Goal: Task Accomplishment & Management: Manage account settings

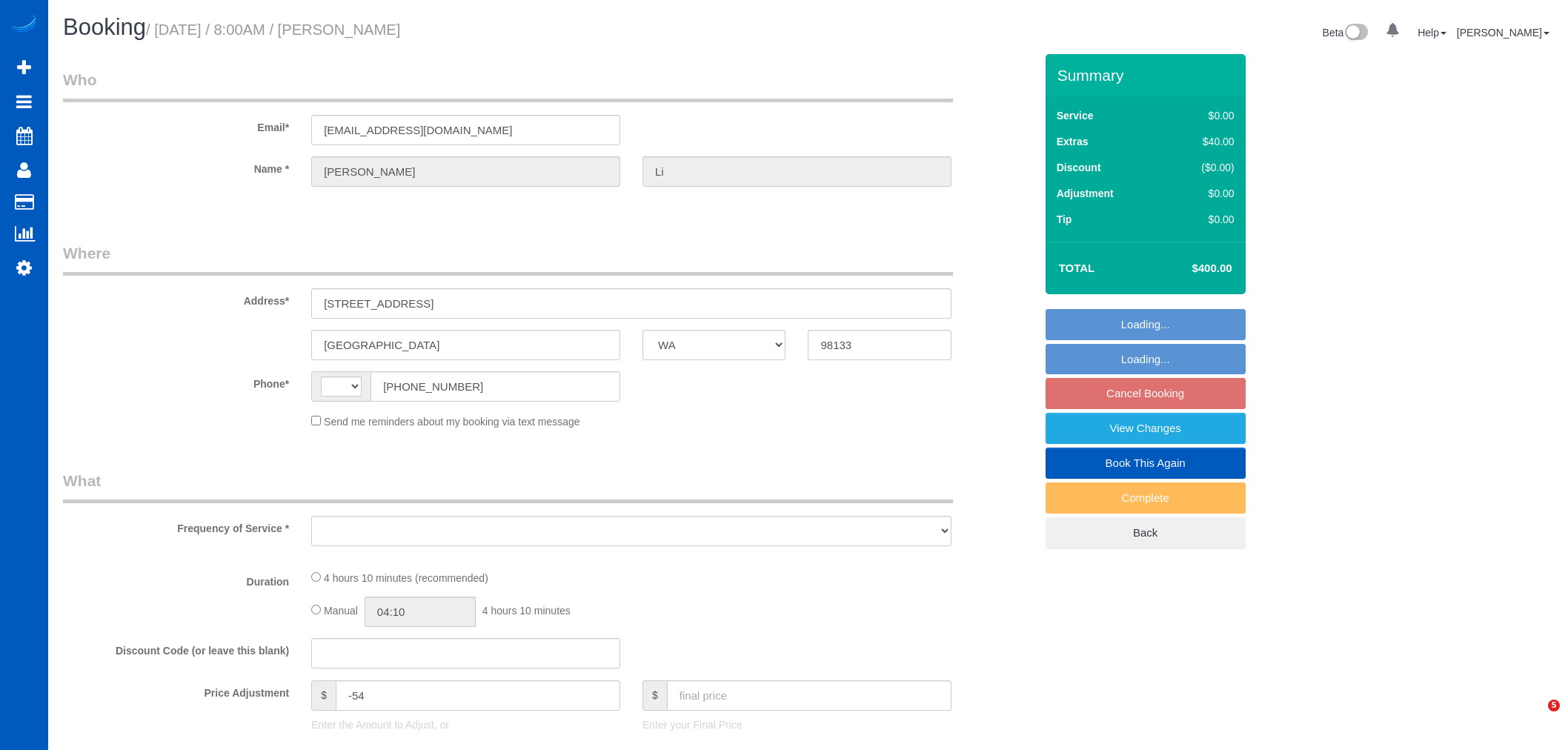
select select "WA"
select select "string:US"
select select "string:fspay-64c48e1d-f689-44df-a4f5-14119e3a2cc8"
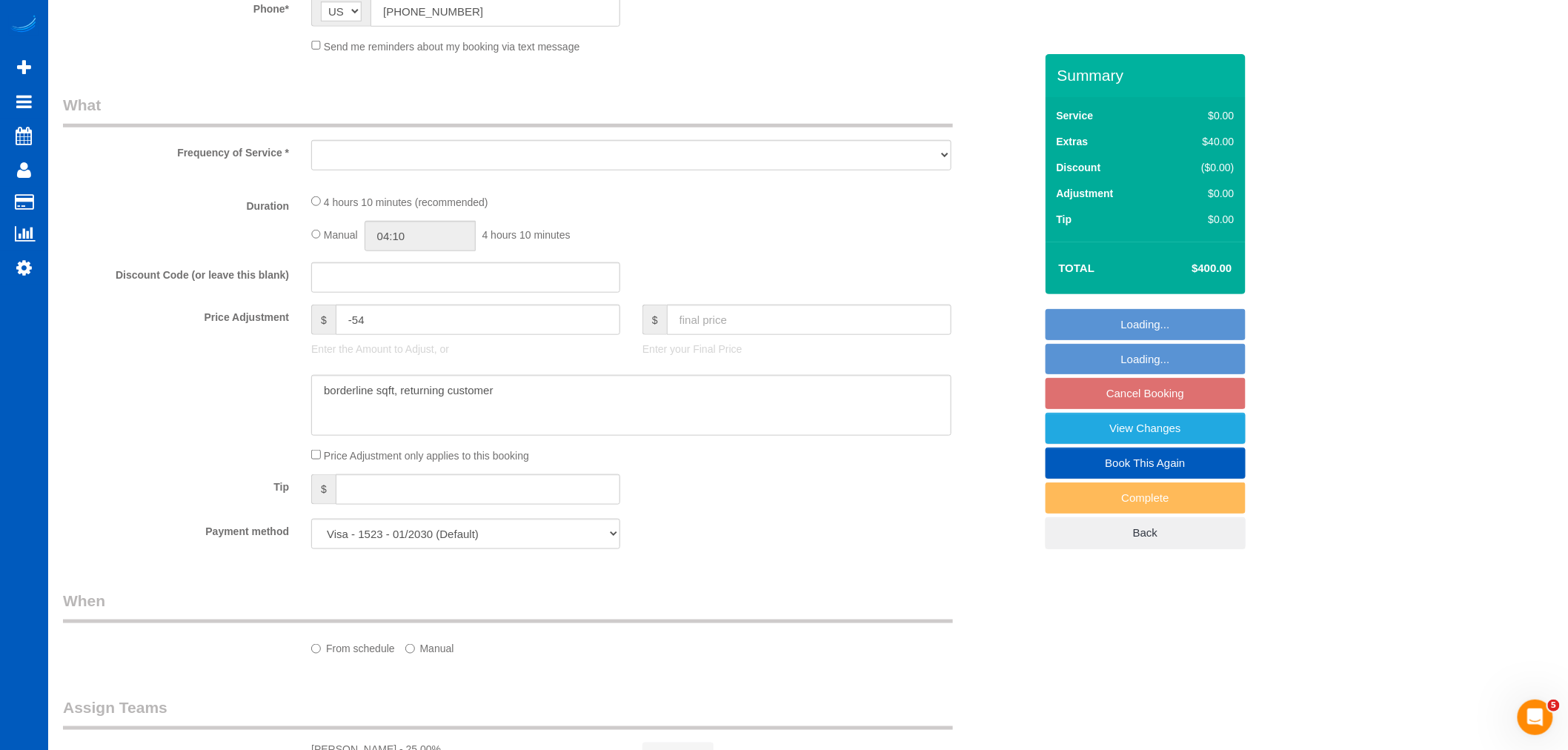
select select "spot1"
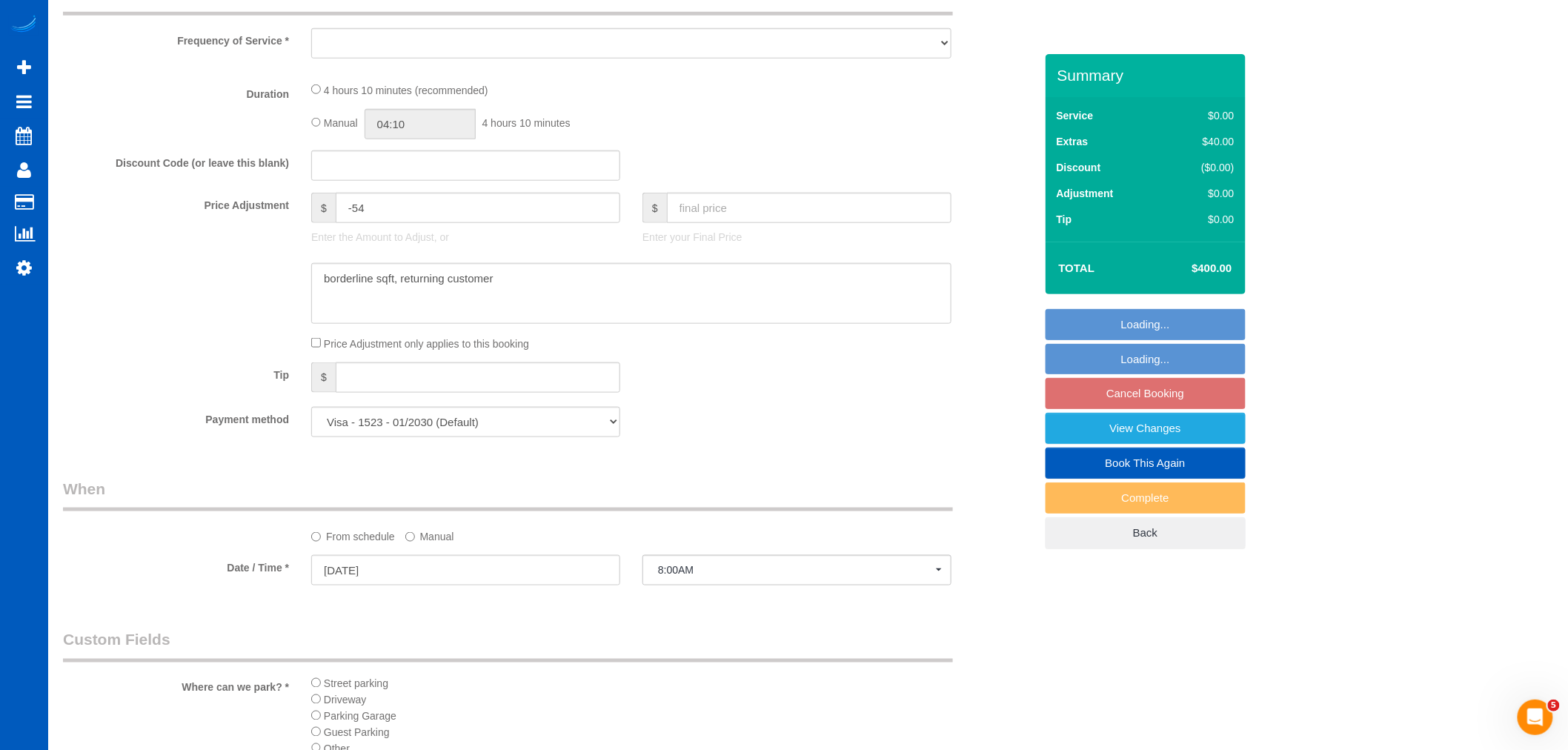
scroll to position [576, 0]
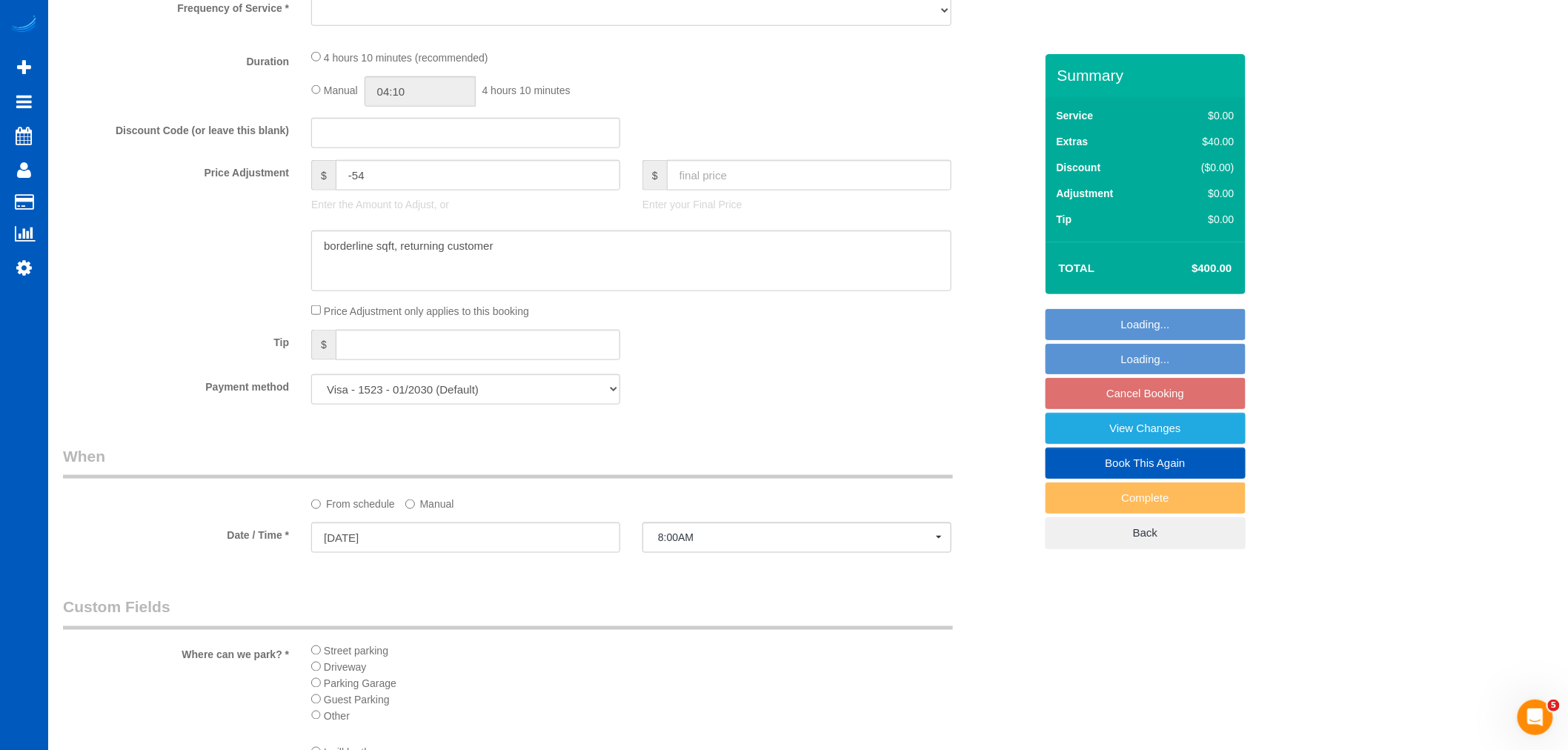
select select "object:1053"
select select "199"
select select "1001"
select select "2"
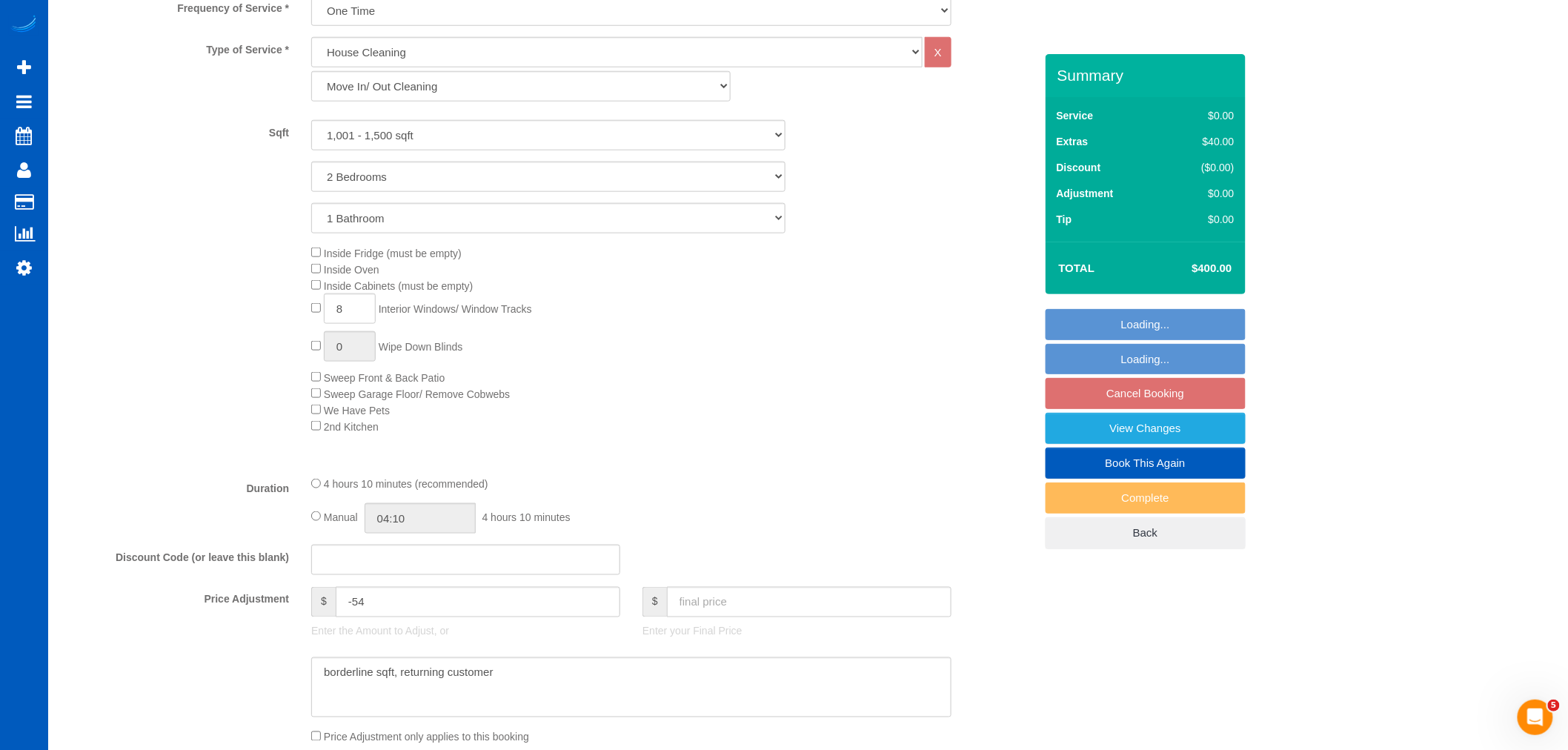
select select "object:1058"
select select "1001"
select select "2"
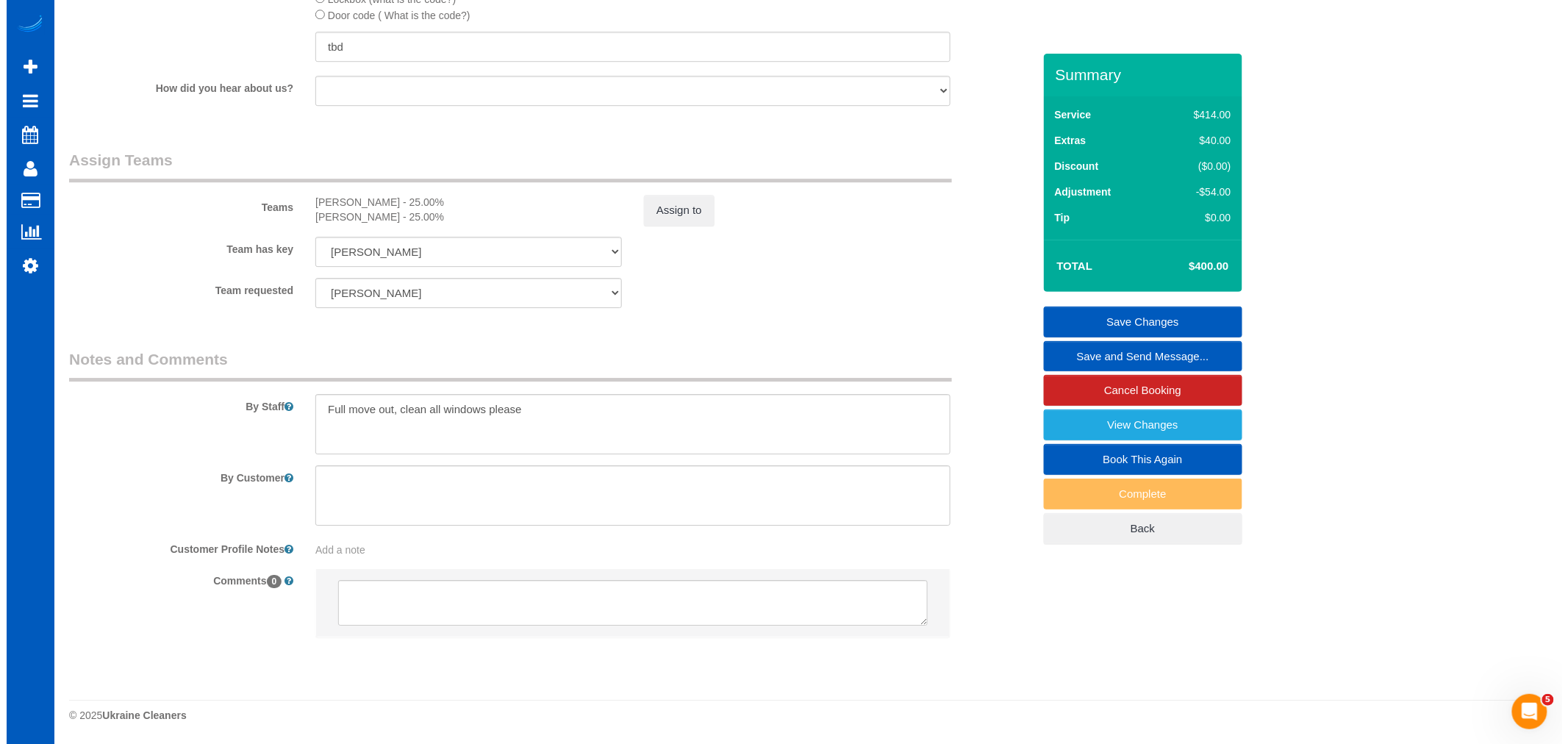
scroll to position [1797, 0]
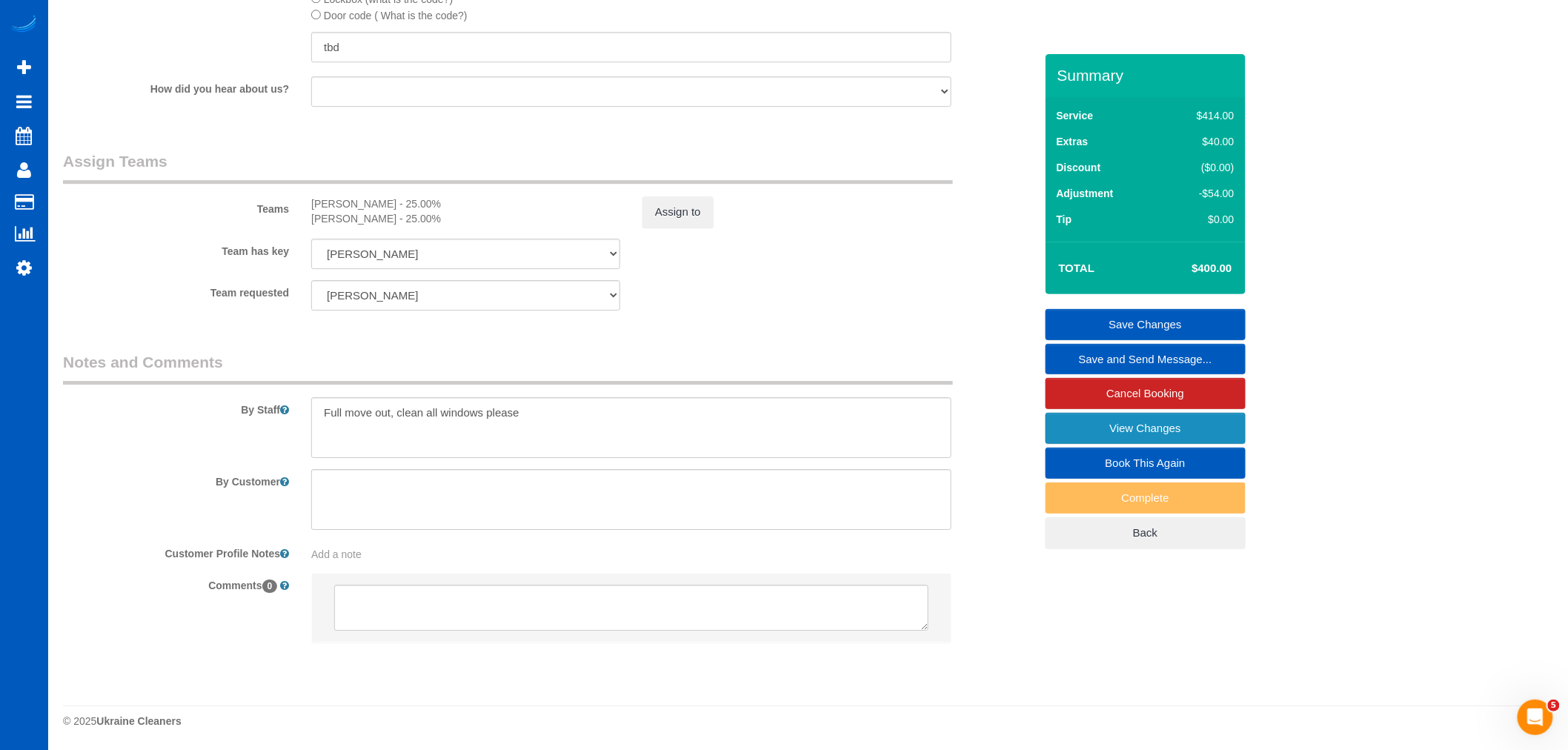
click at [1174, 431] on link "View Changes" at bounding box center [1145, 428] width 200 height 31
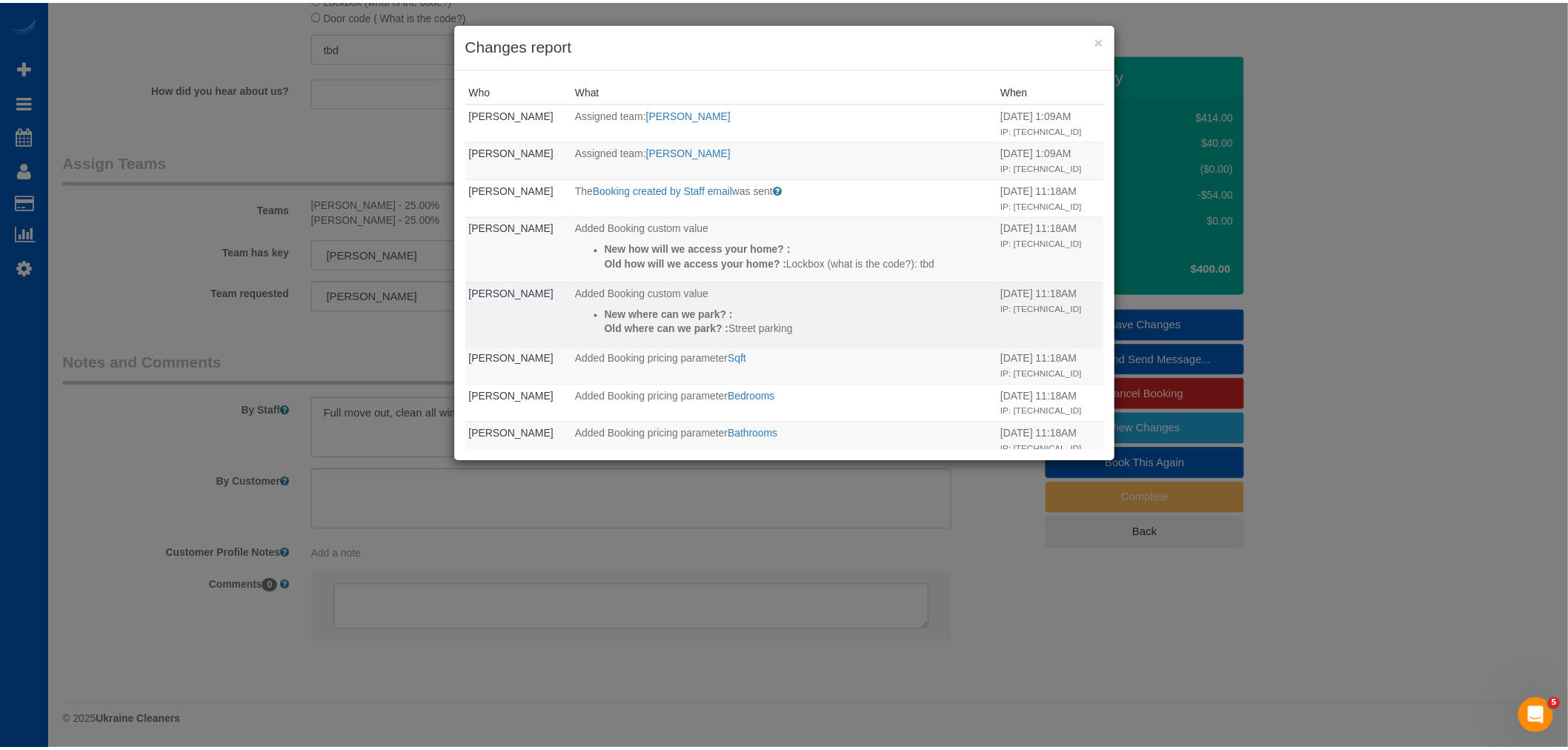
scroll to position [435, 0]
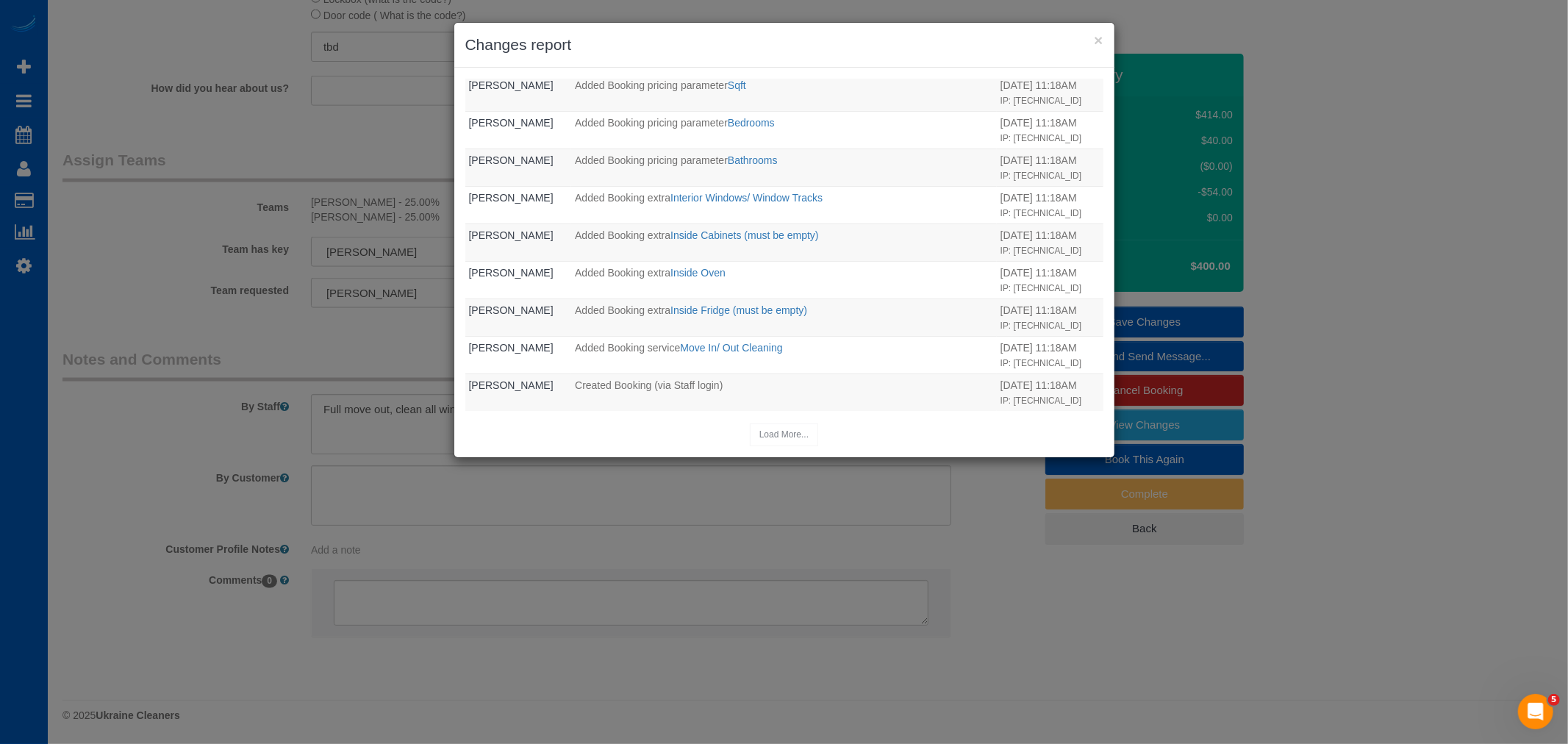
click at [1091, 37] on h3 "Changes report" at bounding box center [784, 45] width 638 height 22
click at [1097, 39] on button "×" at bounding box center [1098, 40] width 9 height 15
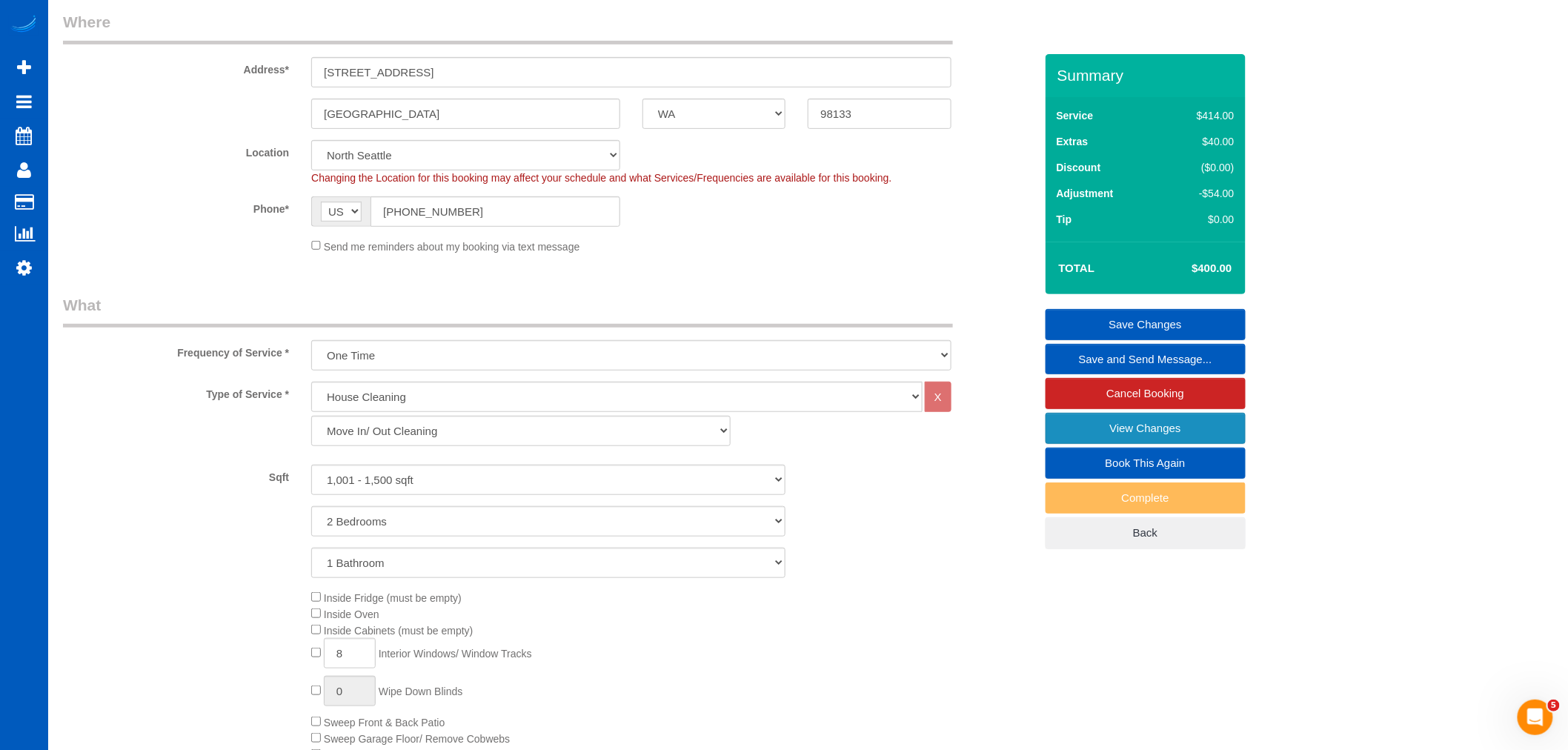
scroll to position [0, 0]
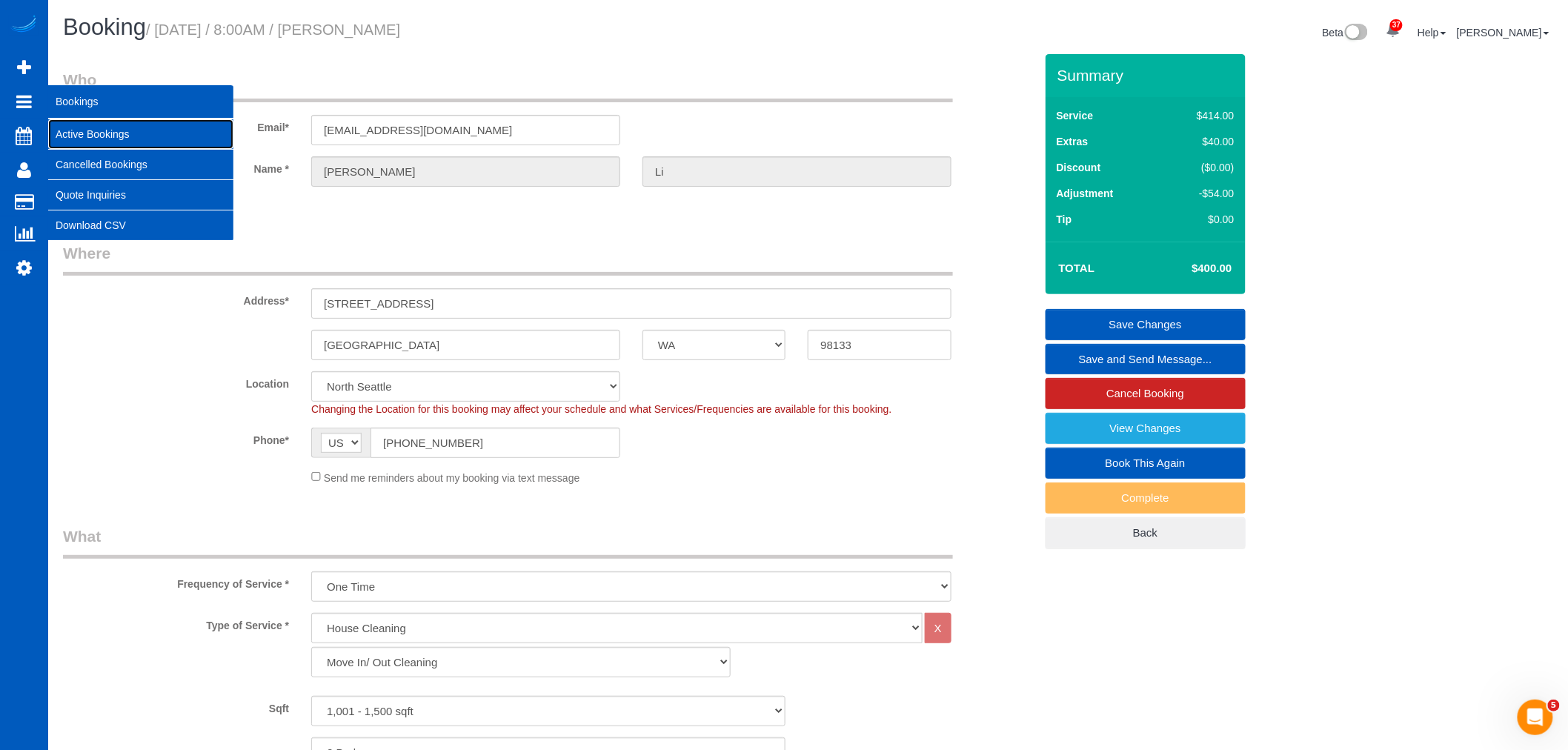
click at [111, 136] on link "Active Bookings" at bounding box center [140, 134] width 186 height 30
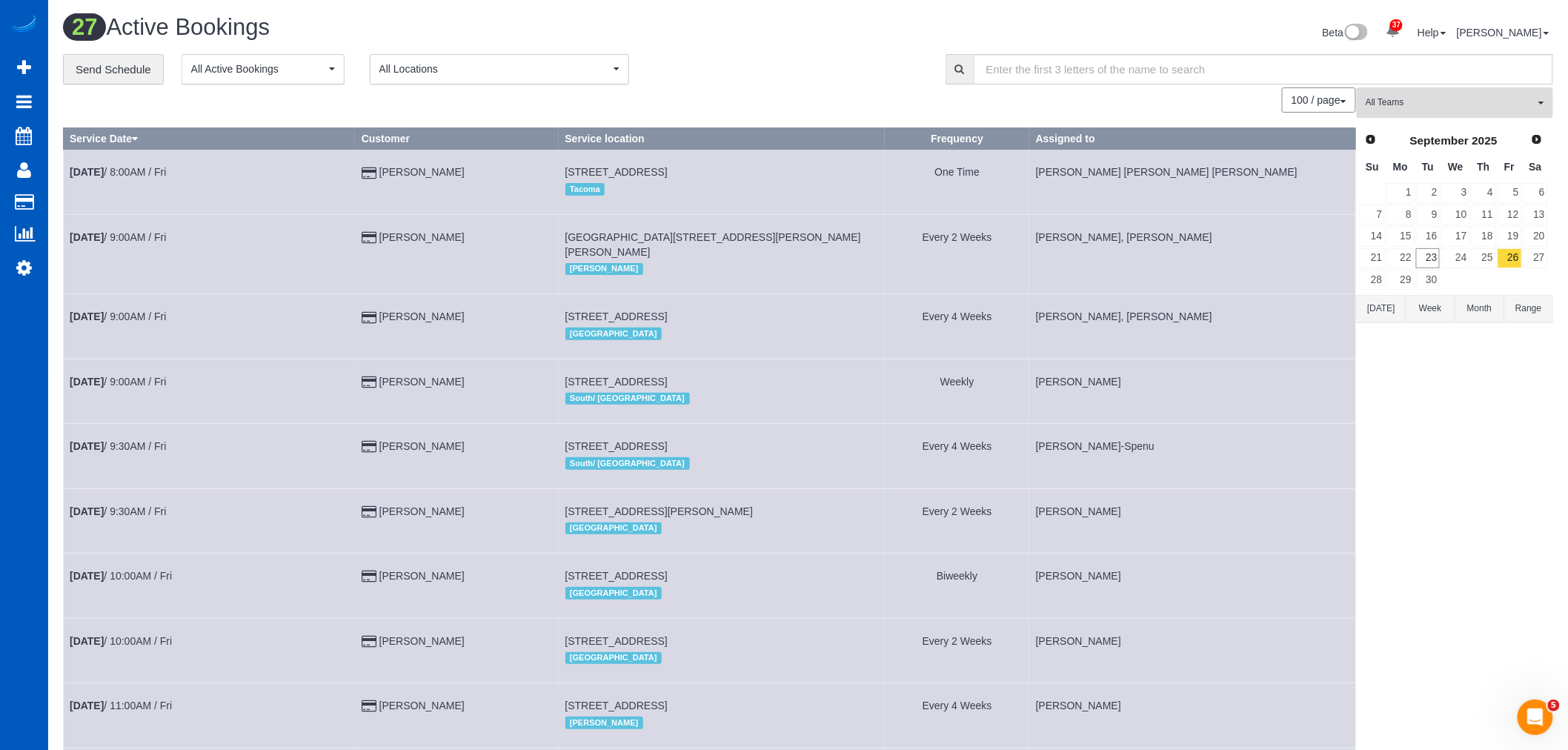
click at [1422, 102] on span "All Teams" at bounding box center [1450, 102] width 169 height 12
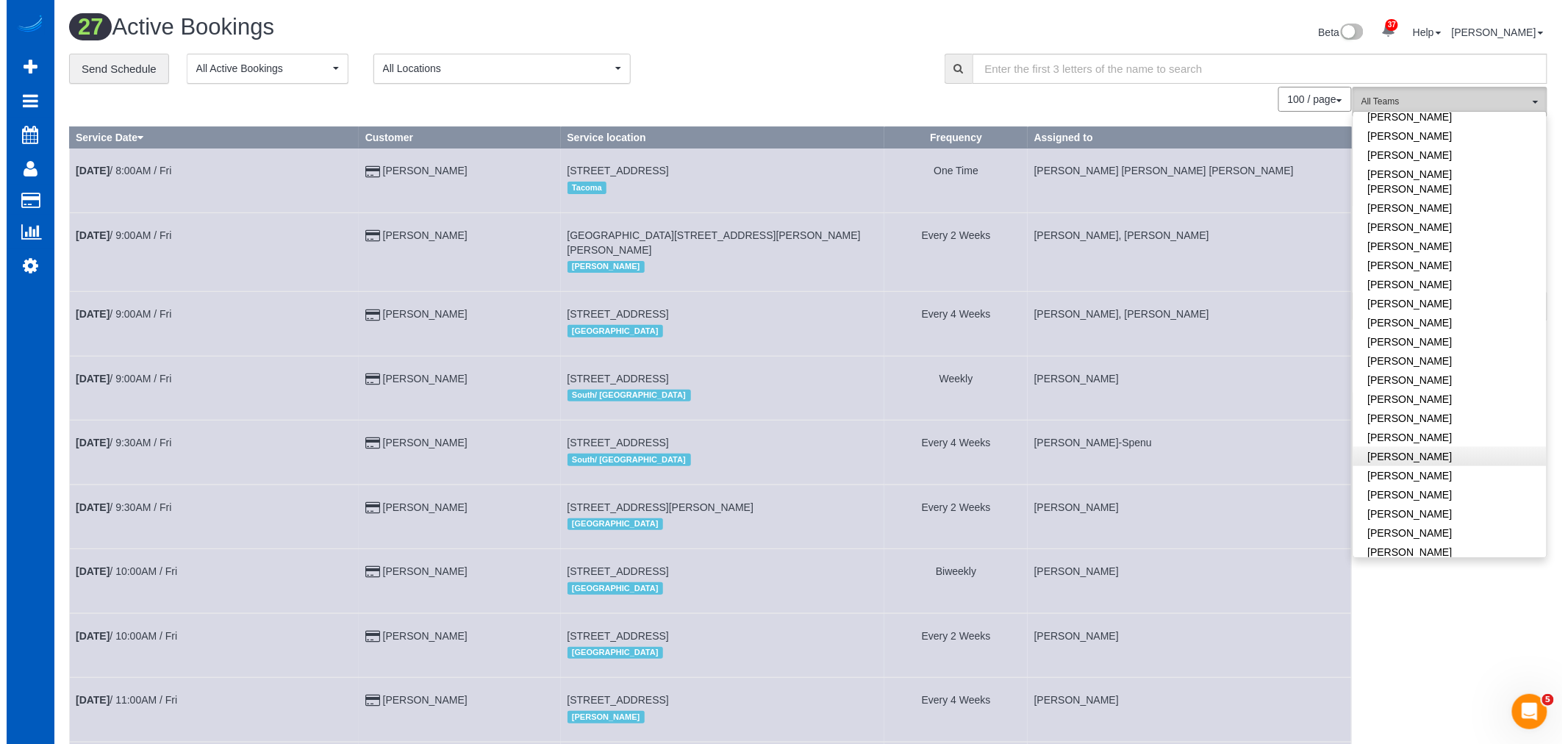
scroll to position [571, 0]
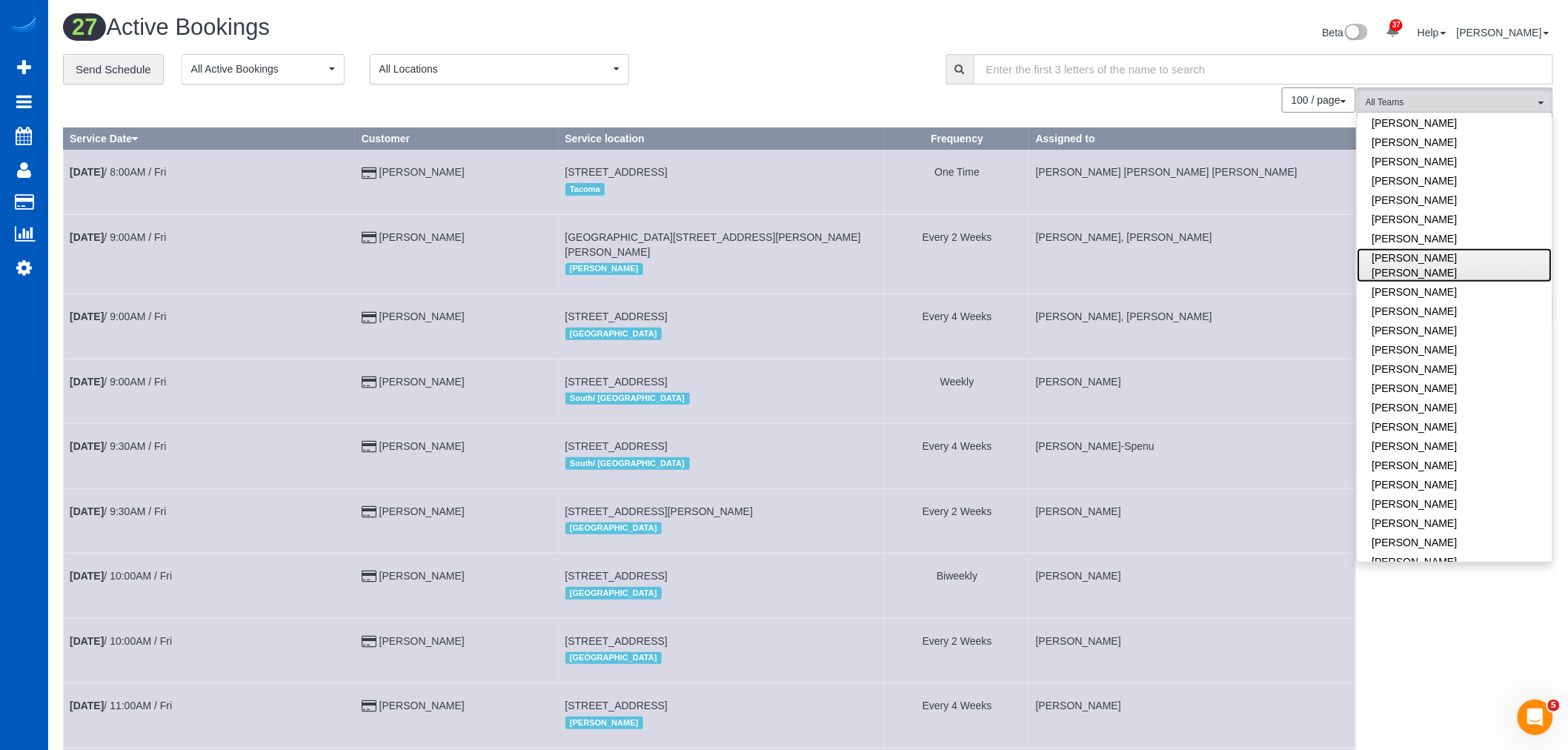
click at [1420, 257] on link "Nadezhda Korina" at bounding box center [1454, 265] width 195 height 34
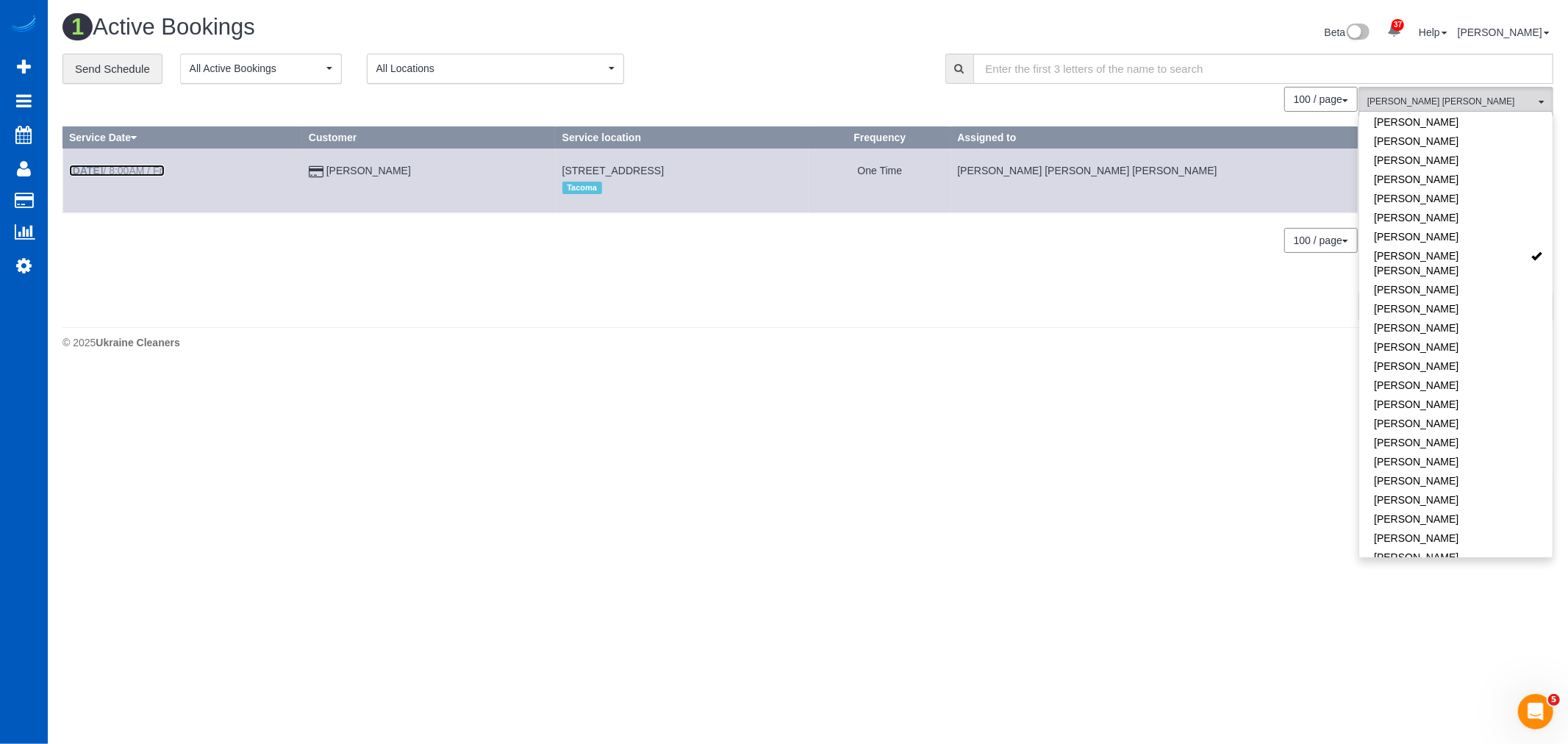
click at [131, 169] on link "Sep 26th / 8:00AM / Fri" at bounding box center [117, 170] width 95 height 12
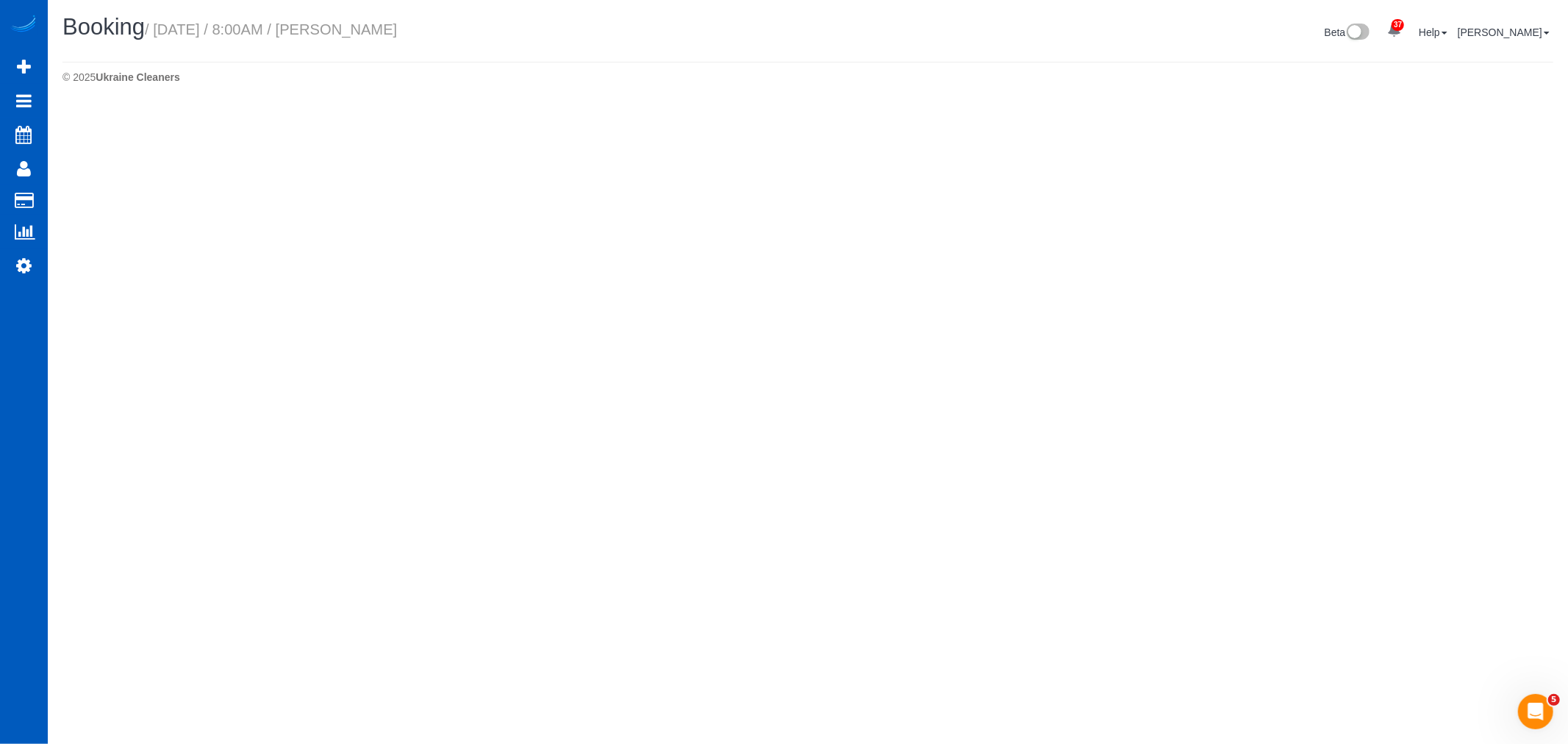
select select "WA"
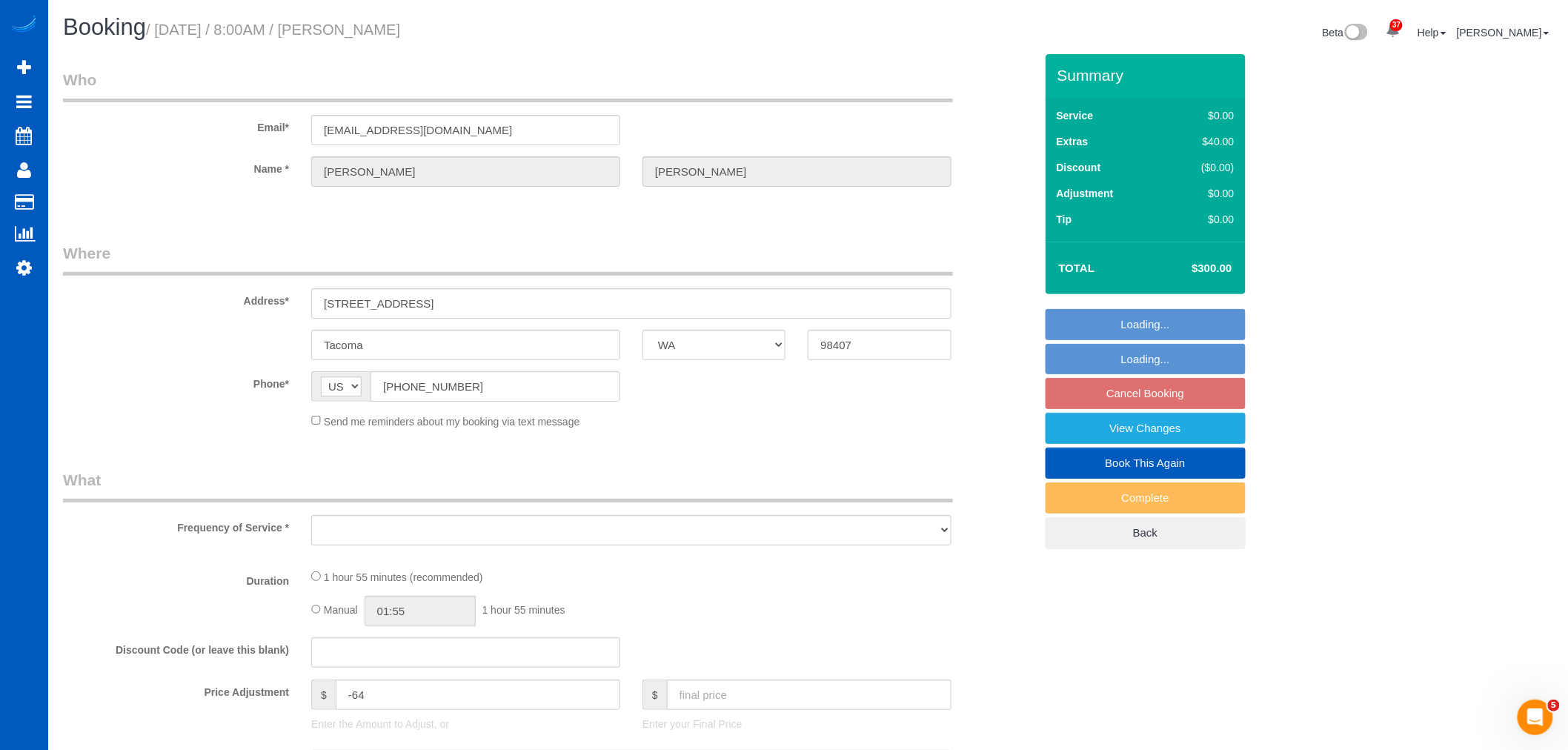
select select "199"
select select "1501"
select select "2"
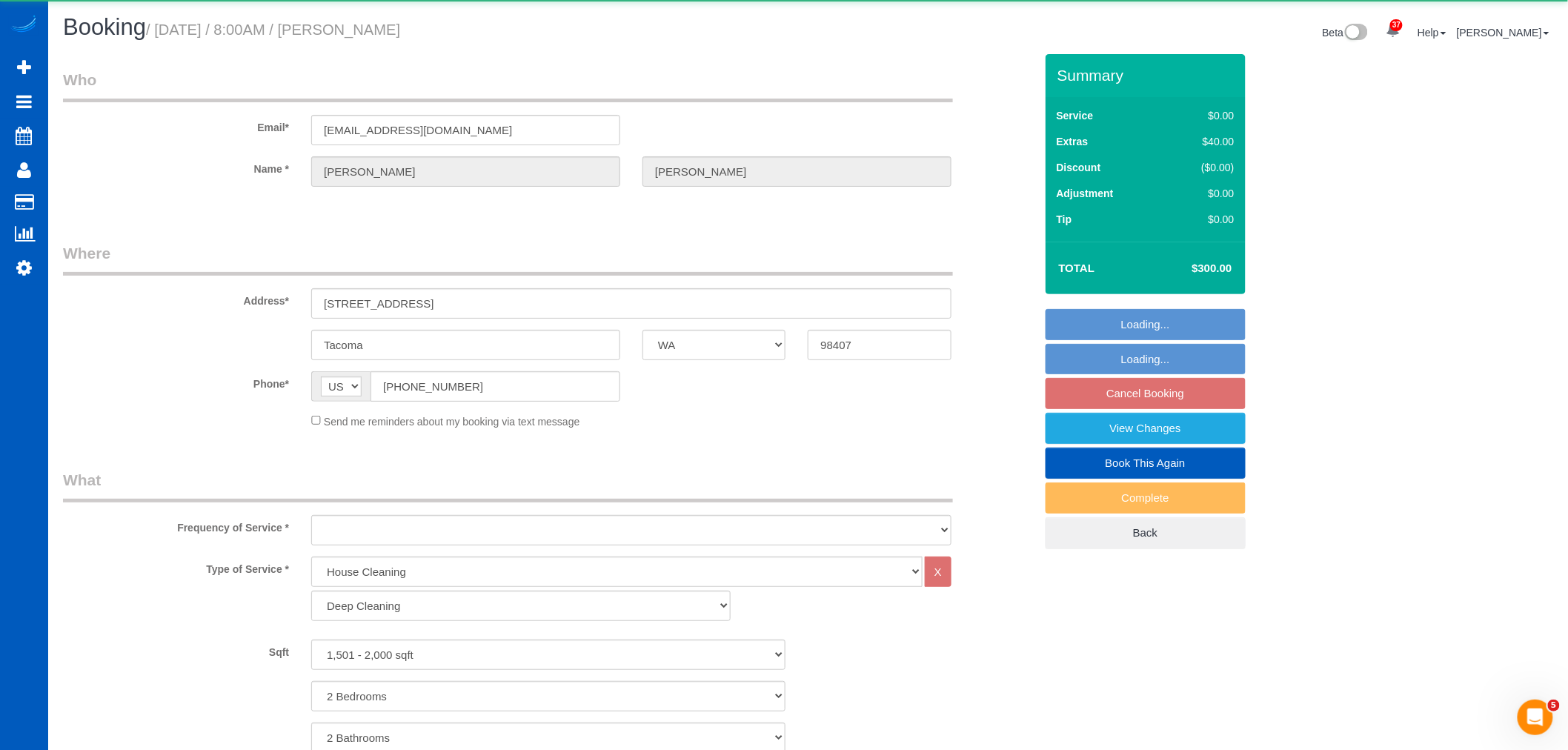
select select "object:2799"
select select "string:fspay-d123add9-4107-4011-94d9-a66249ff2acd"
select select "spot18"
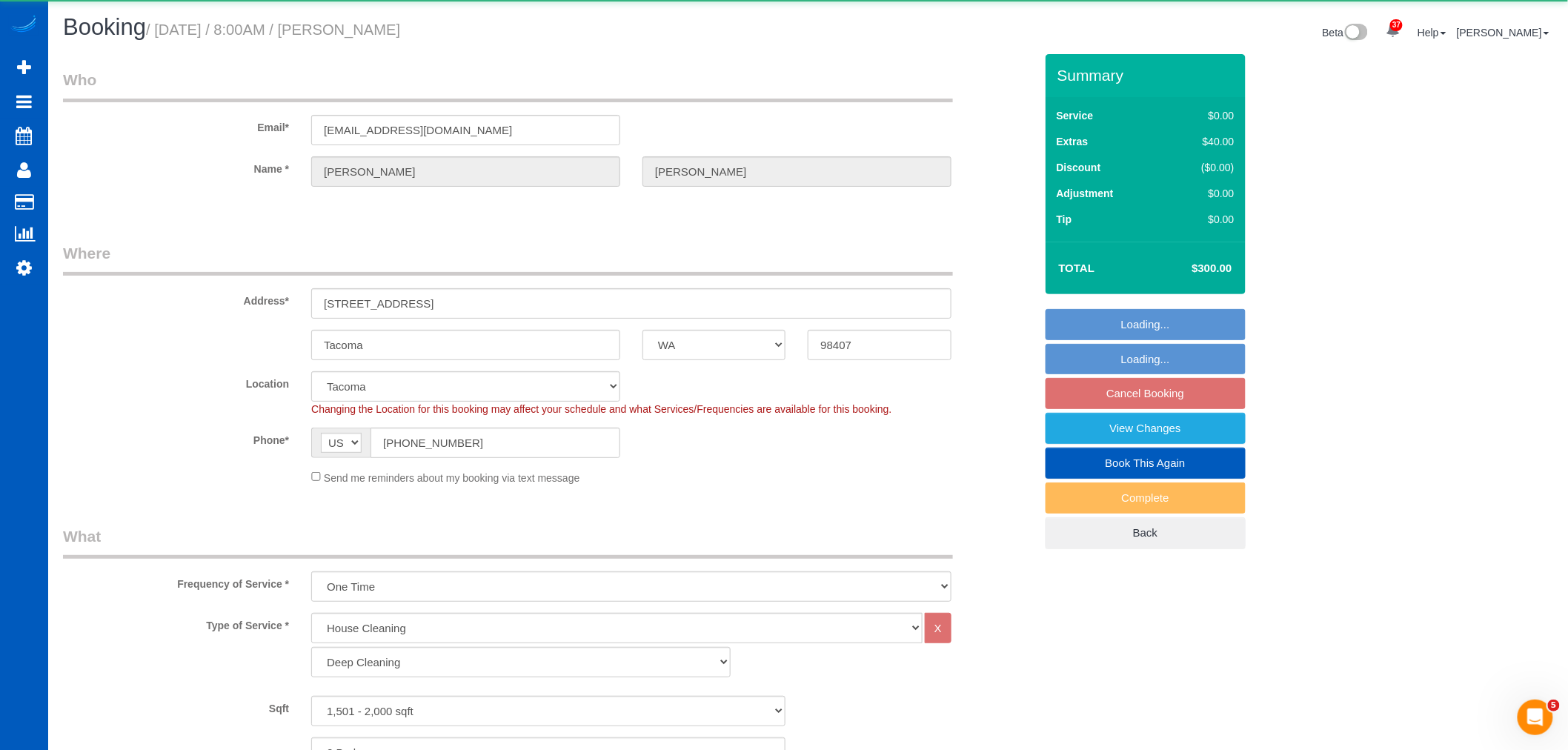
select select "object:2969"
select select "1501"
select select "2"
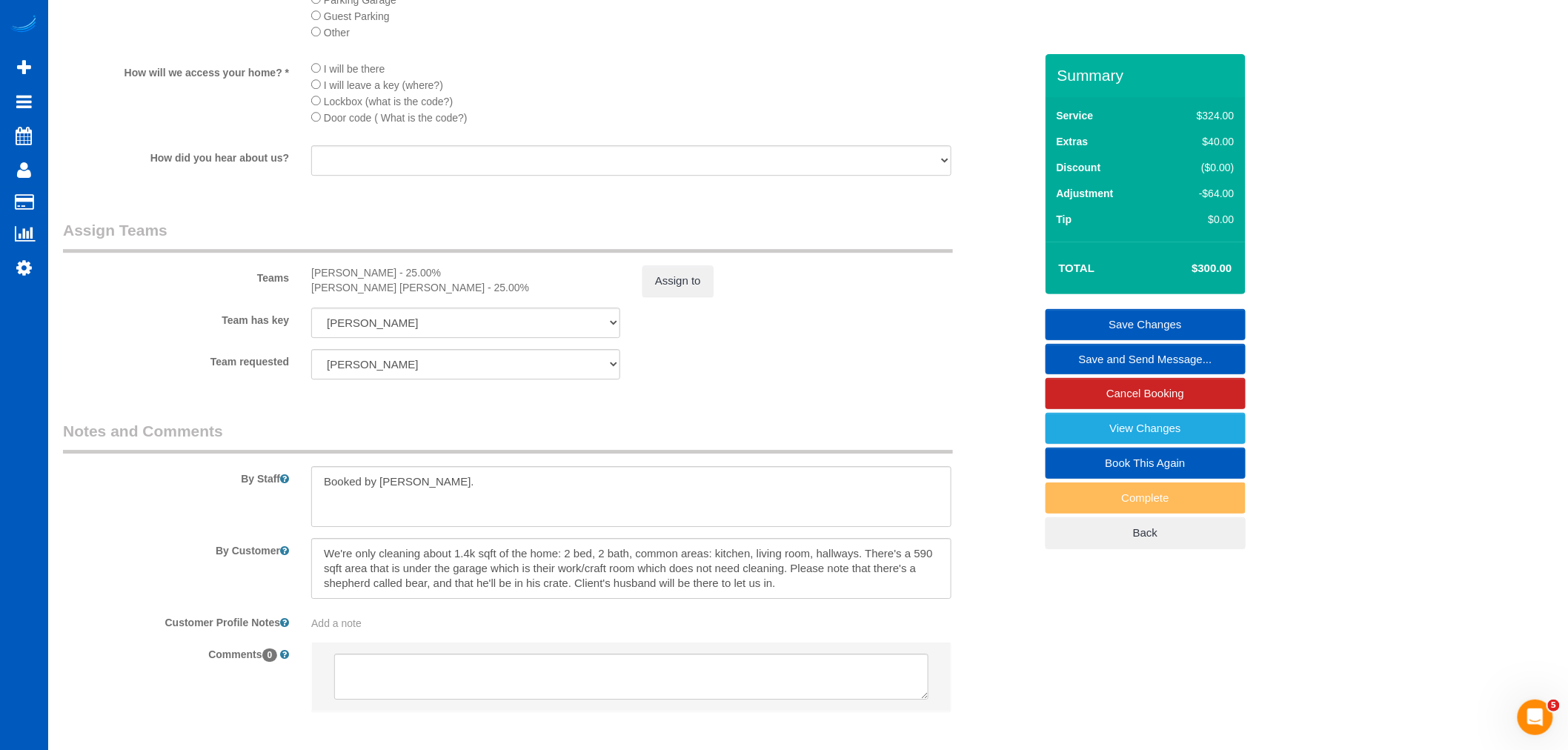
scroll to position [1812, 0]
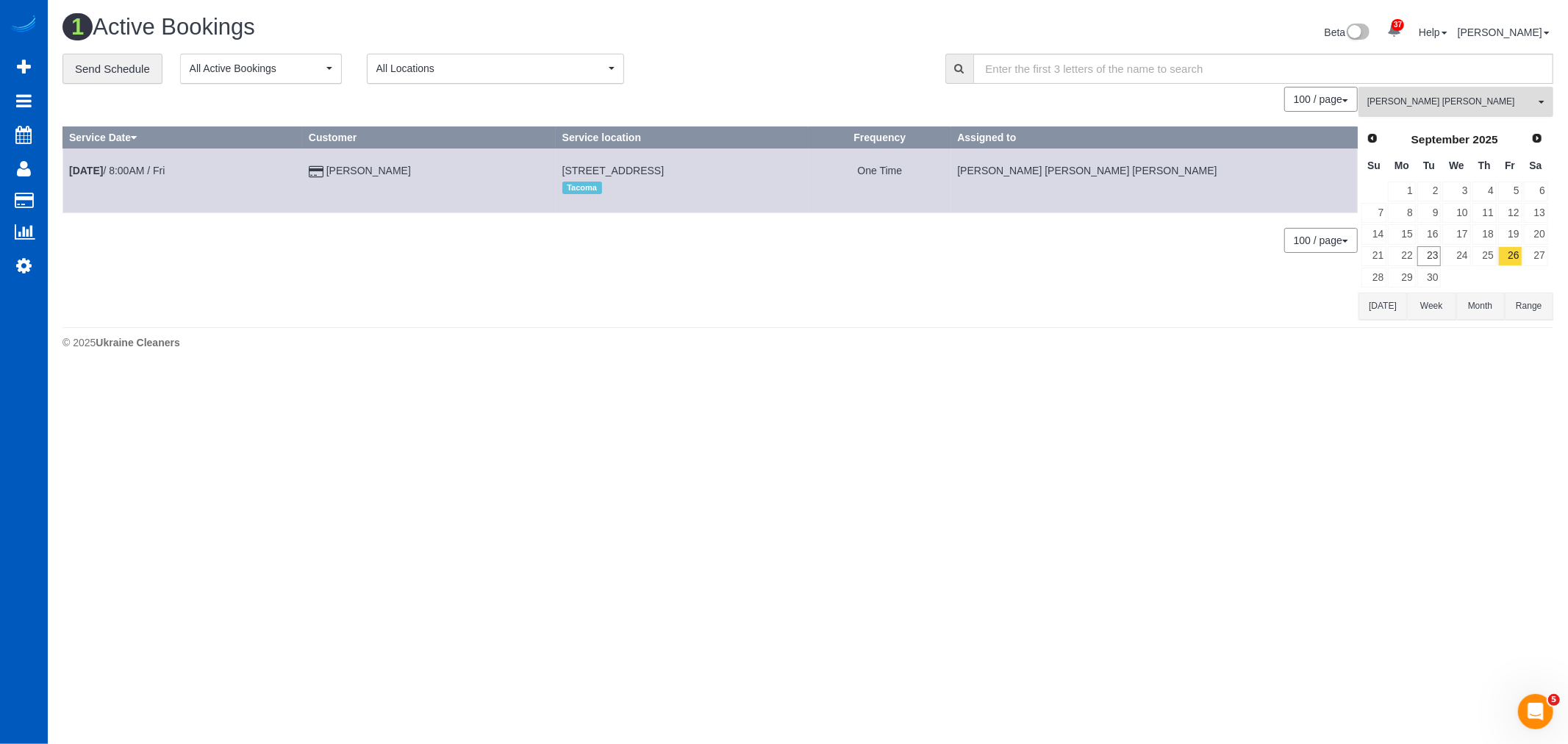
click at [1451, 98] on span "[PERSON_NAME] [PERSON_NAME]" at bounding box center [1451, 102] width 167 height 12
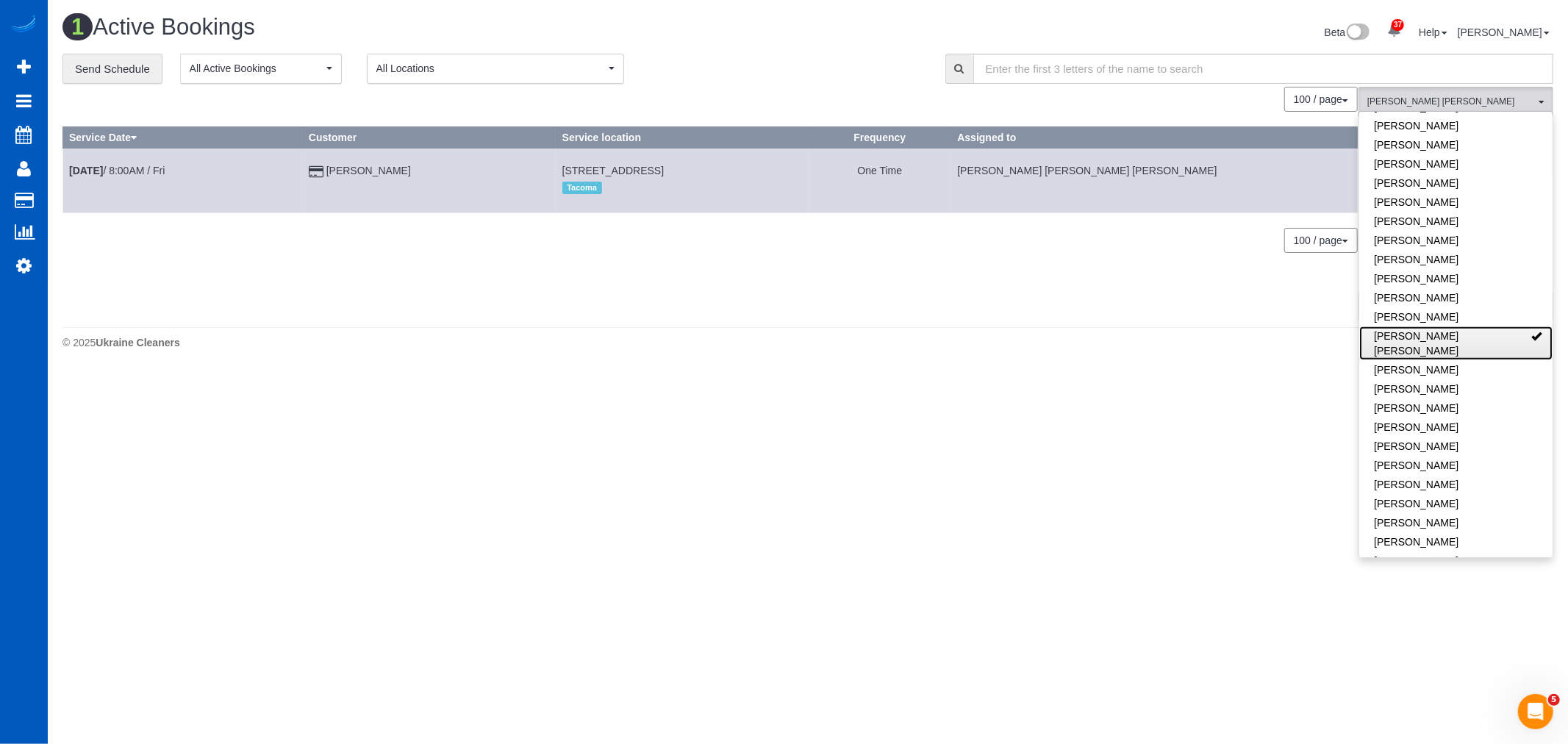
click at [1485, 338] on link "[PERSON_NAME] [PERSON_NAME]" at bounding box center [1455, 343] width 193 height 34
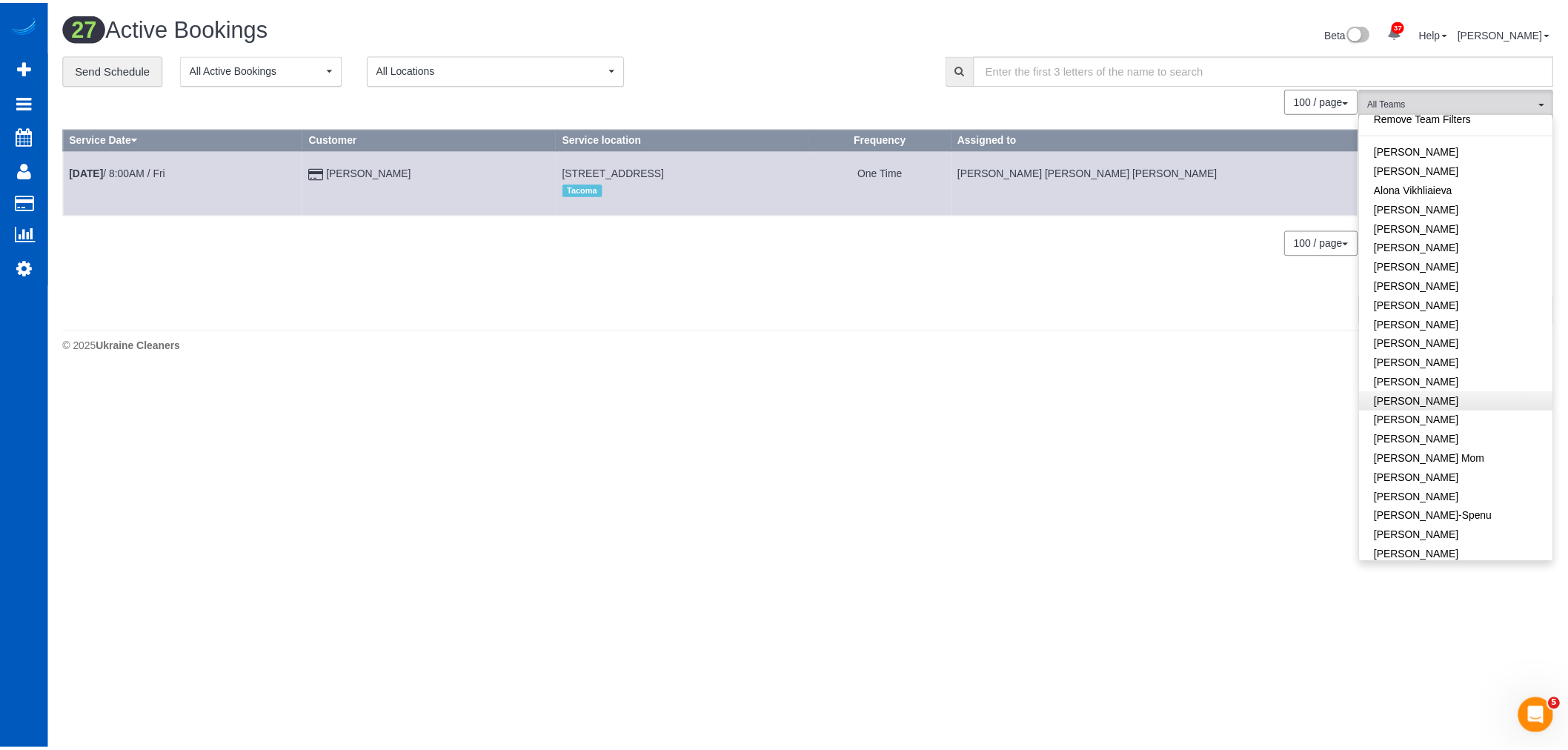
scroll to position [2, 0]
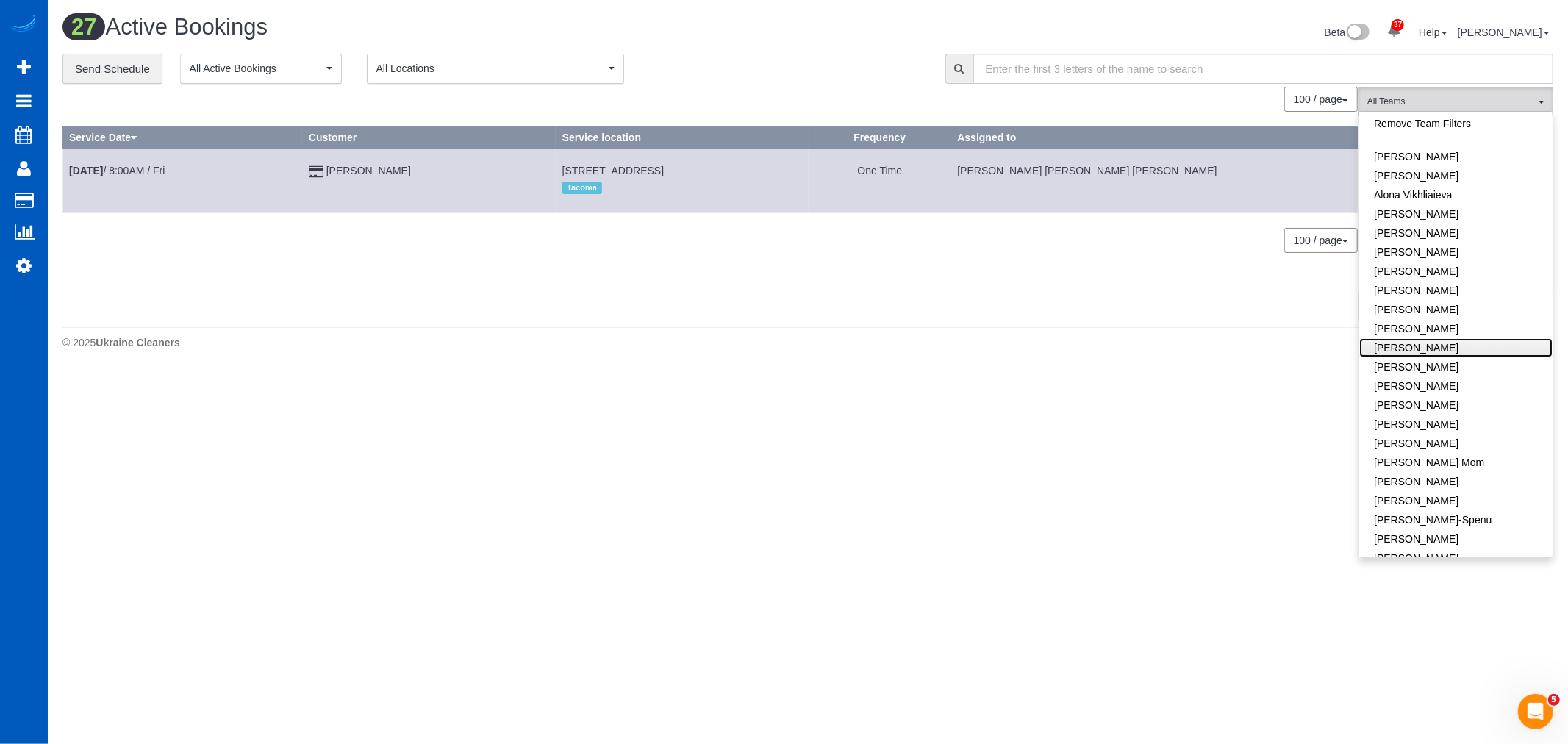
click at [1446, 347] on link "[PERSON_NAME]" at bounding box center [1455, 347] width 193 height 19
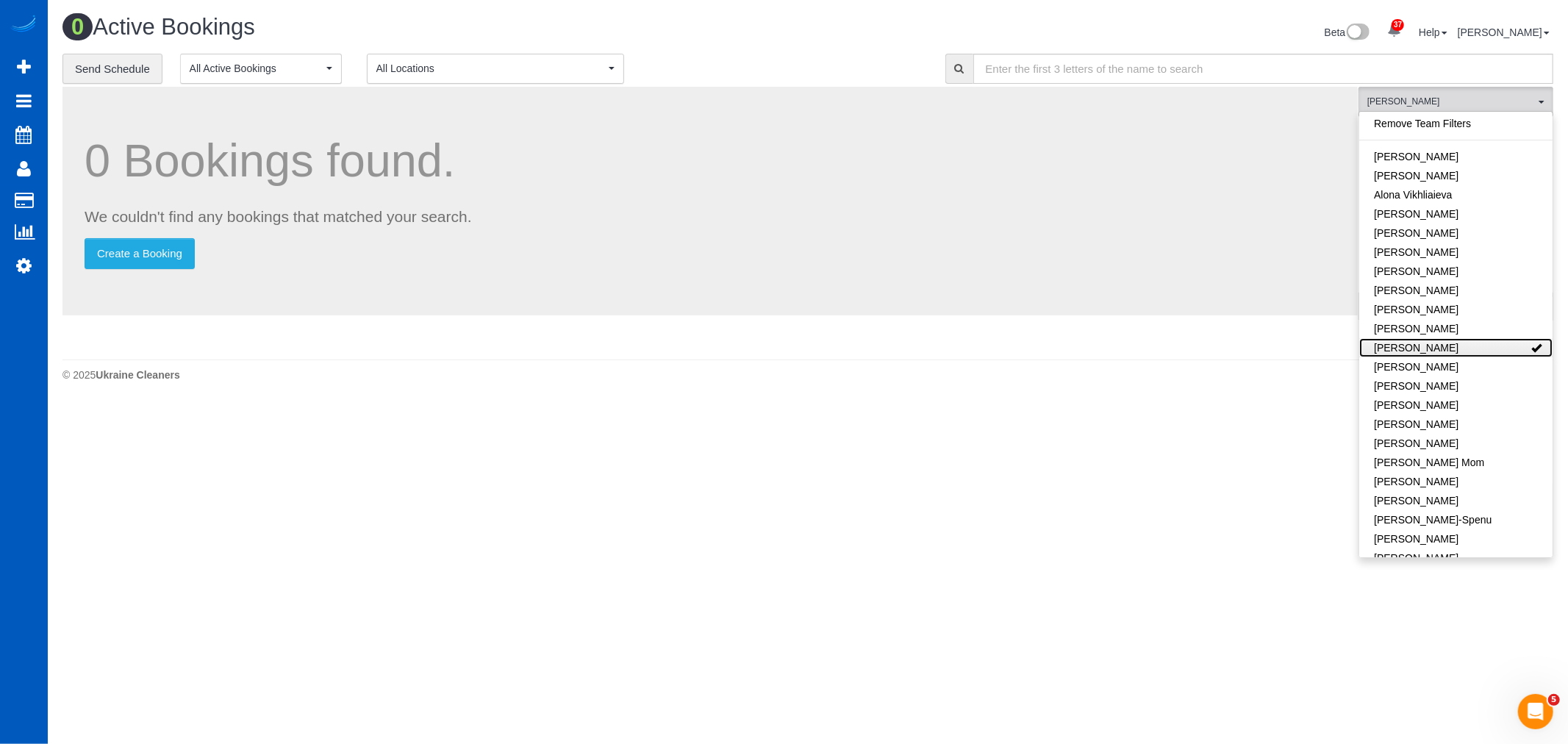
click at [1446, 347] on link "[PERSON_NAME]" at bounding box center [1455, 347] width 193 height 19
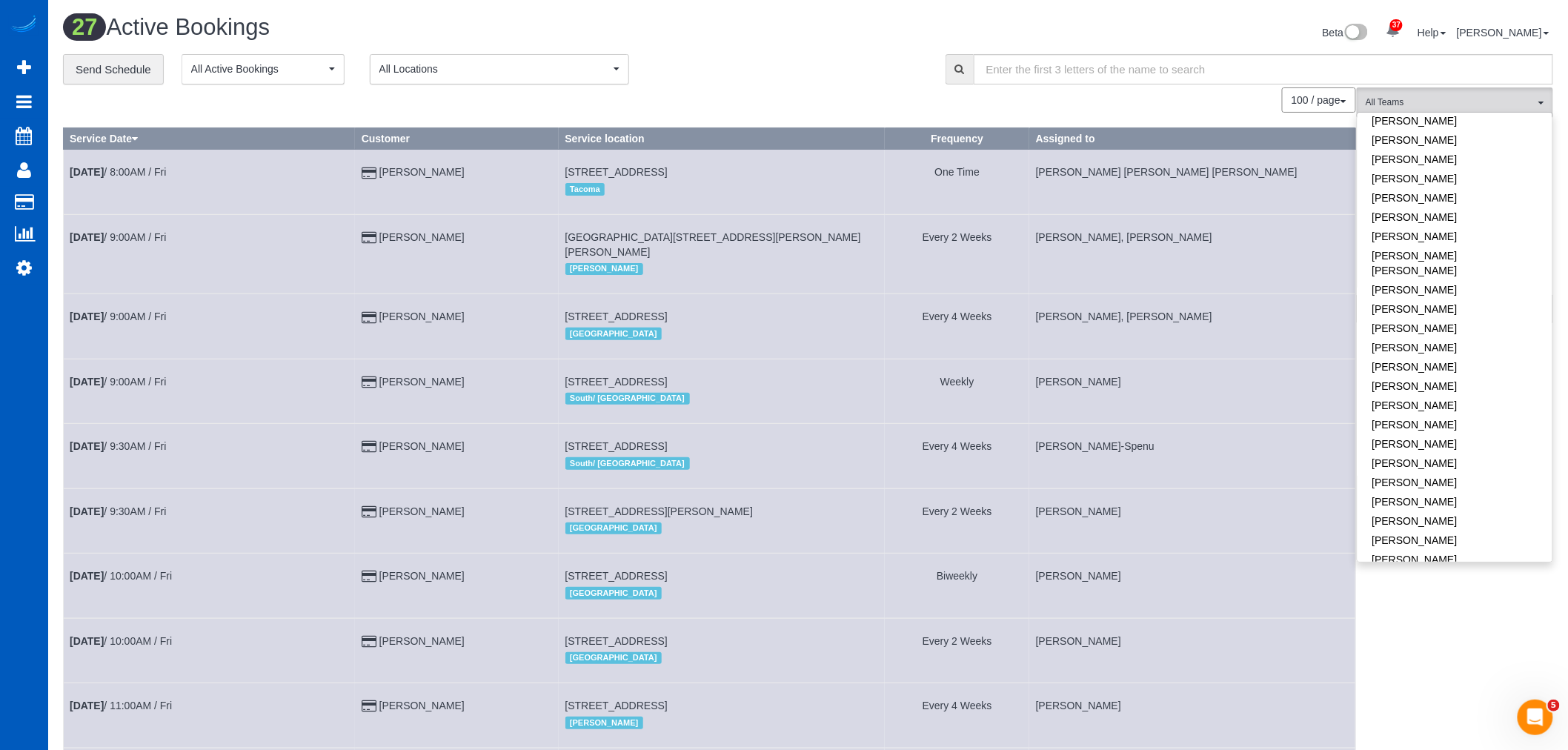
scroll to position [661, 0]
click at [1444, 506] on link "[PERSON_NAME]" at bounding box center [1454, 516] width 195 height 19
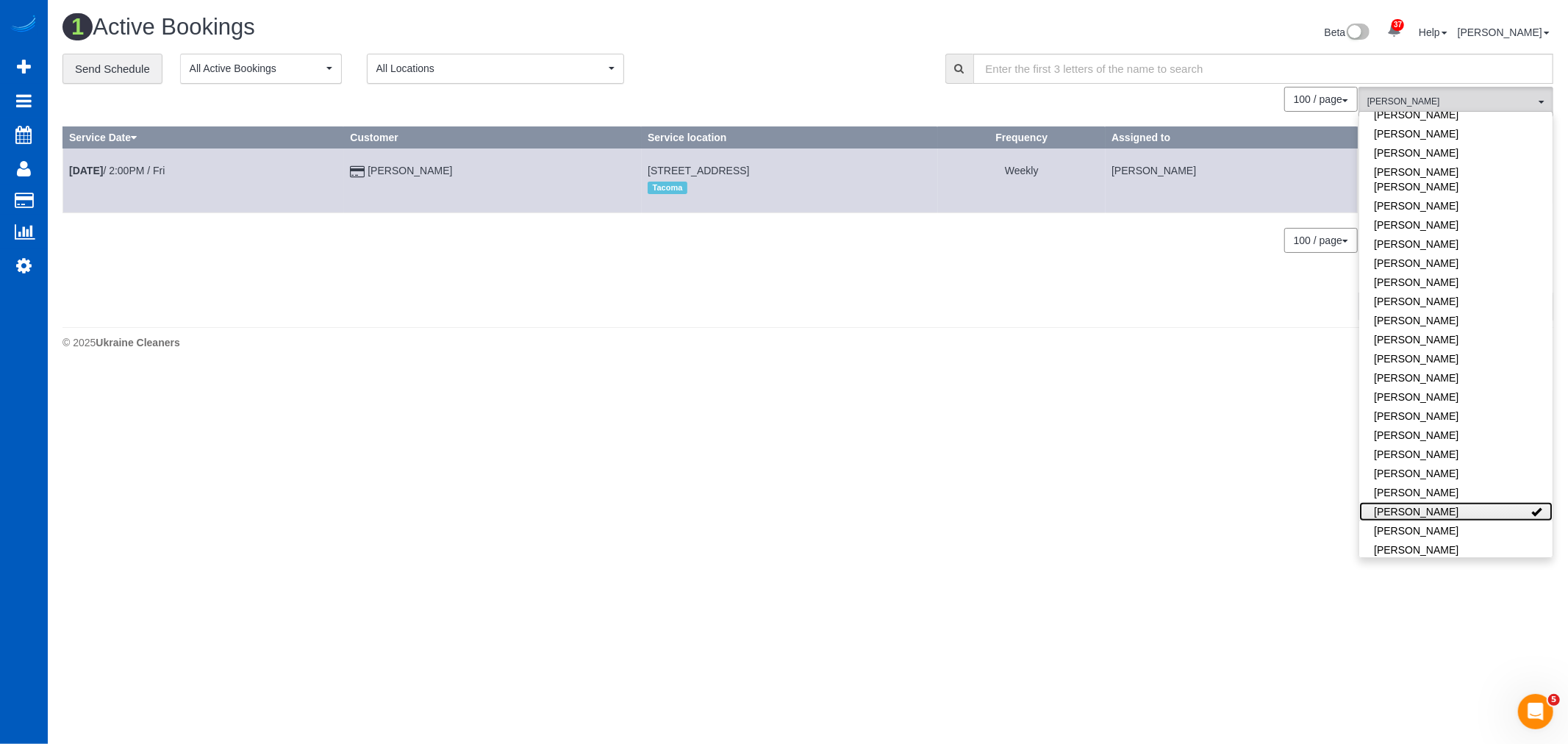
click at [1432, 502] on link "[PERSON_NAME]" at bounding box center [1455, 511] width 193 height 19
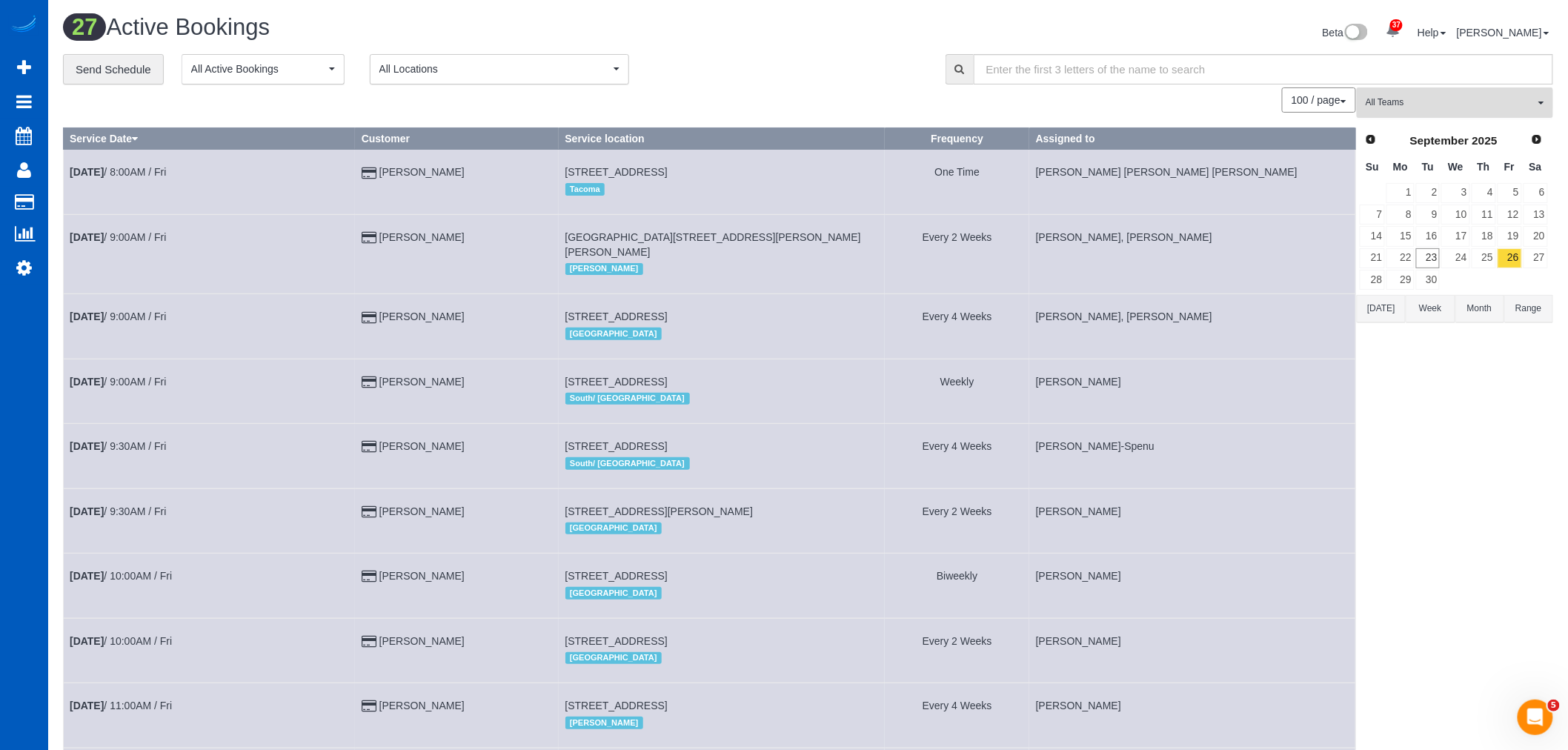
click at [1411, 102] on span "All Teams" at bounding box center [1450, 102] width 169 height 12
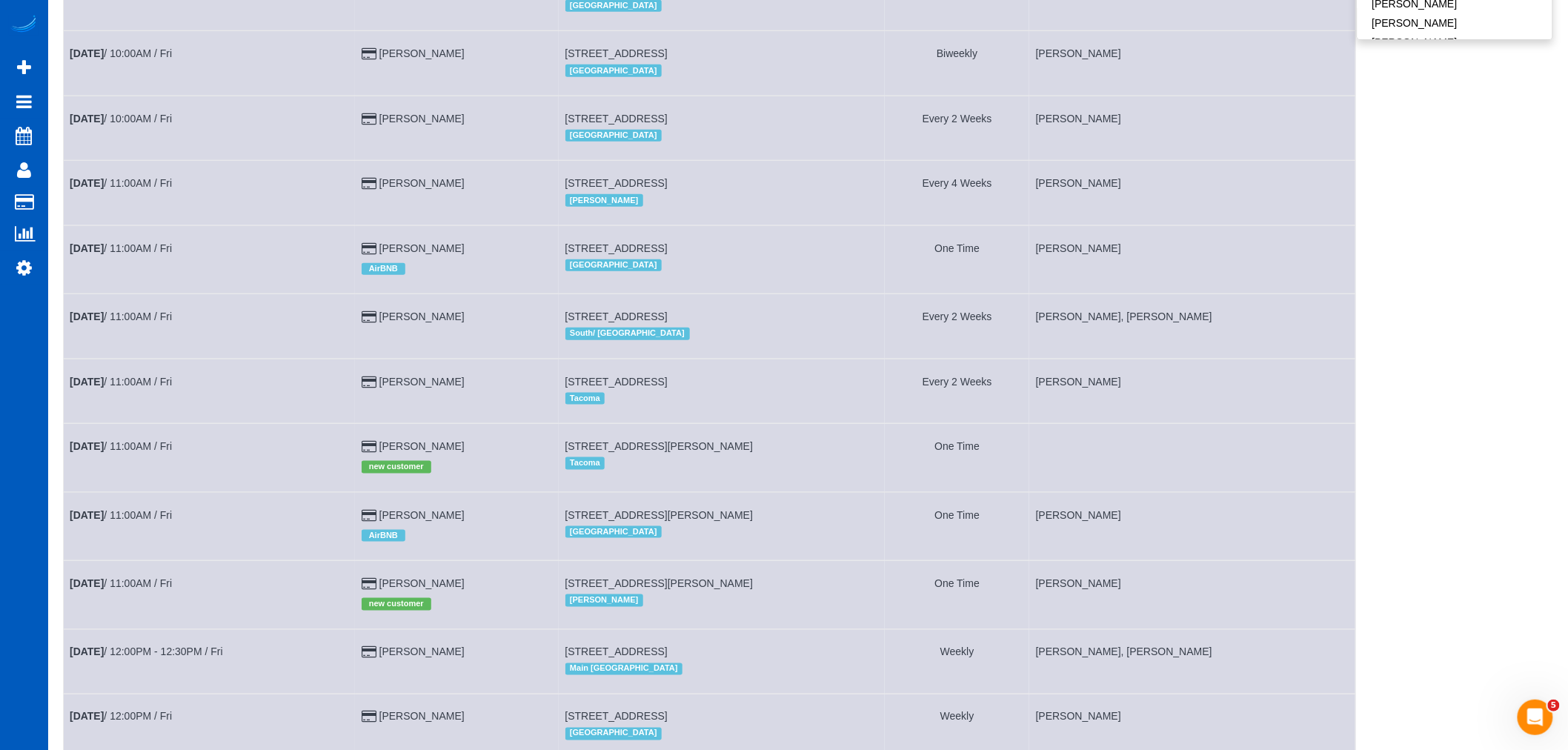
scroll to position [658, 0]
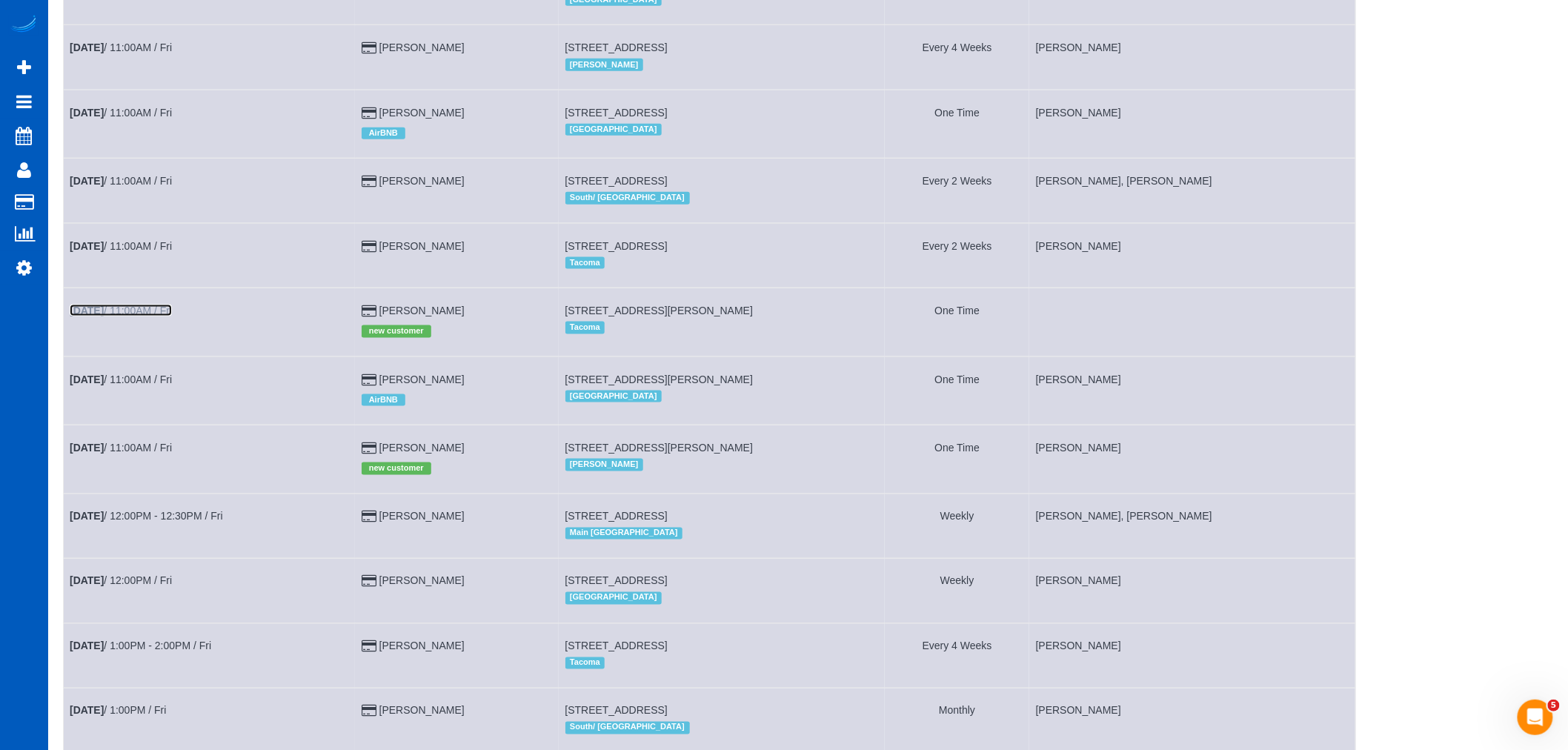
click at [128, 312] on link "Sep 26th / 11:00AM / Fri" at bounding box center [121, 311] width 102 height 12
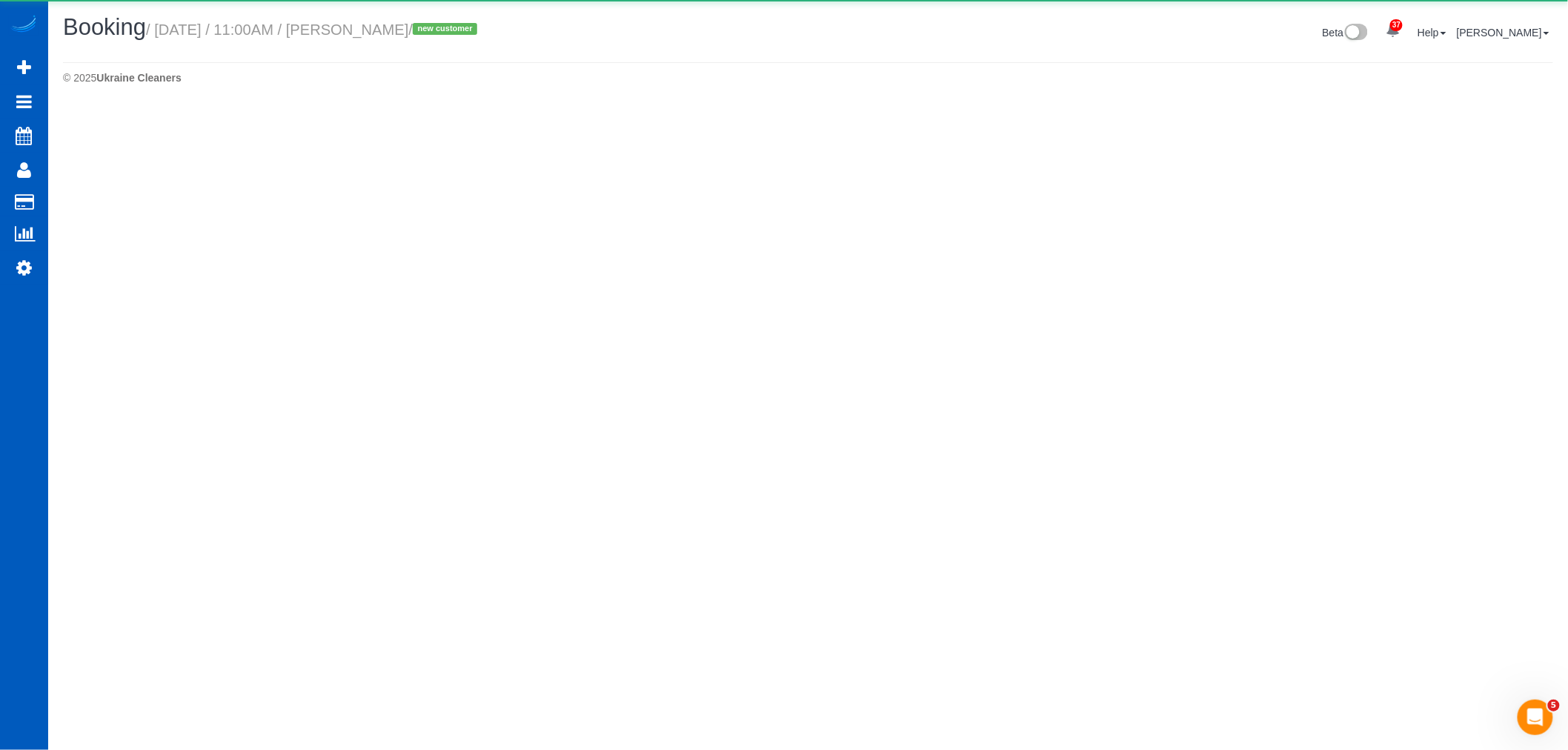
select select "WA"
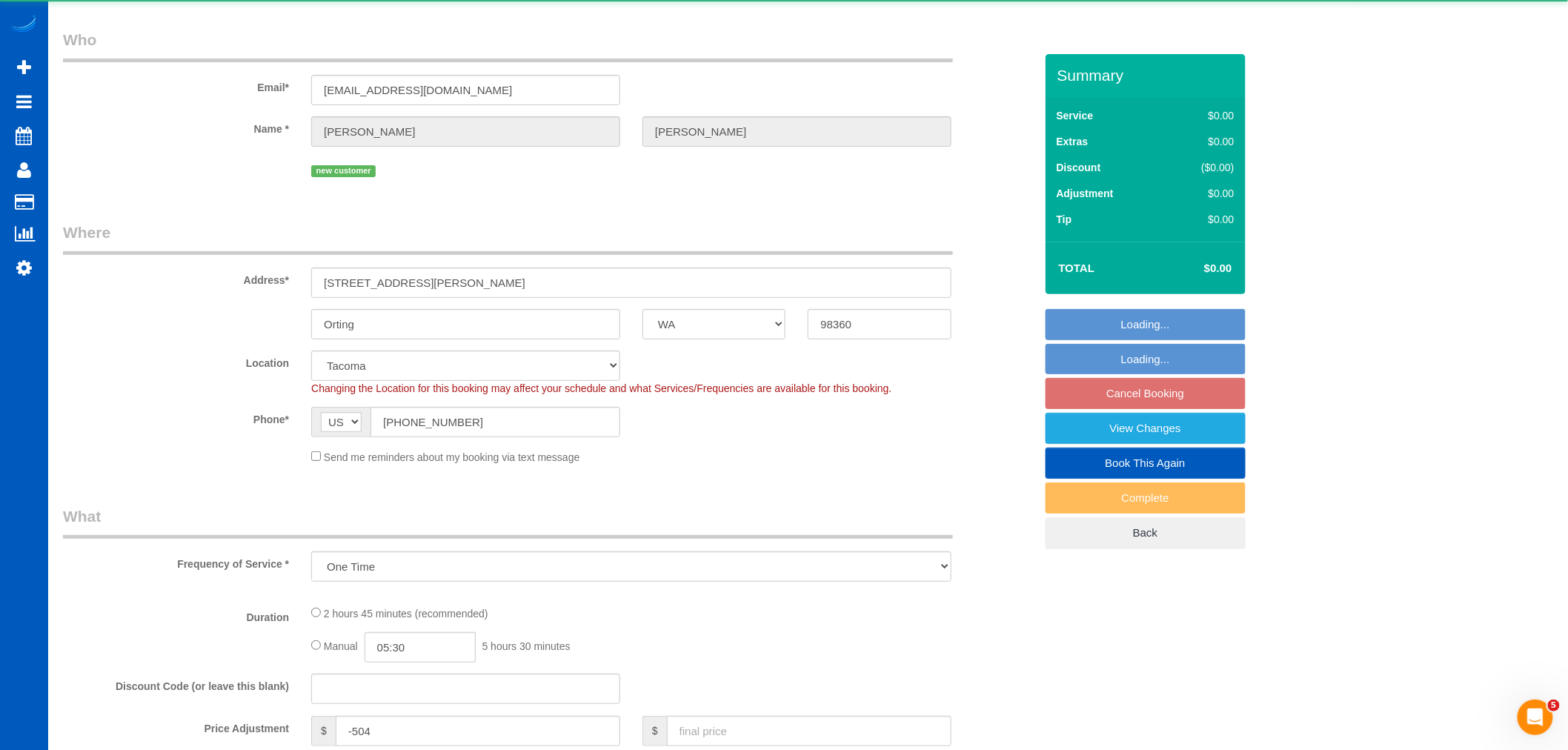
scroll to position [164, 0]
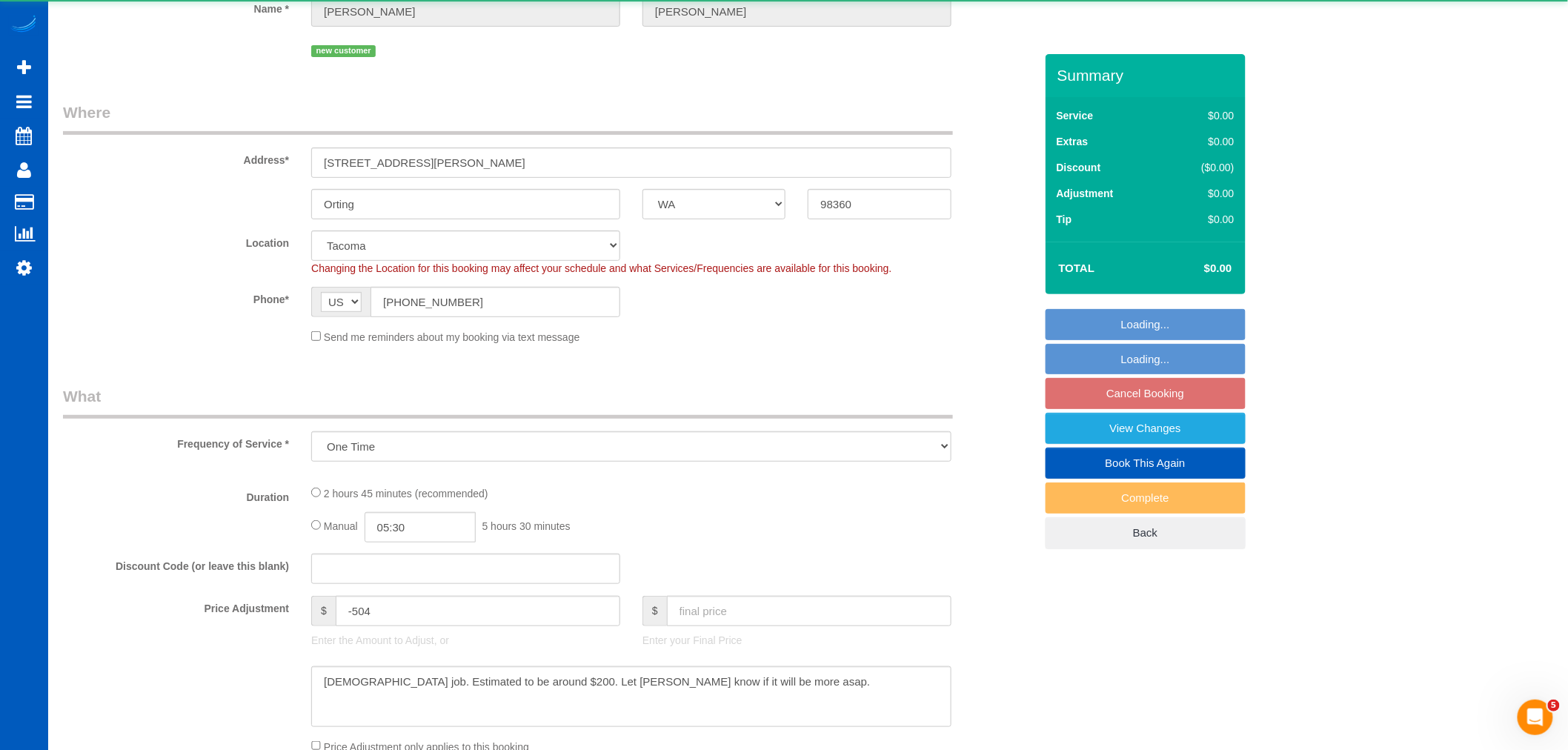
select select "object:4791"
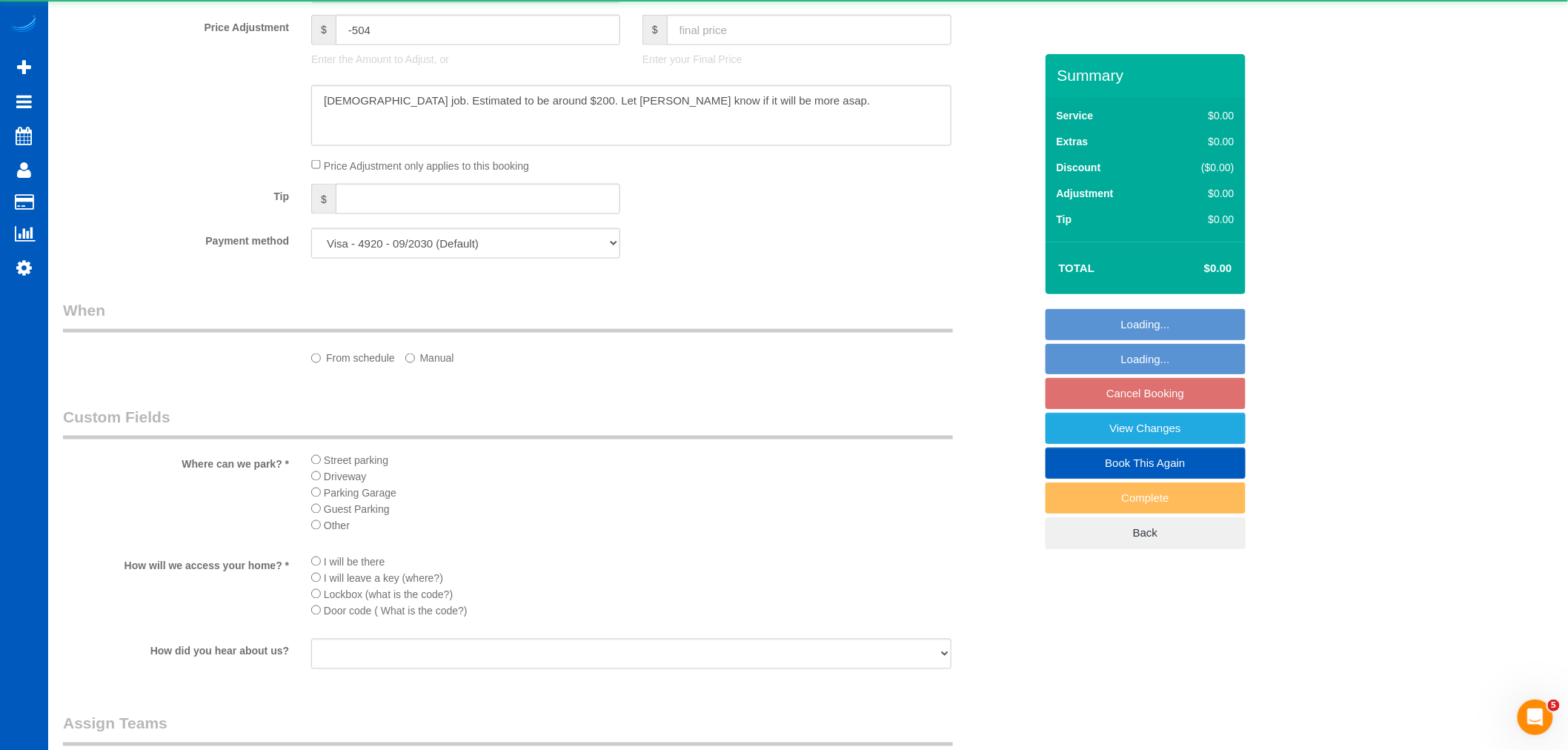
select select "199"
select select "2001"
select select "3"
select select "spot29"
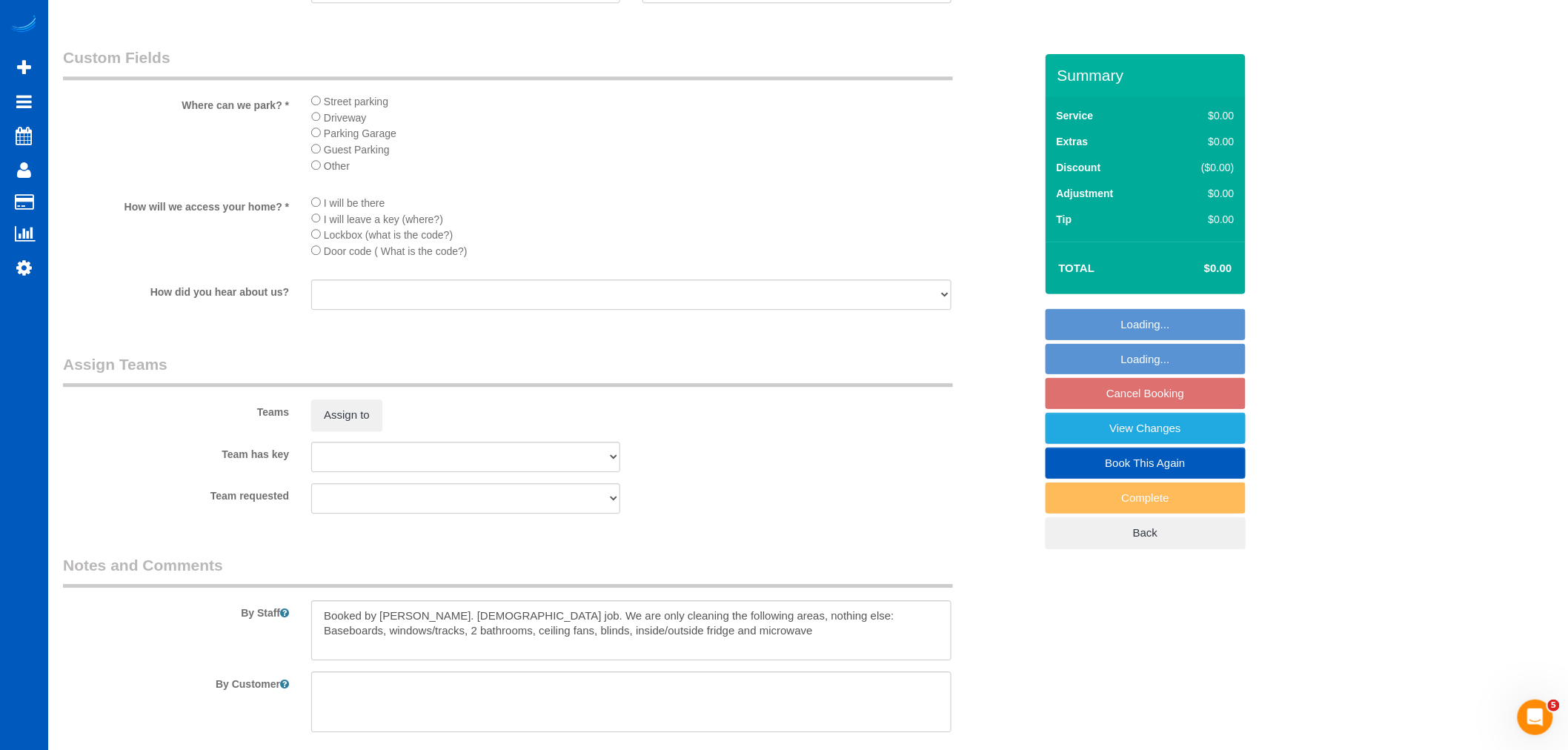
scroll to position [1799, 0]
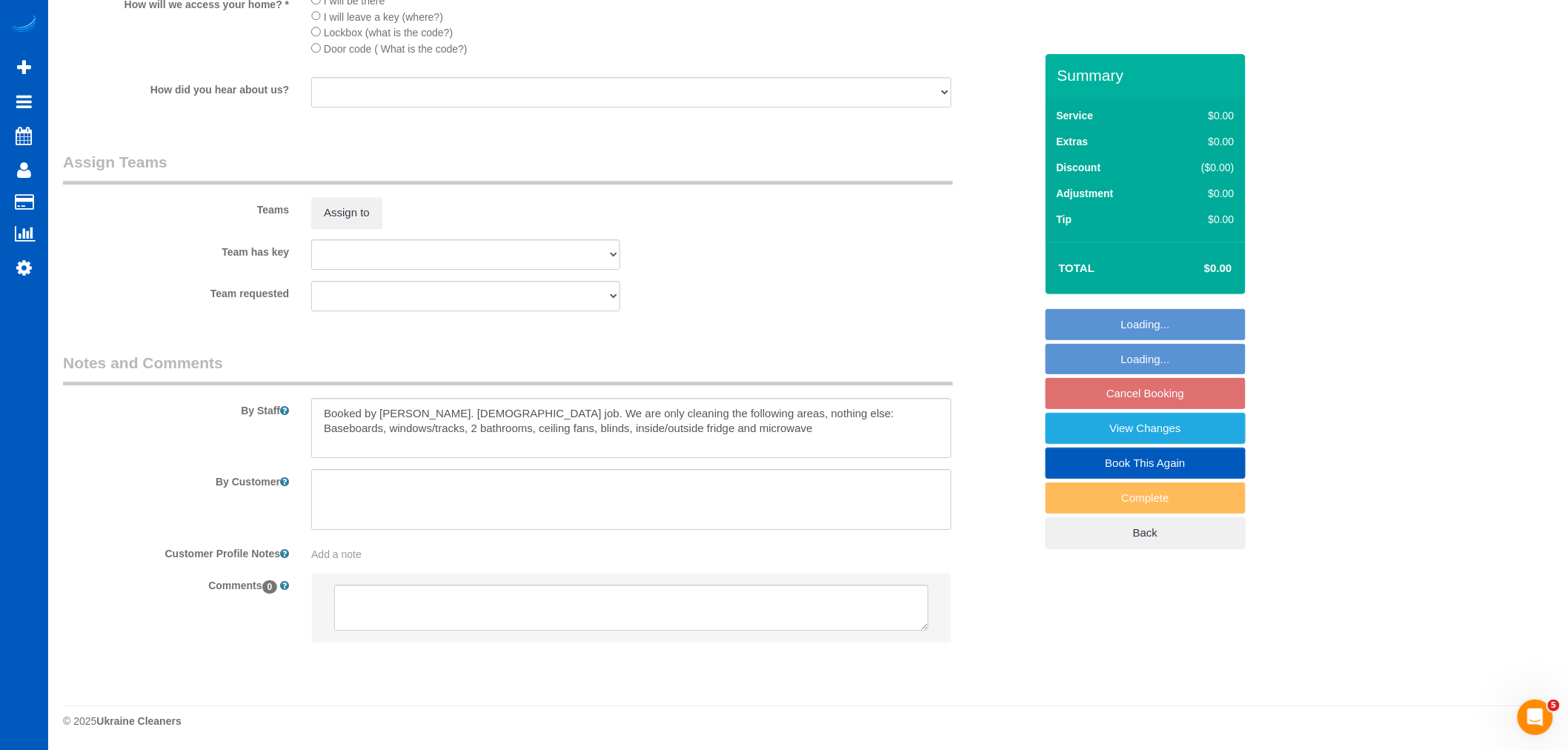
select select "2001"
select select "3"
click at [341, 202] on button "Assign to" at bounding box center [347, 212] width 71 height 31
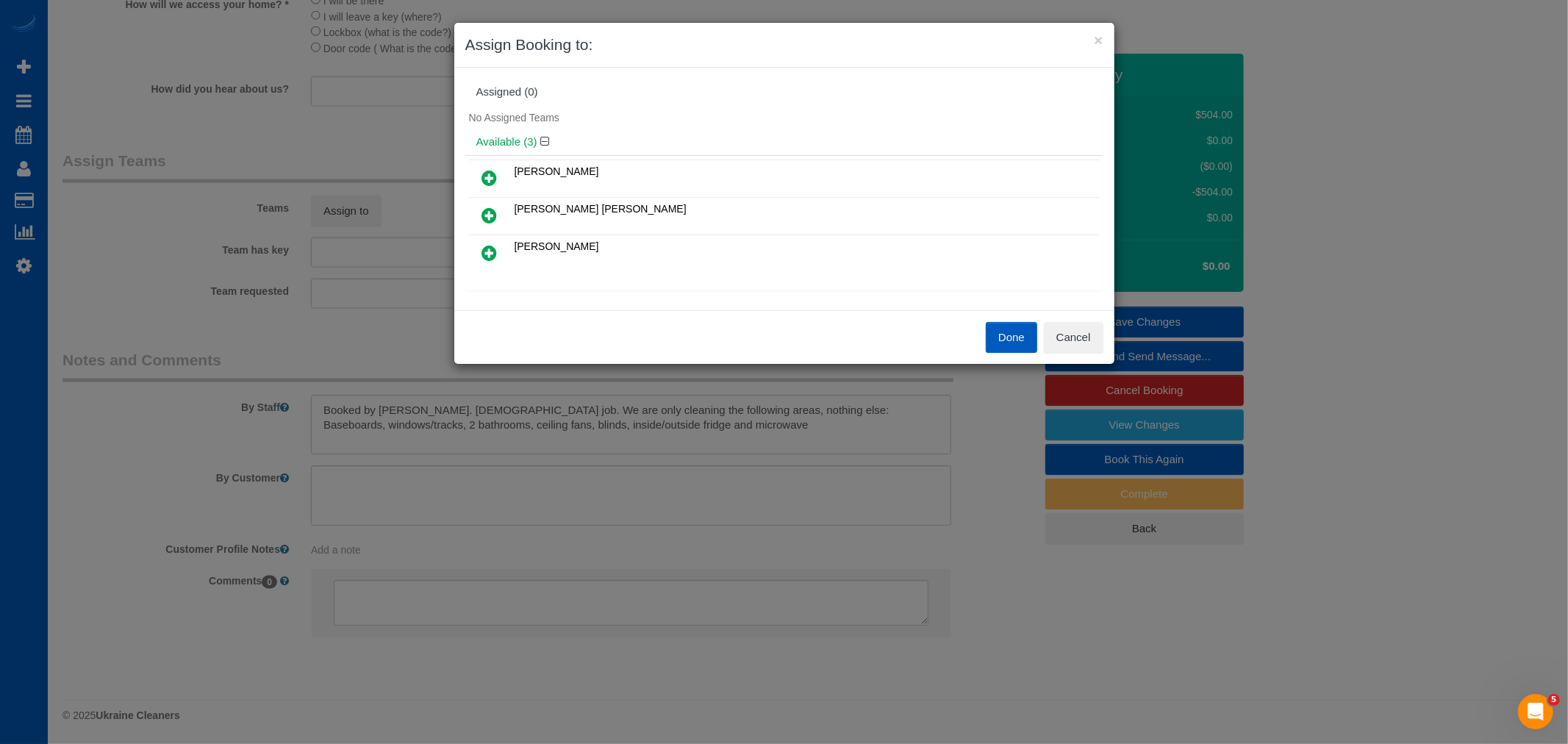
click at [493, 244] on icon at bounding box center [490, 252] width 15 height 17
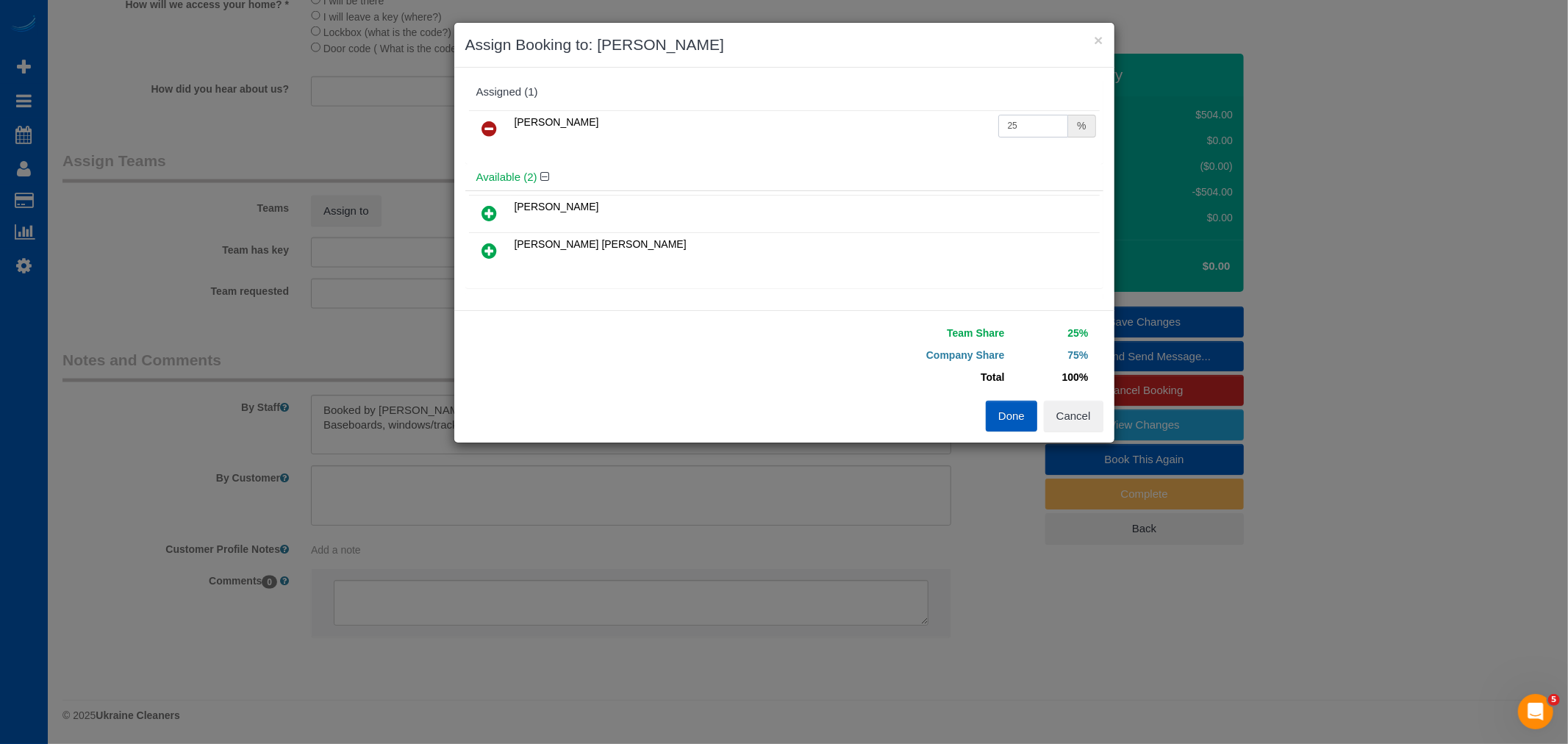
drag, startPoint x: 1026, startPoint y: 121, endPoint x: 917, endPoint y: 151, distance: 113.1
click at [928, 145] on tr "Olha Rusnak 25 %" at bounding box center [784, 129] width 631 height 37
type input "55"
drag, startPoint x: 1005, startPoint y: 410, endPoint x: 1052, endPoint y: 386, distance: 52.8
click at [1007, 411] on button "Done" at bounding box center [1011, 416] width 52 height 31
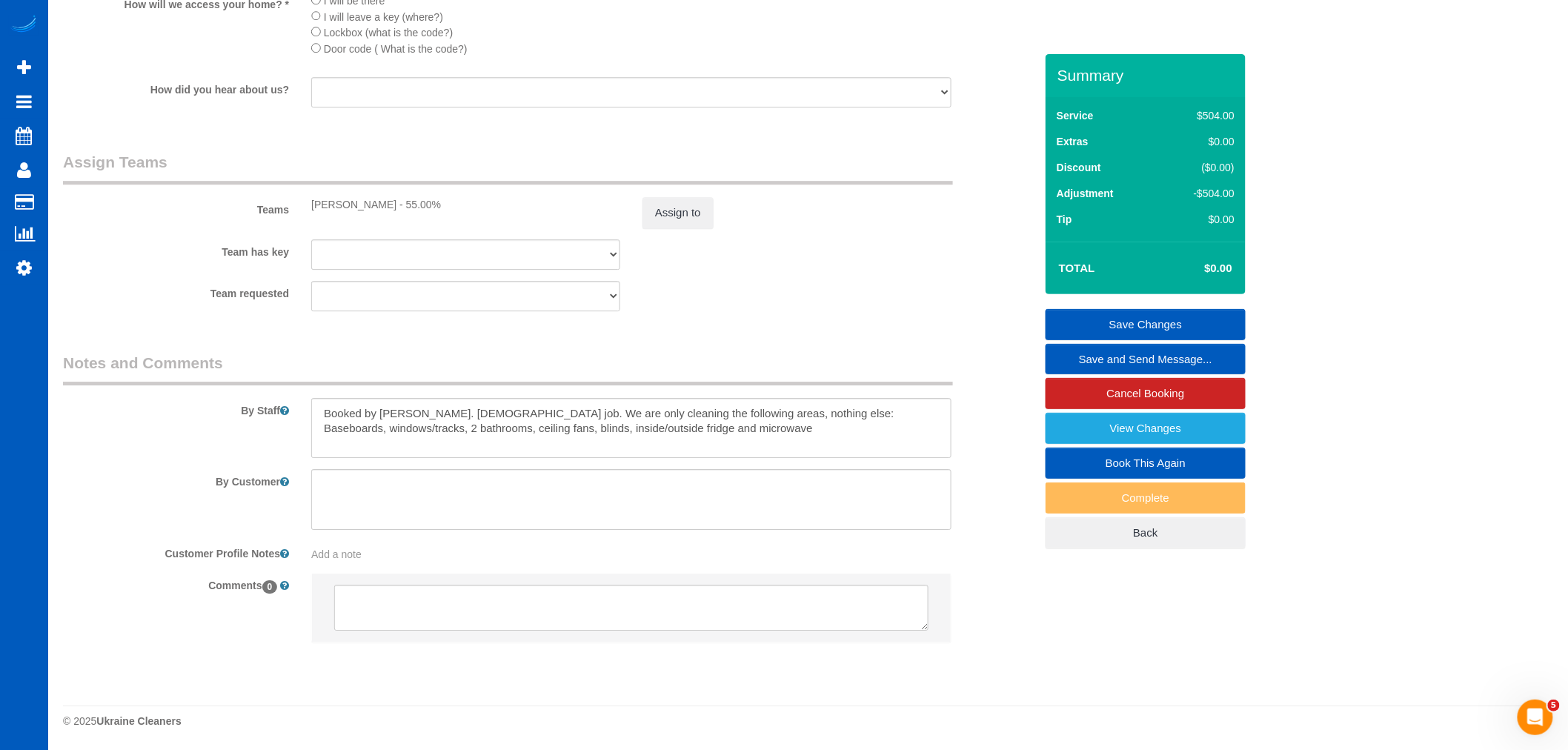
click at [1162, 326] on link "Save Changes" at bounding box center [1145, 325] width 200 height 31
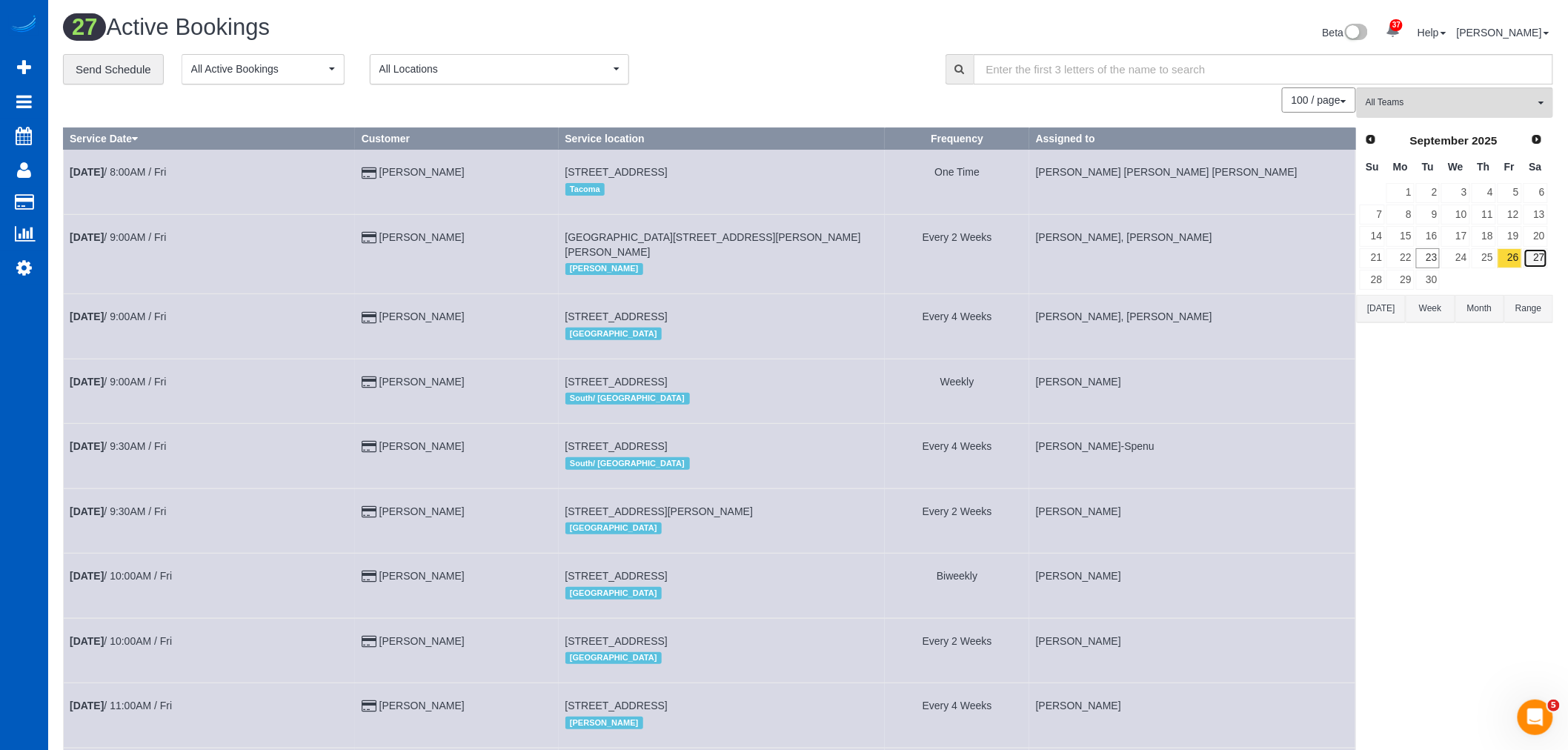
click at [1537, 261] on link "27" at bounding box center [1535, 258] width 24 height 20
click at [1446, 91] on button "All Teams" at bounding box center [1454, 103] width 196 height 31
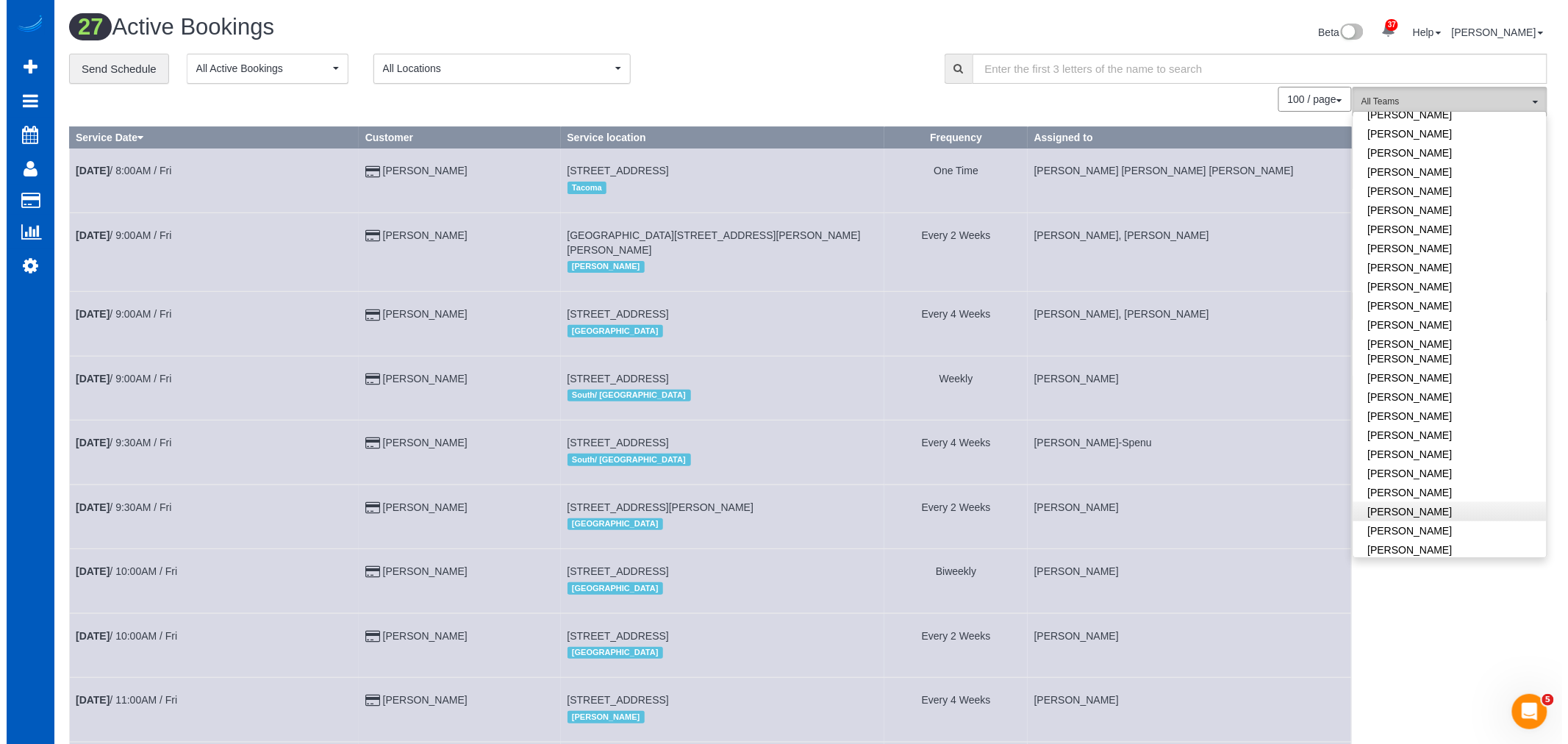
scroll to position [489, 0]
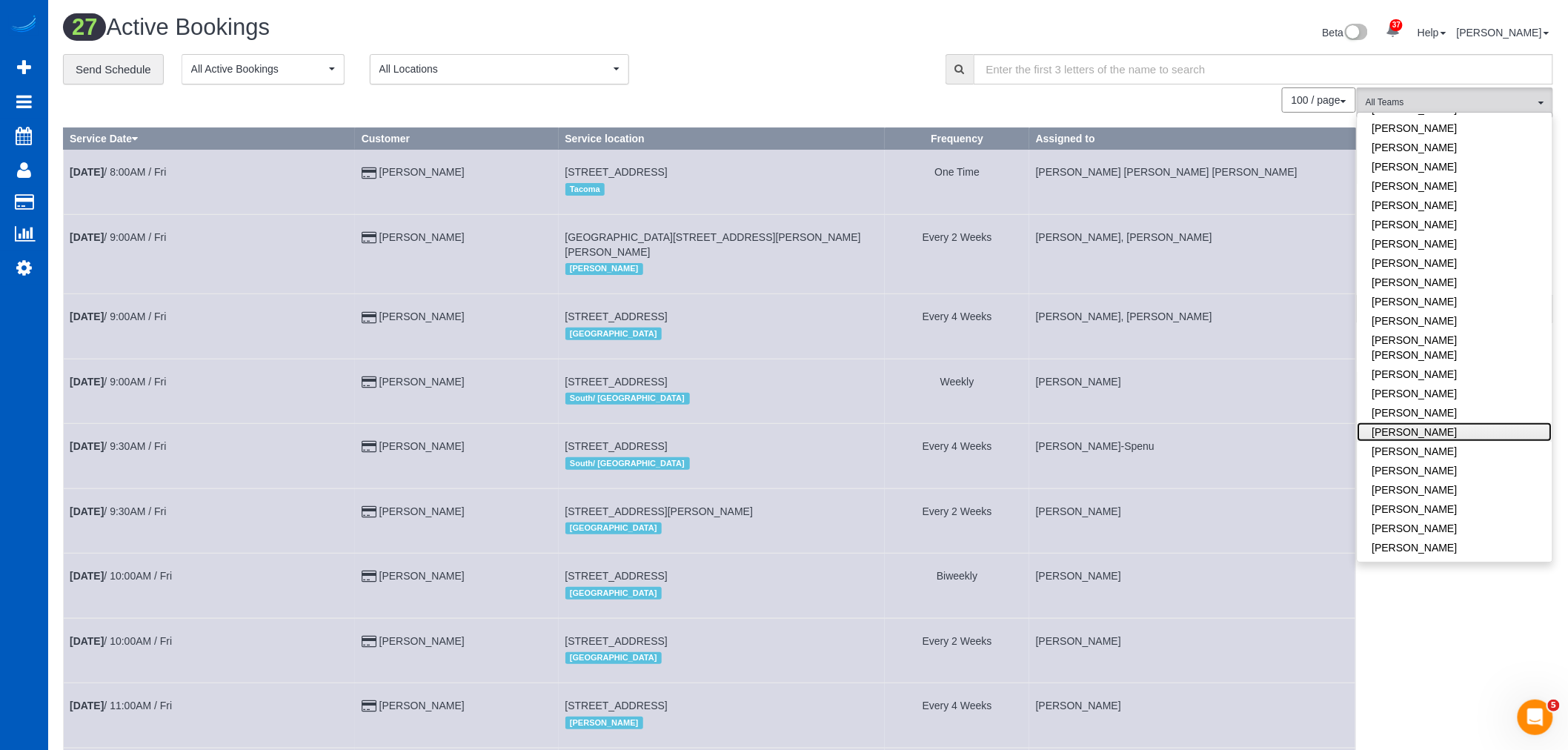
click at [1448, 422] on link "Nataliia Moskalenko" at bounding box center [1454, 432] width 195 height 19
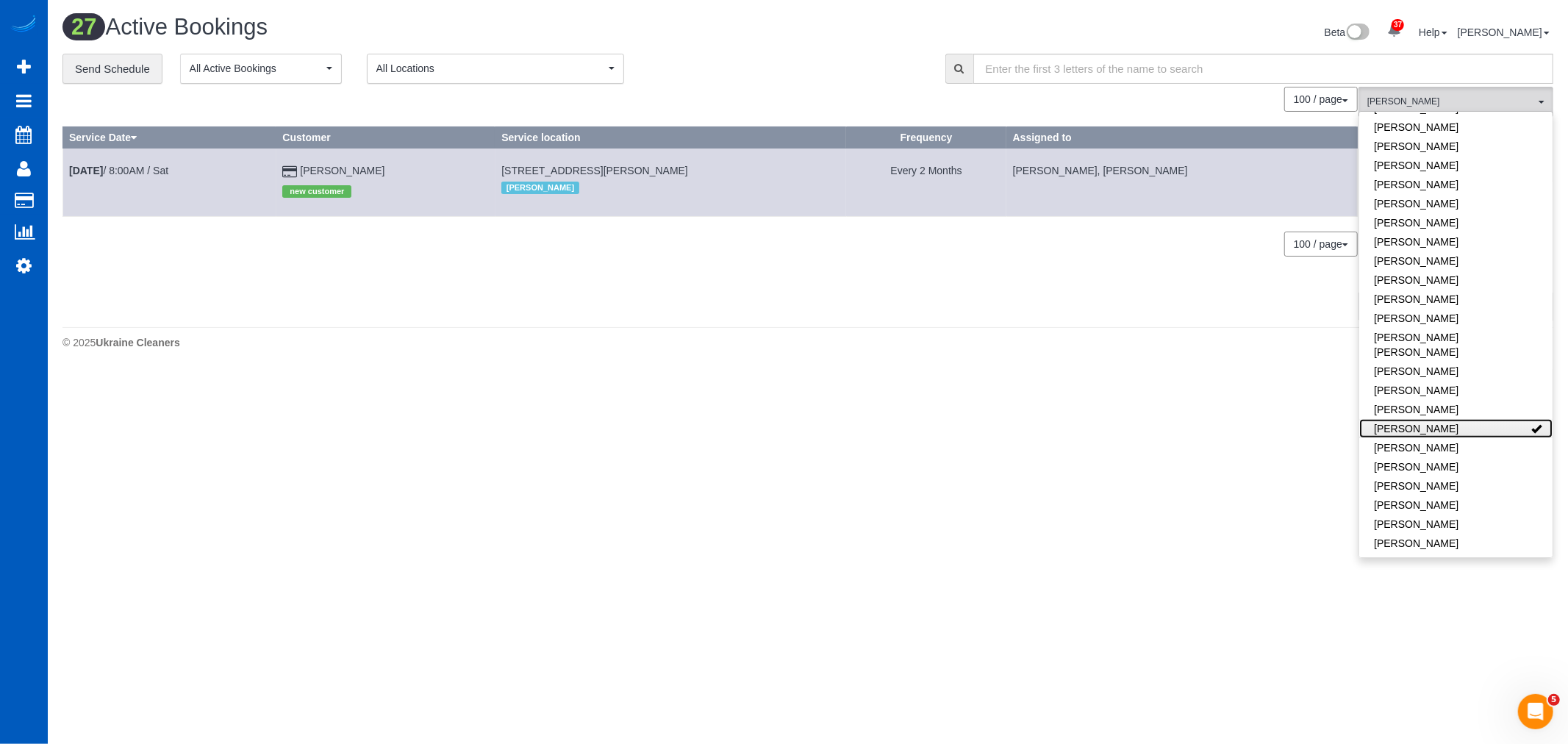
click at [1437, 419] on link "Nataliia Moskalenko" at bounding box center [1455, 428] width 193 height 19
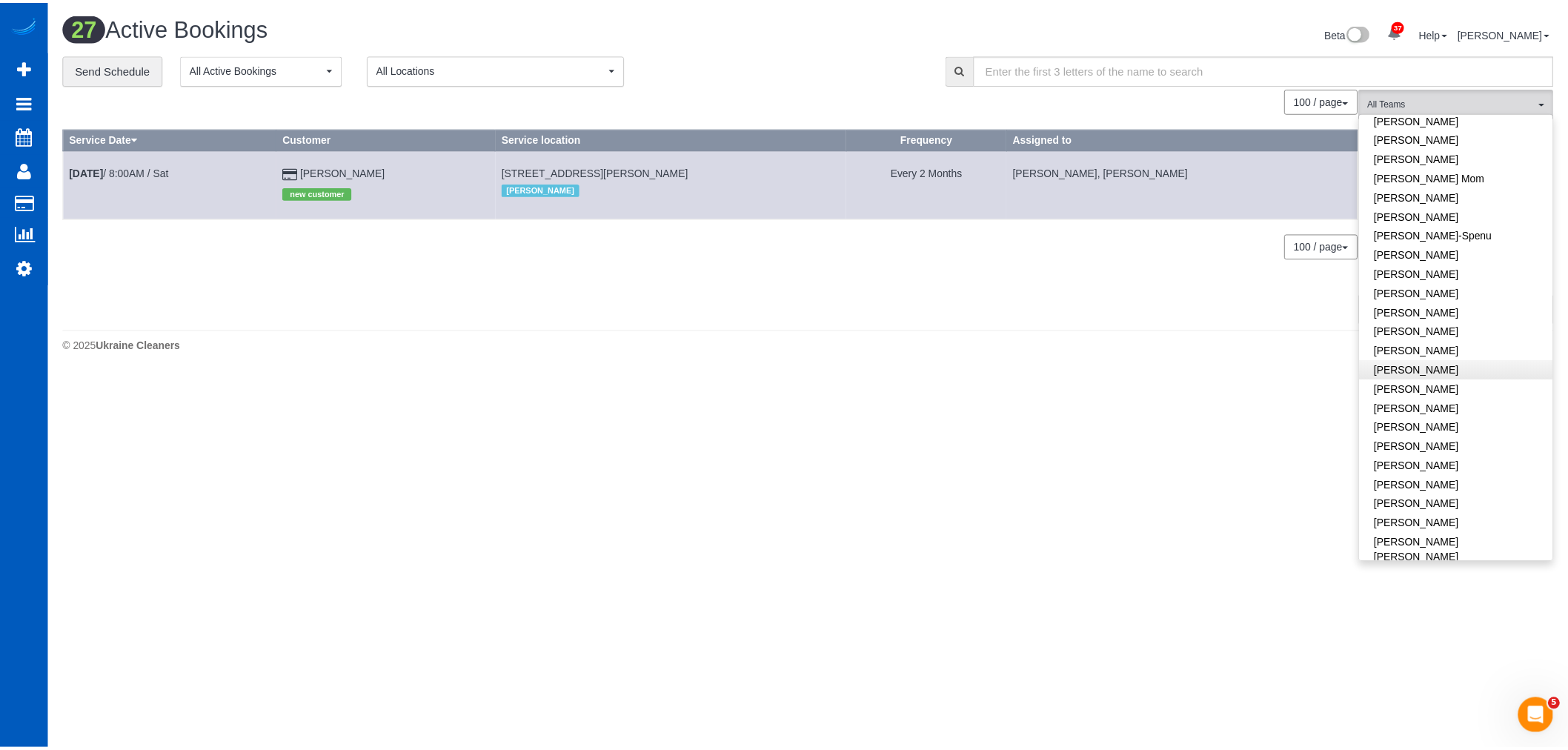
scroll to position [247, 0]
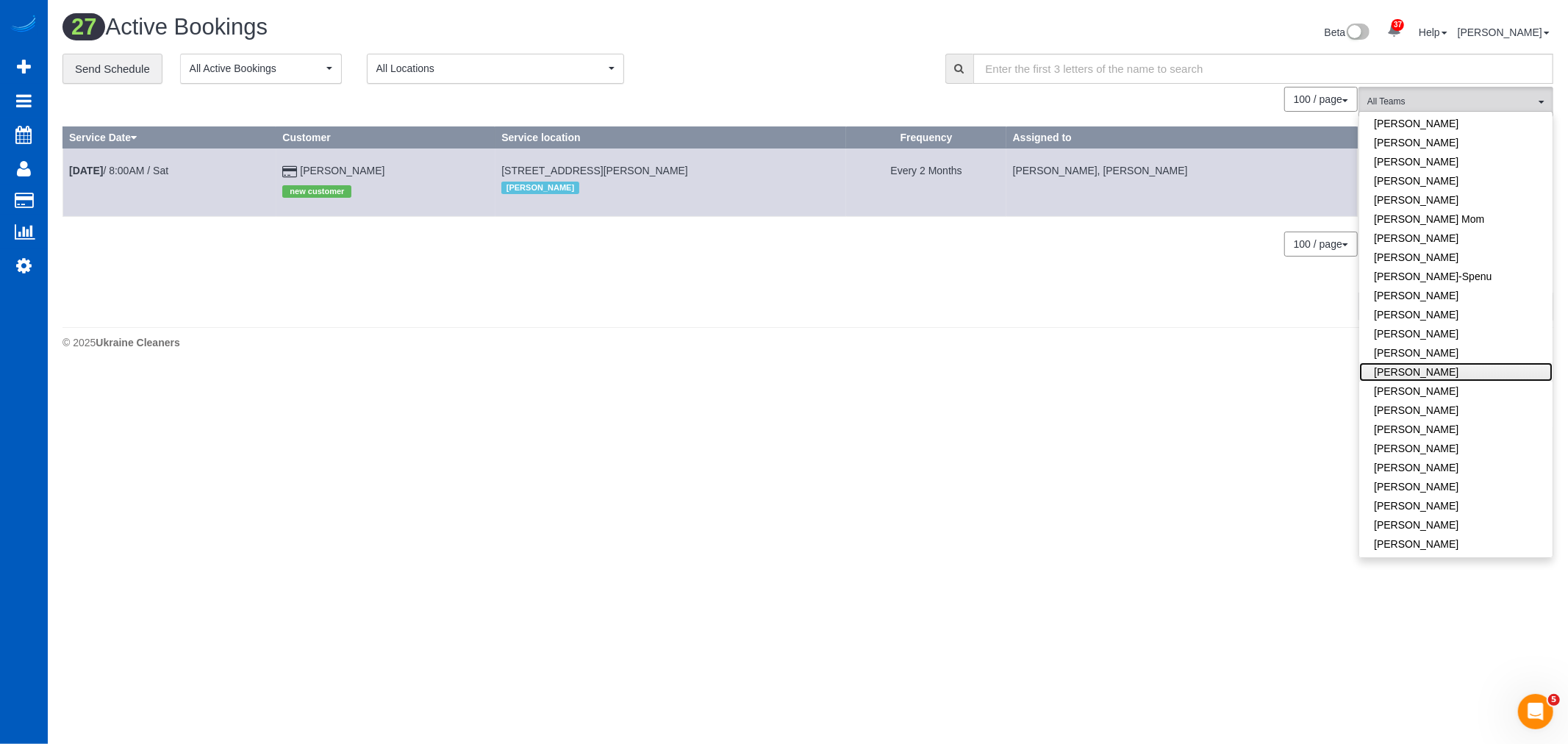
click at [1449, 367] on link "Kateryna Maherovska" at bounding box center [1455, 371] width 193 height 19
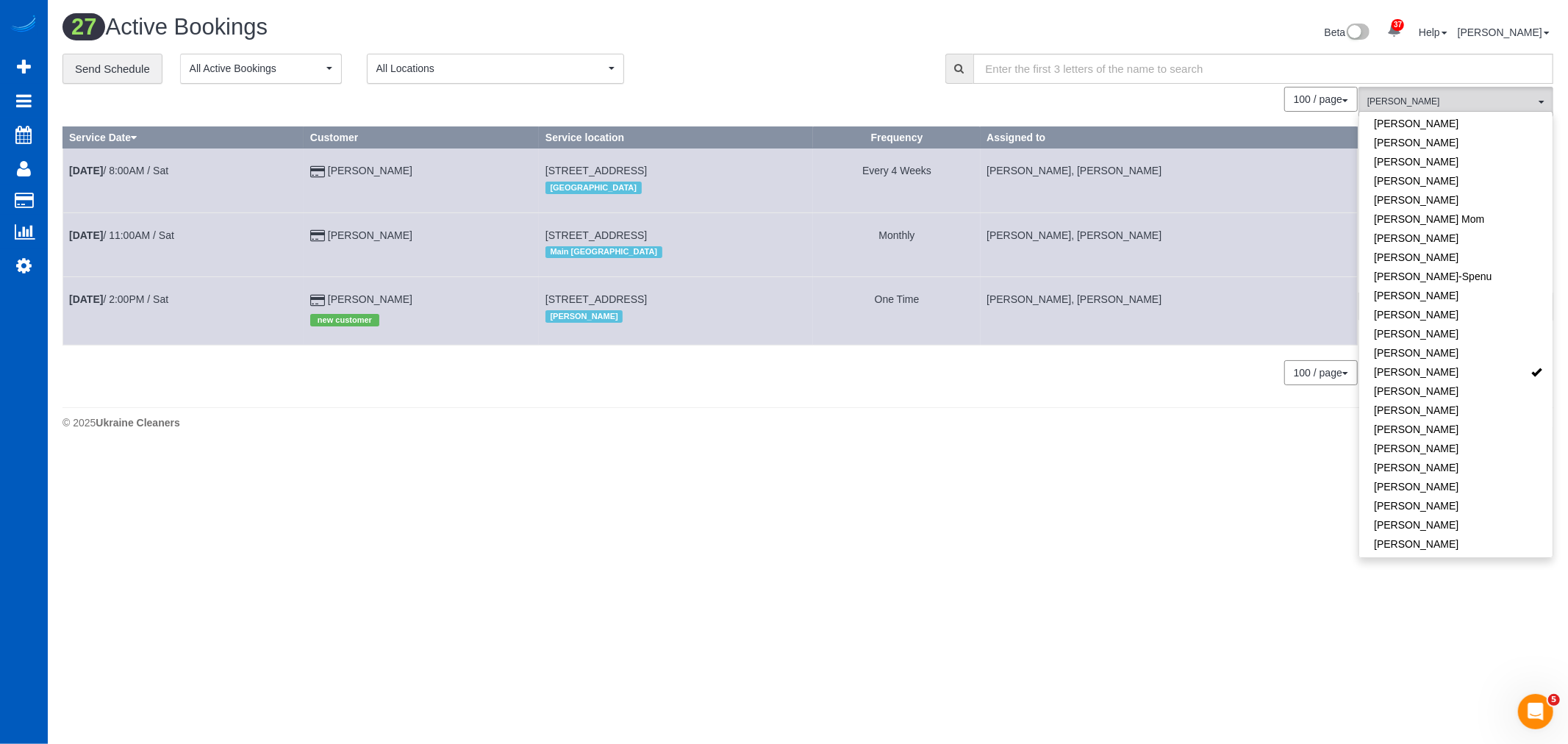
click at [1143, 442] on div "27 Active Bookings Beta 37 Your Notifications You have 0 alerts × You have 3 to…" at bounding box center [807, 226] width 1520 height 452
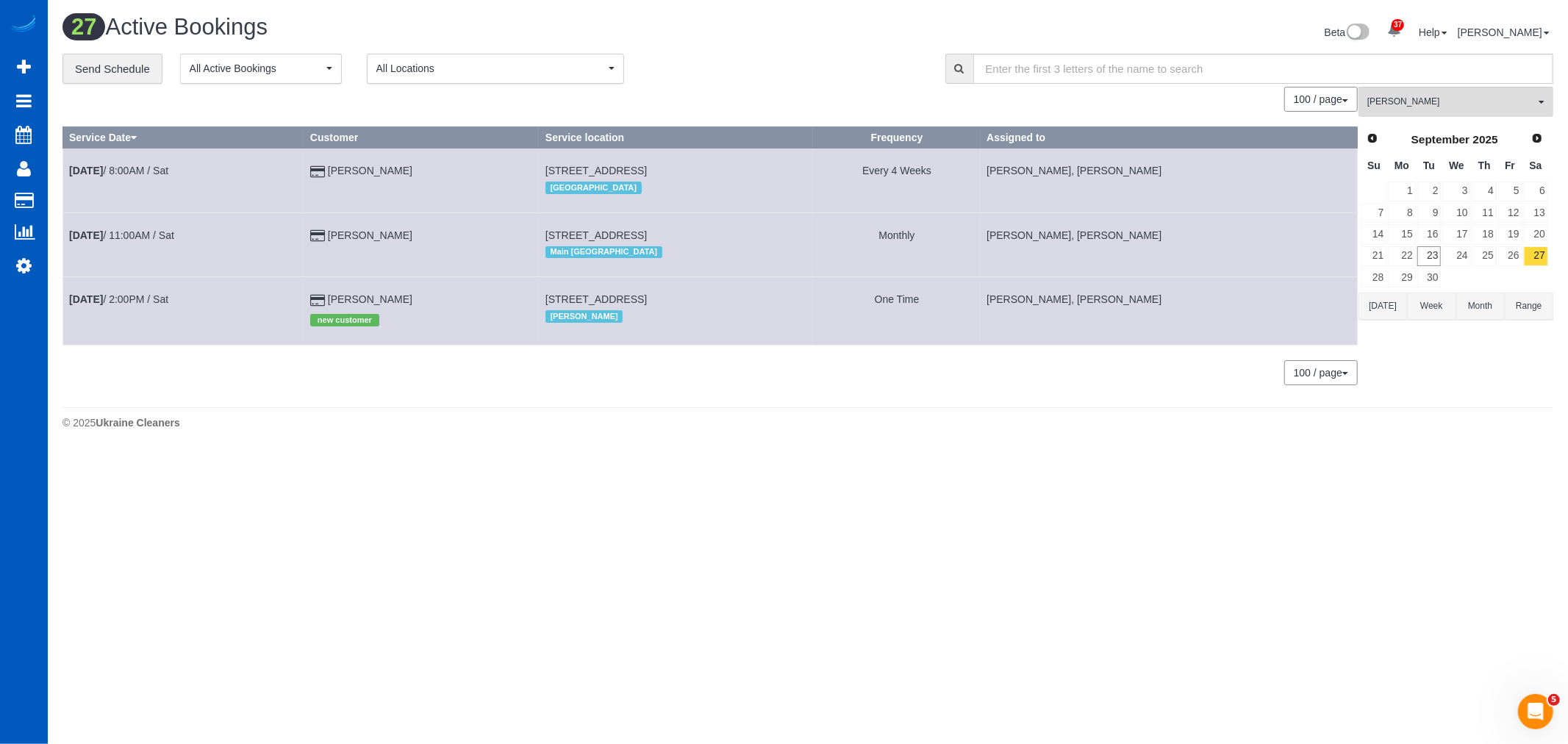
click at [134, 289] on td "Sep 27th / 2:00PM / Sat" at bounding box center [183, 311] width 241 height 67
click at [123, 299] on link "Sep 27th / 2:00PM / Sat" at bounding box center [118, 299] width 99 height 12
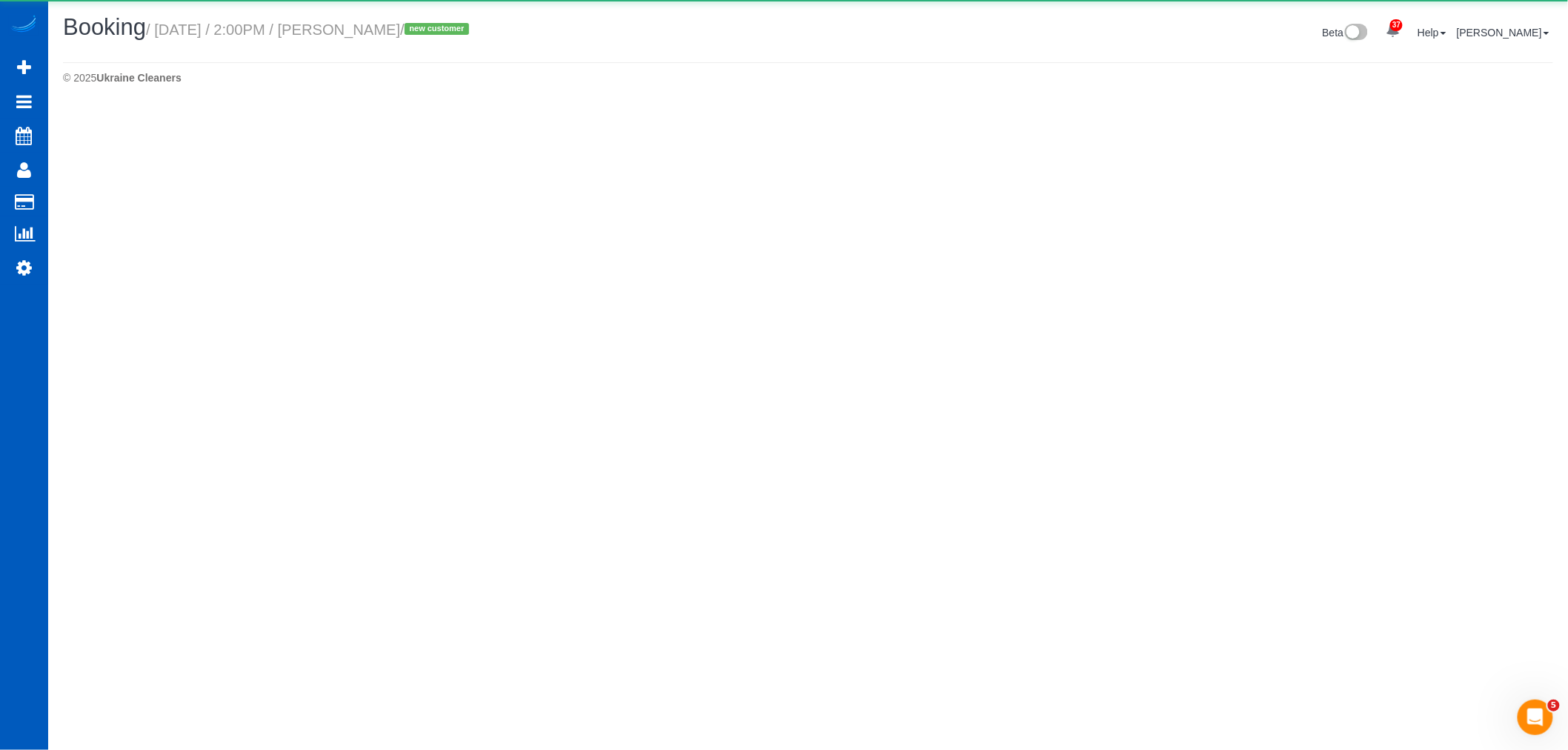
select select "WA"
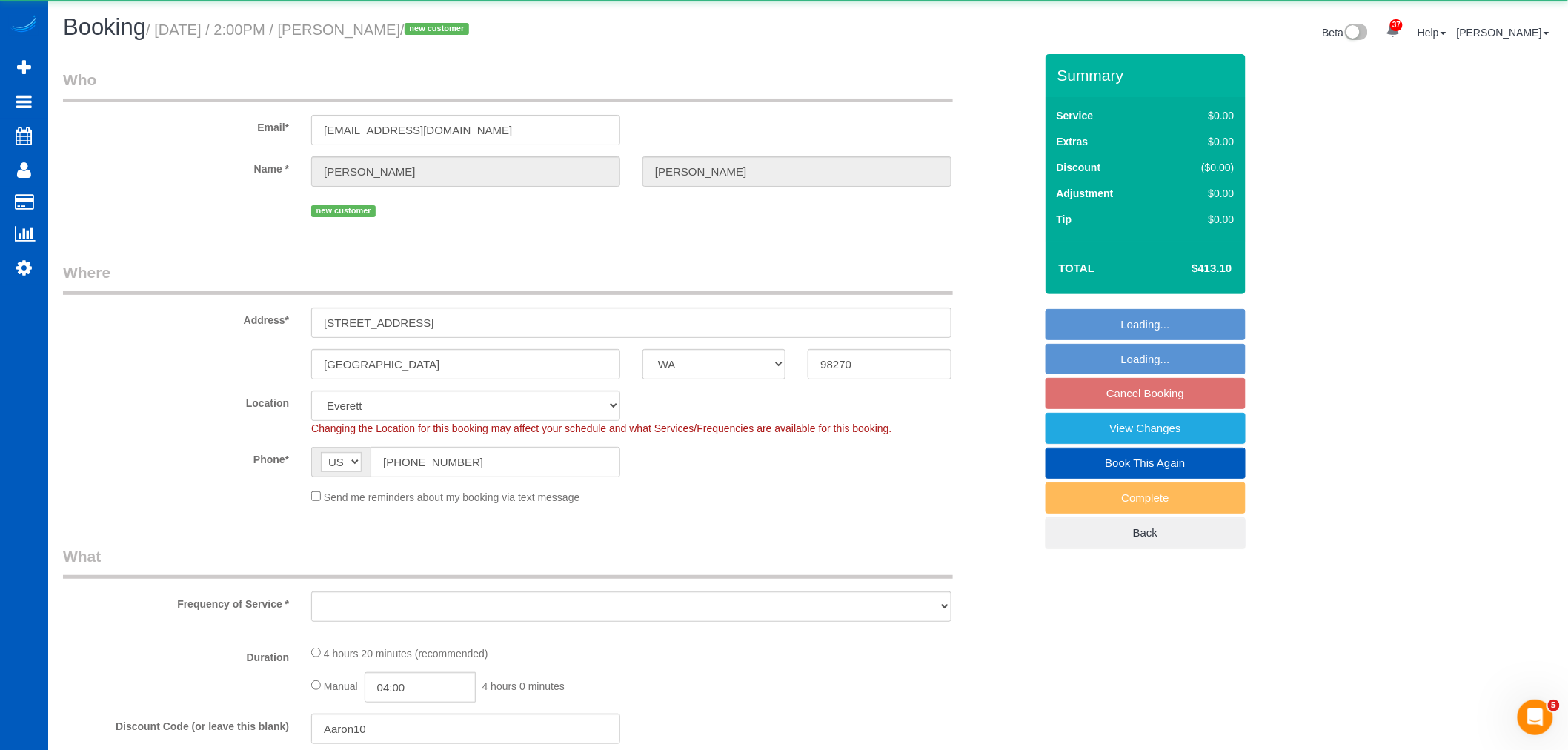
select select "object:6608"
select select "string:fspay-860b7b88-8087-4573-bc25-0687694a7f34"
select select "199"
select select "1501"
select select "4"
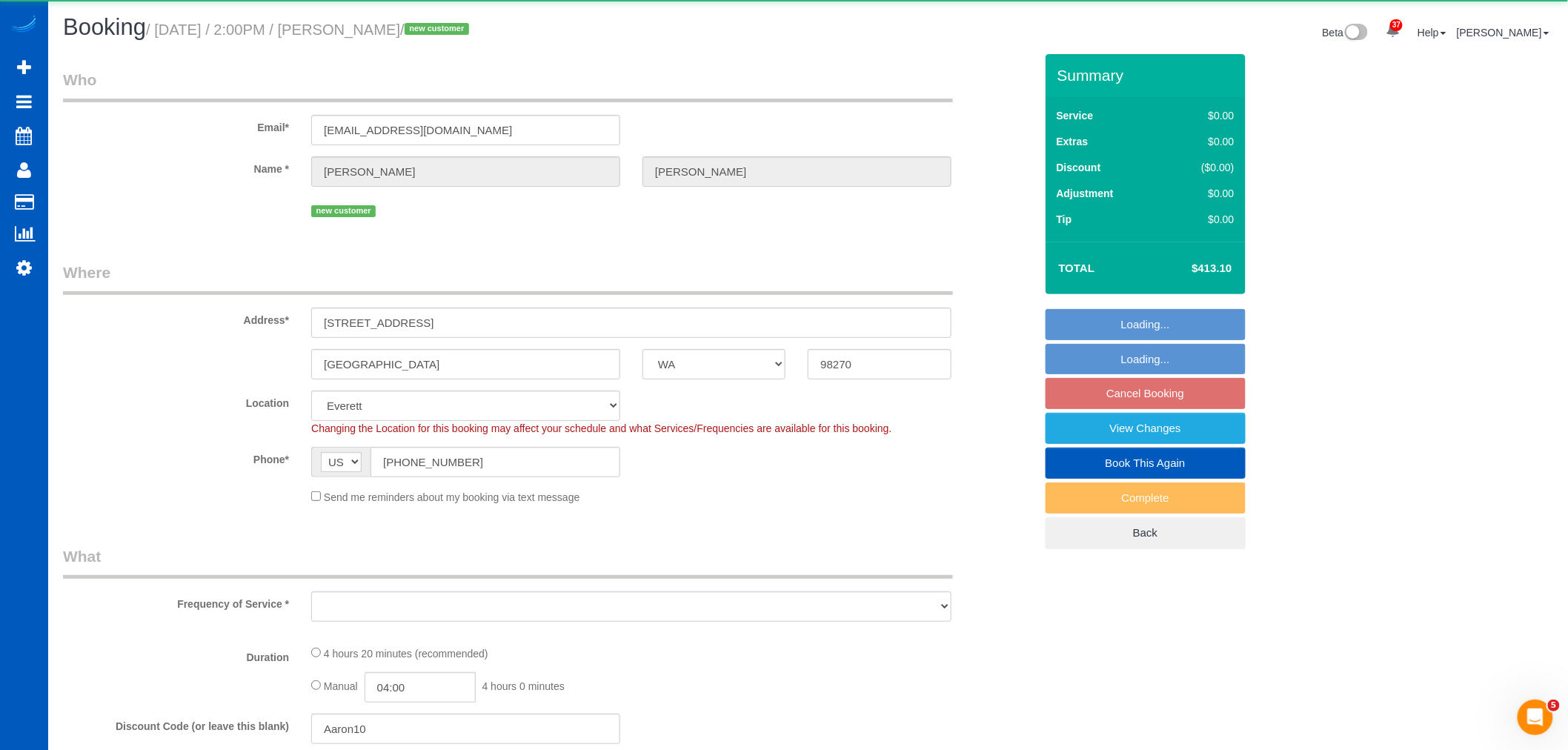
select select "3"
select select "spot39"
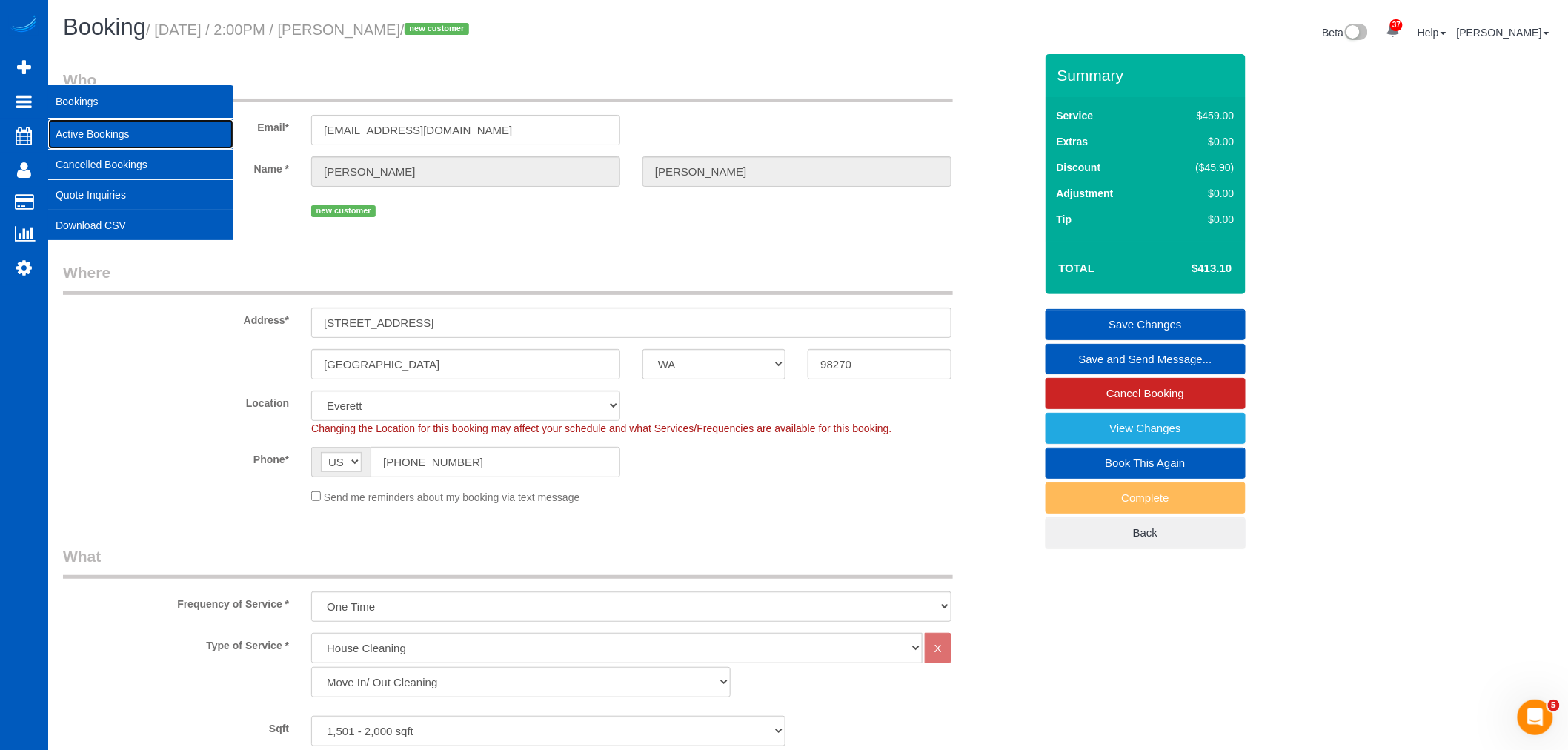
click at [106, 128] on link "Active Bookings" at bounding box center [140, 134] width 186 height 30
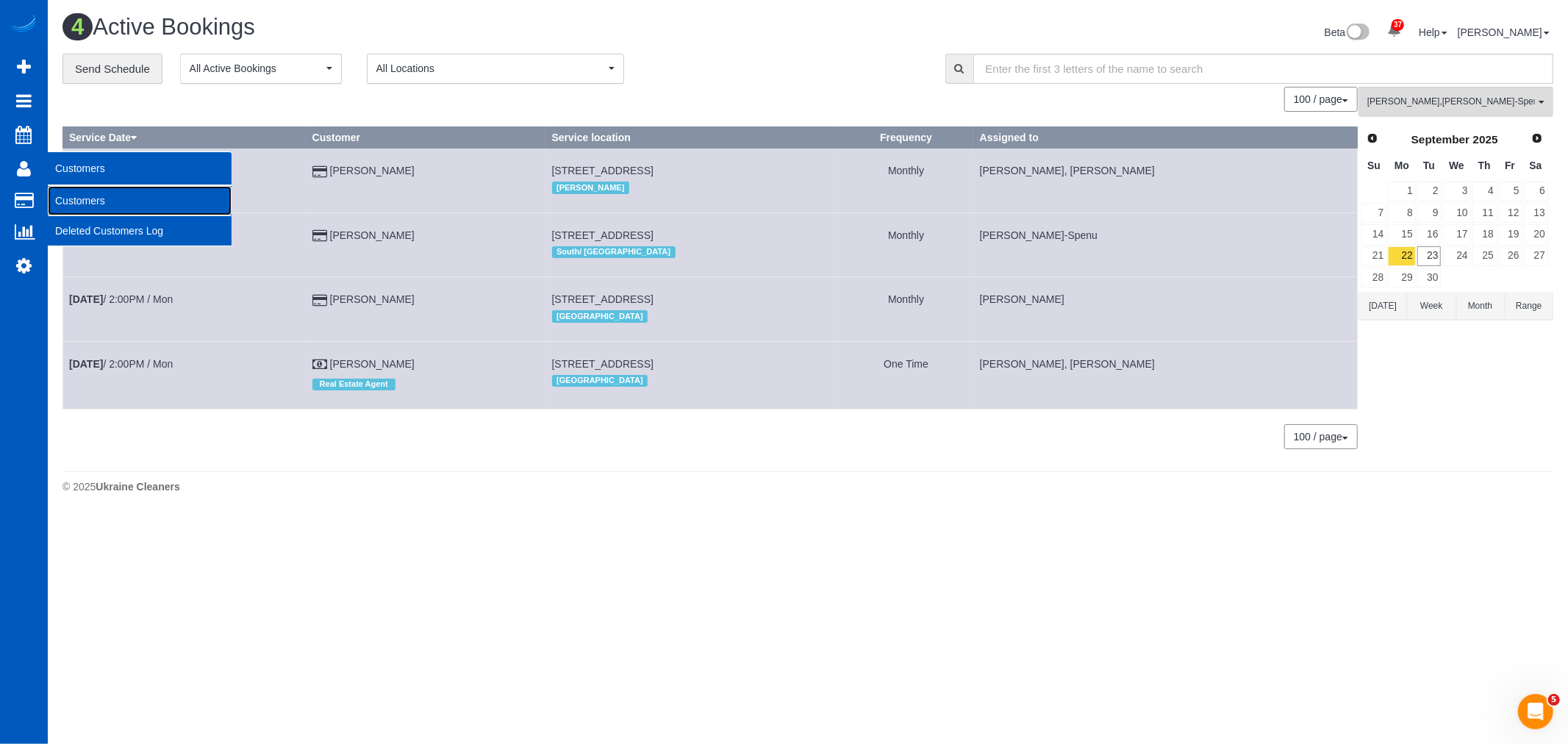
click at [105, 199] on link "Customers" at bounding box center [139, 201] width 184 height 30
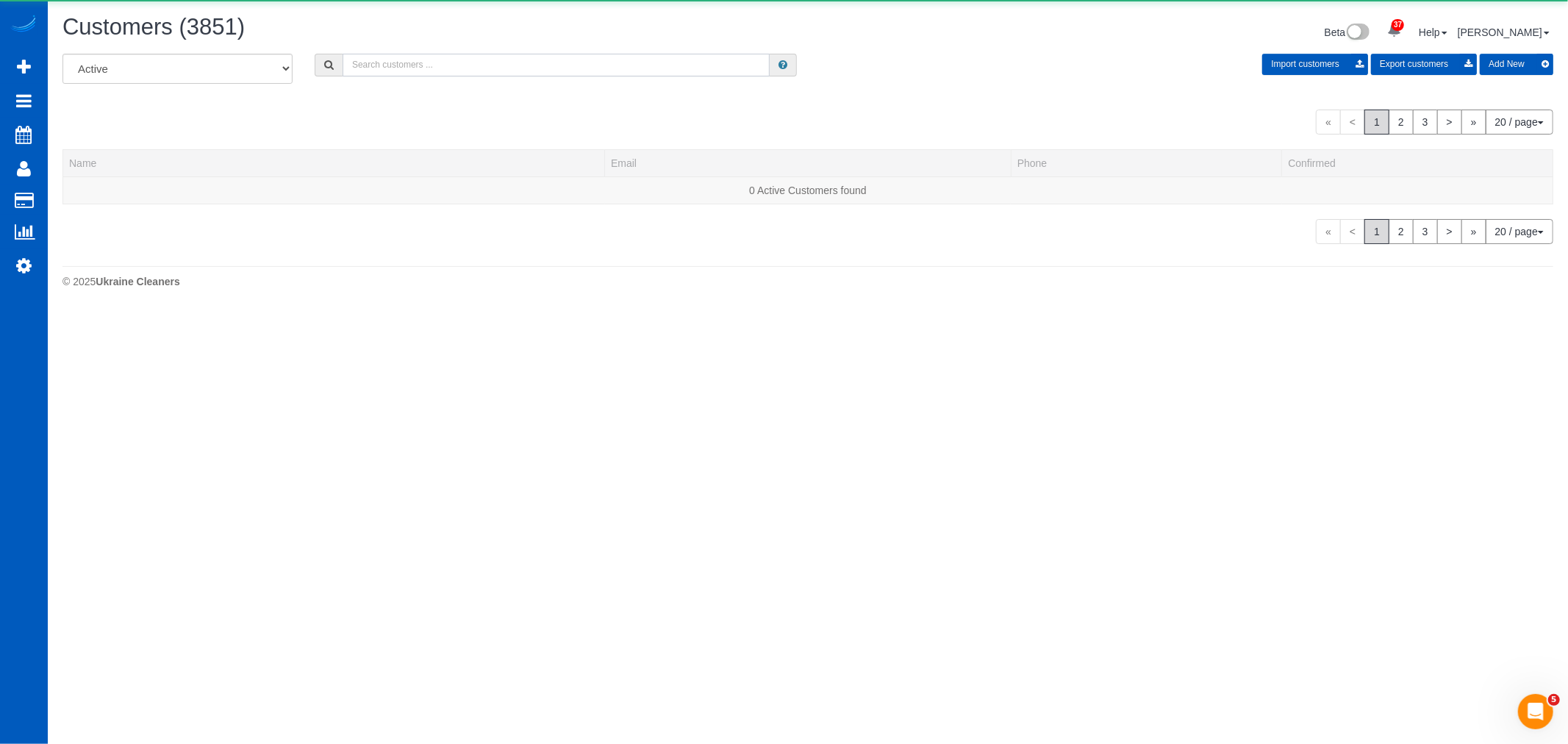
click at [467, 62] on input "text" at bounding box center [556, 65] width 427 height 23
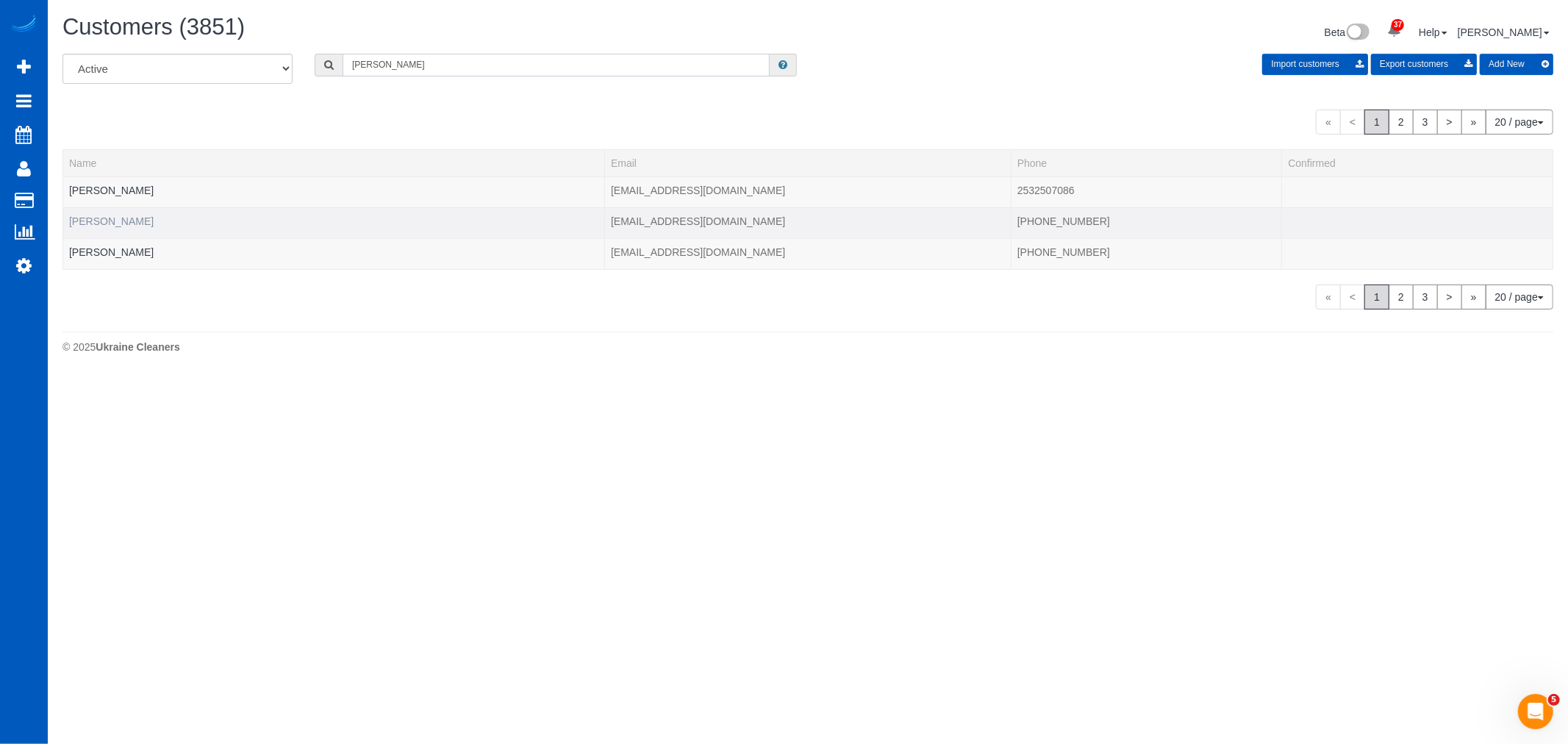
type input "matthews"
click at [120, 224] on link "Chloe Matthews" at bounding box center [111, 221] width 85 height 12
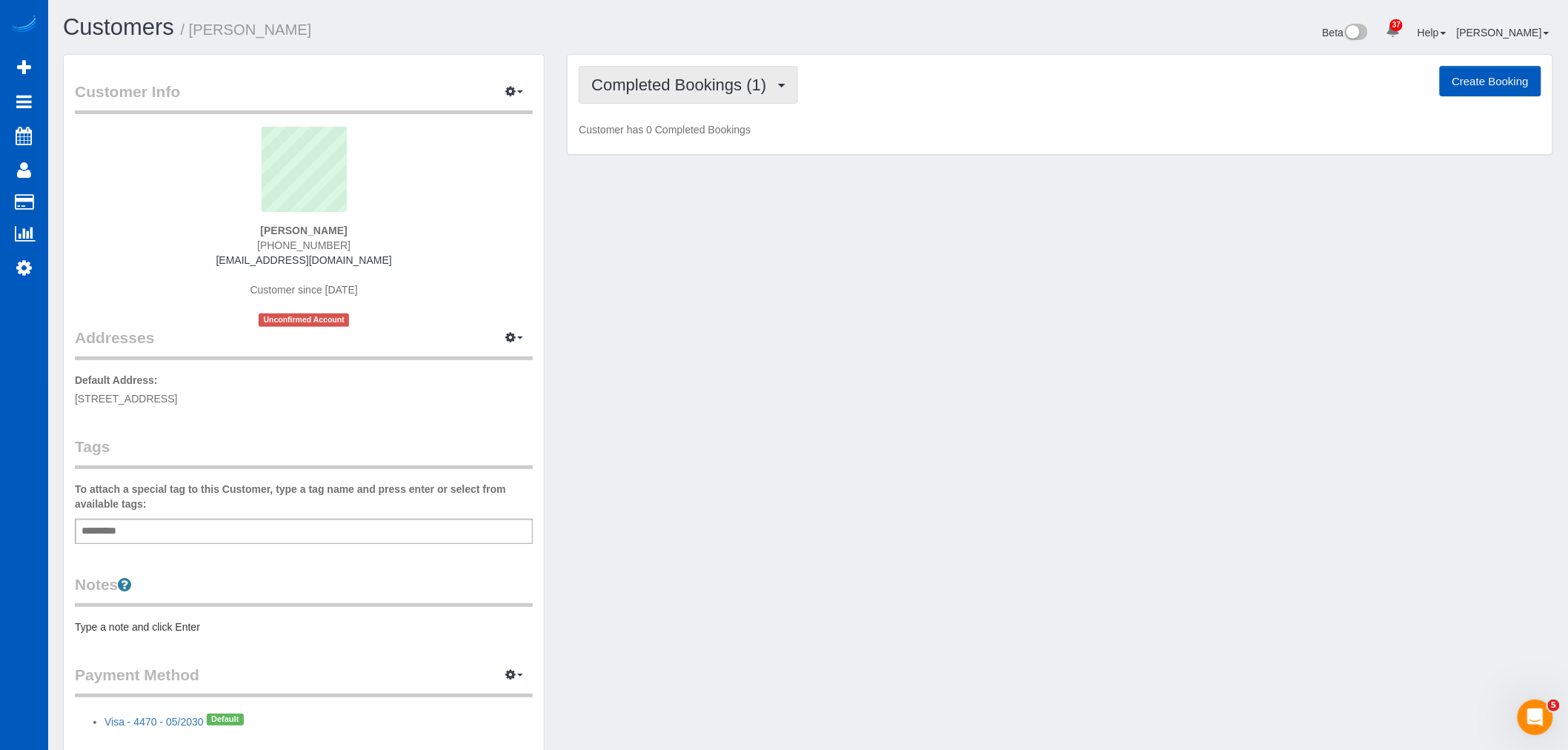
click at [633, 93] on span "Completed Bookings (1)" at bounding box center [682, 85] width 182 height 18
click at [657, 135] on link "Upcoming Bookings (12)" at bounding box center [657, 138] width 156 height 19
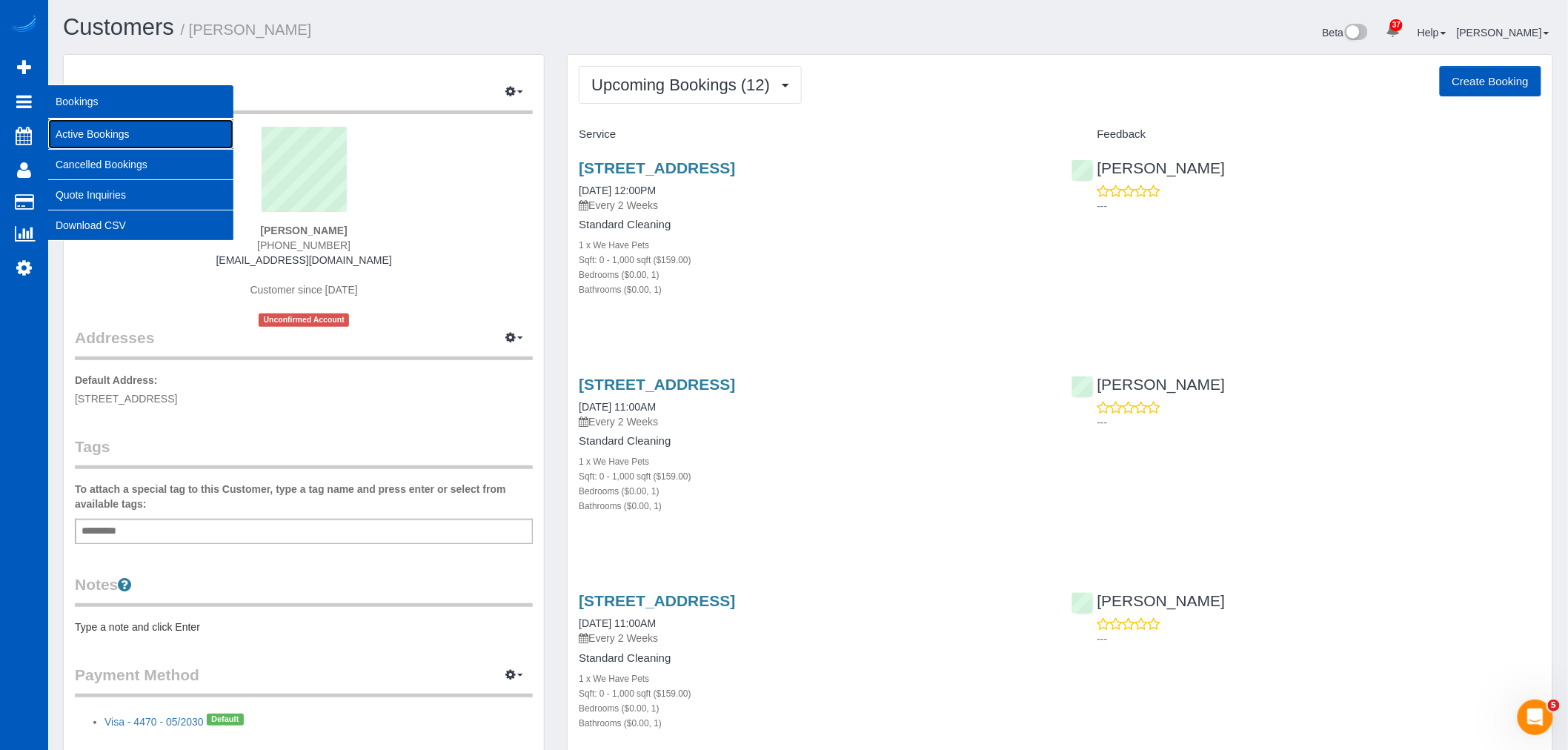
click at [96, 128] on link "Active Bookings" at bounding box center [140, 134] width 186 height 30
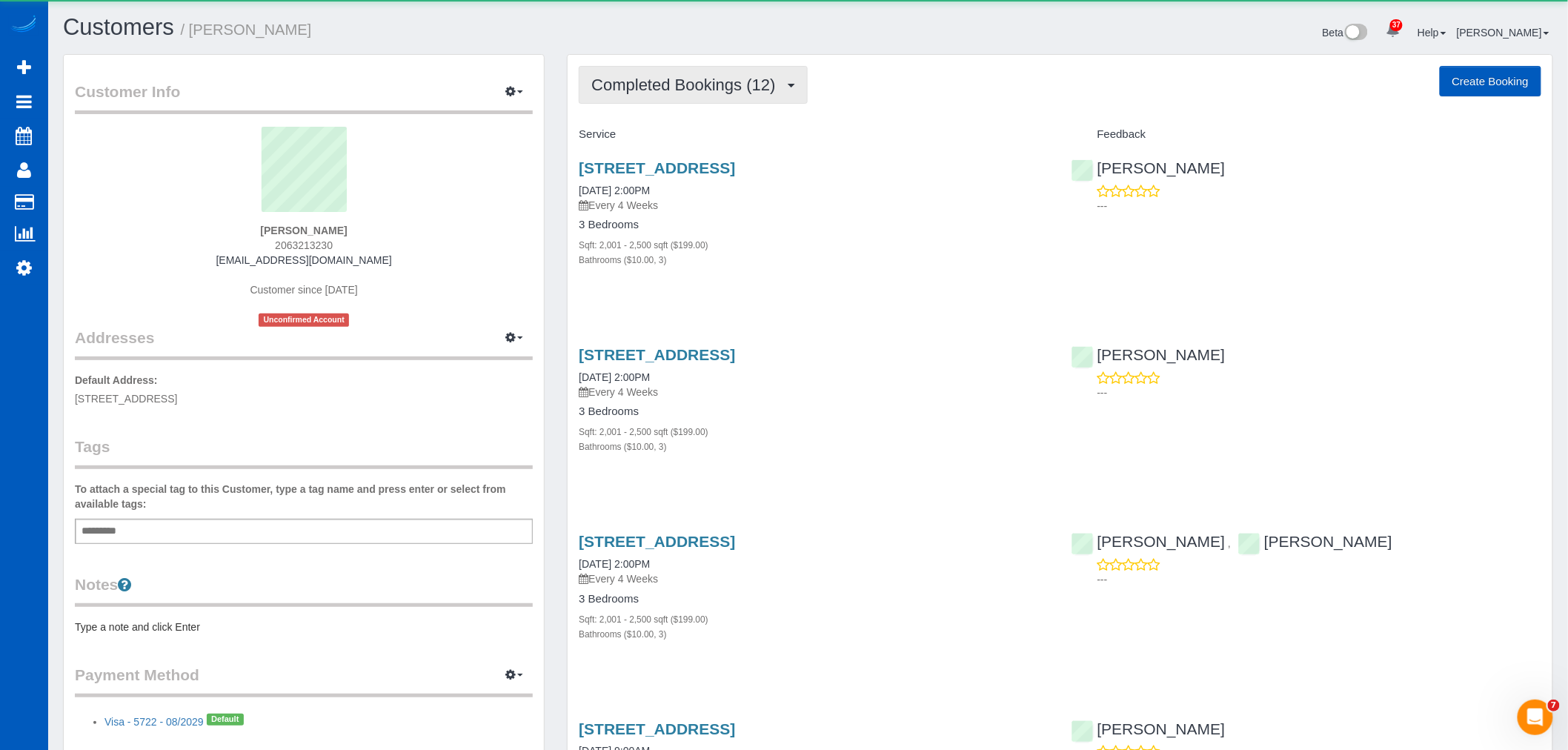
click at [673, 91] on span "Completed Bookings (12)" at bounding box center [686, 85] width 191 height 18
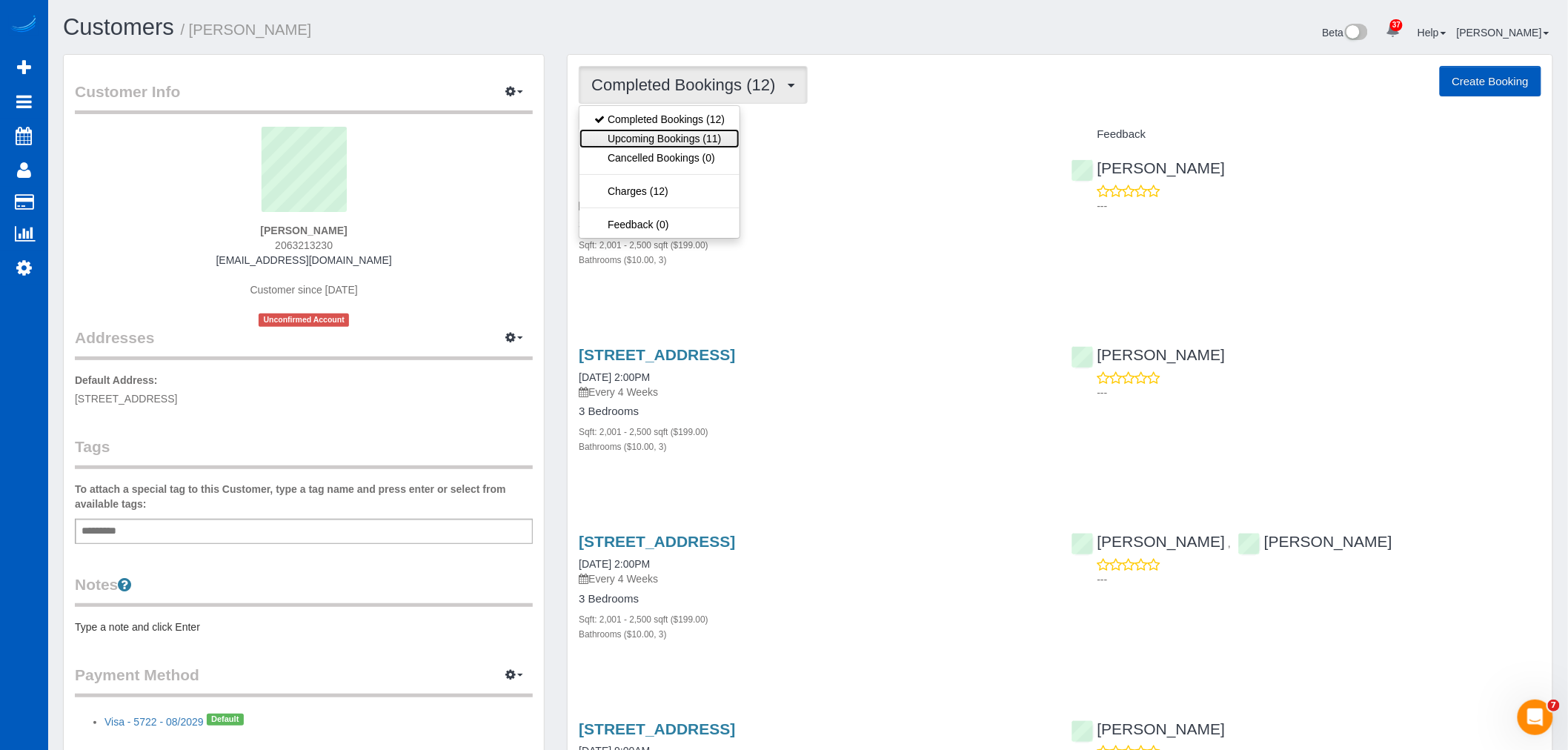
click at [666, 141] on link "Upcoming Bookings (11)" at bounding box center [660, 138] width 160 height 19
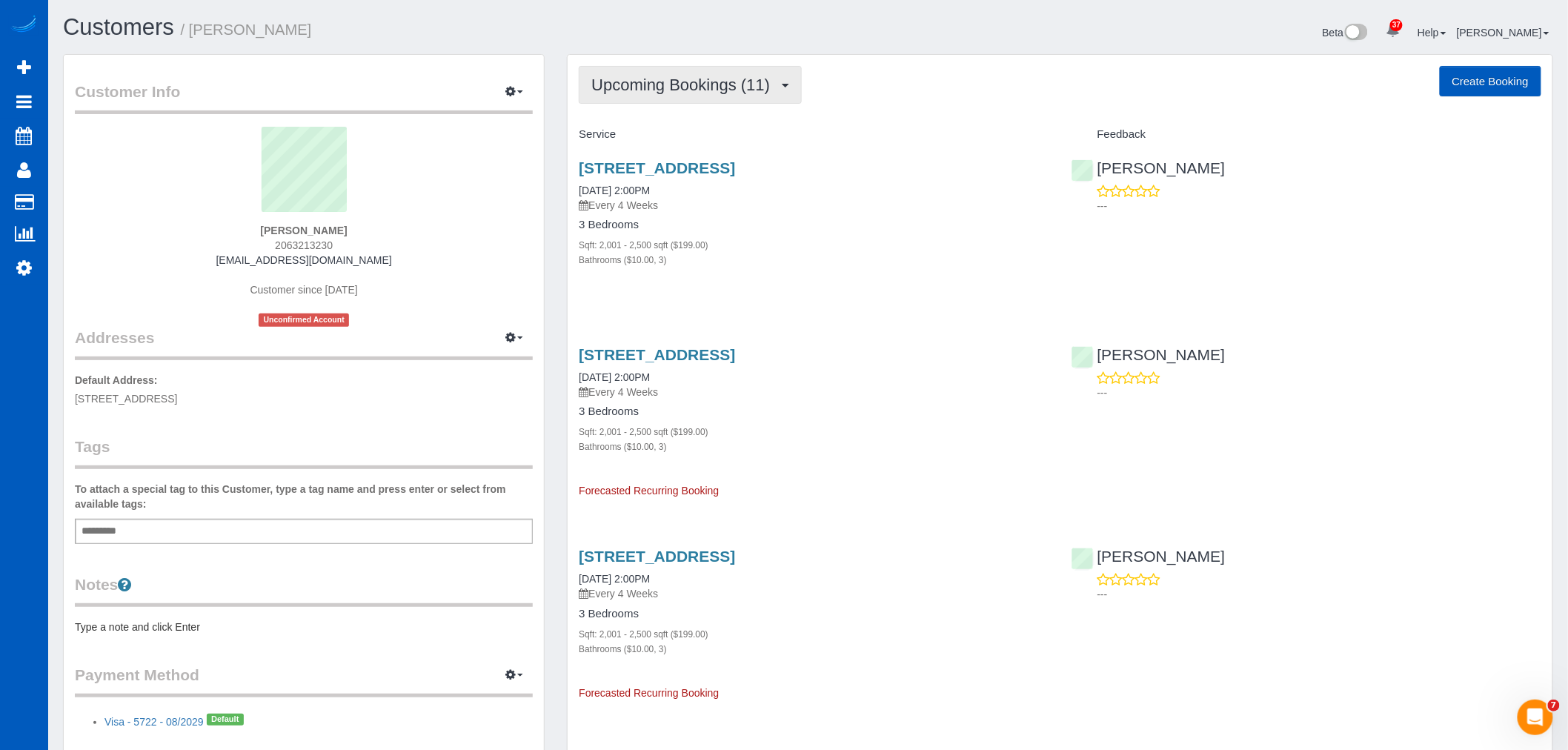
click at [705, 85] on span "Upcoming Bookings (11)" at bounding box center [684, 85] width 186 height 18
click at [877, 142] on div "Service" at bounding box center [813, 134] width 492 height 25
click at [771, 76] on button "Upcoming Bookings (11)" at bounding box center [690, 84] width 223 height 37
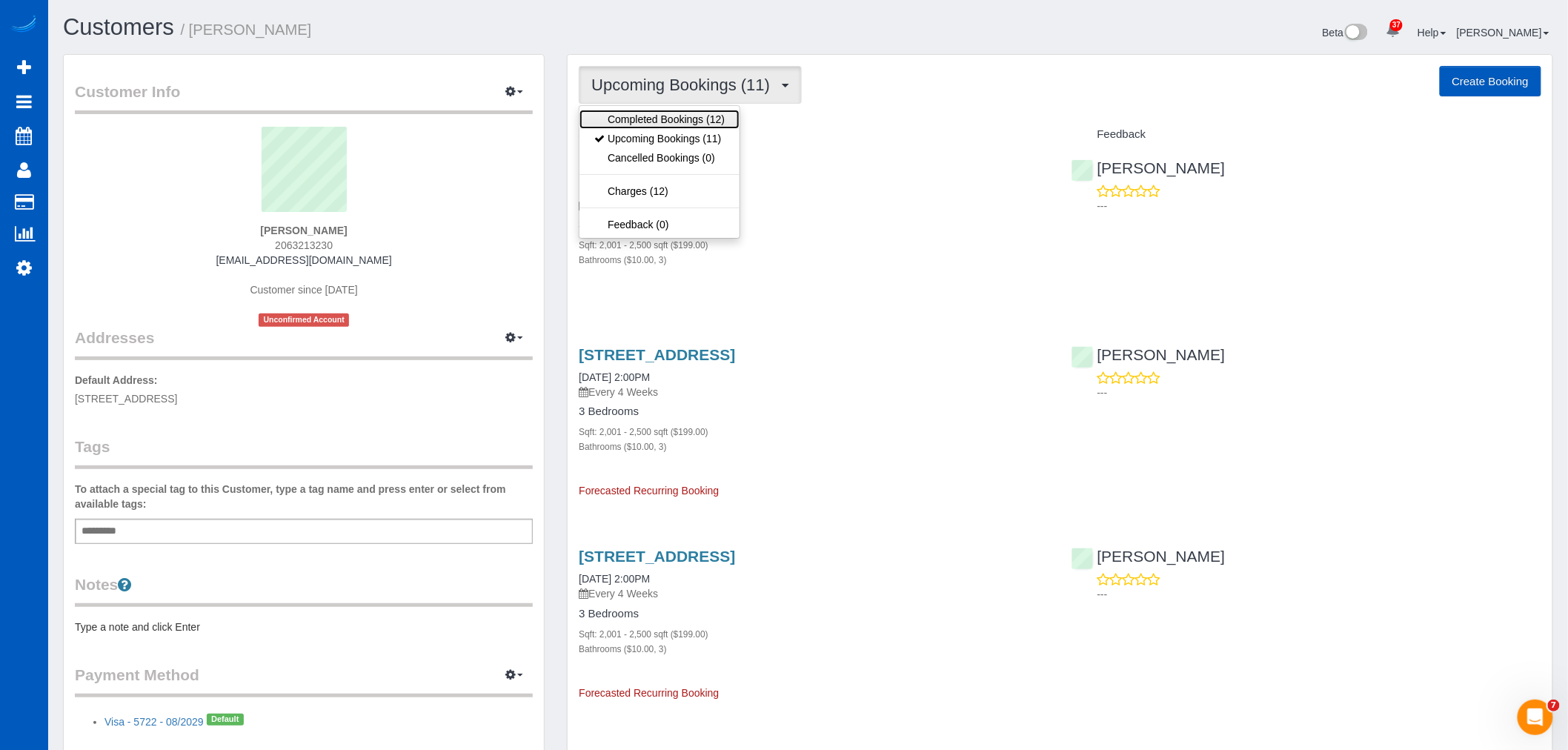
click at [692, 118] on link "Completed Bookings (12)" at bounding box center [660, 119] width 160 height 19
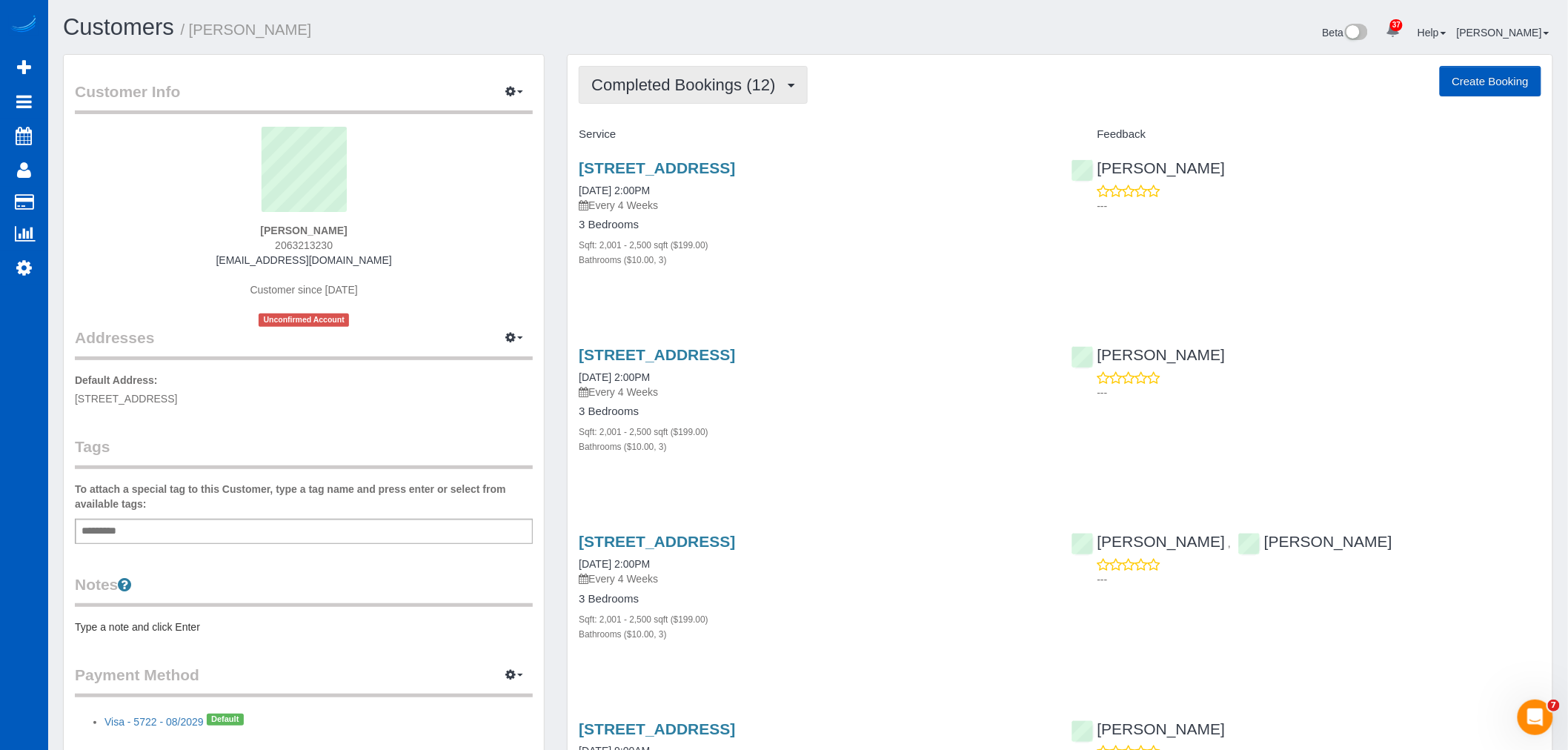
click at [693, 80] on span "Completed Bookings (12)" at bounding box center [686, 85] width 191 height 18
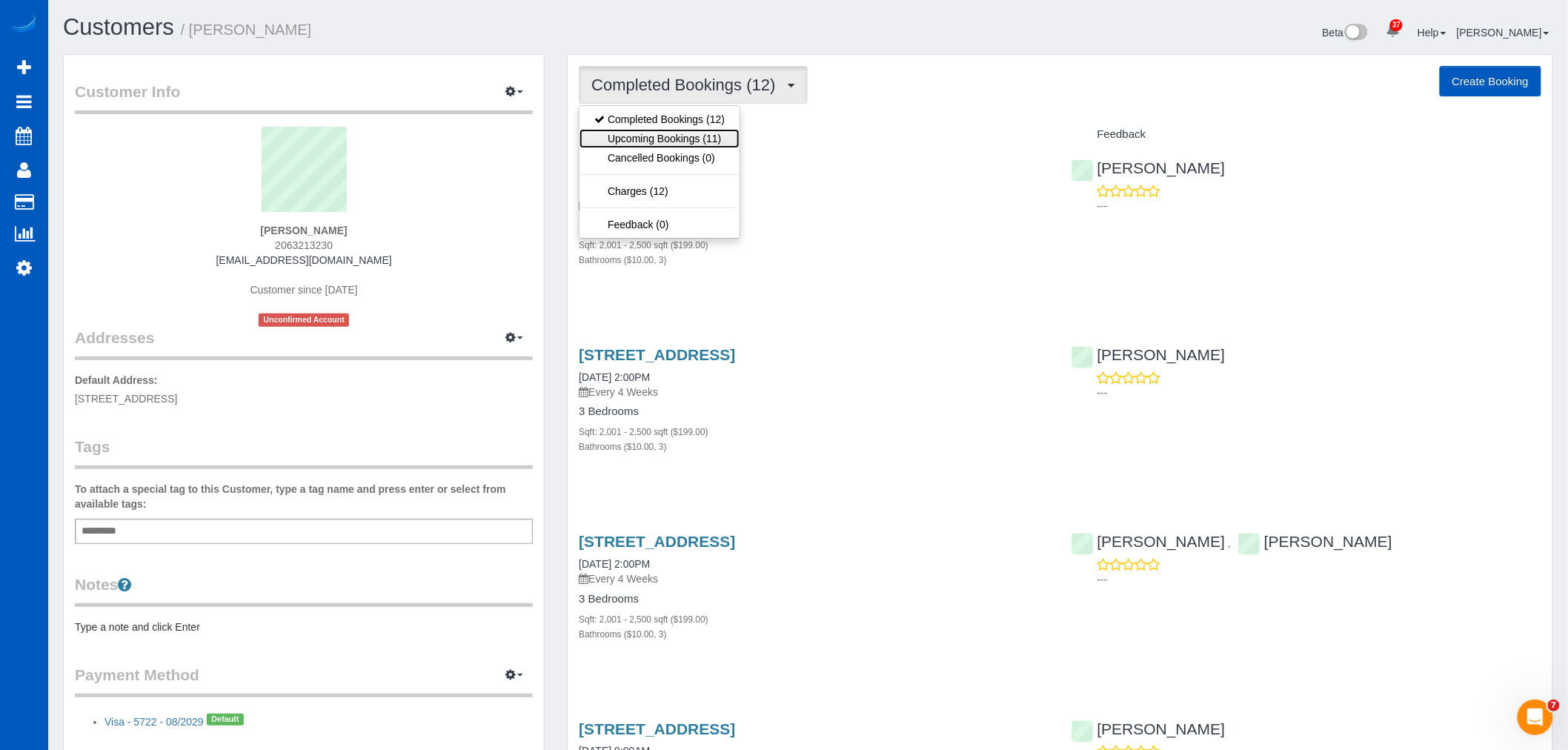
click at [683, 138] on link "Upcoming Bookings (11)" at bounding box center [660, 138] width 160 height 19
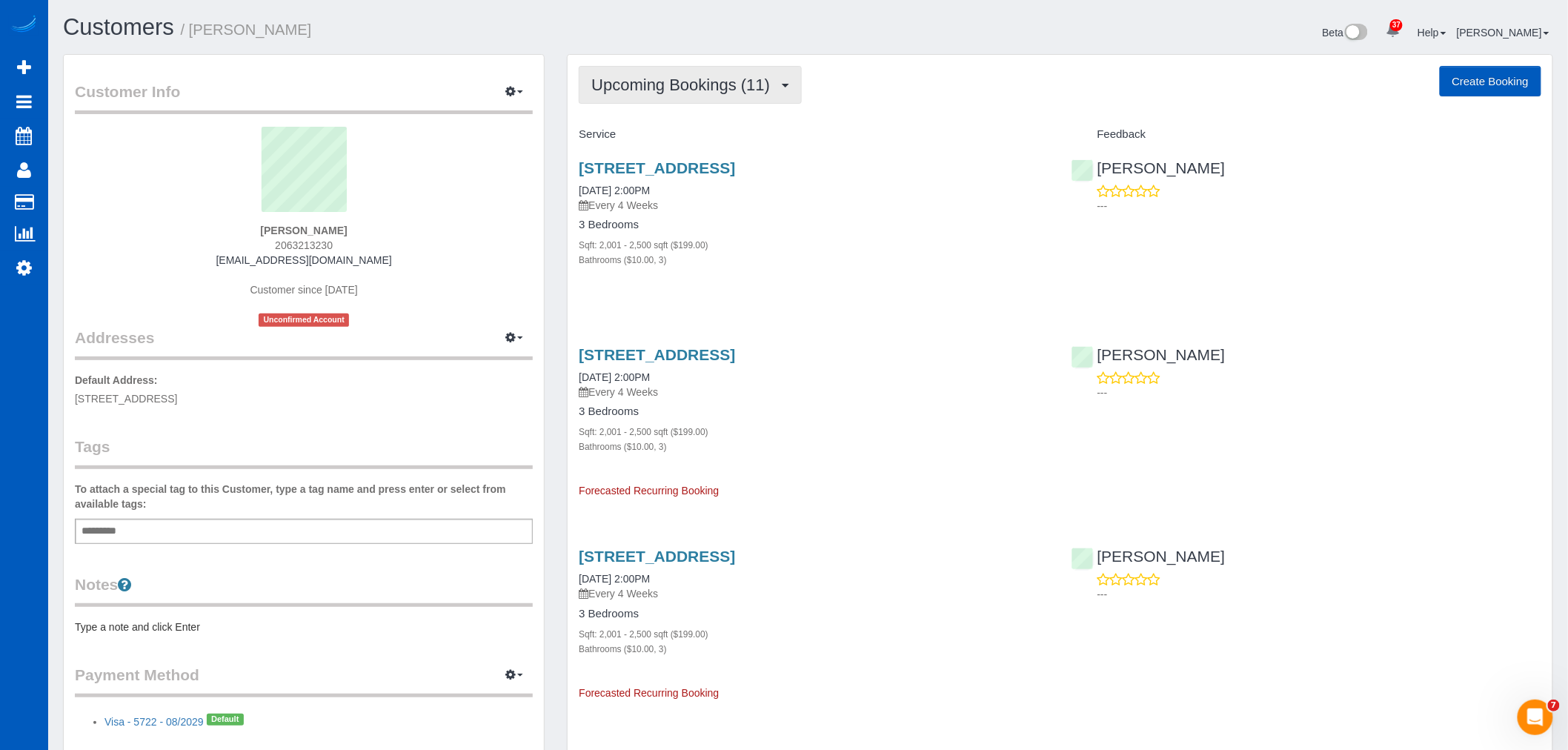
click at [665, 88] on span "Upcoming Bookings (11)" at bounding box center [684, 85] width 186 height 18
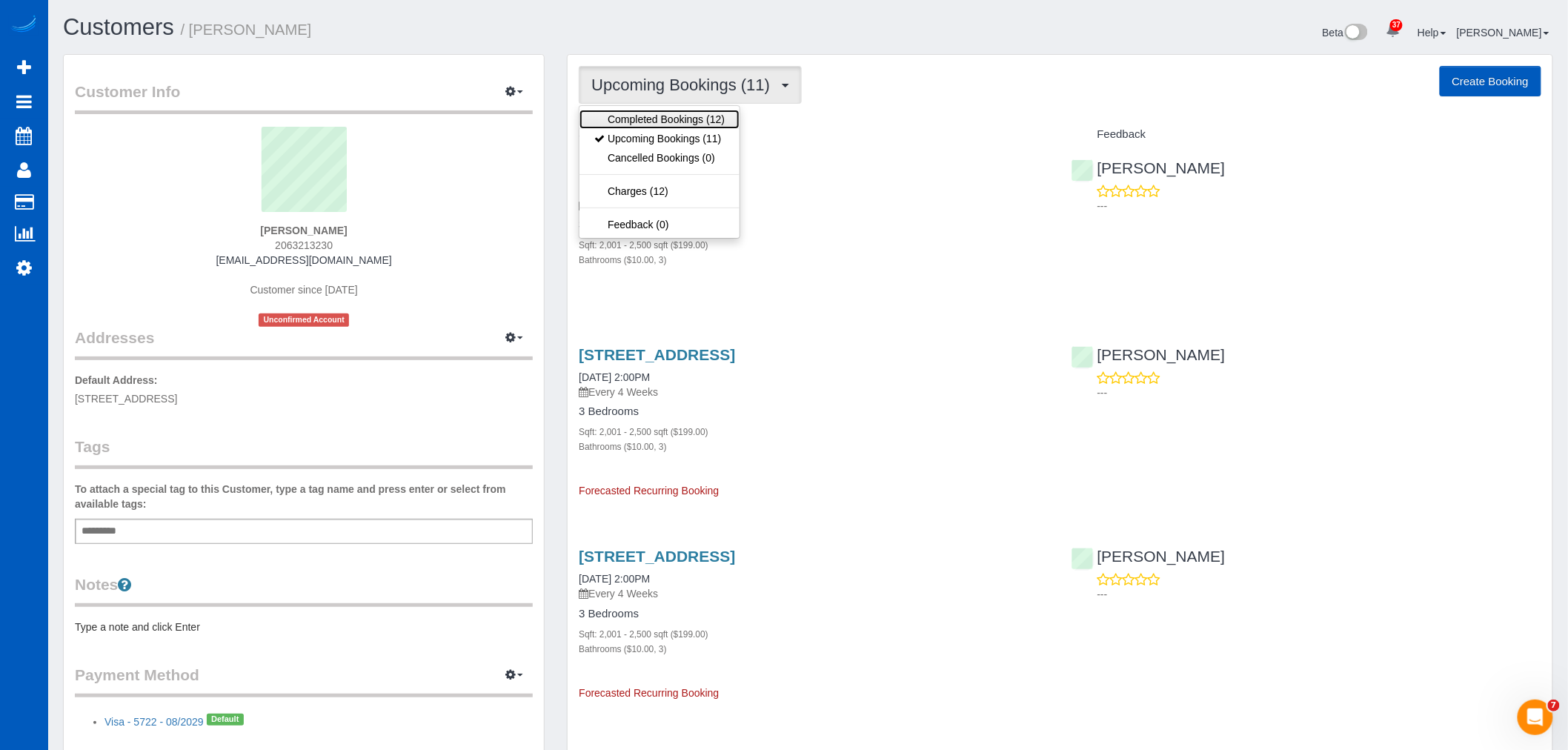
click at [663, 128] on link "Completed Bookings (12)" at bounding box center [660, 119] width 160 height 19
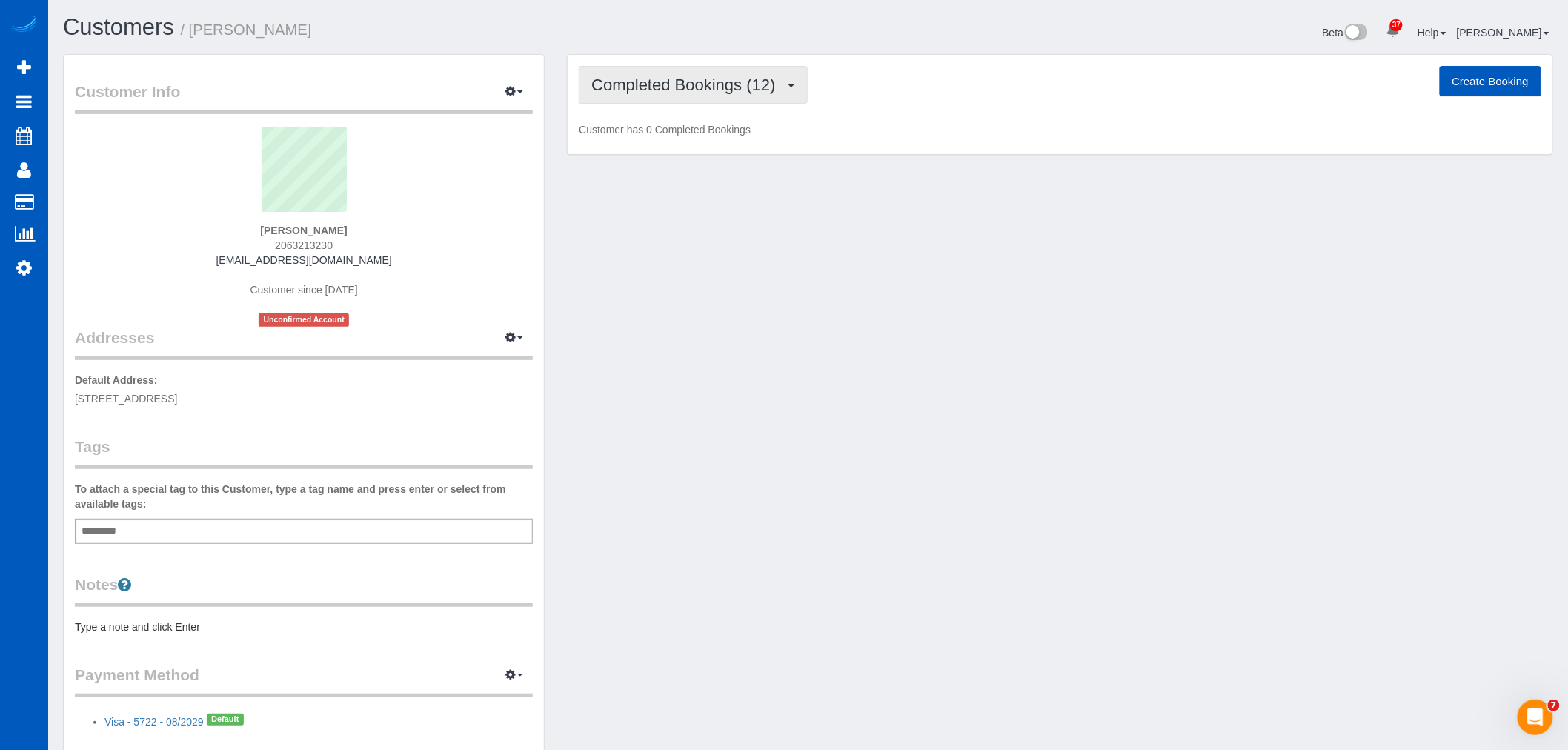
click at [663, 85] on span "Completed Bookings (12)" at bounding box center [686, 85] width 191 height 18
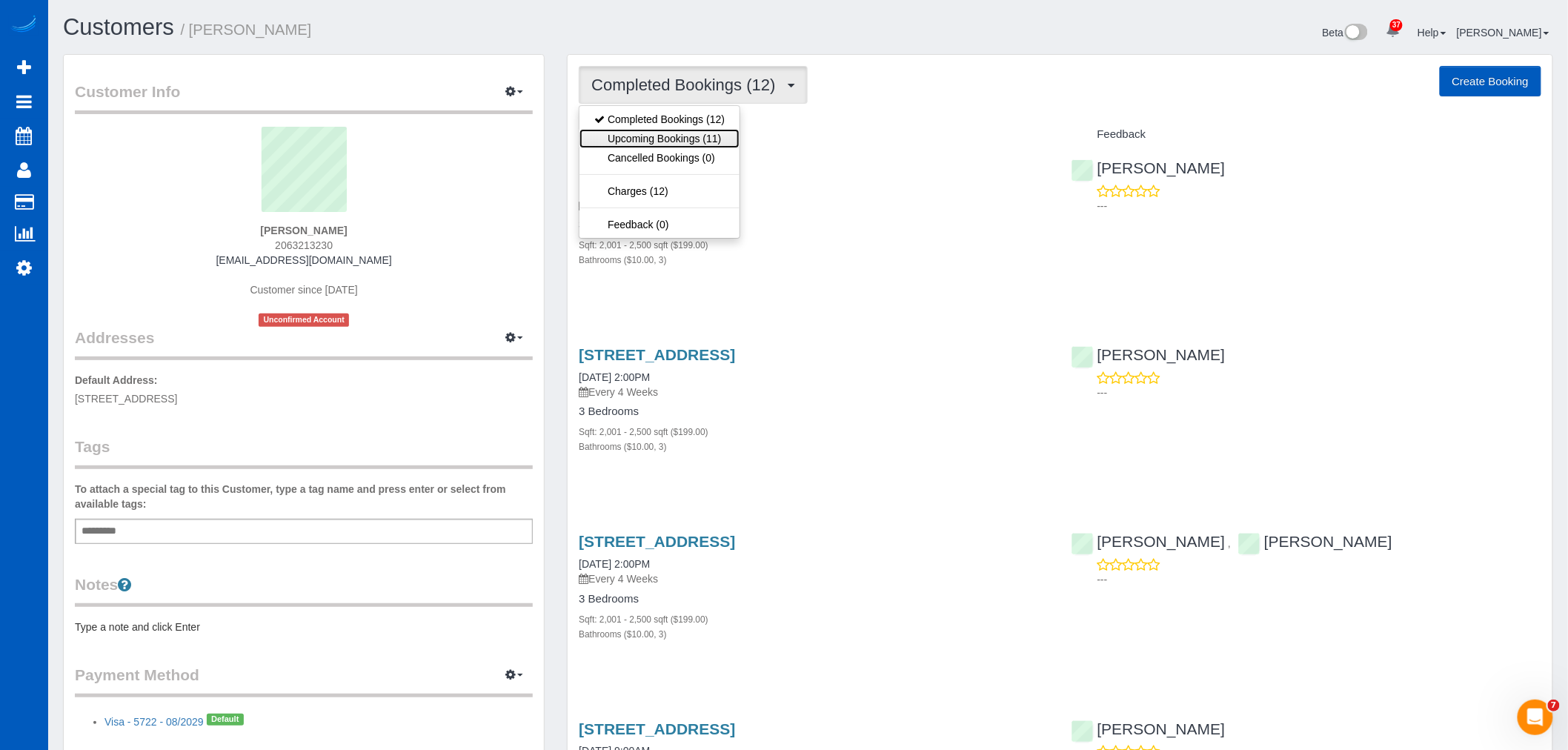
click at [664, 131] on link "Upcoming Bookings (11)" at bounding box center [660, 138] width 160 height 19
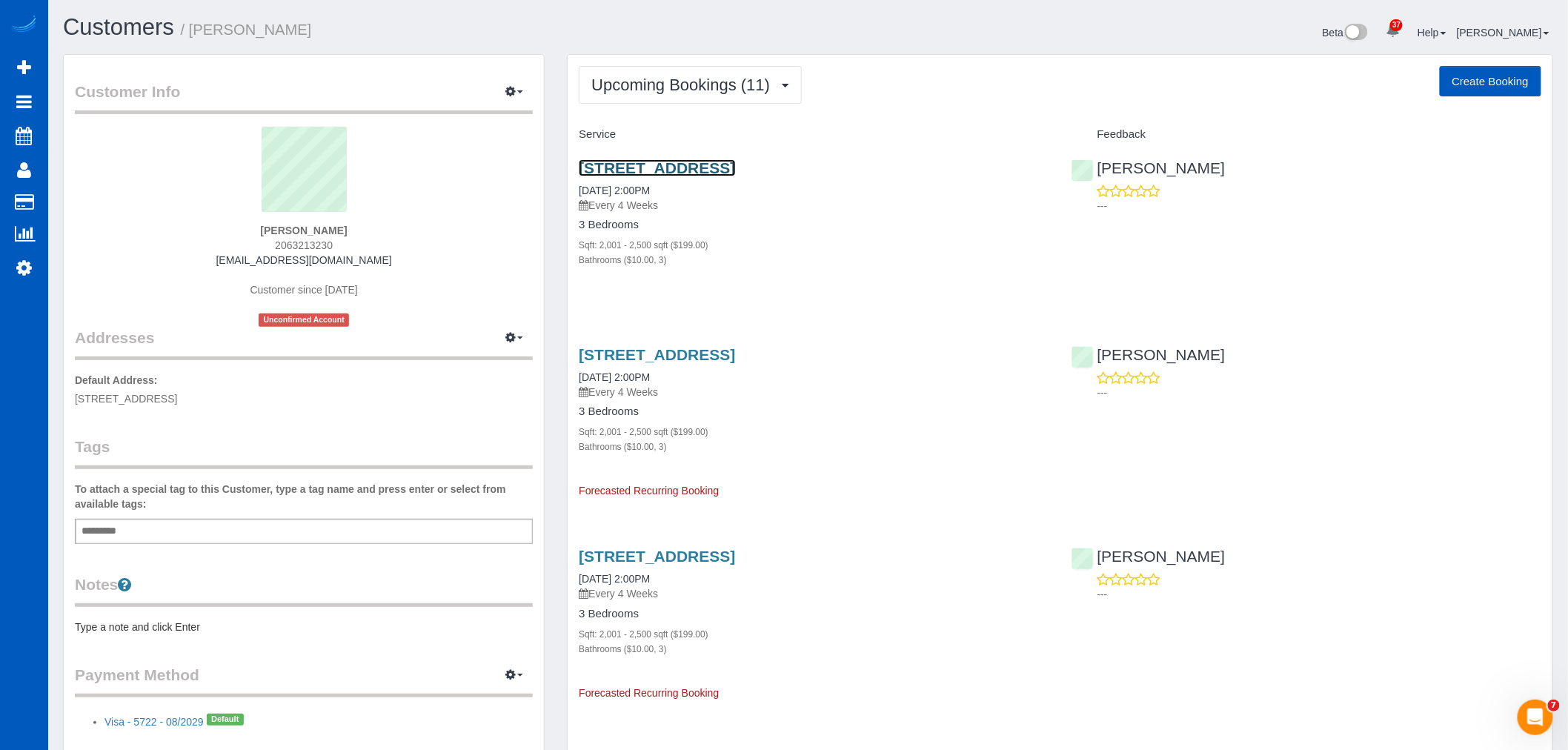
click at [674, 163] on link "604 Nw 180th St, Shoreline, WA 98177" at bounding box center [657, 168] width 156 height 17
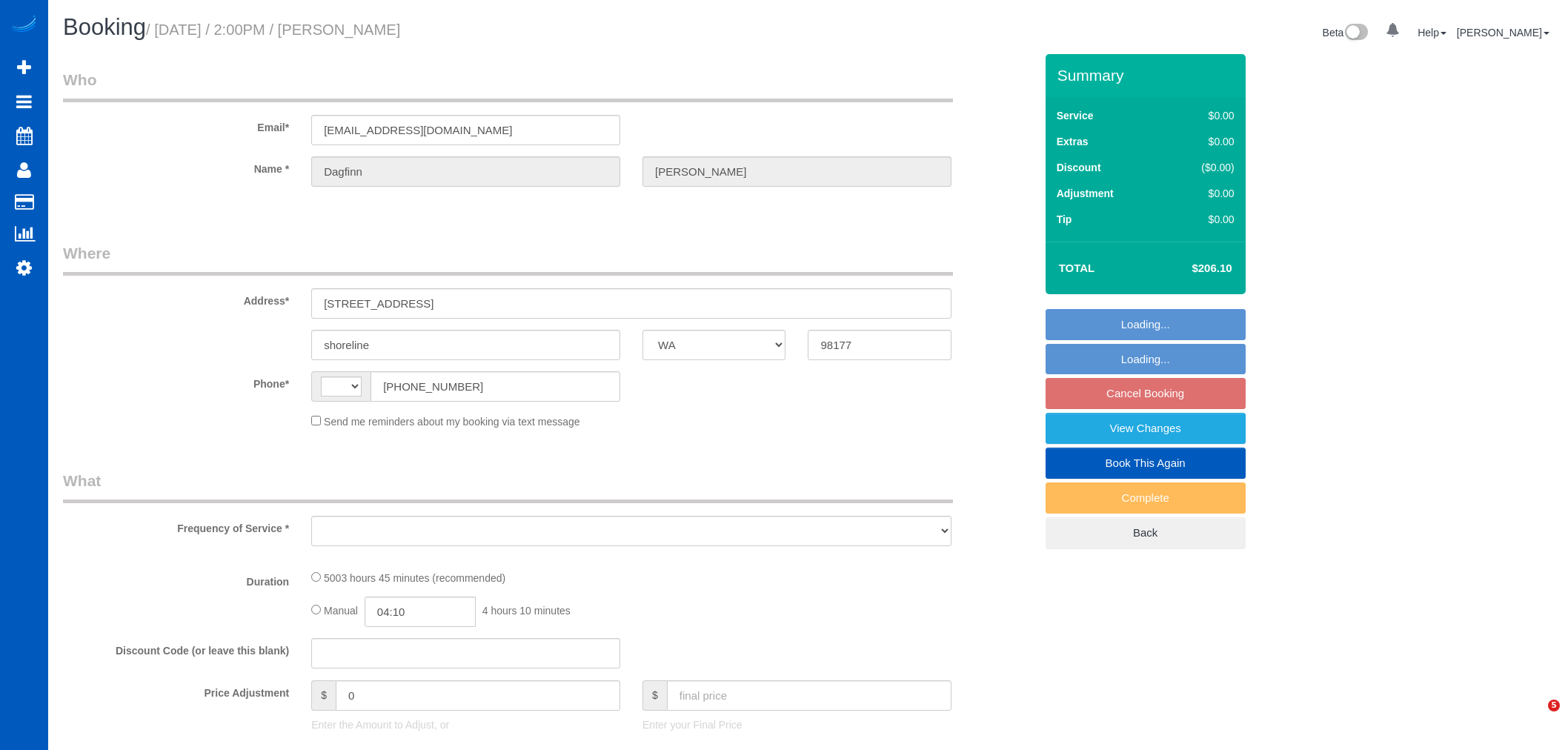
select select "WA"
select select "string:US"
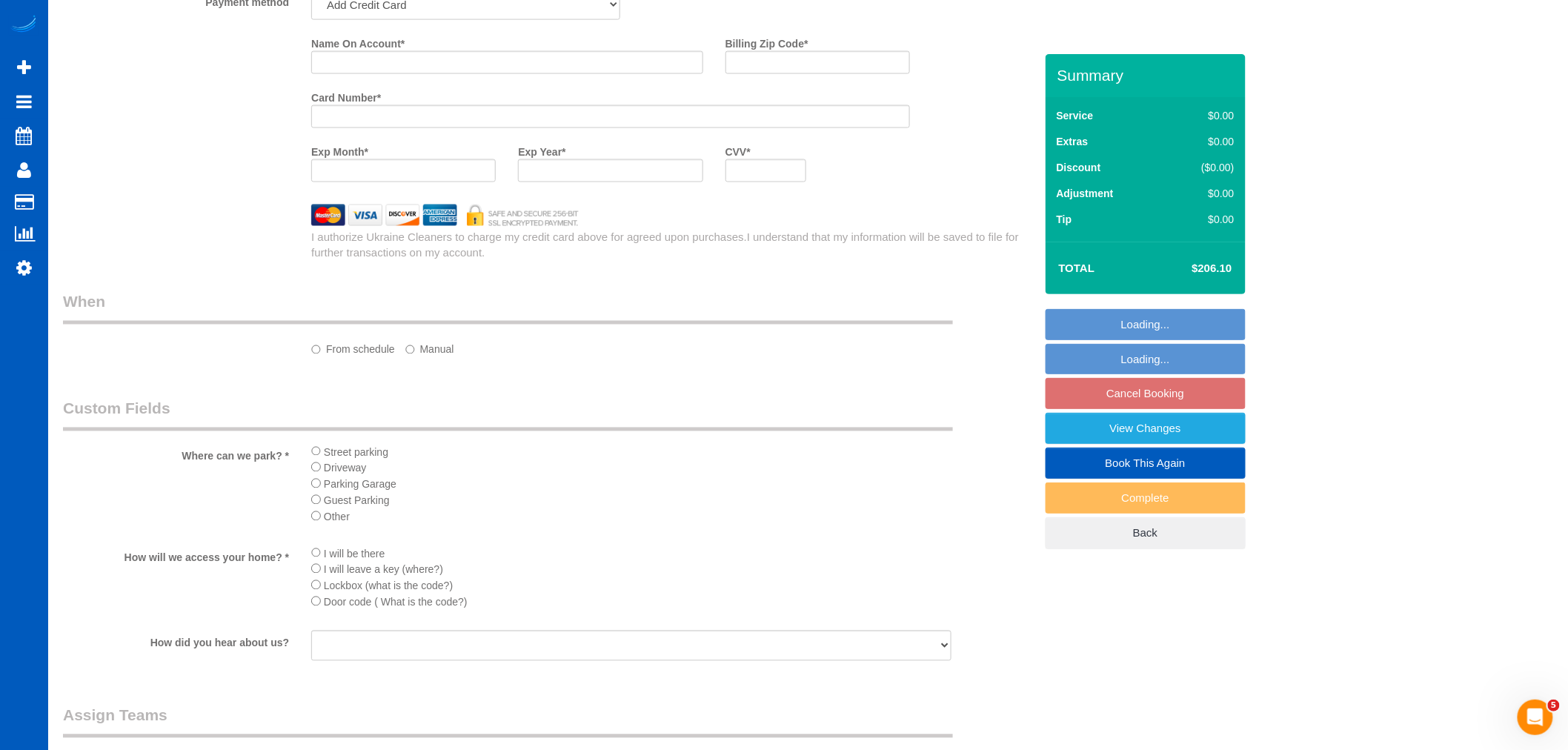
select select "object:994"
select select "string:fspay-129dfc84-55c1-4073-bb30-515f713ba029"
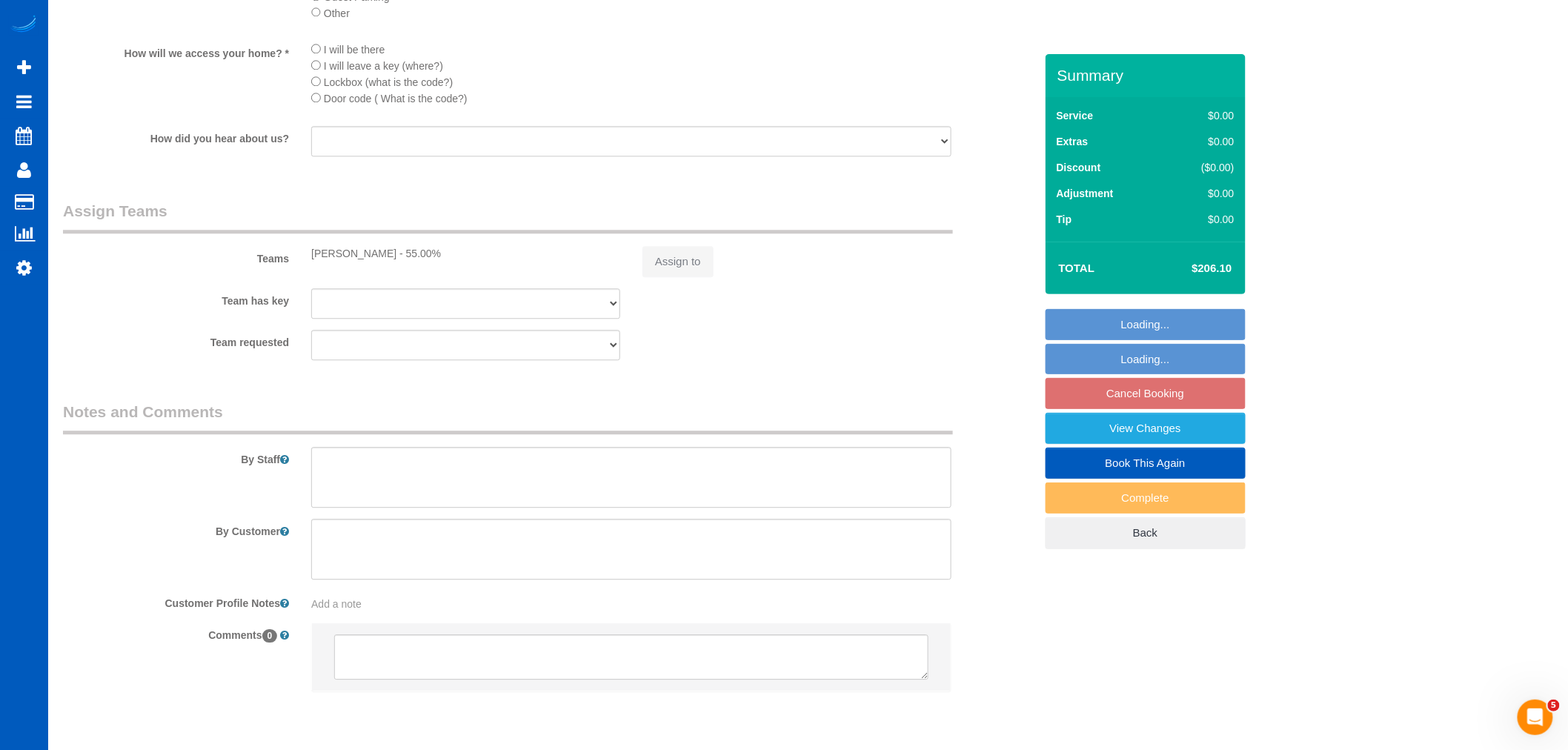
select select "object:1058"
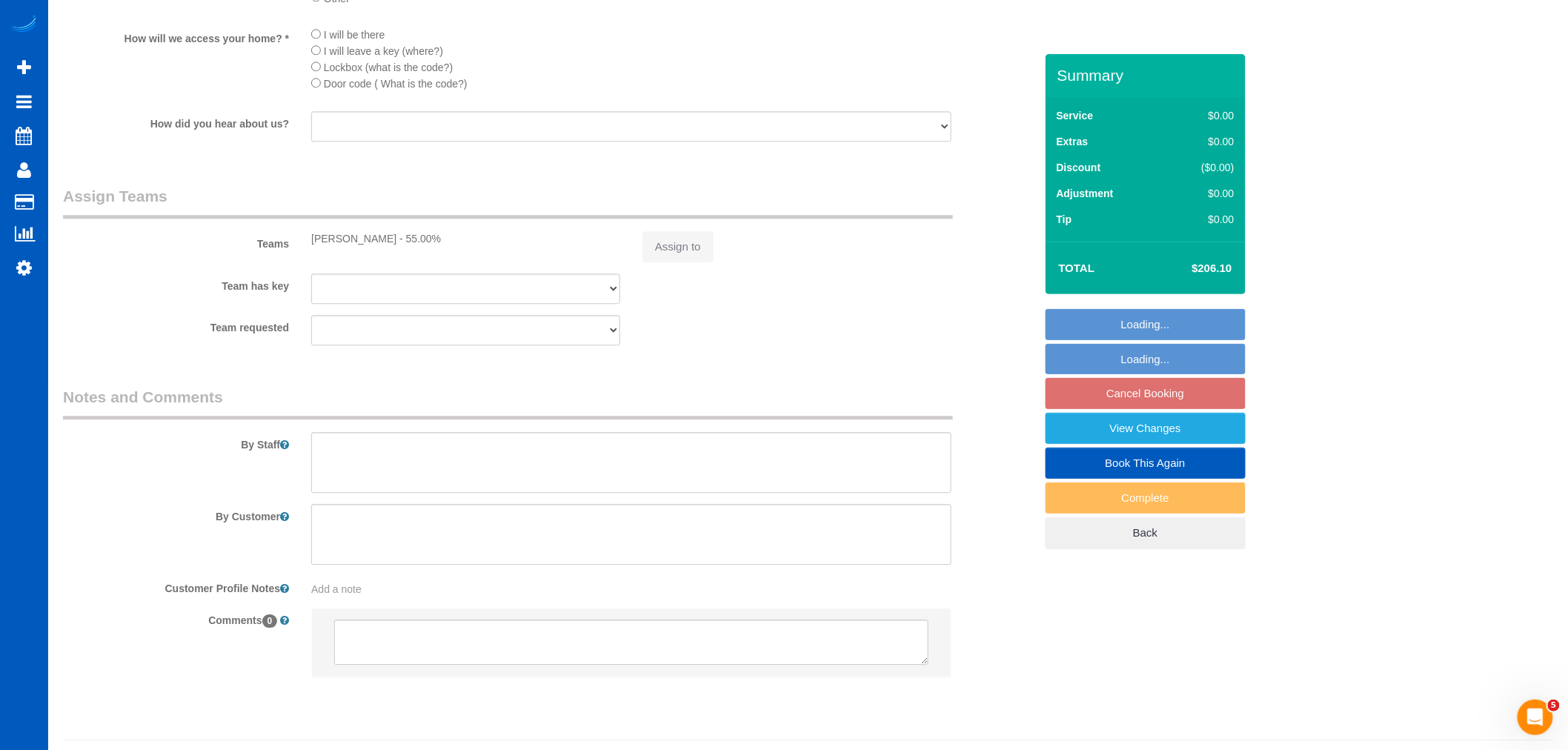
select select "2001"
select select "3"
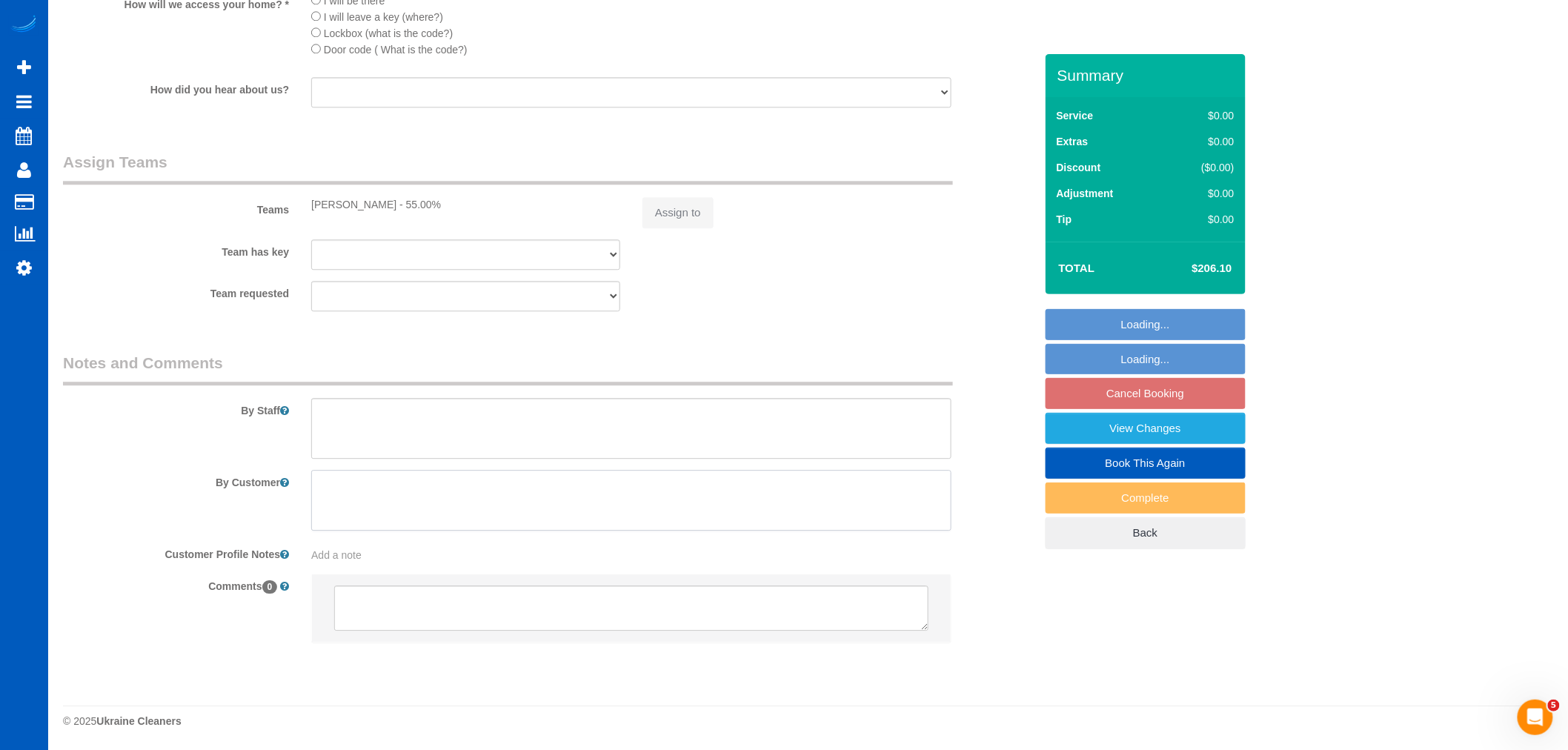
click at [343, 508] on textarea at bounding box center [631, 500] width 640 height 61
select select "16304"
select select "spot3"
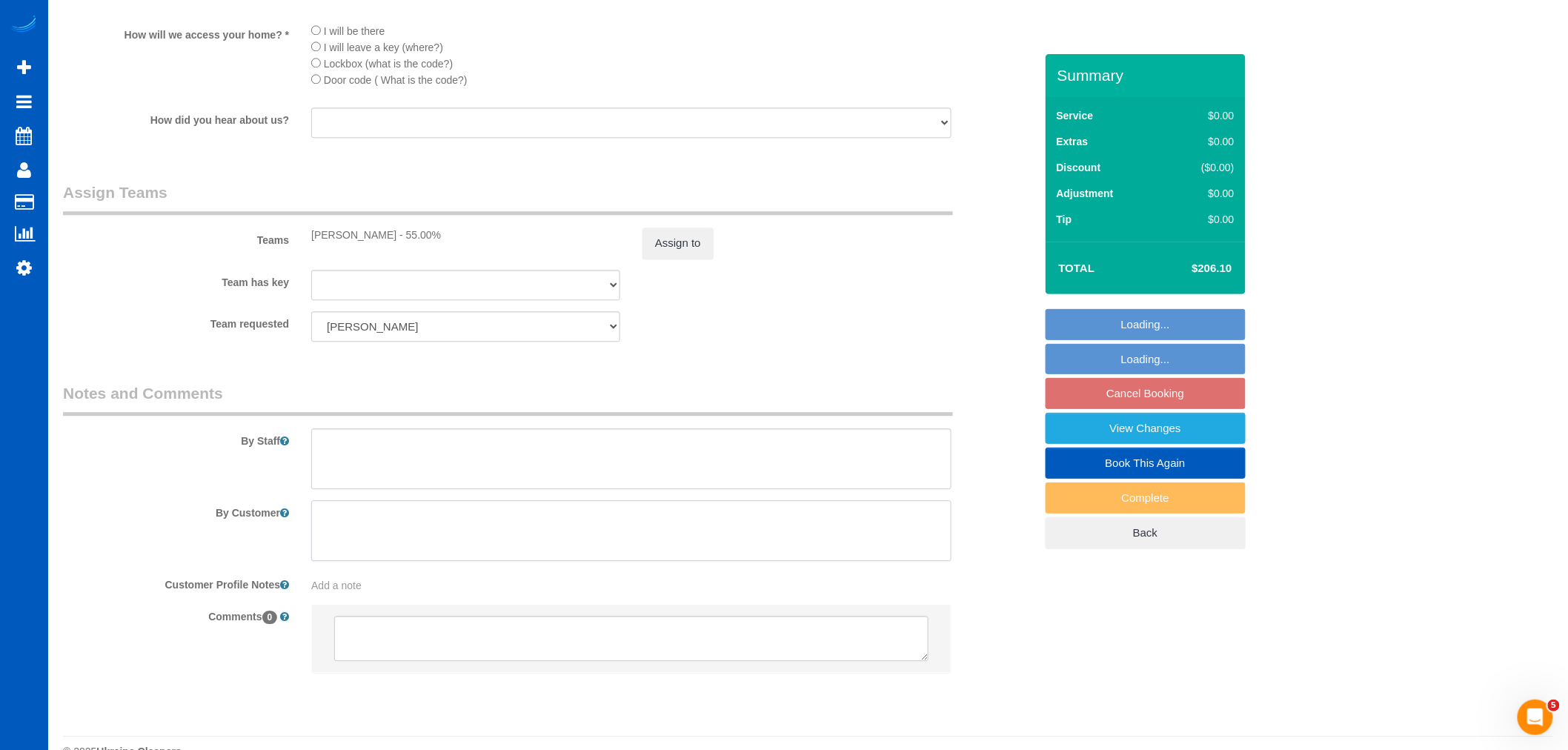
scroll to position [1539, 0]
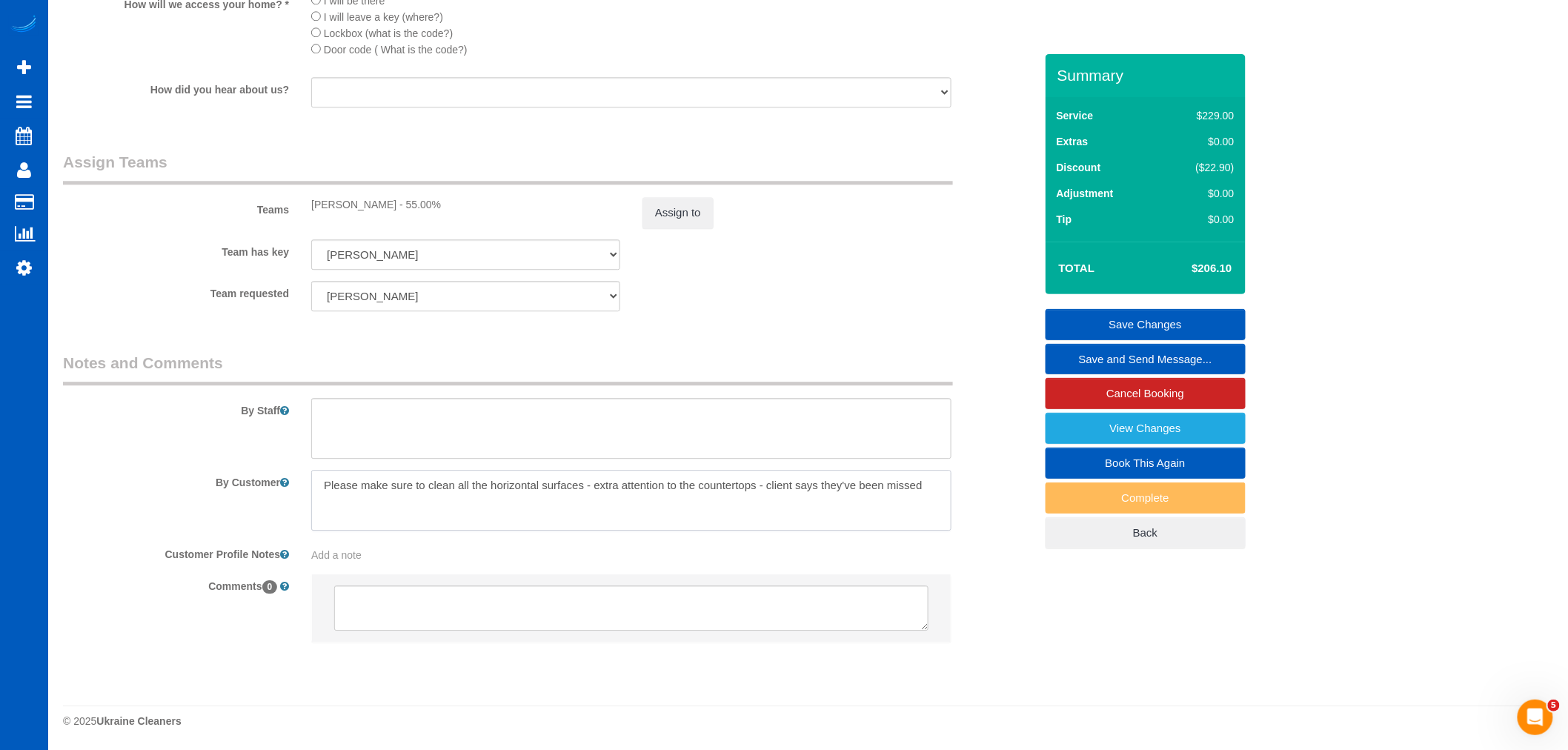
drag, startPoint x: 941, startPoint y: 486, endPoint x: 289, endPoint y: 479, distance: 652.0
click at [289, 479] on div "By Customer" at bounding box center [548, 500] width 993 height 61
type textarea "Please make sure to clean all the horizontal surfaces - extra attention to the …"
click at [373, 428] on textarea at bounding box center [631, 428] width 640 height 61
paste textarea "Please make sure to clean all the horizontal surfaces - extra attention to the …"
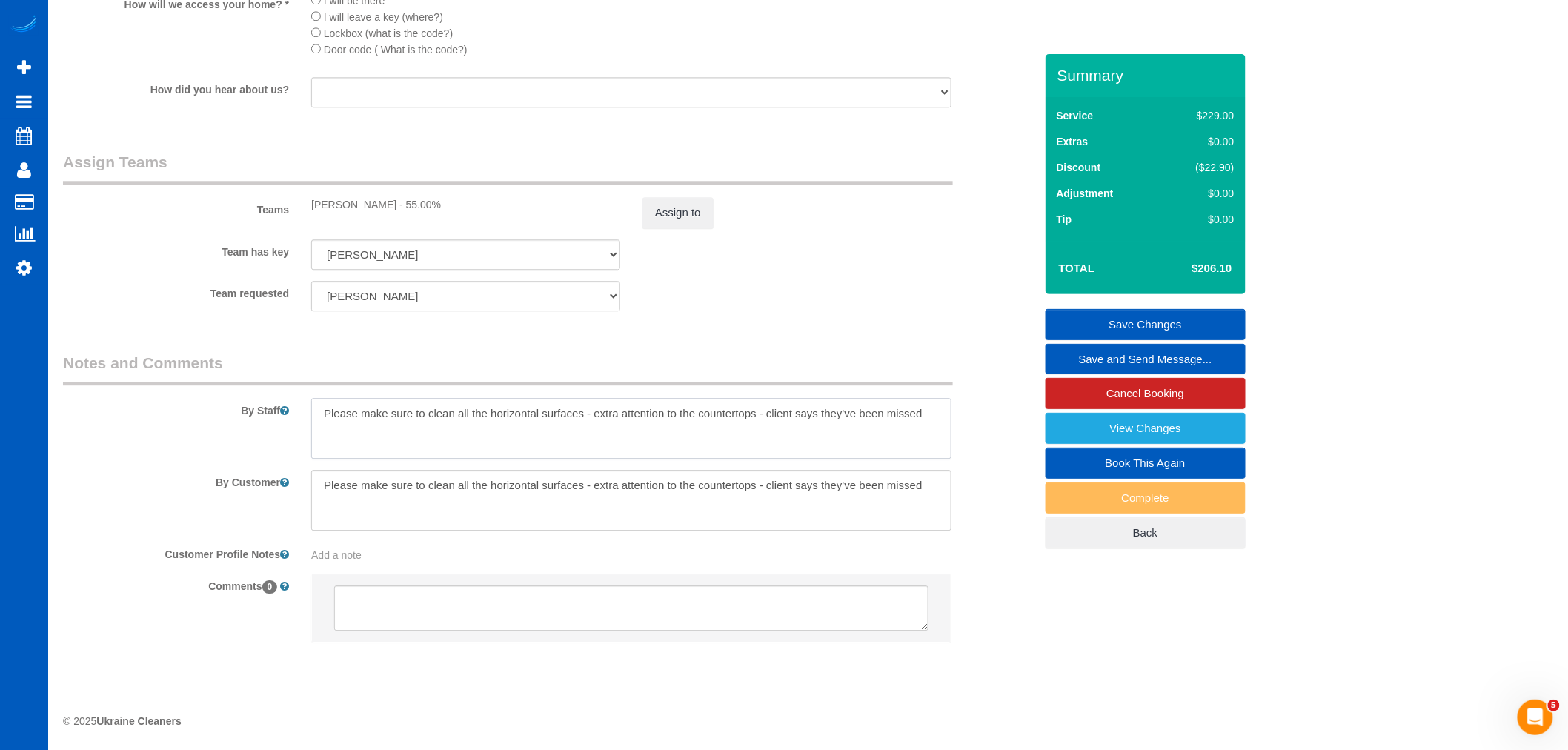
type textarea "Please make sure to clean all the horizontal surfaces - extra attention to the …"
drag, startPoint x: 949, startPoint y: 492, endPoint x: 32, endPoint y: 500, distance: 917.0
click at [1140, 320] on link "Save Changes" at bounding box center [1145, 325] width 200 height 31
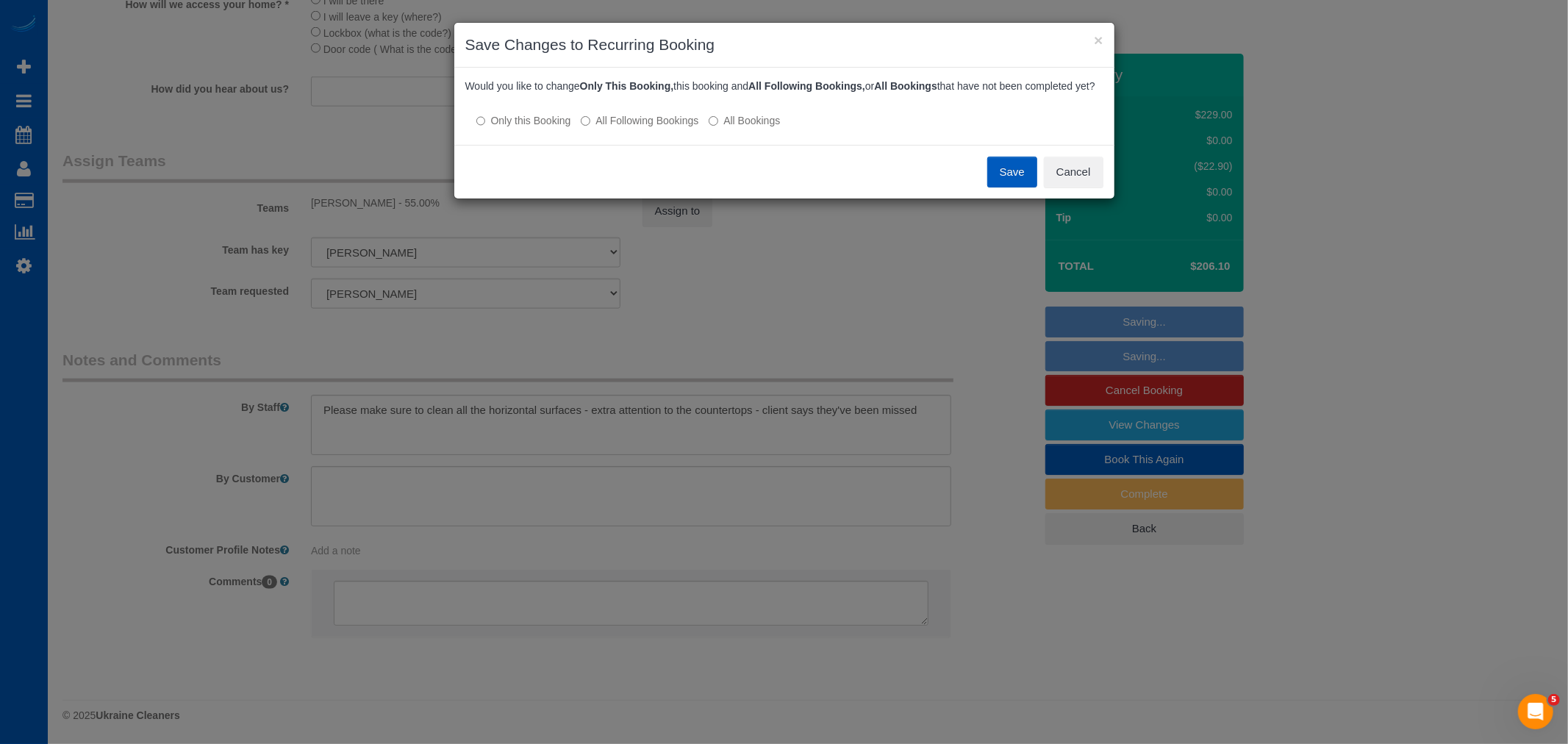
click at [614, 112] on div at bounding box center [784, 106] width 638 height 12
click at [614, 128] on label "All Following Bookings" at bounding box center [639, 120] width 117 height 14
click at [1026, 186] on button "Save" at bounding box center [1012, 172] width 50 height 31
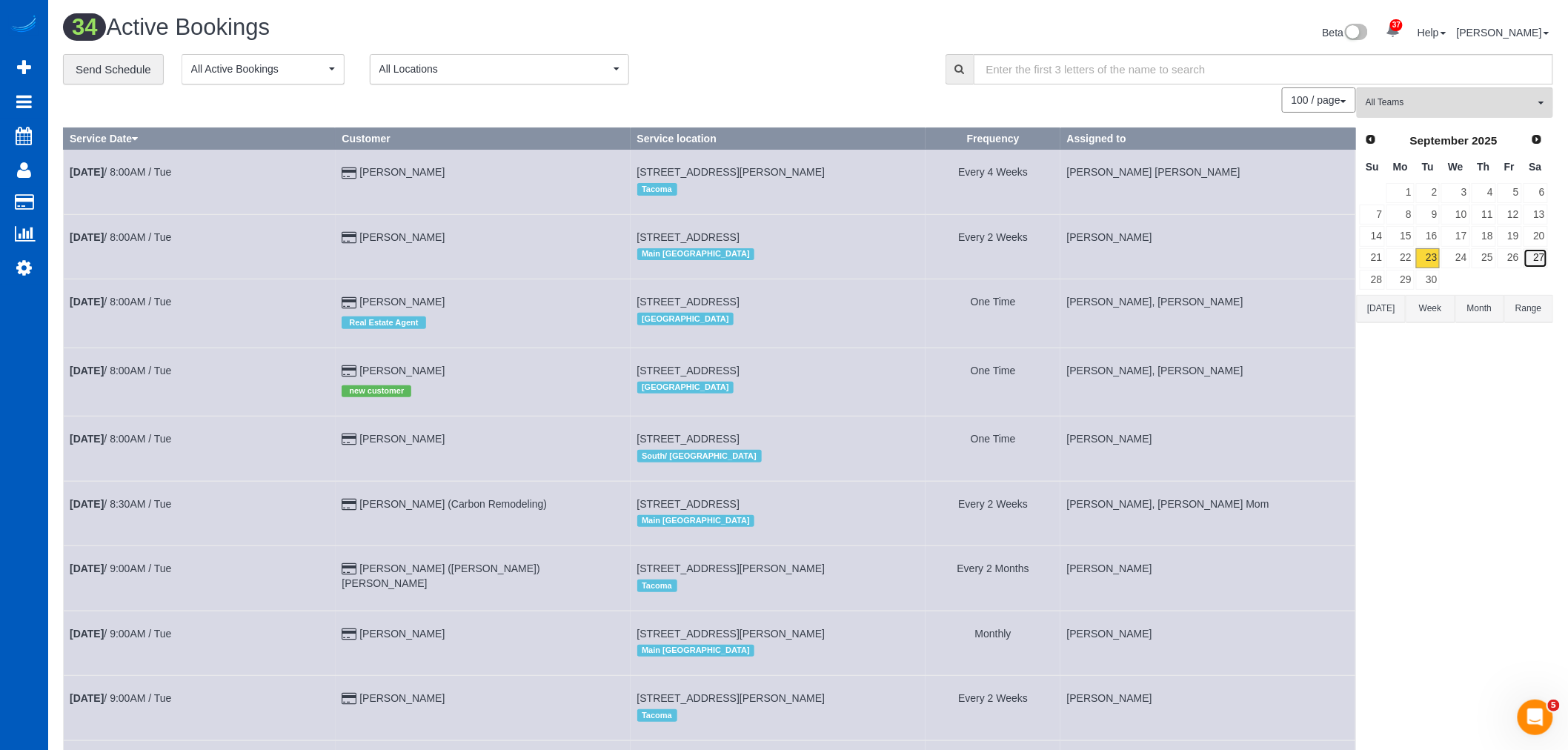
click at [1537, 265] on link "27" at bounding box center [1535, 258] width 24 height 20
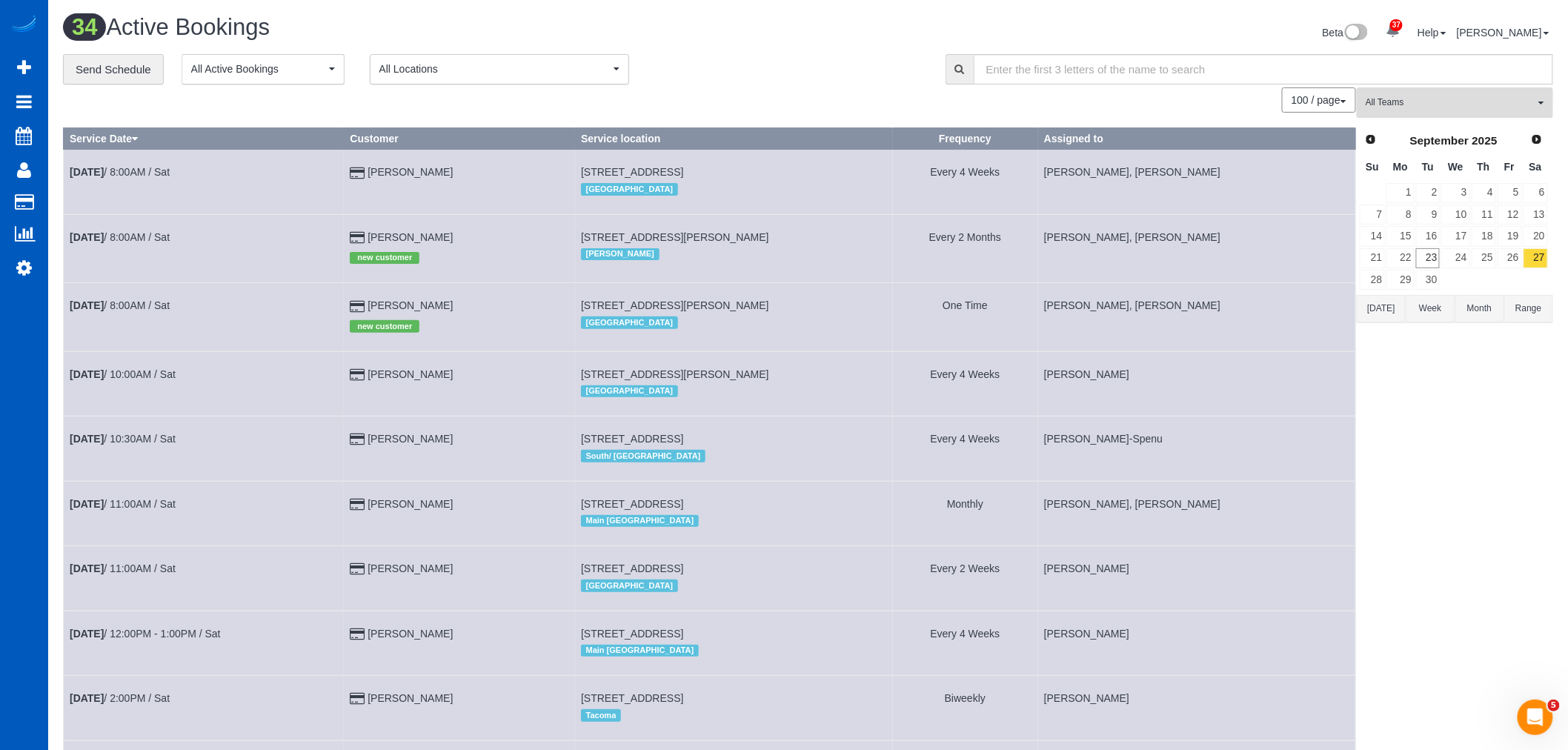
click at [1427, 104] on span "All Teams" at bounding box center [1450, 102] width 169 height 12
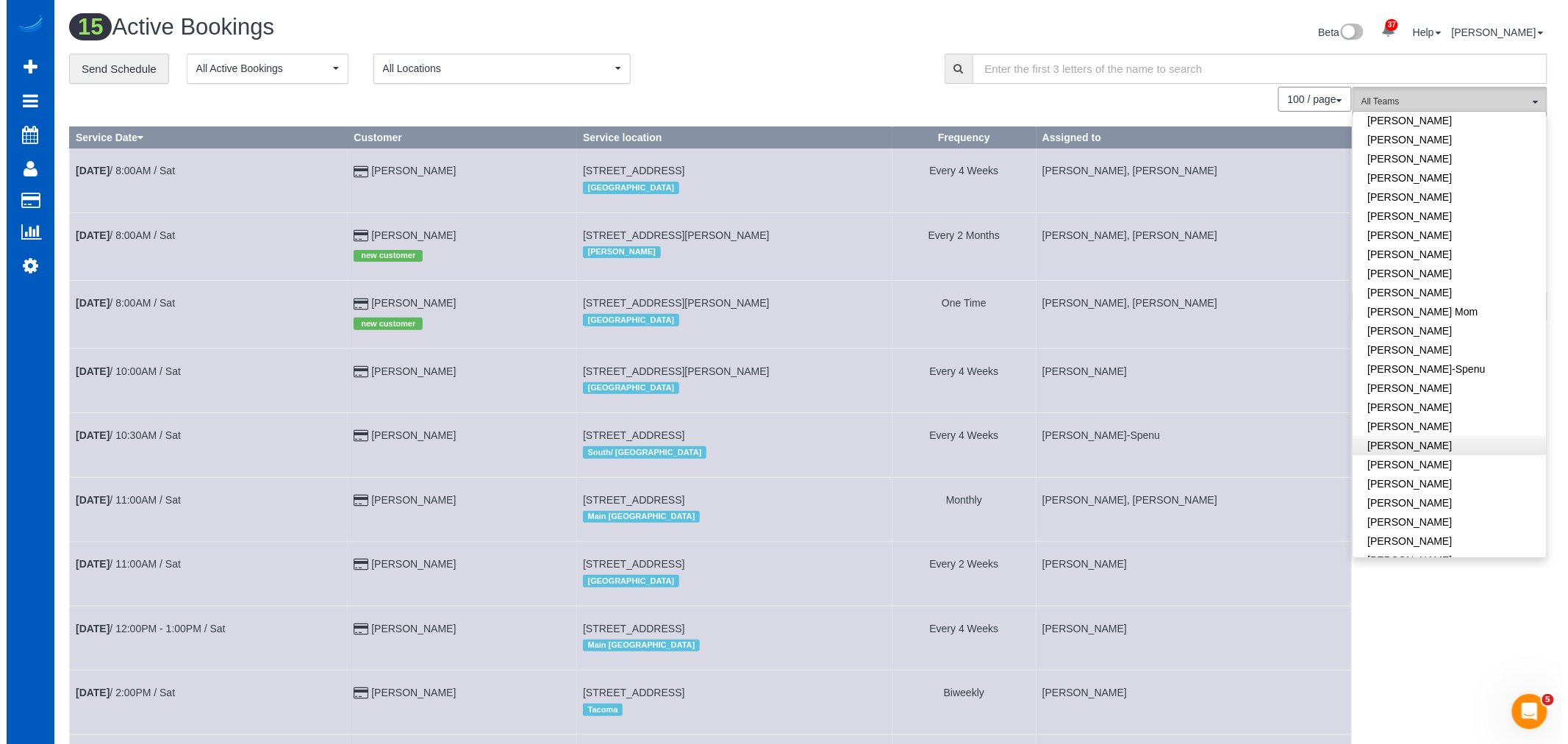
scroll to position [163, 0]
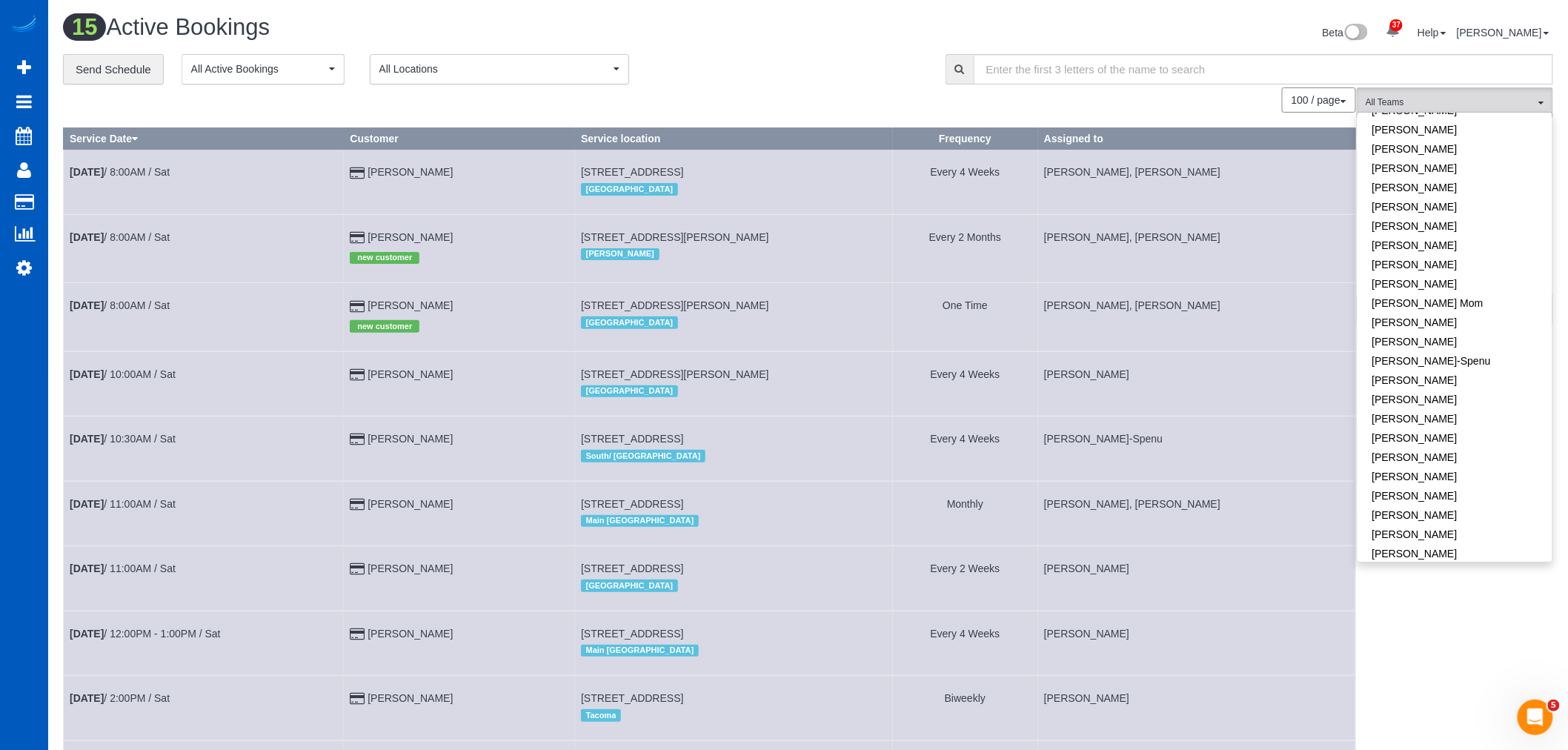
click at [1399, 638] on div "All Teams Remove Team Filters Alina Kruchok Alona Tarasiuk Alona Vikhliaieva An…" at bounding box center [1454, 640] width 196 height 1104
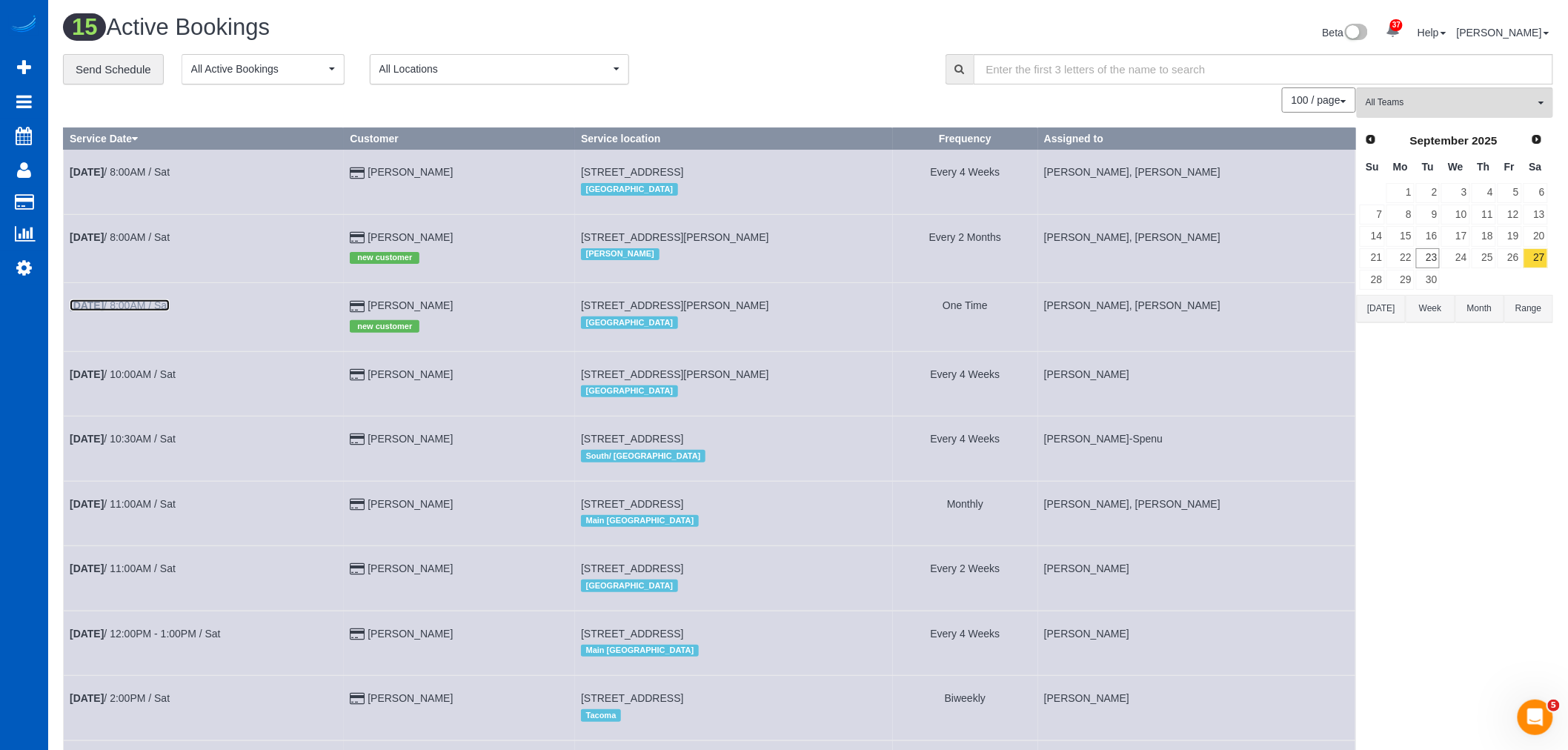
click at [156, 312] on link "Sep 27th / 8:00AM / Sat" at bounding box center [119, 305] width 100 height 12
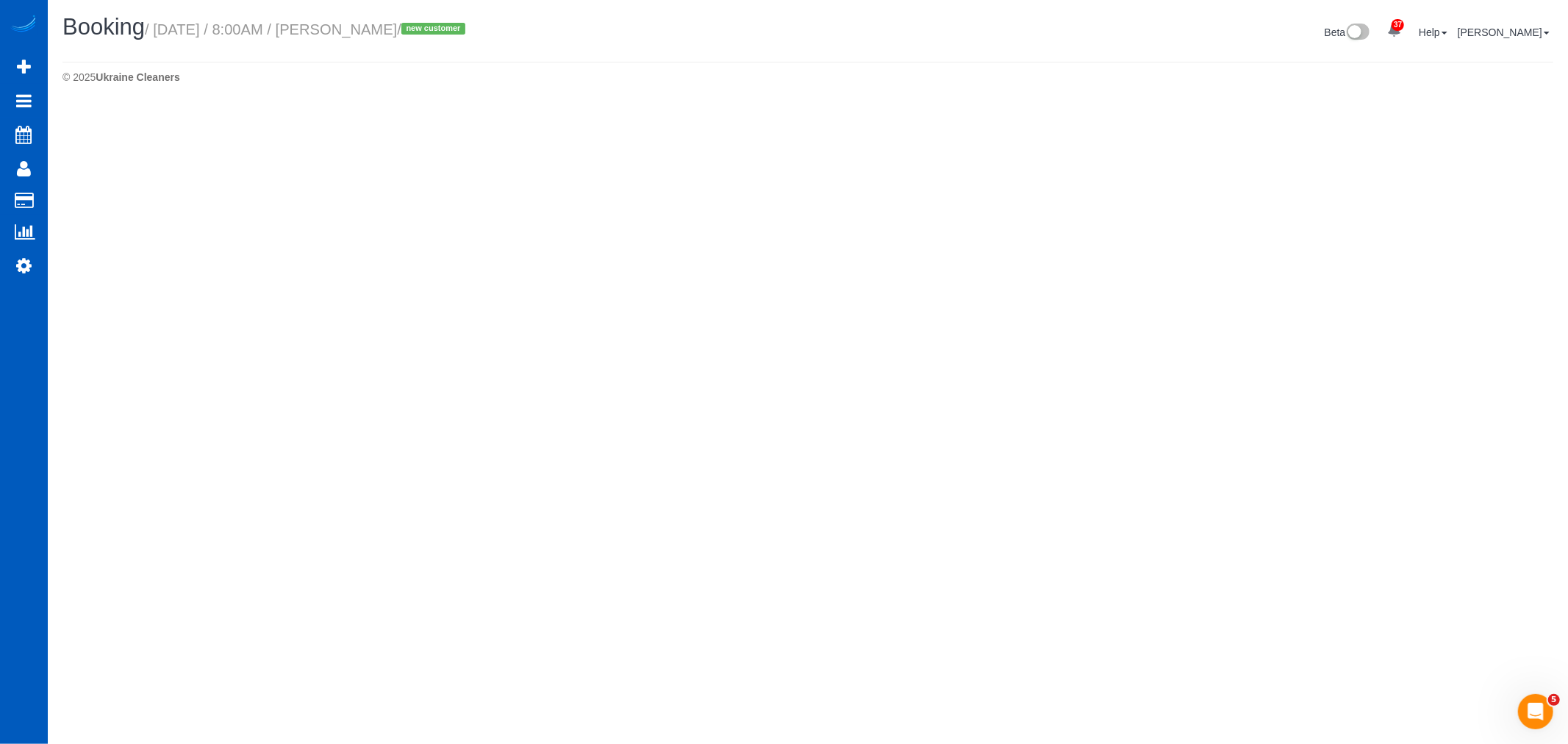
select select "WA"
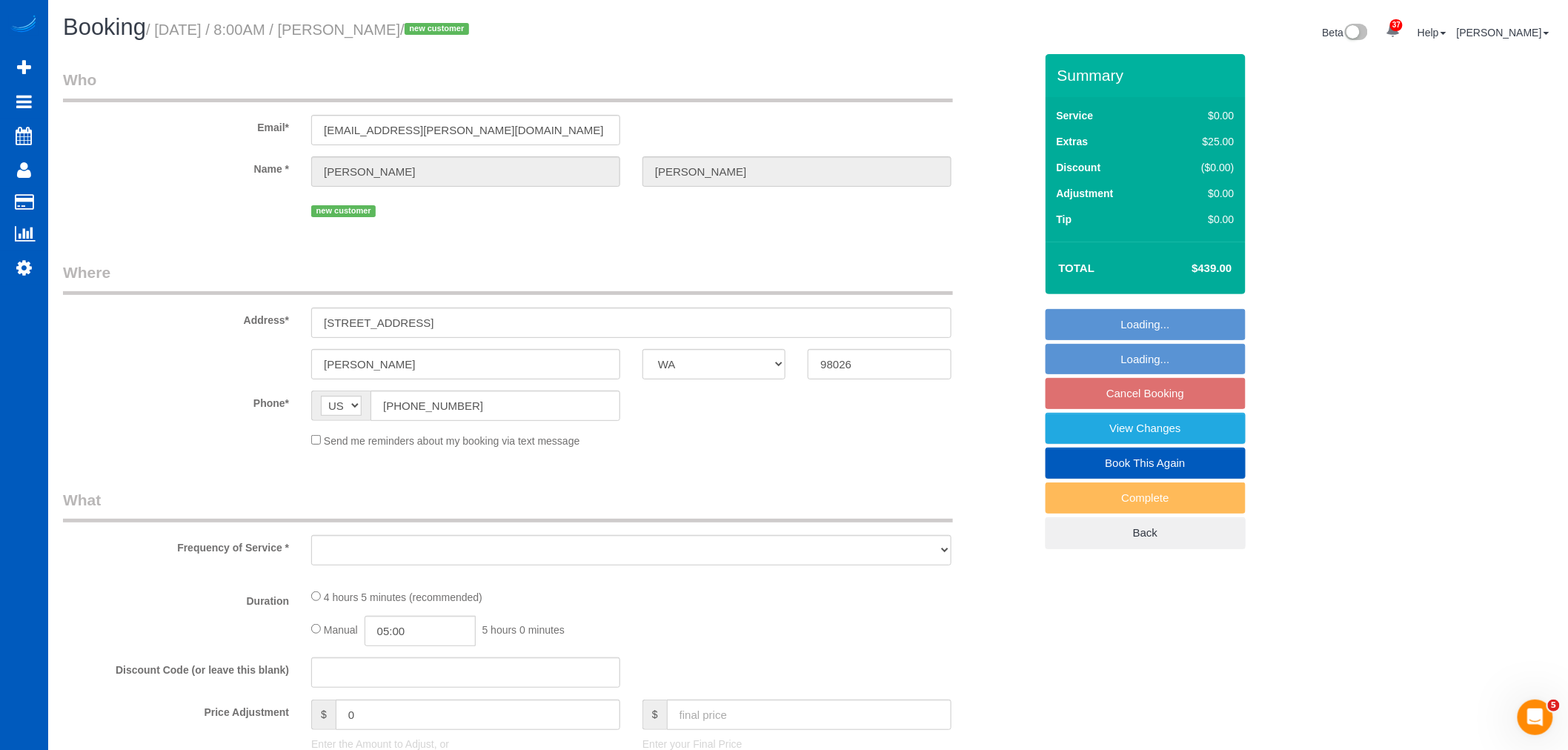
select select "object:2486"
select select "199"
select select "1001"
select select "2"
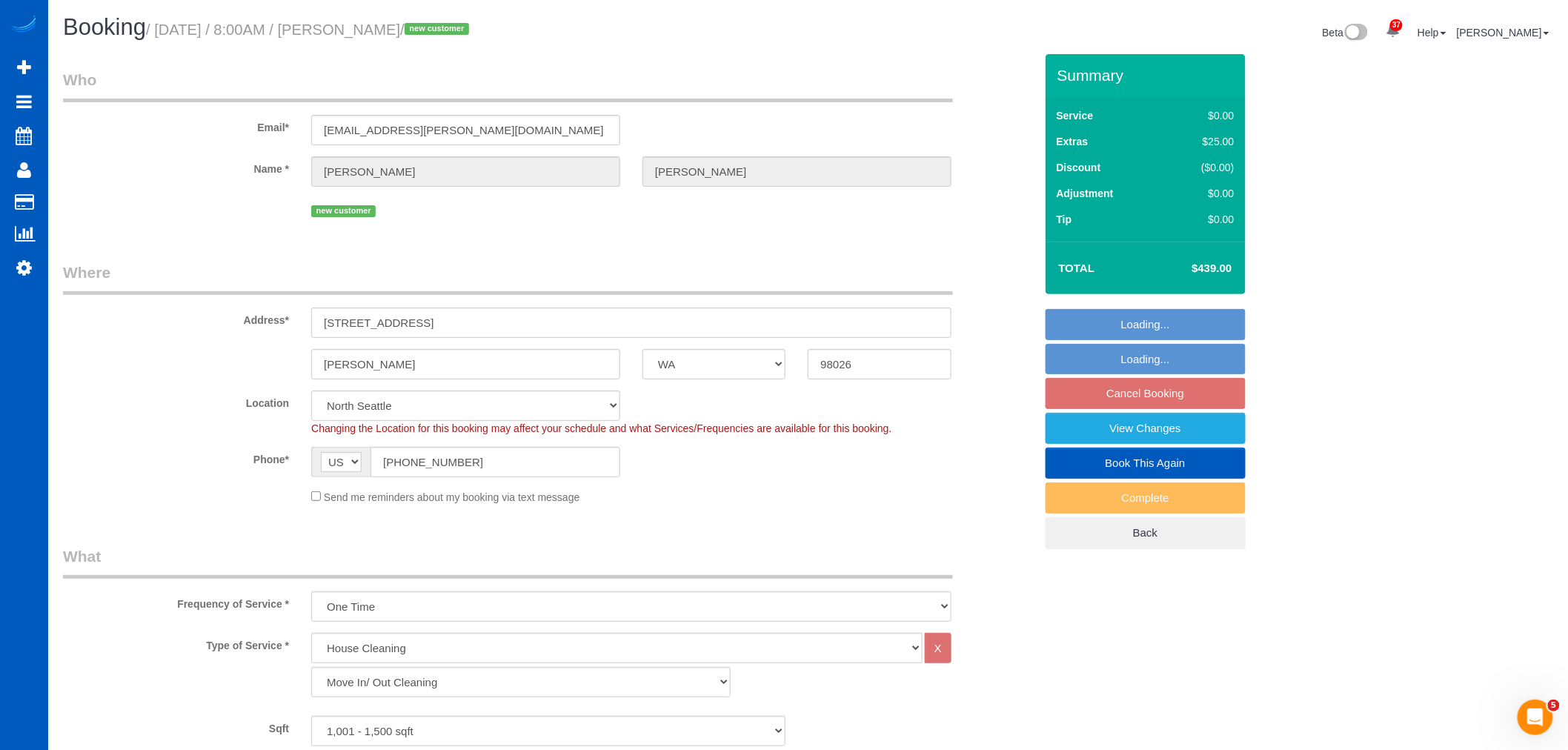
select select "object:2744"
select select "spot21"
select select "string:fspay-dcdb7534-ad65-44c9-a19a-7bd829c43a8e"
select select "1001"
select select "2"
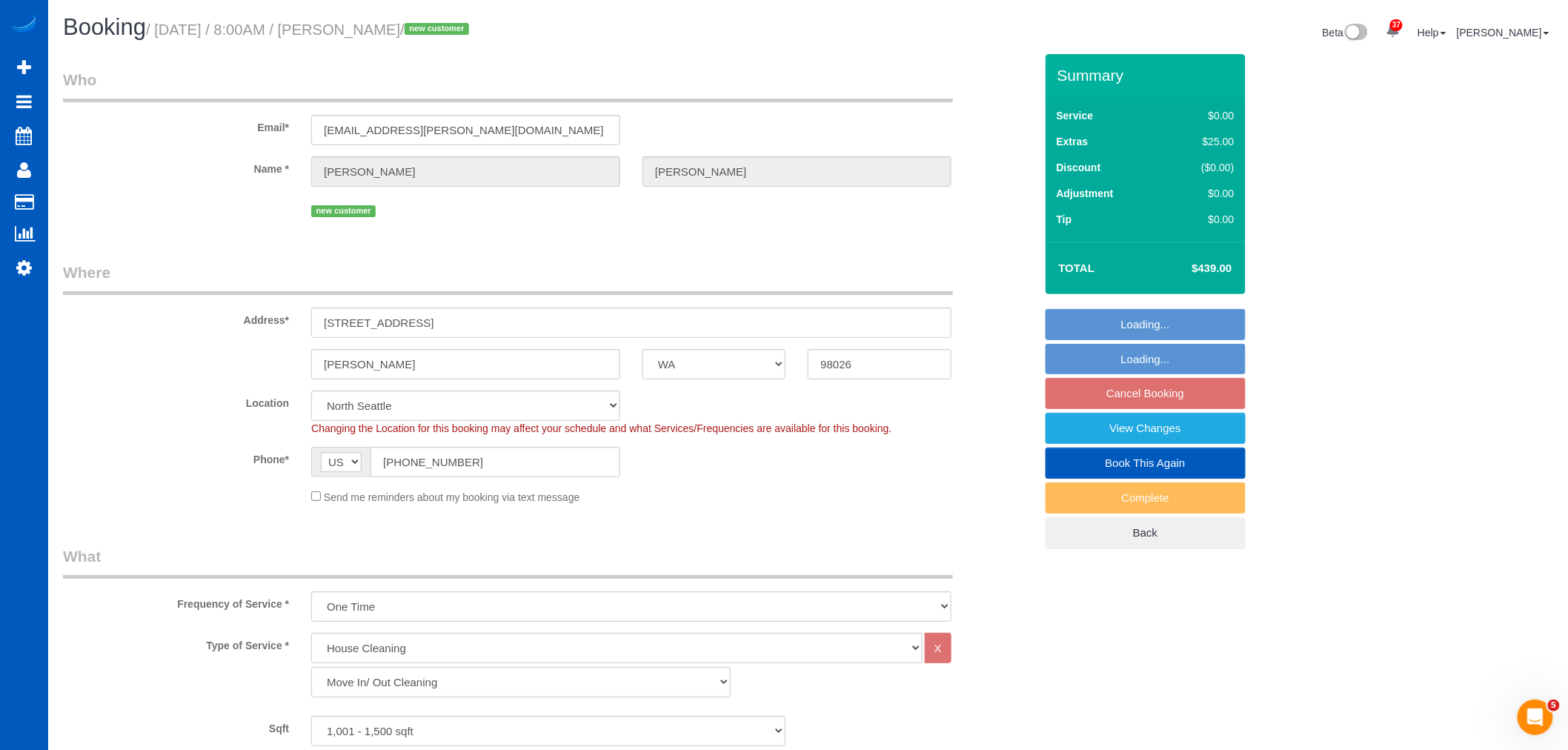
select select "2"
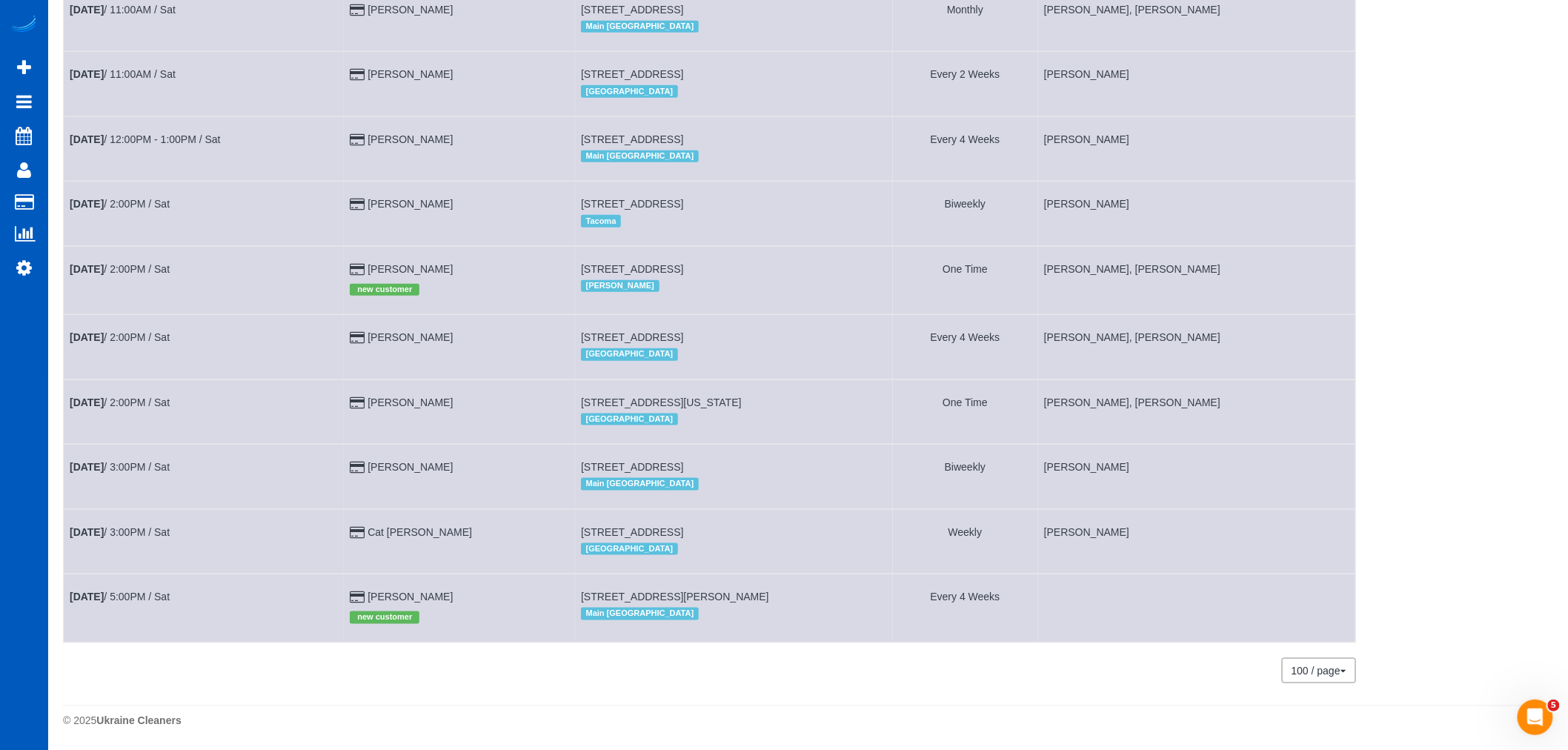
scroll to position [515, 0]
click at [102, 591] on b "[DATE]" at bounding box center [86, 597] width 34 height 12
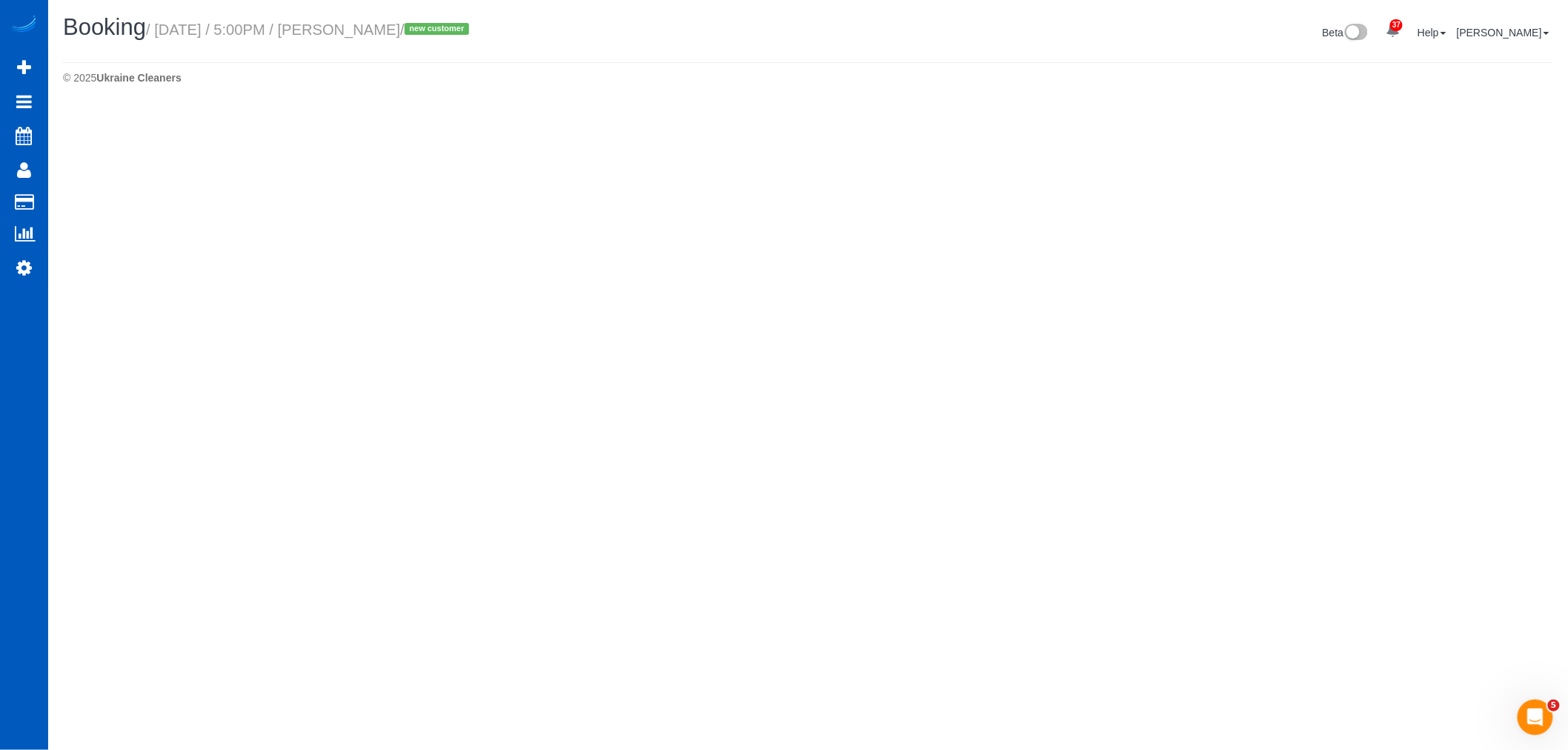
select select "WA"
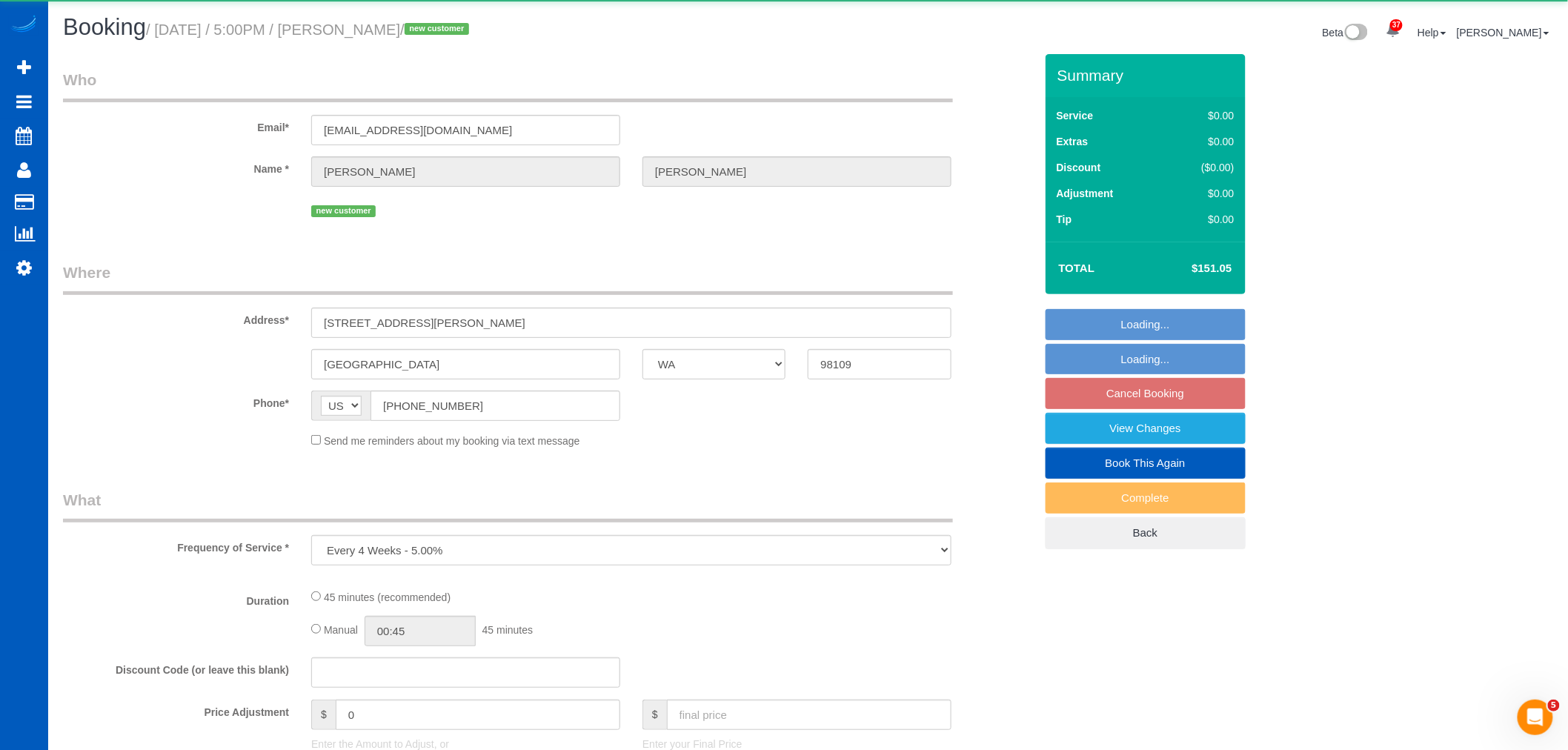
select select "object:3733"
select select "string:fspay-33e013fd-f91e-4f45-8a10-8b32dba000cc"
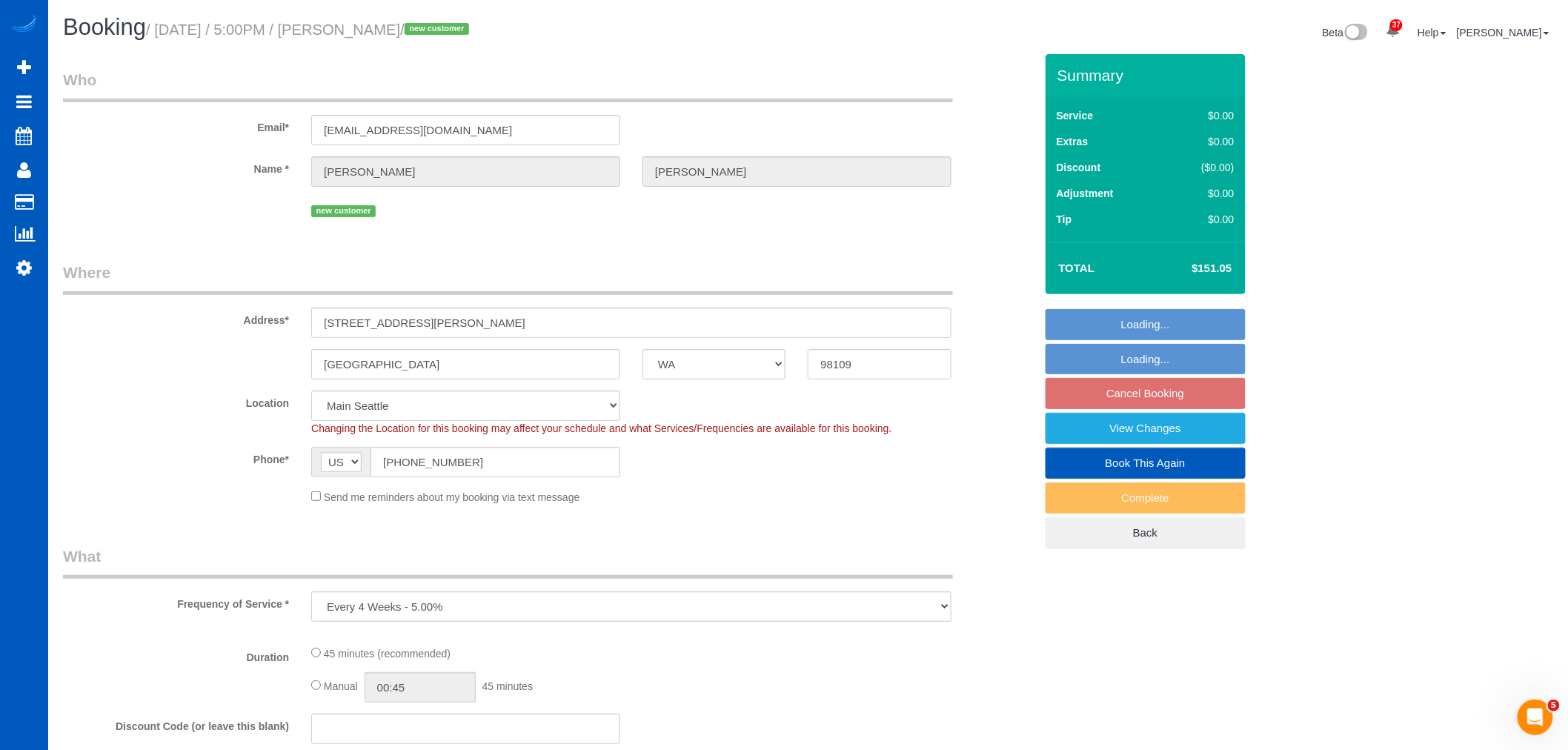
select select "spot39"
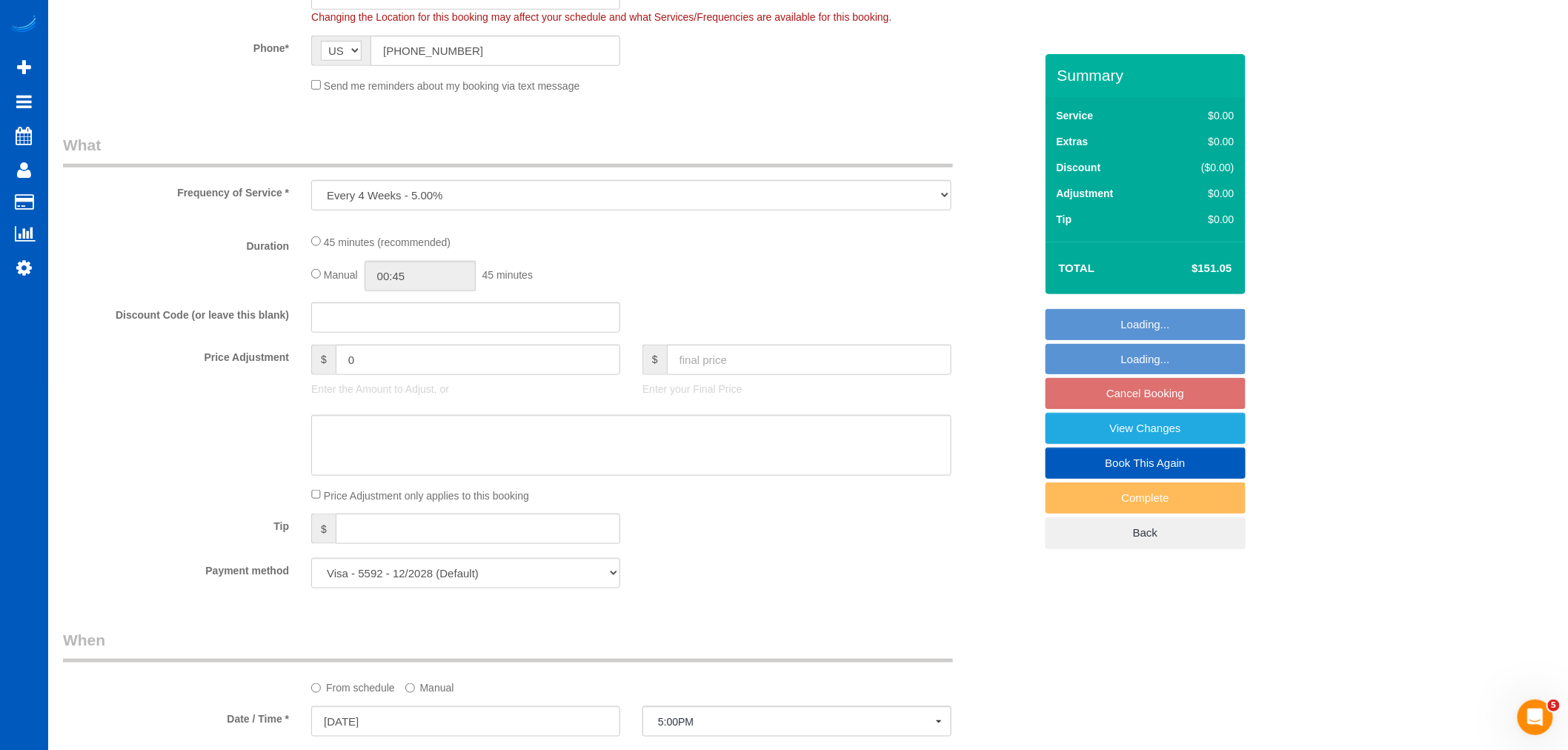
select select "199"
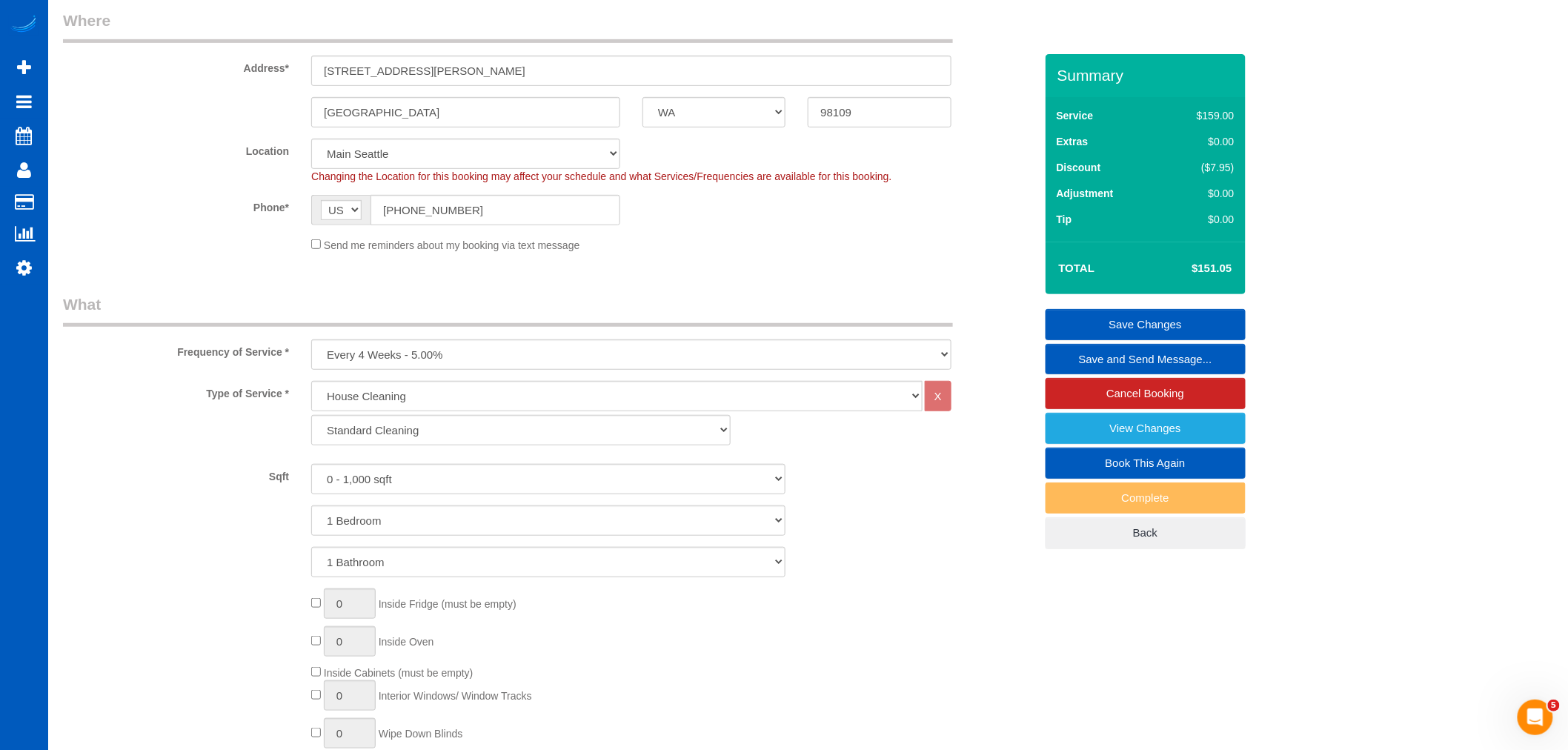
scroll to position [110, 0]
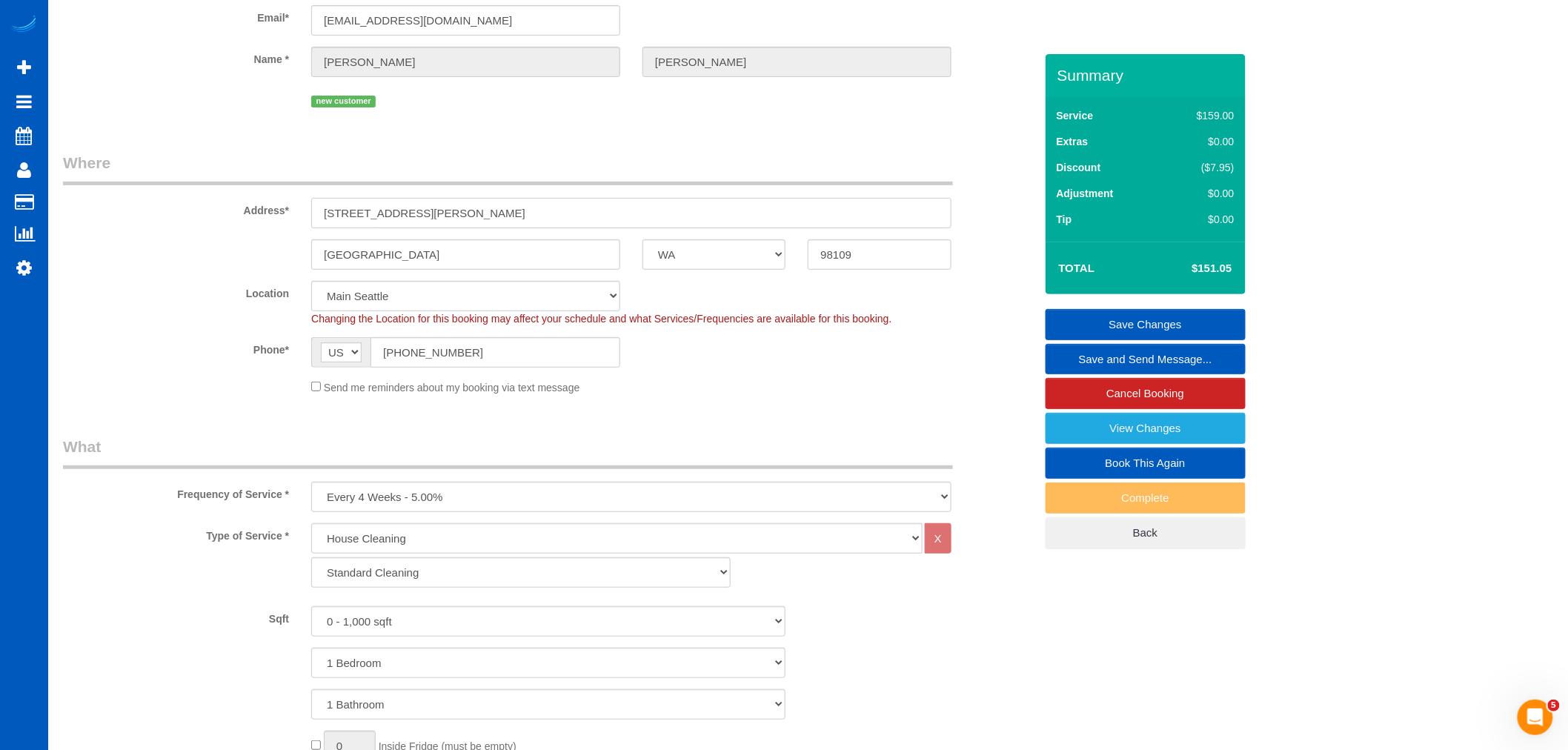
drag, startPoint x: 575, startPoint y: 211, endPoint x: 321, endPoint y: 197, distance: 254.4
click at [321, 197] on div "Address* 205 Roy St Unit 1603 Seattle WA 98109, 1603" at bounding box center [548, 190] width 993 height 76
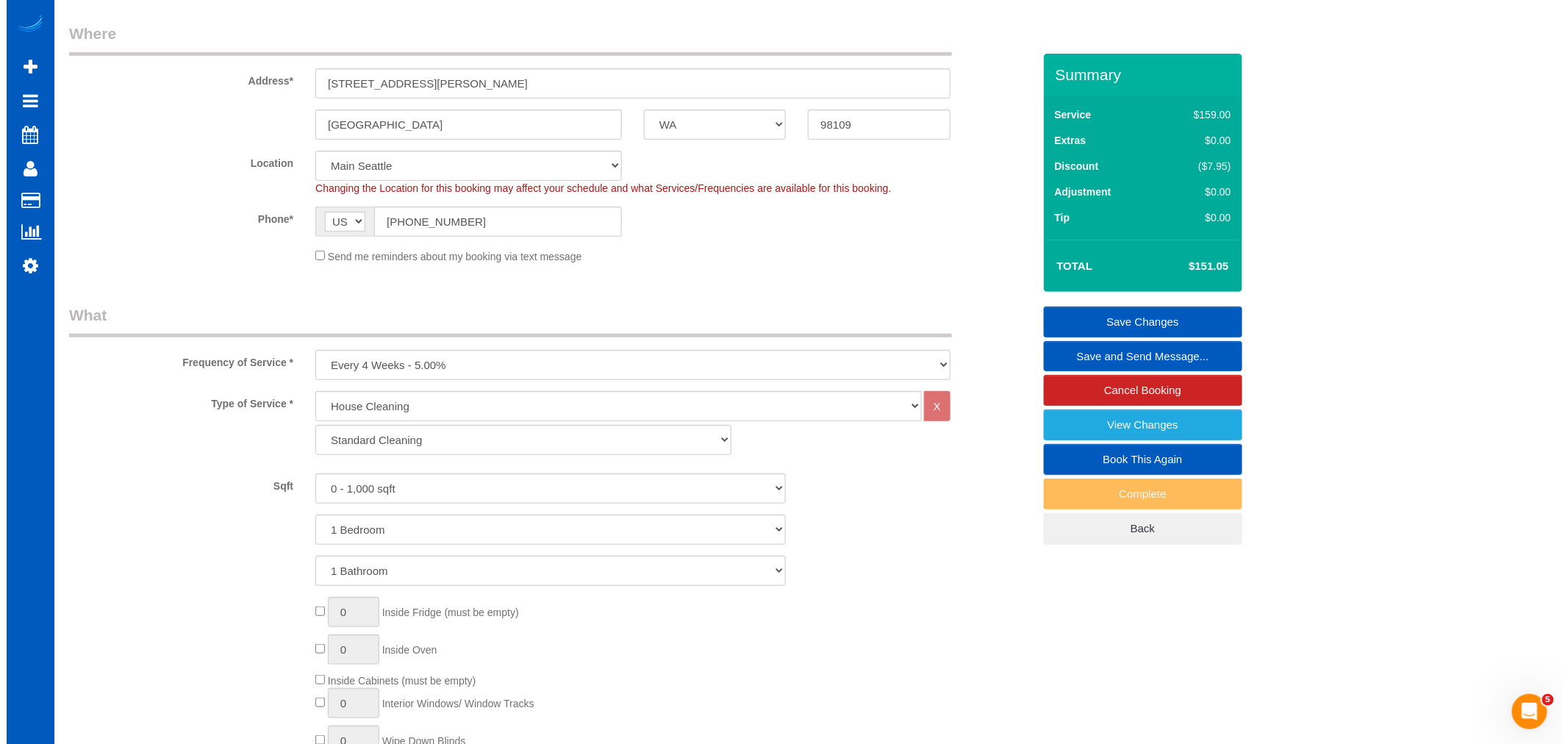
scroll to position [0, 0]
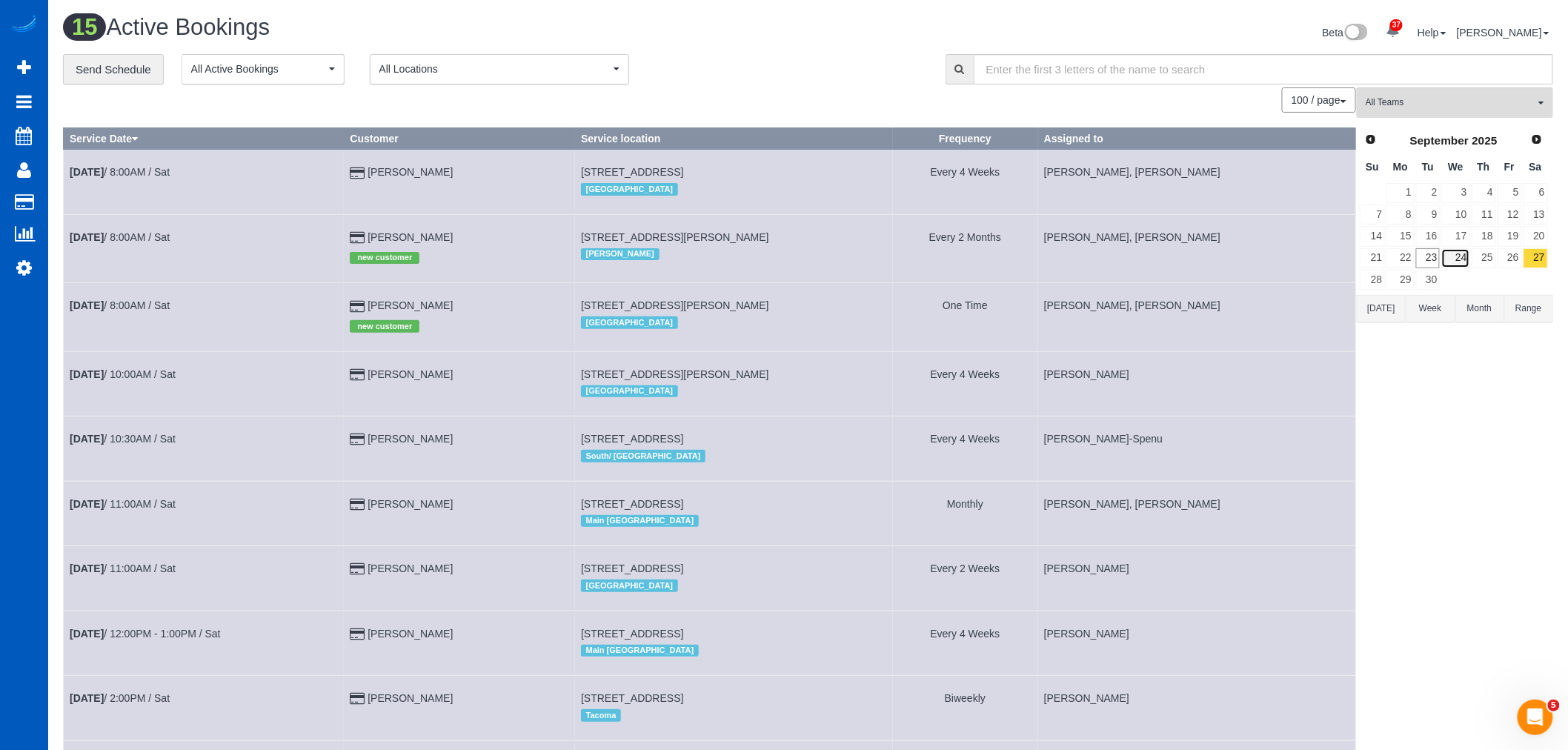
click at [1453, 260] on link "24" at bounding box center [1455, 258] width 28 height 20
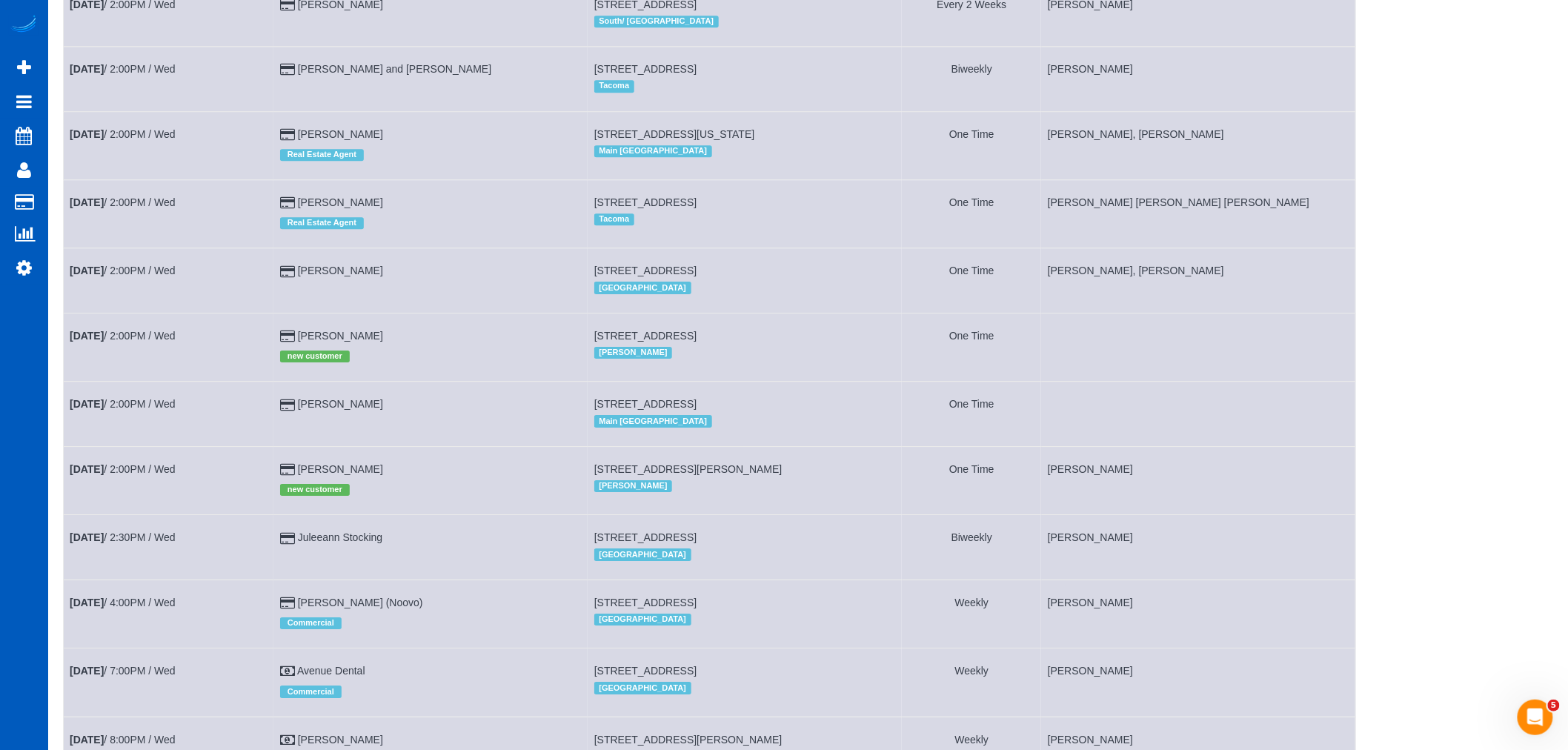
scroll to position [2003, 0]
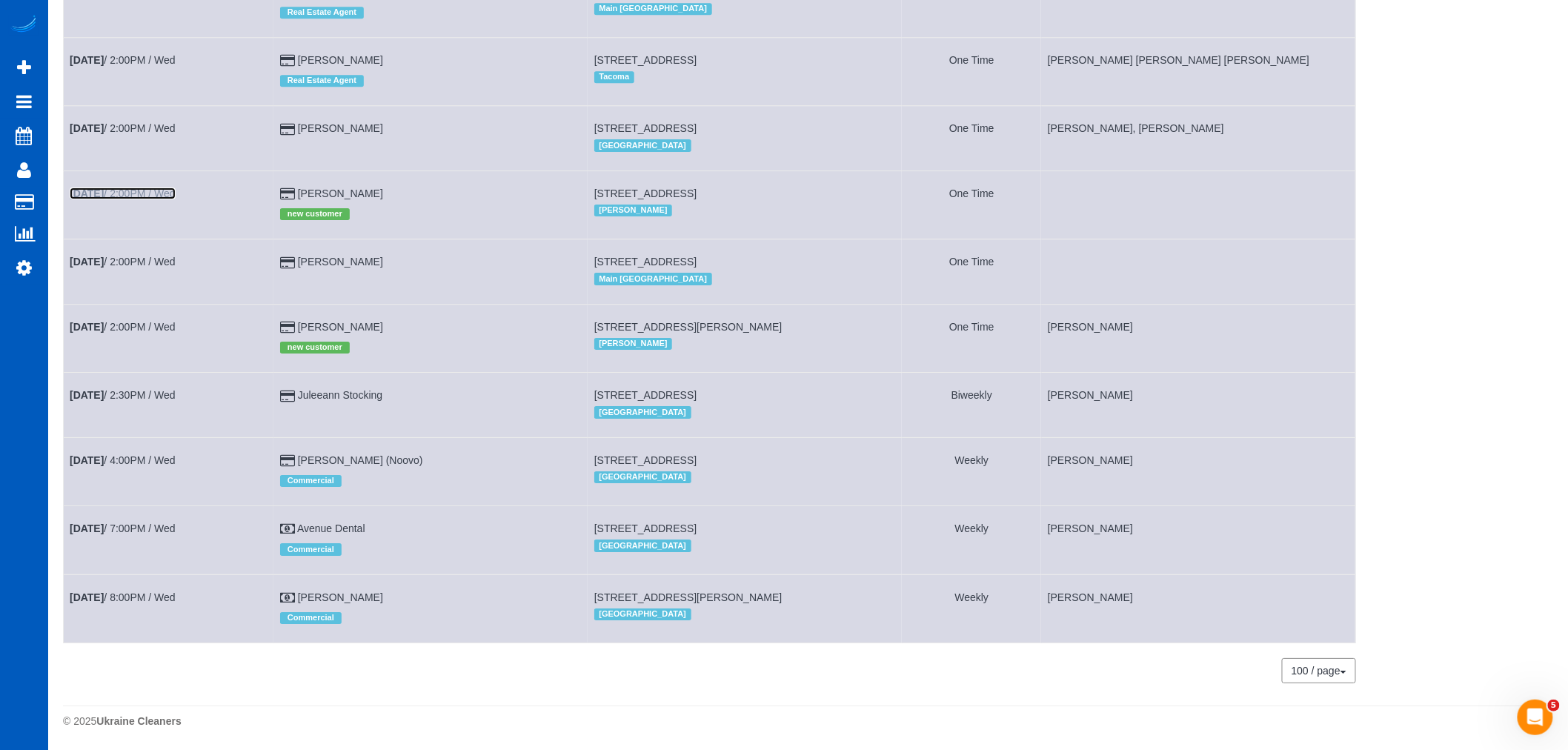
click at [104, 188] on b "Sep 24th" at bounding box center [86, 194] width 34 height 12
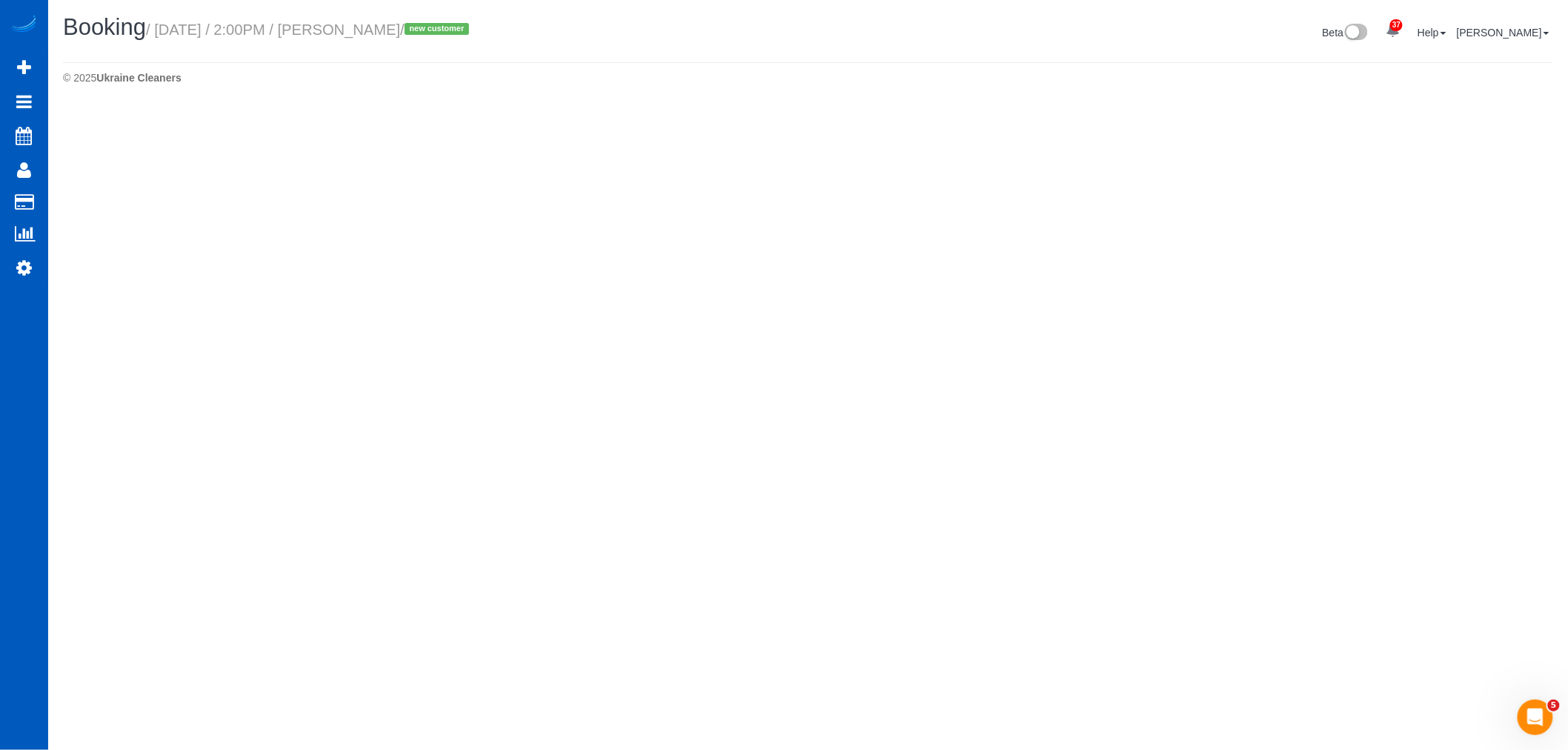
select select "WA"
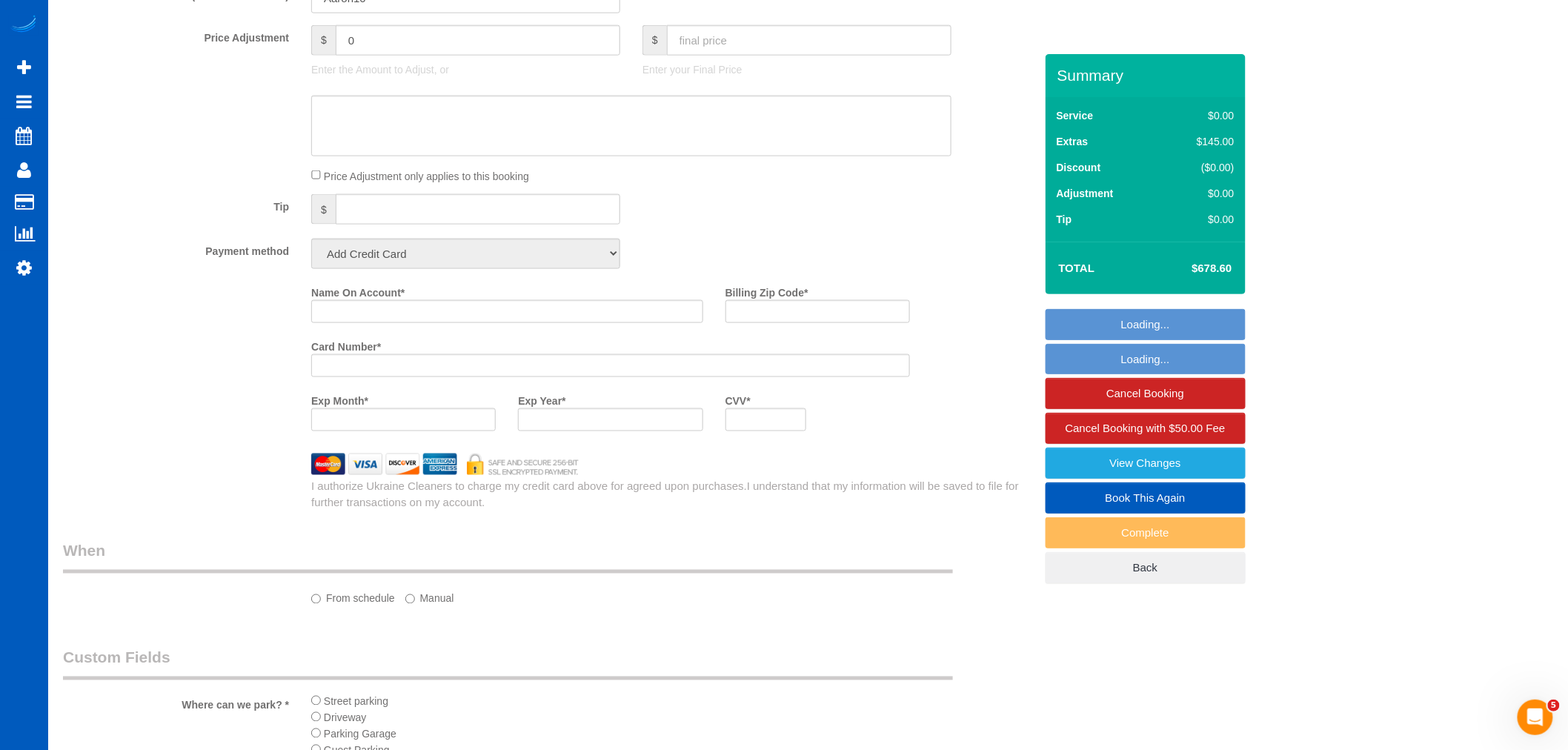
select select "string:fspay-59833f93-5261-4747-beed-077758b494dc"
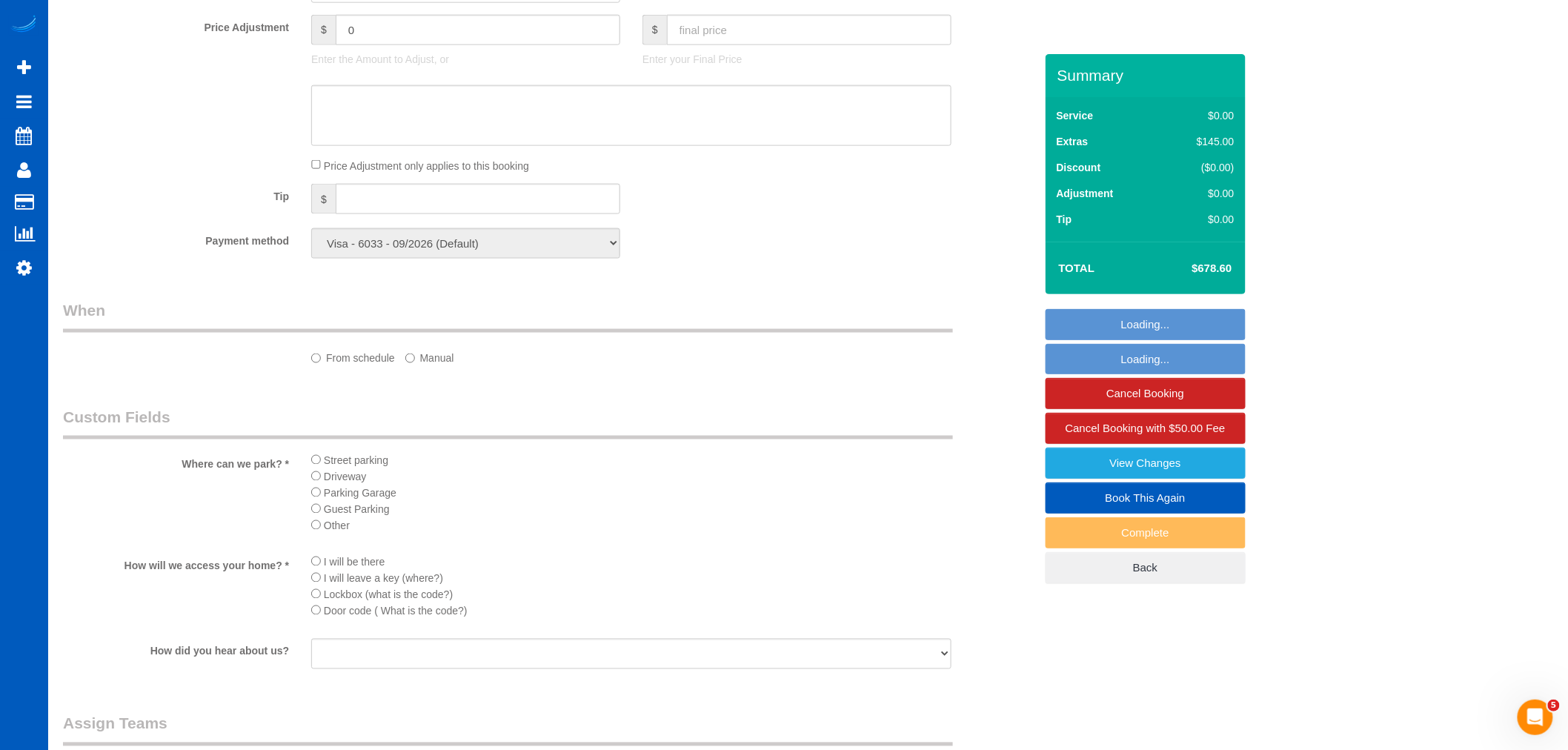
select select "spot51"
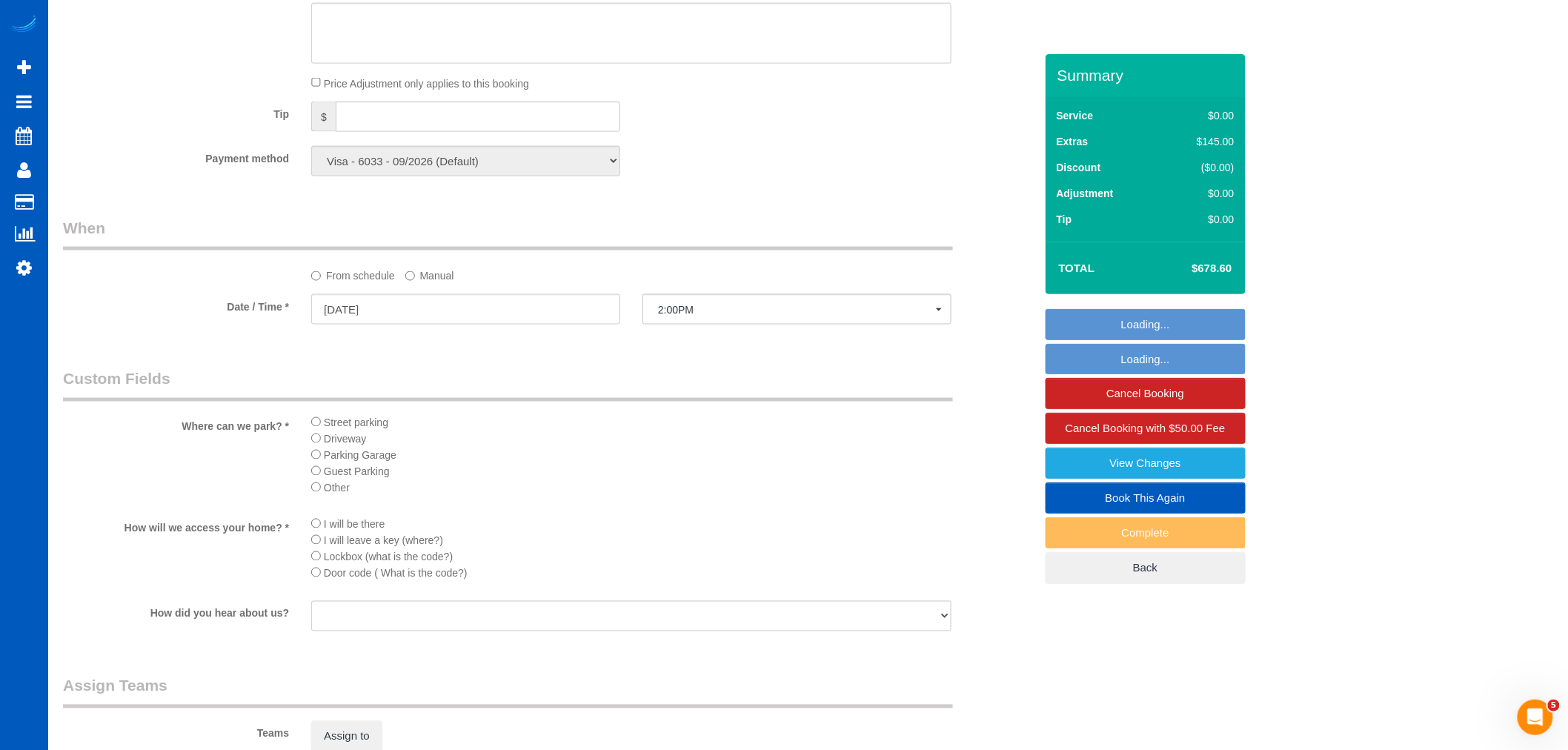
select select "object:5598"
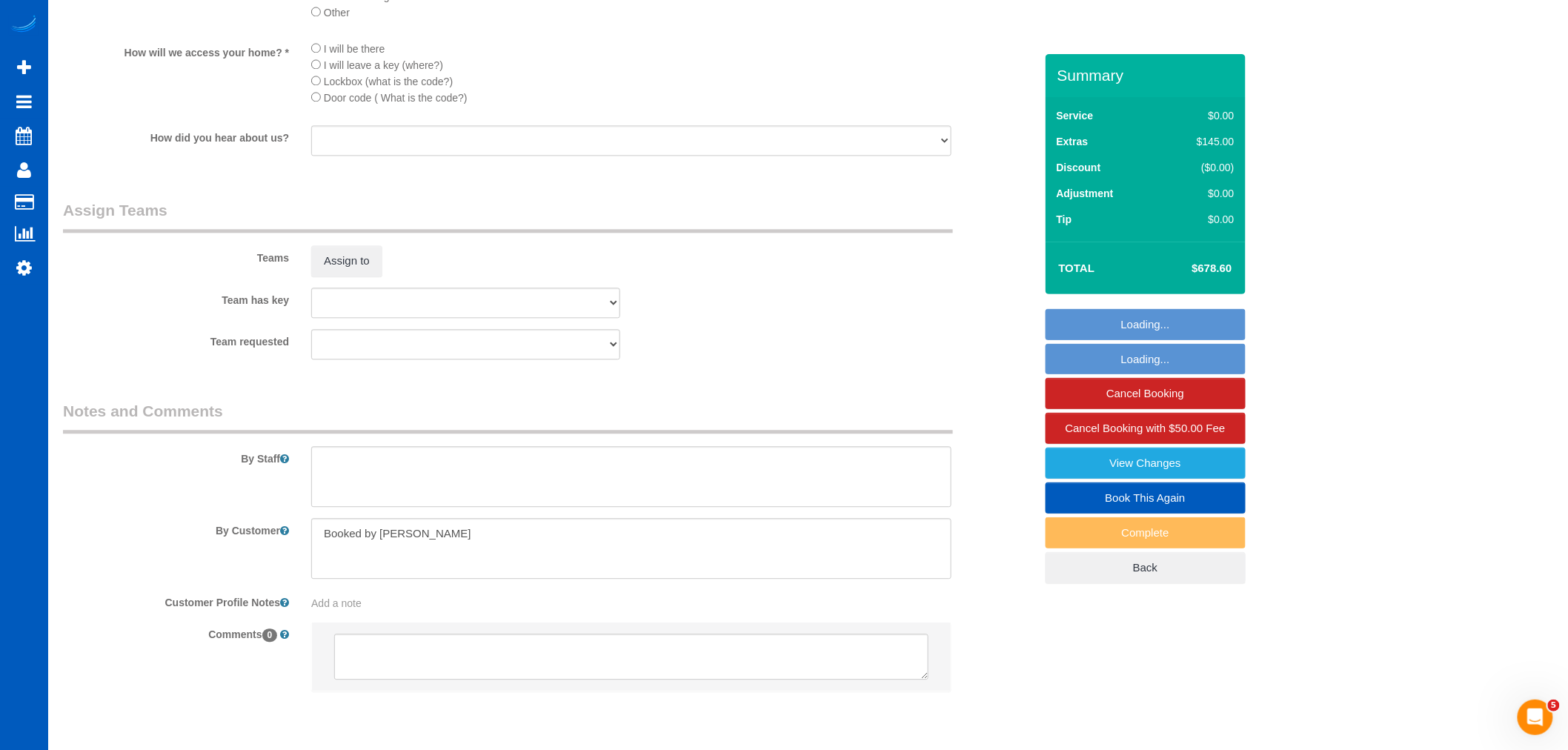
select select "199"
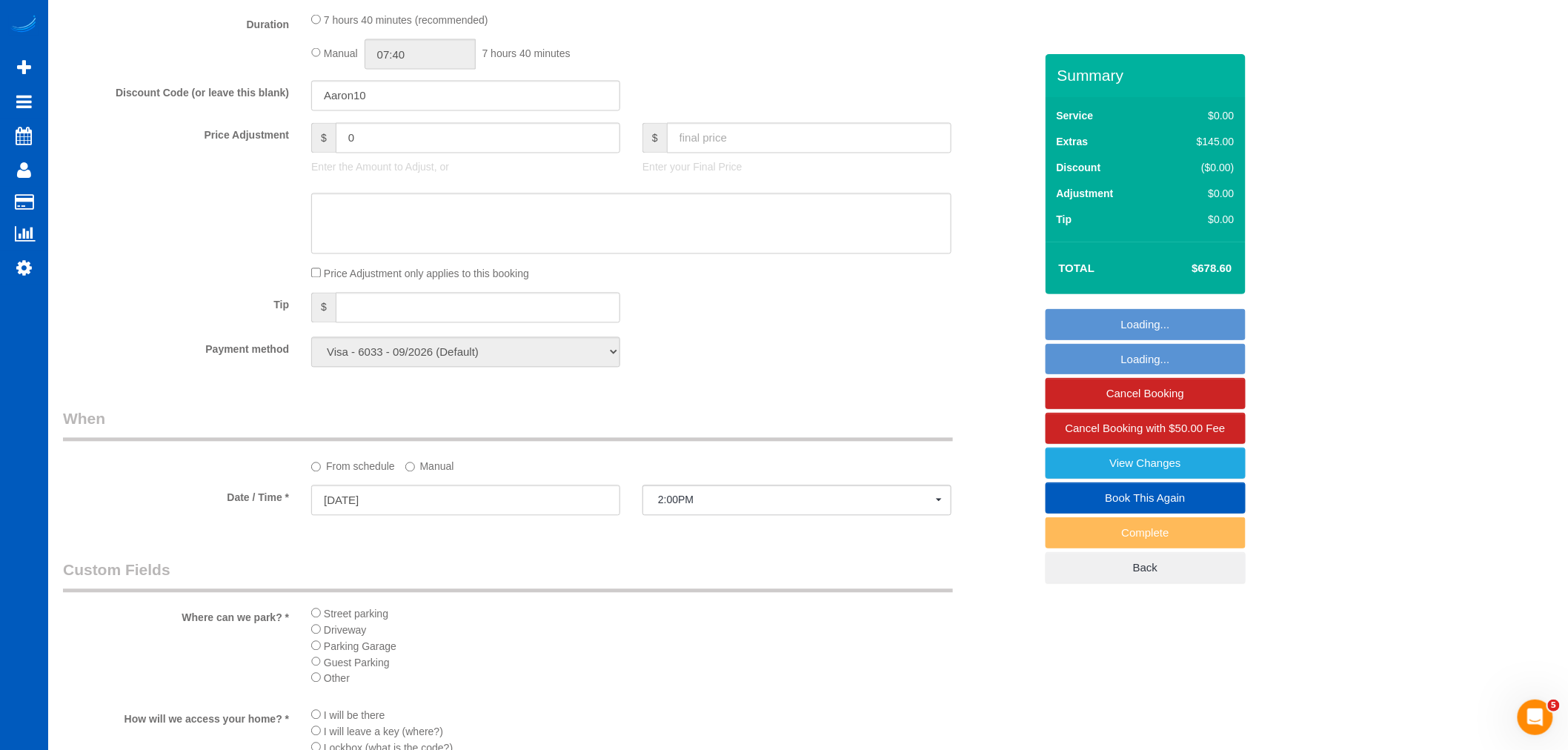
select select "4001"
select select "5"
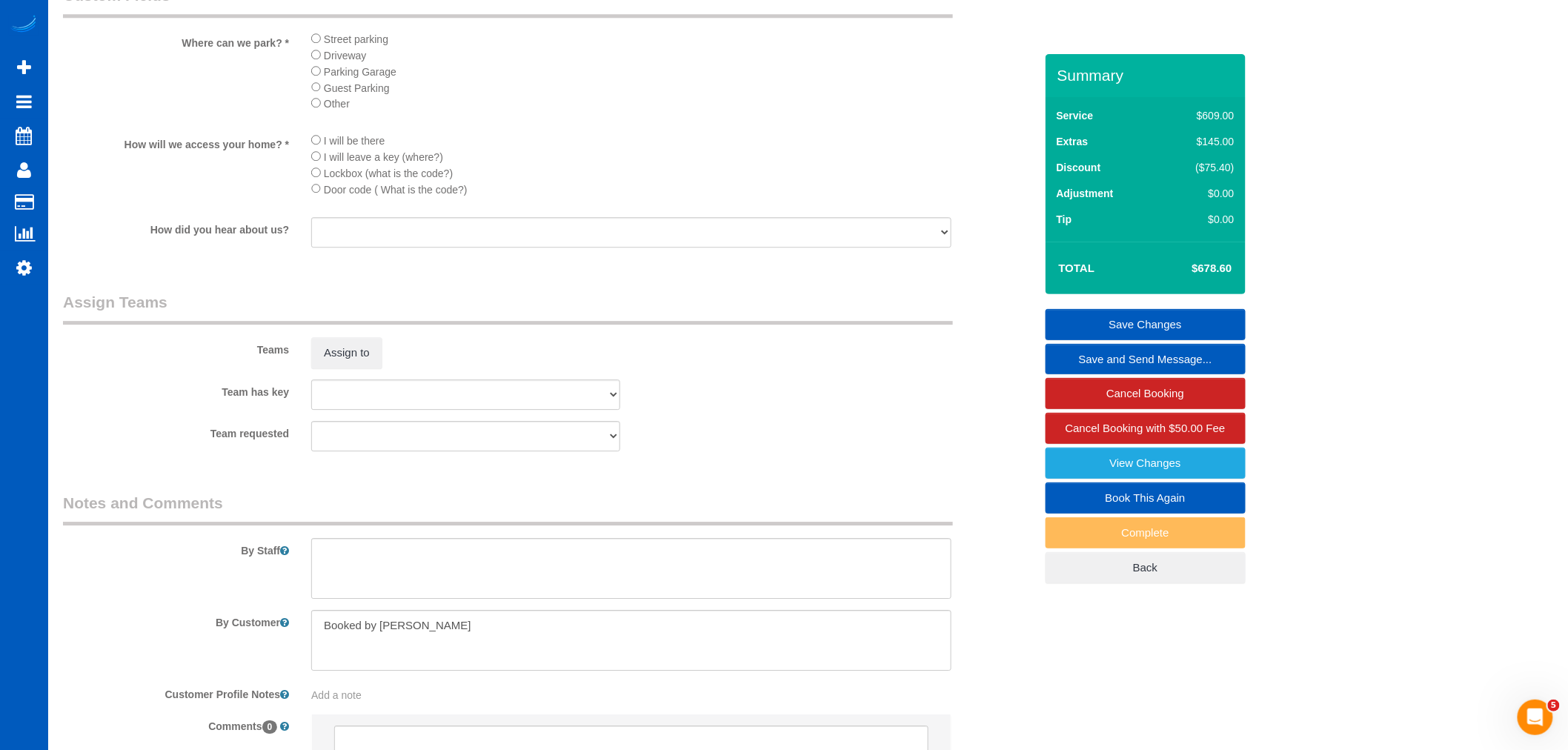
scroll to position [1840, 0]
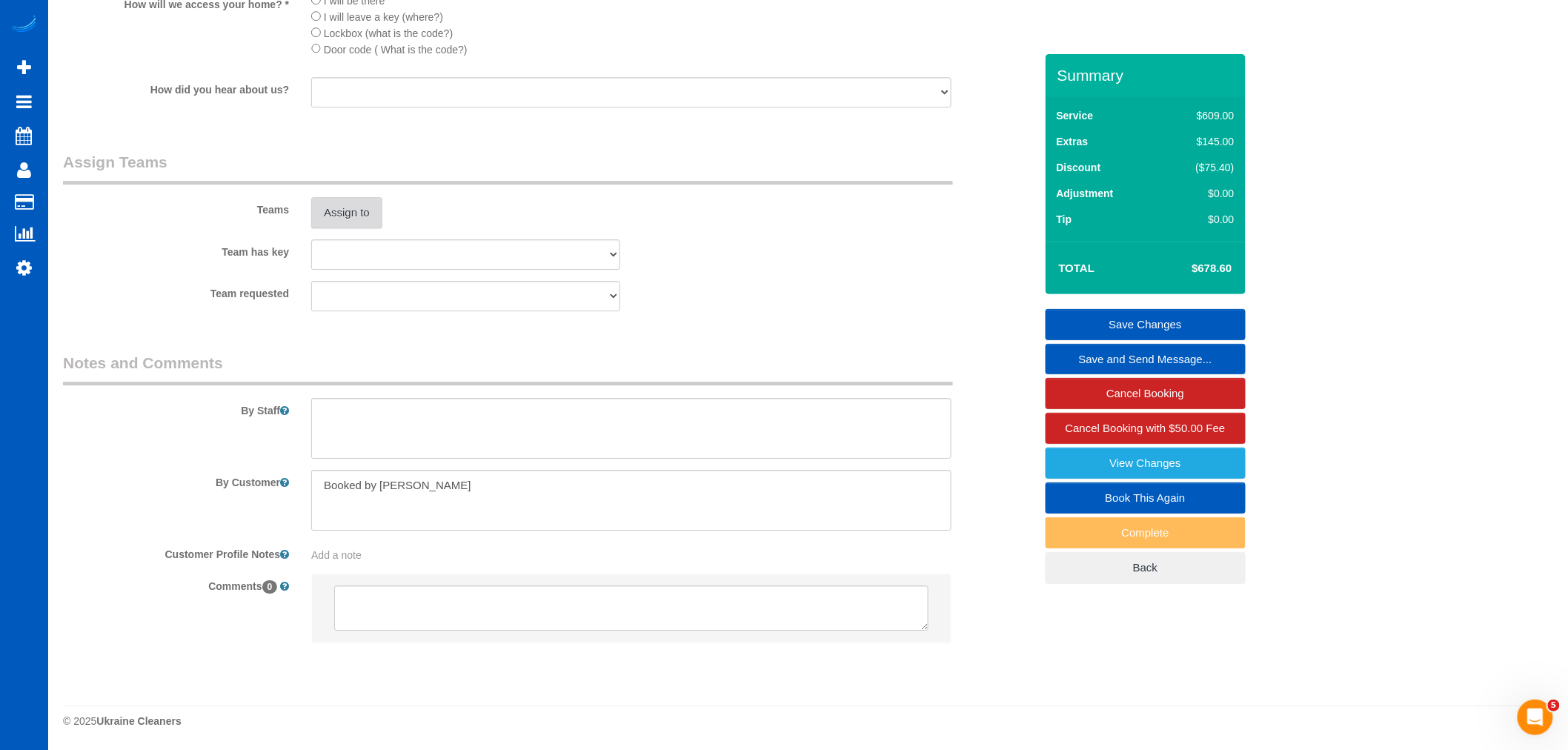
click at [339, 205] on button "Assign to" at bounding box center [347, 212] width 71 height 31
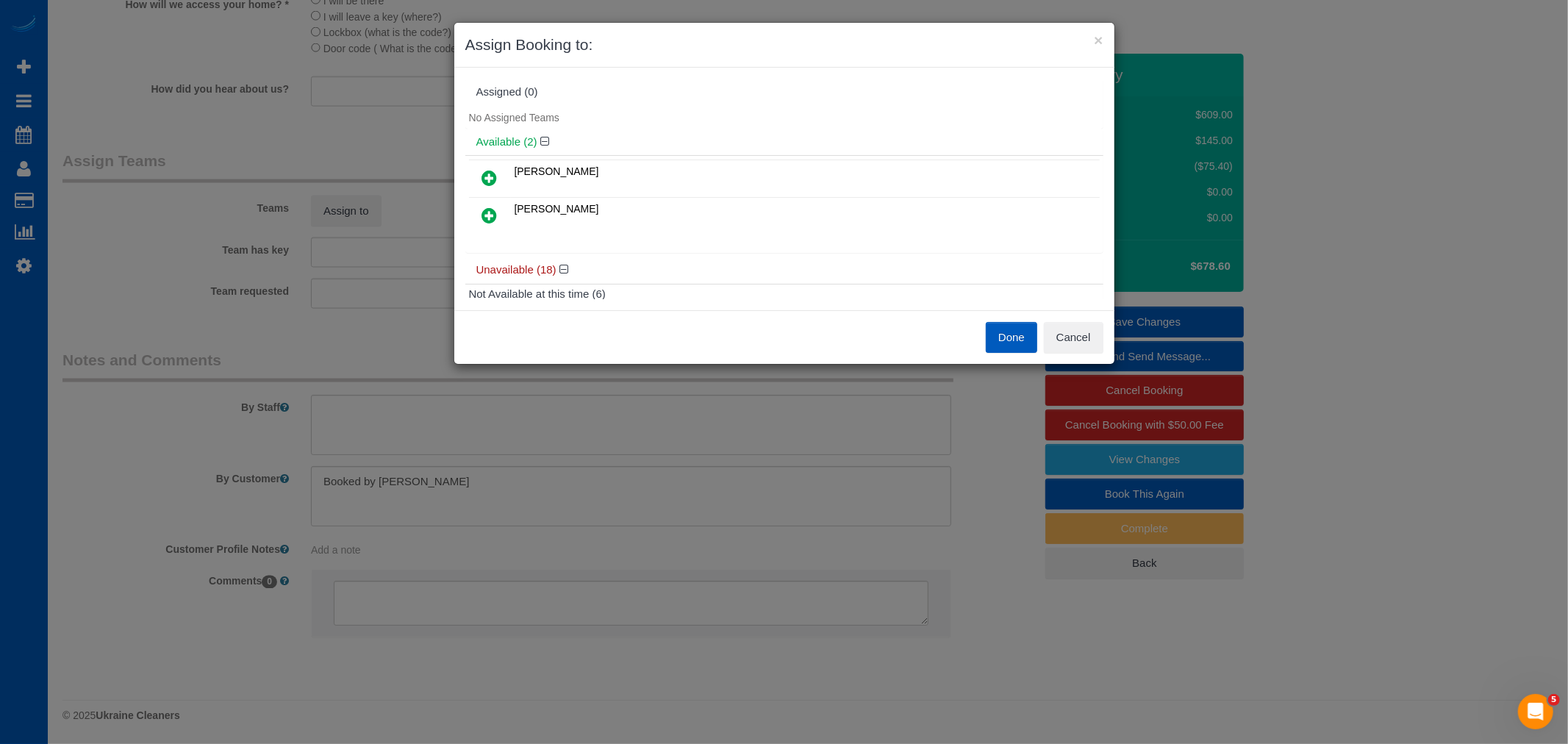
click at [492, 208] on icon at bounding box center [490, 215] width 15 height 17
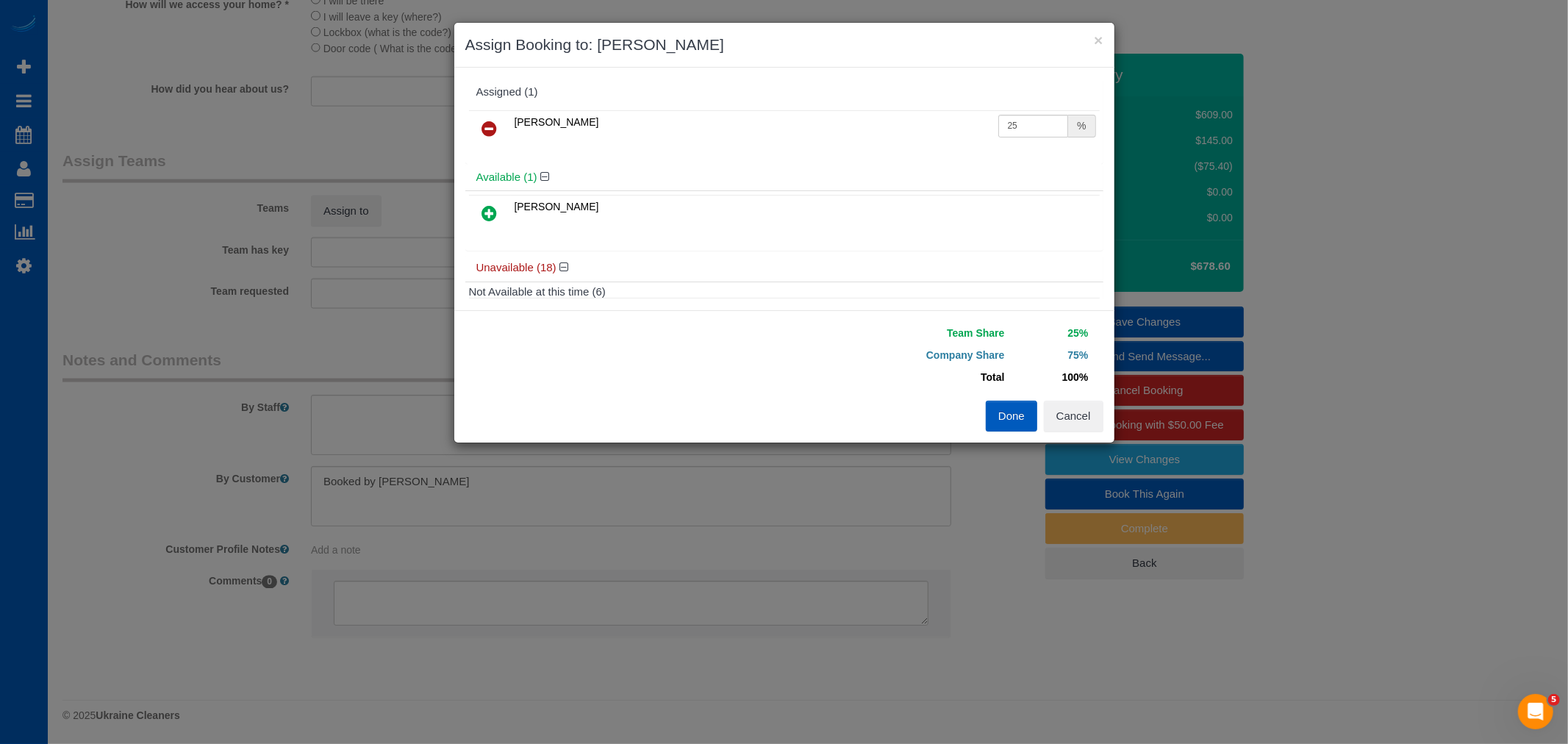
click at [490, 210] on icon at bounding box center [490, 213] width 15 height 17
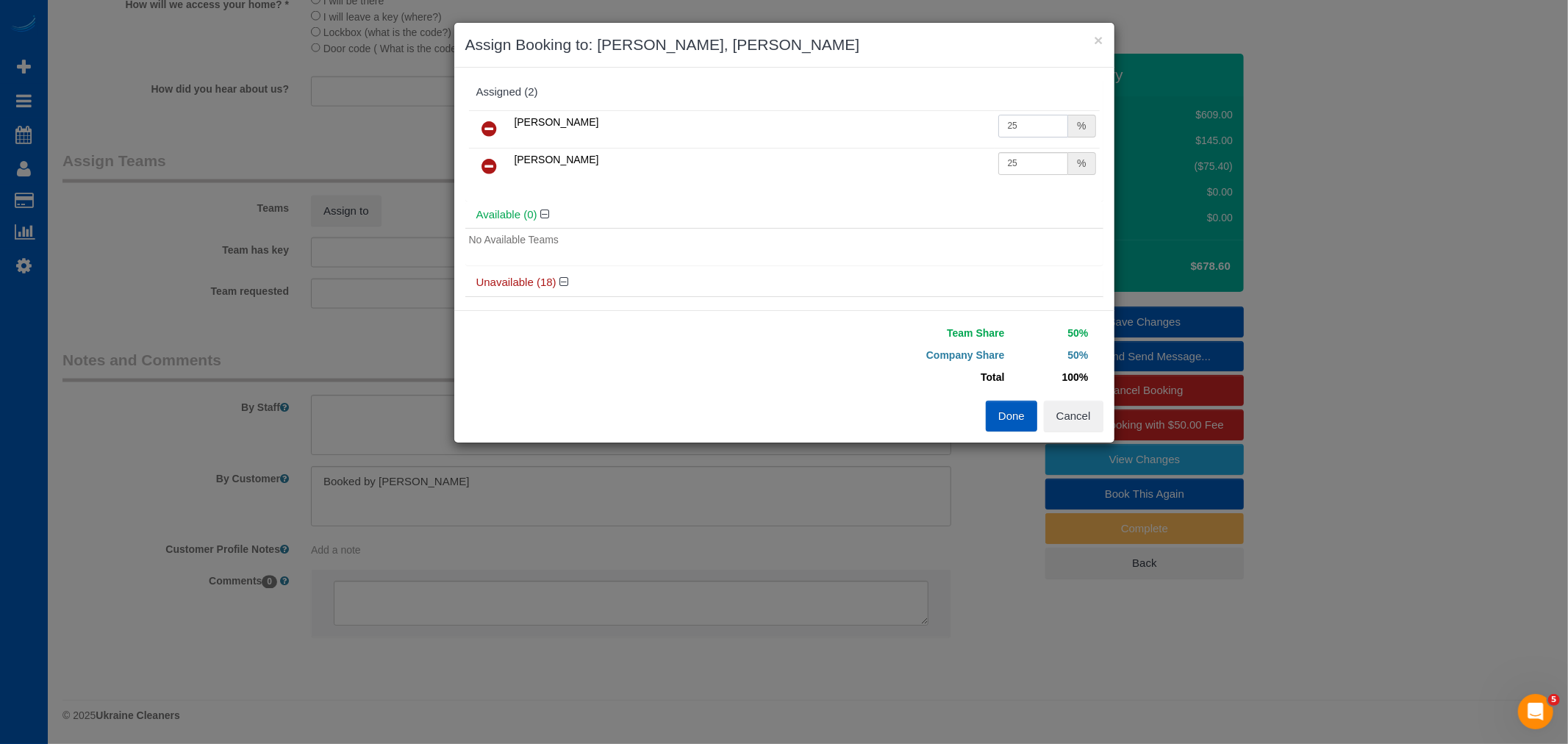
drag, startPoint x: 1003, startPoint y: 131, endPoint x: 1013, endPoint y: 130, distance: 10.0
click at [1013, 130] on input "25" at bounding box center [1033, 126] width 70 height 23
type input "27"
click at [1006, 164] on input "25" at bounding box center [1033, 164] width 70 height 23
click at [1001, 167] on input "25" at bounding box center [1033, 164] width 70 height 23
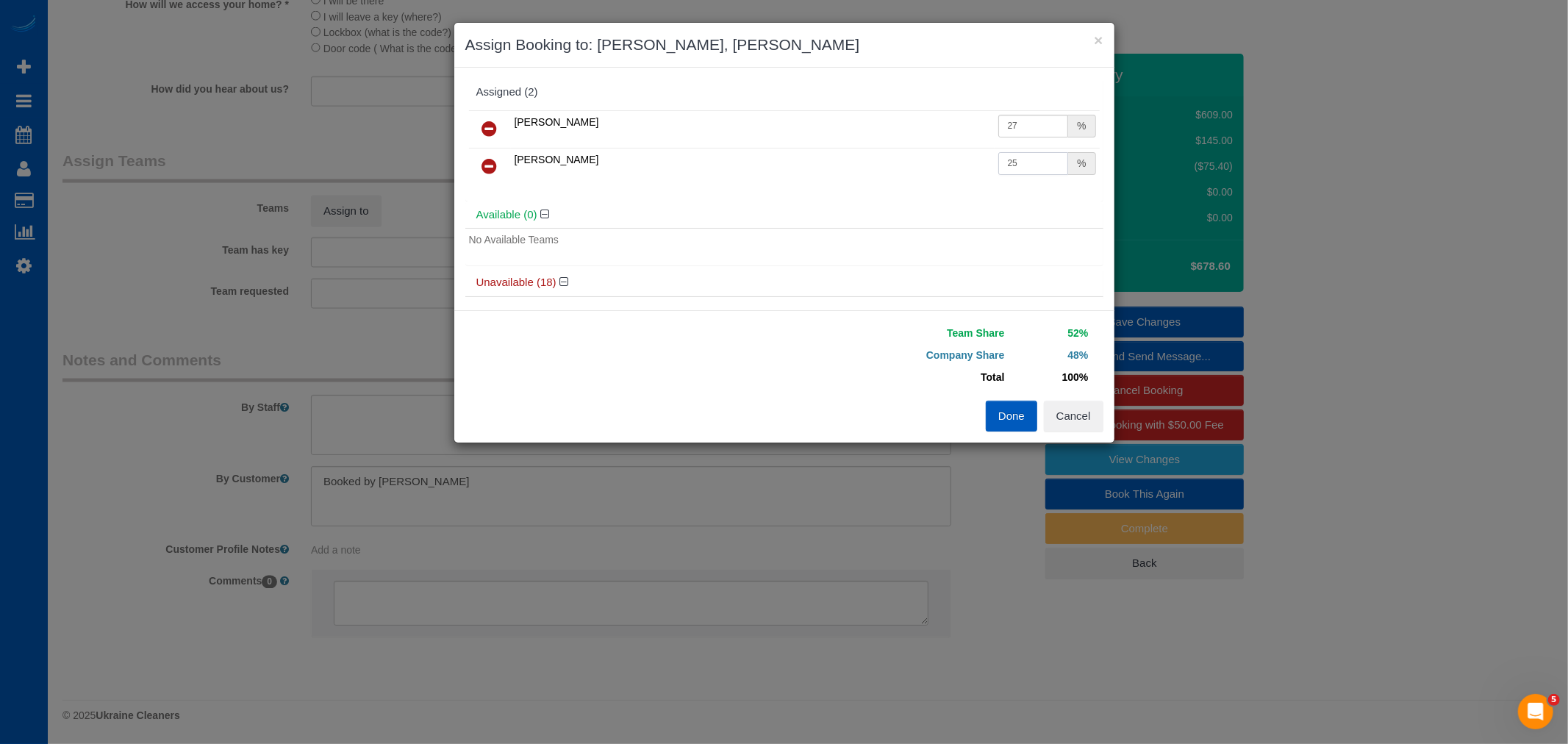
click at [1008, 166] on input "25" at bounding box center [1033, 164] width 70 height 23
drag, startPoint x: 1003, startPoint y: 164, endPoint x: 1013, endPoint y: 166, distance: 10.2
click at [1013, 164] on input "25" at bounding box center [1033, 164] width 70 height 23
type input "27"
click at [1009, 129] on input "27" at bounding box center [1033, 126] width 70 height 23
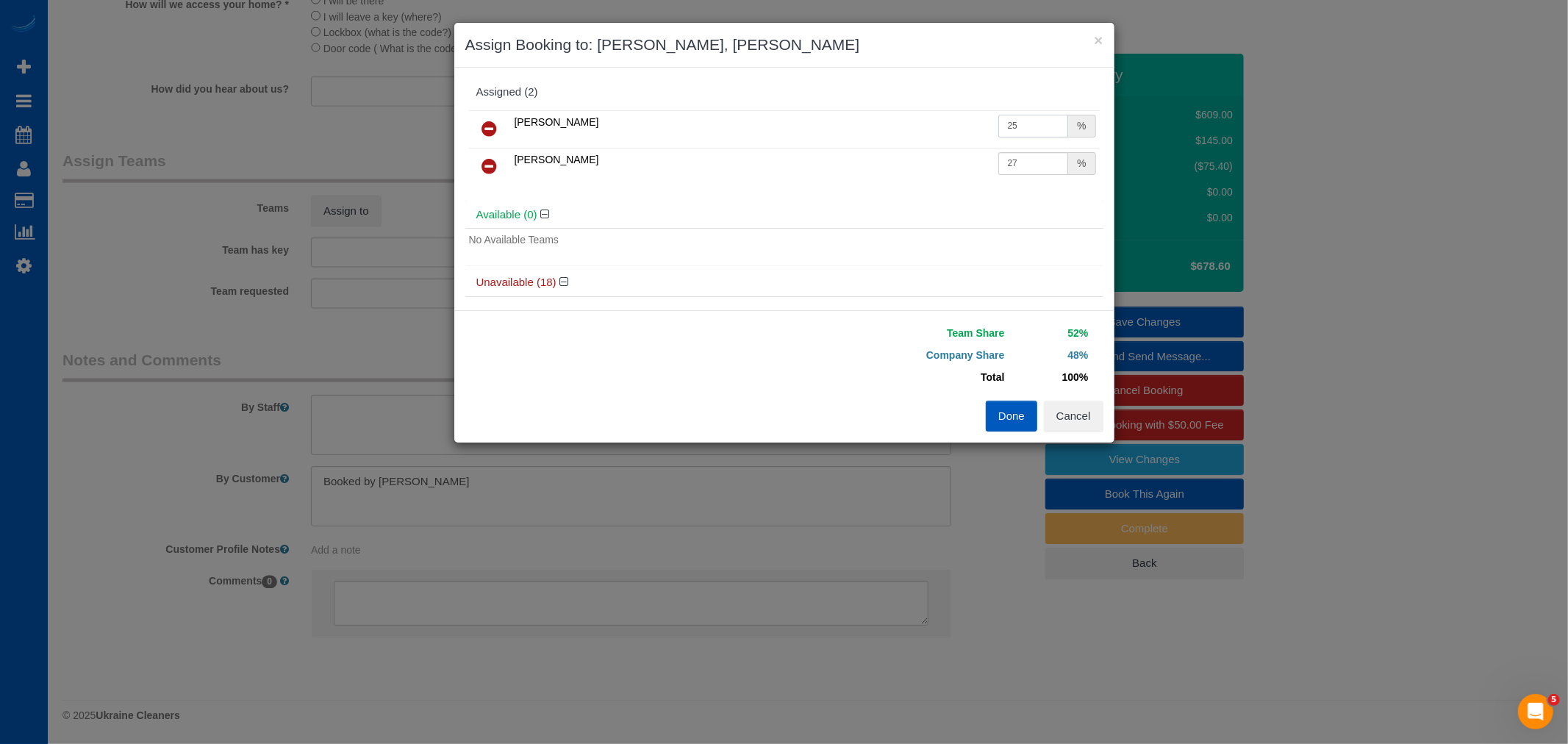
type input "25"
drag, startPoint x: 1002, startPoint y: 162, endPoint x: 1020, endPoint y: 267, distance: 106.5
click at [1029, 195] on div "Nataliia Dmytruk 25 % Vita Kryshtof 27 %" at bounding box center [784, 154] width 638 height 95
type input "25"
click at [1019, 409] on button "Done" at bounding box center [1011, 416] width 52 height 31
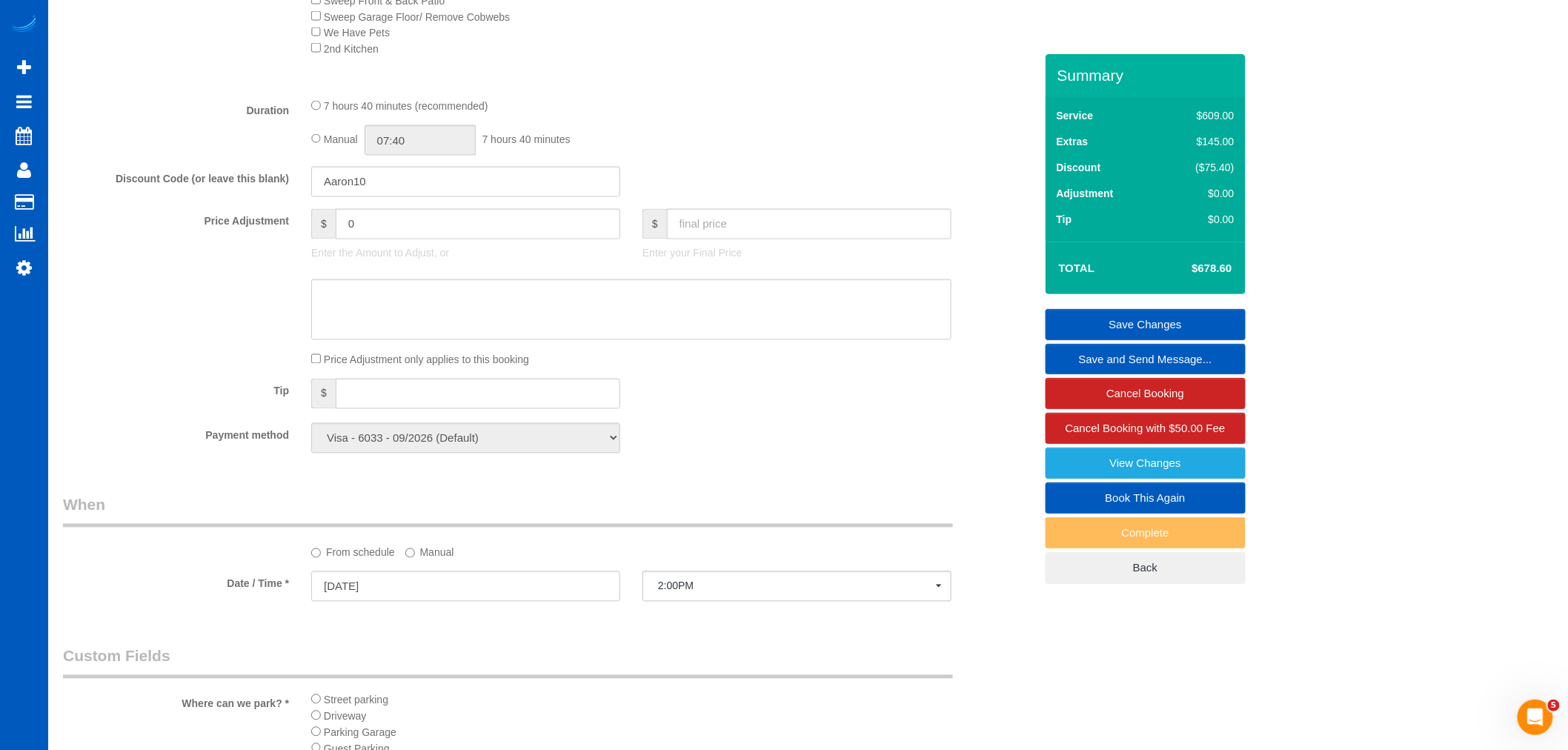
scroll to position [1510, 0]
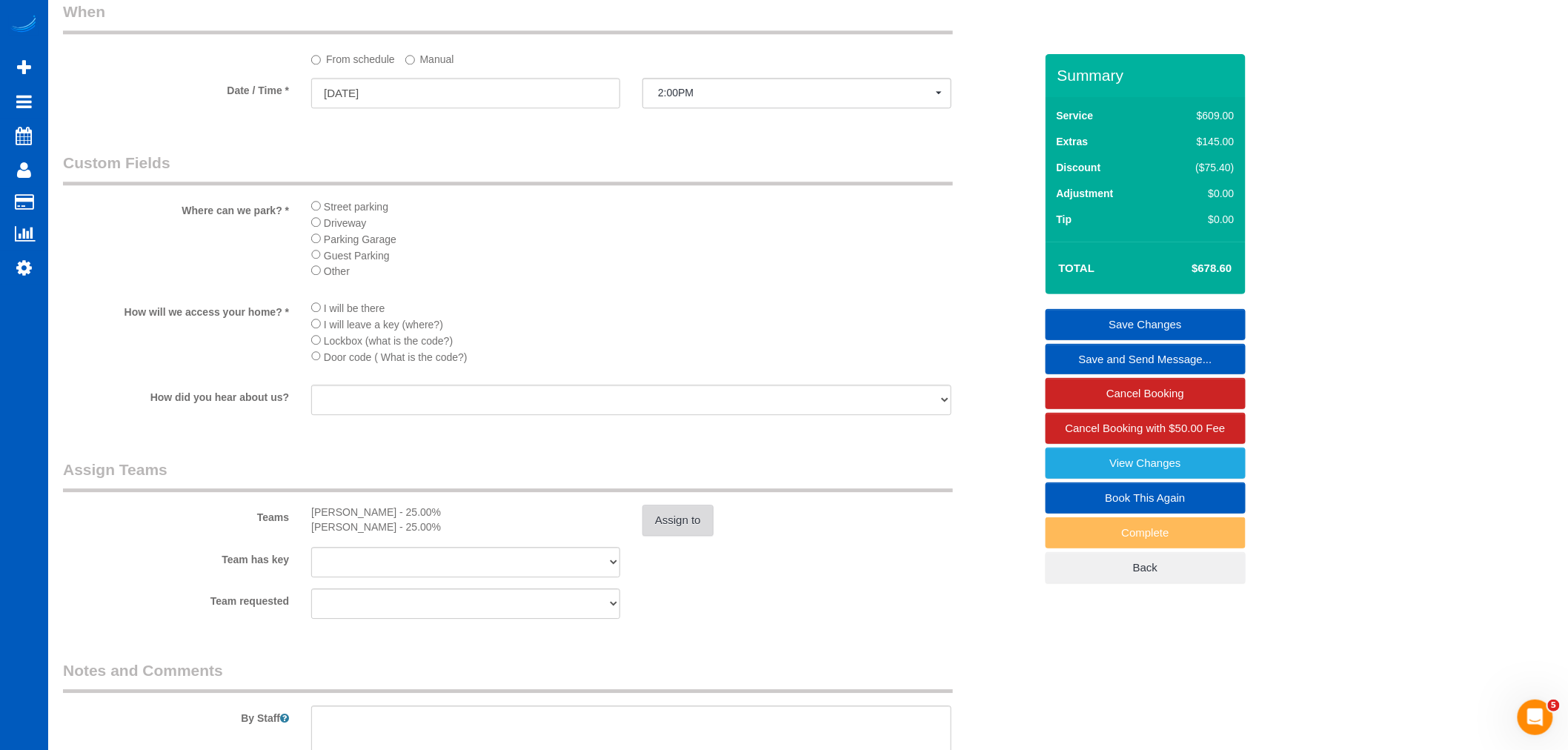
click at [682, 532] on button "Assign to" at bounding box center [677, 520] width 71 height 31
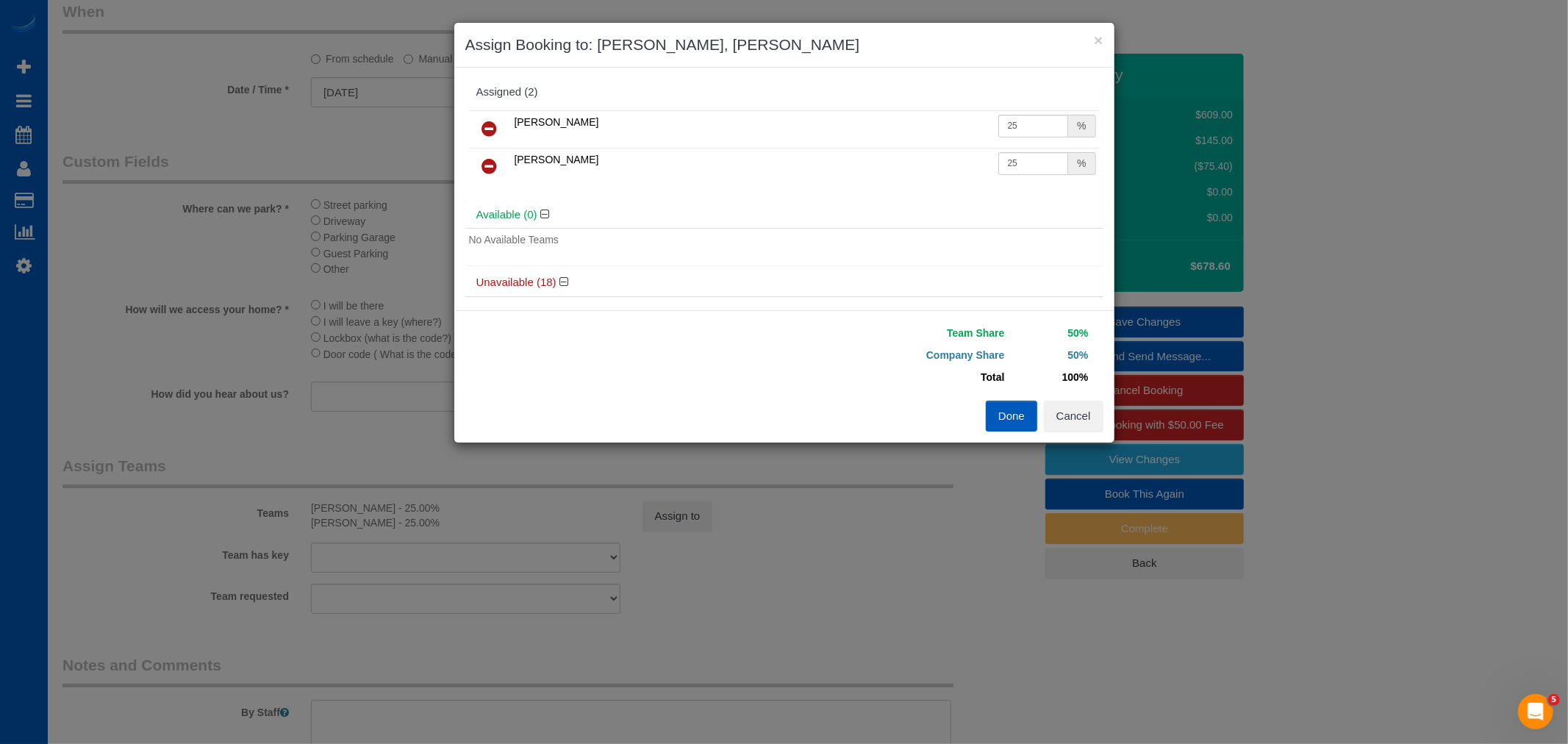
click at [1001, 424] on button "Done" at bounding box center [1011, 416] width 52 height 31
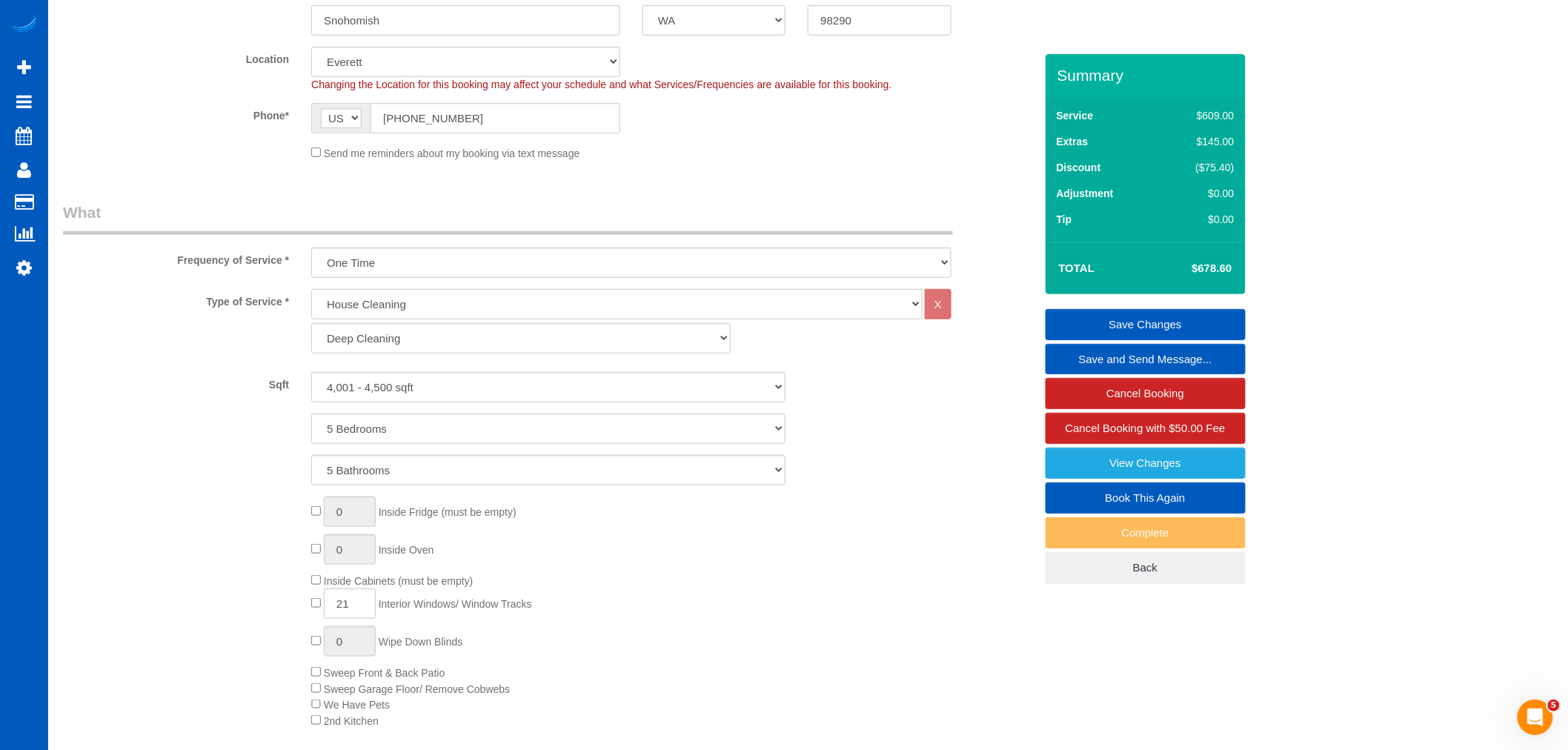
scroll to position [0, 0]
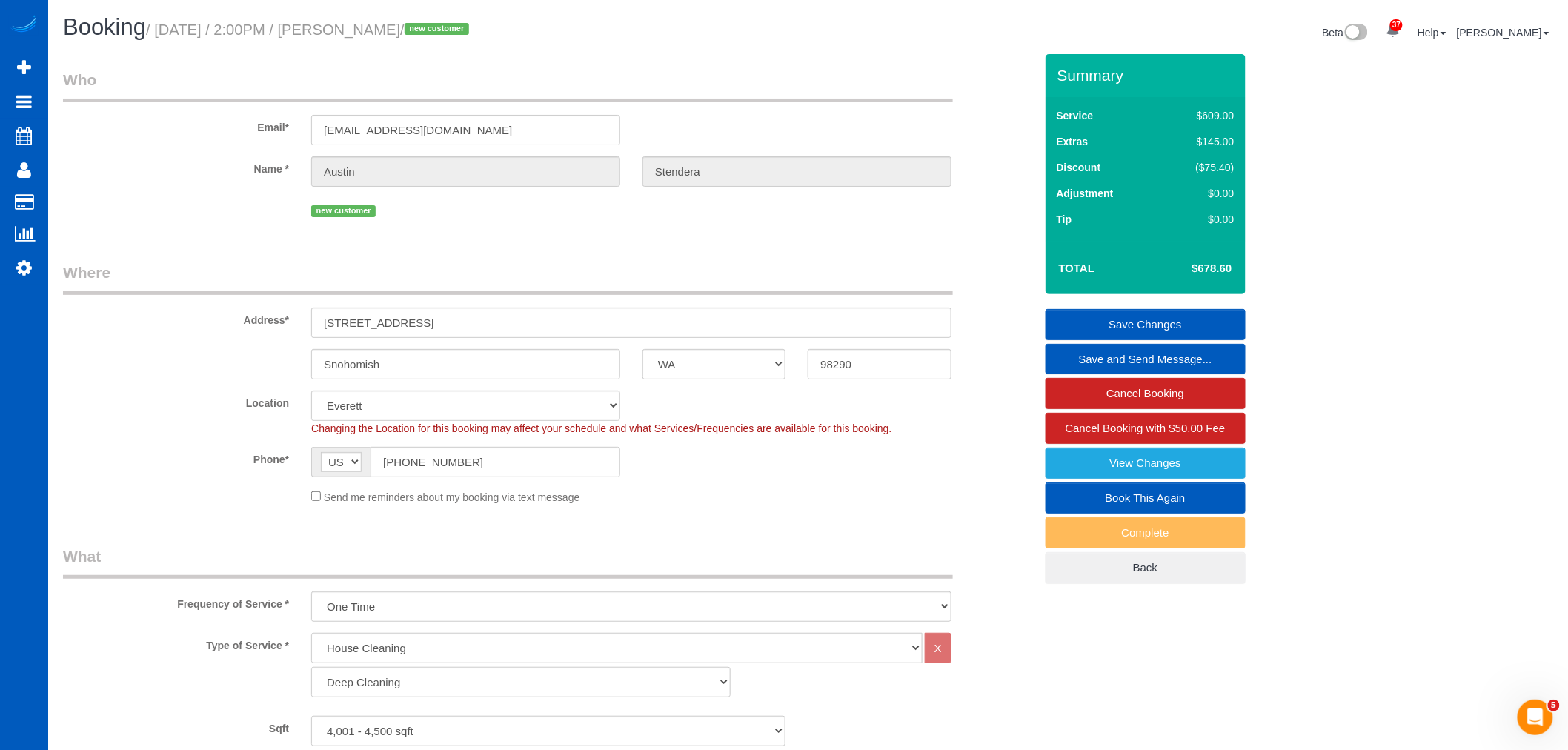
click at [1166, 316] on link "Save Changes" at bounding box center [1145, 325] width 200 height 31
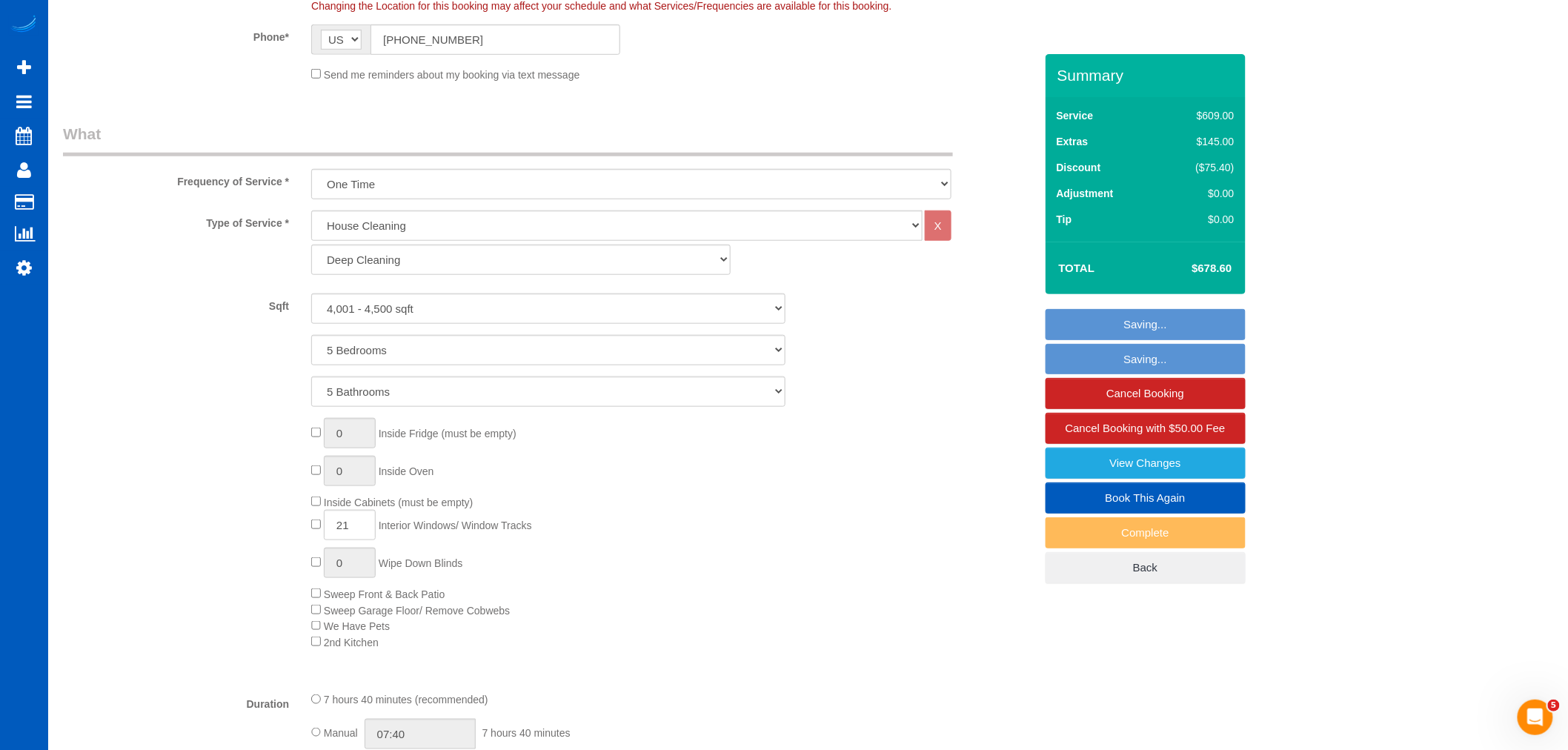
scroll to position [576, 0]
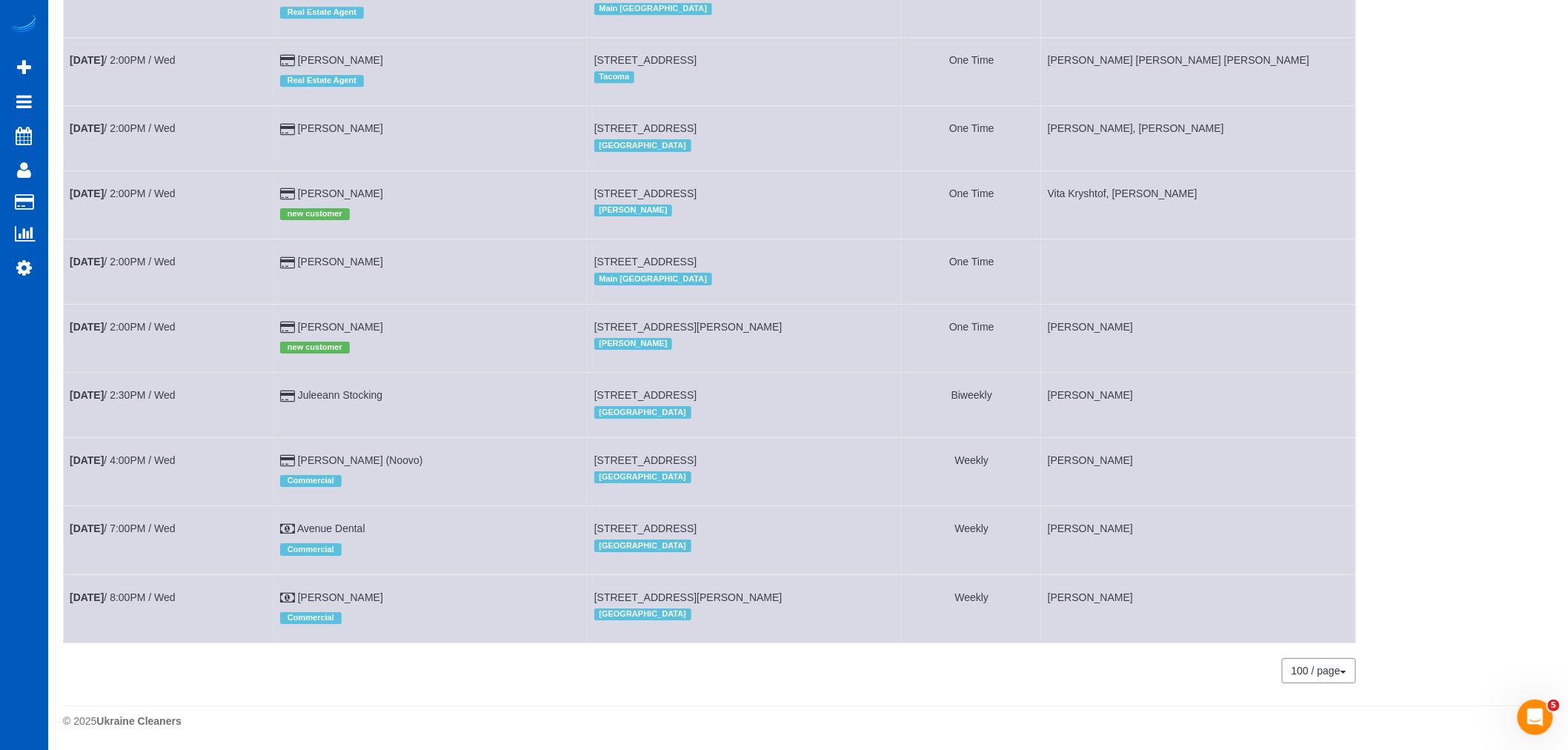
scroll to position [2003, 0]
drag, startPoint x: 566, startPoint y: 184, endPoint x: 786, endPoint y: 169, distance: 220.5
click at [786, 170] on td "21209 Meadow Lk Rd, Snohomish, WA 98290 Everett" at bounding box center [744, 204] width 314 height 68
click at [166, 188] on link "Sep 24th / 2:00PM / Wed" at bounding box center [122, 194] width 106 height 12
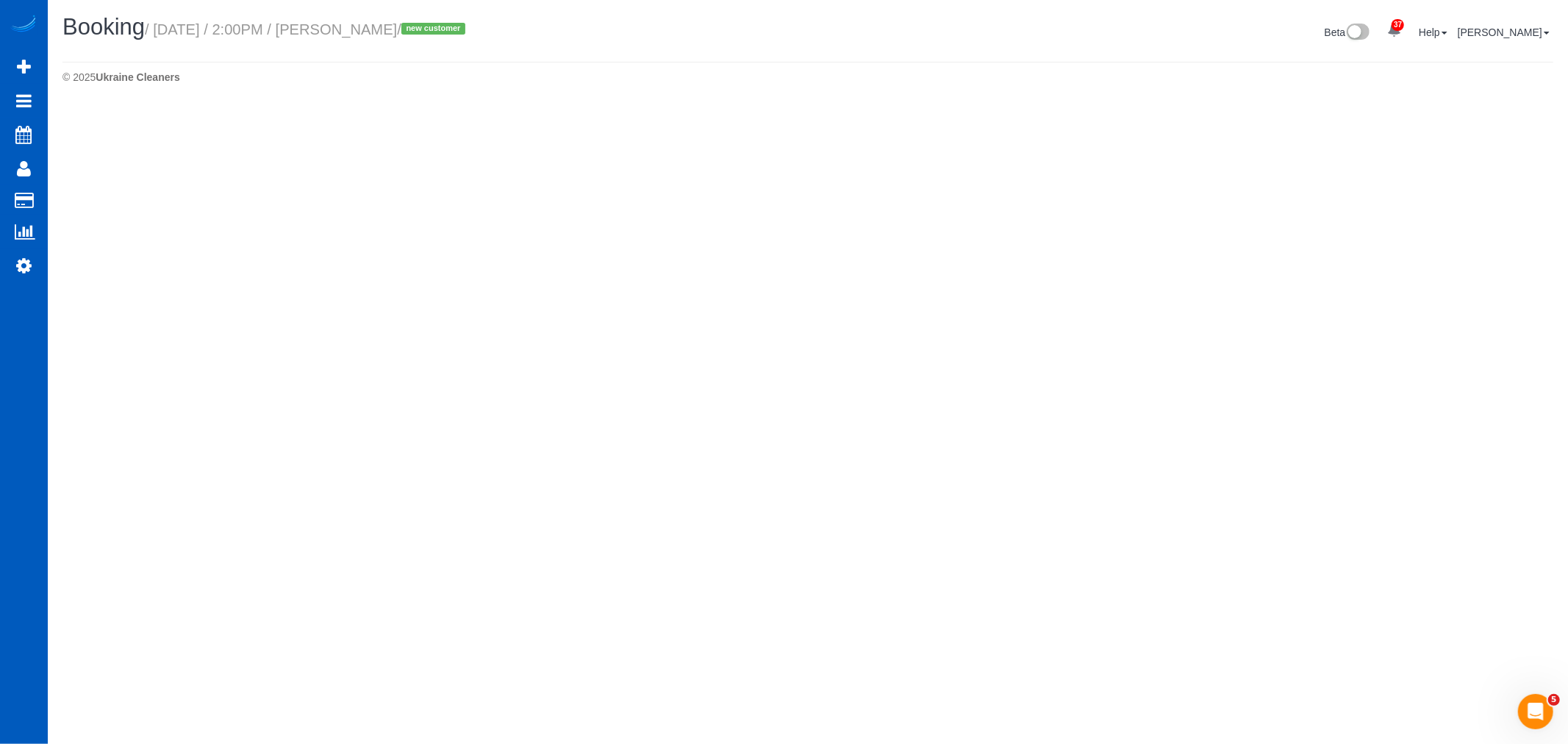
select select "WA"
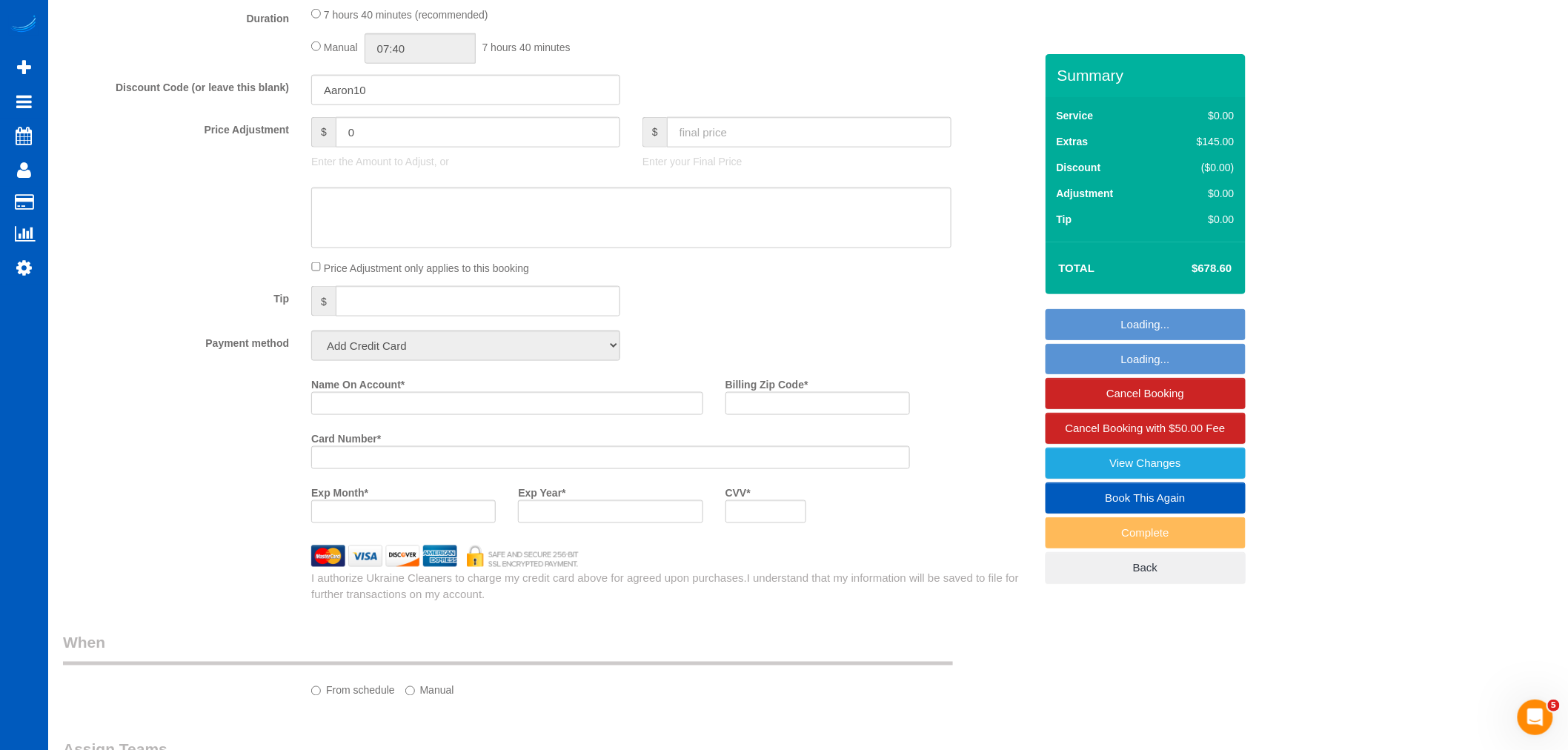
select select "string:fspay-59833f93-5261-4747-beed-077758b494dc"
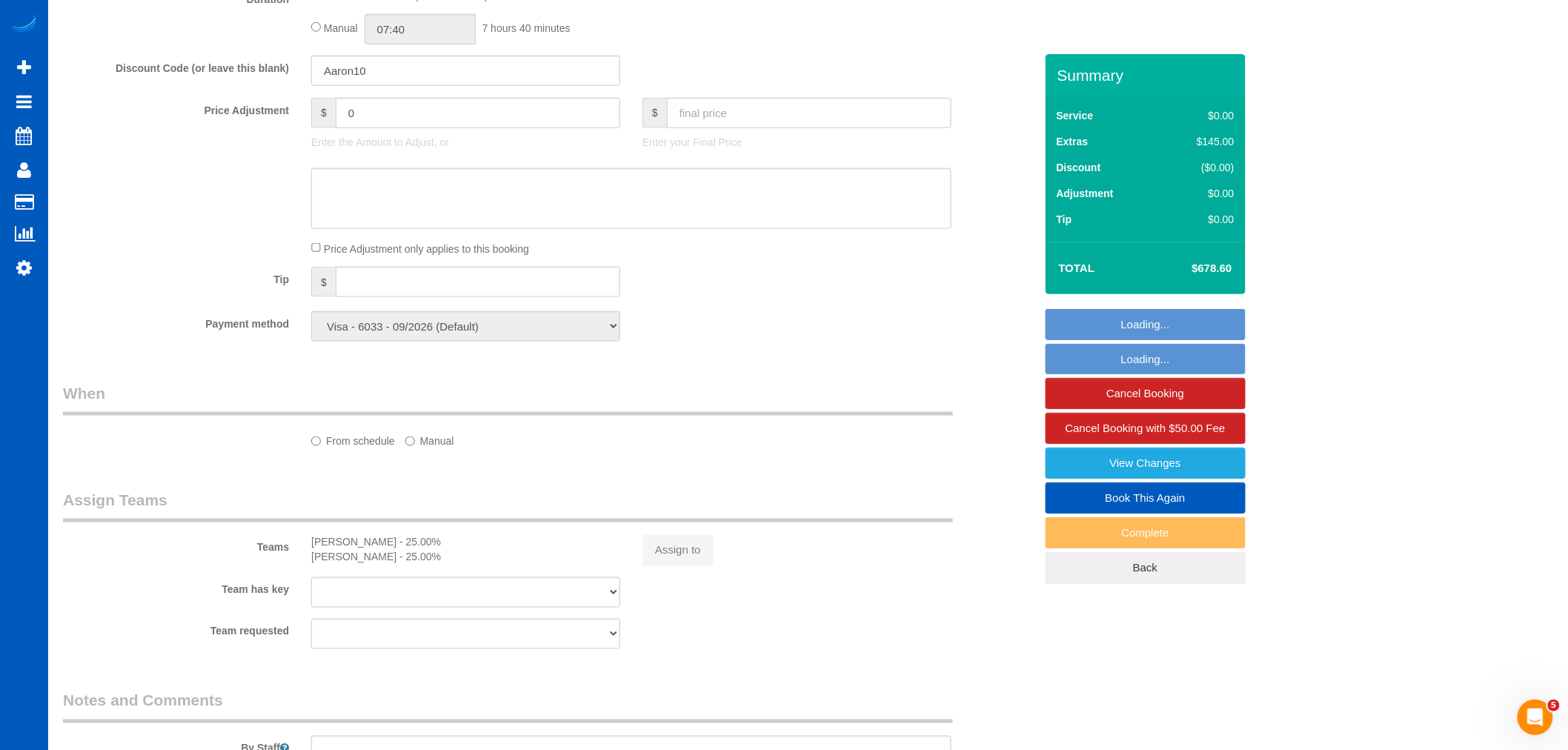
select select "199"
select select "4001"
select select "5"
select select "spot65"
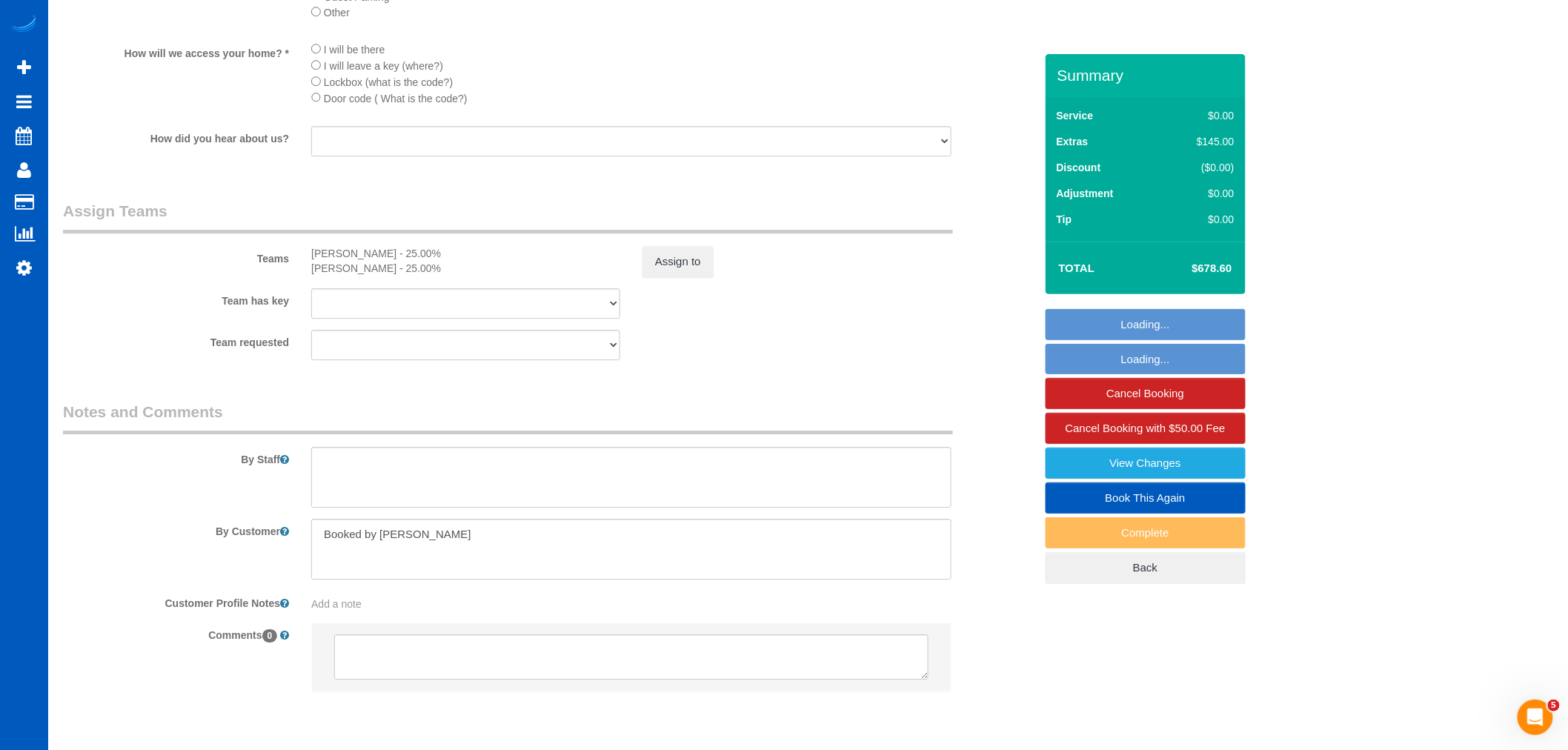
select select "object:8019"
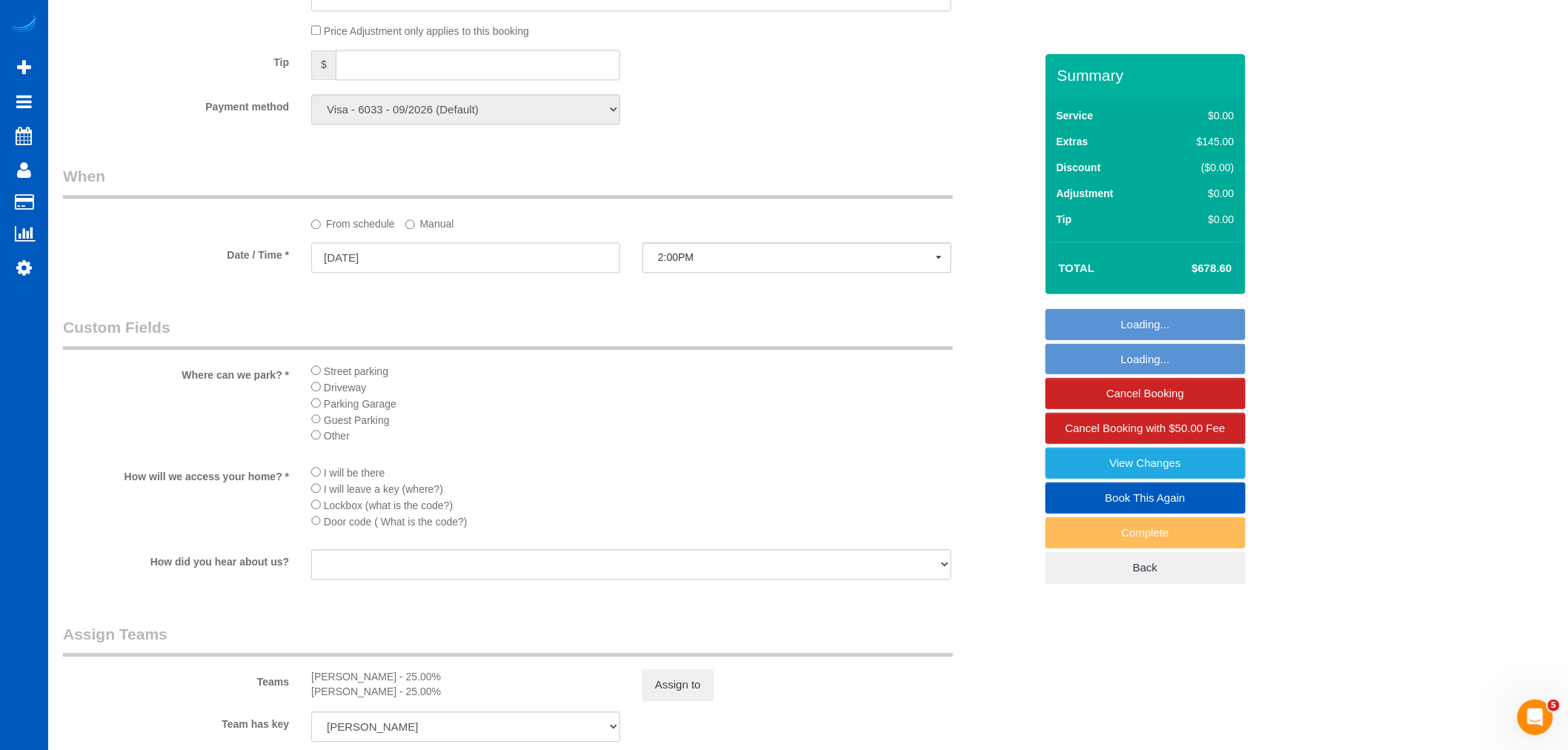
select select "4001"
select select "5"
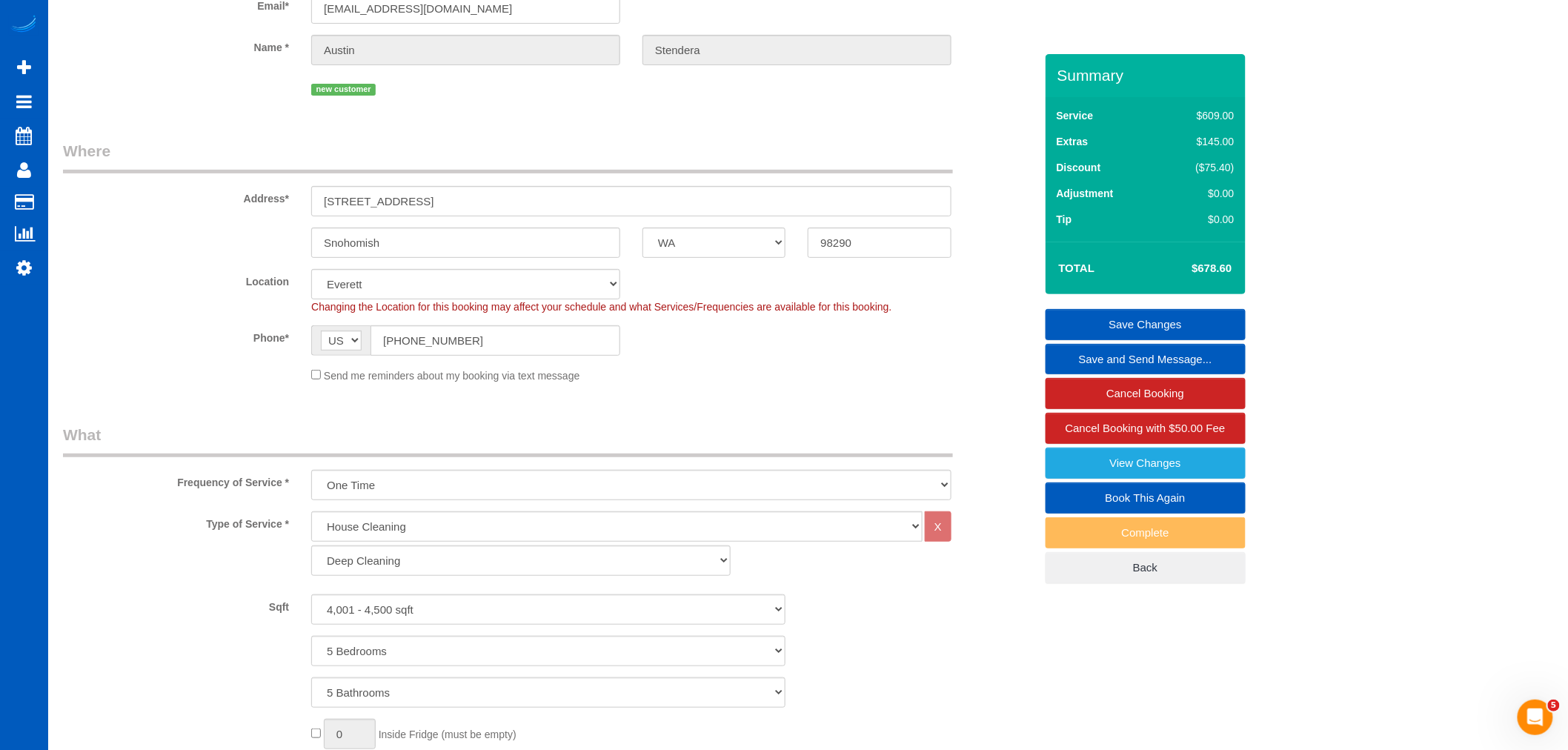
scroll to position [110, 0]
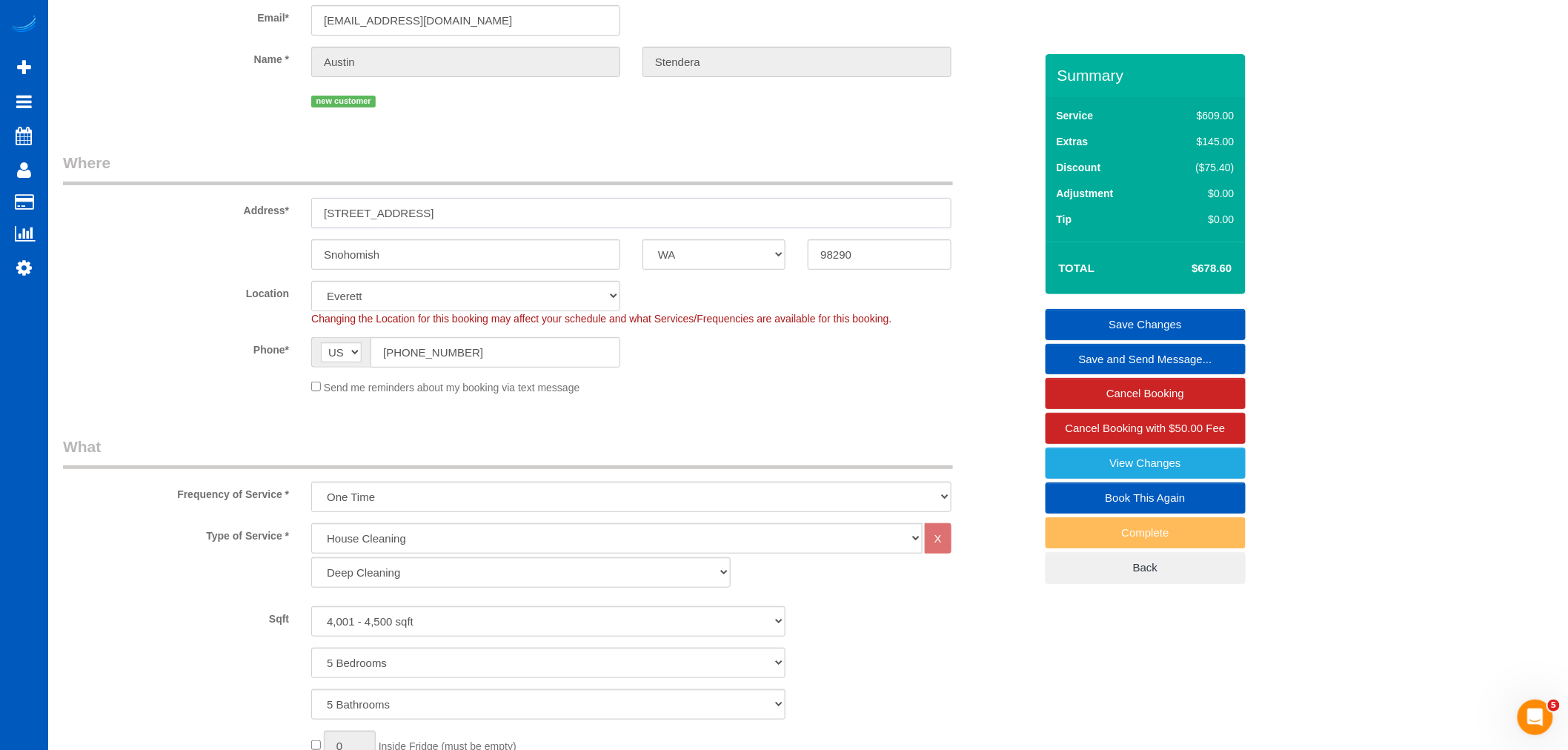
drag, startPoint x: 467, startPoint y: 217, endPoint x: 302, endPoint y: 215, distance: 165.0
click at [278, 220] on div "Address* 21209 Meadow Lk Rd" at bounding box center [548, 190] width 993 height 76
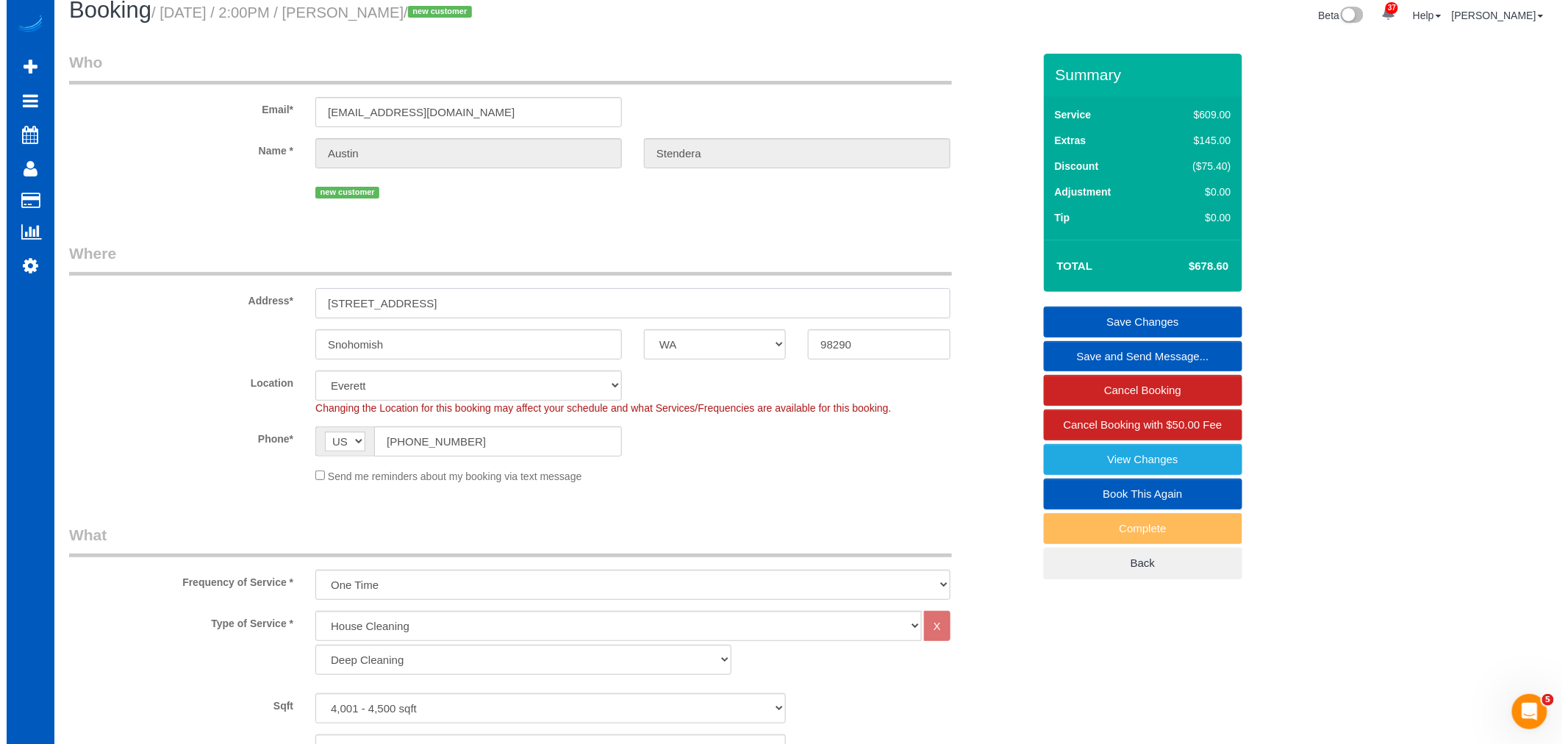
scroll to position [0, 0]
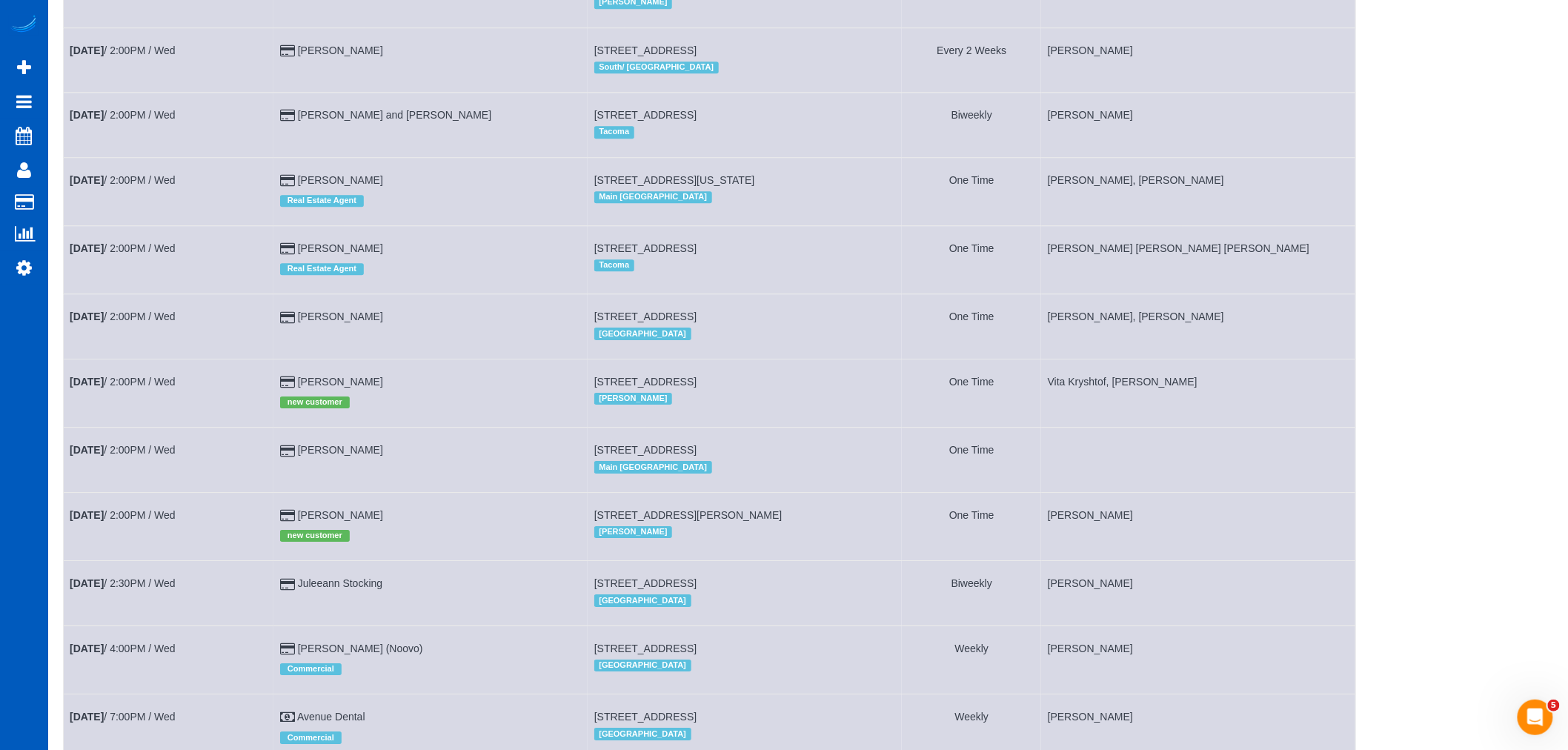
scroll to position [2003, 0]
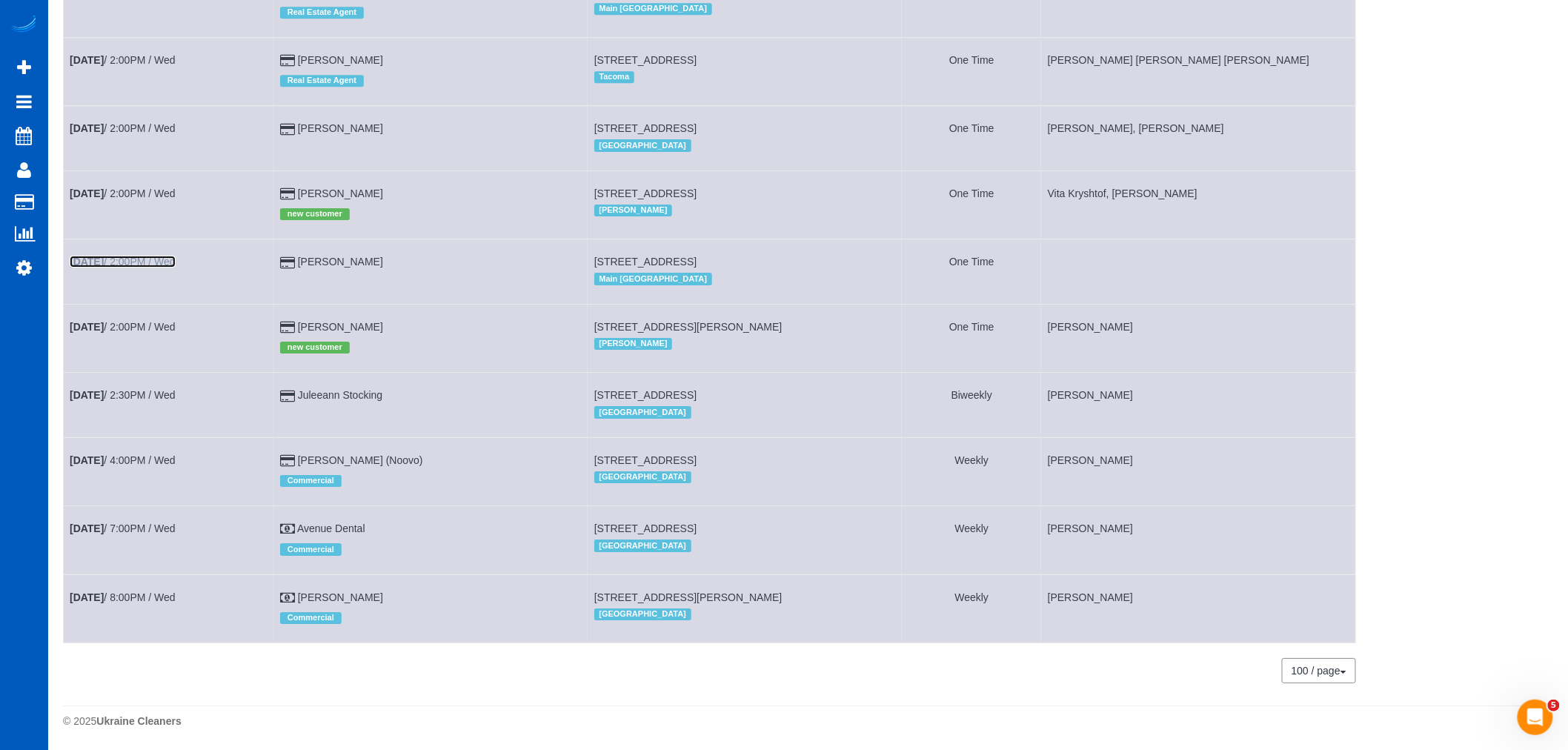
click at [137, 256] on link "Sep 24th / 2:00PM / Wed" at bounding box center [122, 262] width 106 height 12
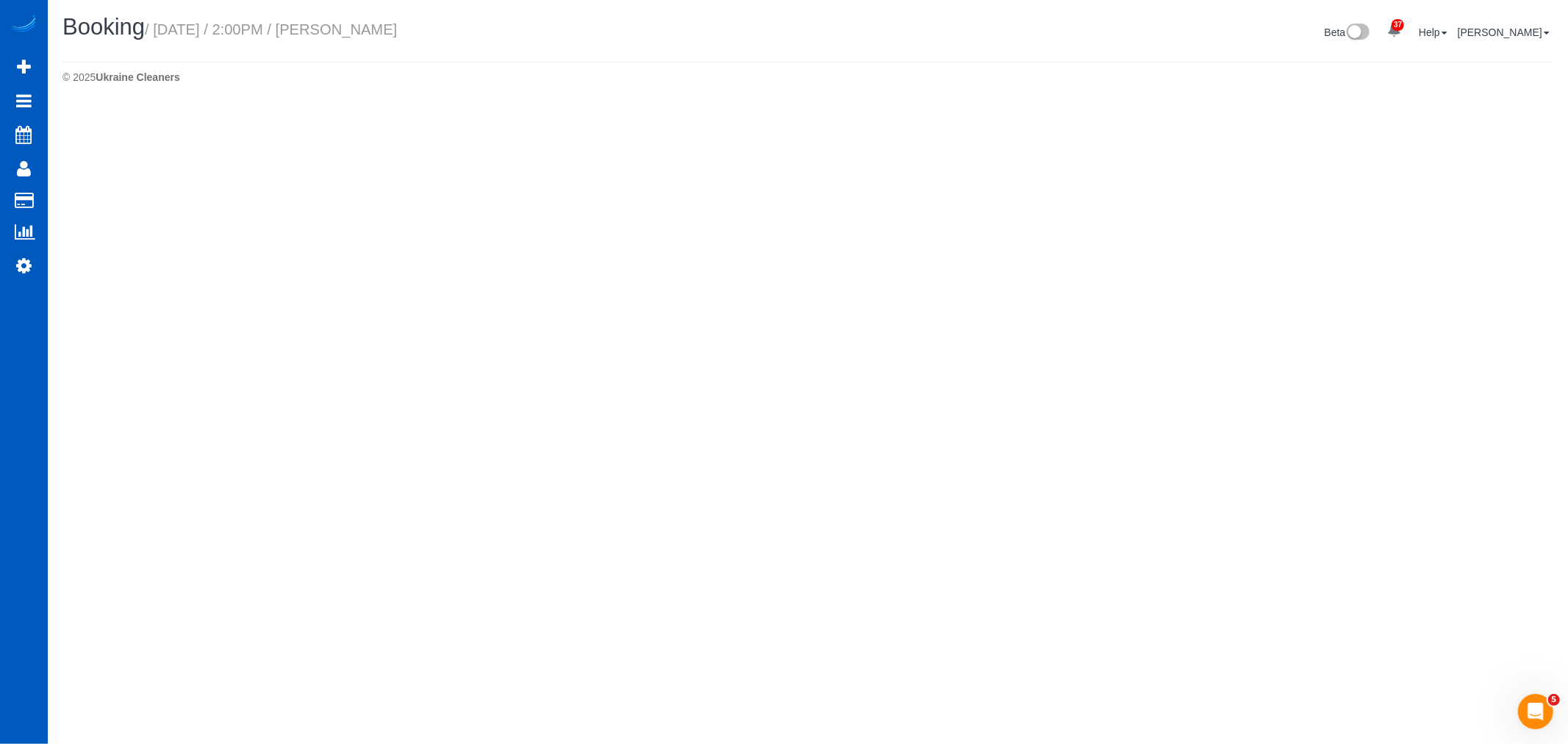
select select "WA"
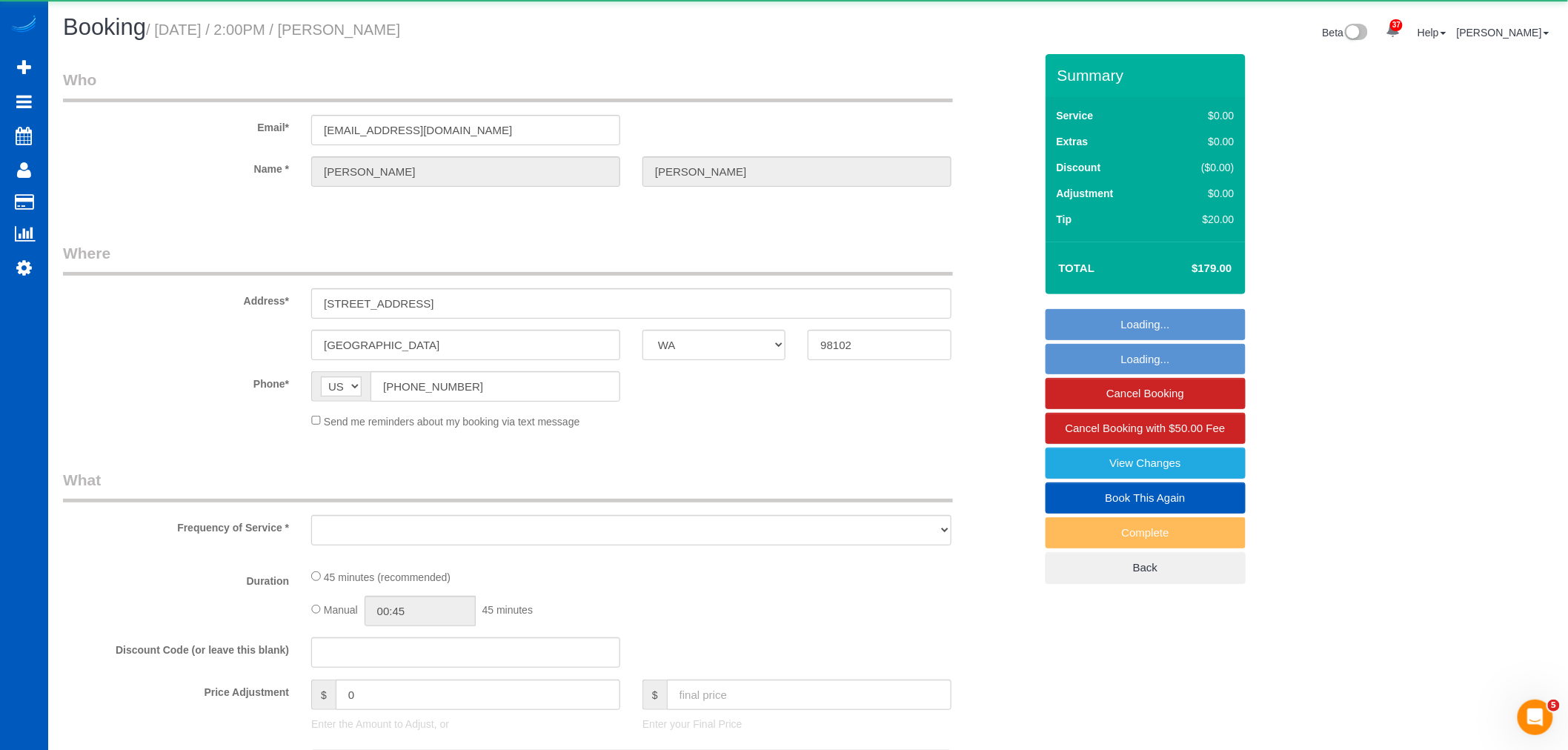
select select "number:10"
select select "object:9287"
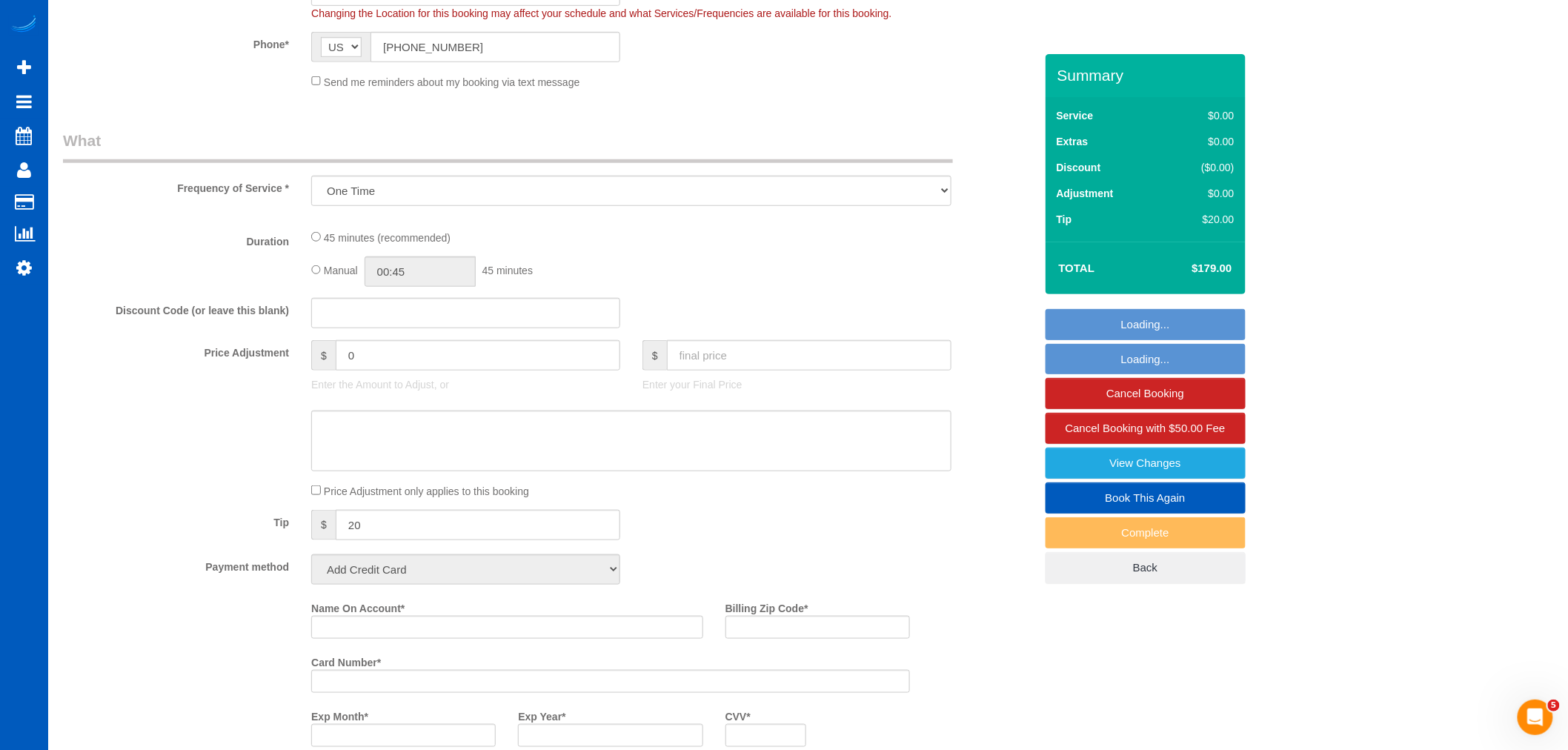
select select "string:fspay-b896aaa2-4de6-4ad9-aecc-78d94c0be75b"
select select "199"
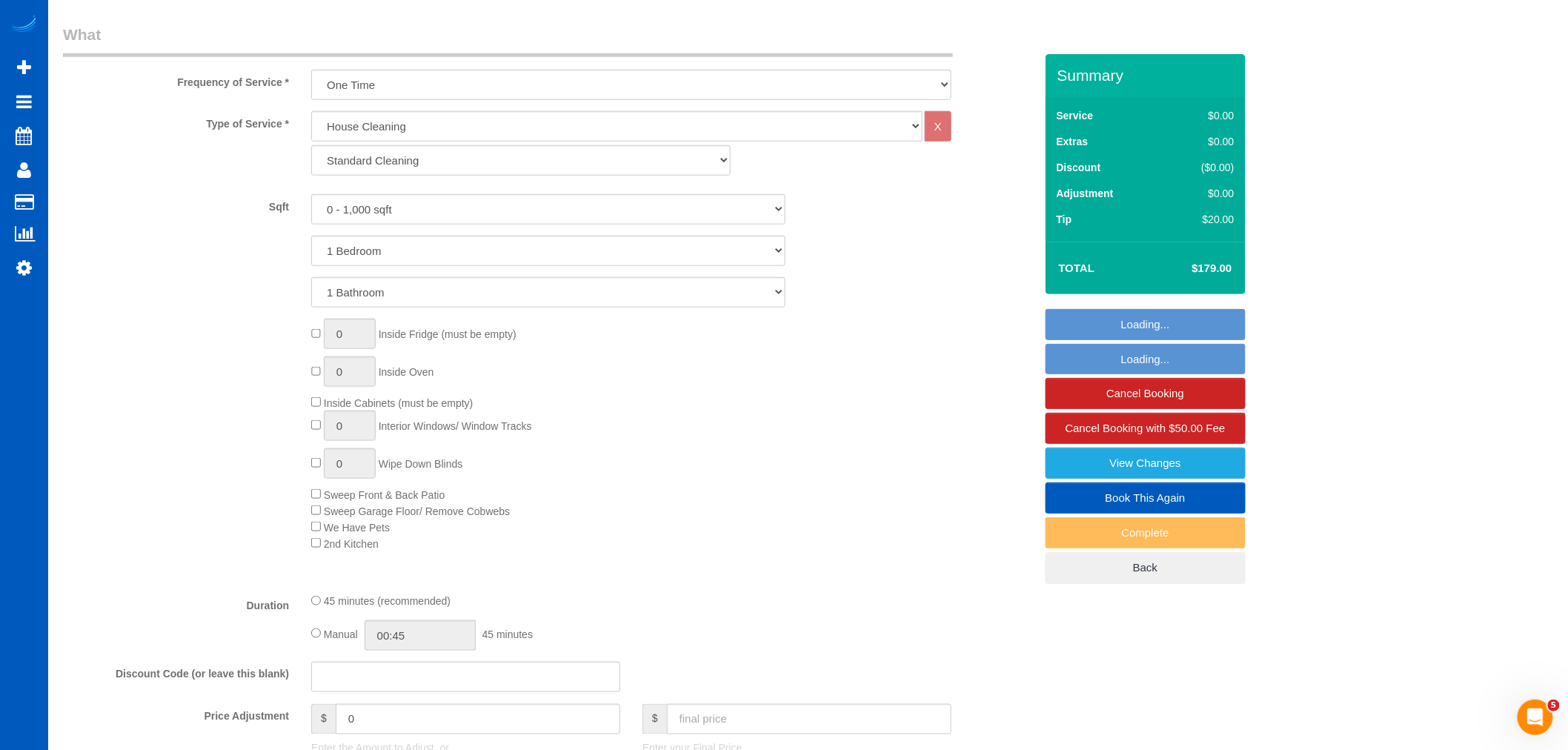
select select "object:9524"
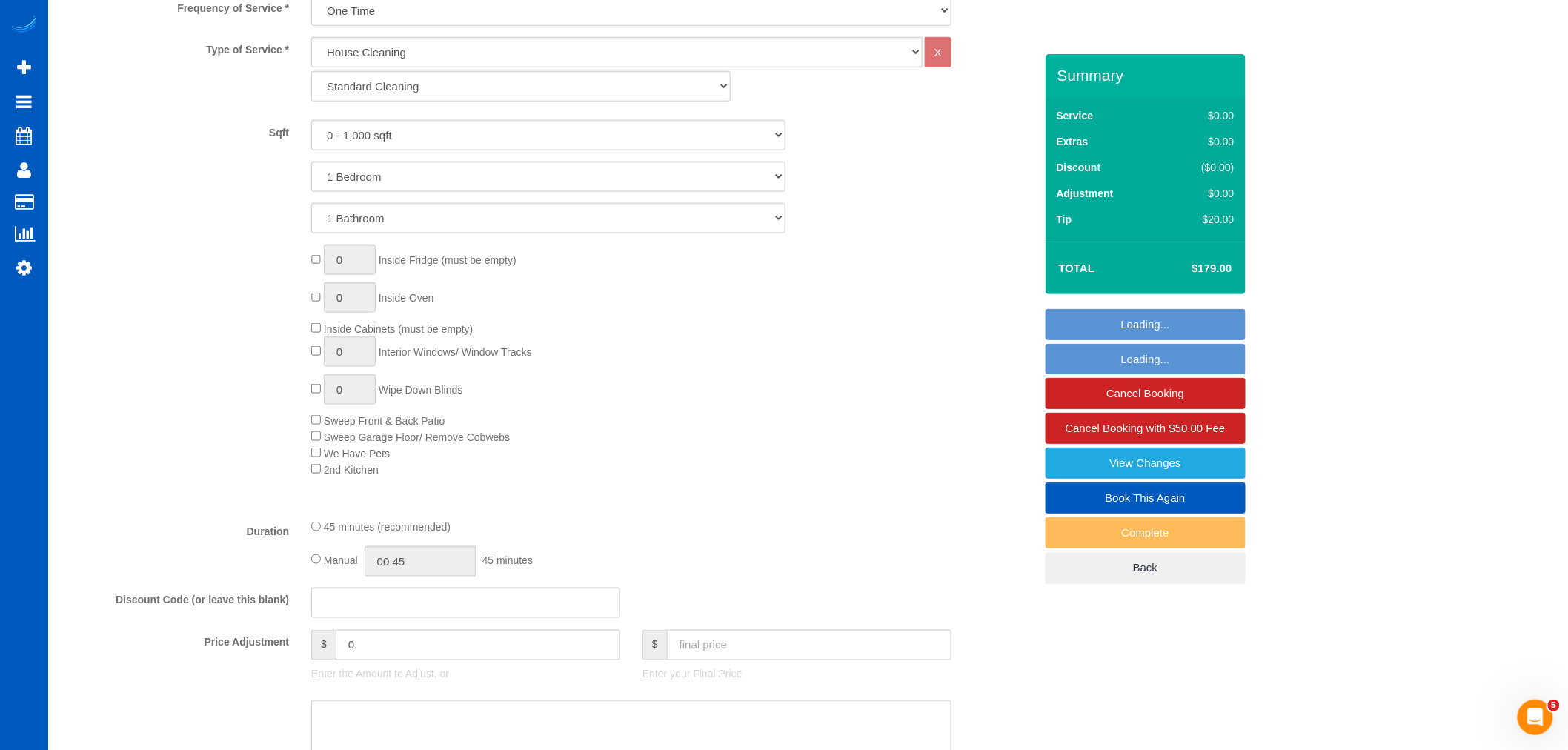
select select "spot78"
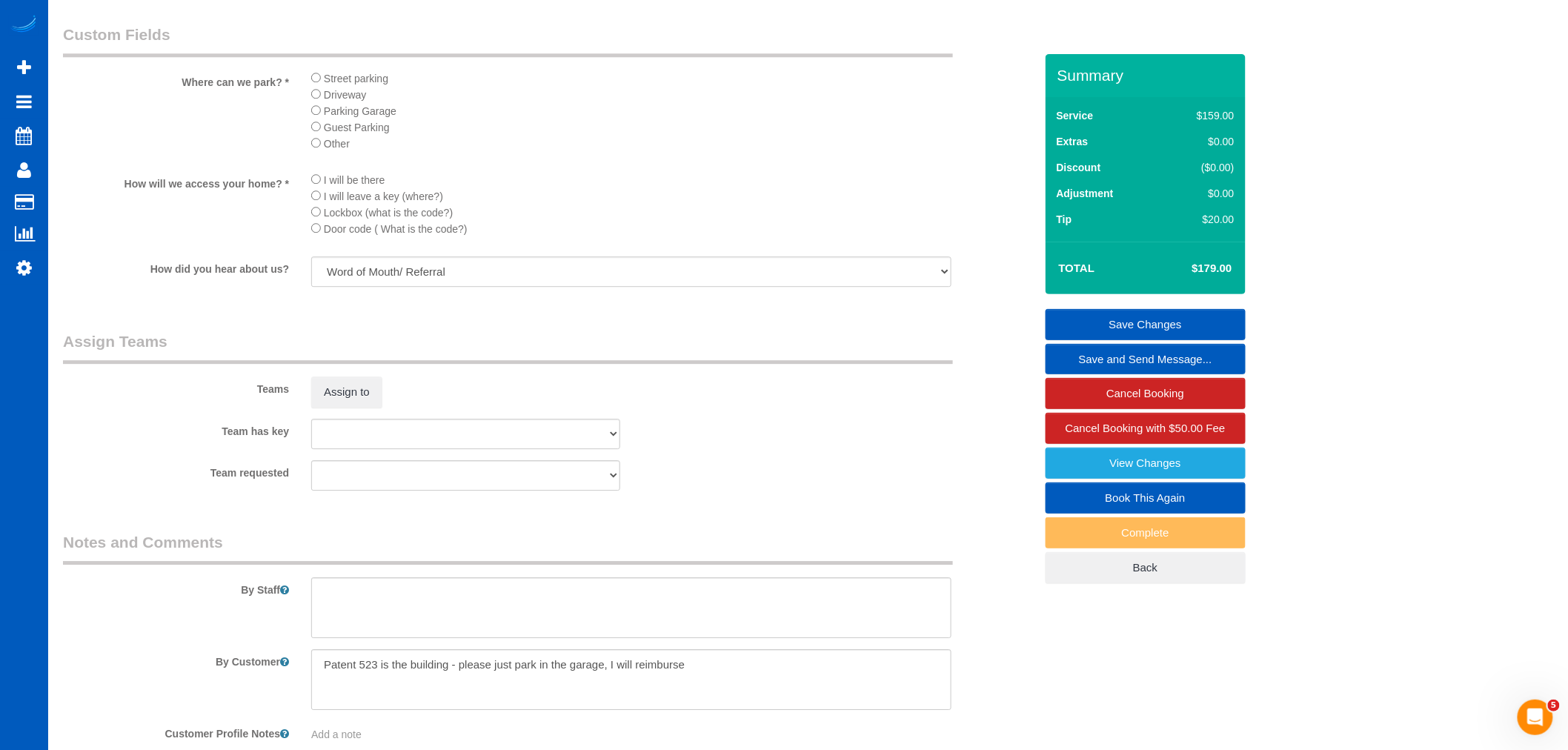
scroll to position [1819, 0]
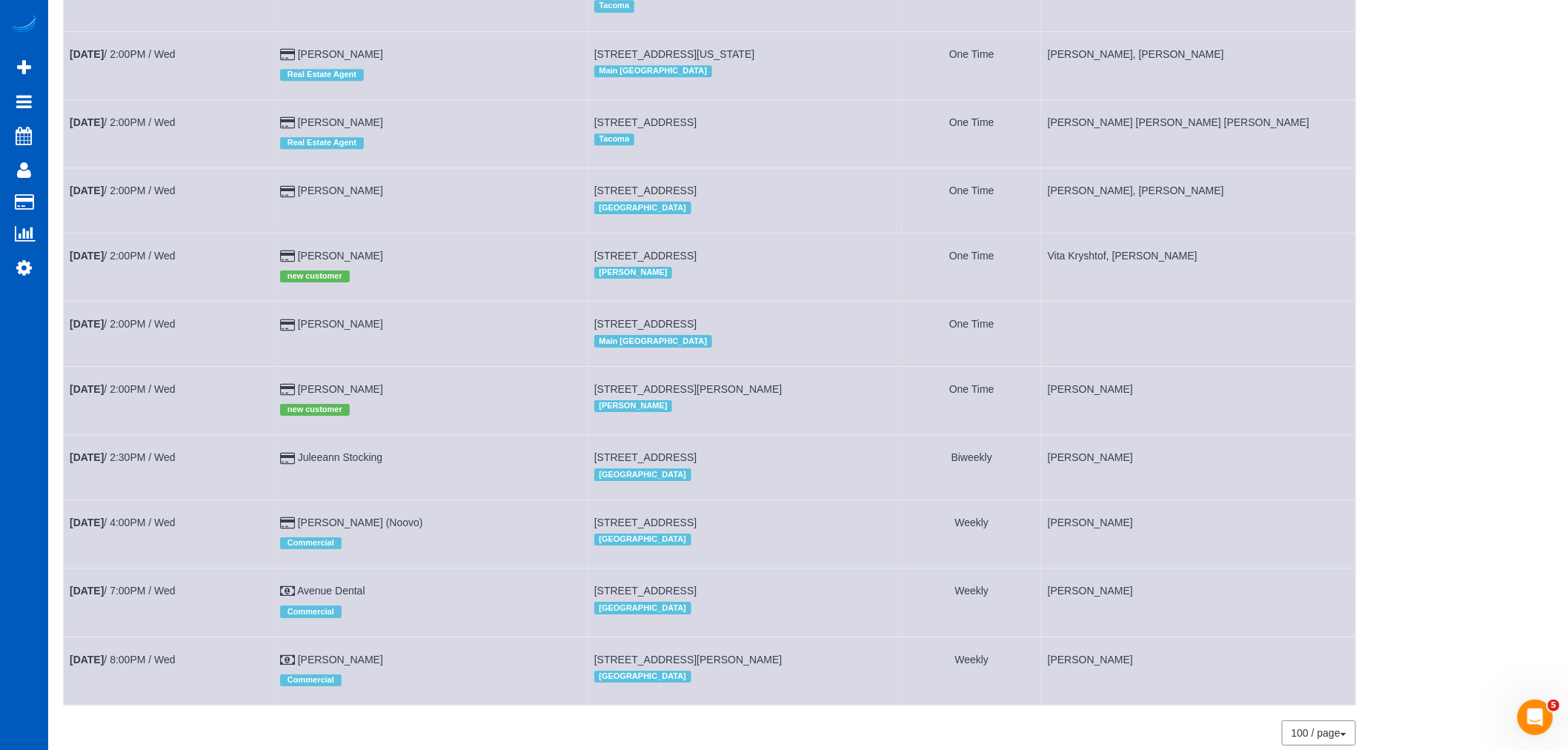
scroll to position [1894, 0]
click at [373, 328] on link "Tyler Wendland" at bounding box center [340, 322] width 85 height 12
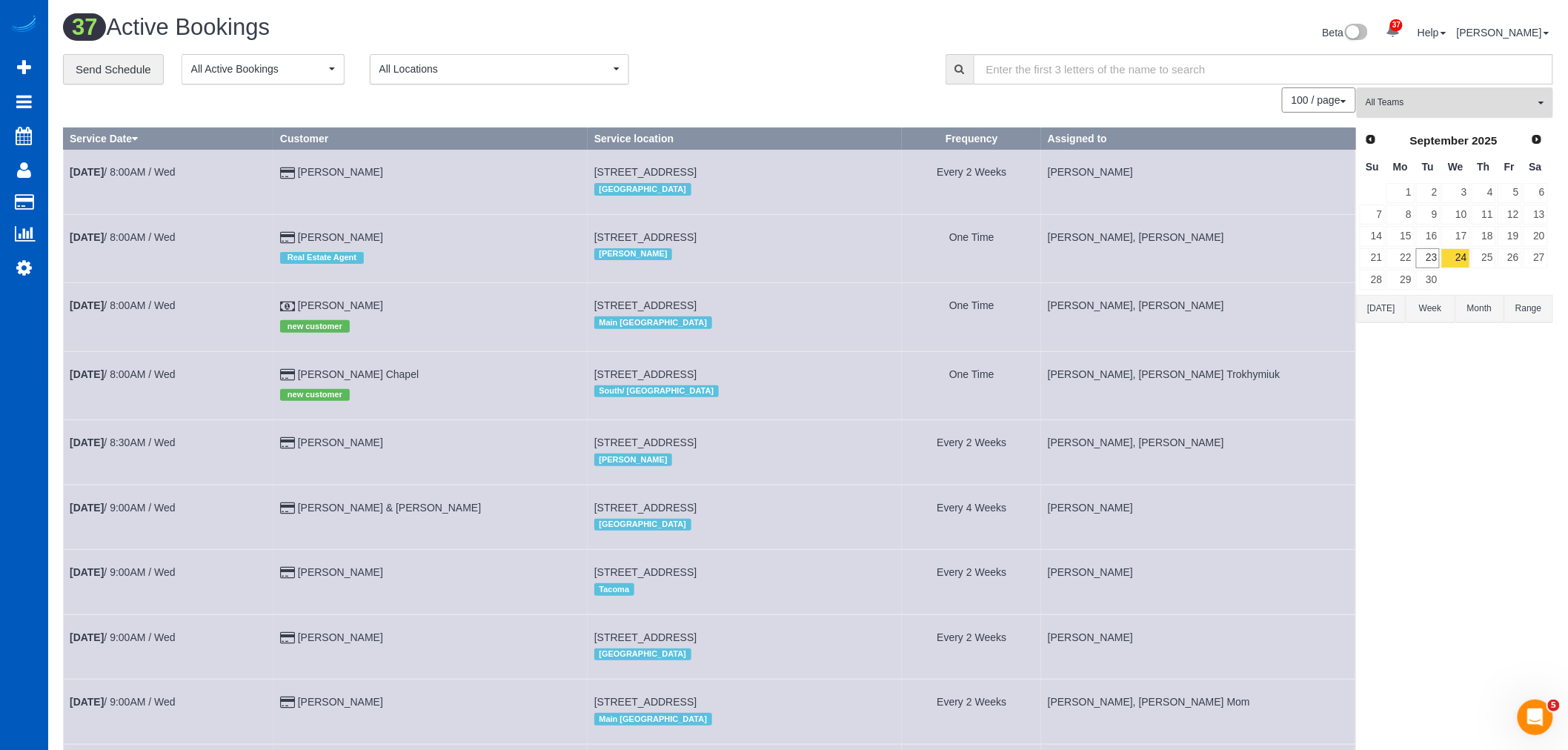
click at [1400, 107] on span "All Teams" at bounding box center [1450, 102] width 169 height 12
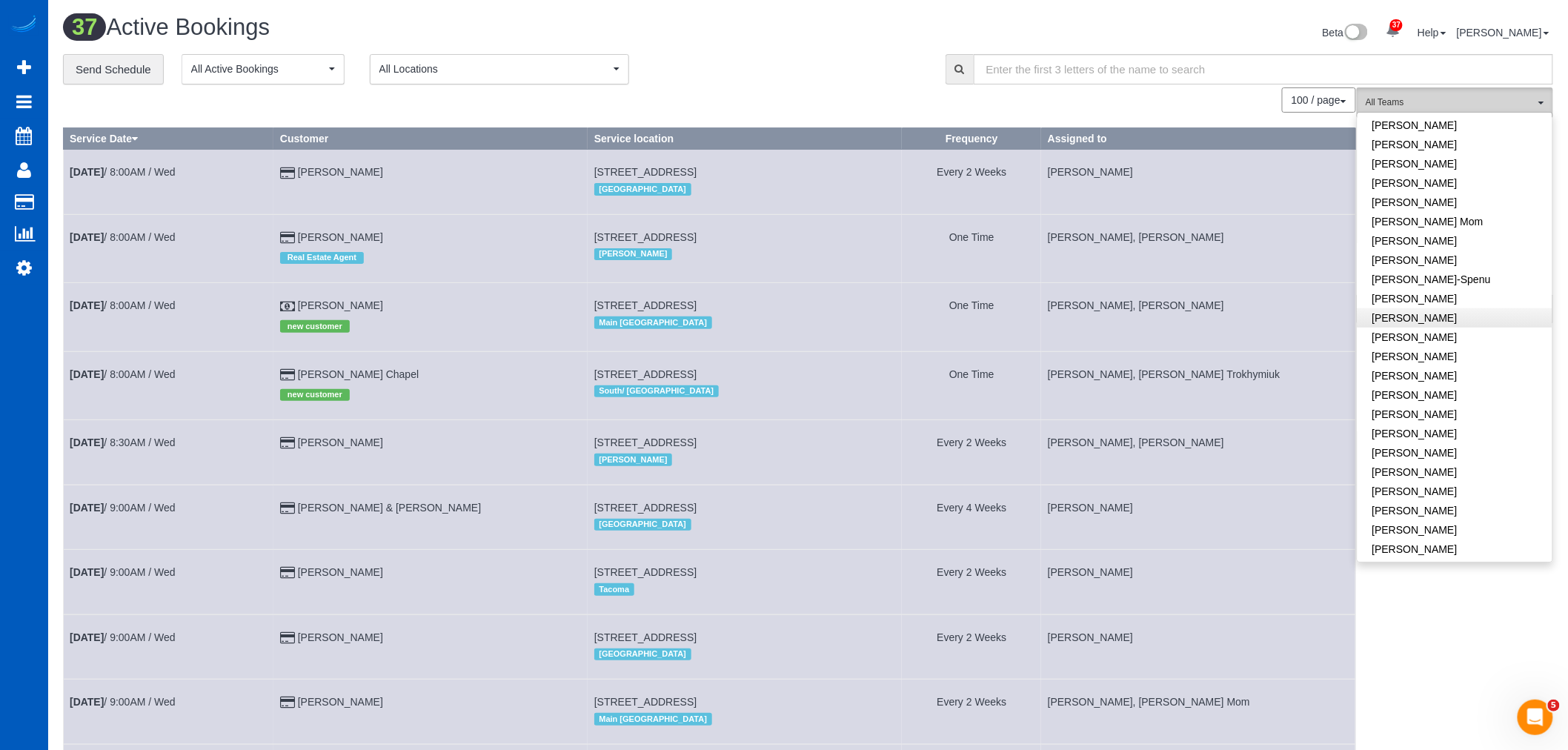
scroll to position [247, 0]
click at [1463, 396] on link "Kateryna Polishchuk" at bounding box center [1454, 394] width 195 height 19
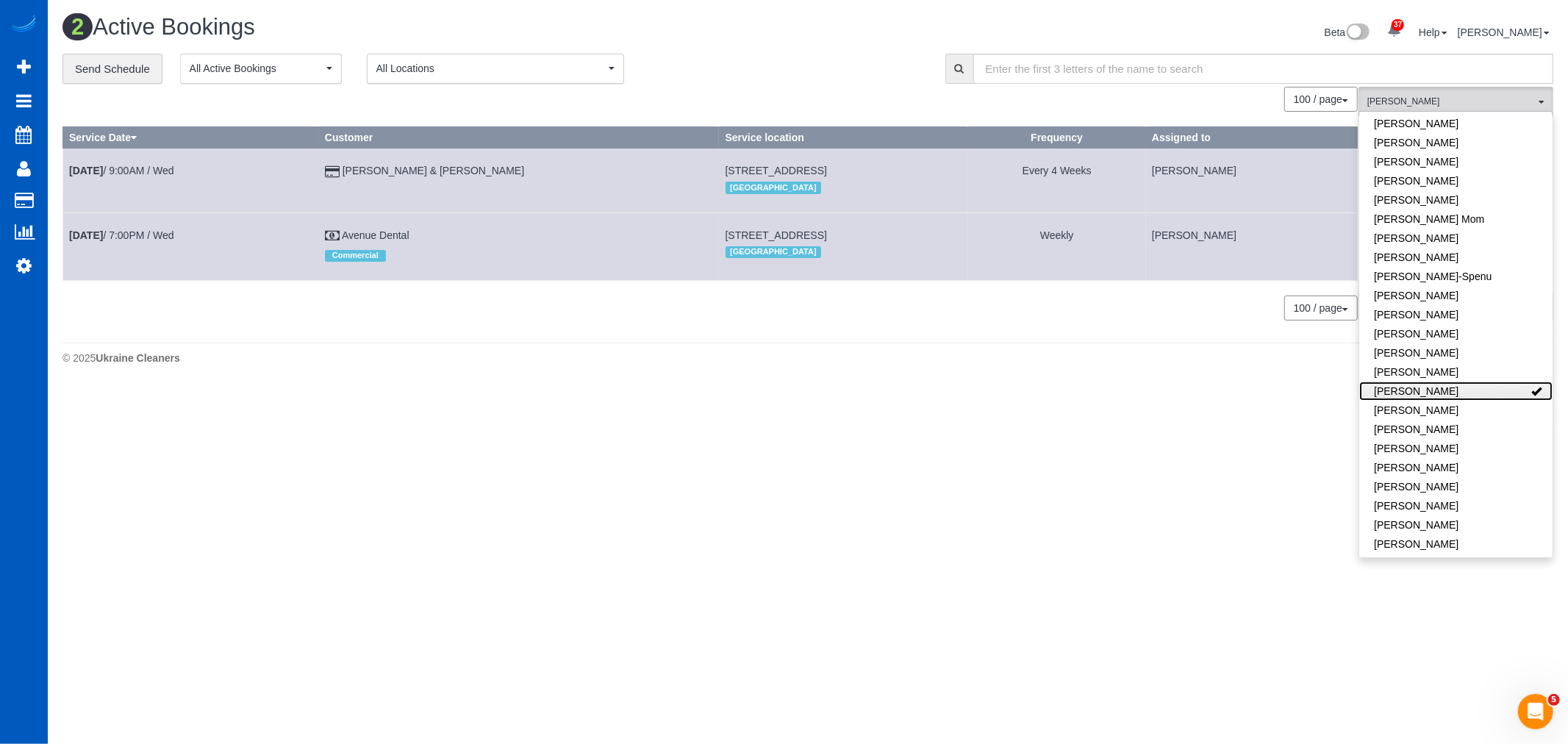
click at [1448, 394] on link "Kateryna Polishchuk" at bounding box center [1455, 391] width 193 height 19
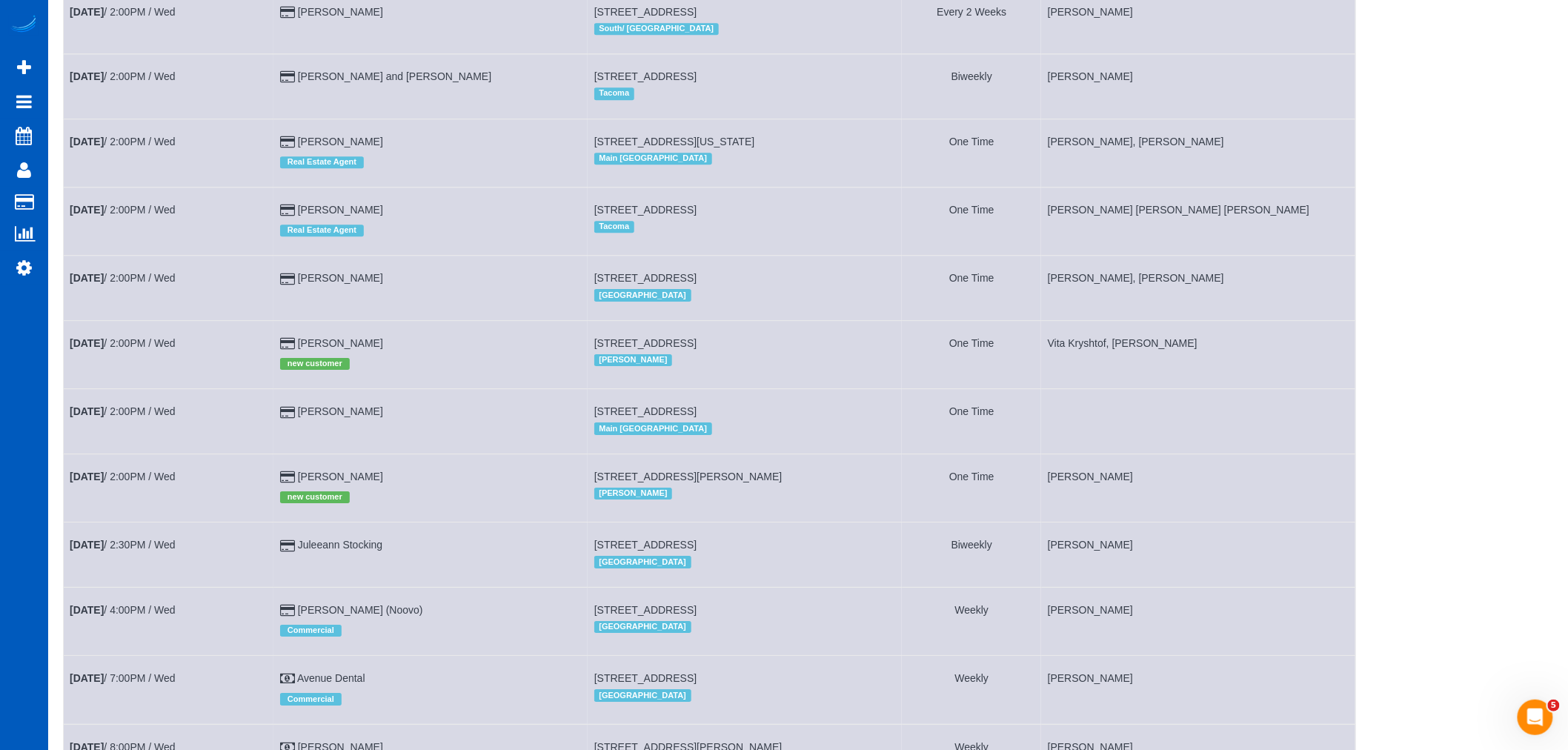
scroll to position [1894, 0]
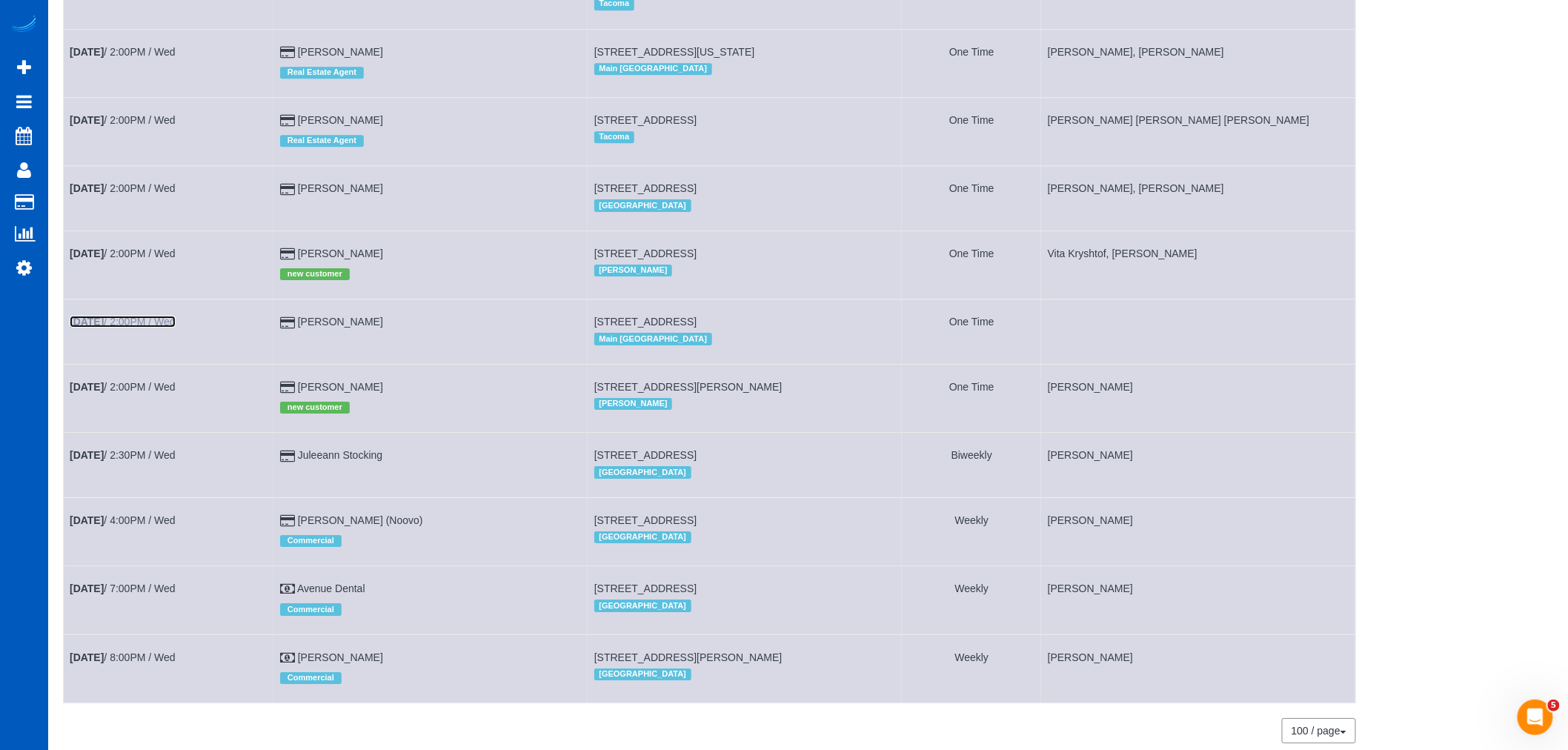
click at [159, 328] on link "Sep 24th / 2:00PM / Wed" at bounding box center [122, 322] width 106 height 12
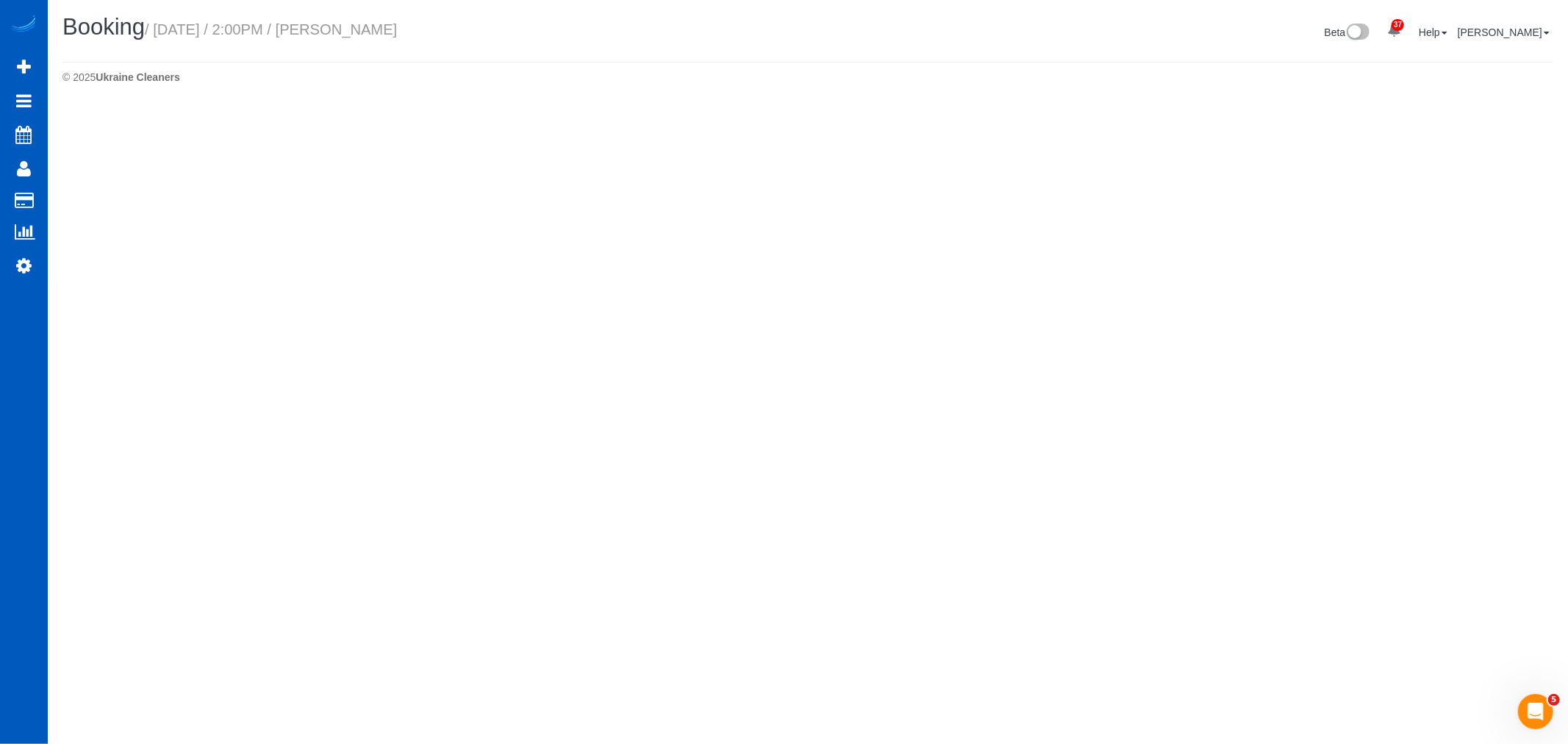
select select "WA"
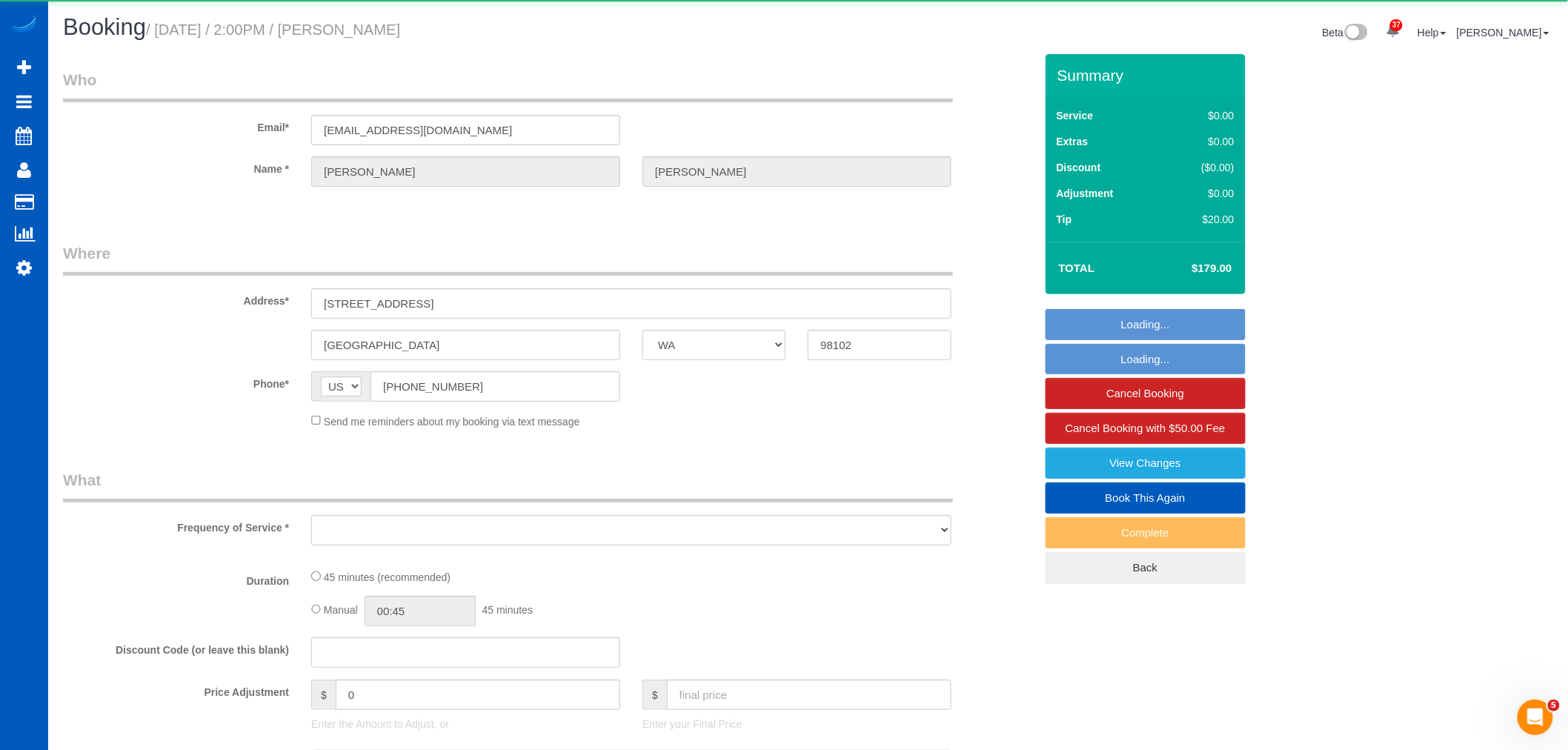
select select "spot92"
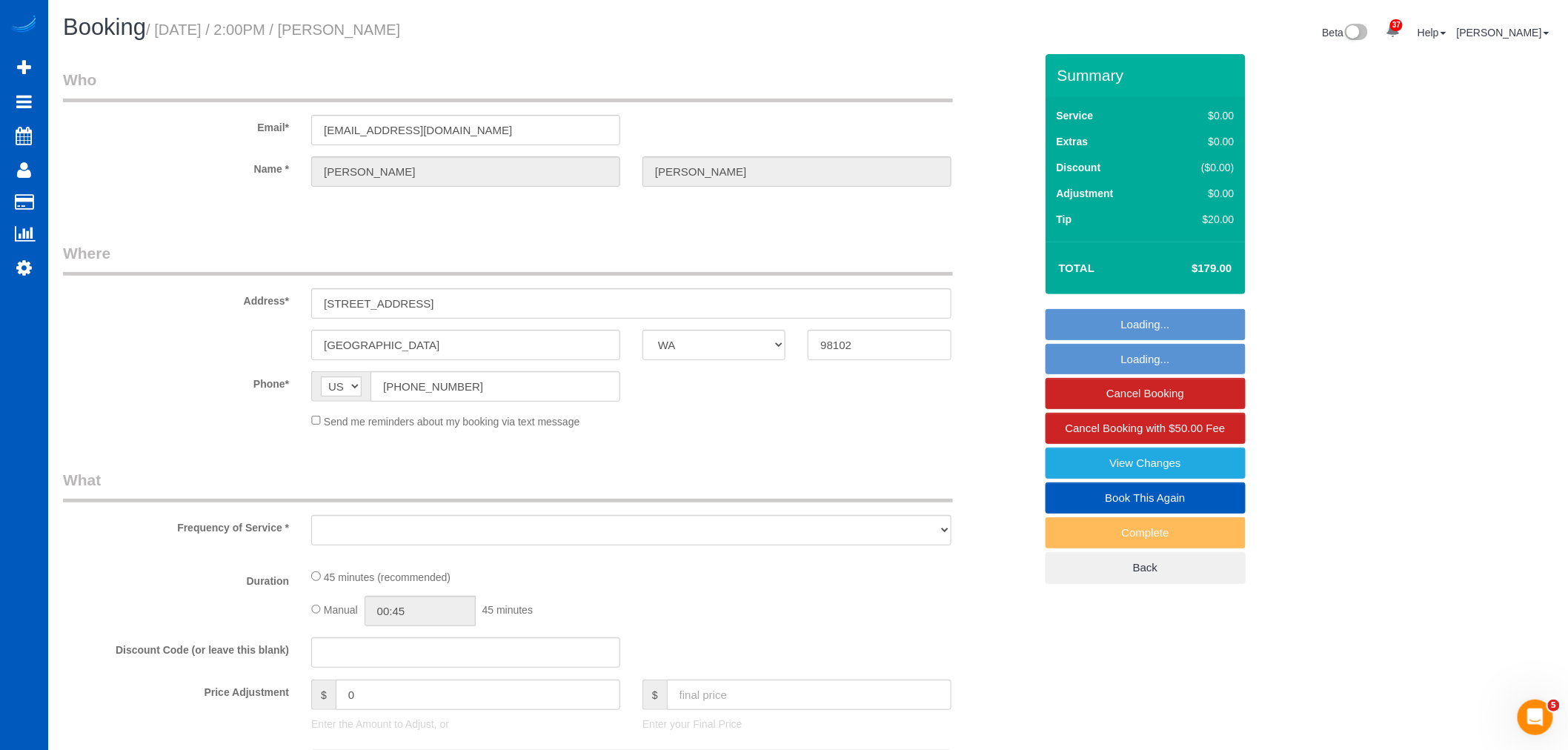
select select "object:12149"
select select "string:fspay-b896aaa2-4de6-4ad9-aecc-78d94c0be75b"
select select "199"
select select "number:10"
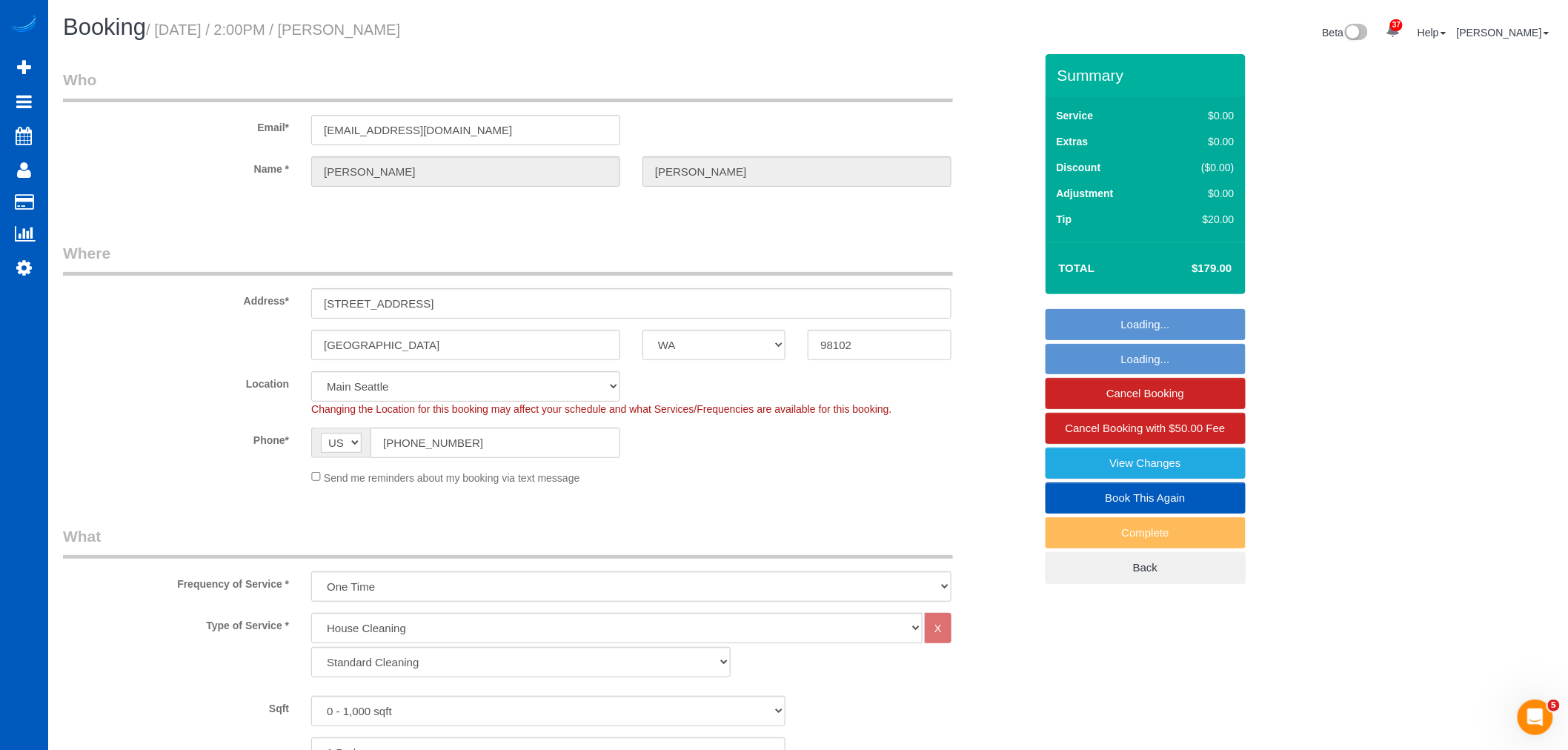
select select "object:12397"
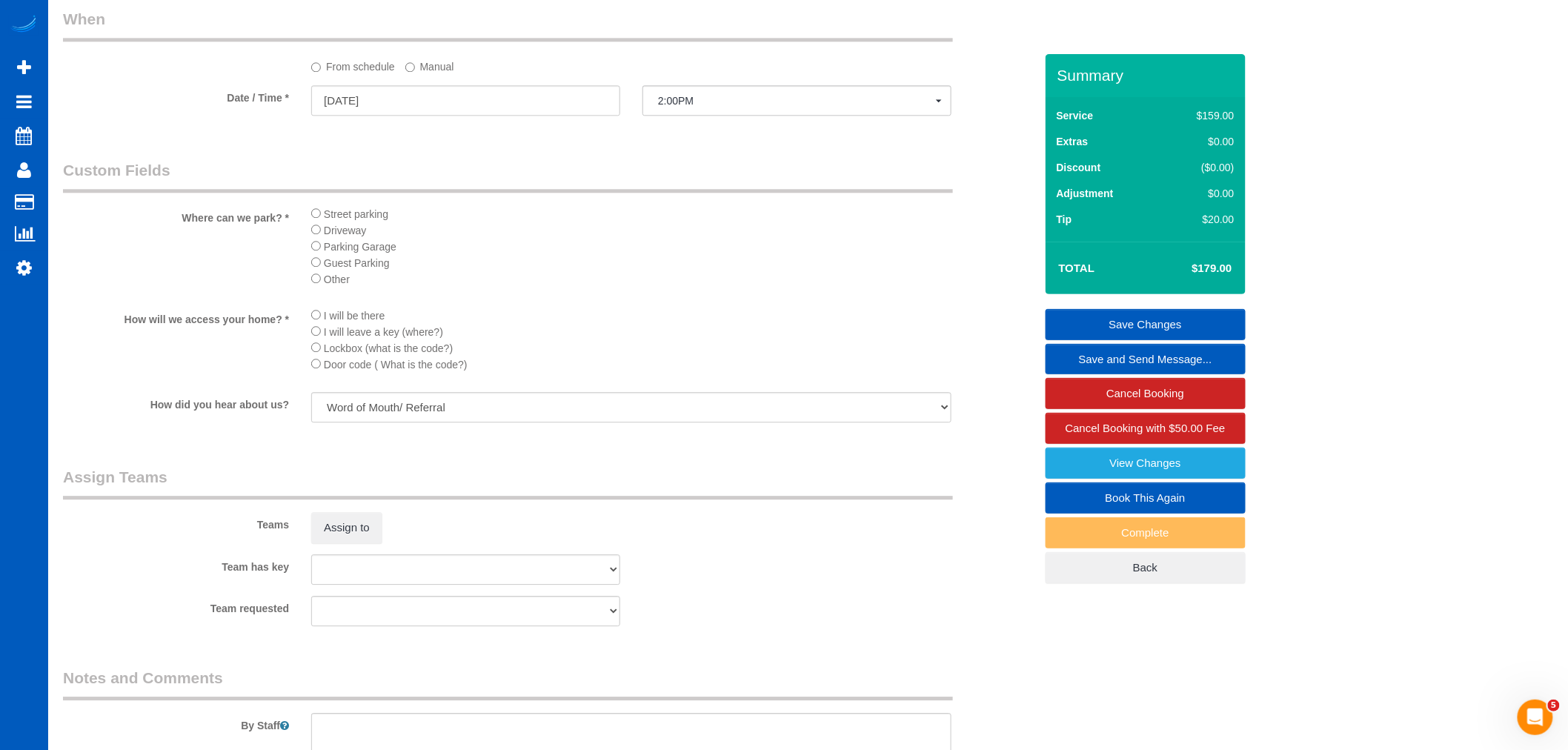
scroll to position [1729, 0]
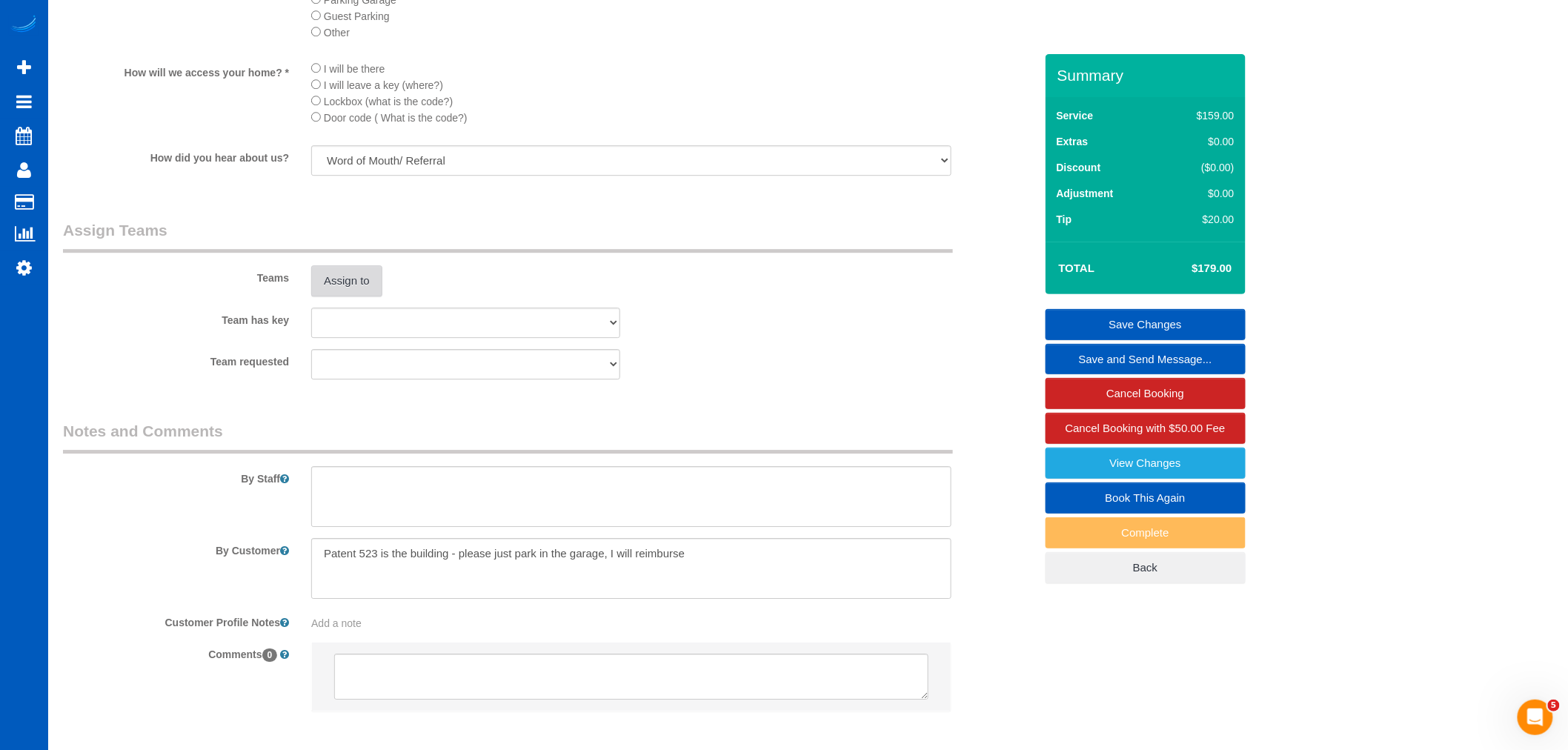
click at [322, 286] on button "Assign to" at bounding box center [347, 280] width 71 height 31
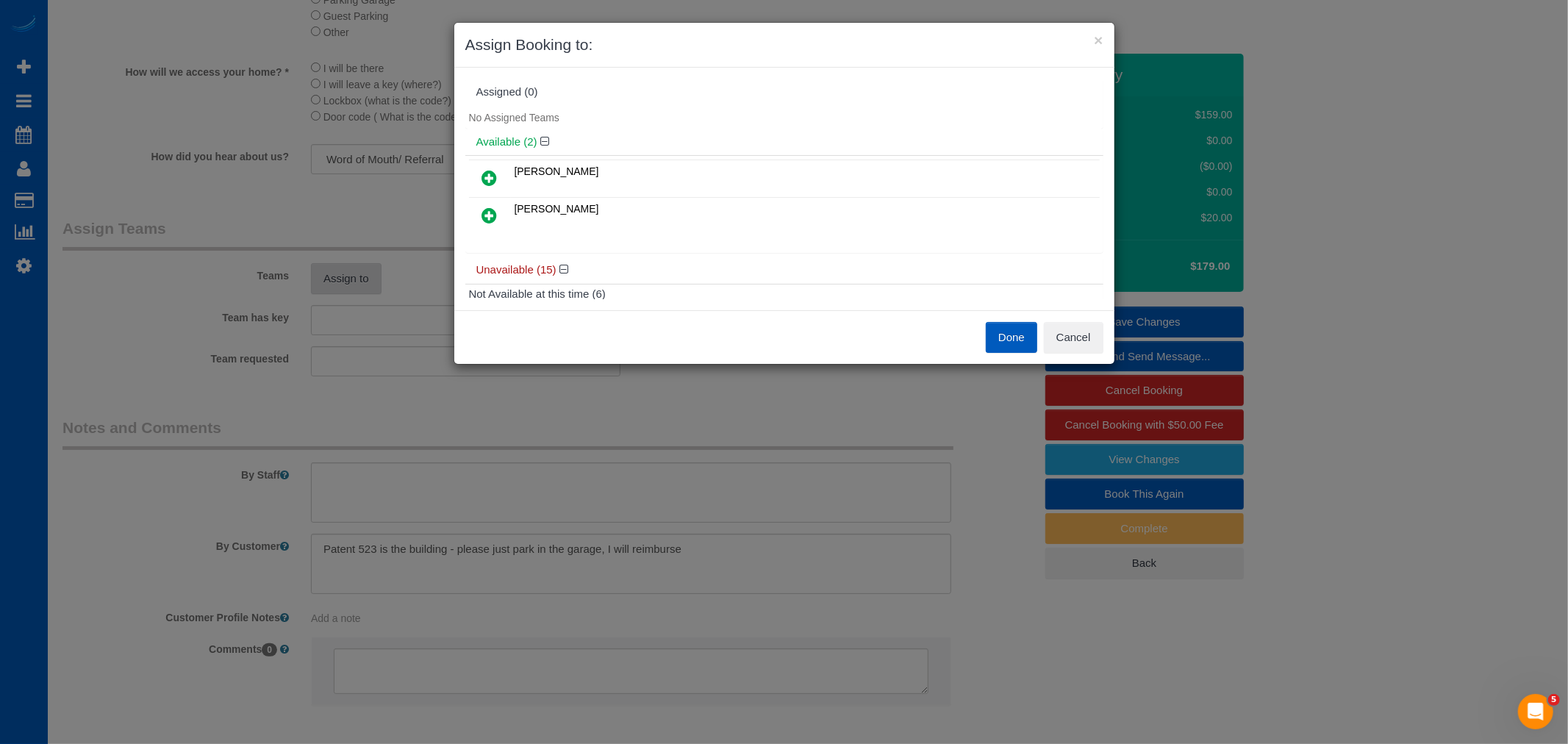
select select "spot106"
click at [489, 167] on link at bounding box center [490, 178] width 35 height 30
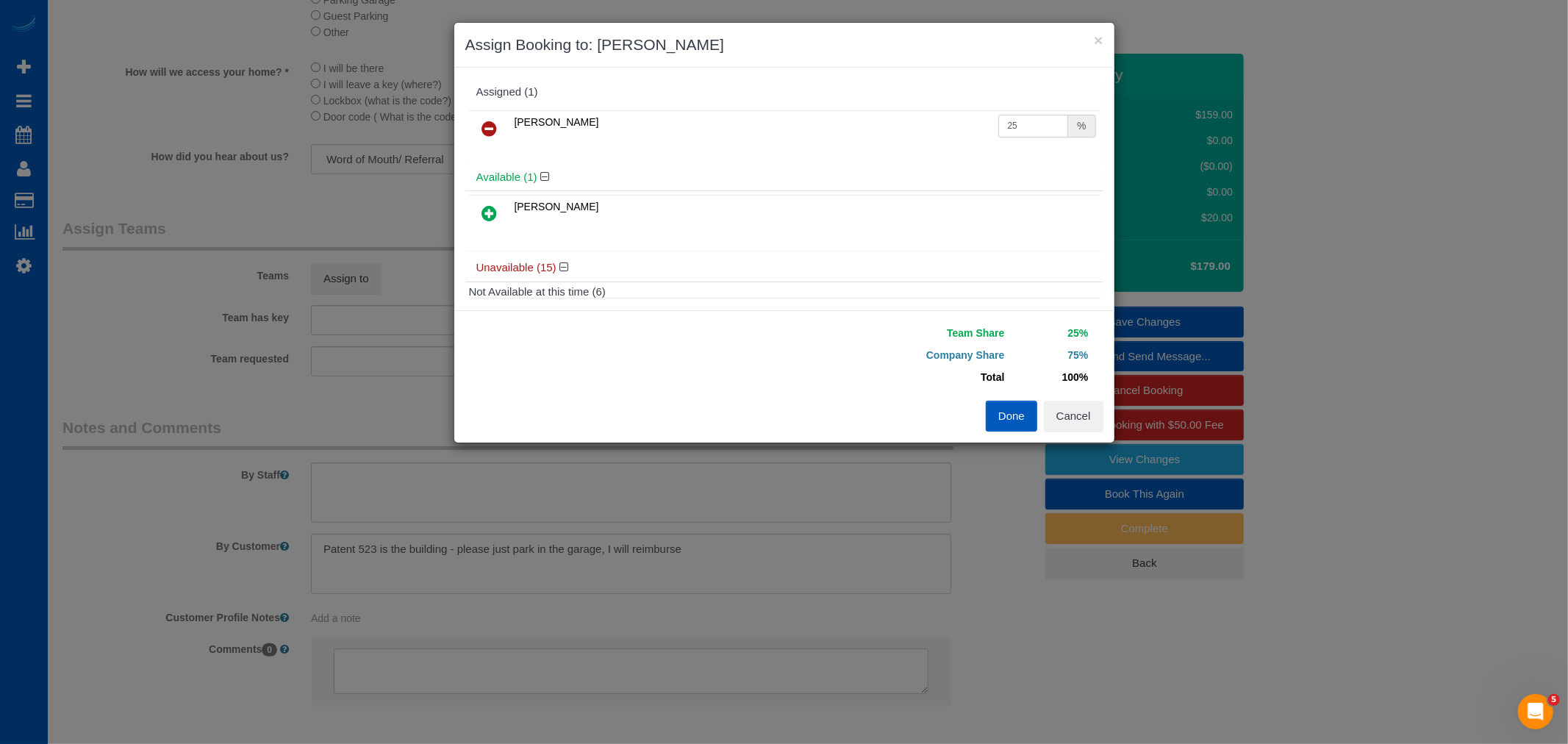
drag, startPoint x: 1019, startPoint y: 122, endPoint x: 836, endPoint y: 144, distance: 184.3
click at [836, 144] on tr "Kateryna Polishchuk 25 %" at bounding box center [784, 129] width 631 height 37
type input "55"
click at [1020, 417] on button "Done" at bounding box center [1011, 416] width 52 height 31
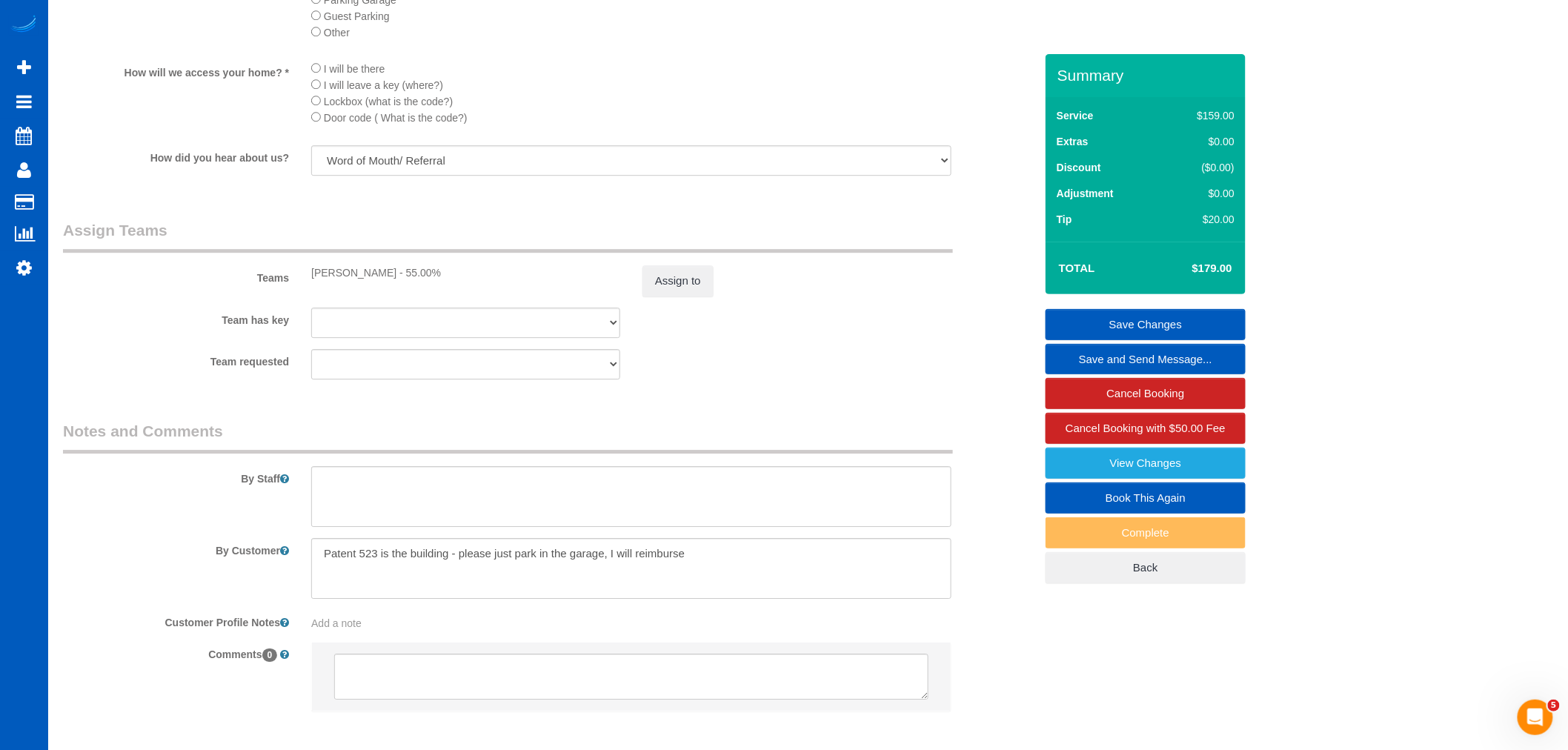
click at [1153, 325] on link "Save Changes" at bounding box center [1145, 325] width 200 height 31
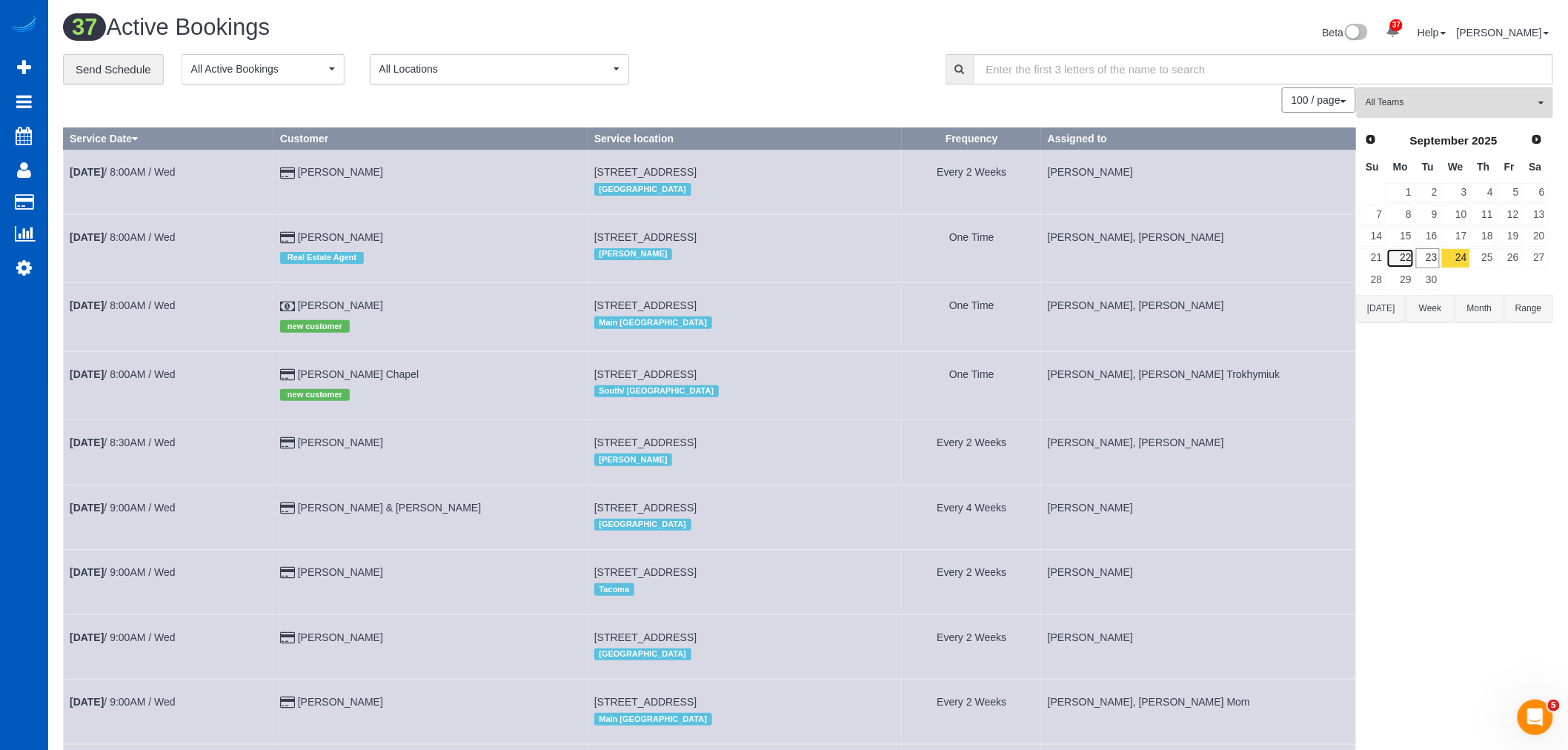
click at [1406, 262] on link "22" at bounding box center [1400, 258] width 27 height 20
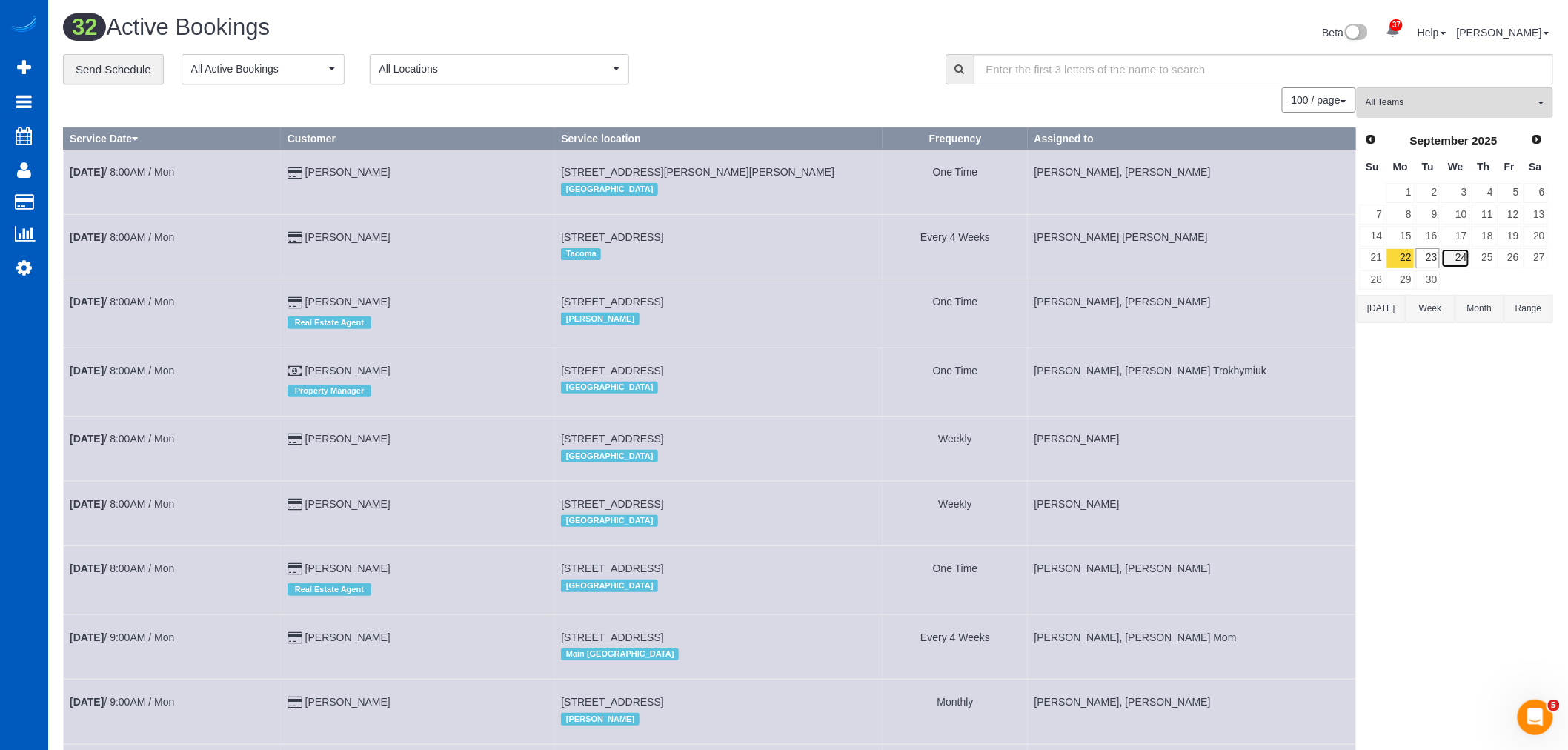
click at [1460, 252] on link "24" at bounding box center [1455, 258] width 28 height 20
click at [1490, 262] on link "25" at bounding box center [1483, 258] width 24 height 20
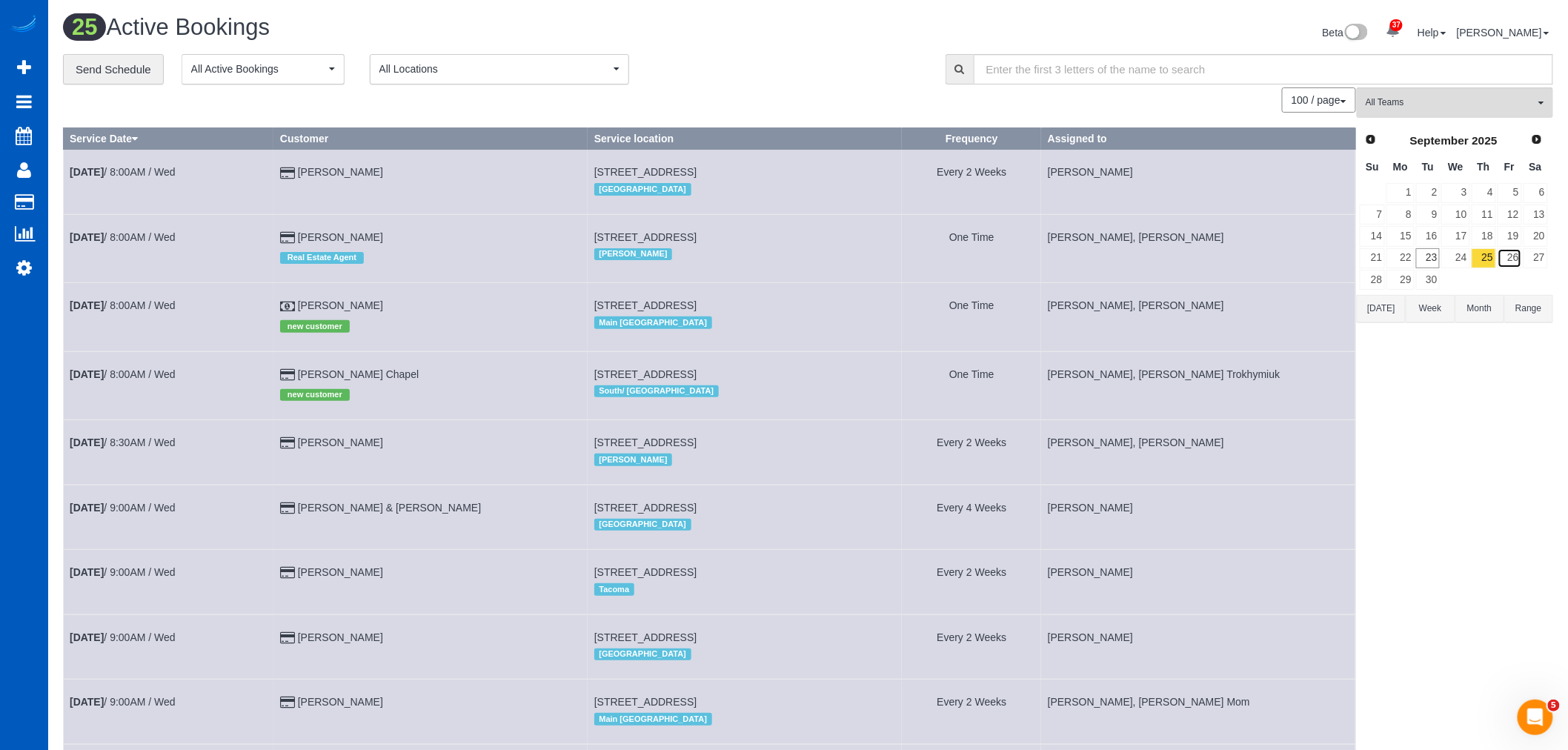
click at [1508, 268] on link "26" at bounding box center [1509, 258] width 24 height 20
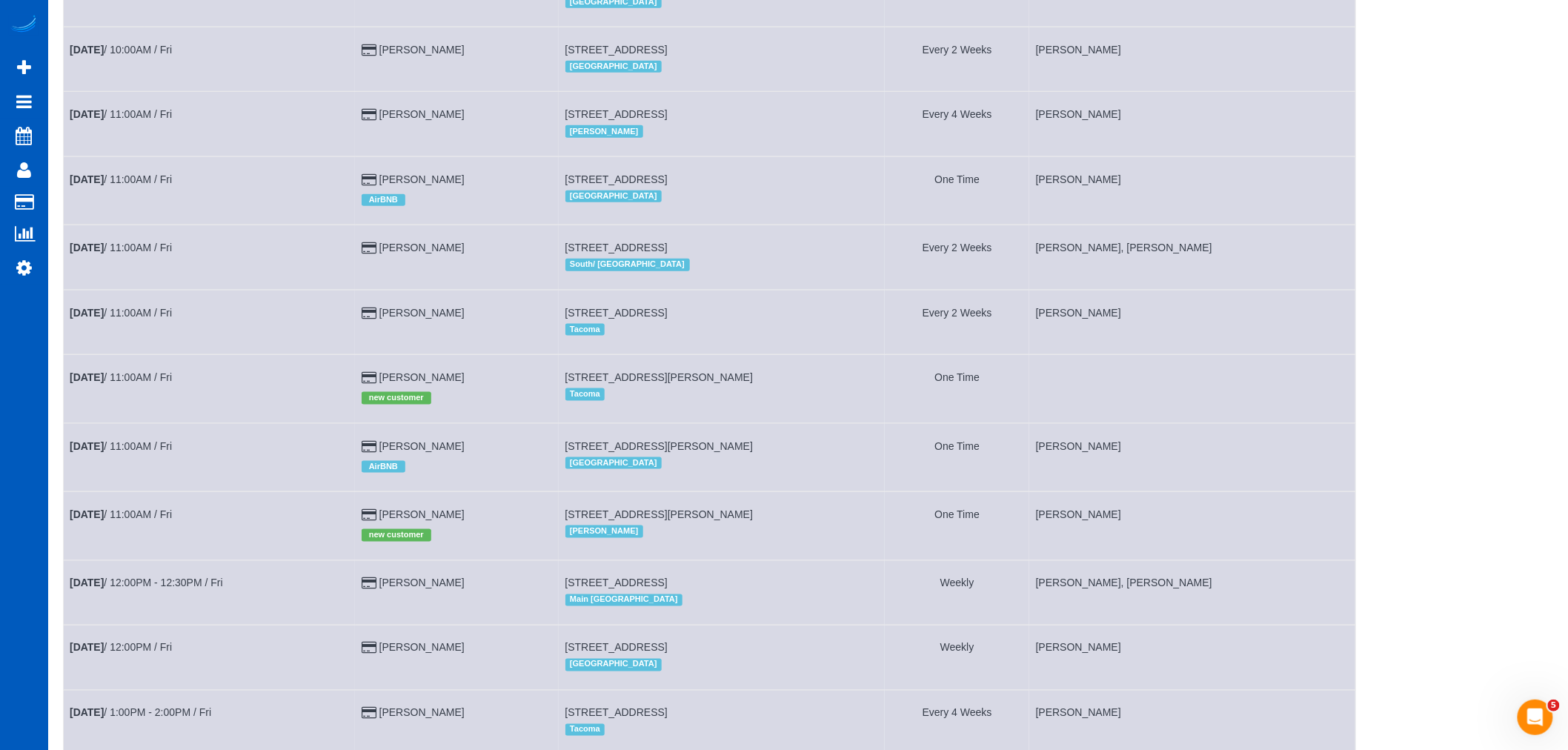
scroll to position [571, 0]
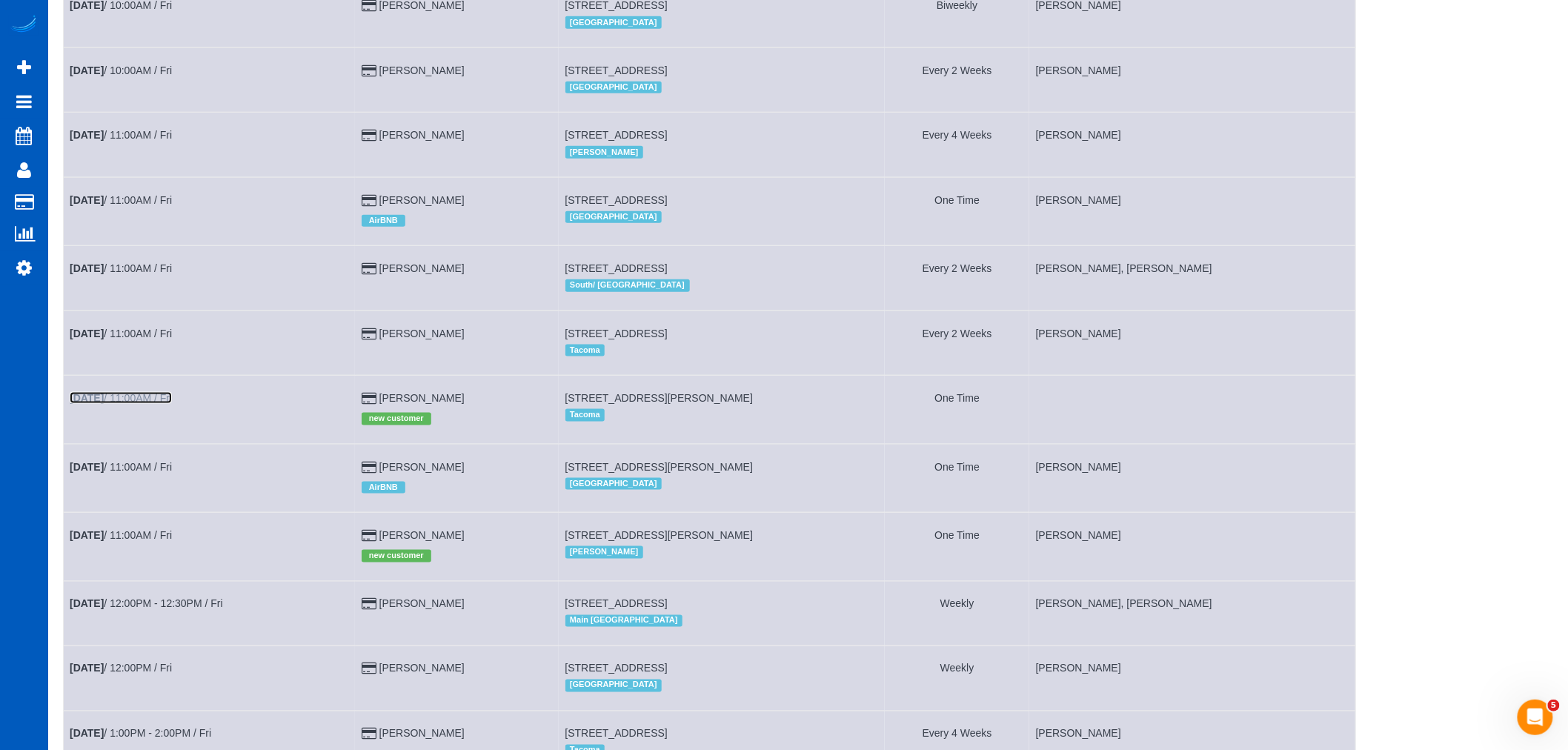
click at [141, 395] on link "Sep 26th / 11:00AM / Fri" at bounding box center [121, 398] width 102 height 12
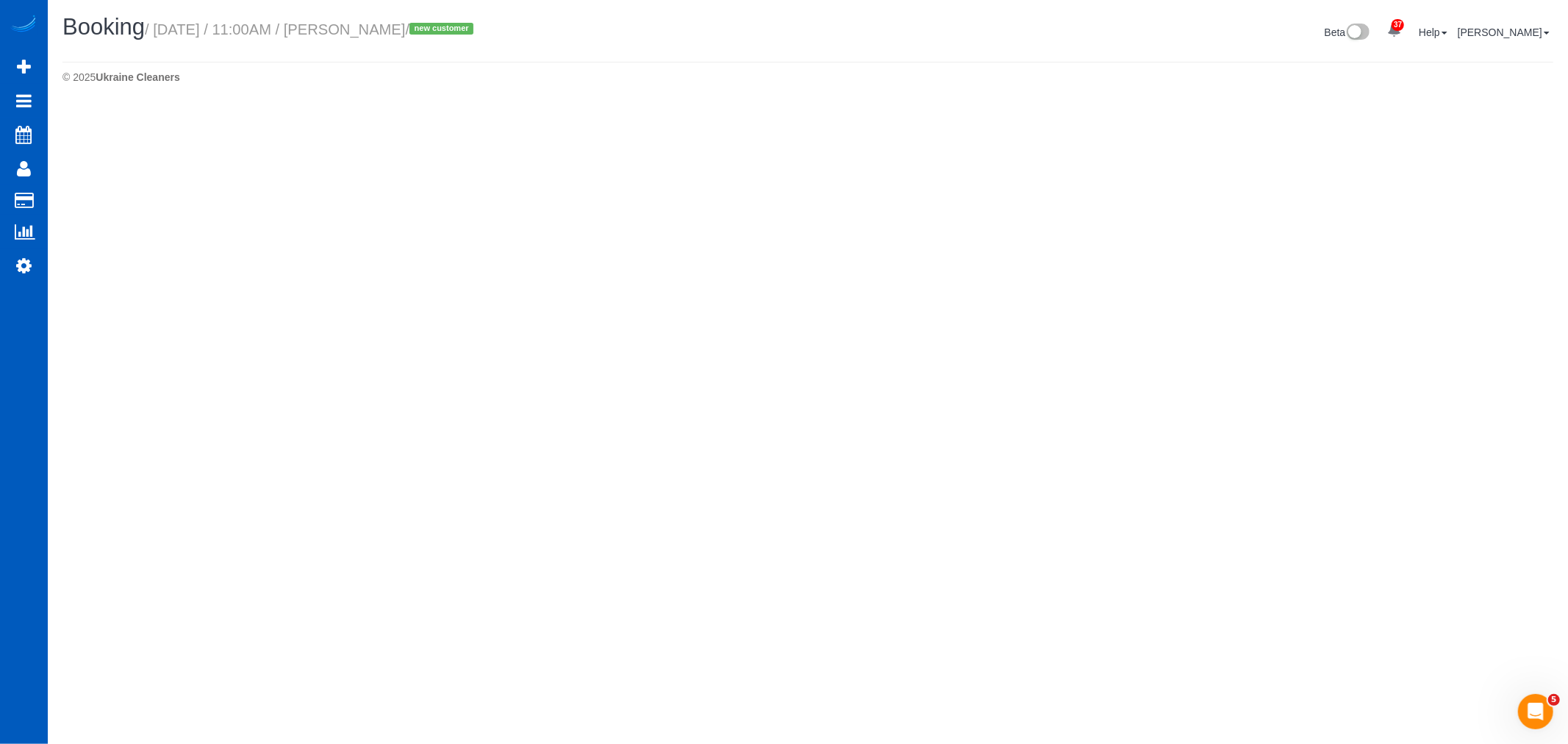
select select "WA"
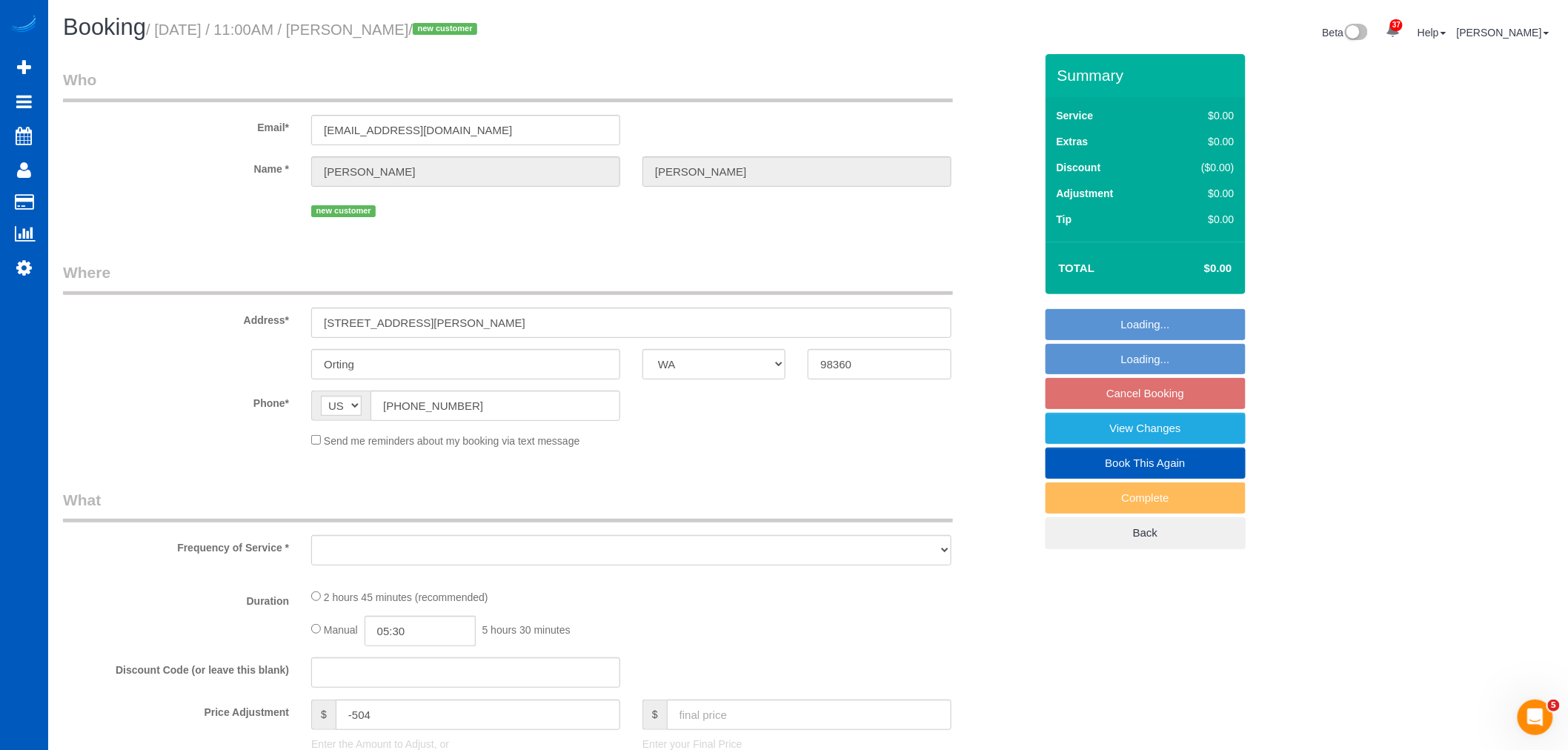
select select "object:15722"
select select "199"
select select "2001"
select select "3"
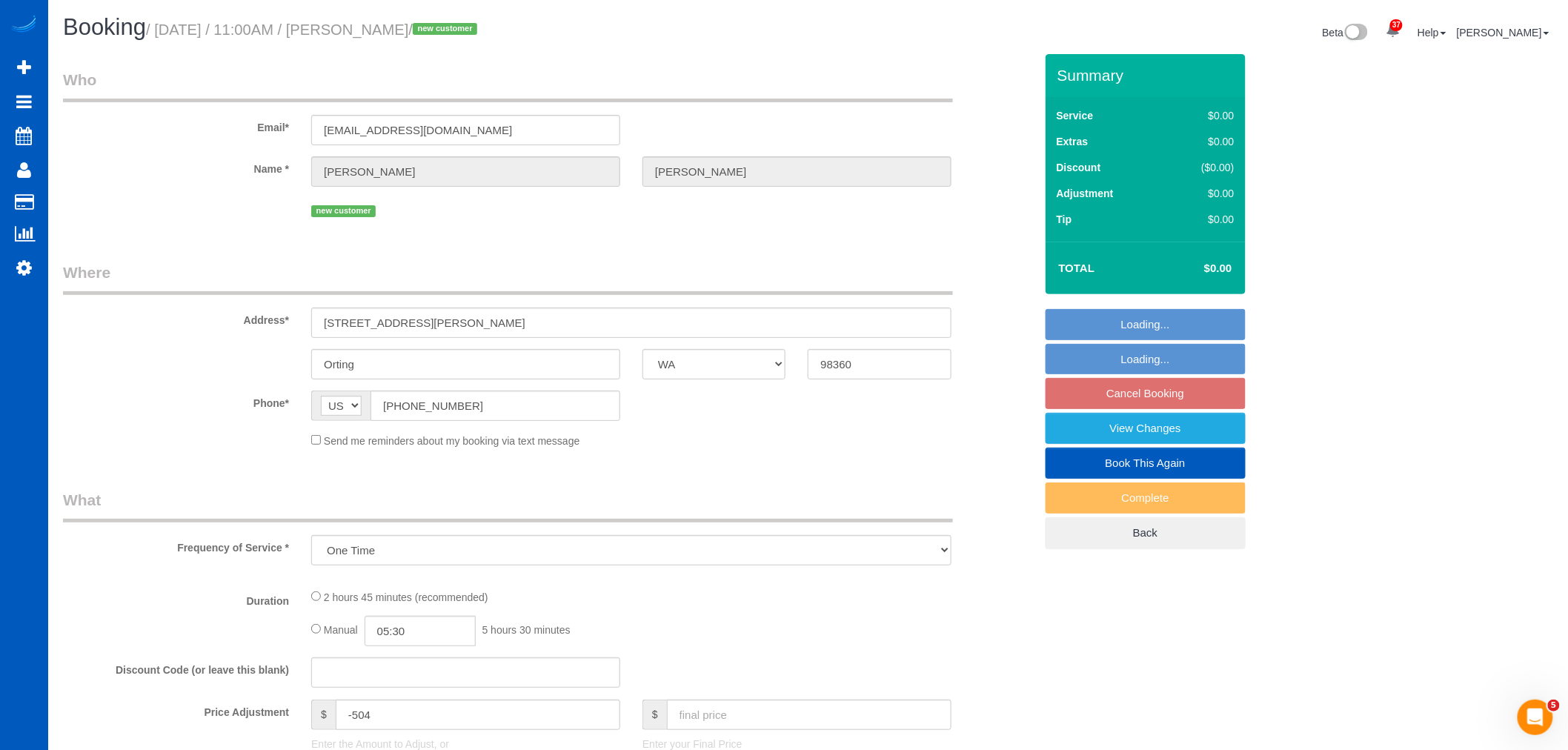
select select "spot120"
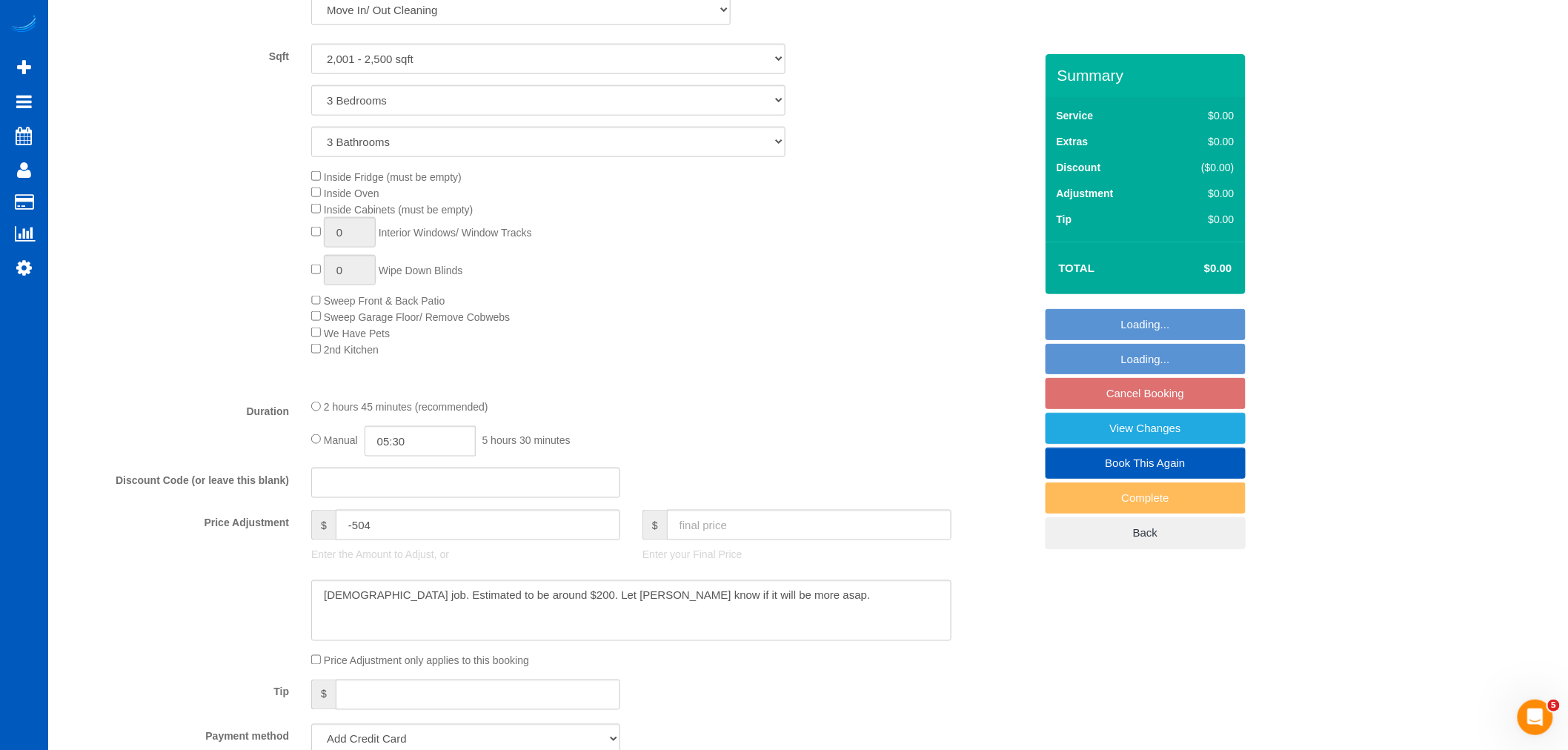
select select "string:fspay-a2f98a69-a50c-49cd-9fcb-db82c11747c7"
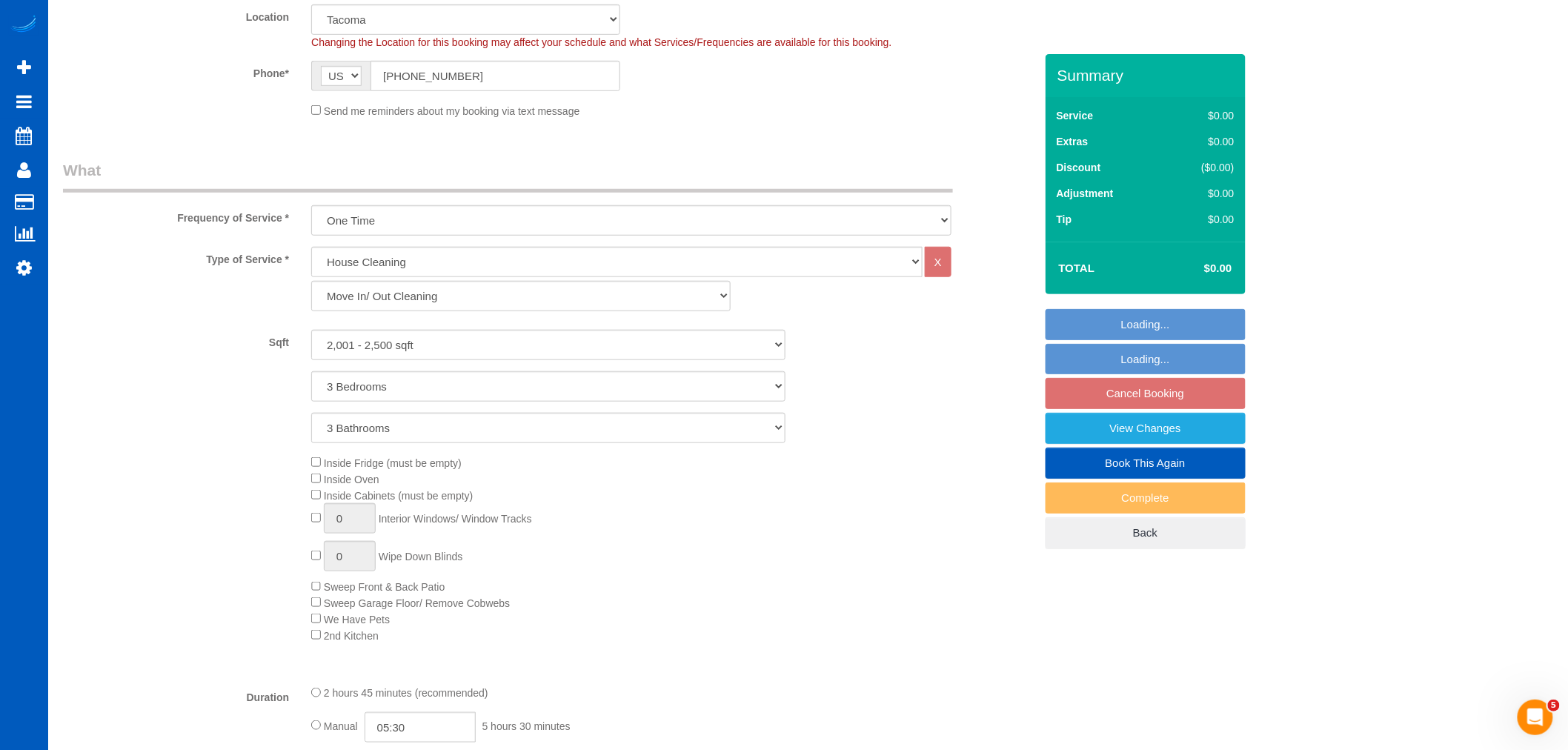
select select "object:16077"
select select "2001"
select select "3"
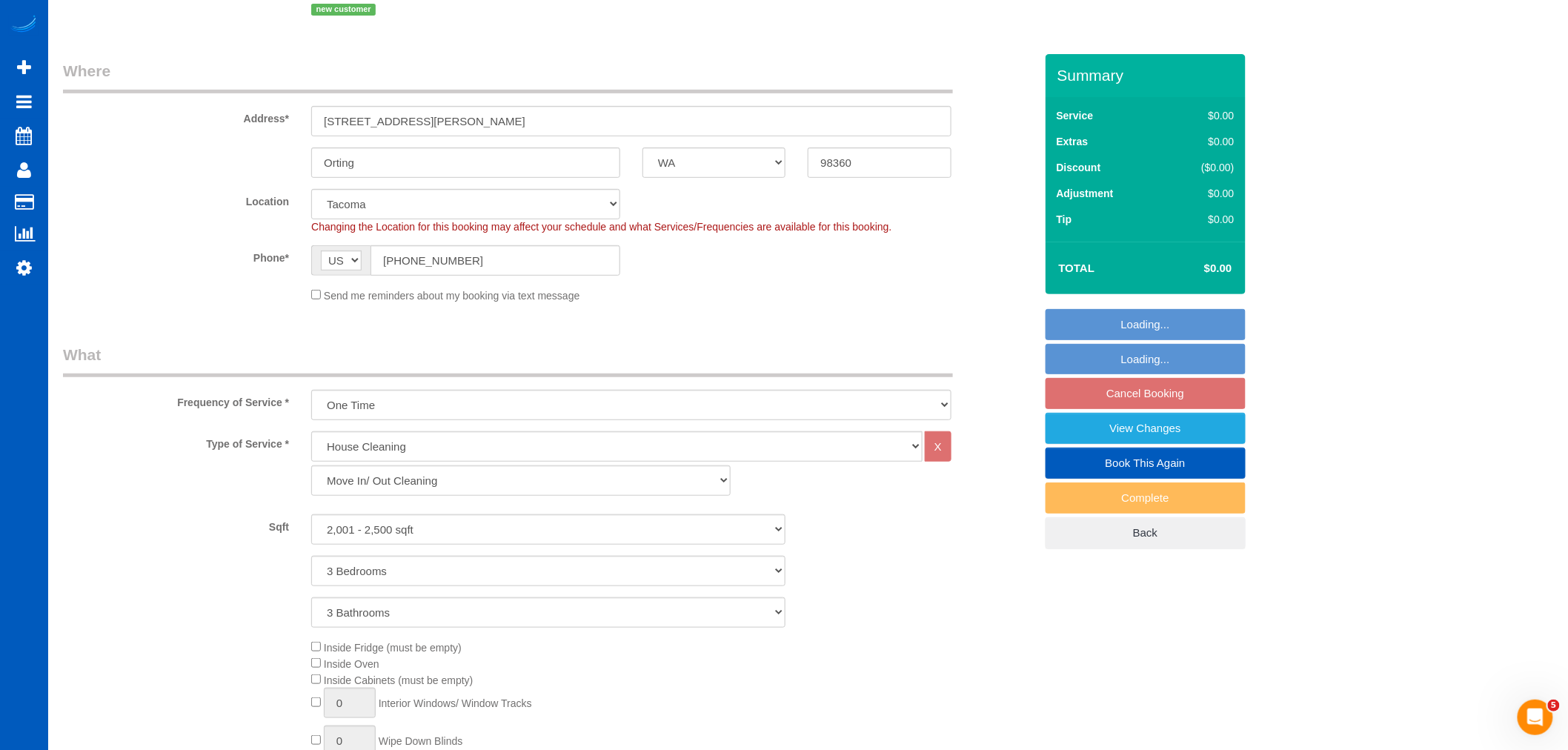
select select "spot130"
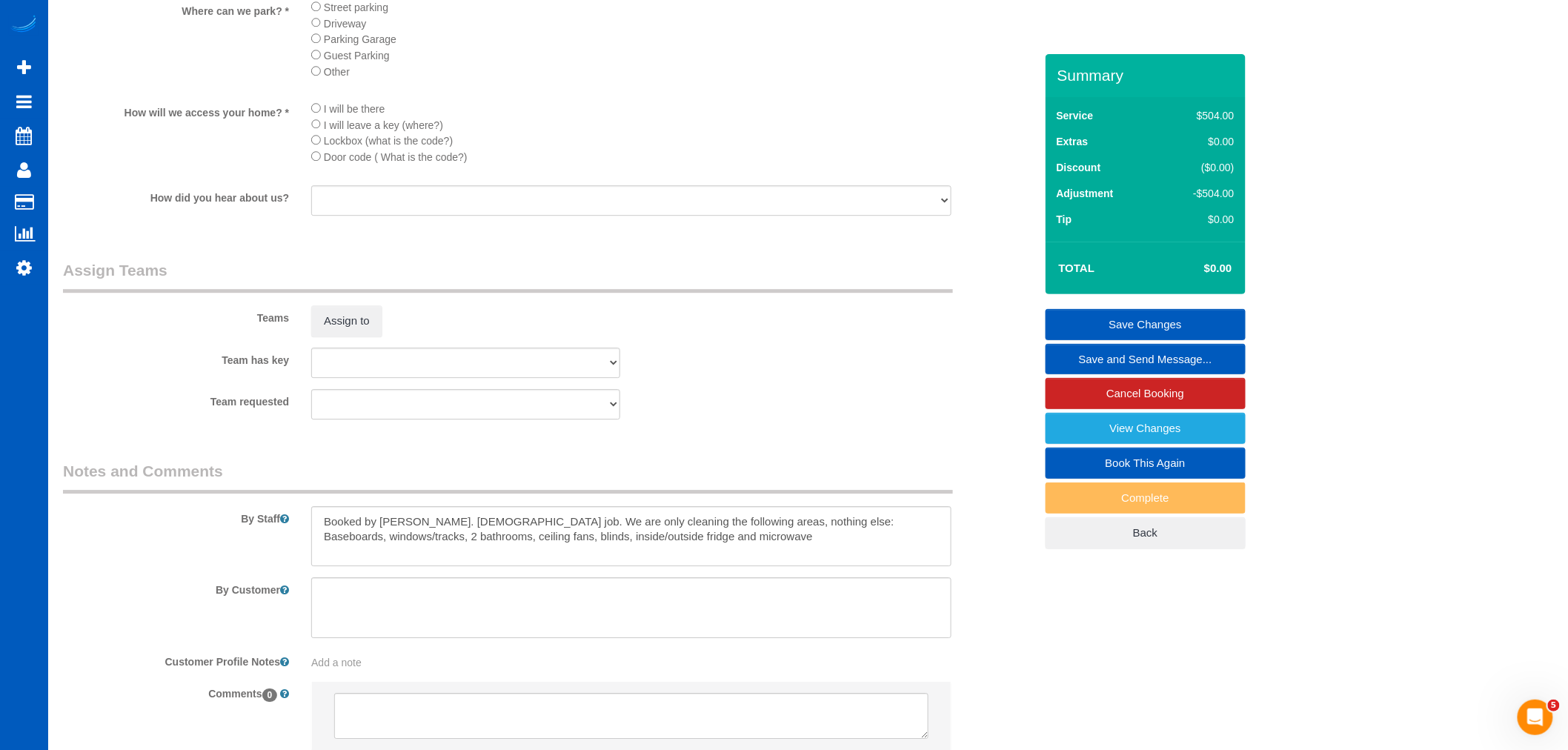
scroll to position [1799, 0]
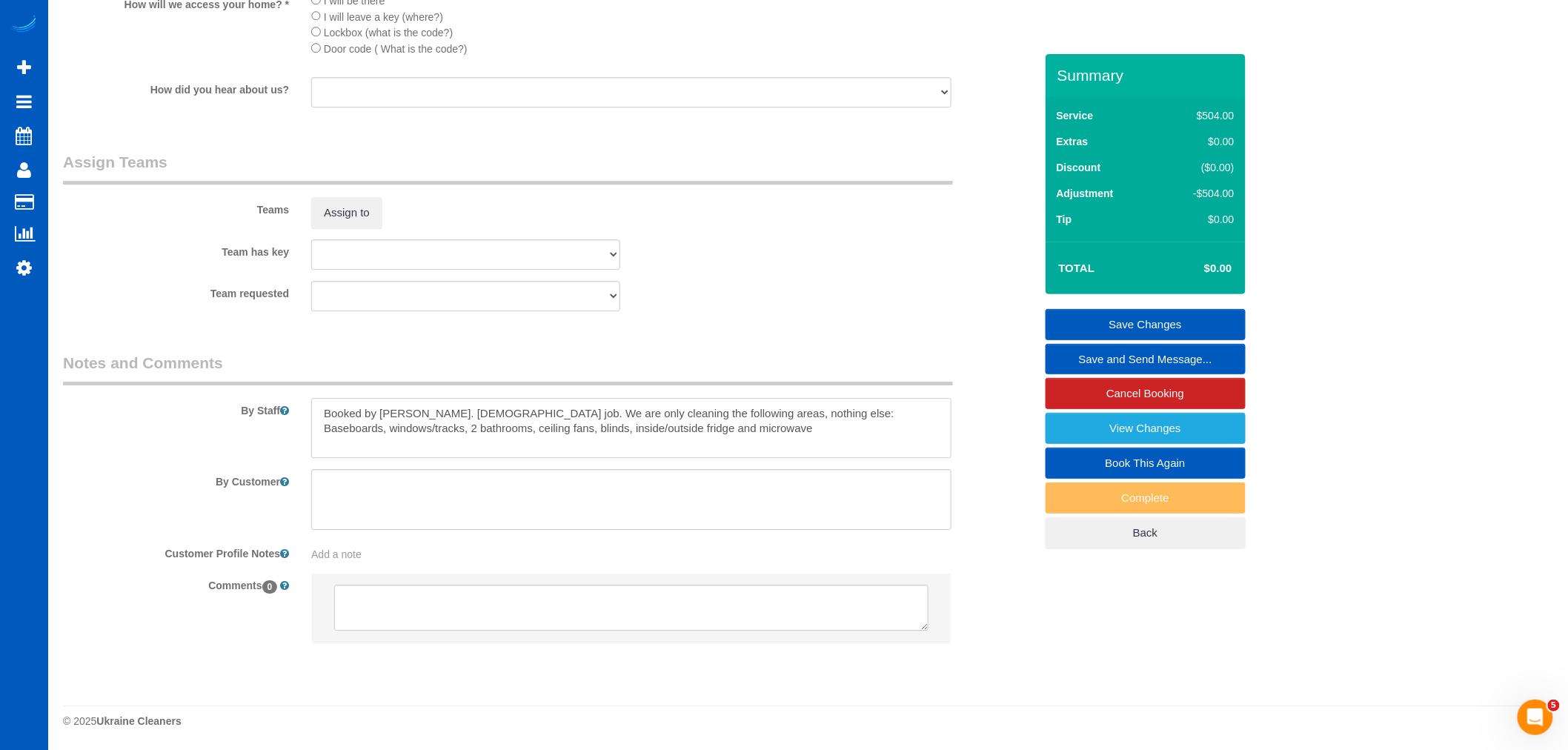
click at [685, 423] on textarea at bounding box center [631, 428] width 640 height 61
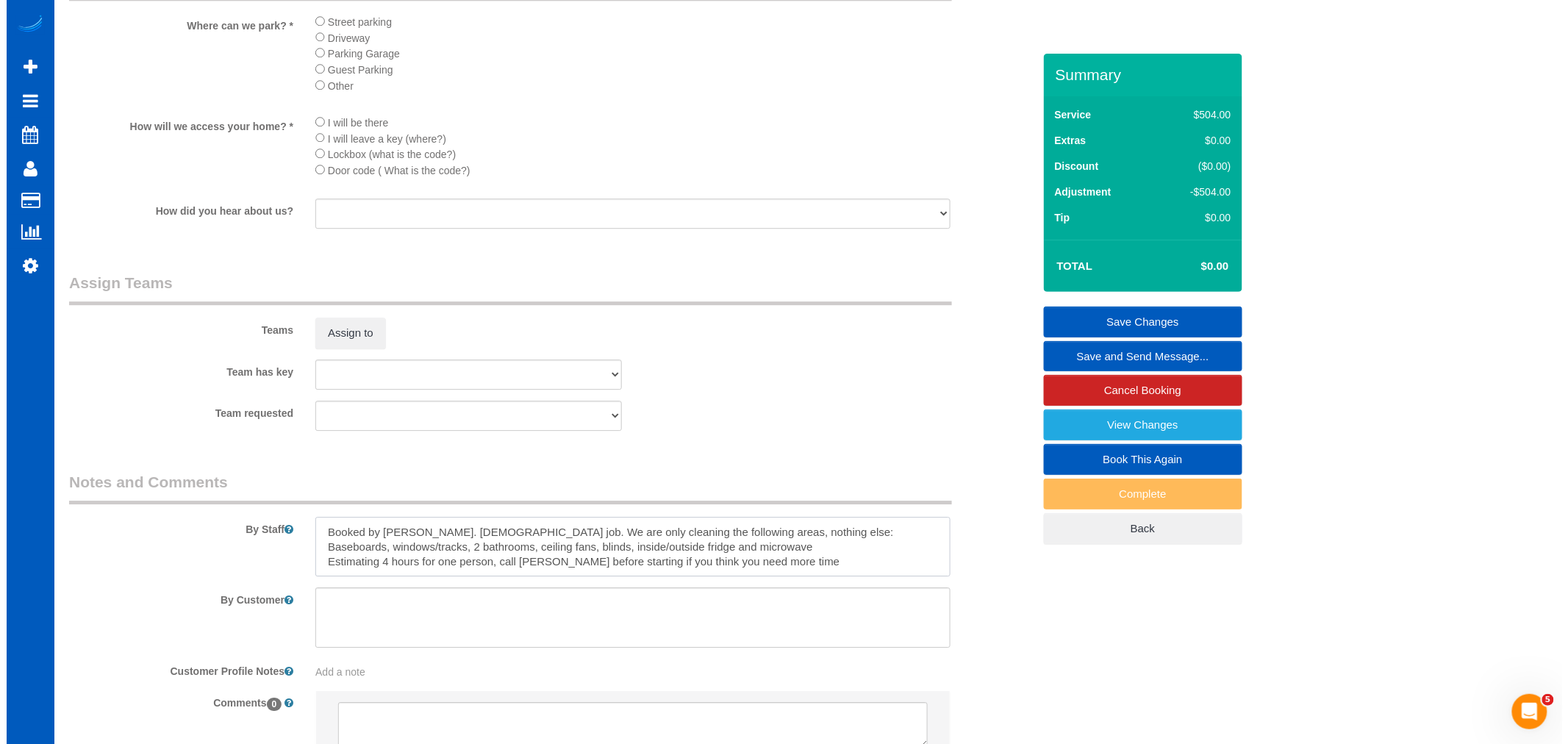
scroll to position [1621, 0]
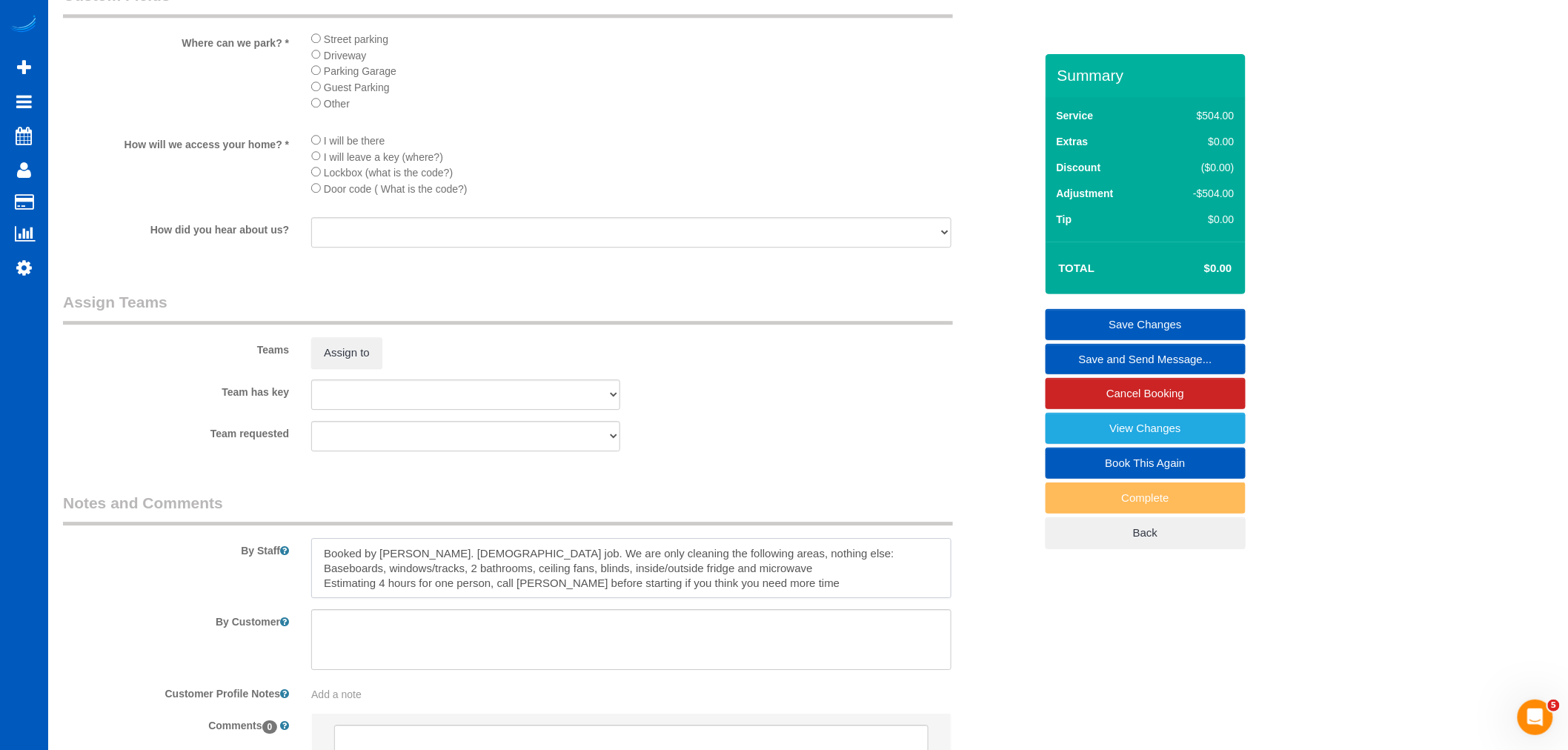
type textarea "Booked by Jade. Hourly job. We are only cleaning the following areas, nothing e…"
click at [382, 368] on div "Assign to" at bounding box center [466, 353] width 331 height 31
click at [375, 368] on button "Assign to" at bounding box center [347, 353] width 71 height 31
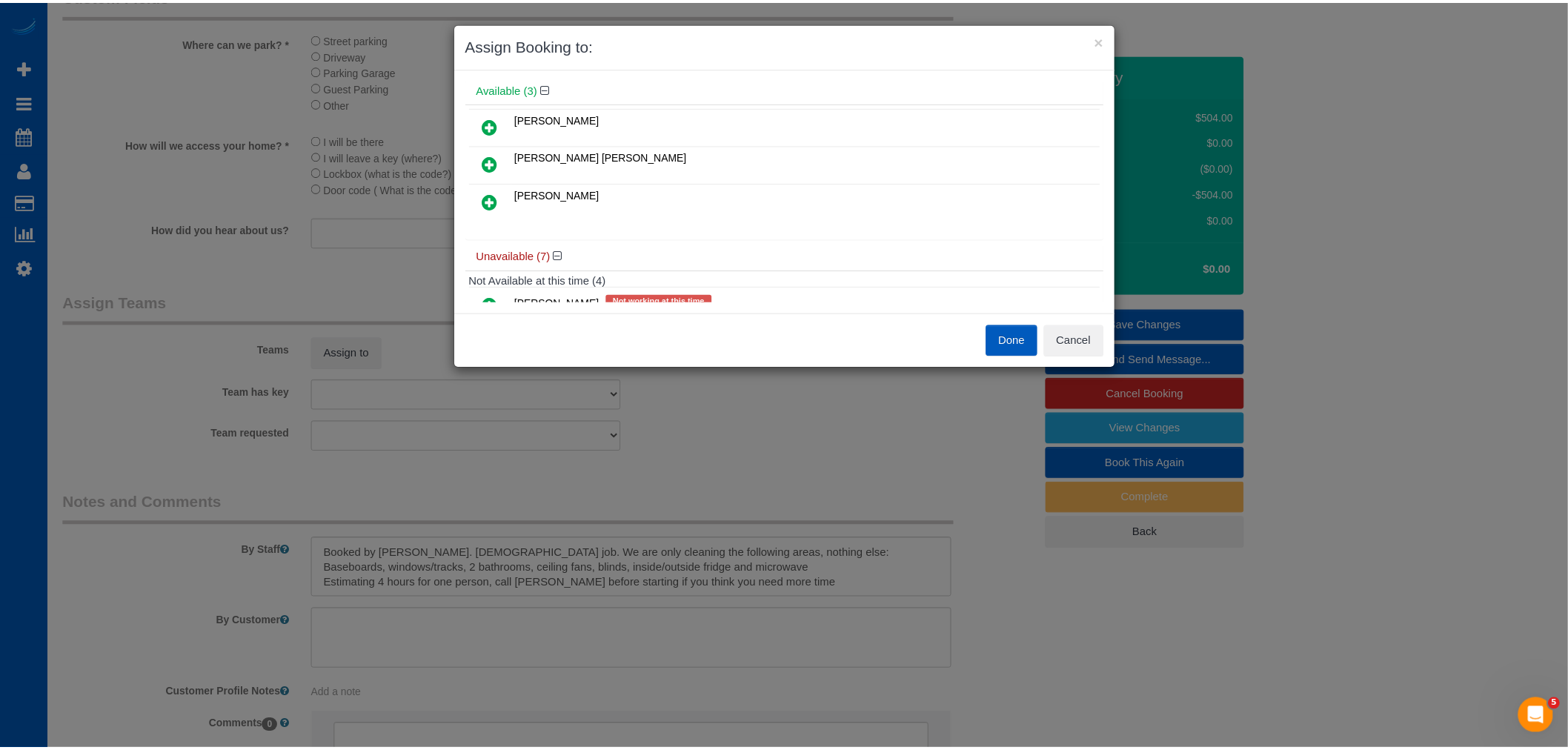
scroll to position [82, 0]
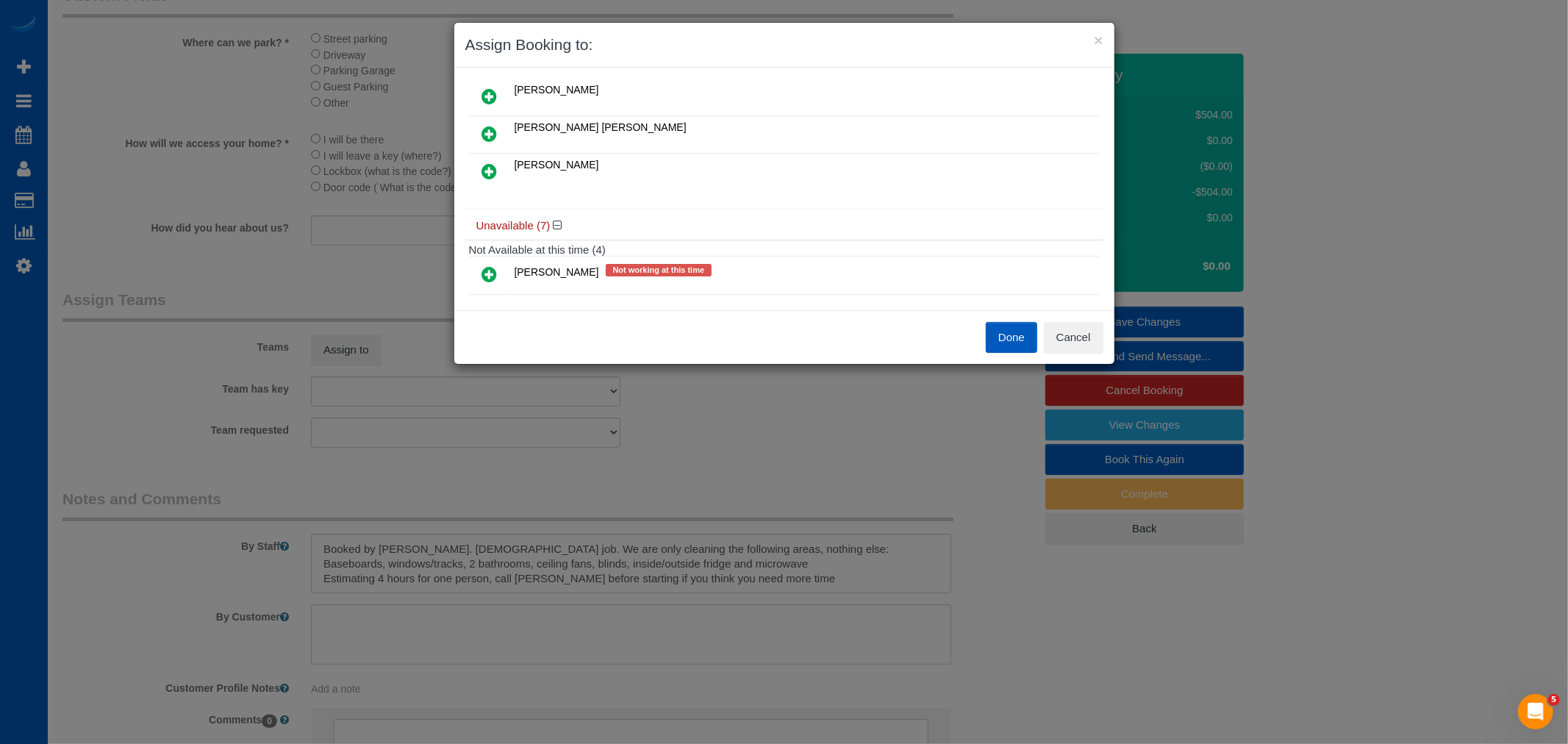
click at [739, 181] on td "[PERSON_NAME]" at bounding box center [805, 172] width 589 height 37
click at [1006, 336] on button "Done" at bounding box center [1011, 337] width 52 height 31
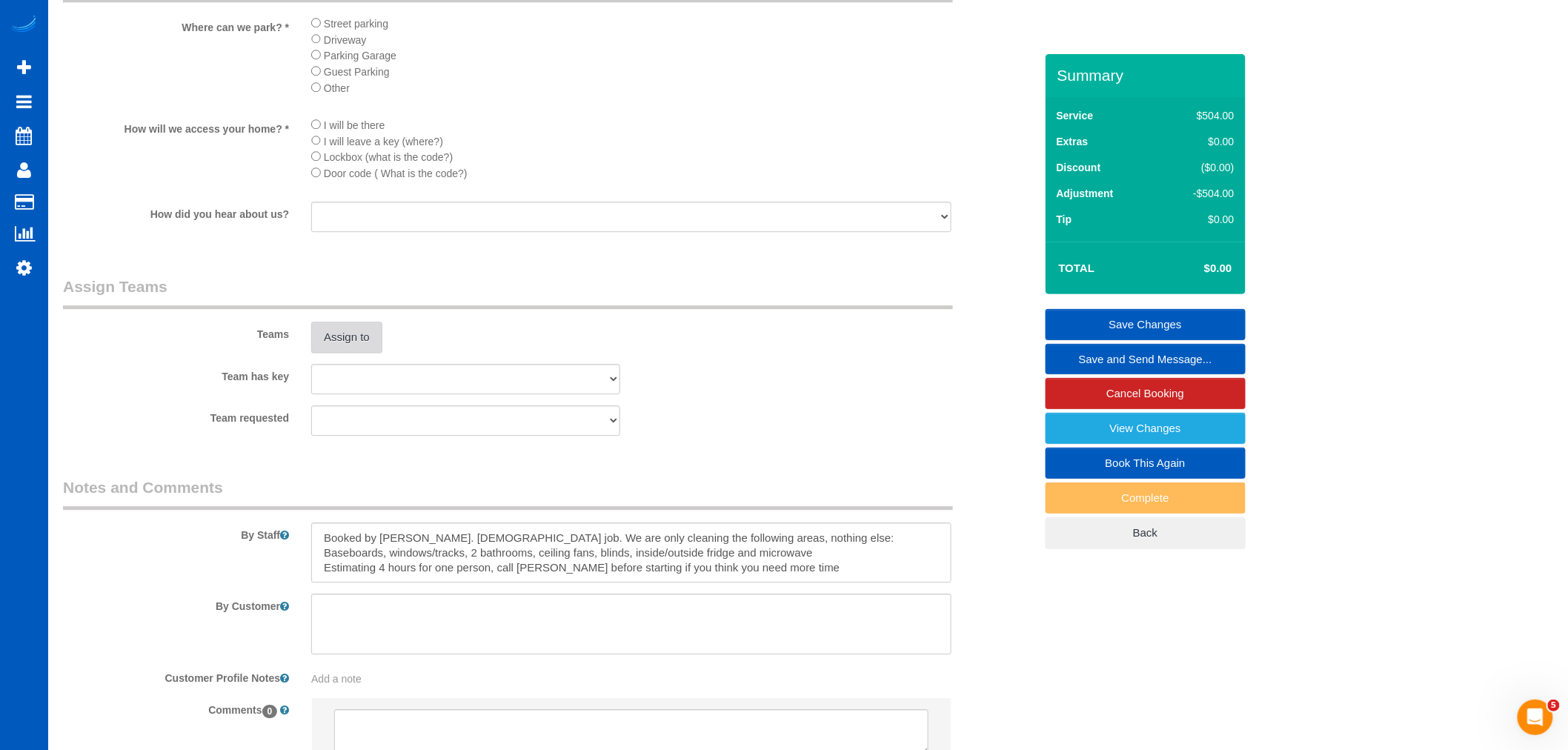
scroll to position [1799, 0]
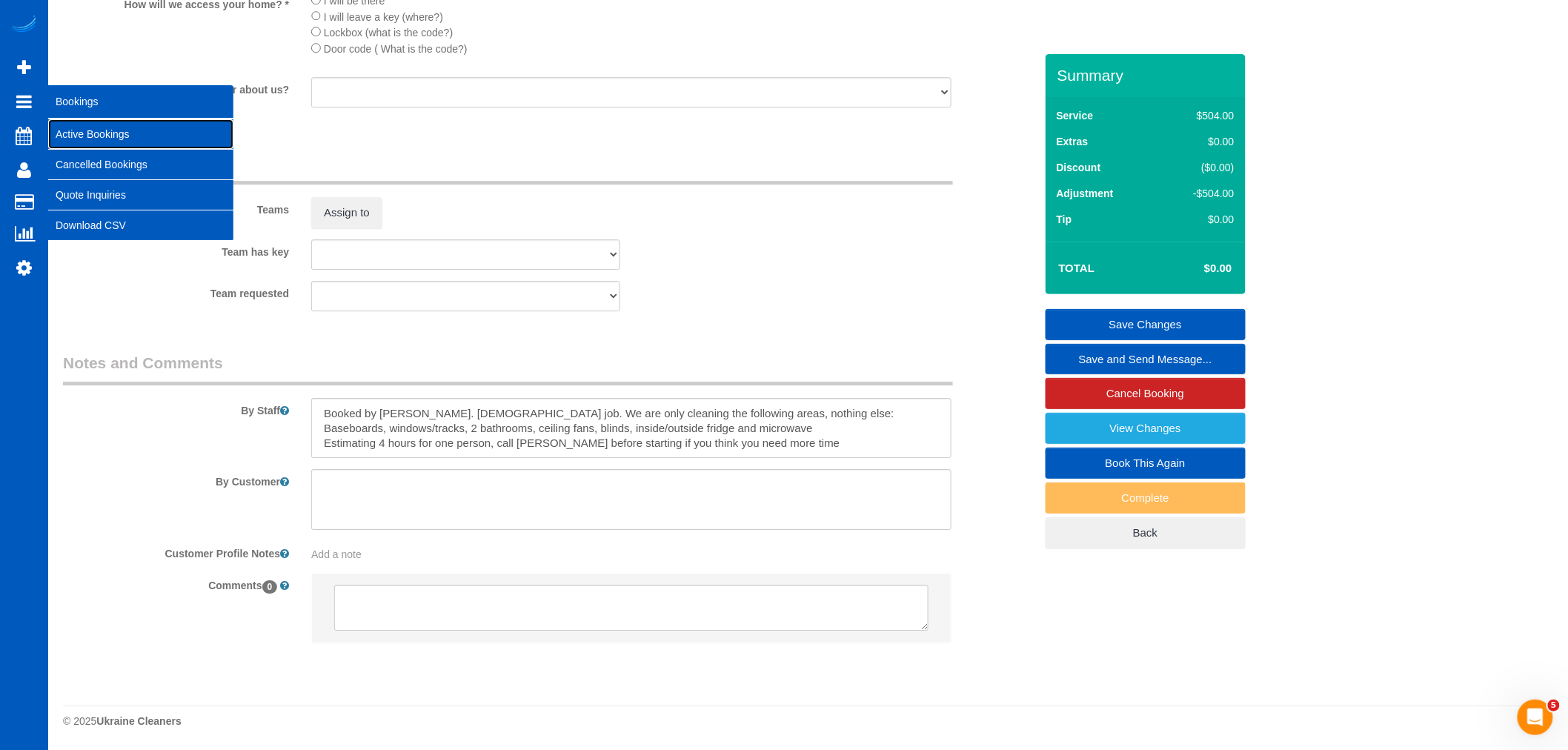
click at [113, 134] on link "Active Bookings" at bounding box center [140, 134] width 186 height 30
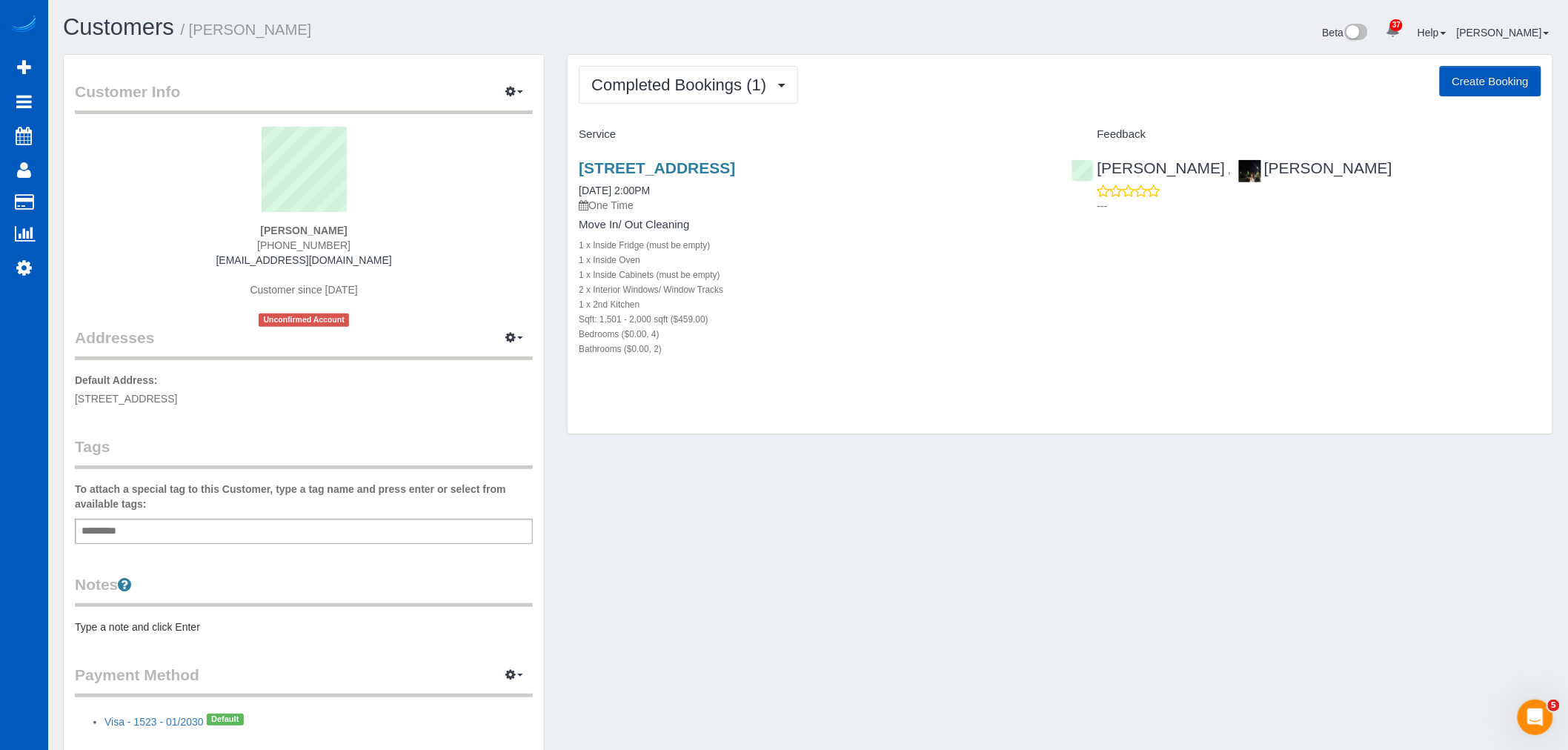
click at [669, 63] on div "Completed Bookings (1) Completed Bookings (1) Upcoming Bookings (1) Cancelled B…" at bounding box center [1060, 244] width 985 height 380
click at [666, 79] on span "Completed Bookings (1)" at bounding box center [682, 85] width 182 height 18
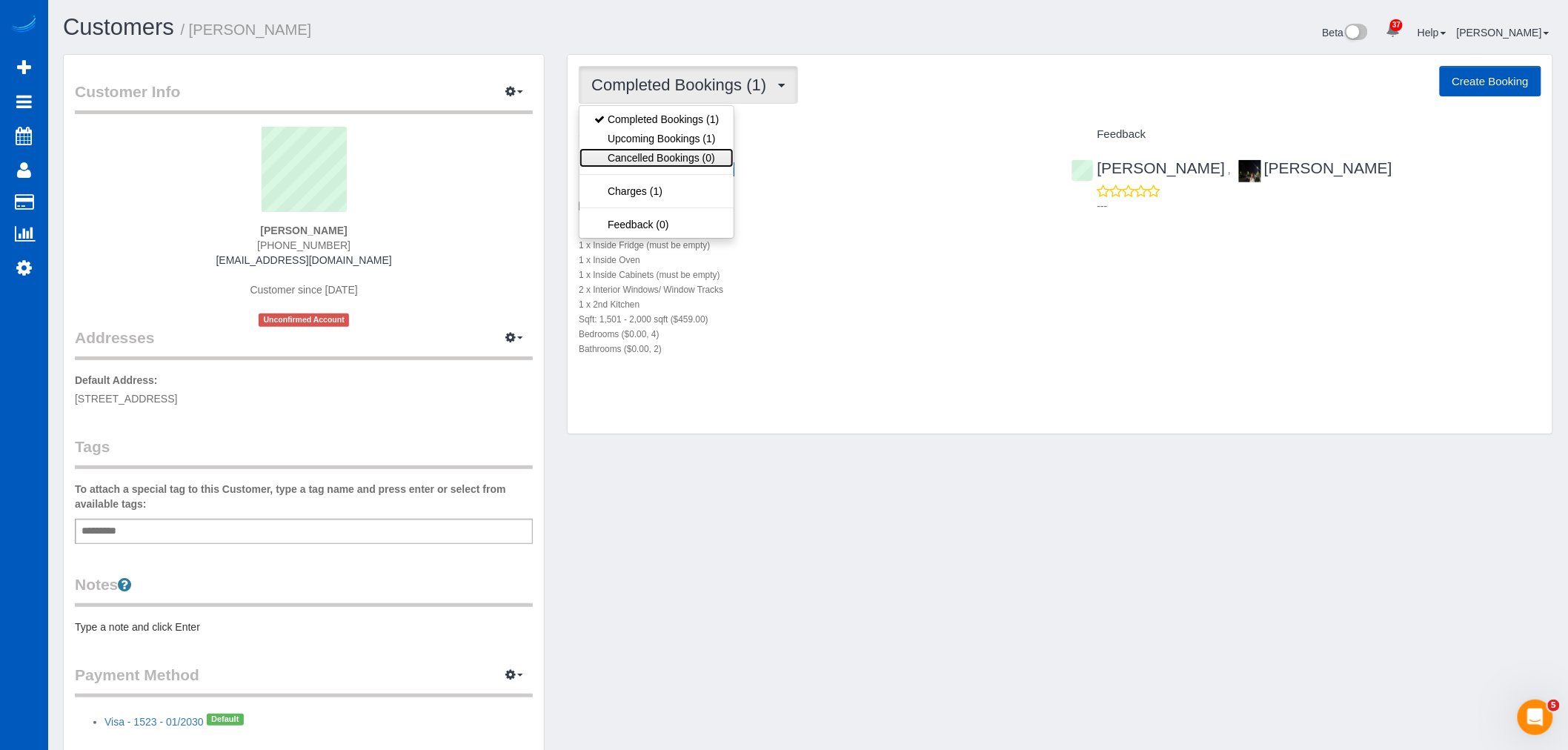
click at [661, 150] on link "Cancelled Bookings (0)" at bounding box center [657, 157] width 154 height 19
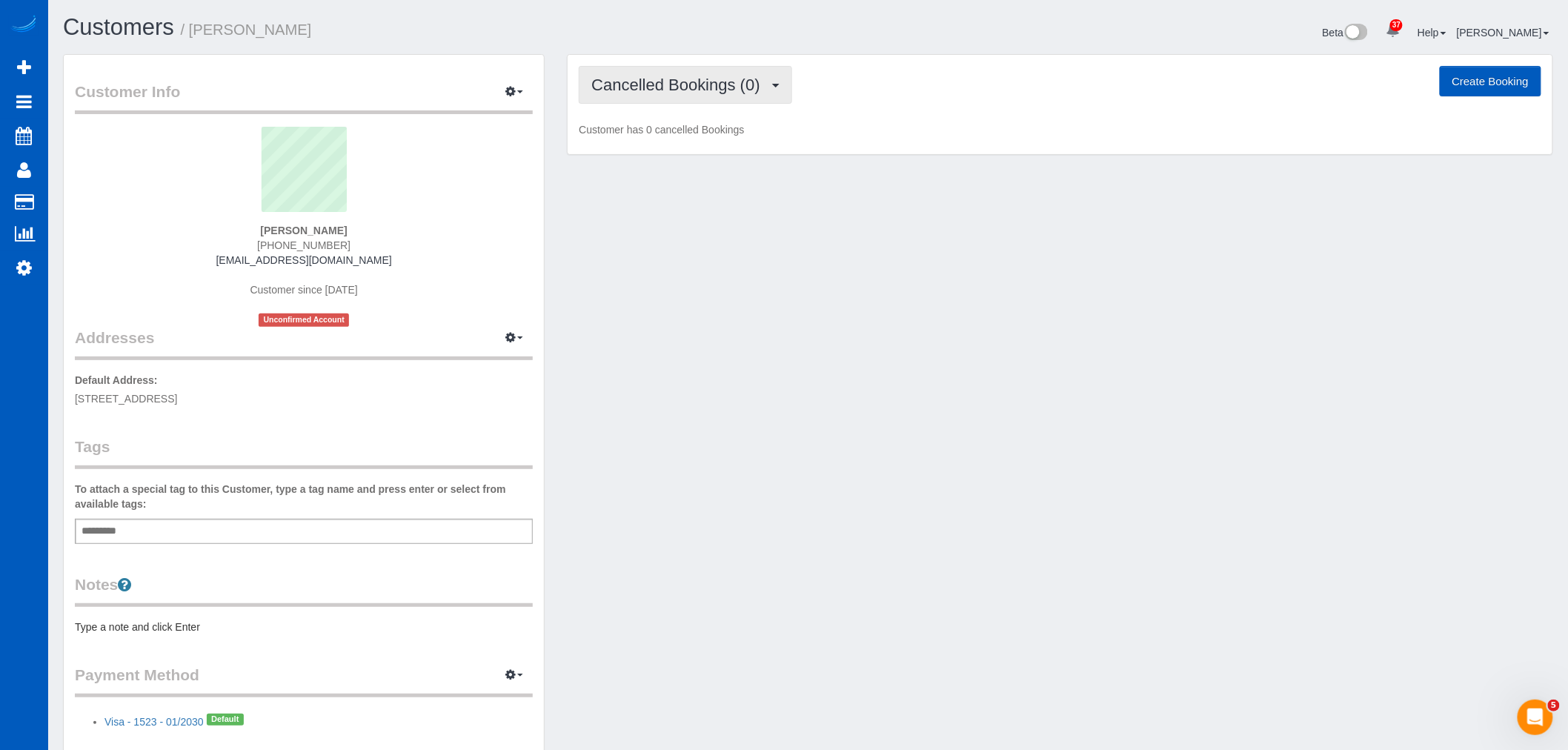
click at [660, 87] on span "Cancelled Bookings (0)" at bounding box center [679, 85] width 176 height 18
click at [654, 137] on link "Upcoming Bookings (1)" at bounding box center [657, 138] width 154 height 19
click at [665, 92] on span "Upcoming Bookings (1)" at bounding box center [679, 85] width 177 height 18
click at [663, 131] on link "Upcoming Bookings (1)" at bounding box center [657, 138] width 154 height 19
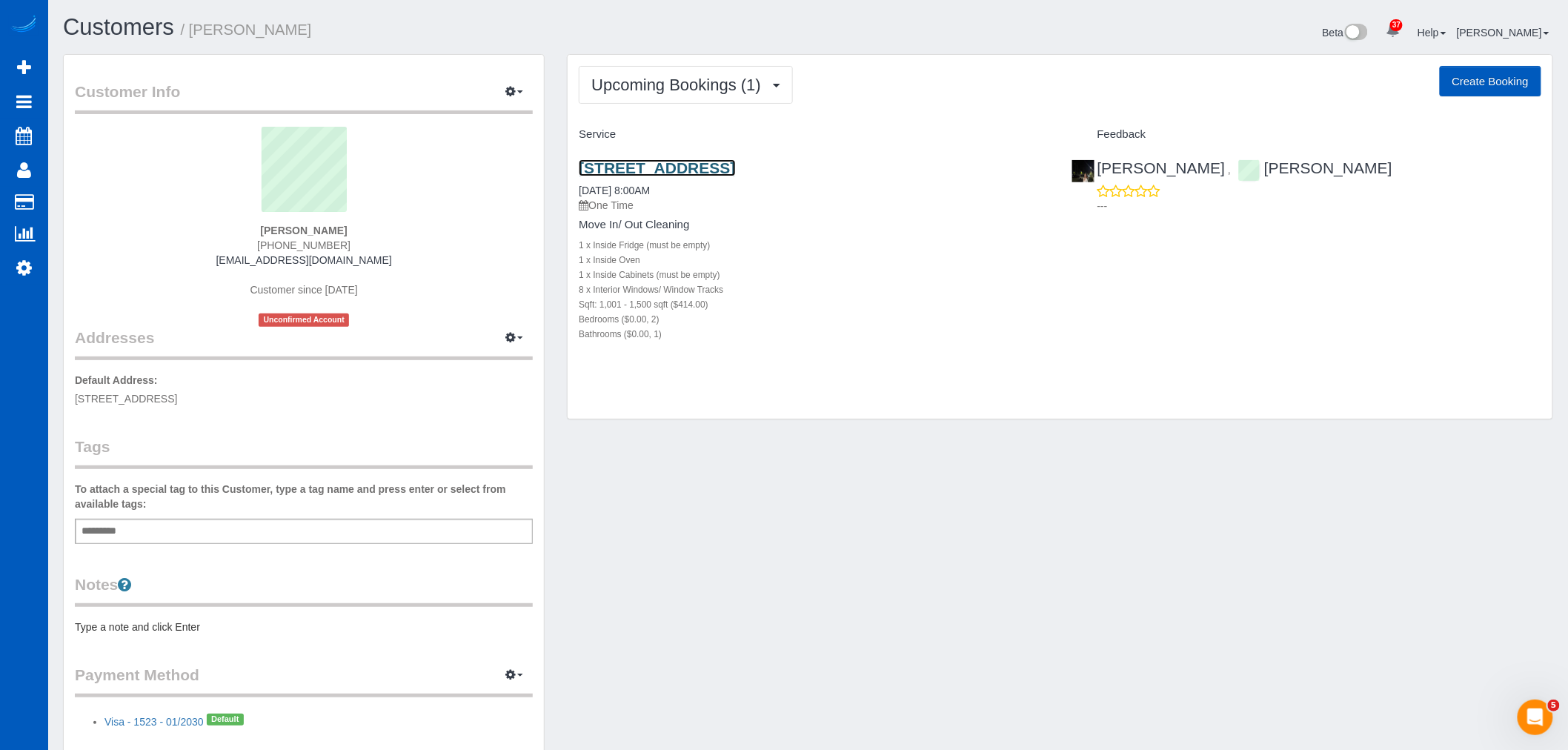
click at [635, 166] on link "10034 Stone Ave N, Seattle, WA 98133" at bounding box center [657, 168] width 156 height 17
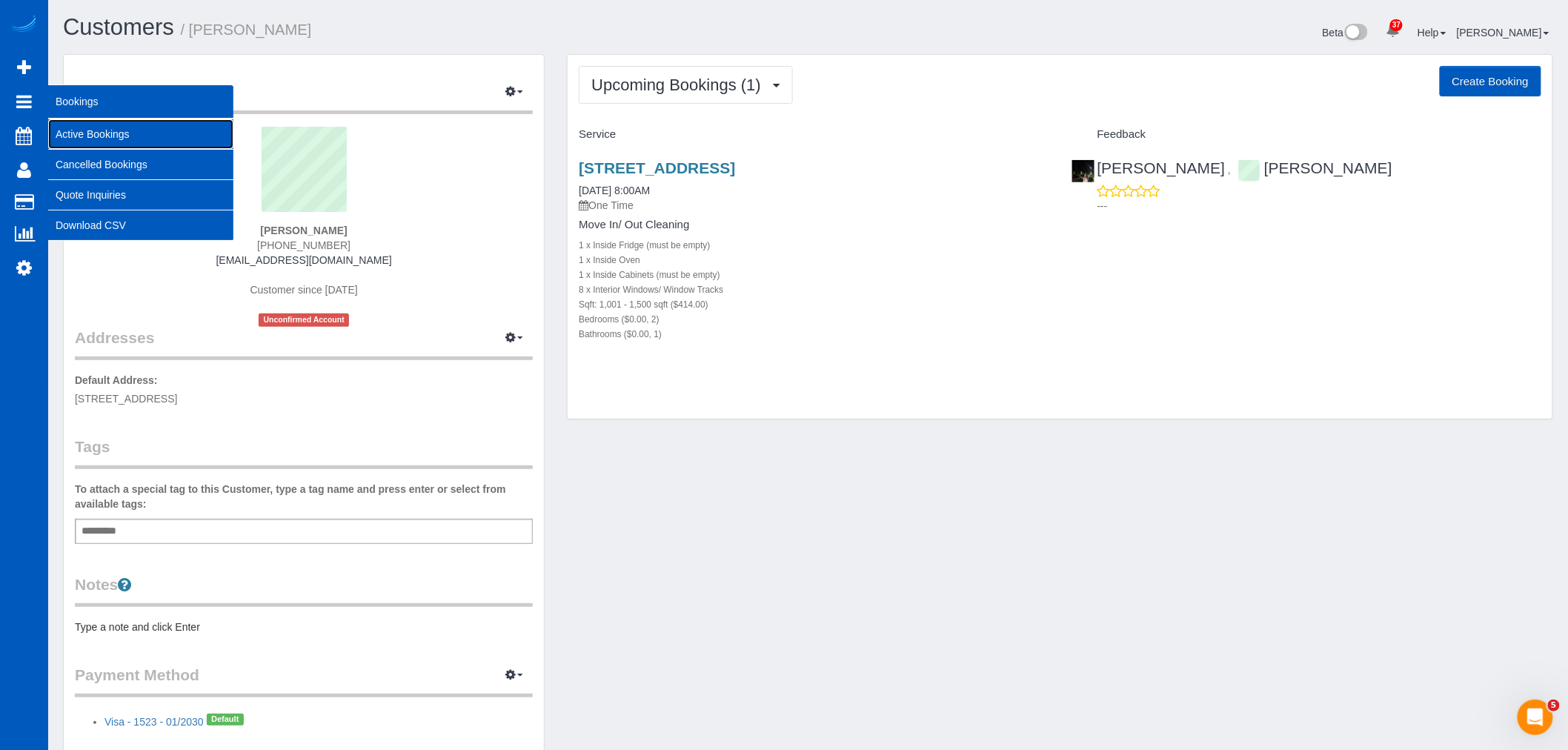
click at [107, 134] on link "Active Bookings" at bounding box center [140, 134] width 186 height 30
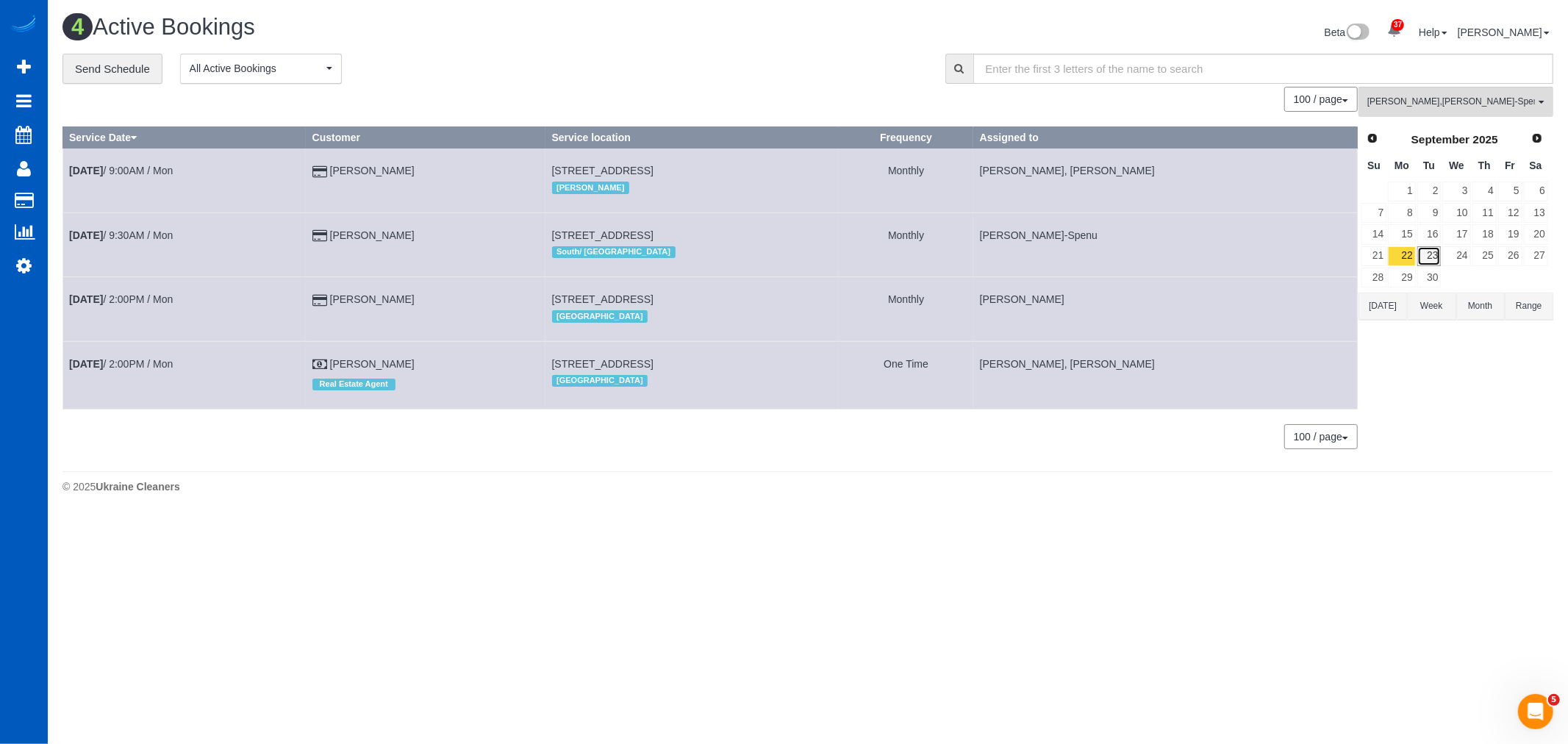
click at [1429, 259] on link "23" at bounding box center [1429, 256] width 24 height 20
click at [1399, 97] on span "Alona Tarasiuk , Iryna Kuzmenko-Spenu , Kateryna Maherovska" at bounding box center [1451, 102] width 167 height 12
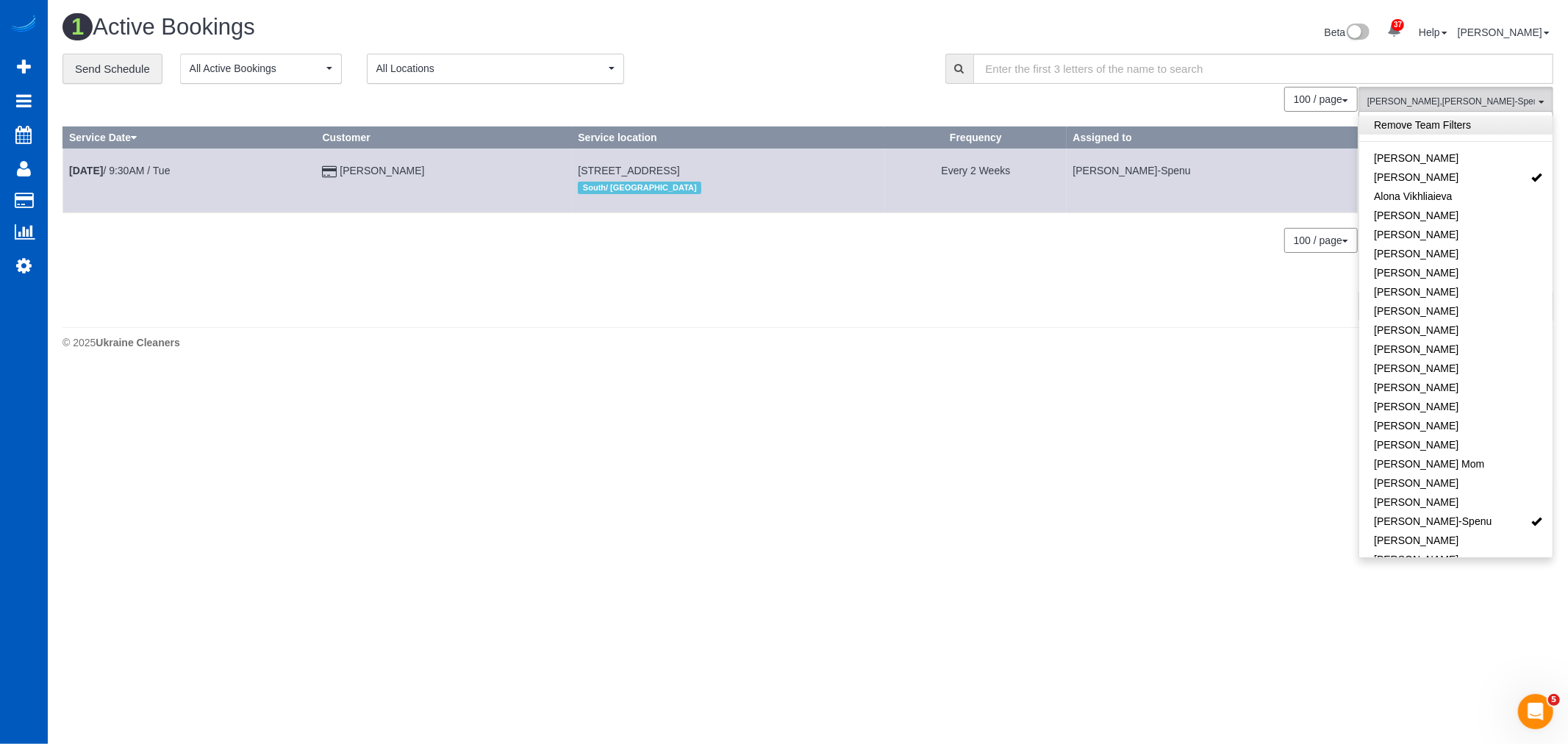
click at [1435, 127] on link "Remove Team Filters" at bounding box center [1455, 124] width 193 height 19
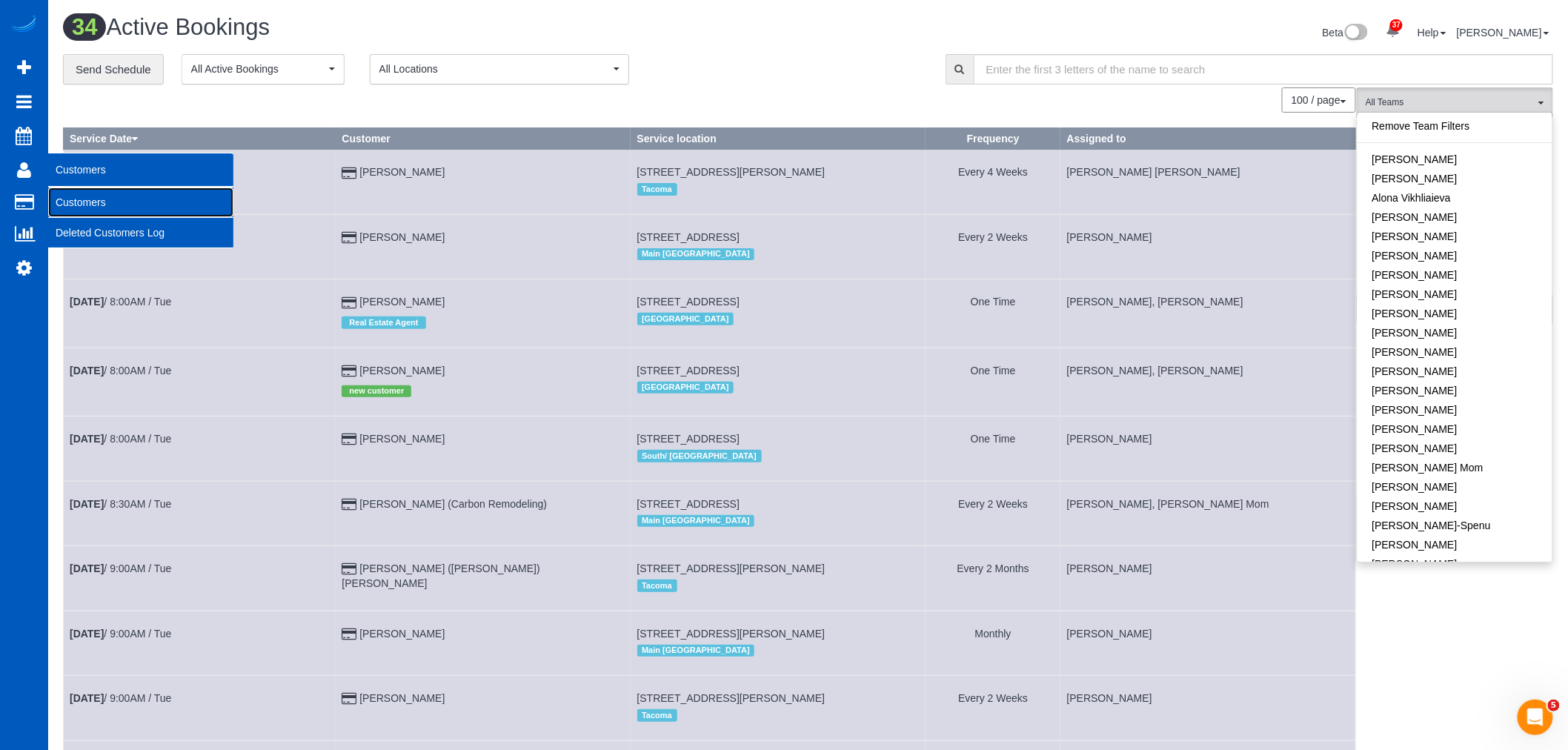
click at [75, 197] on link "Customers" at bounding box center [140, 202] width 186 height 30
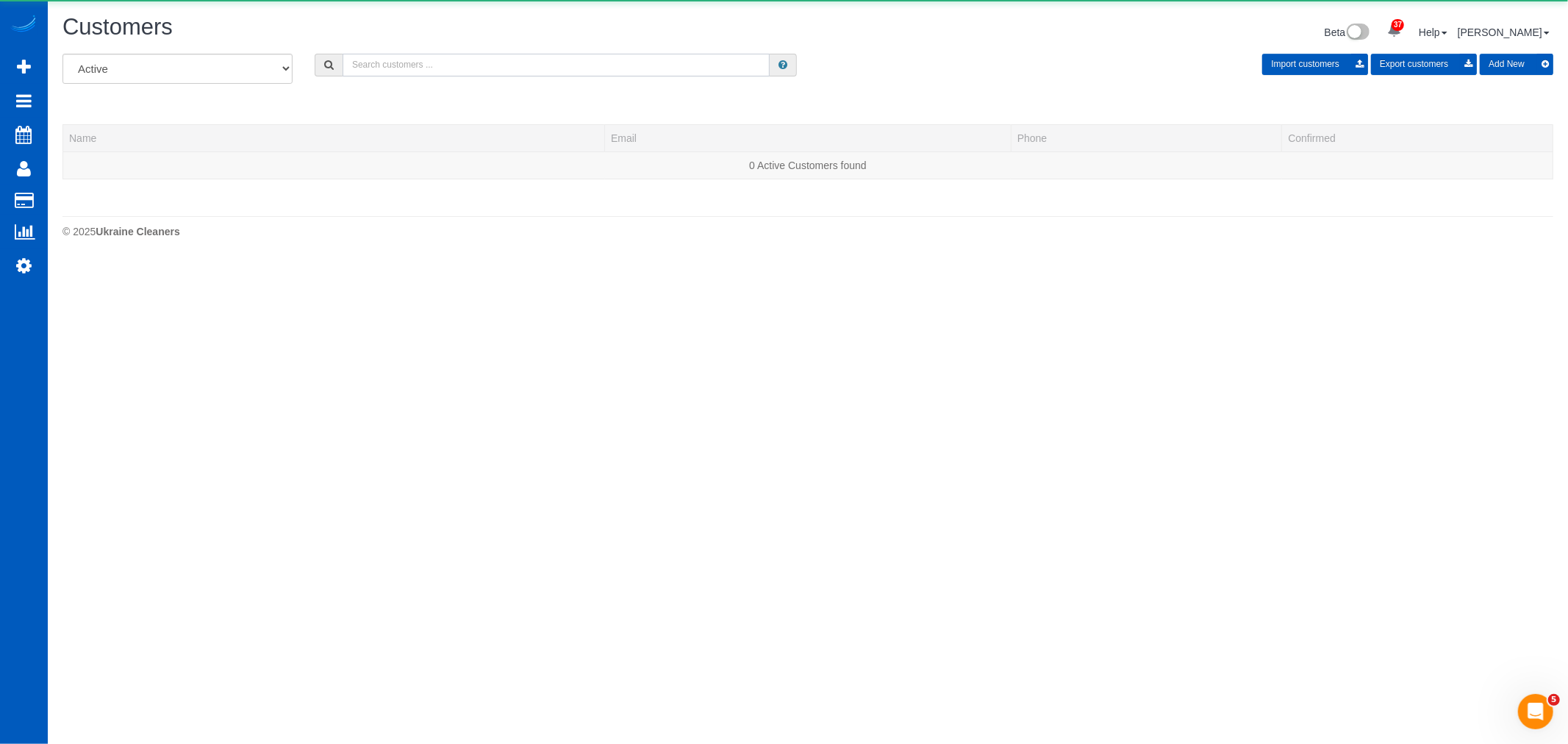
click at [414, 61] on input "text" at bounding box center [556, 65] width 427 height 23
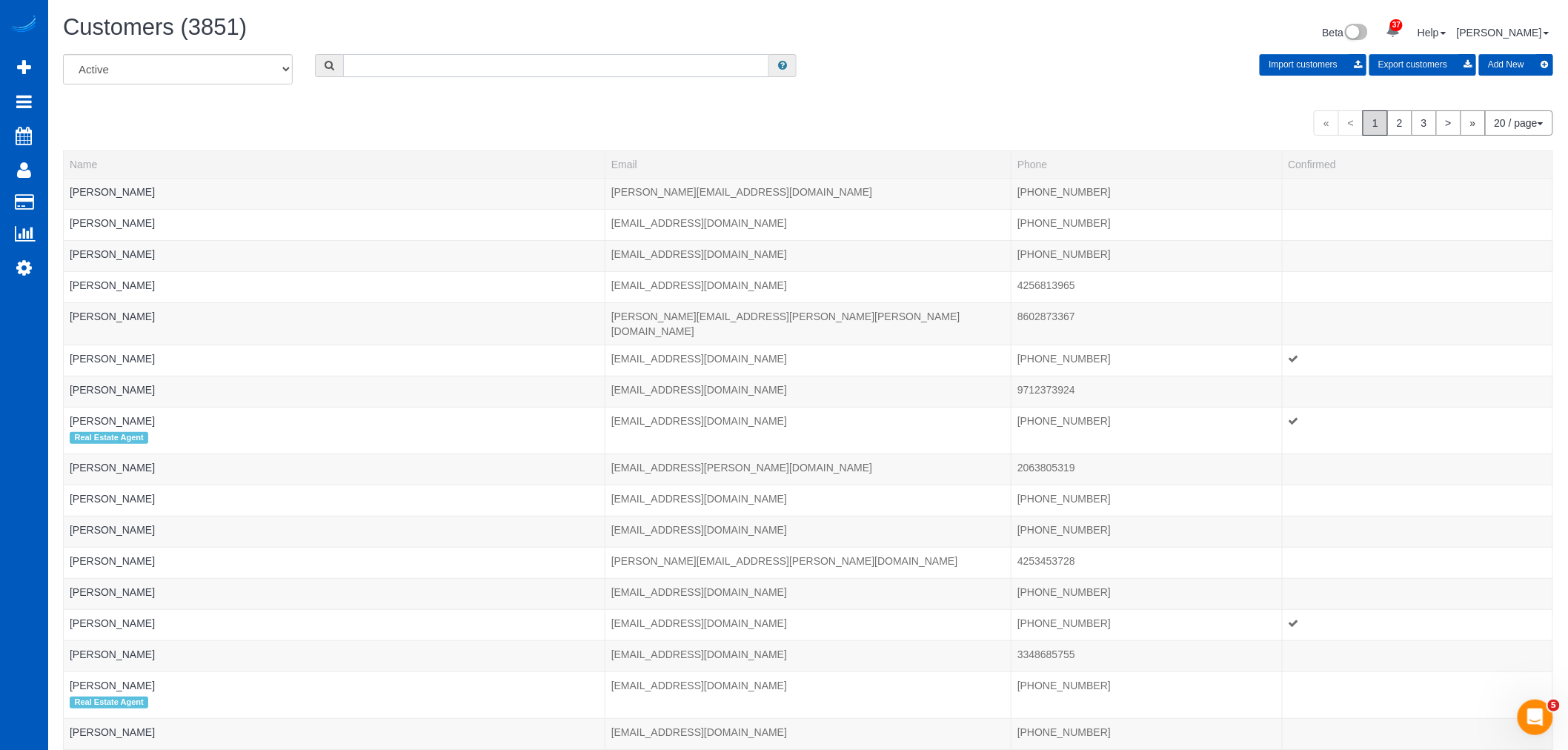
click at [410, 65] on input "text" at bounding box center [556, 66] width 426 height 23
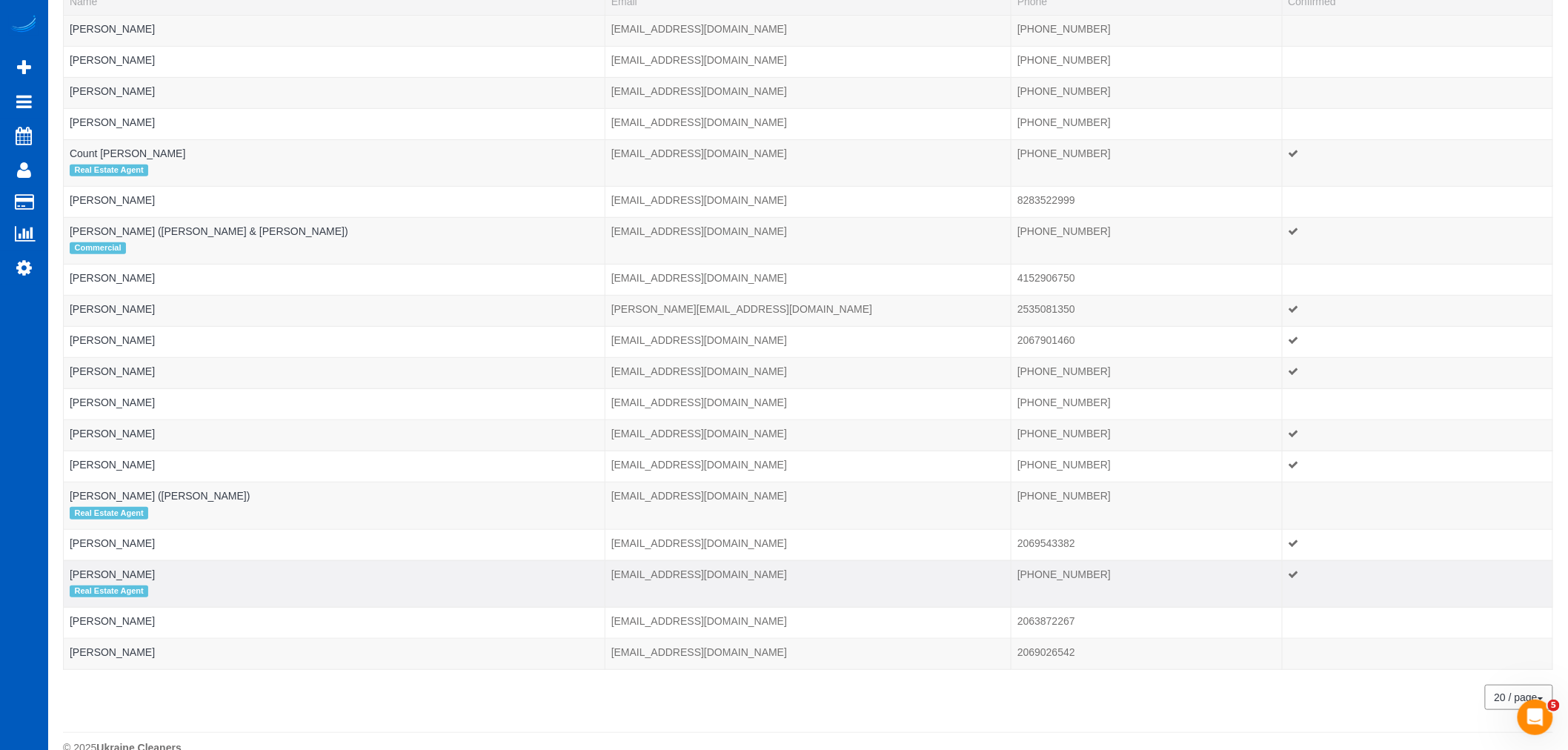
scroll to position [164, 0]
type input "greg"
click at [121, 234] on link "Greg Burns (Taylor & Martin)" at bounding box center [208, 230] width 279 height 12
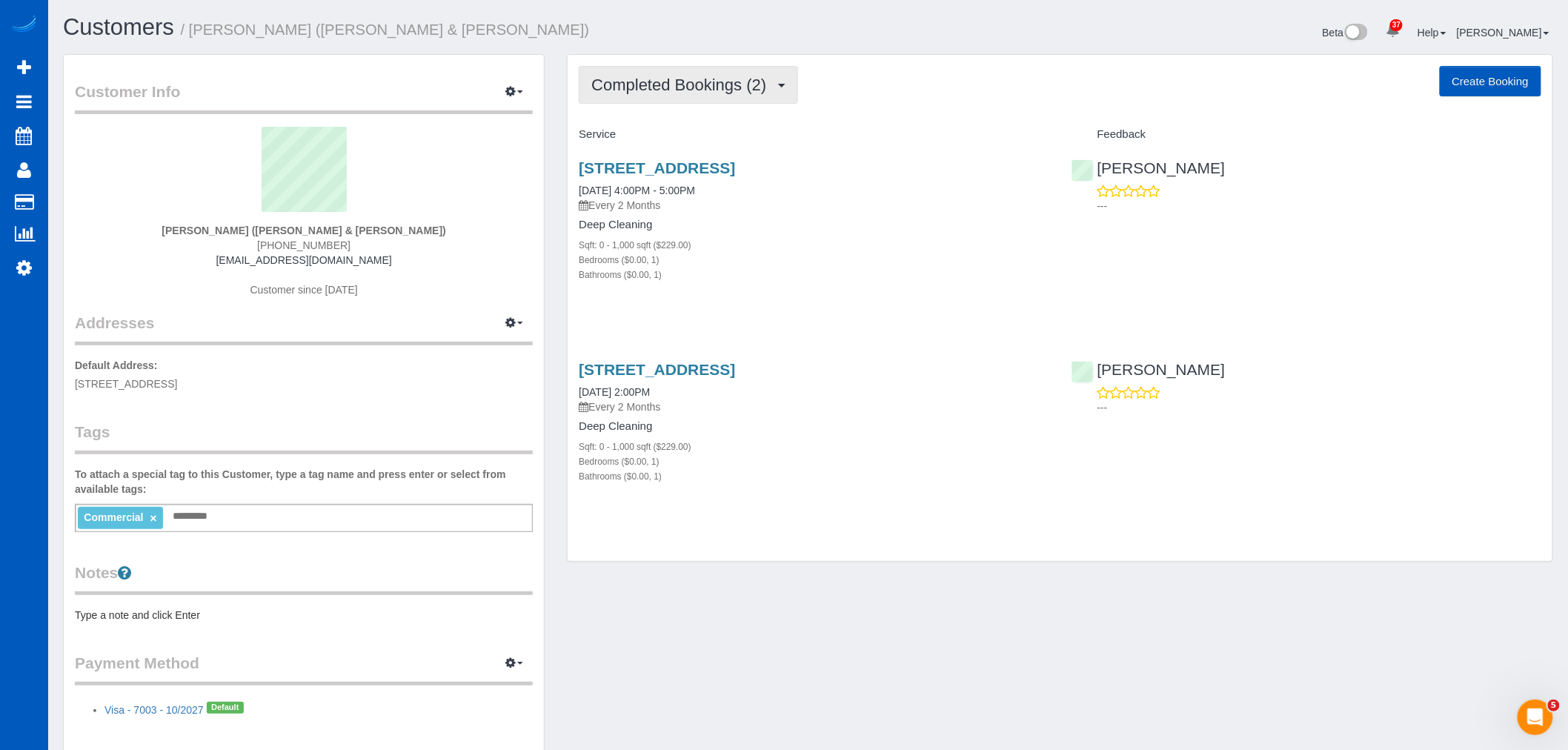
click at [692, 99] on button "Completed Bookings (2)" at bounding box center [688, 84] width 219 height 37
click at [674, 142] on link "Upcoming Bookings (21)" at bounding box center [657, 138] width 156 height 19
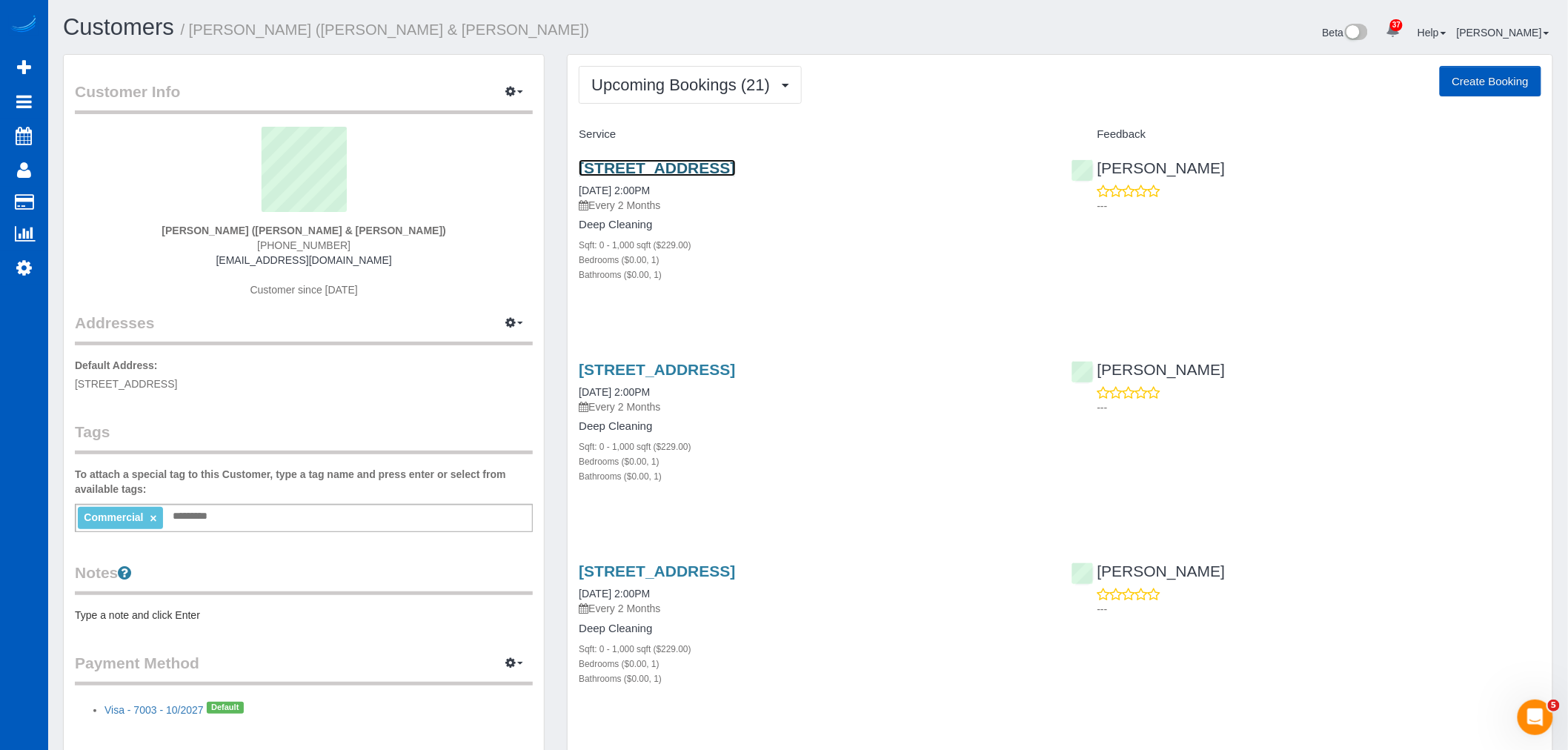
click at [660, 165] on link "7000 N Las Vegas Blvd Gate #9, Las Vegas, NV 89115" at bounding box center [657, 168] width 156 height 17
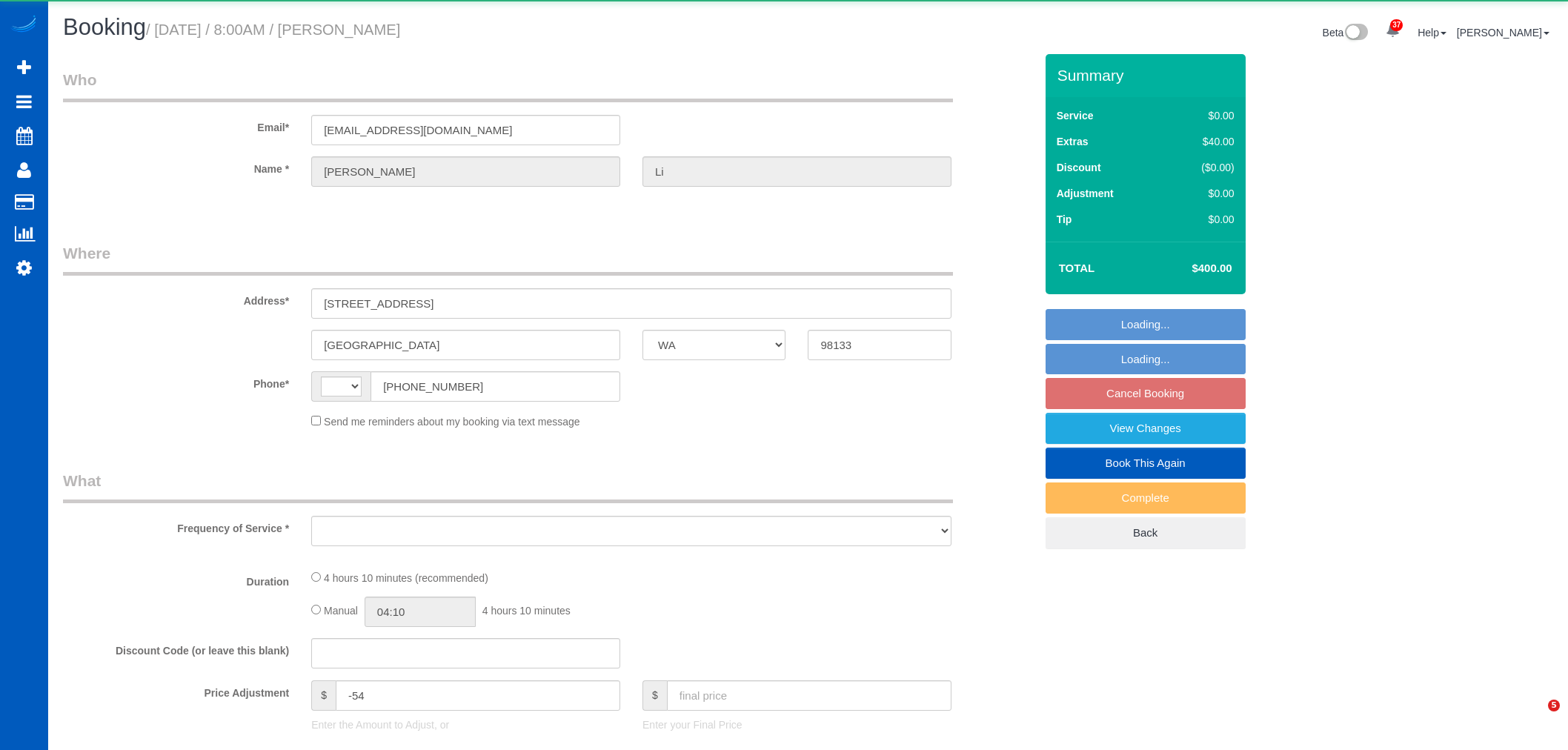
select select "WA"
select select "string:[GEOGRAPHIC_DATA]"
select select "spot1"
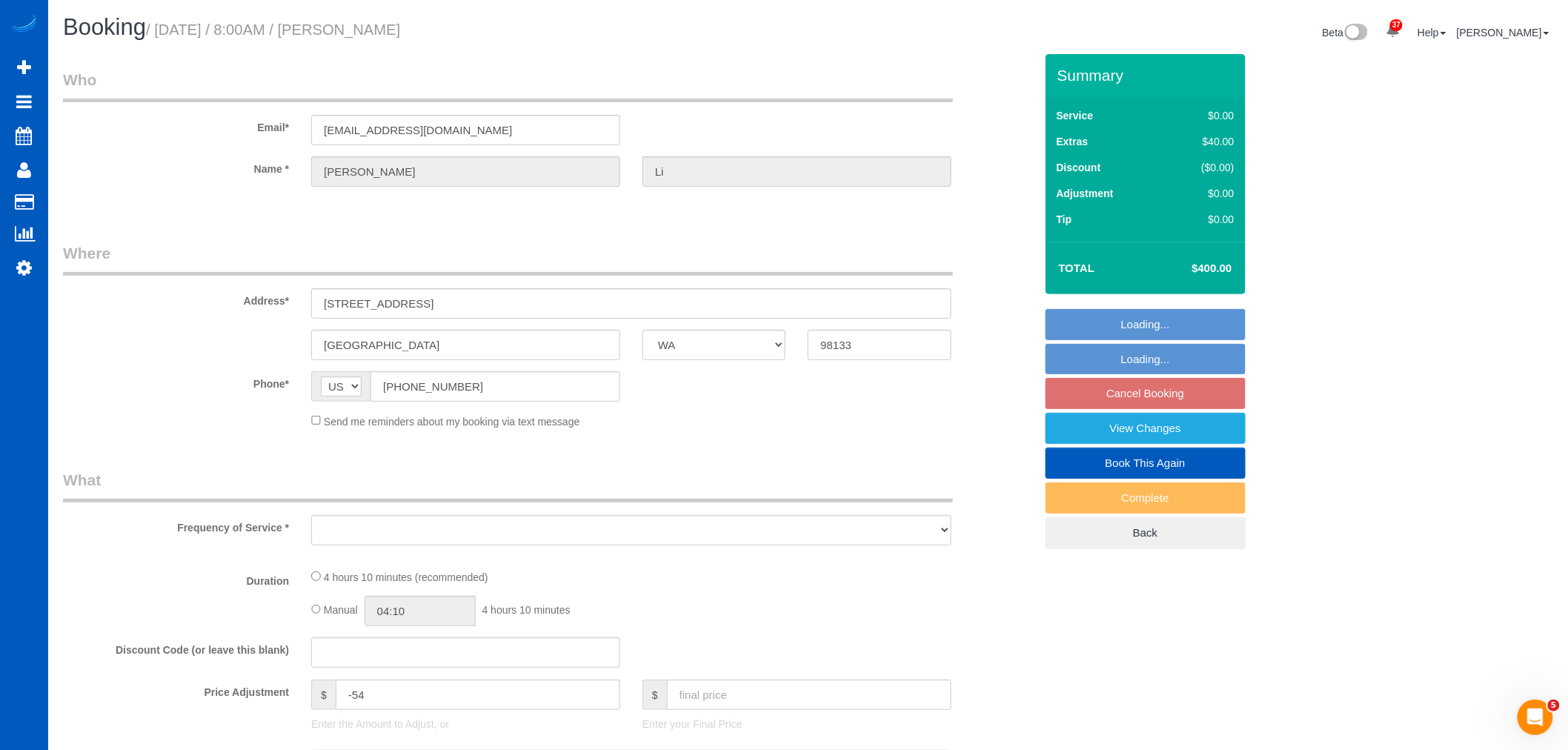
select select "string:fspay-64c48e1d-f689-44df-a4f5-14119e3a2cc8"
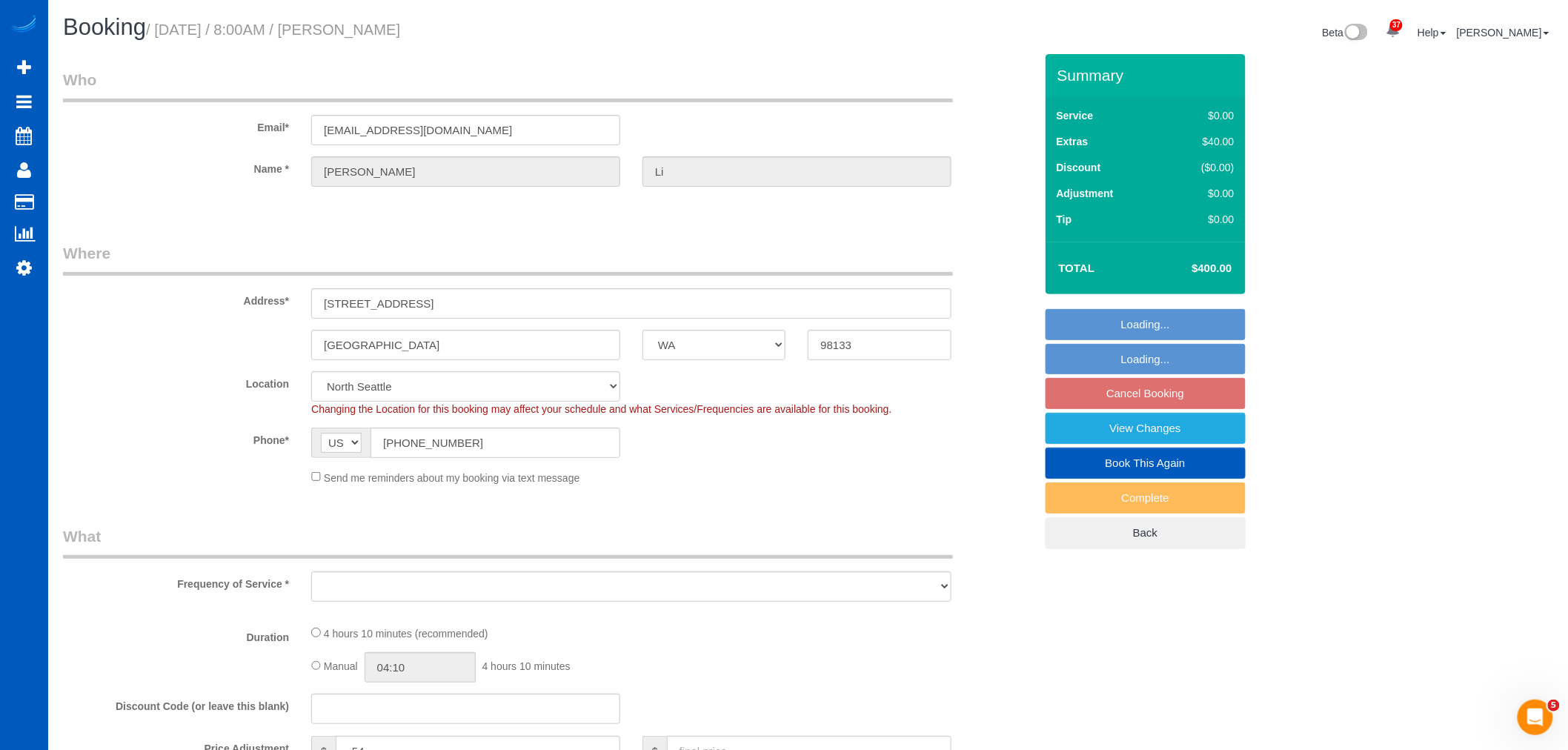
select select "199"
select select "1001"
select select "2"
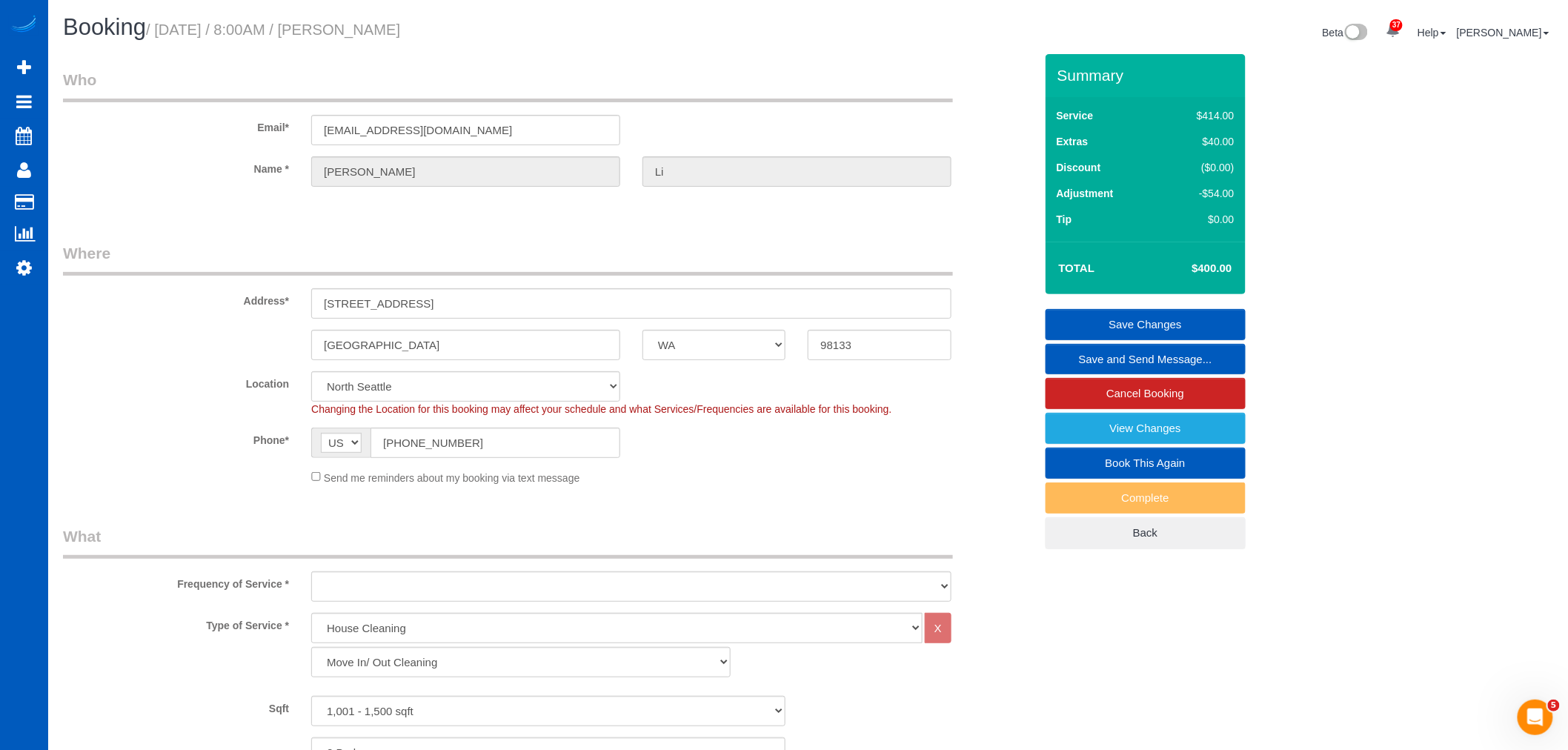
select select "object:1353"
select select "spot18"
select select "object:1358"
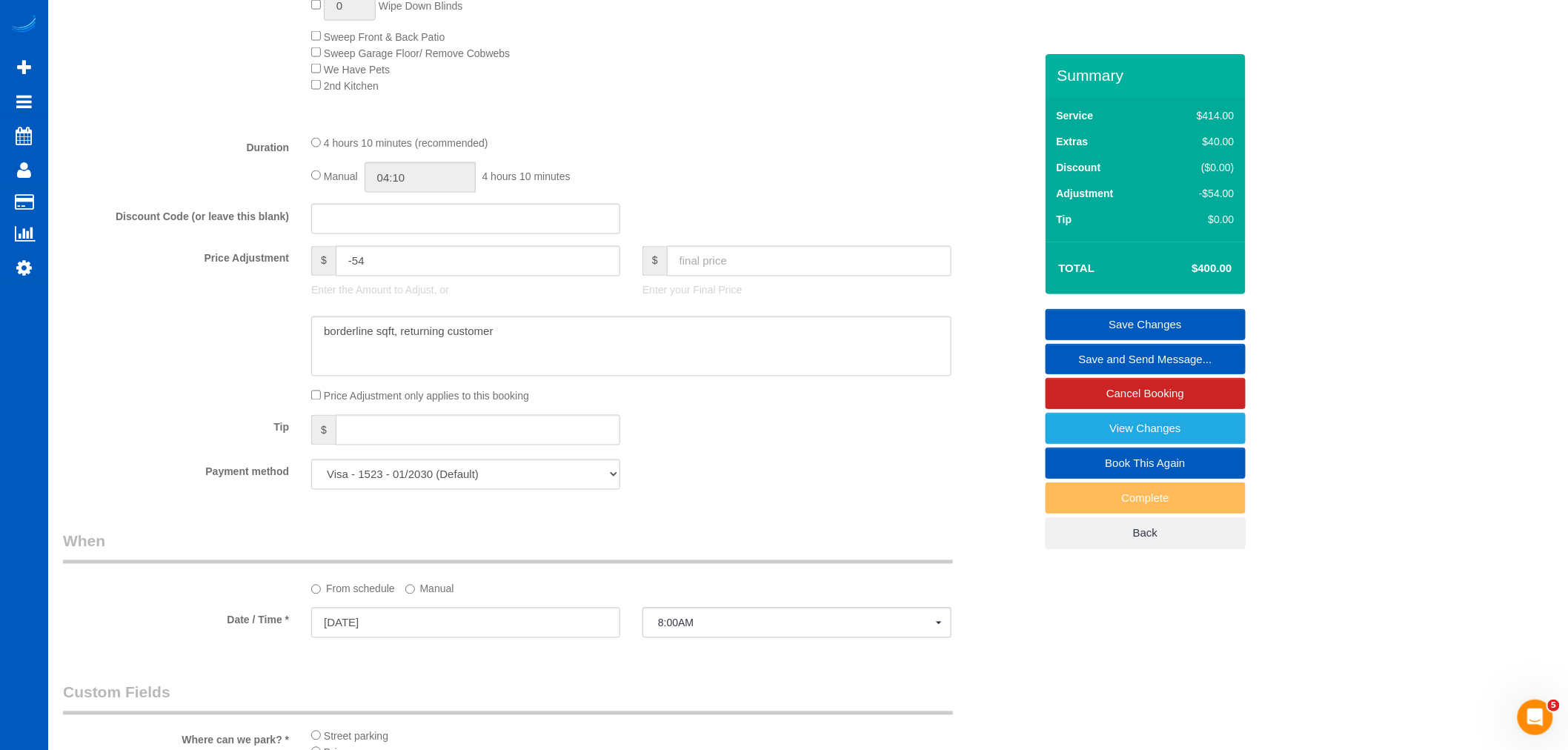
scroll to position [1070, 0]
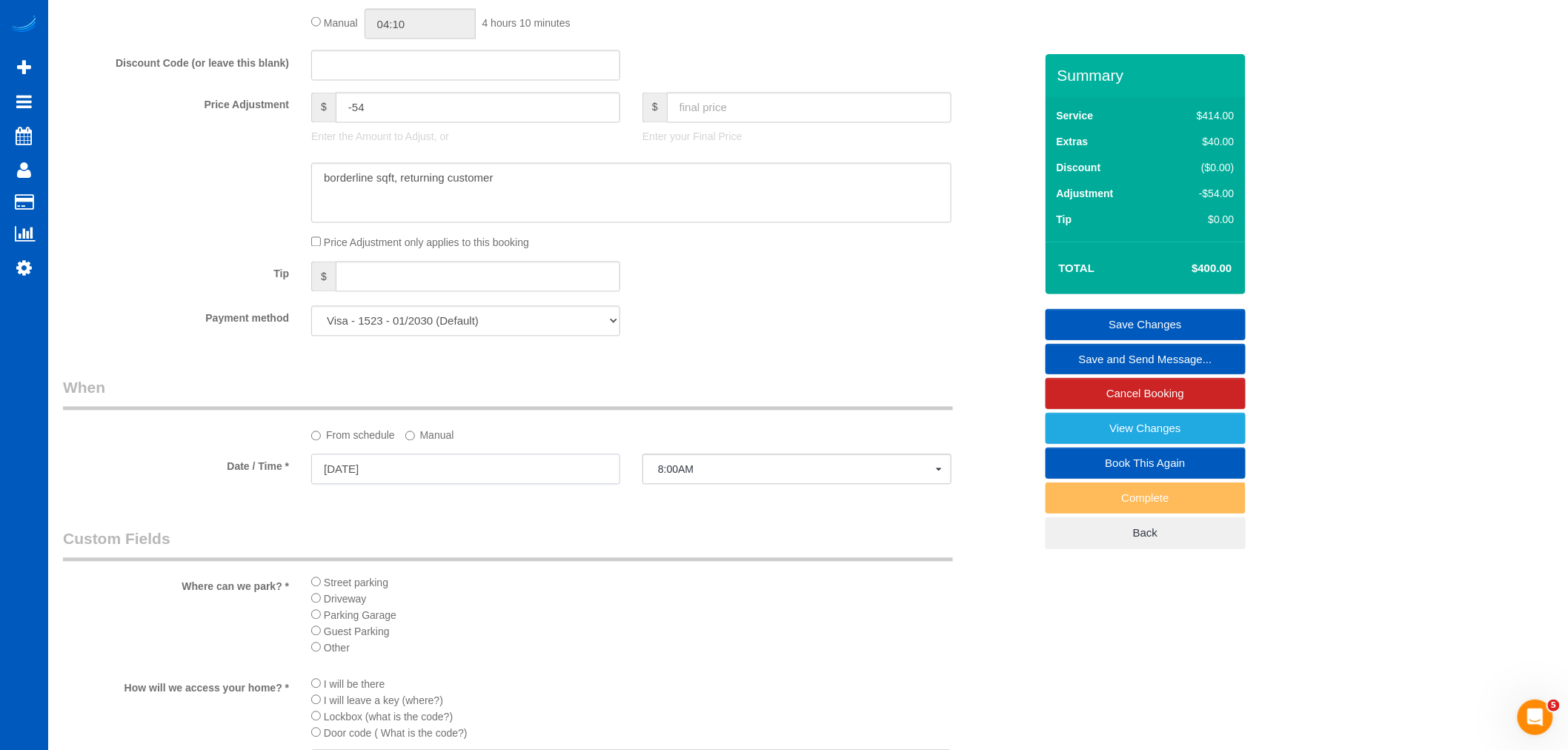
click at [398, 485] on input "[DATE]" at bounding box center [466, 470] width 309 height 31
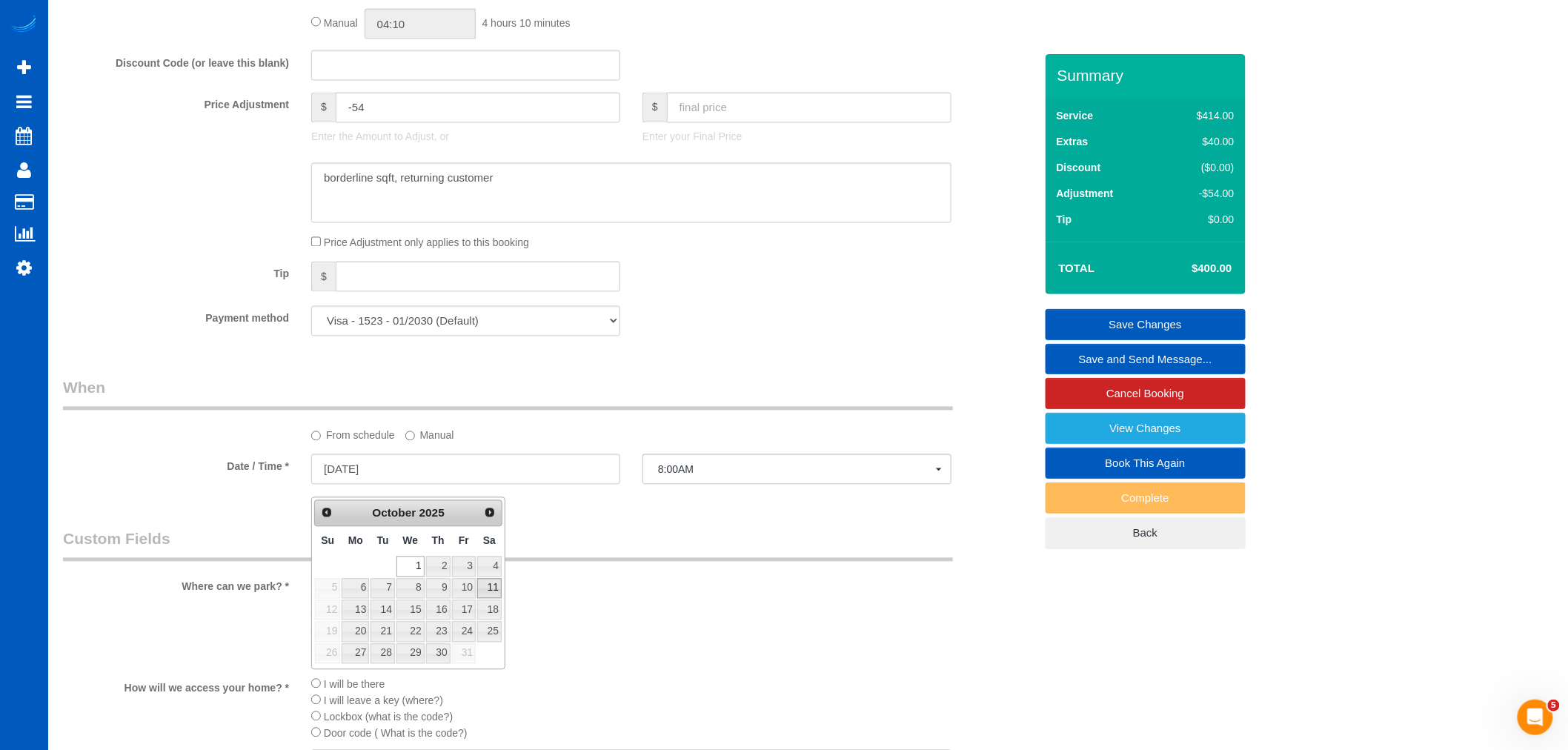
click at [486, 578] on td "11" at bounding box center [489, 589] width 26 height 21
type input "[DATE]"
select select
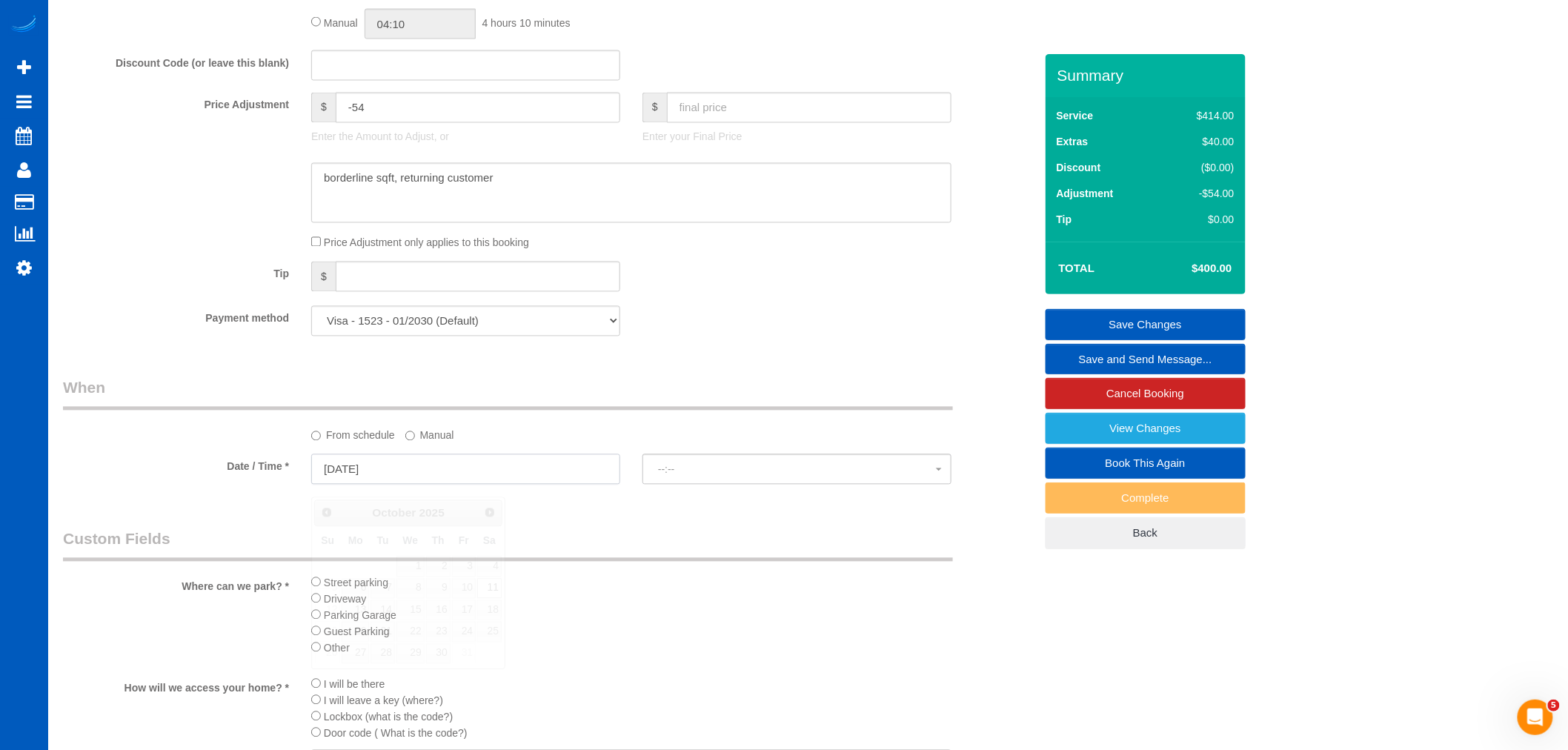
click at [370, 485] on input "[DATE]" at bounding box center [466, 470] width 309 height 31
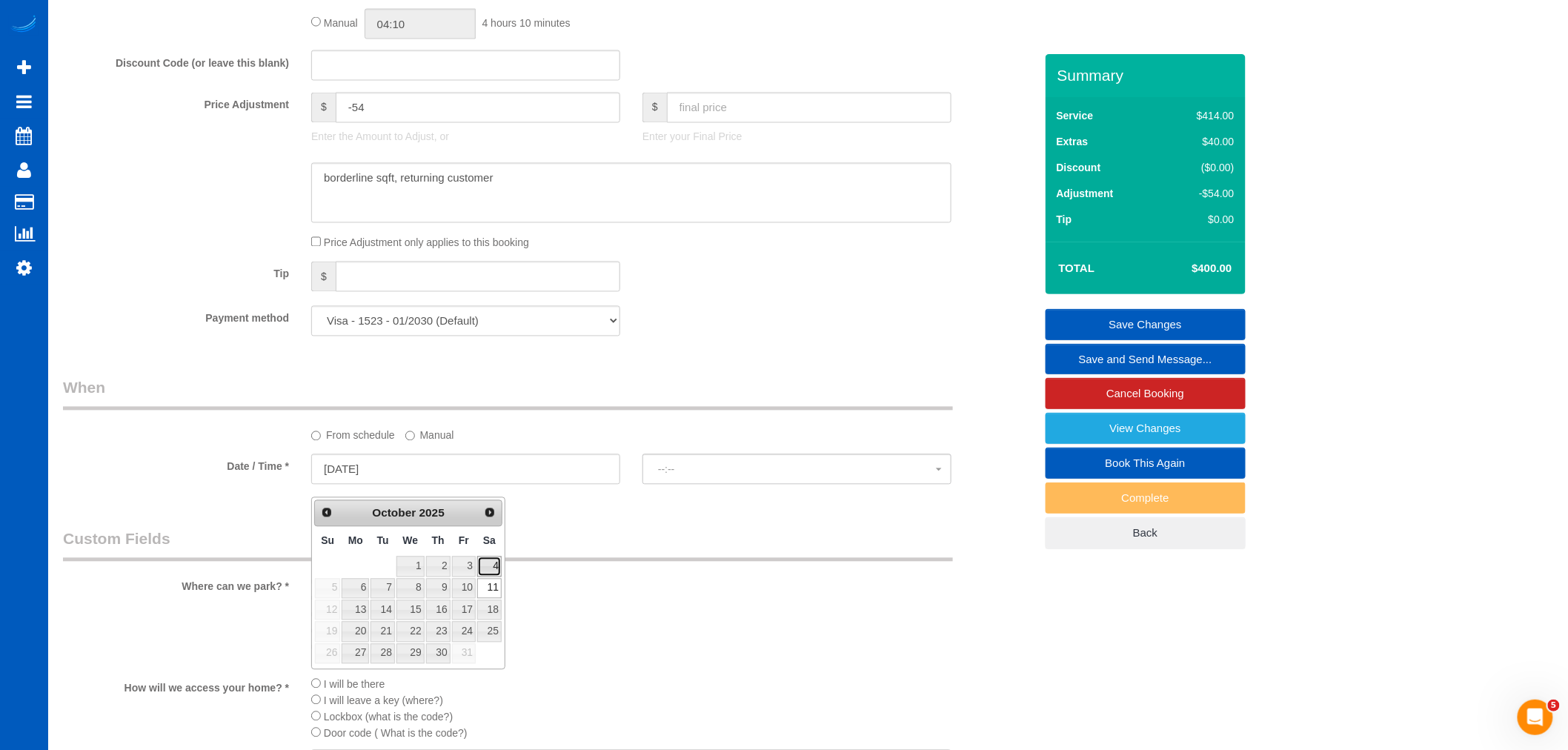
click at [495, 567] on link "4" at bounding box center [489, 567] width 24 height 20
type input "[DATE]"
select select "spot30"
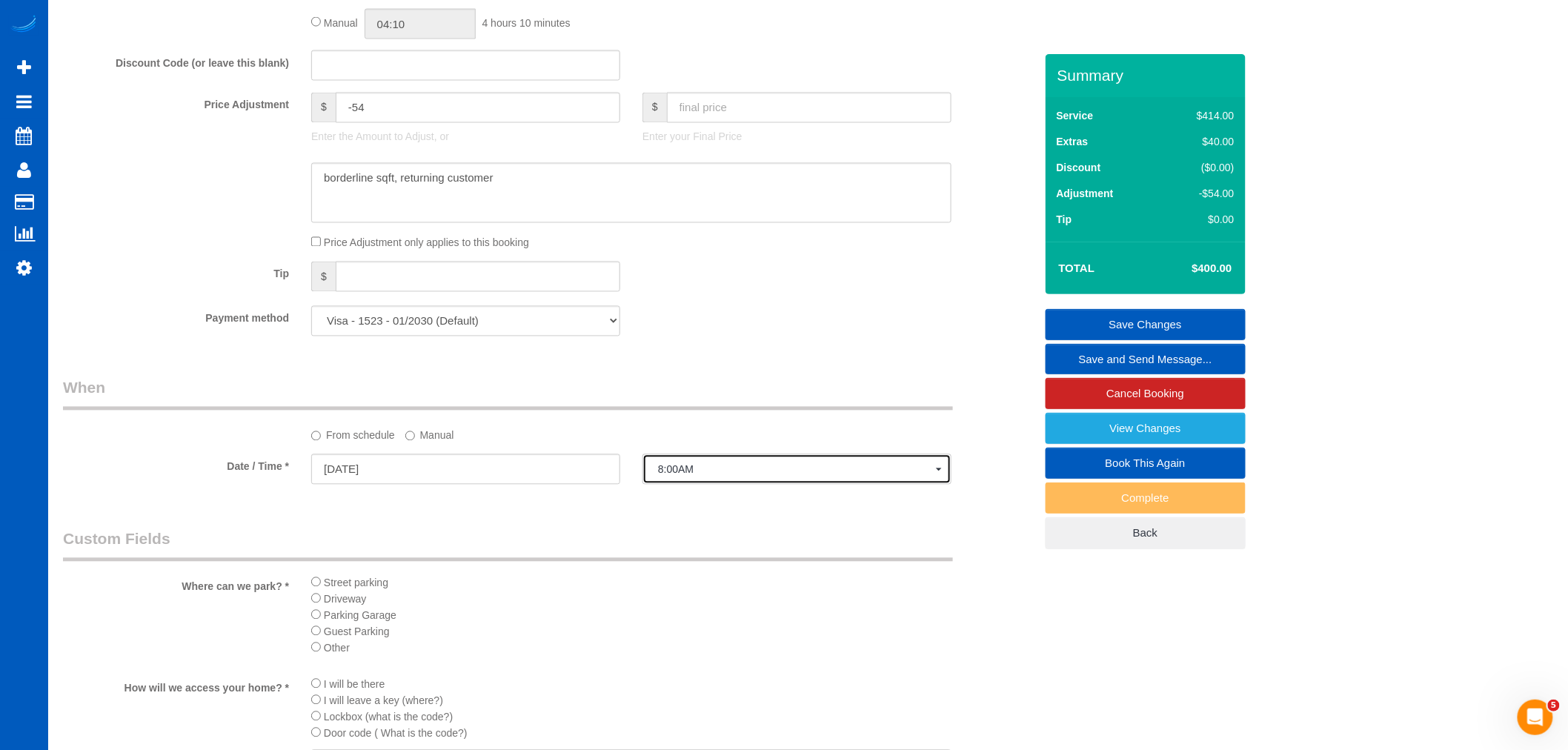
click at [642, 485] on button "8:00AM" at bounding box center [796, 470] width 309 height 31
click at [685, 386] on span "[DATE]" at bounding box center [674, 380] width 33 height 12
click at [626, 554] on legend "Custom Fields" at bounding box center [508, 545] width 890 height 34
click at [676, 468] on button "--:--" at bounding box center [796, 470] width 309 height 31
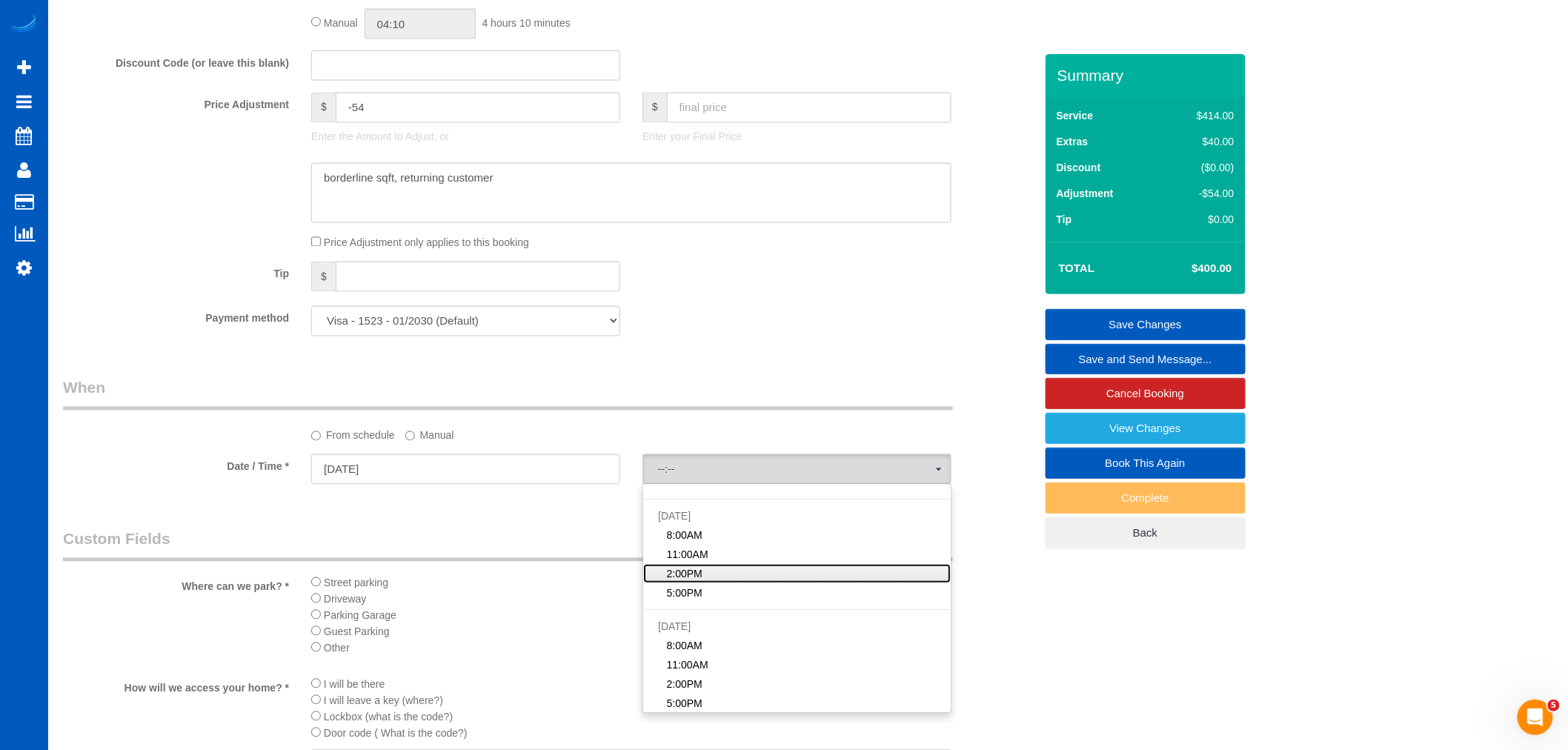
click at [705, 581] on link "2:00PM" at bounding box center [796, 574] width 308 height 19
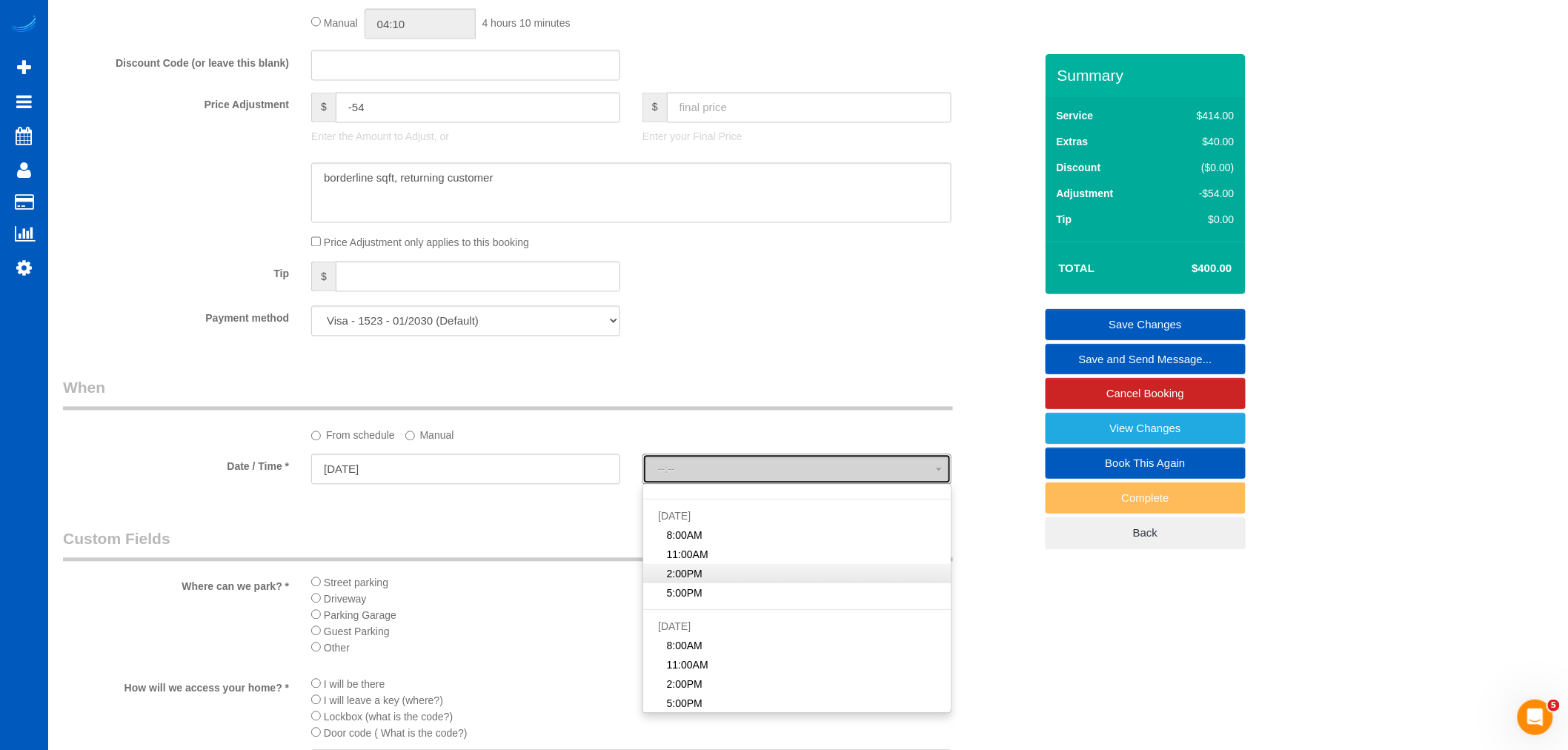
select select "spot46"
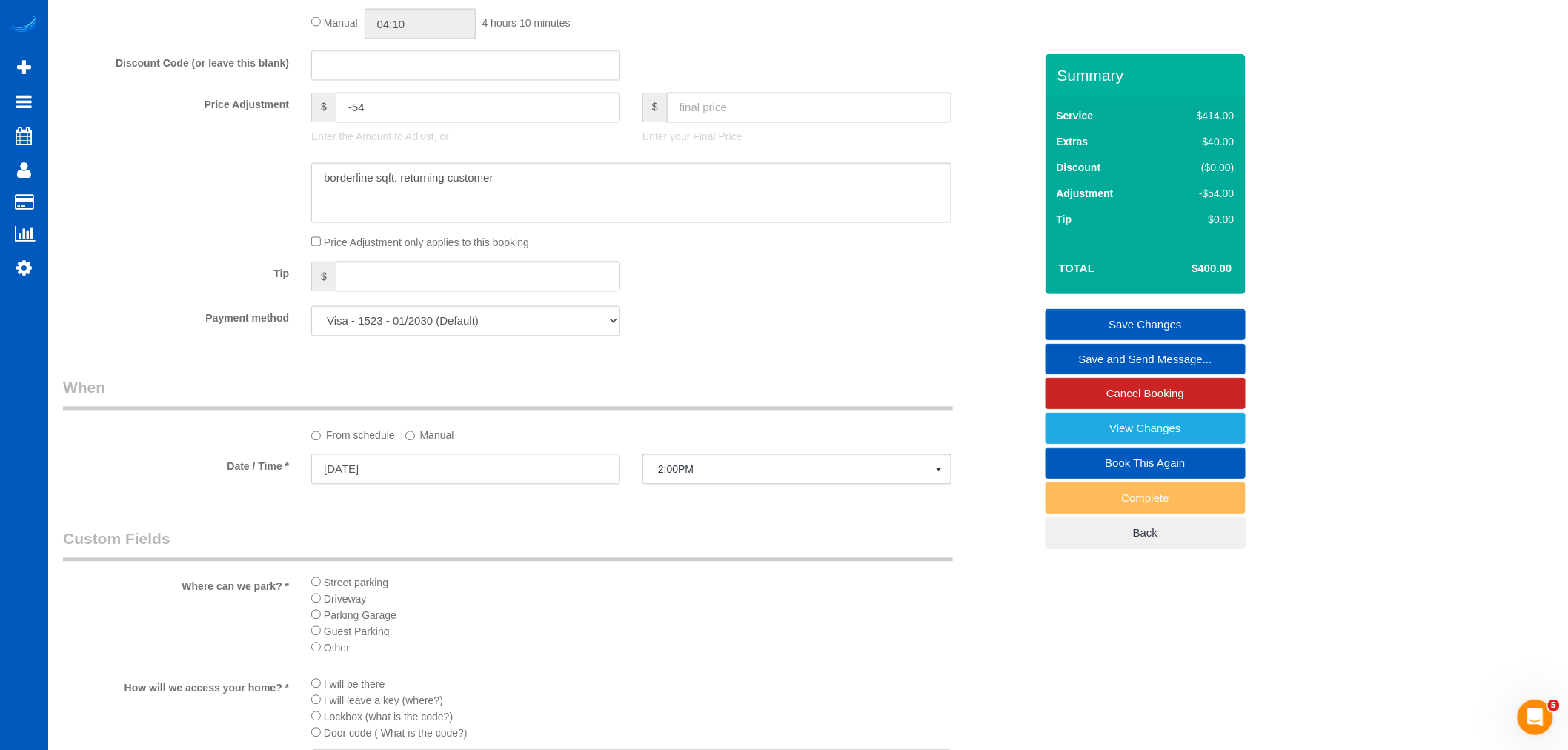
click at [502, 480] on input "[DATE]" at bounding box center [466, 470] width 309 height 31
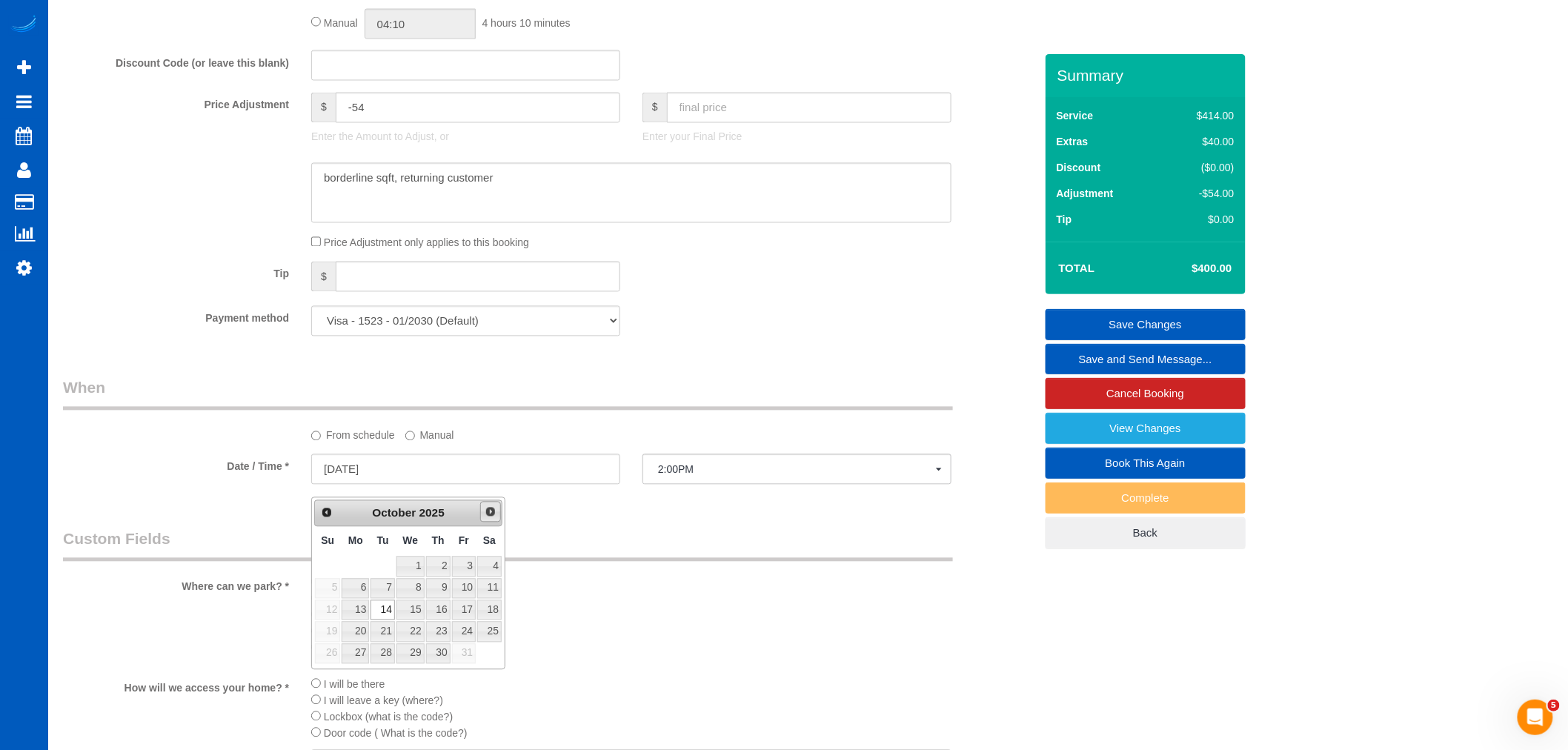
click at [487, 509] on span "Next" at bounding box center [491, 512] width 12 height 12
click at [328, 513] on span "Prev" at bounding box center [326, 512] width 12 height 12
click at [490, 635] on link "27" at bounding box center [489, 632] width 24 height 20
type input "[DATE]"
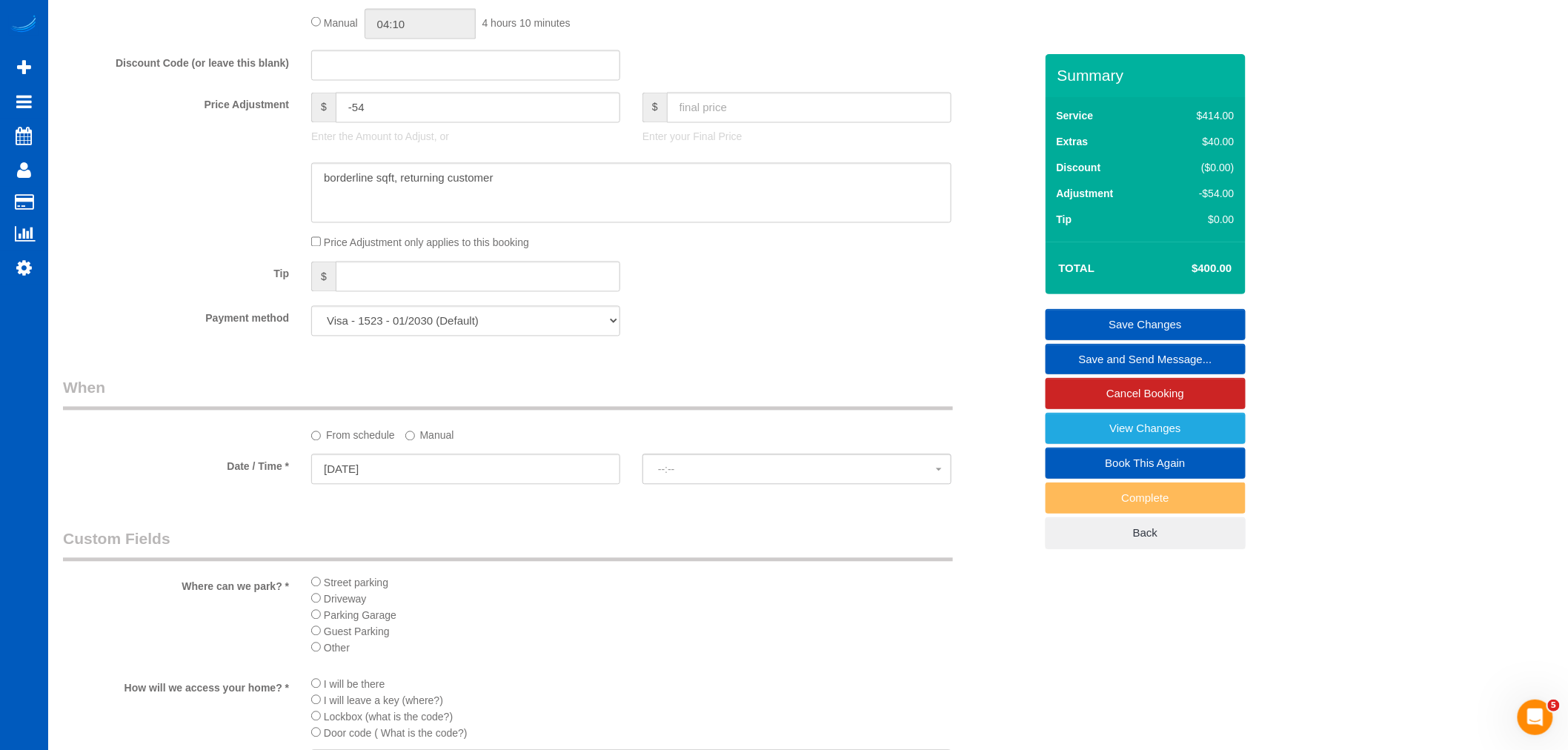
select select "spot52"
click at [678, 476] on span "2:00PM" at bounding box center [797, 470] width 278 height 12
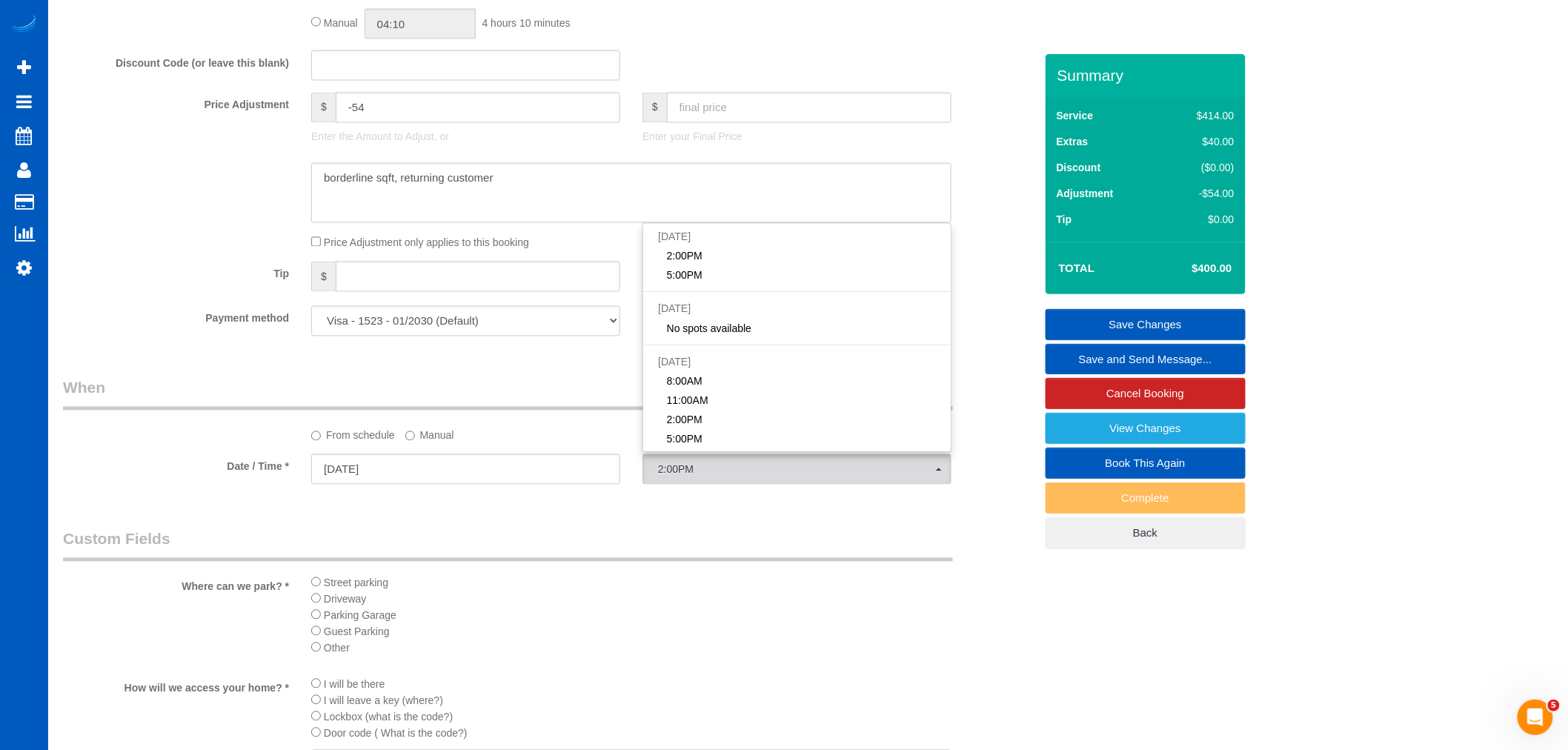
click at [649, 532] on div "Who Email* [EMAIL_ADDRESS][DOMAIN_NAME] Name * [PERSON_NAME] Where Address* [ST…" at bounding box center [548, 199] width 993 height 2433
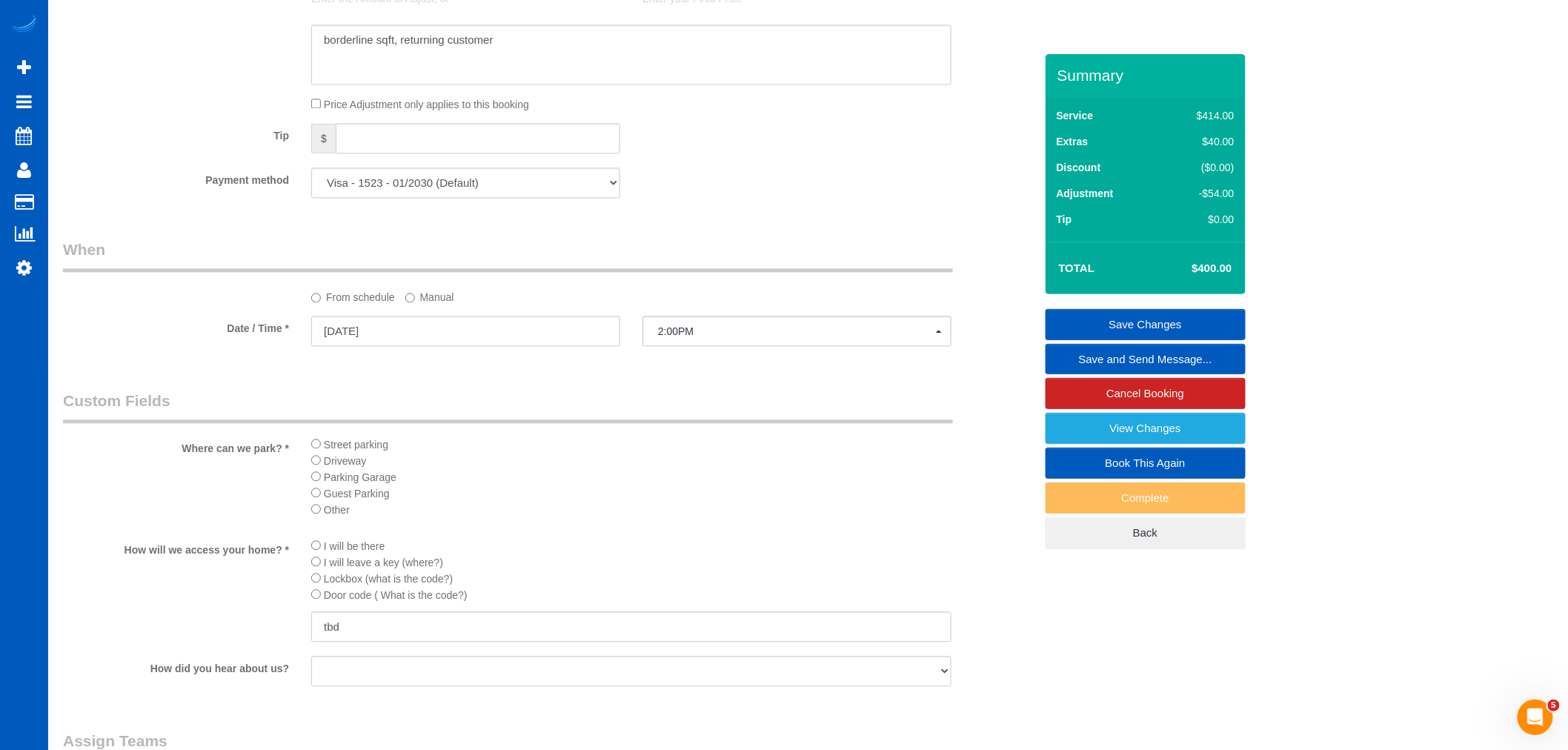
scroll to position [1399, 0]
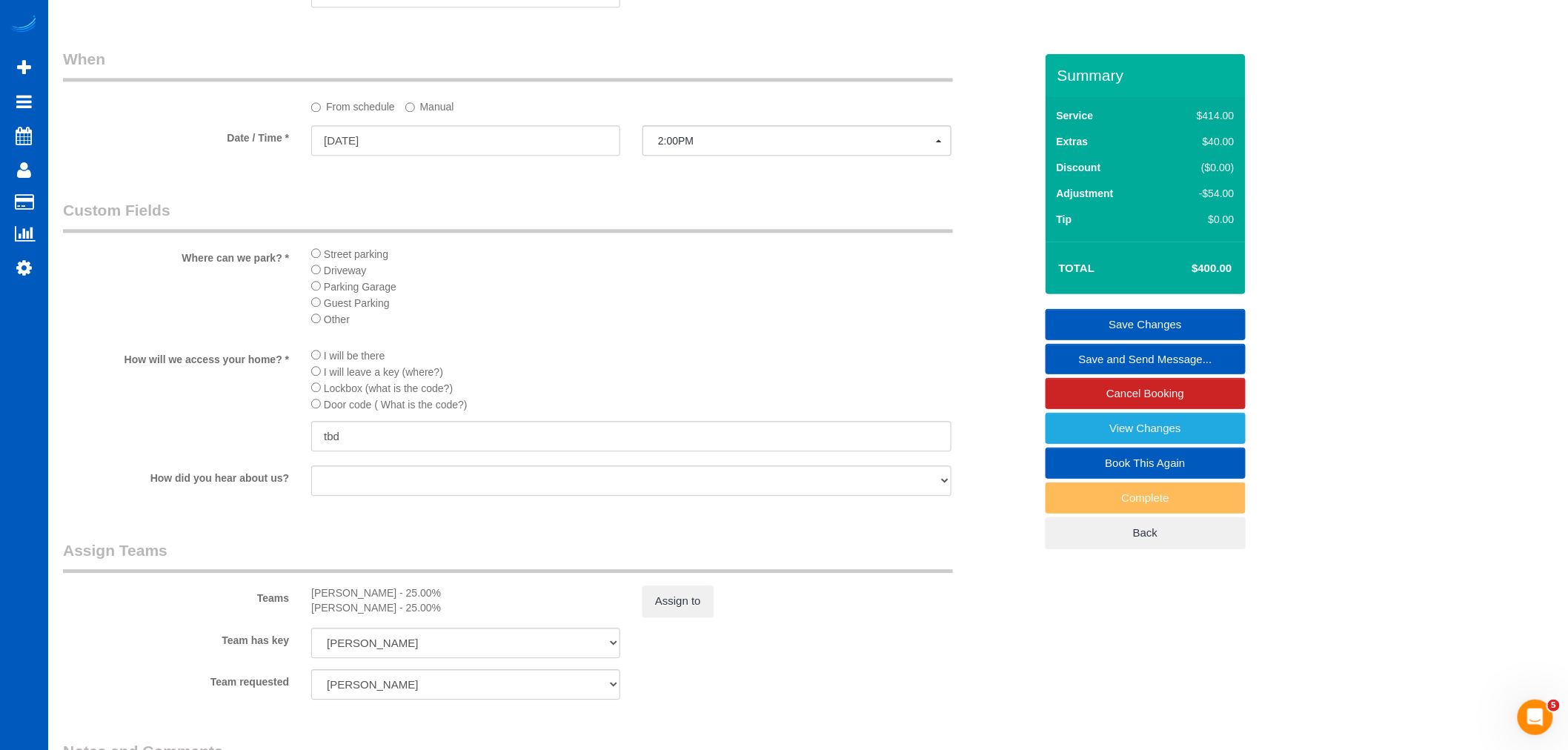
click at [1173, 329] on link "Save Changes" at bounding box center [1145, 325] width 200 height 31
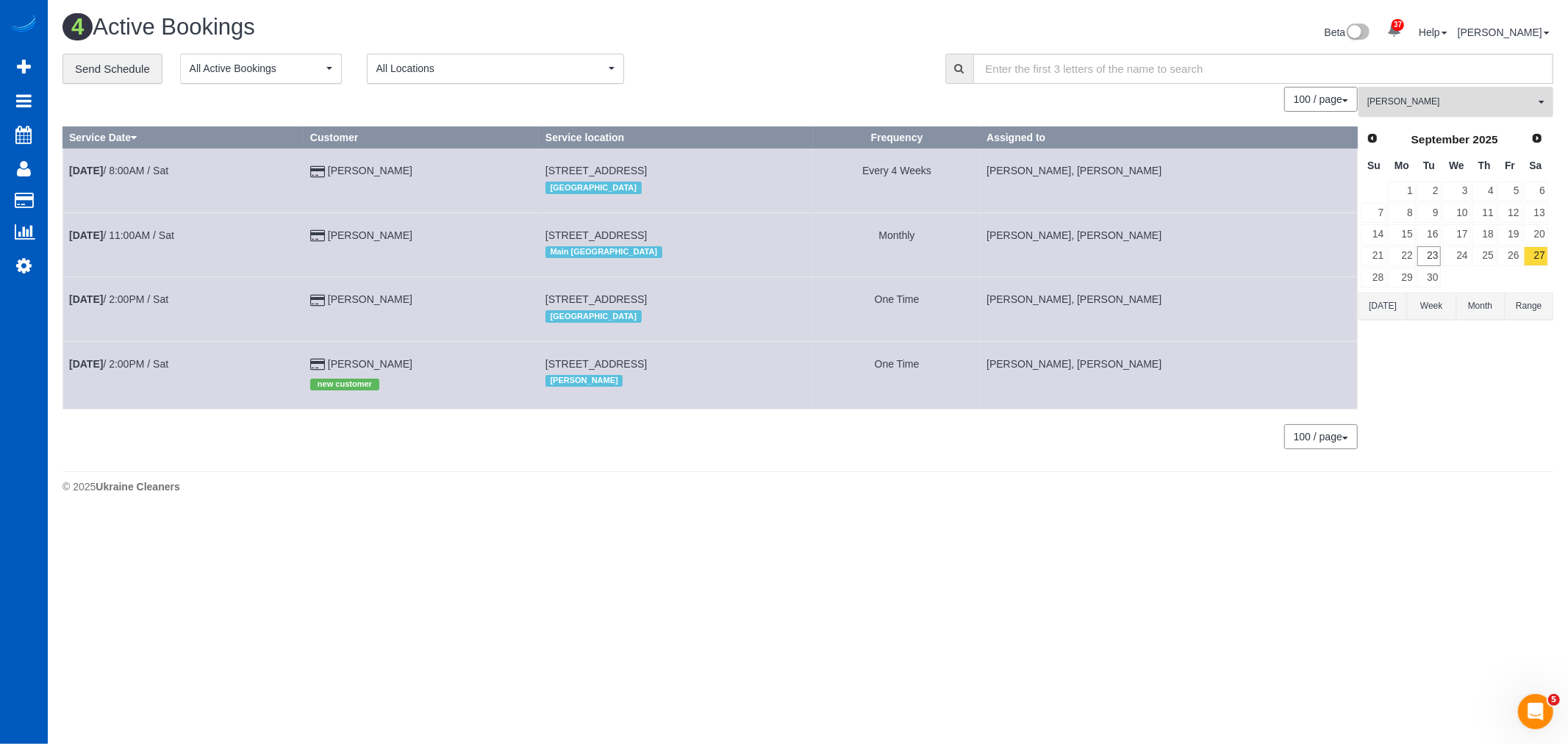
click at [1479, 97] on span "Kateryna Maherovska" at bounding box center [1451, 102] width 167 height 12
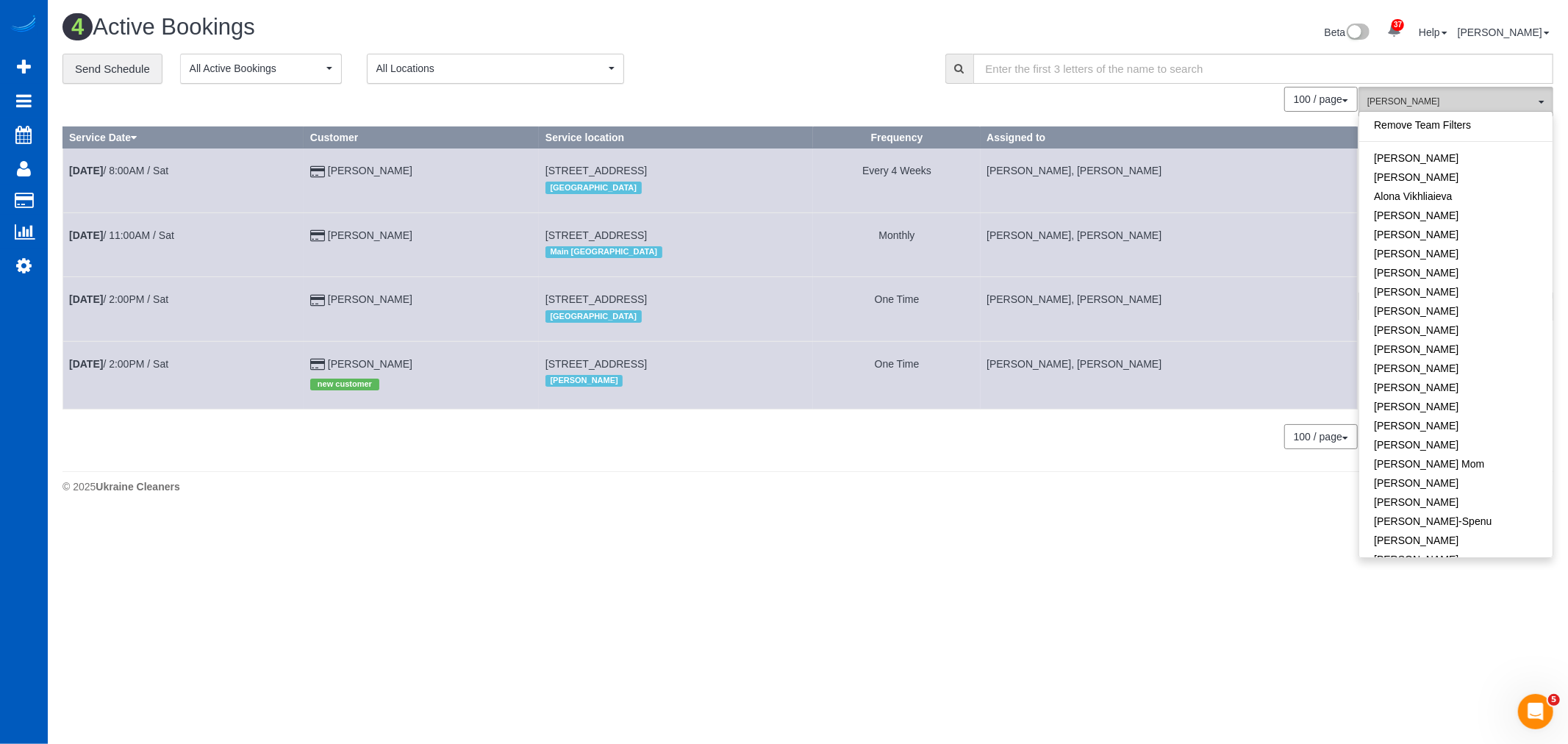
scroll to position [282, 0]
click at [1479, 97] on span "Kateryna Maherovska" at bounding box center [1451, 102] width 167 height 12
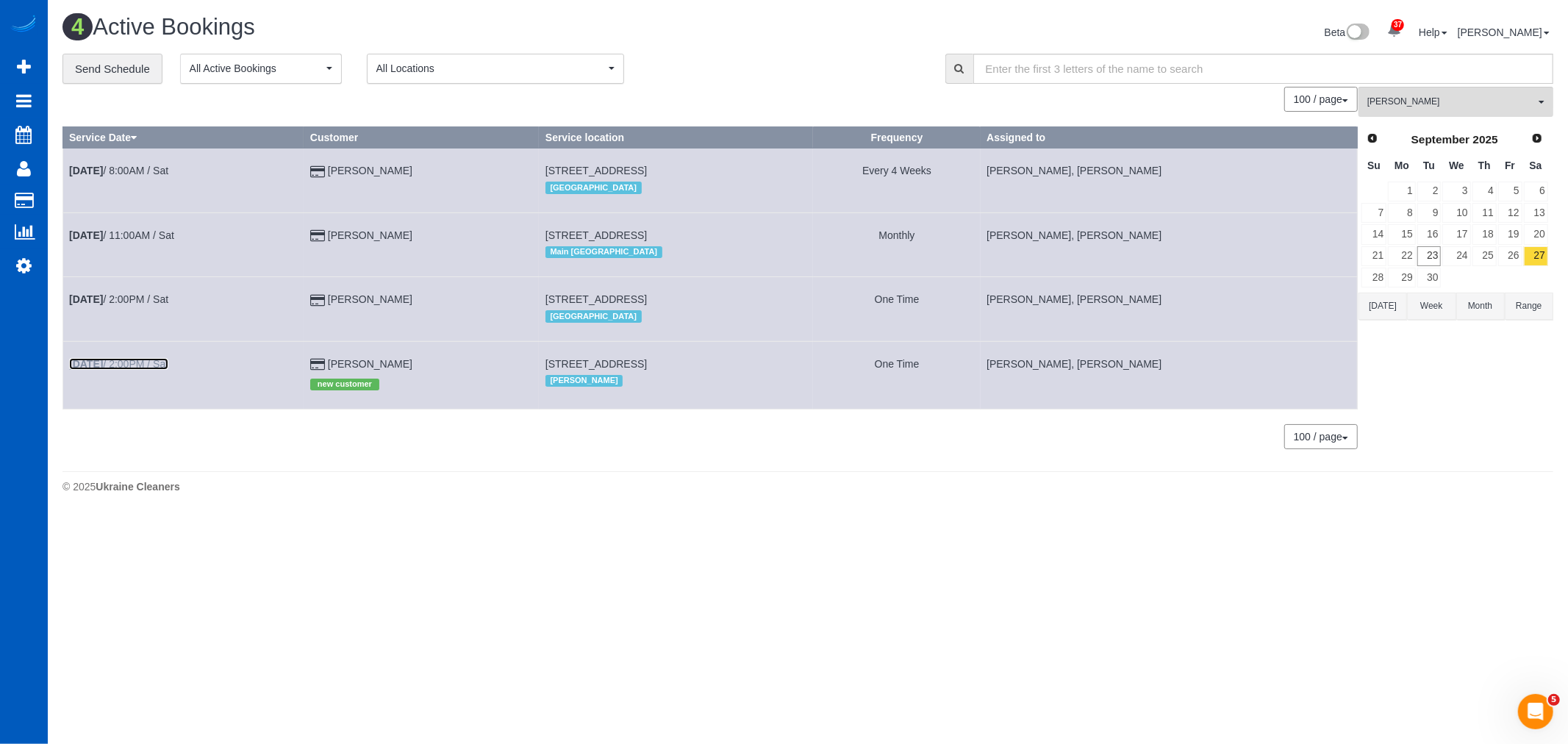
click at [140, 366] on link "Sep 27th / 2:00PM / Sat" at bounding box center [118, 364] width 99 height 12
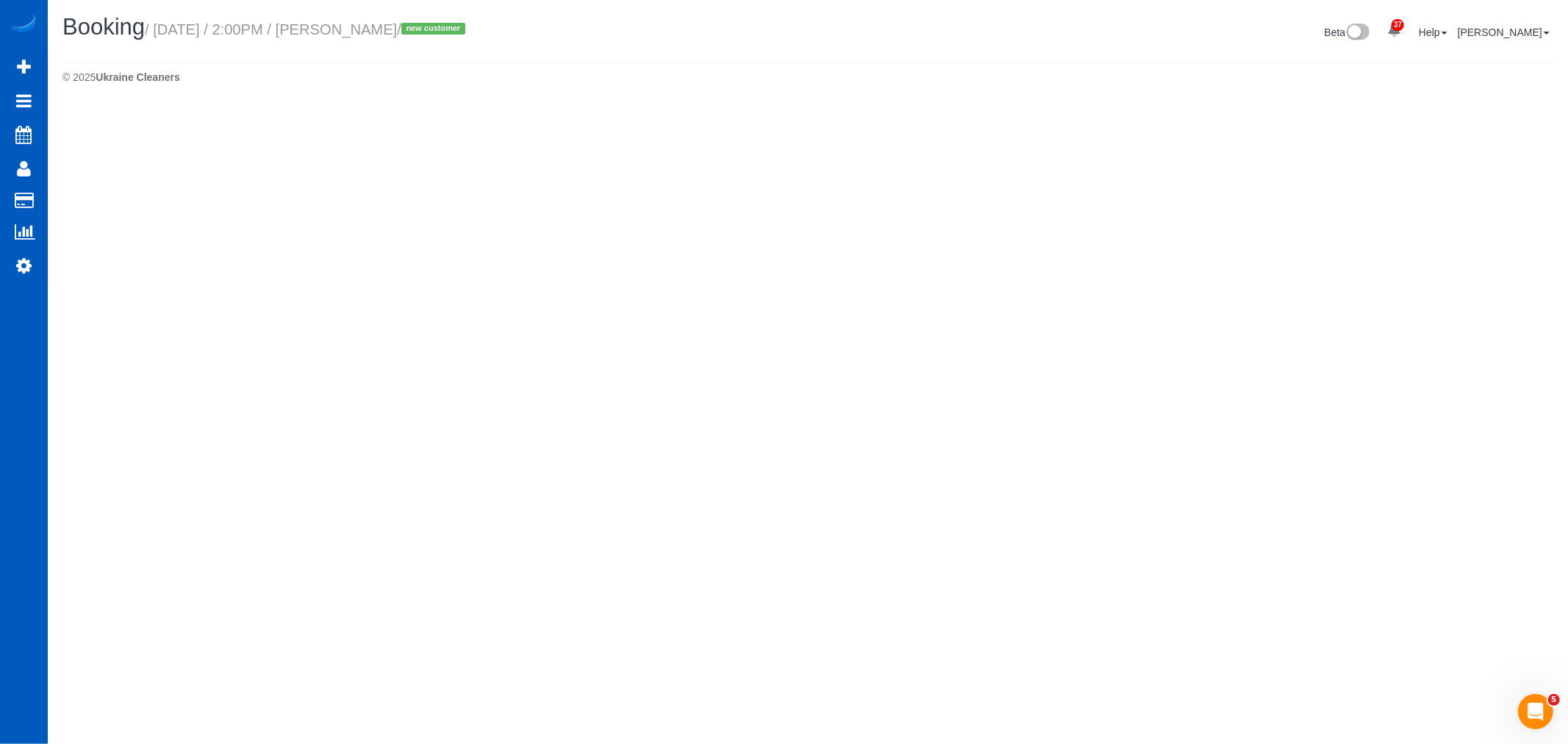
select select "WA"
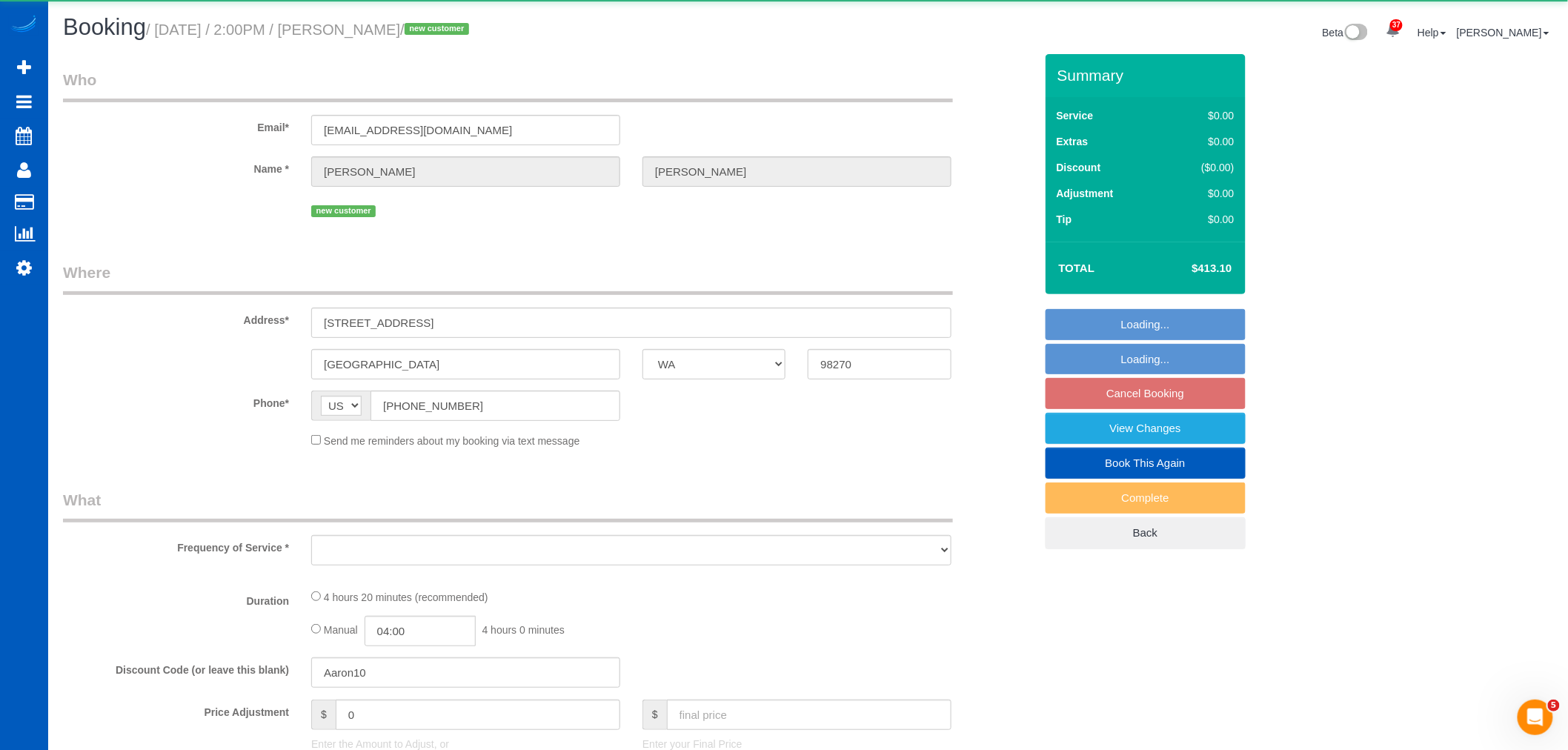
select select "string:fspay-860b7b88-8087-4573-bc25-0687694a7f34"
select select "199"
select select "1501"
select select "4"
select select "3"
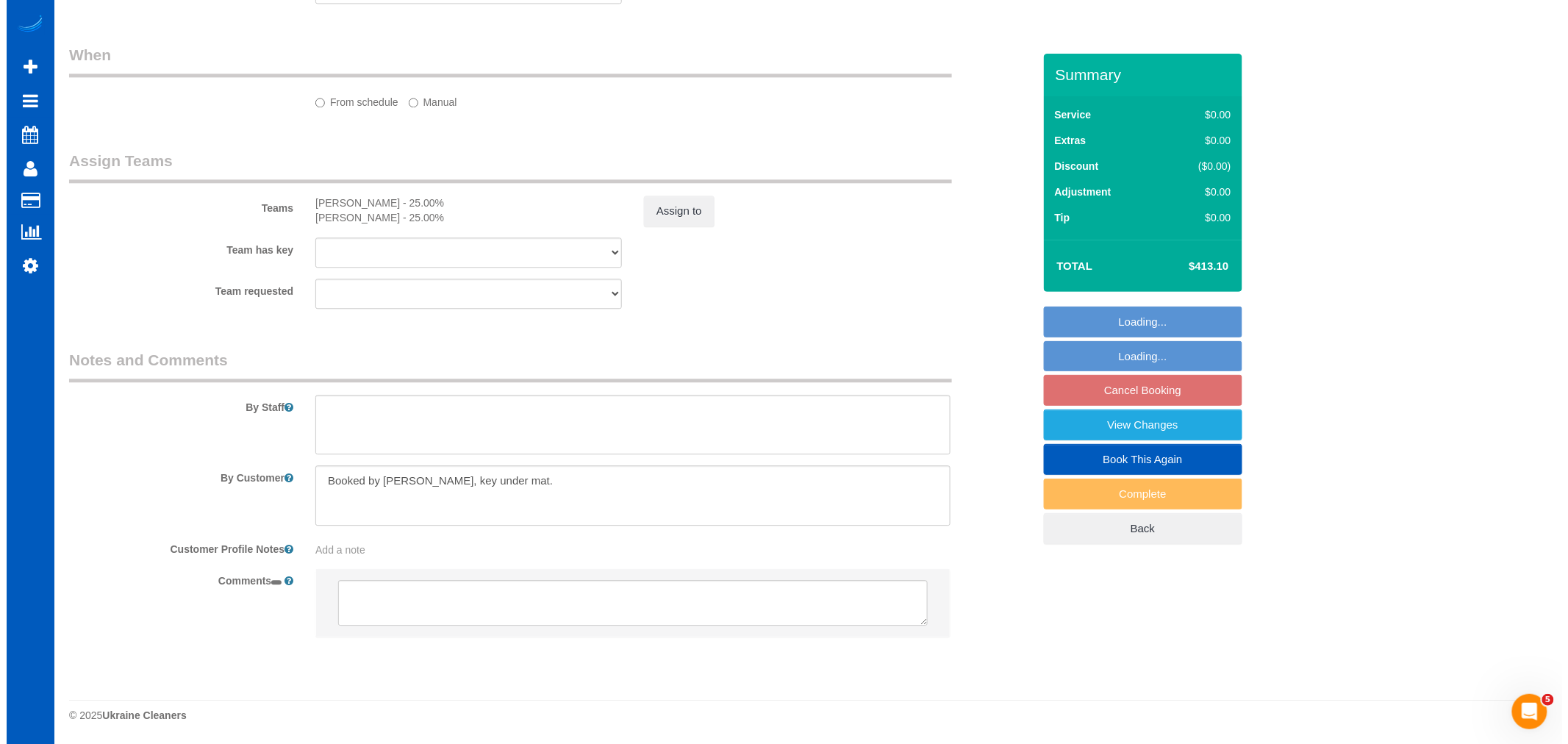
scroll to position [1425, 0]
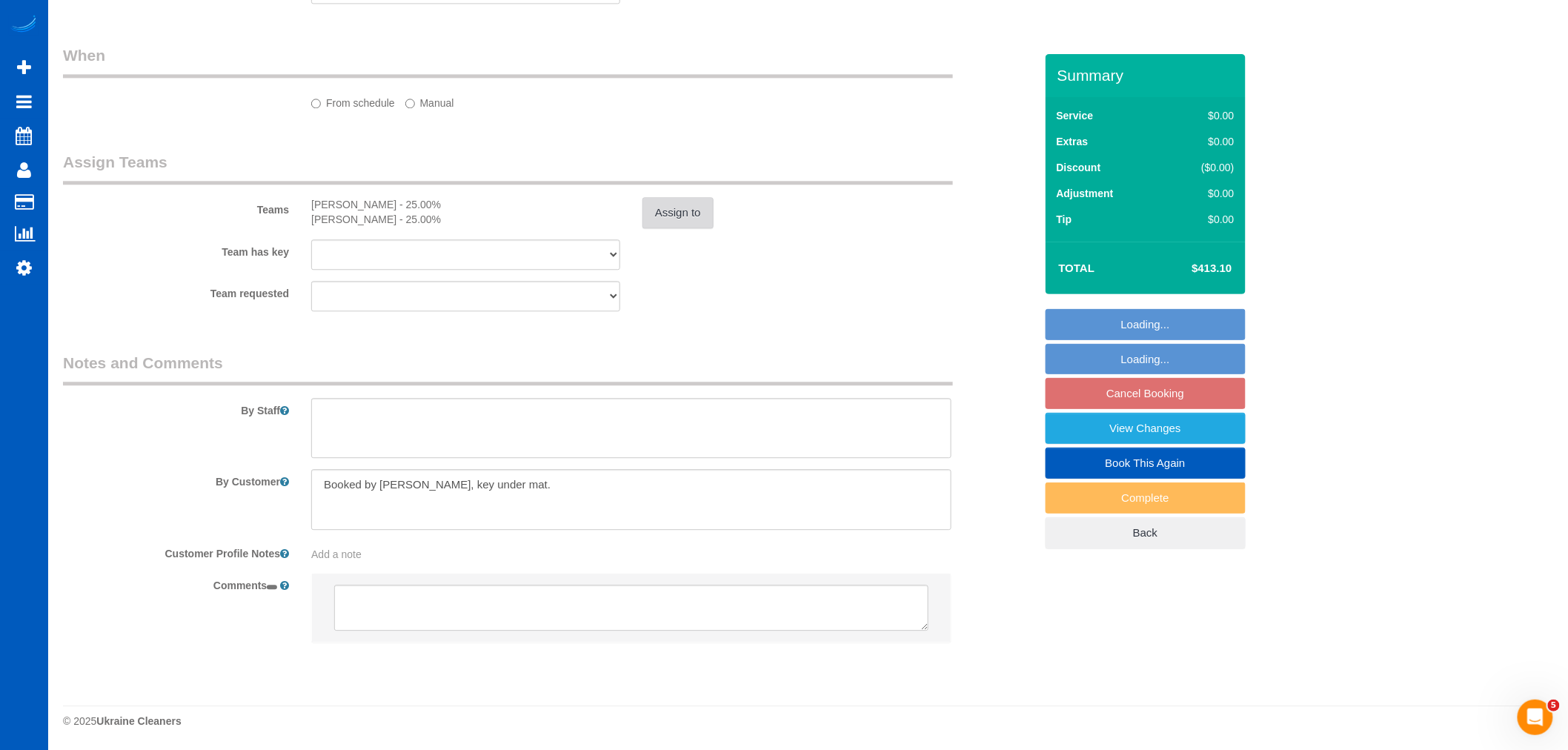
click at [666, 223] on button "Assign to" at bounding box center [677, 212] width 71 height 31
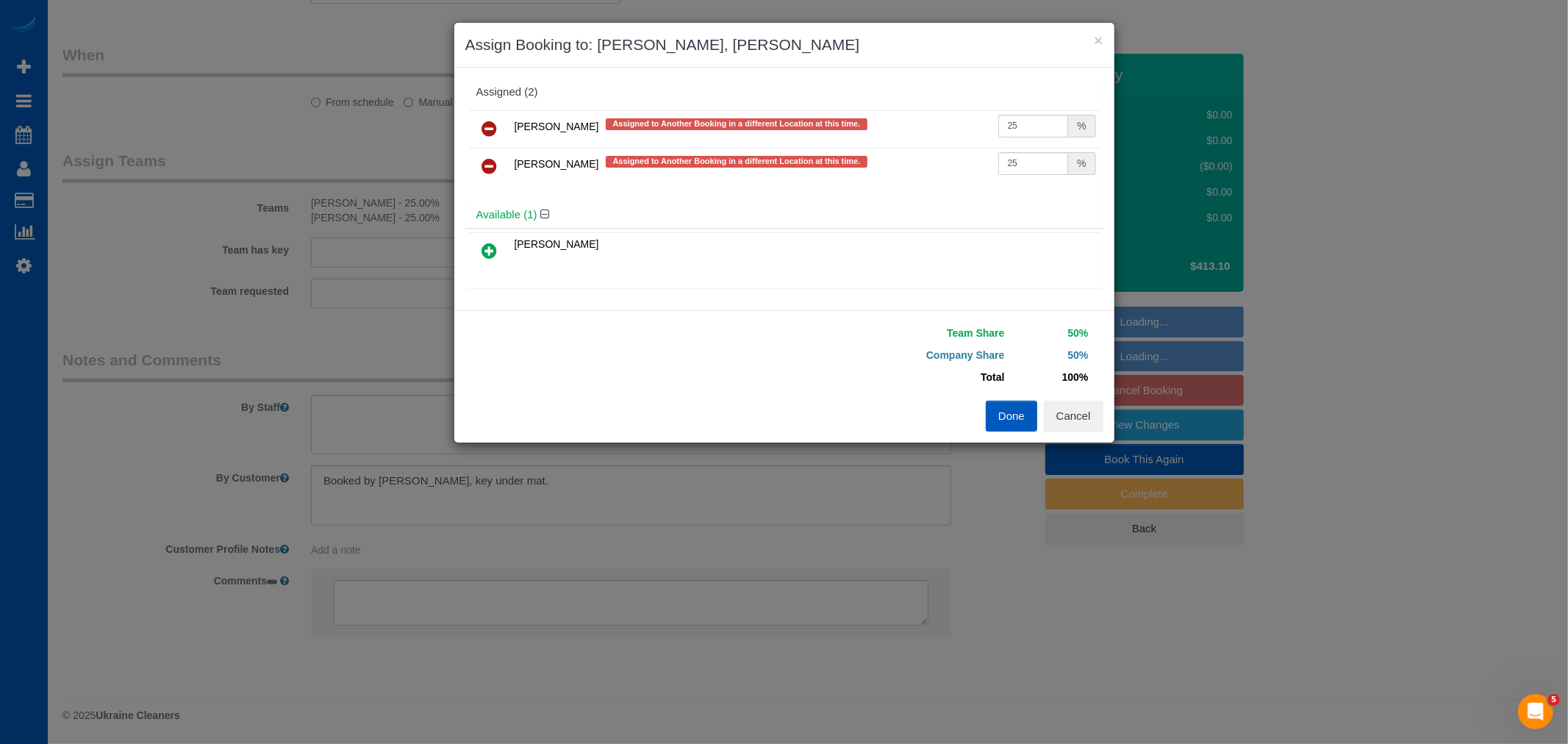
select select "object:3301"
select select "spot67"
click at [498, 159] on link at bounding box center [490, 167] width 35 height 30
select select "1501"
select select "4"
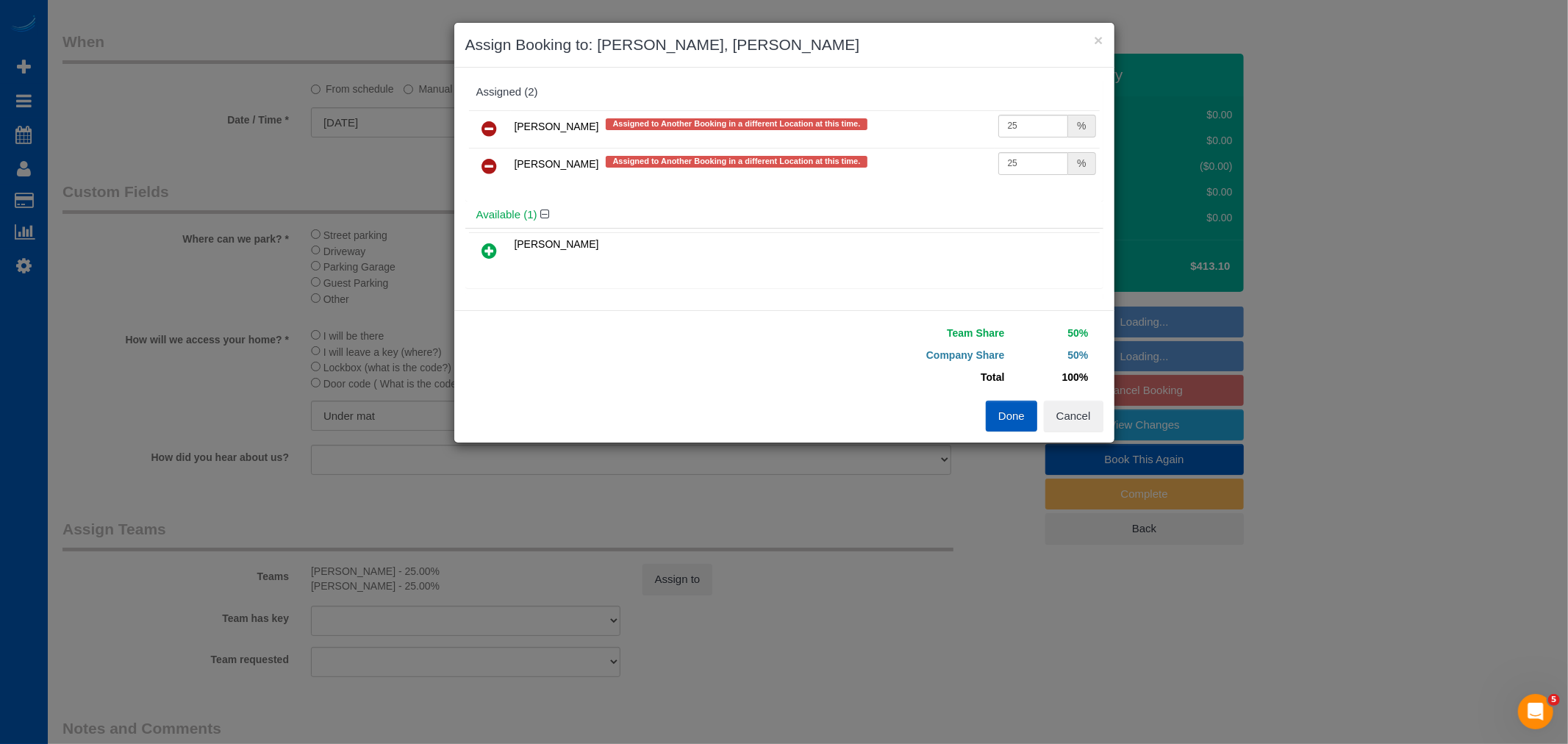
select select "3"
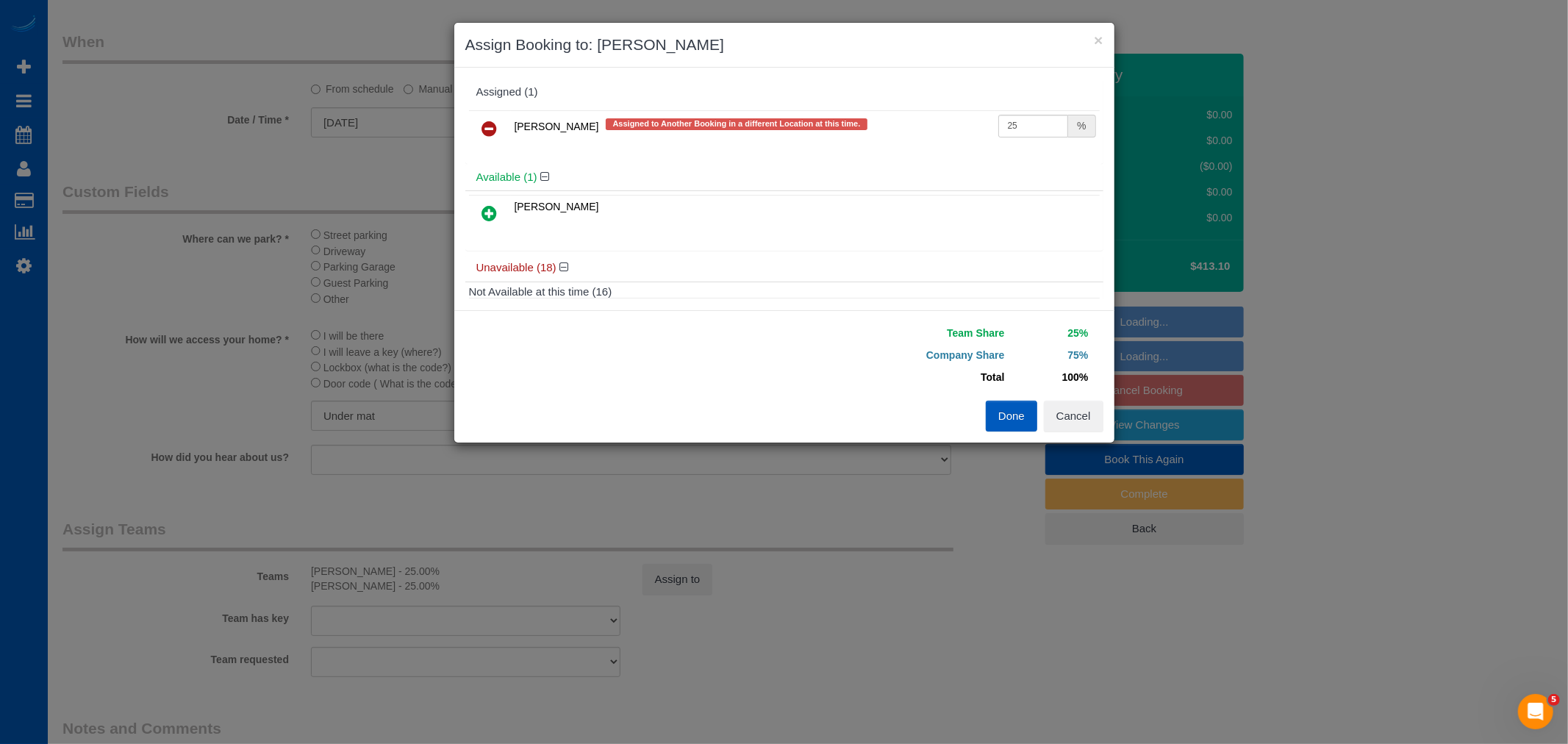
click at [479, 114] on link at bounding box center [490, 129] width 35 height 30
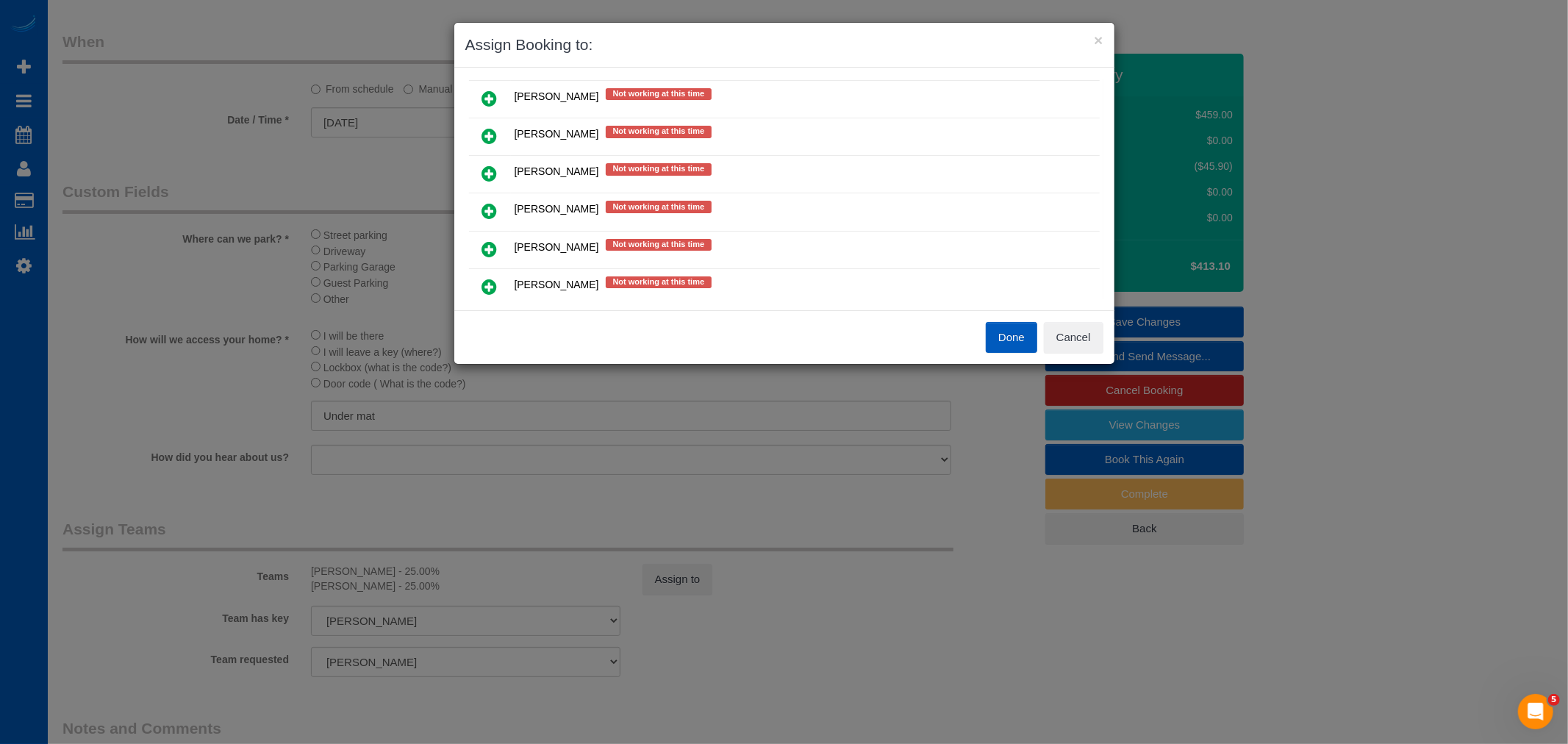
click at [493, 164] on icon at bounding box center [490, 173] width 15 height 17
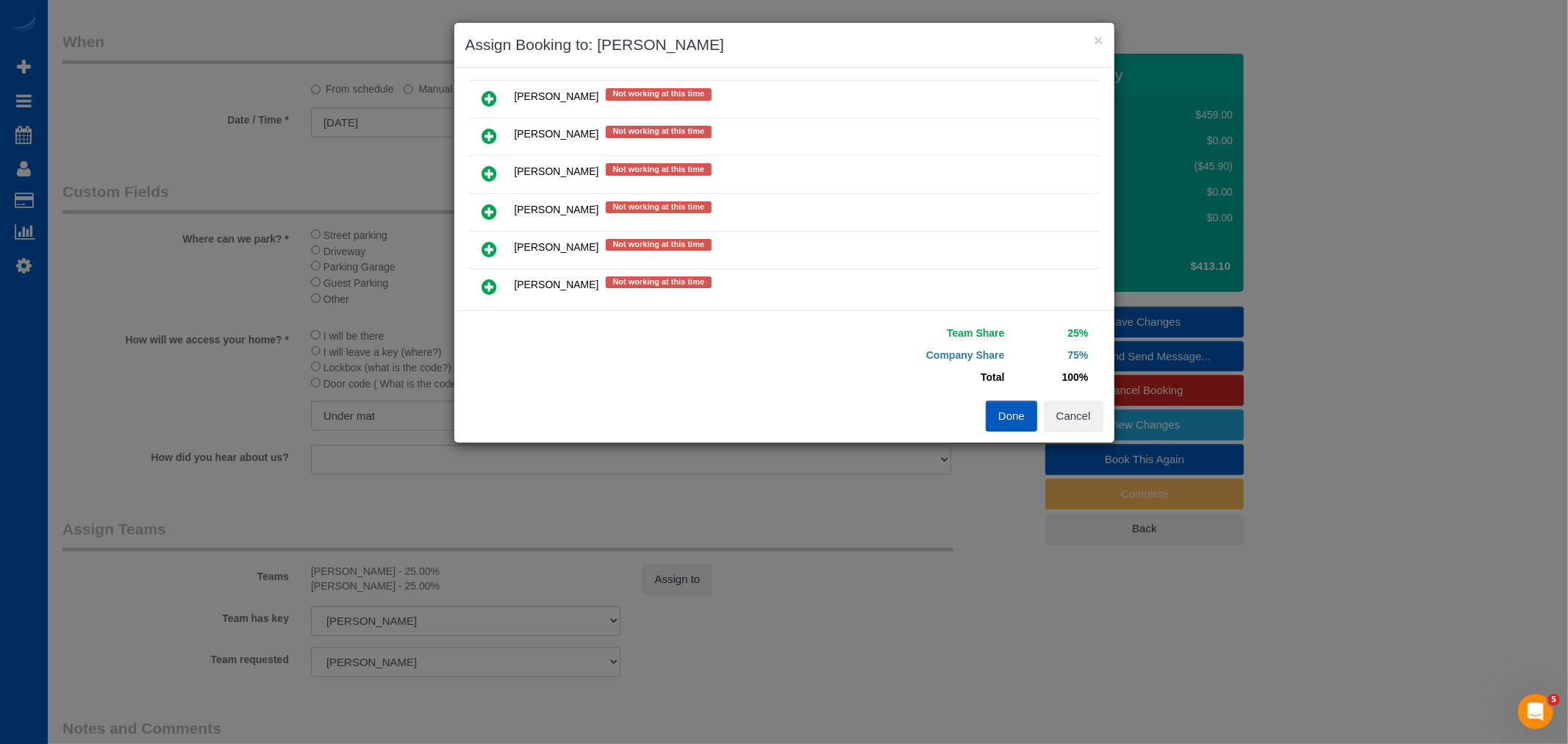
scroll to position [361, 0]
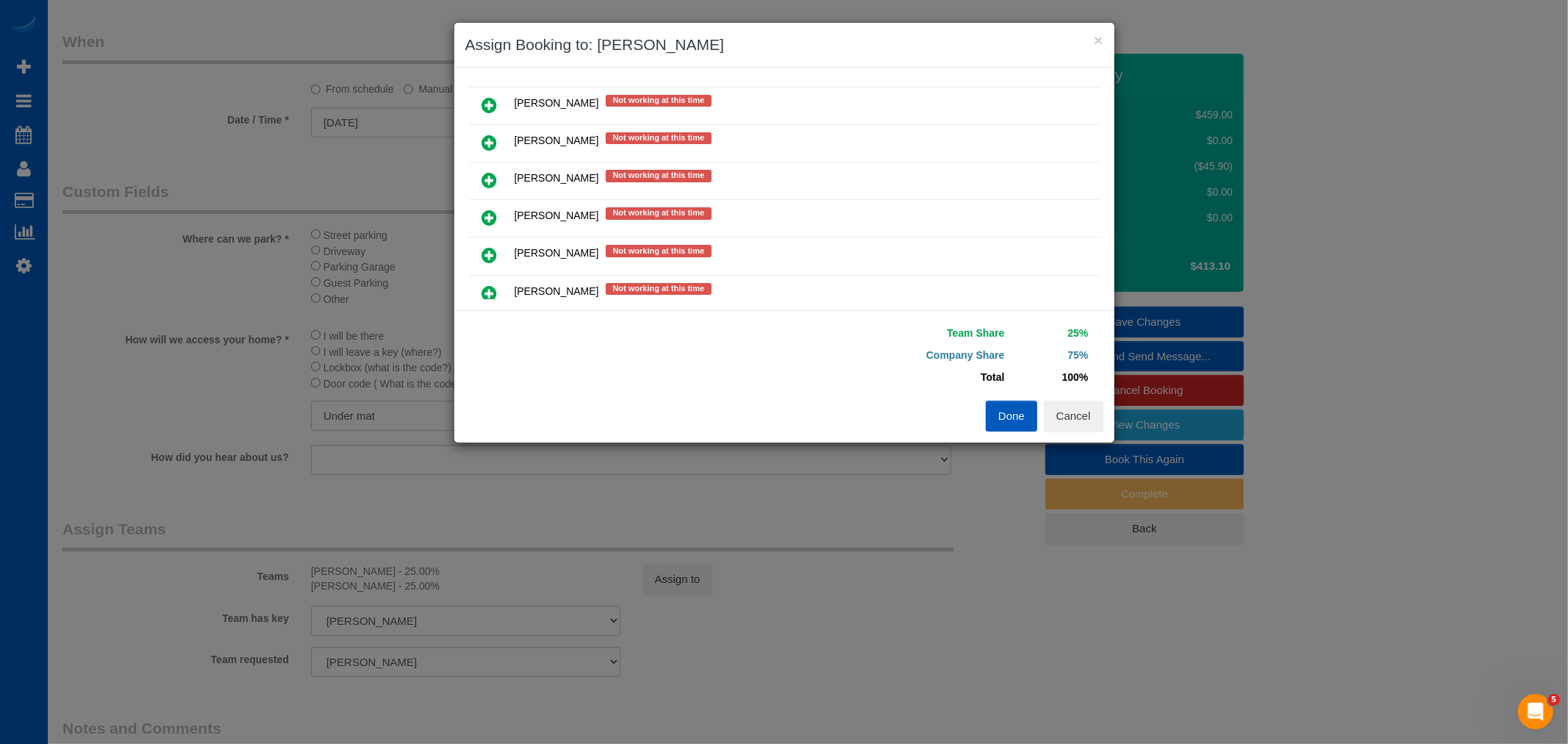
click at [491, 142] on icon at bounding box center [490, 142] width 15 height 17
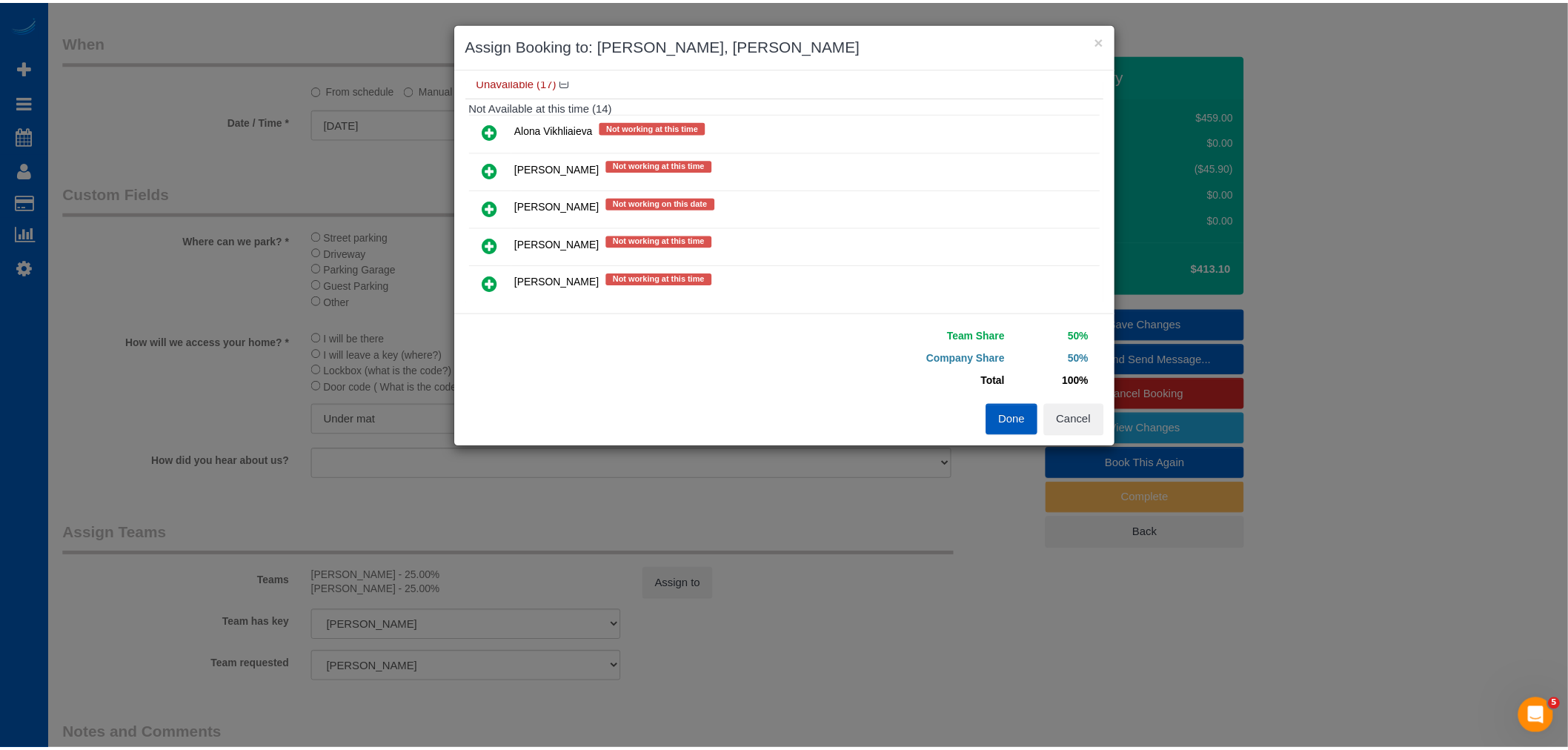
scroll to position [0, 0]
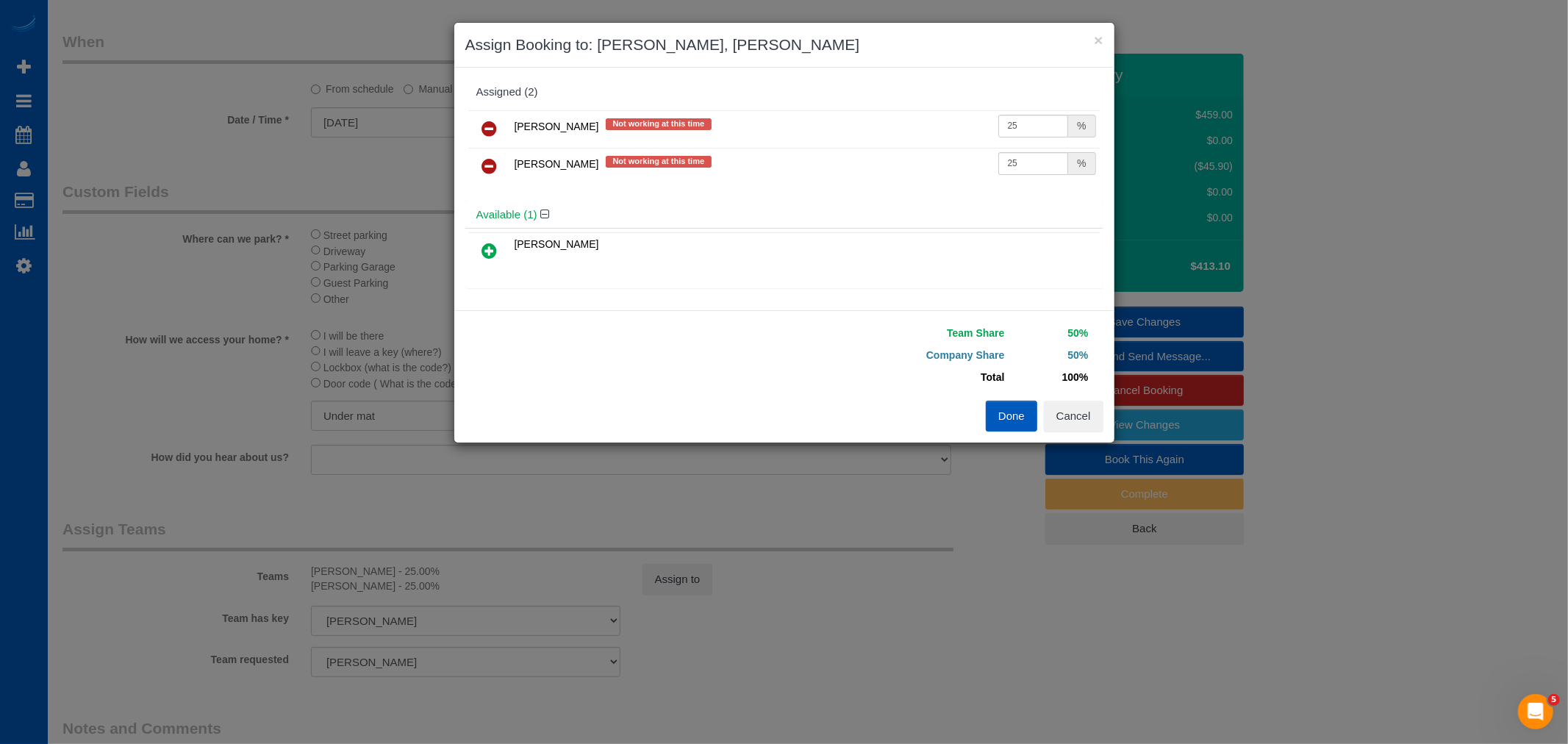
click at [1019, 417] on button "Done" at bounding box center [1011, 416] width 52 height 31
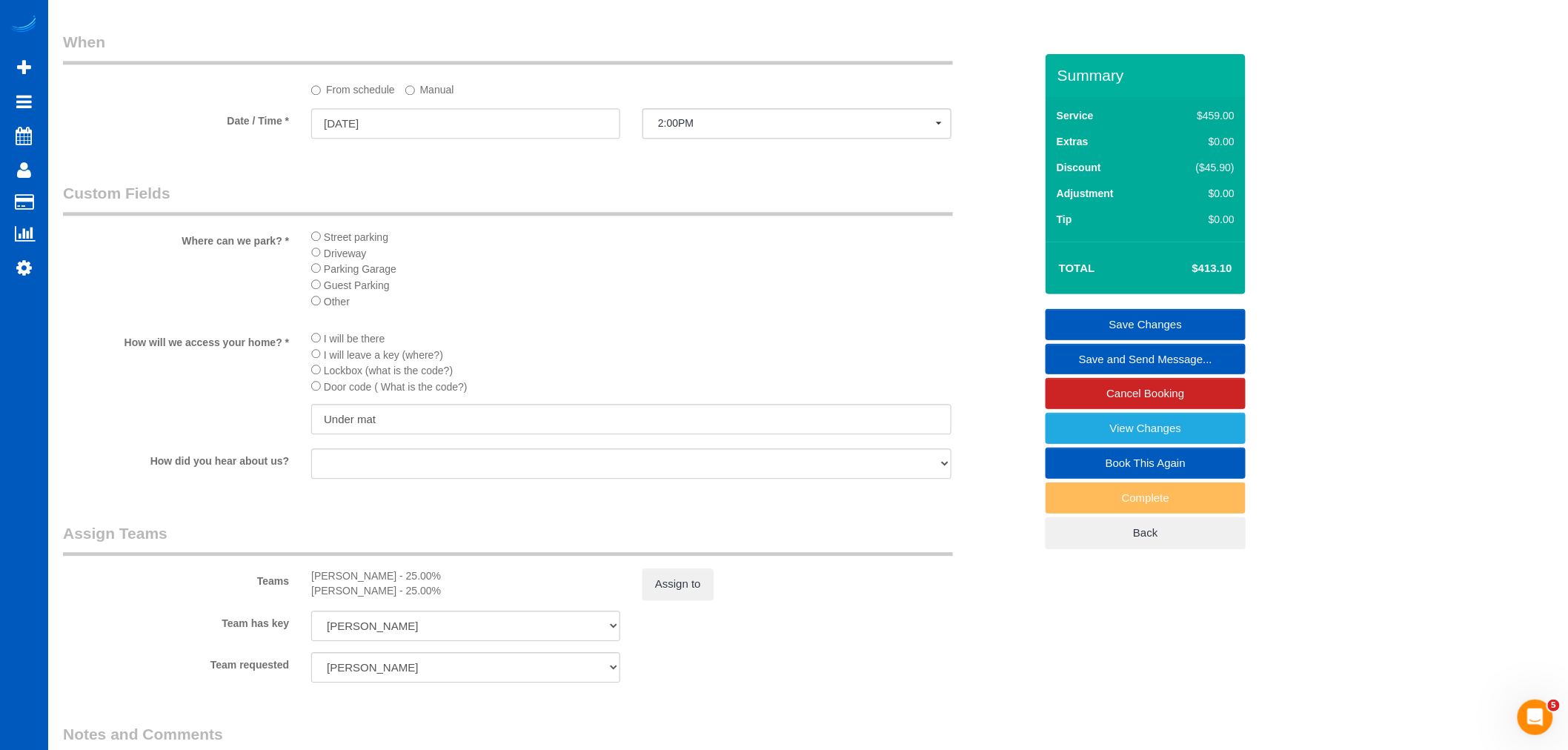
click at [1154, 321] on link "Save Changes" at bounding box center [1145, 325] width 200 height 31
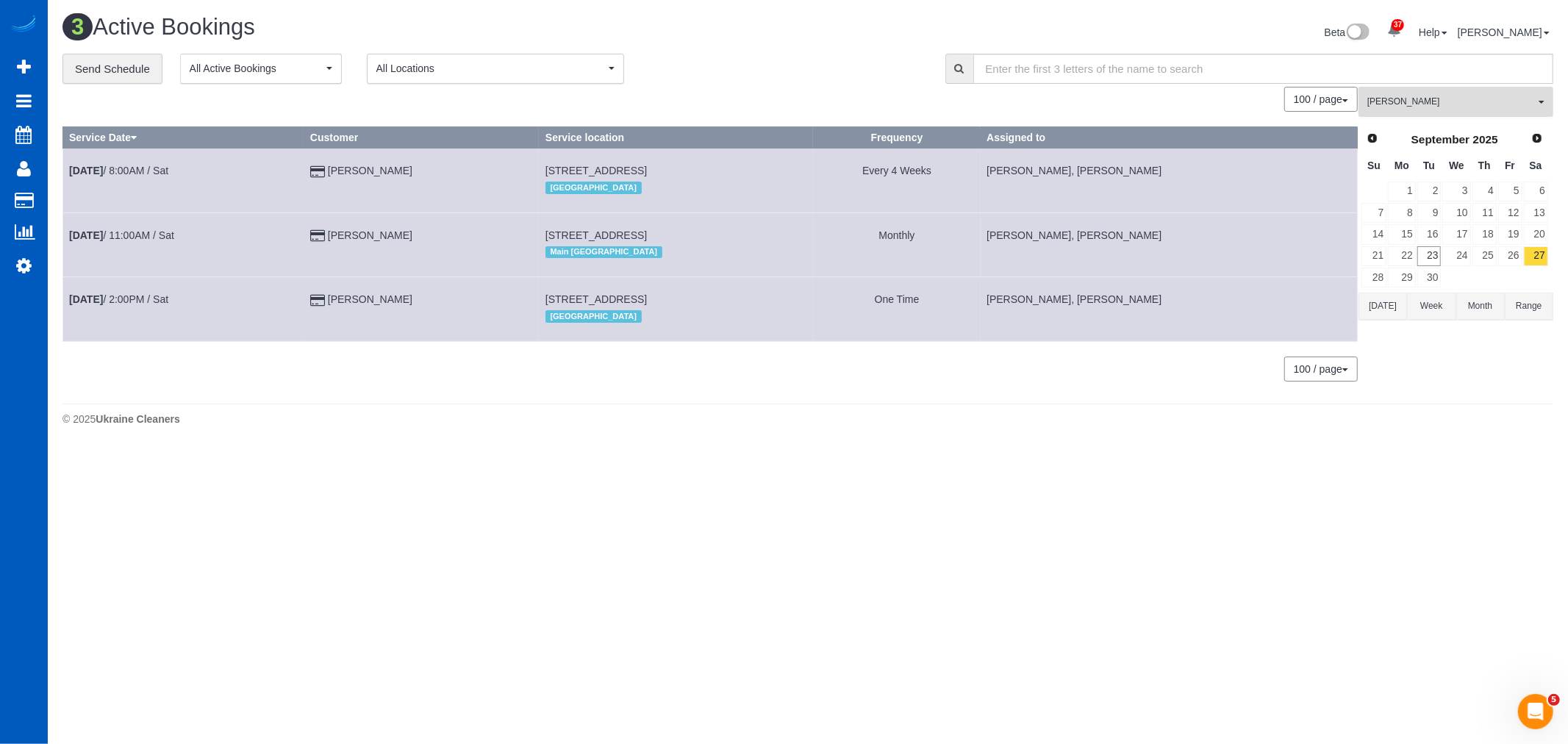
click at [1415, 117] on button "Kateryna Maherovska All Teams" at bounding box center [1456, 102] width 195 height 30
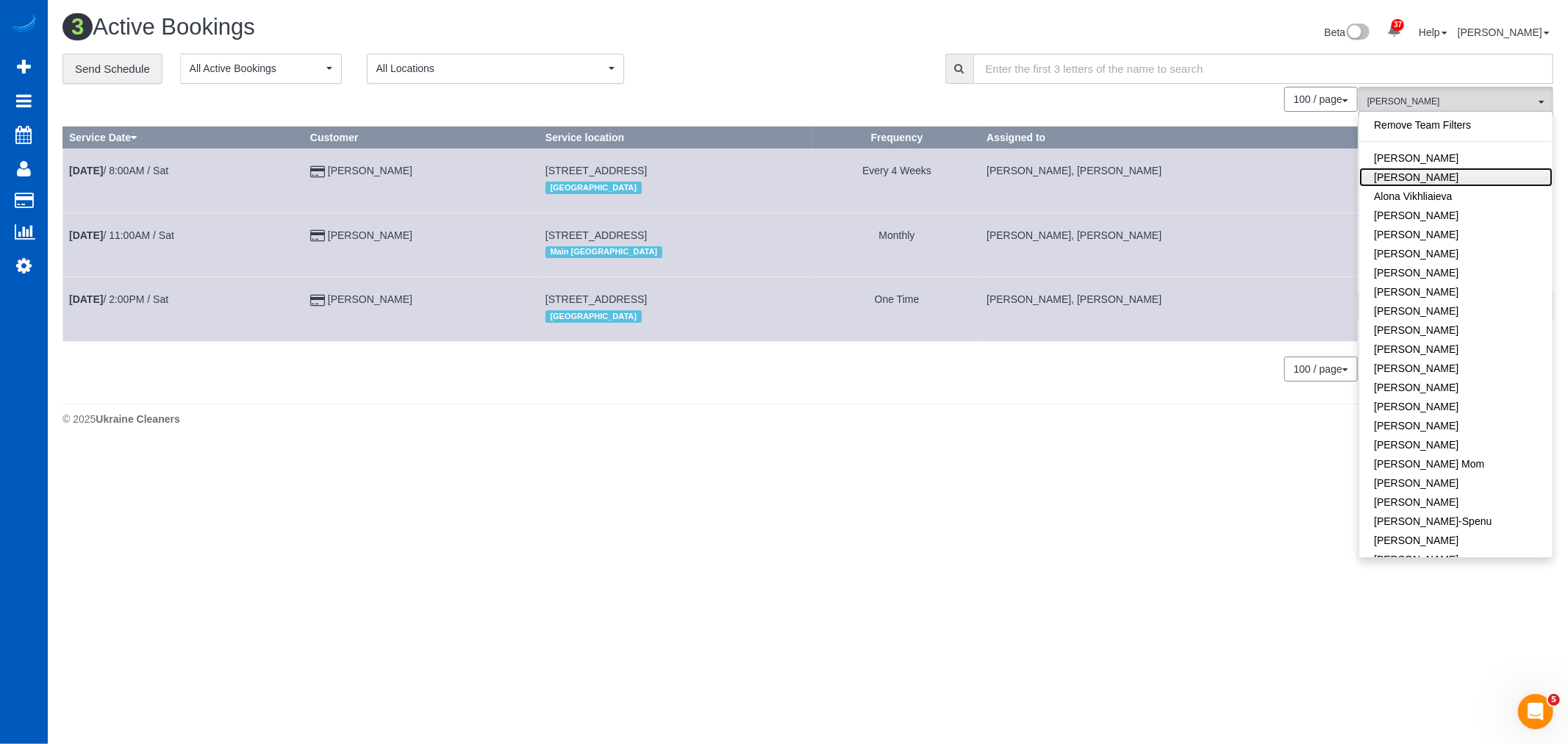
click at [1459, 173] on link "Alona Tarasiuk" at bounding box center [1455, 177] width 193 height 19
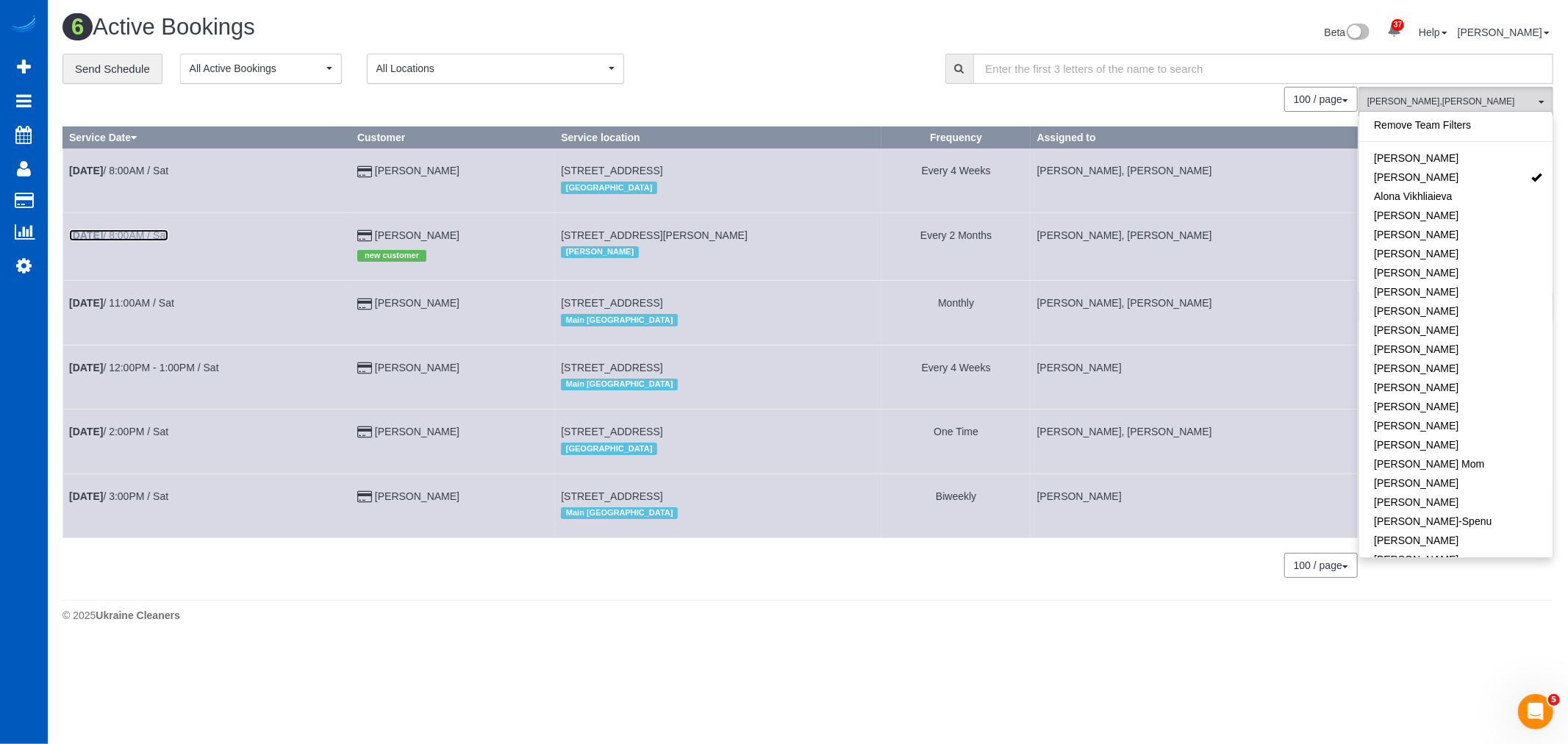
click at [100, 236] on b "Sep 27th" at bounding box center [86, 236] width 34 height 12
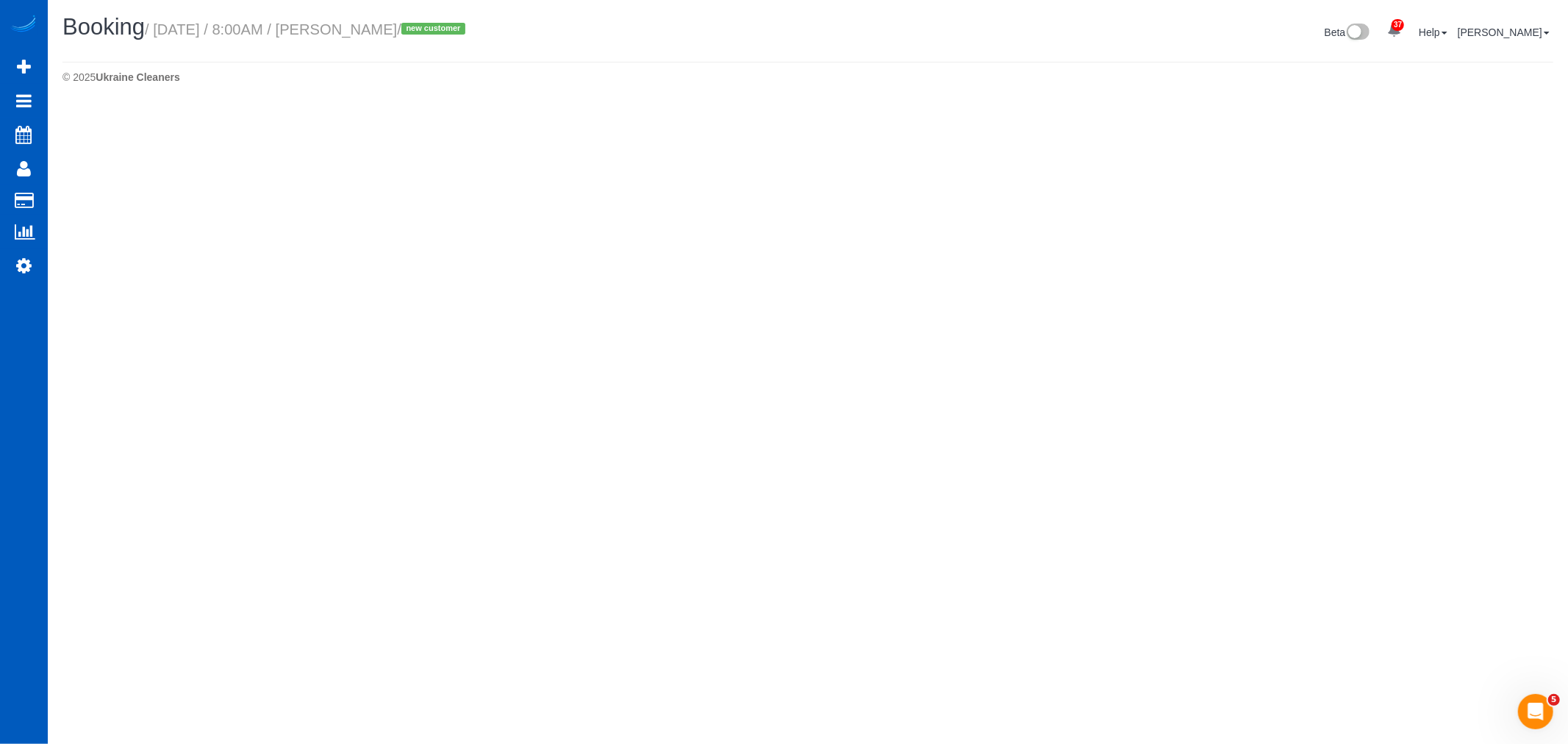
select select "WA"
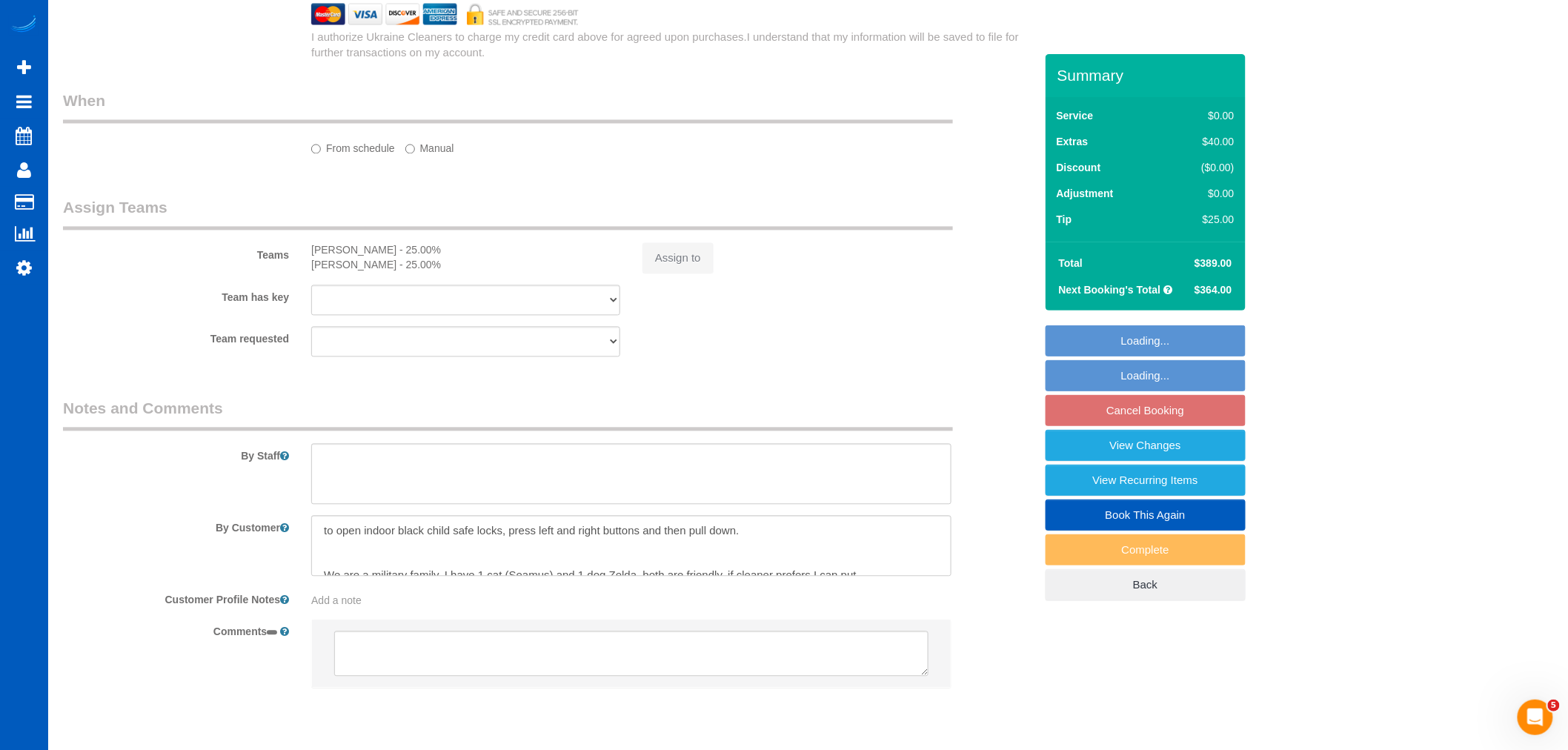
select select "number:8"
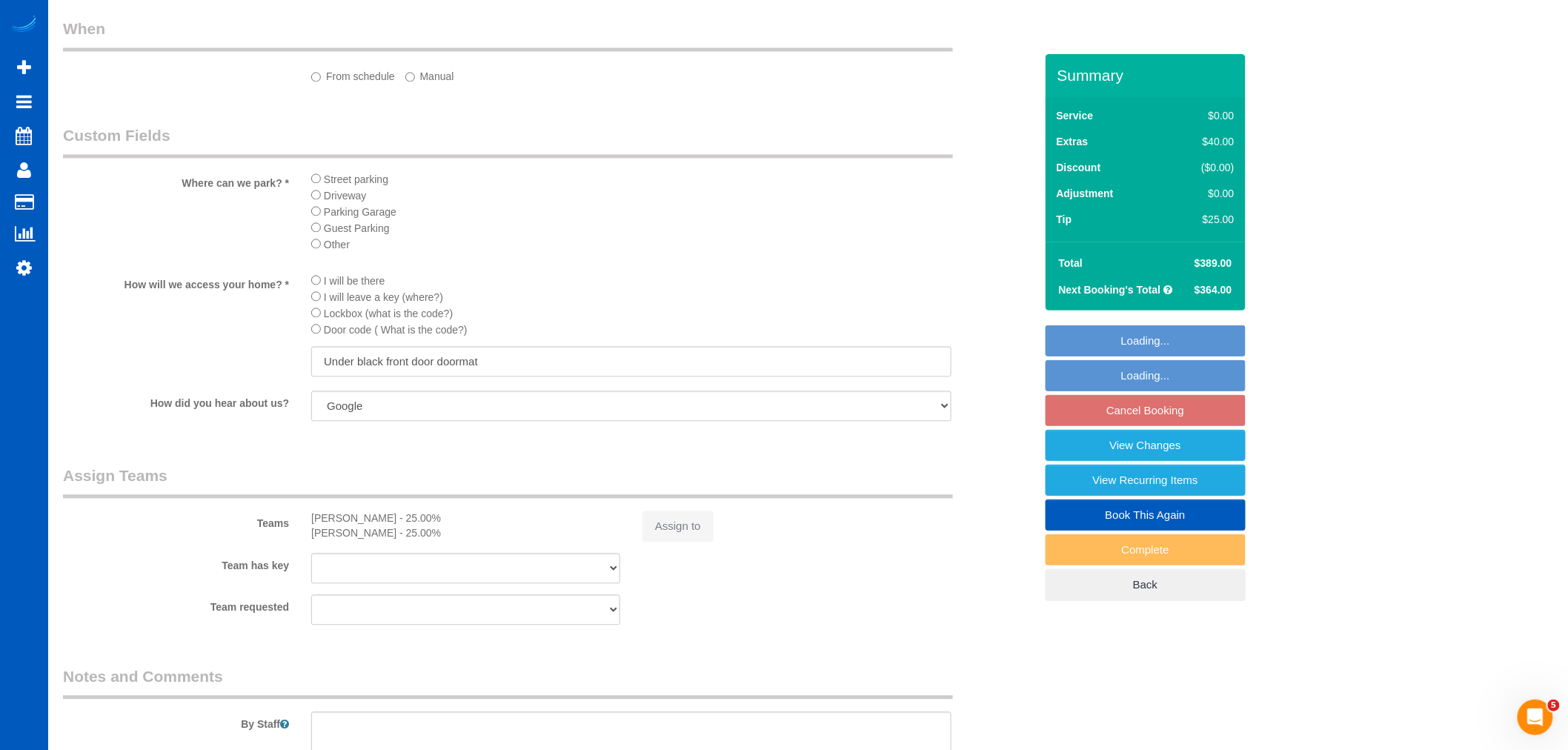
scroll to position [1254, 0]
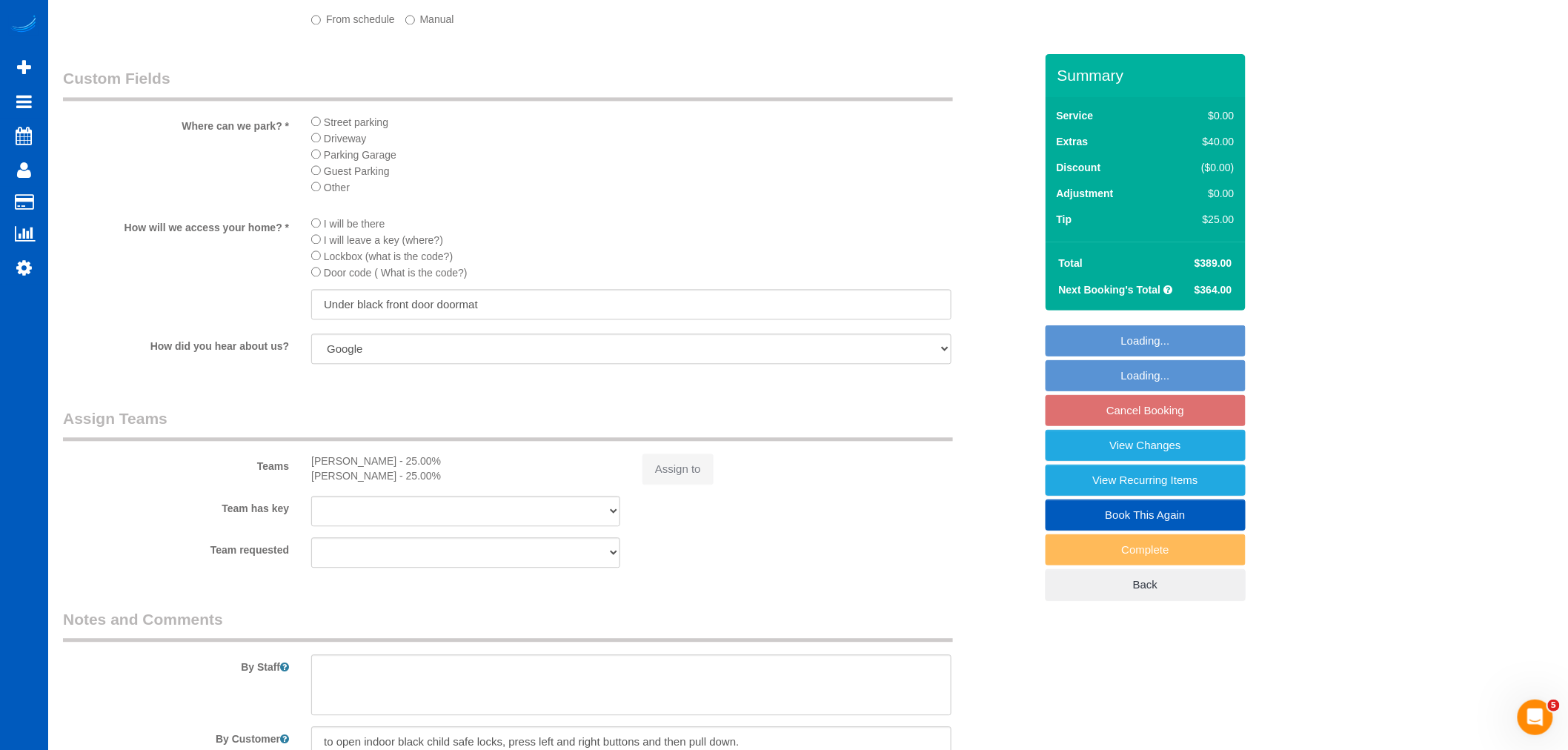
click at [666, 485] on div "Assign to" at bounding box center [797, 469] width 331 height 31
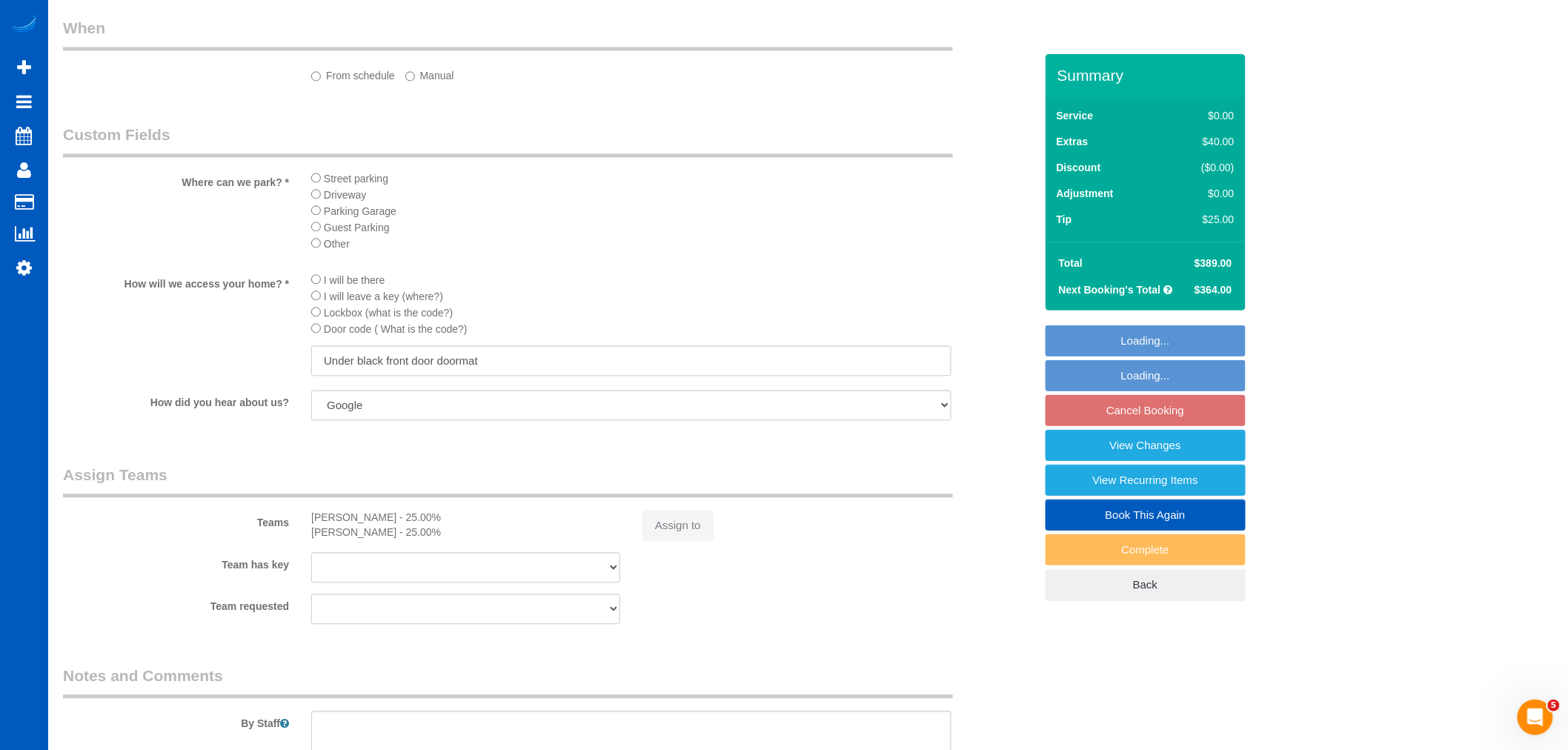
select select "string:fspay-81e39e55-2654-480d-8f33-203185084adc"
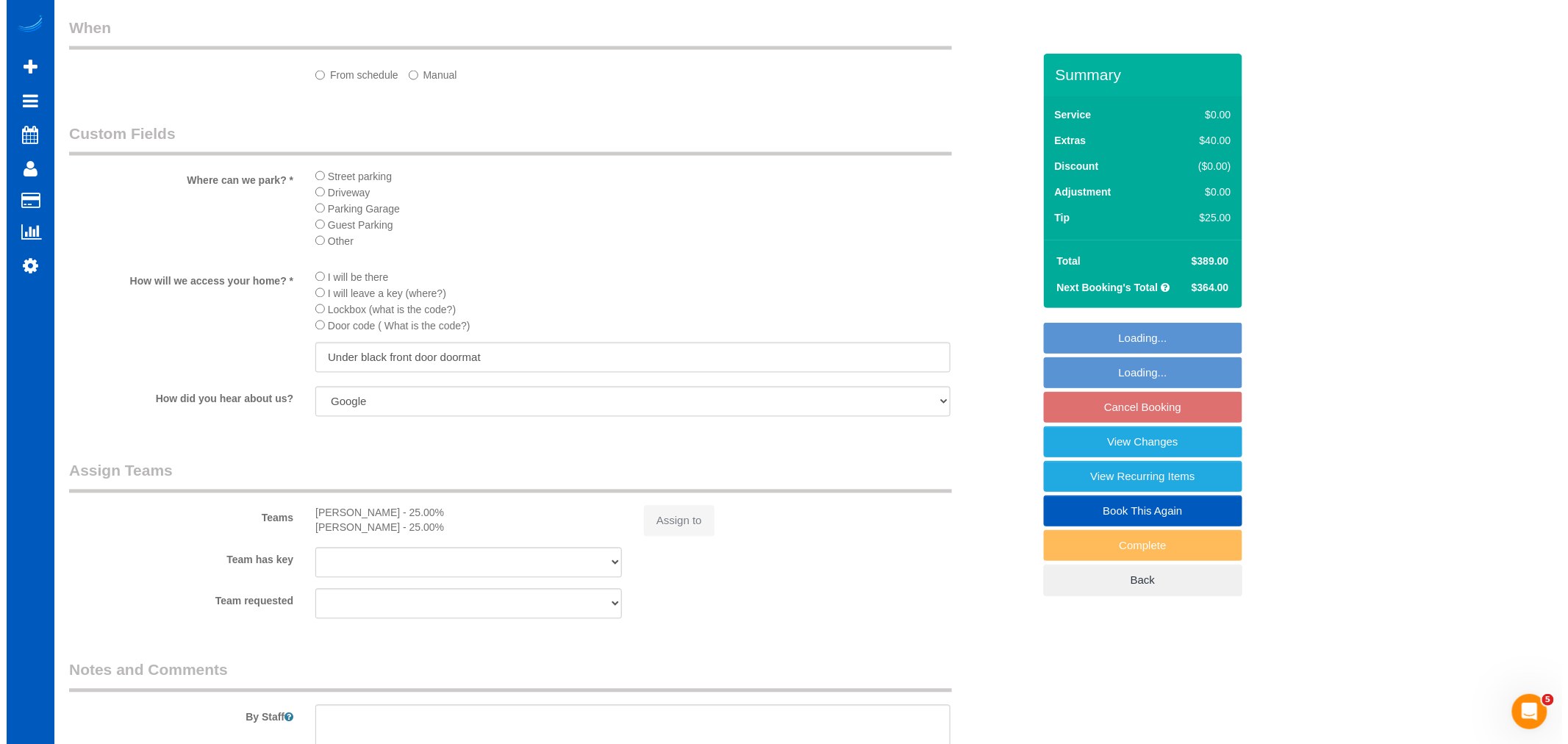
scroll to position [1487, 0]
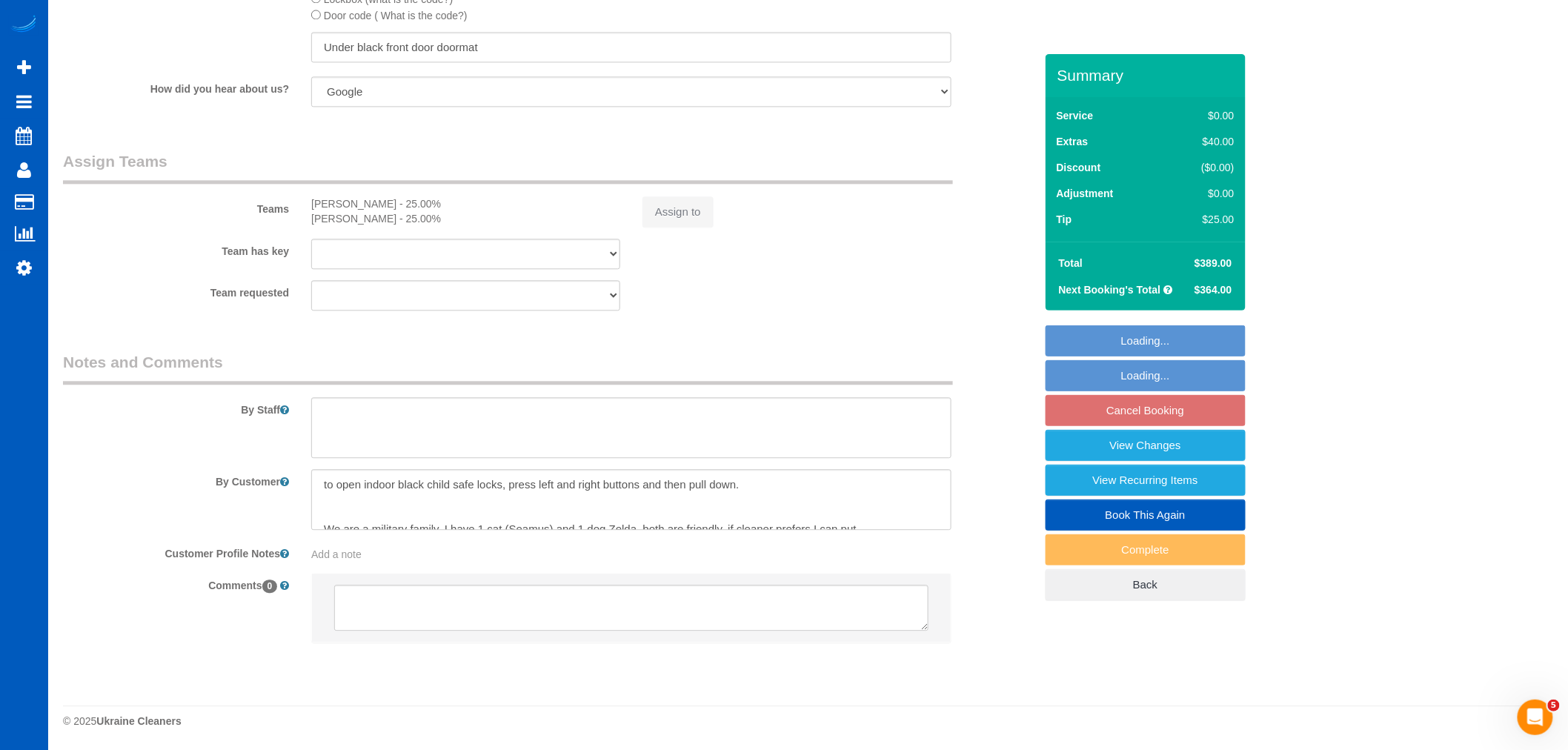
select select "199"
select select "1501"
select select "3"
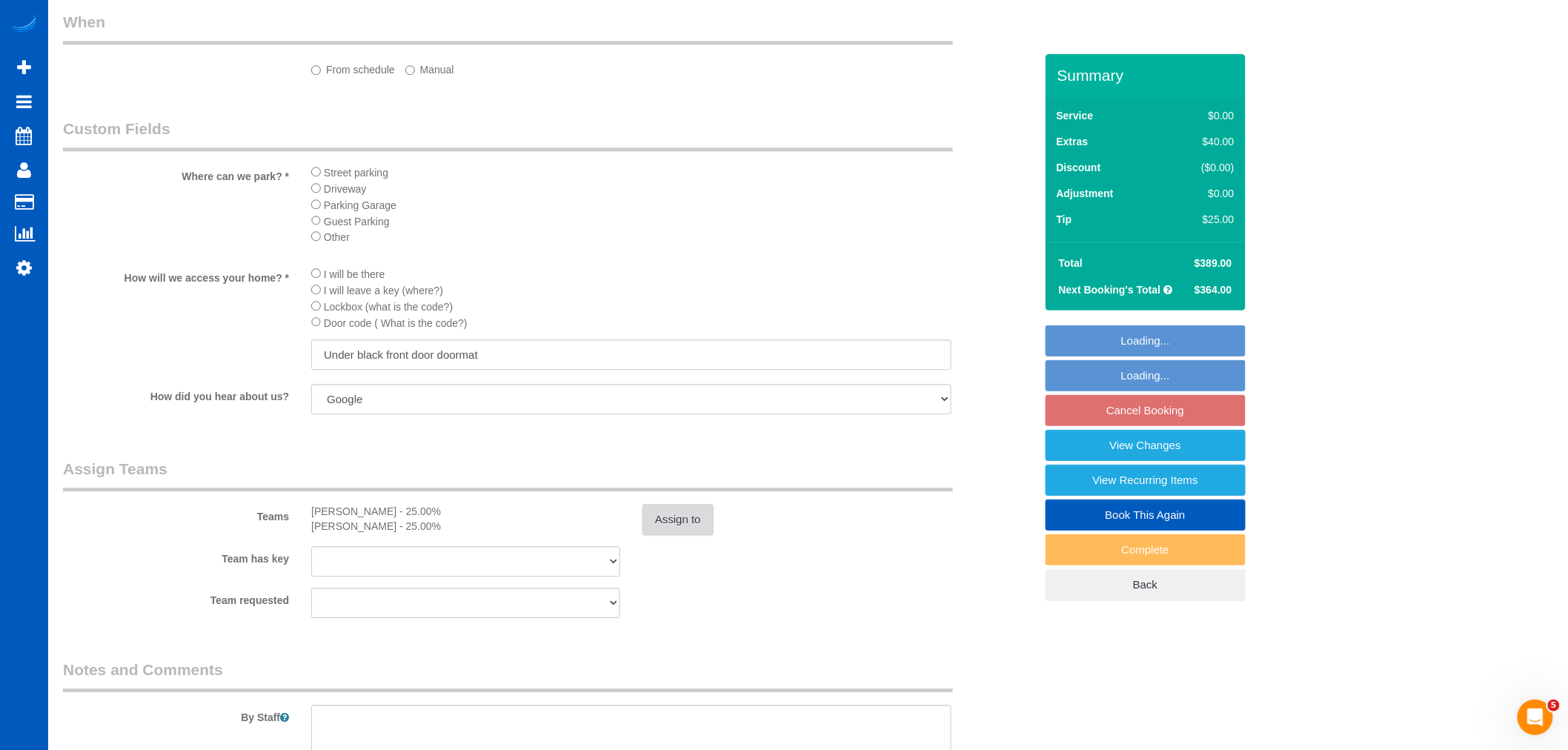
select select "object:4642"
select select "spot79"
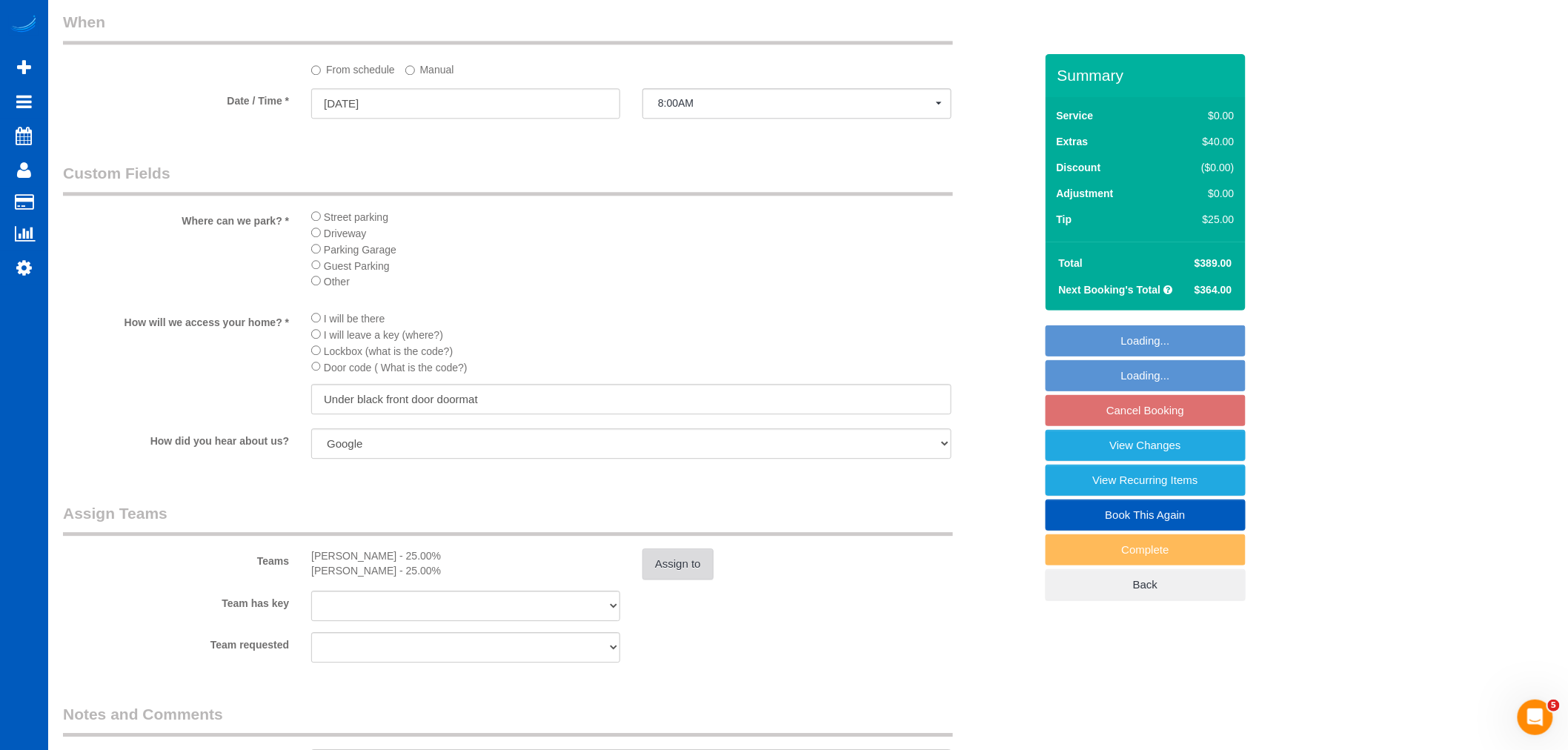
click at [679, 536] on legend "Assign Teams" at bounding box center [508, 519] width 890 height 34
click at [668, 574] on button "Assign to" at bounding box center [677, 564] width 71 height 31
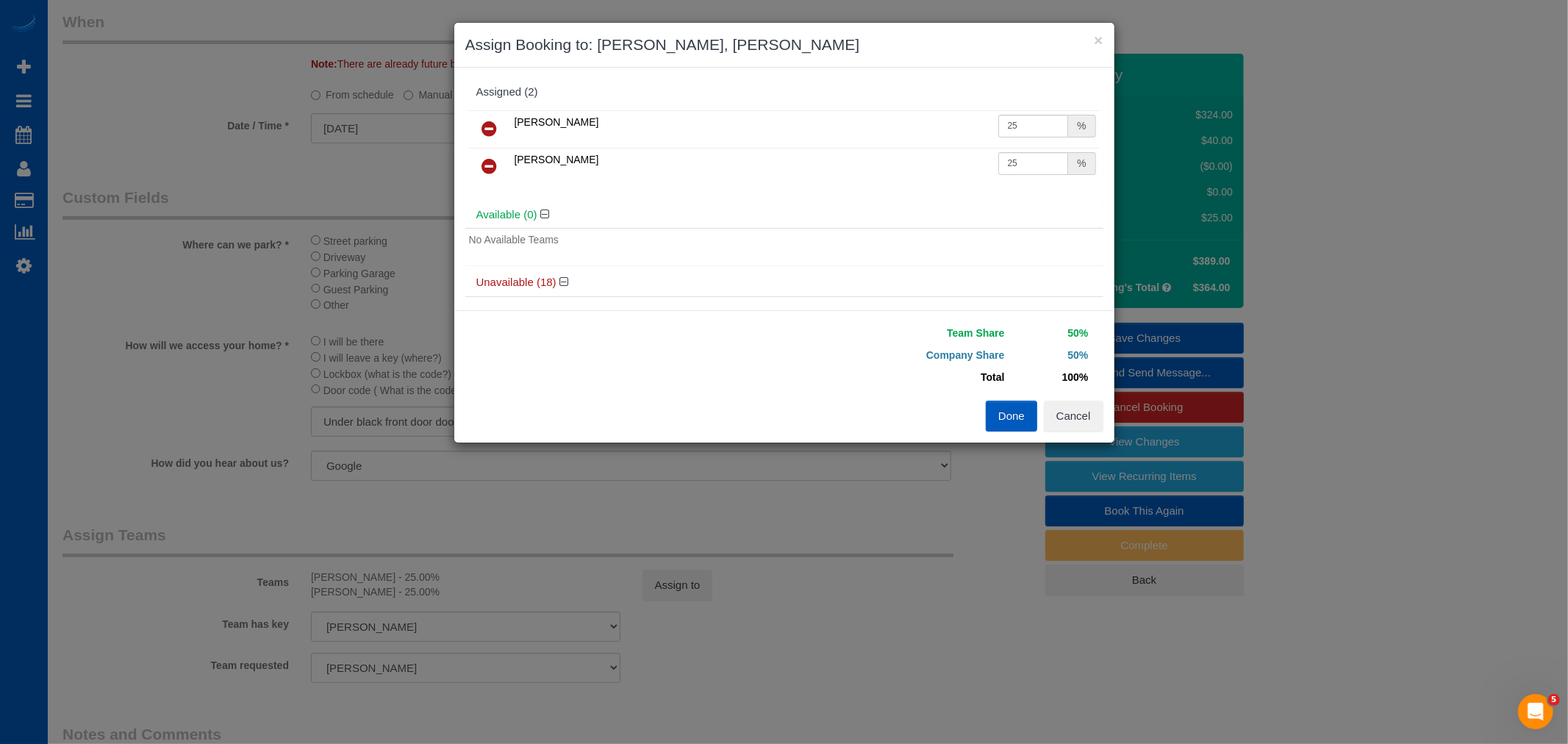
click at [492, 164] on icon at bounding box center [490, 166] width 15 height 17
select select "object:5171"
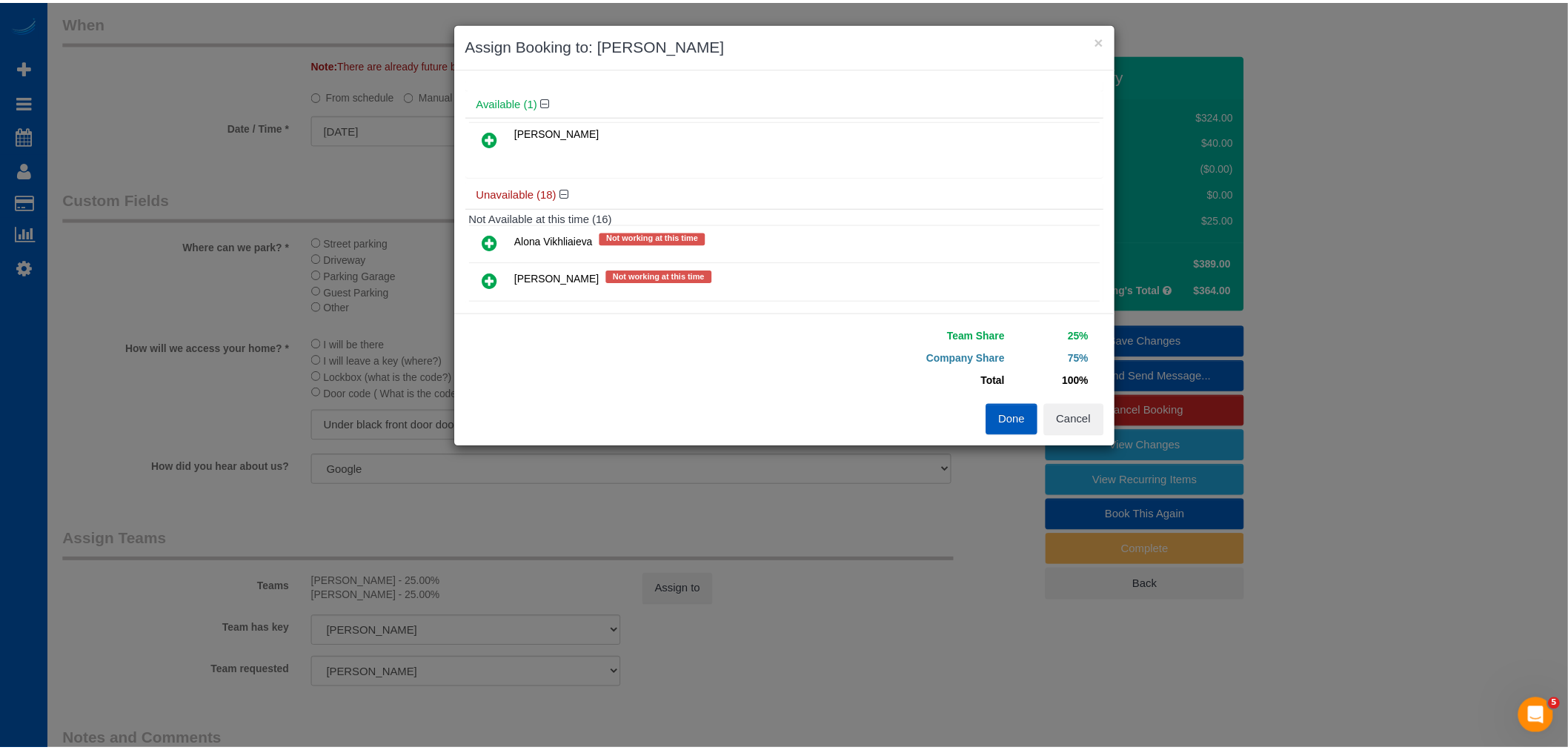
scroll to position [0, 0]
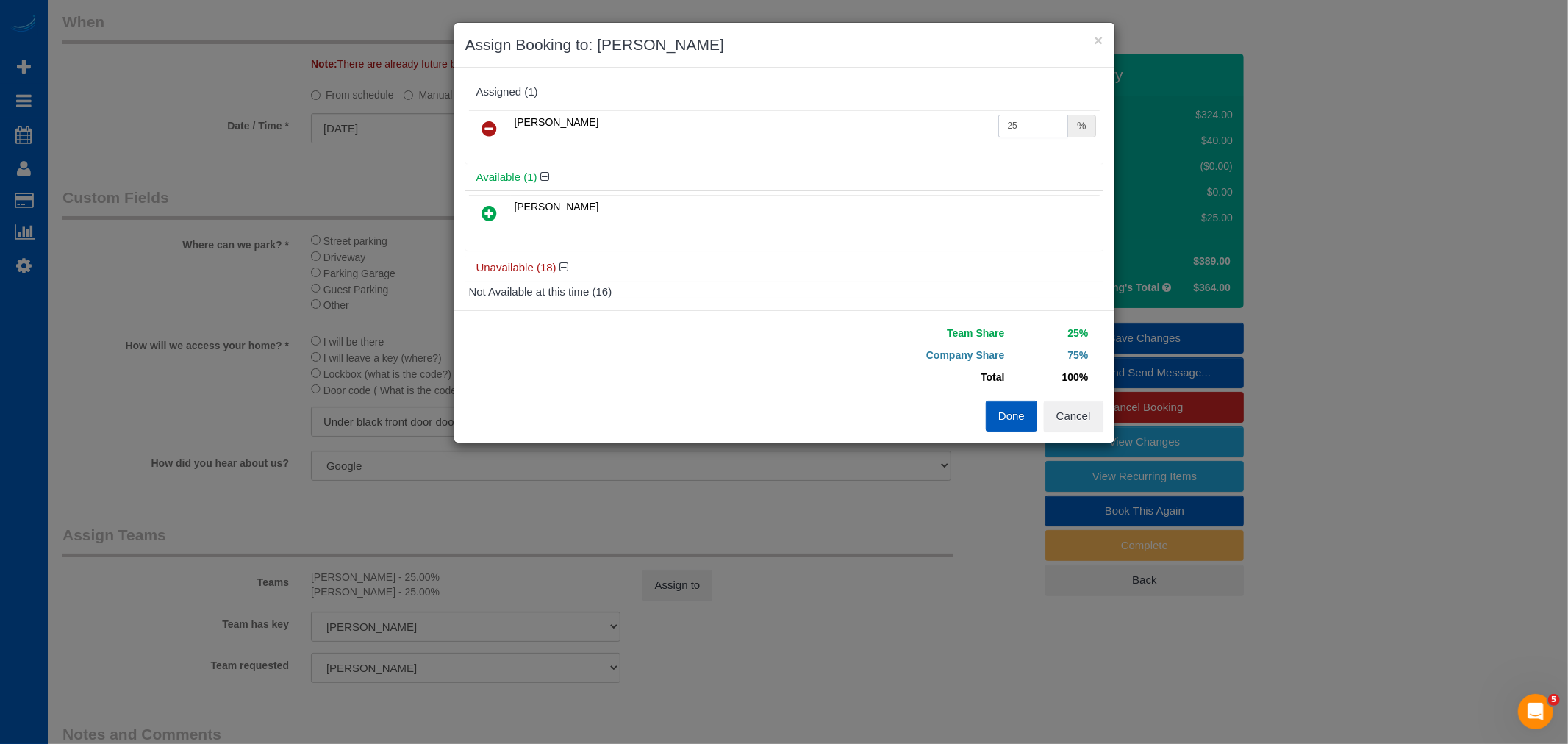
drag, startPoint x: 1020, startPoint y: 118, endPoint x: 810, endPoint y: 151, distance: 212.6
click at [810, 151] on div "Alona Tarasiuk 25 %" at bounding box center [784, 136] width 638 height 58
type input "50"
click at [1001, 417] on button "Done" at bounding box center [1011, 416] width 52 height 31
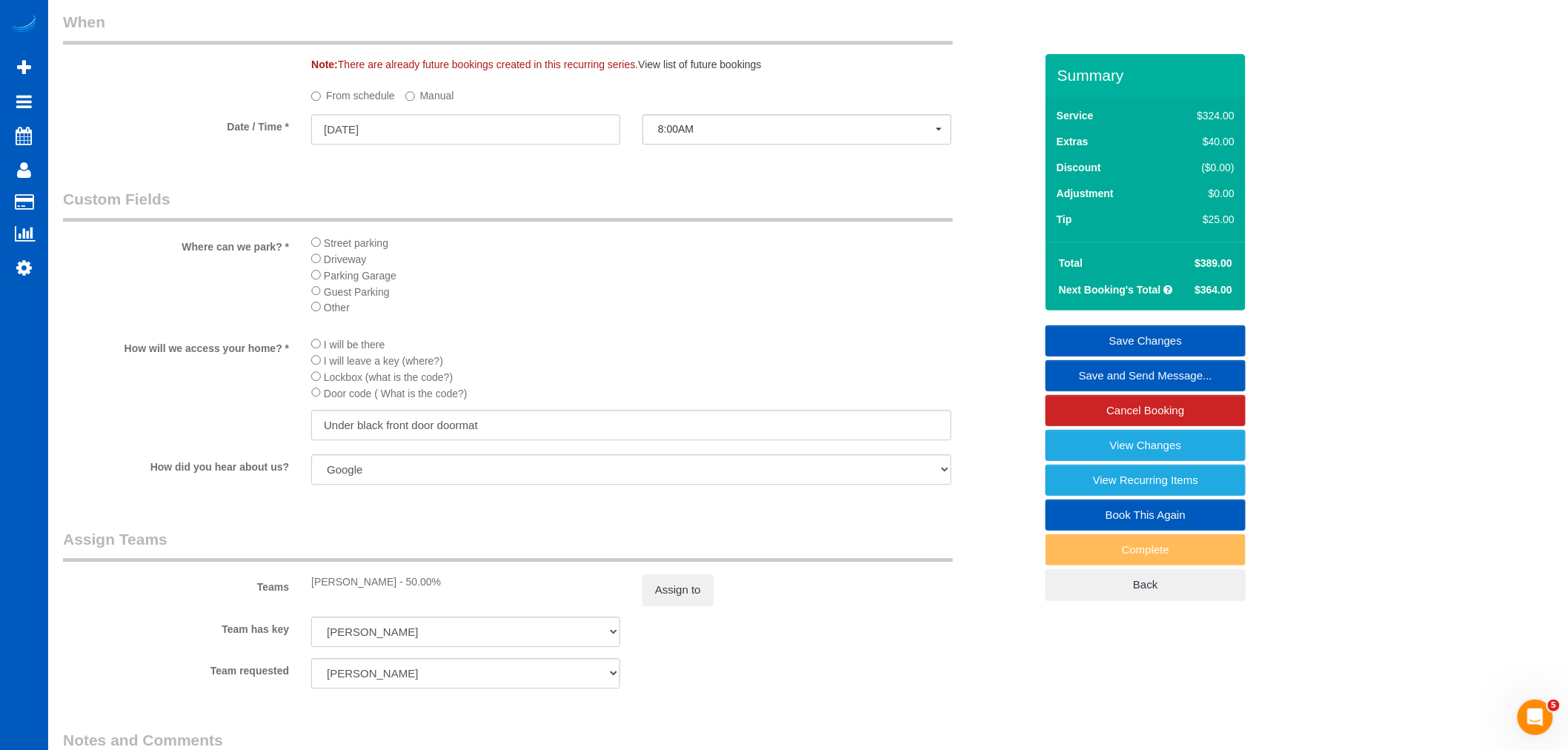
click at [1166, 345] on link "Save Changes" at bounding box center [1145, 341] width 200 height 31
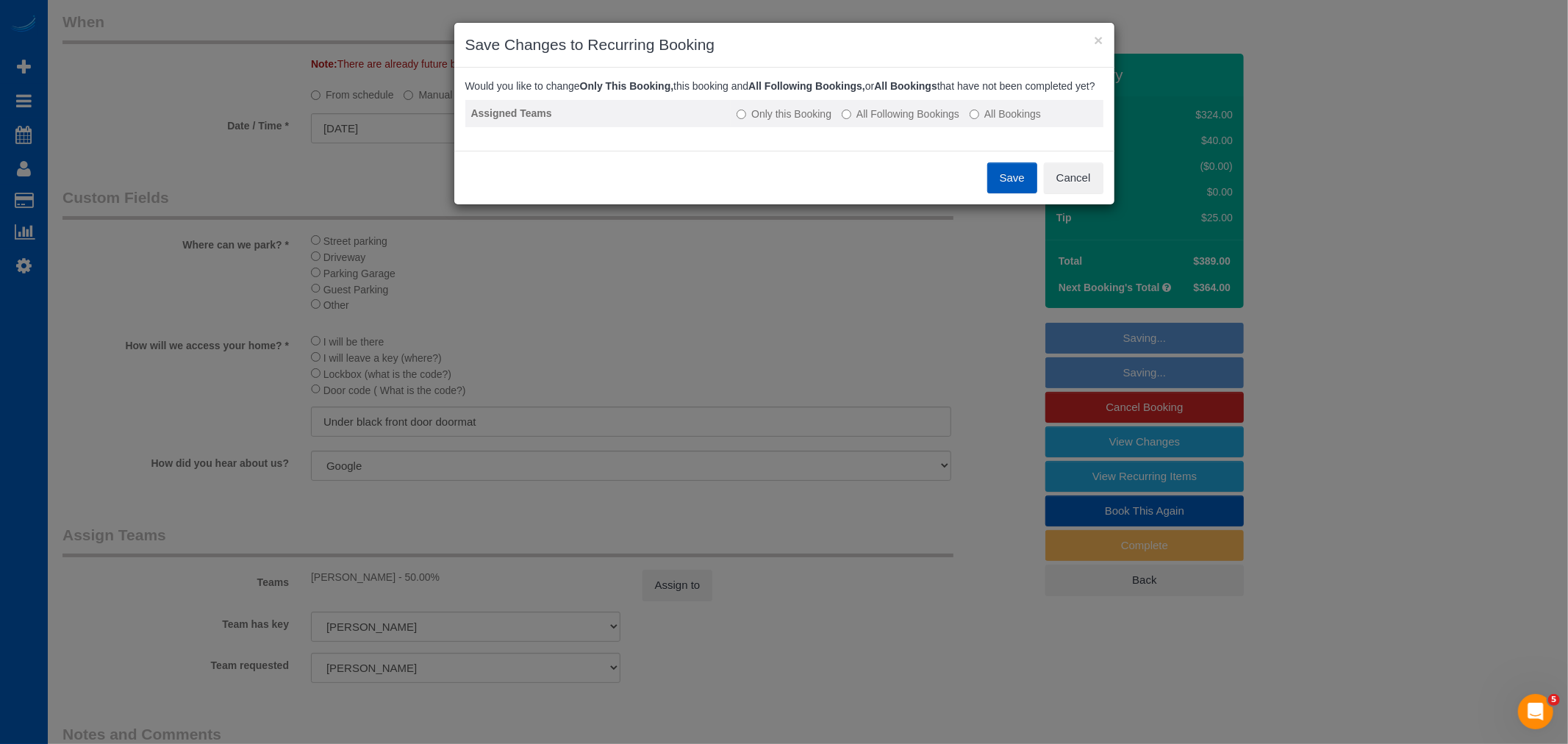
click at [876, 121] on label "All Following Bookings" at bounding box center [900, 114] width 117 height 14
click at [1022, 191] on button "Save" at bounding box center [1012, 177] width 50 height 31
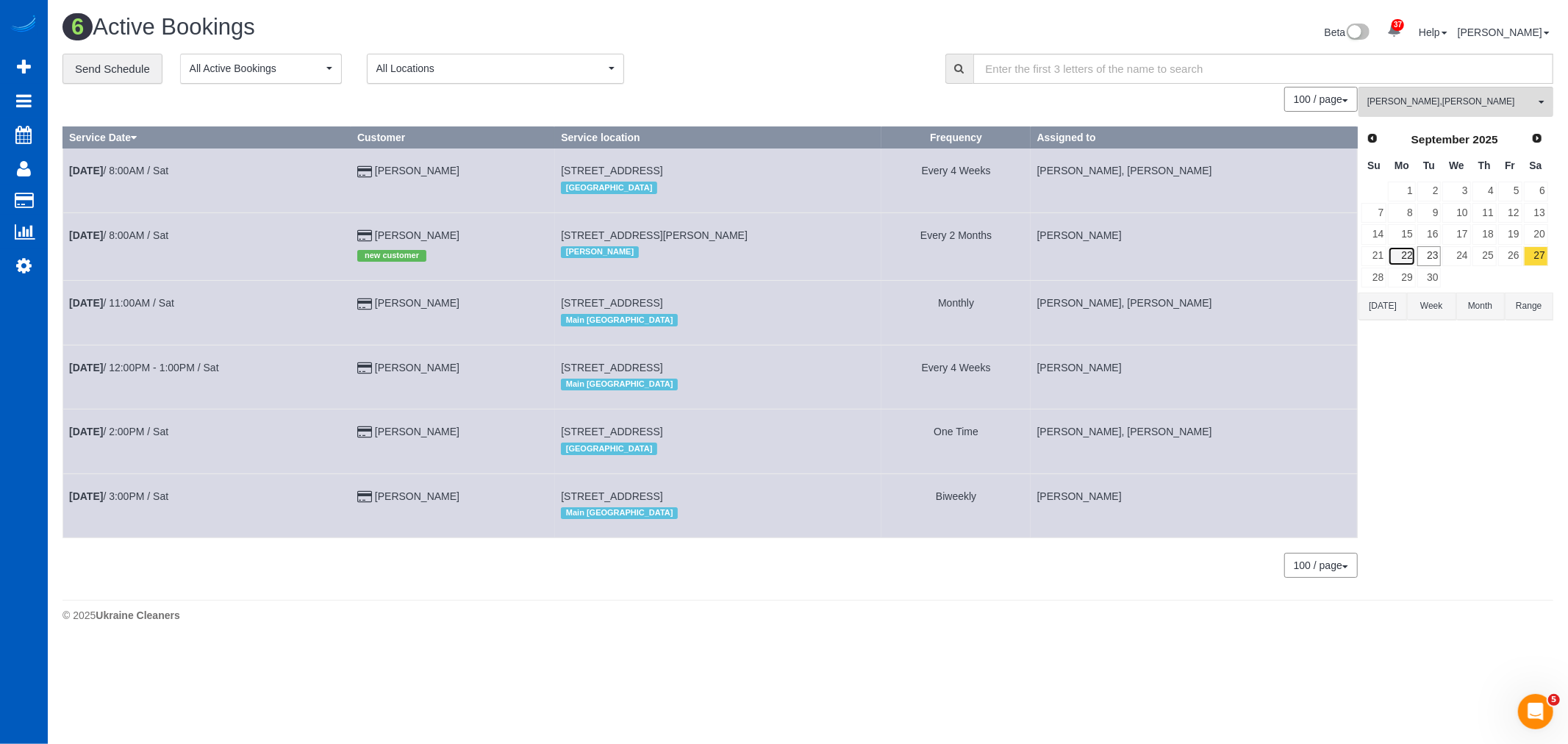
click at [1395, 258] on link "22" at bounding box center [1401, 256] width 27 height 20
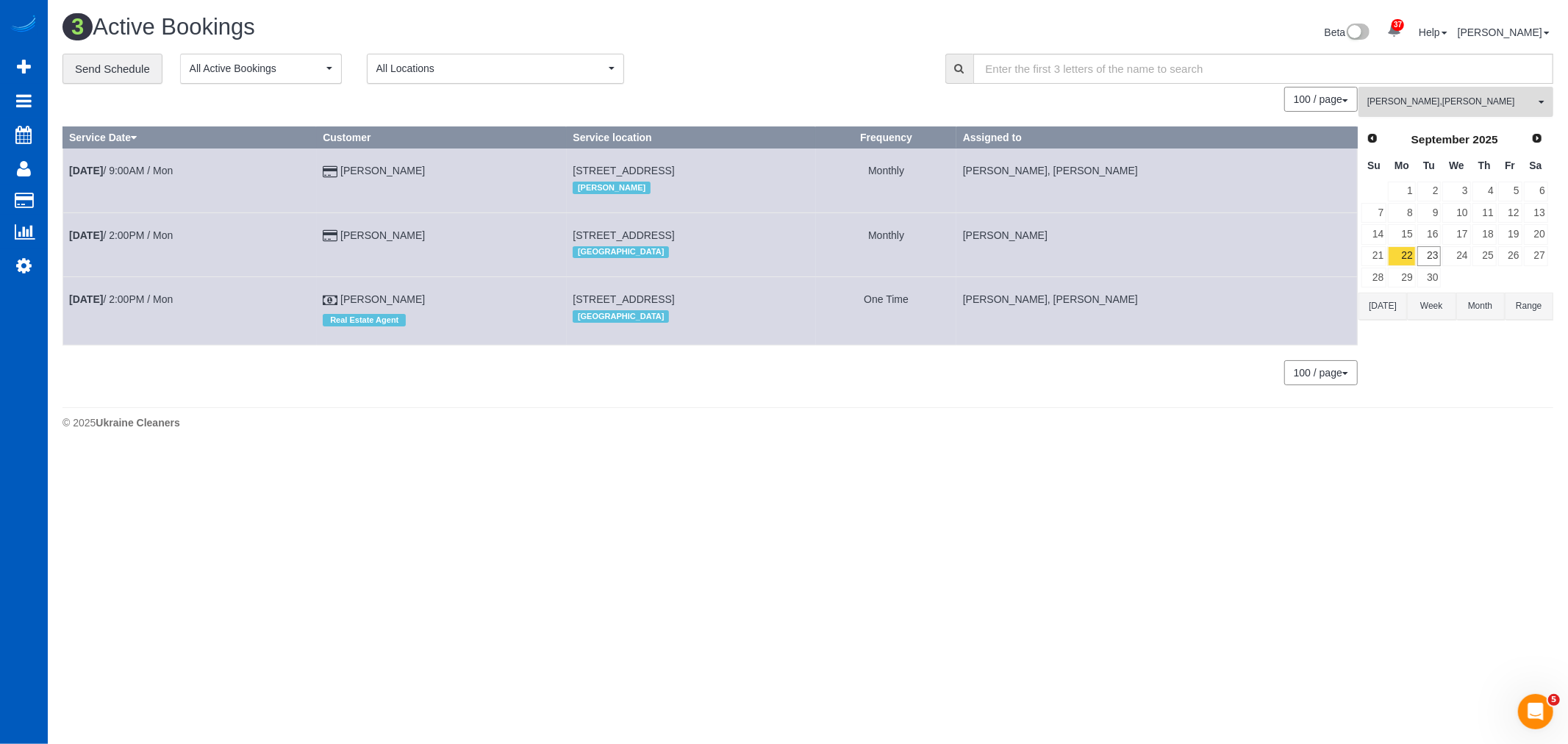
click at [1435, 108] on span "Alona Tarasiuk , Kateryna Maherovska" at bounding box center [1451, 102] width 167 height 12
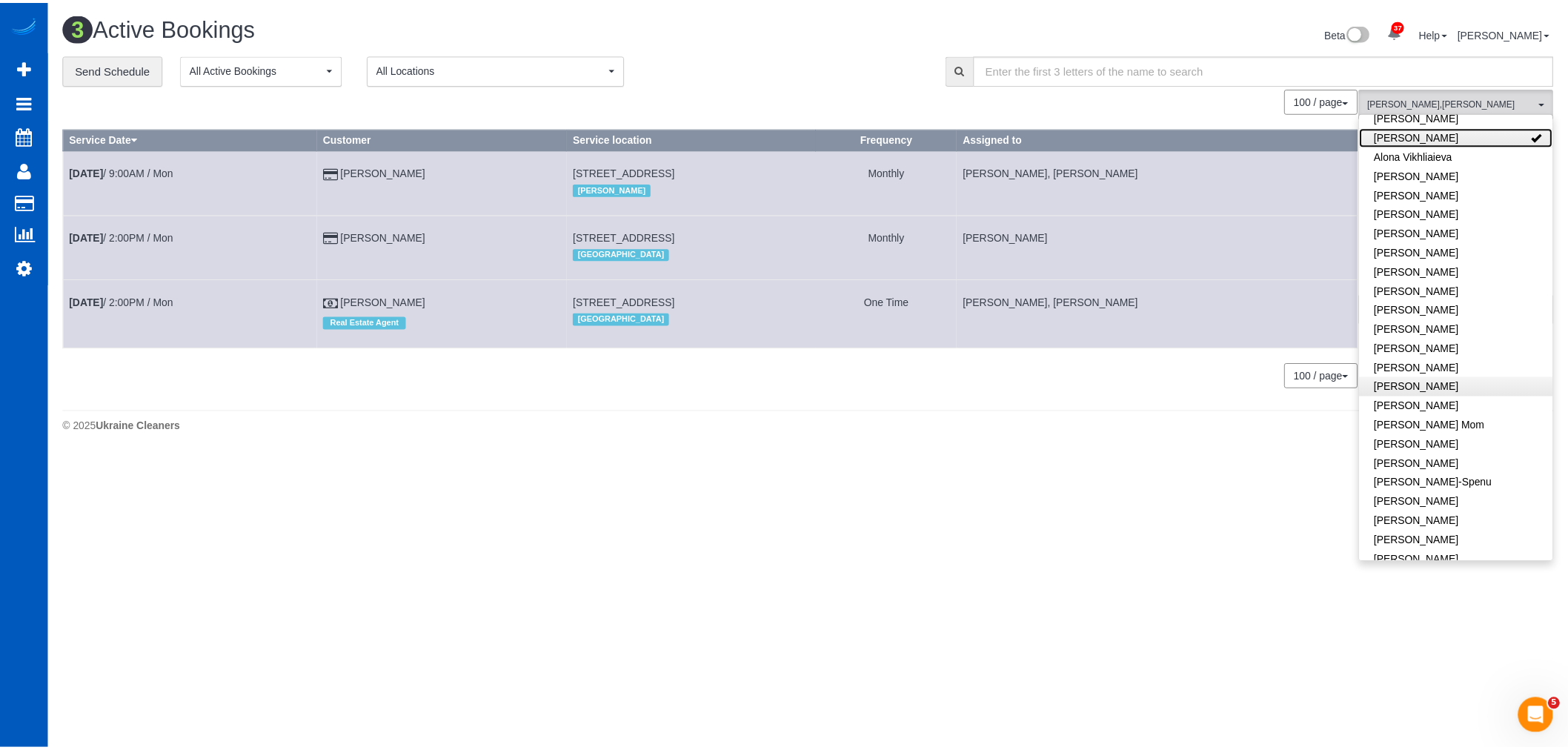
scroll to position [82, 0]
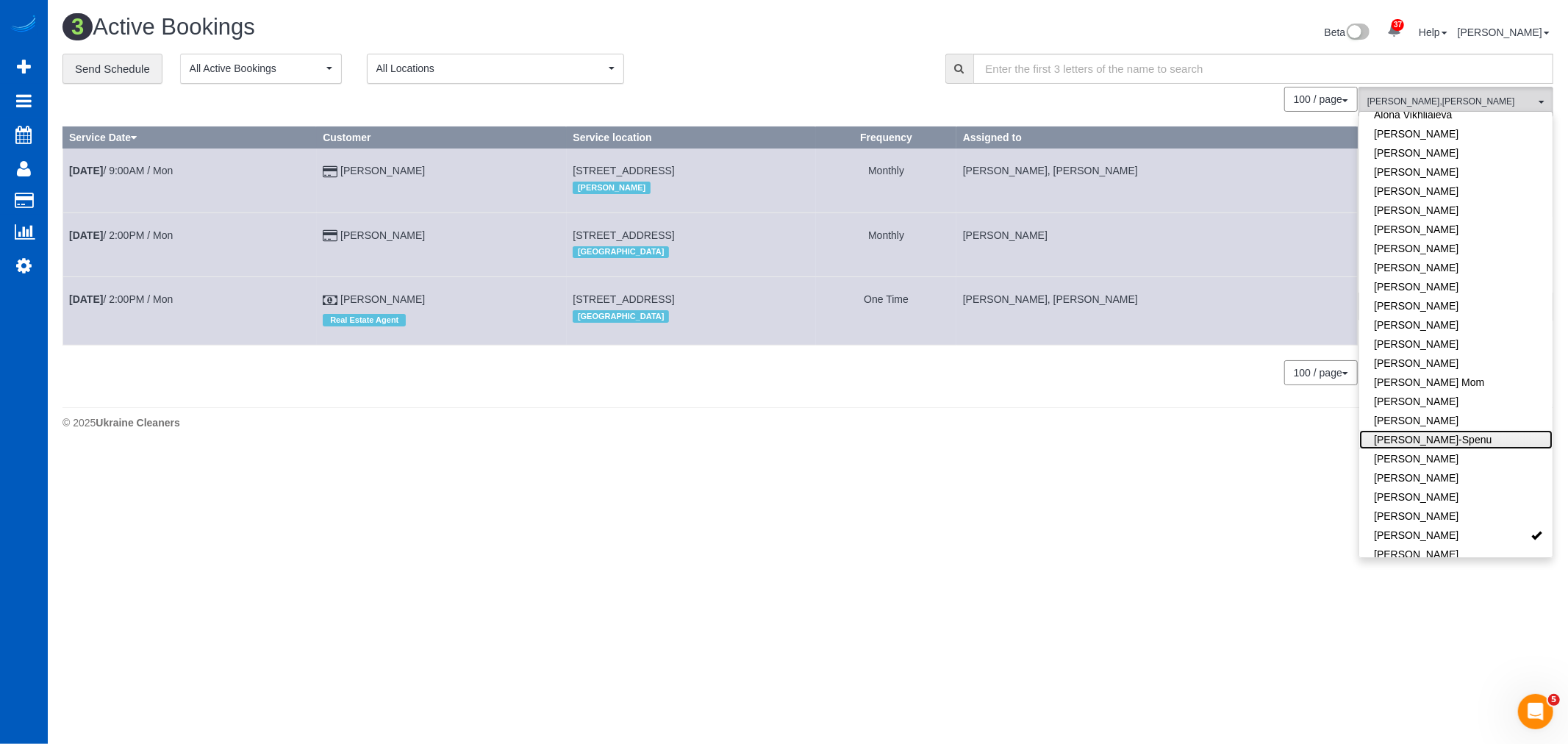
click at [1426, 434] on link "[PERSON_NAME]-Spenu" at bounding box center [1455, 439] width 193 height 19
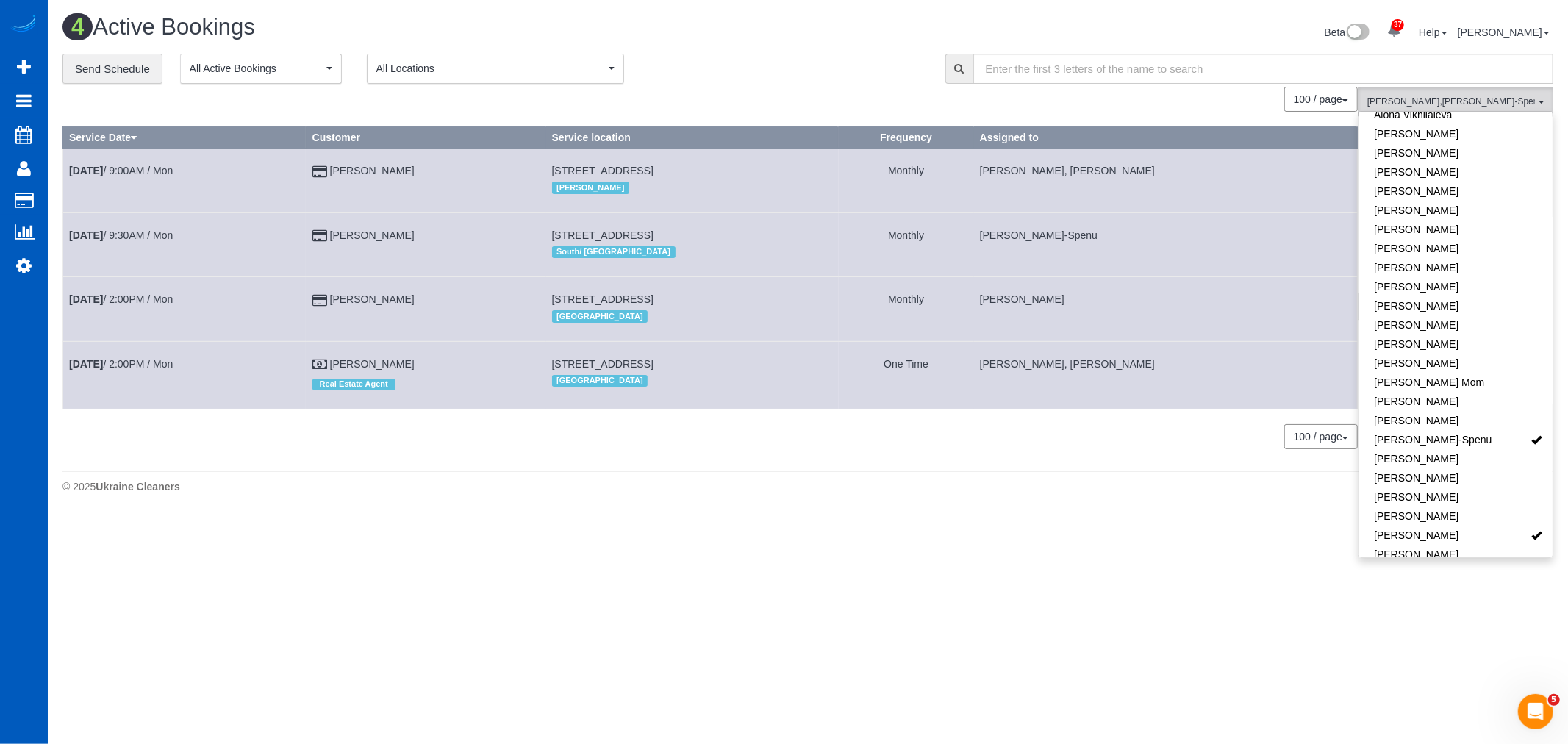
click at [826, 589] on body "37 Beta Your Notifications You have 0 alerts × You have 3 to charge for [DATE] …" at bounding box center [784, 372] width 1568 height 744
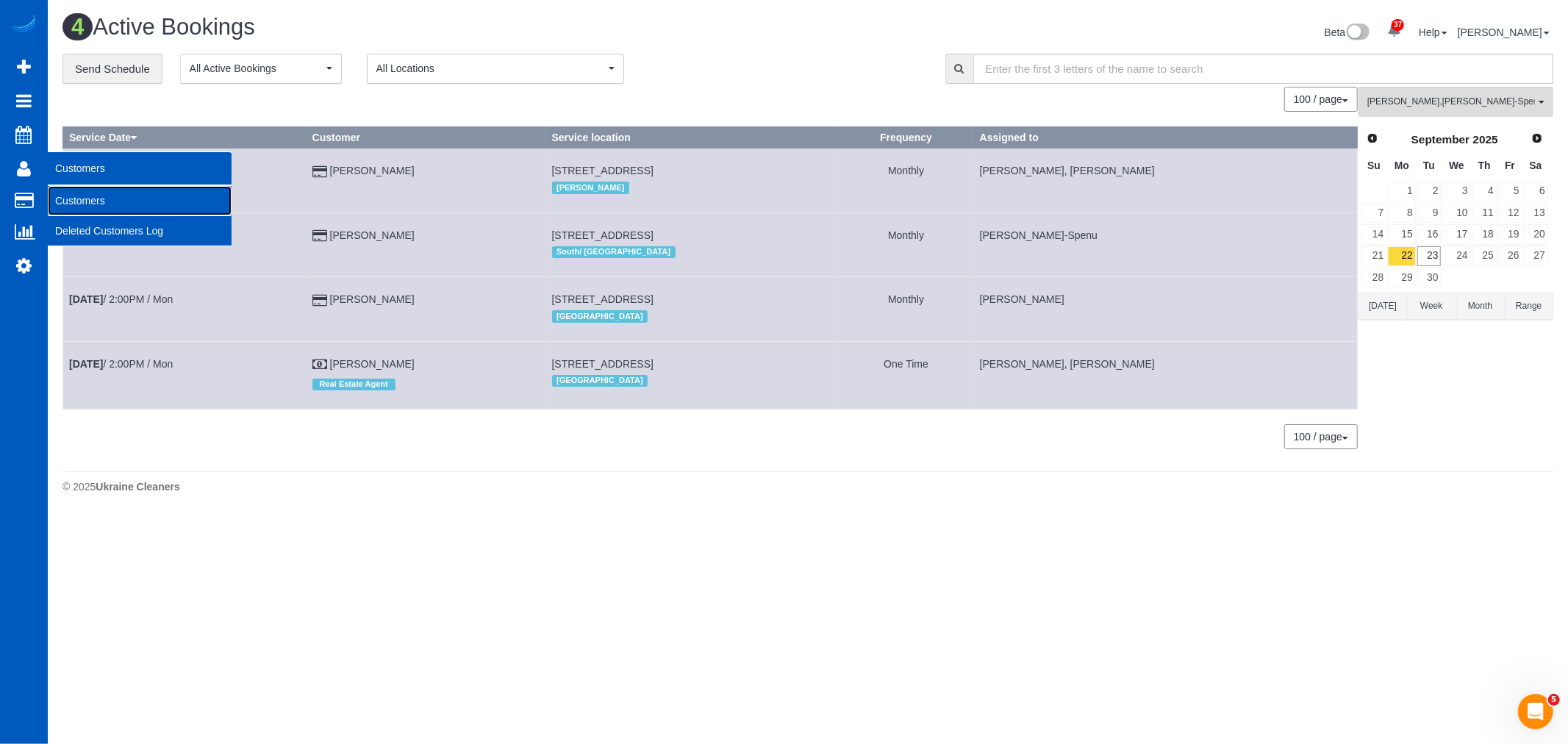
click at [89, 208] on link "Customers" at bounding box center [139, 201] width 184 height 30
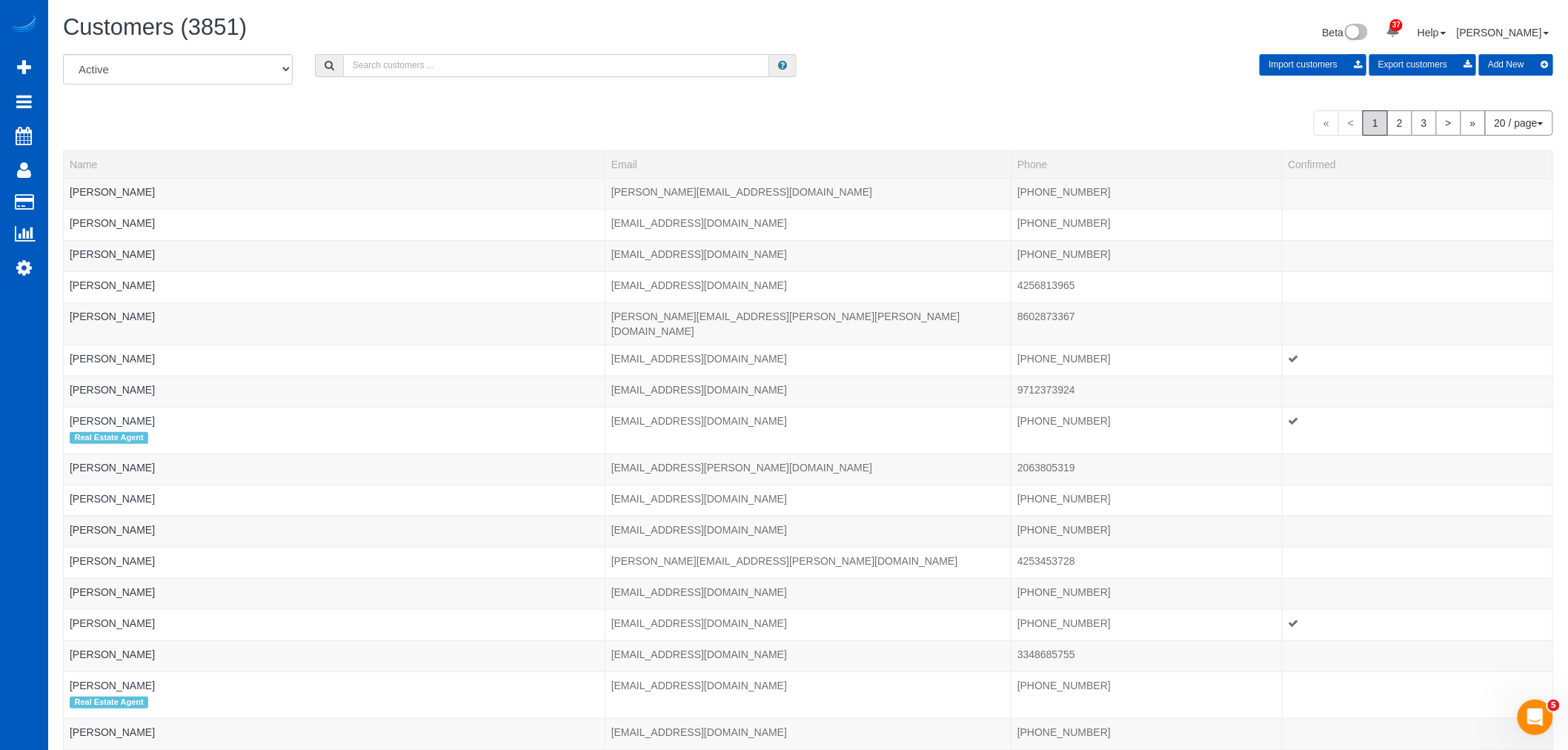
click at [391, 63] on input "text" at bounding box center [556, 66] width 426 height 23
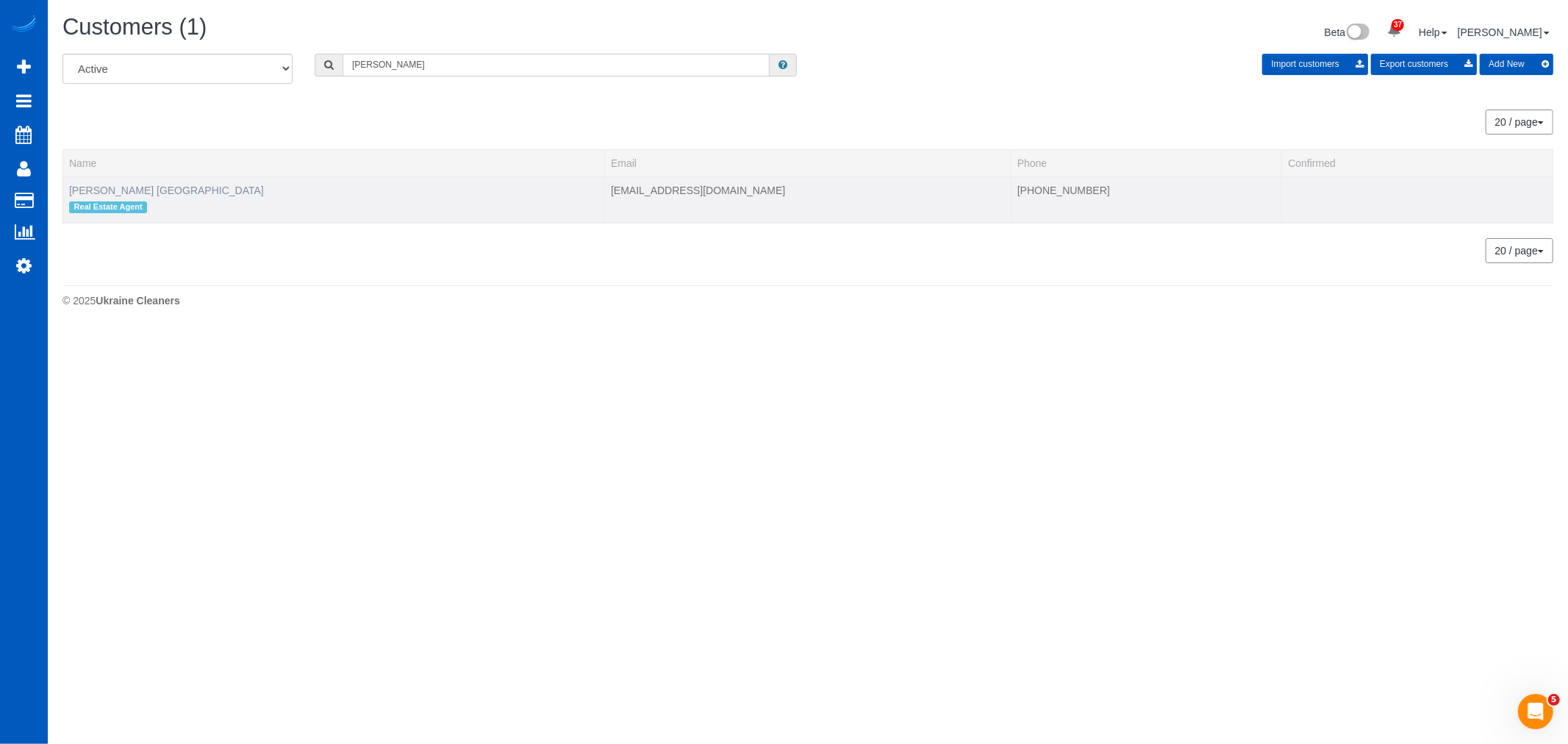
type input "margie"
click at [101, 192] on link "Margie Portugal" at bounding box center [166, 191] width 195 height 12
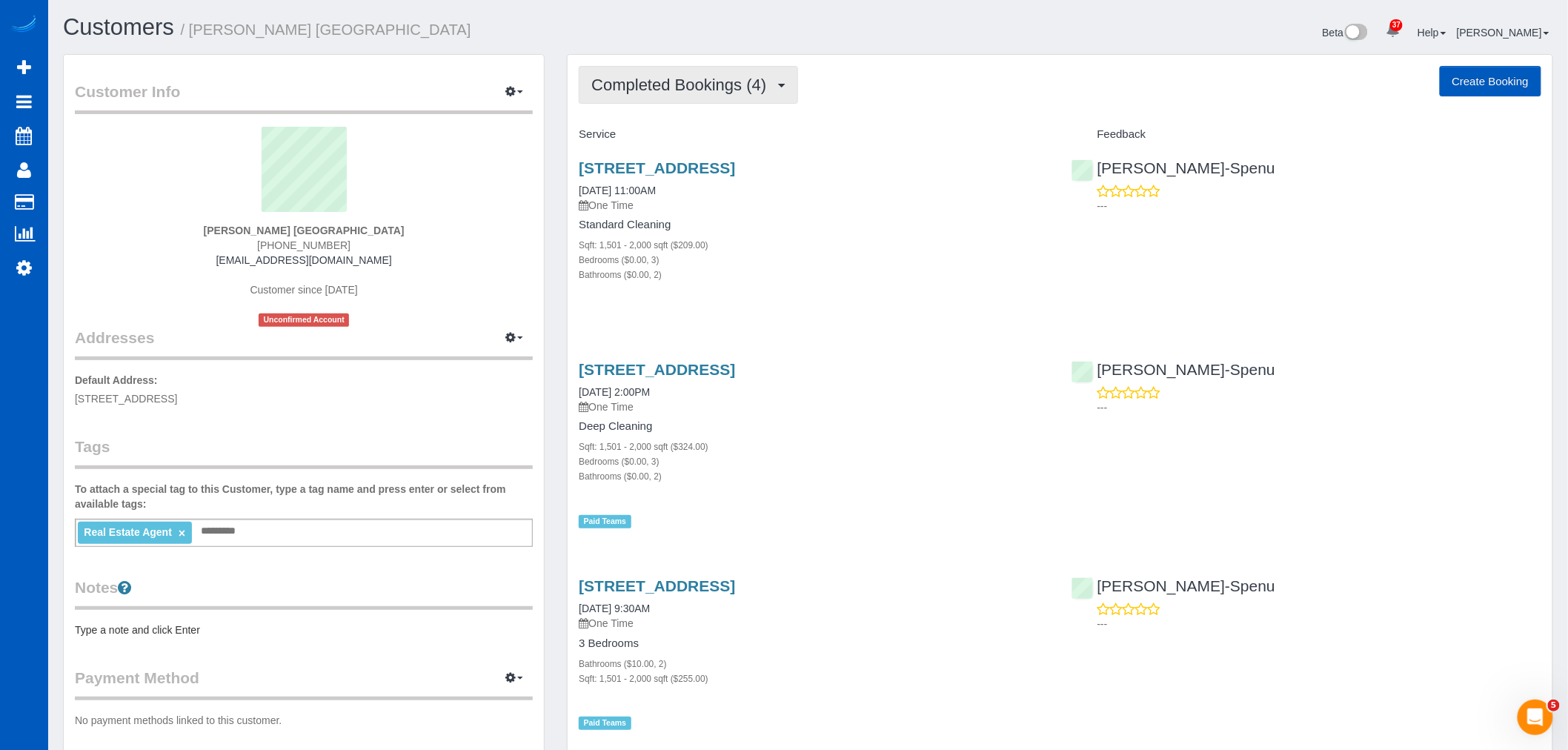
click at [686, 92] on span "Completed Bookings (4)" at bounding box center [682, 85] width 182 height 18
drag, startPoint x: 976, startPoint y: 271, endPoint x: 943, endPoint y: 245, distance: 42.0
click at [971, 265] on div "Standard Cleaning Sqft: 1,501 - 2,000 sqft ($209.00) Bedrooms ($0.00, 3) Bathro…" at bounding box center [813, 250] width 469 height 63
click at [712, 164] on link "2320 40th Ave Se, Puyallup, WA 98374" at bounding box center [657, 168] width 156 height 17
click at [37, 263] on link "Settings" at bounding box center [24, 267] width 48 height 34
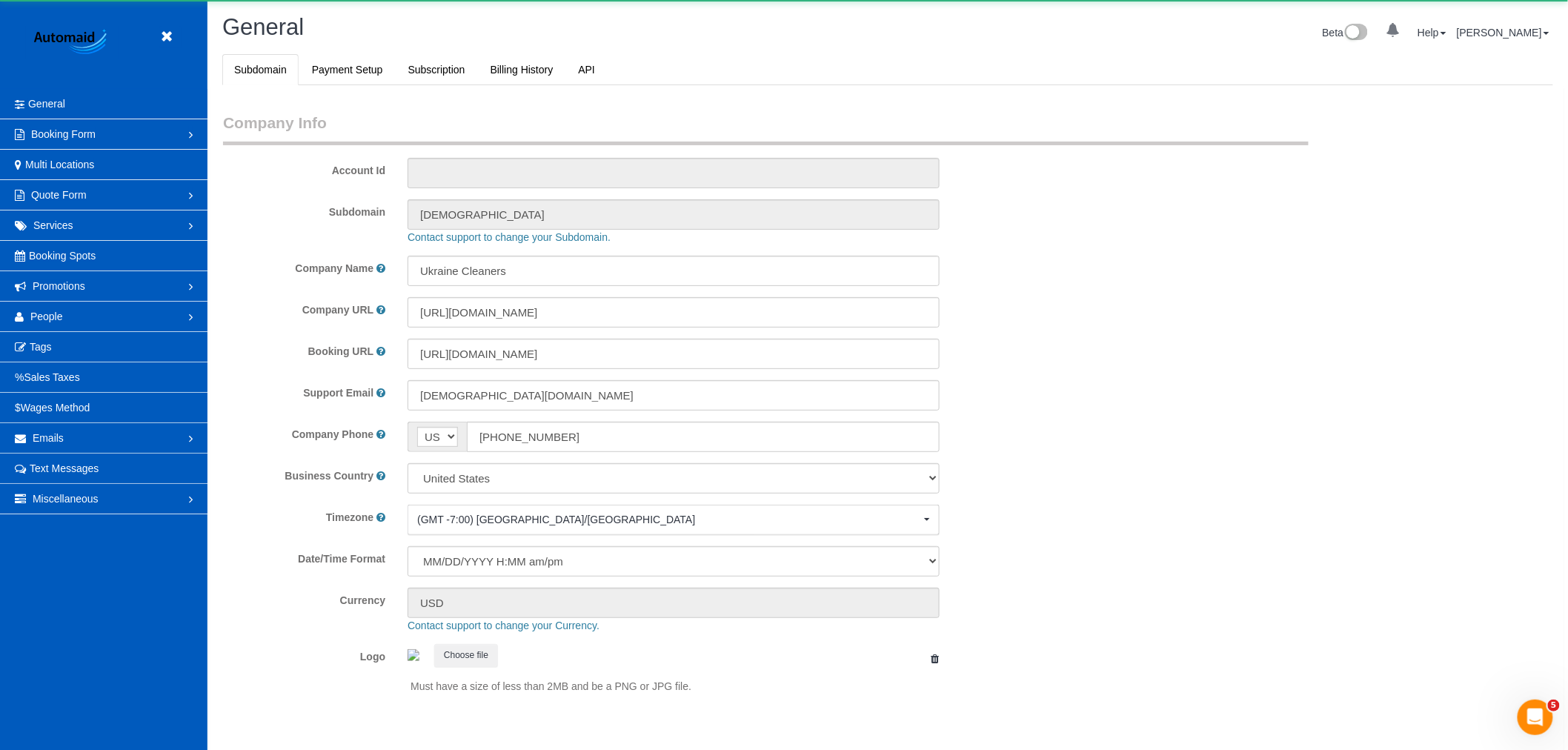
scroll to position [3241, 1568]
click at [50, 312] on span "People" at bounding box center [47, 317] width 33 height 12
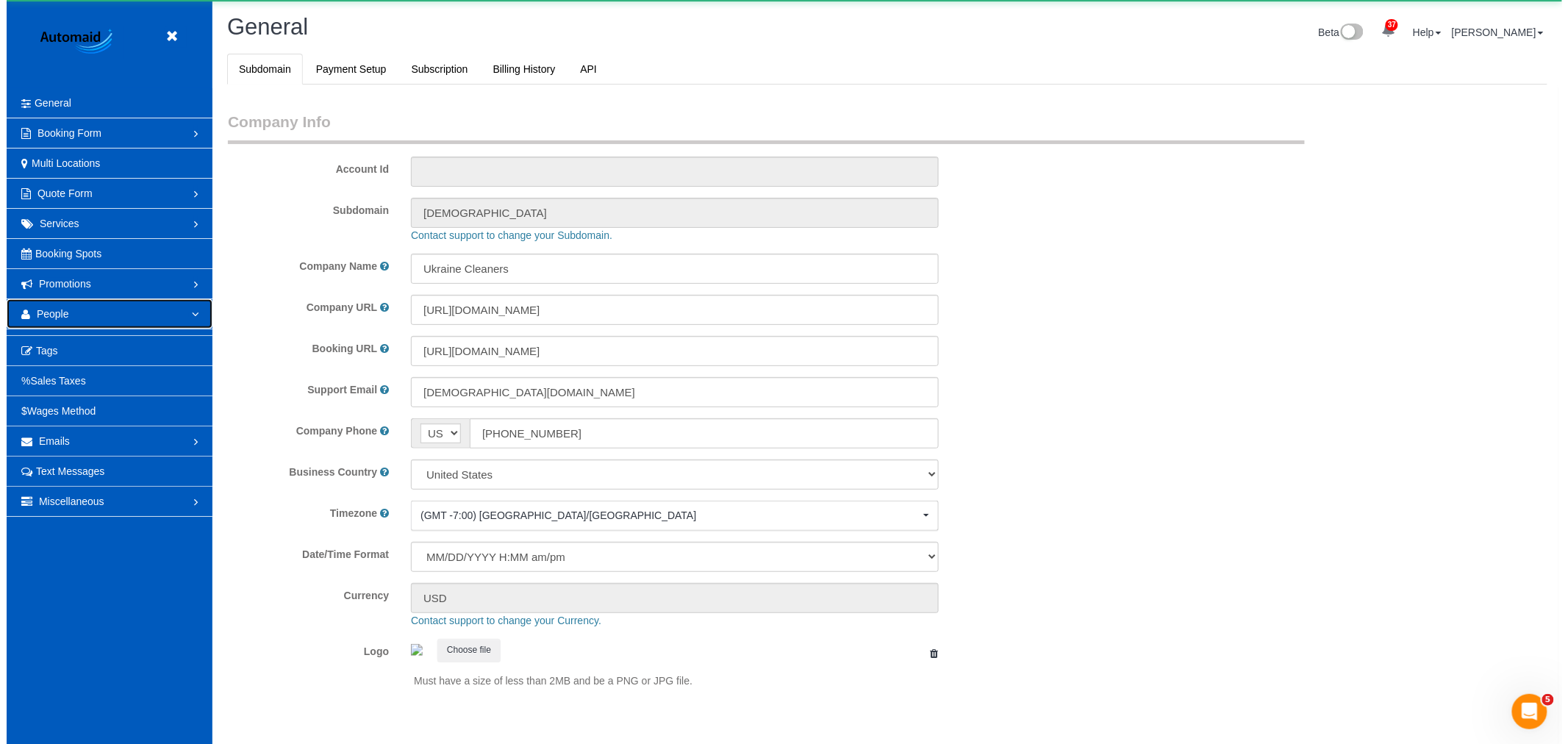
scroll to position [0, 0]
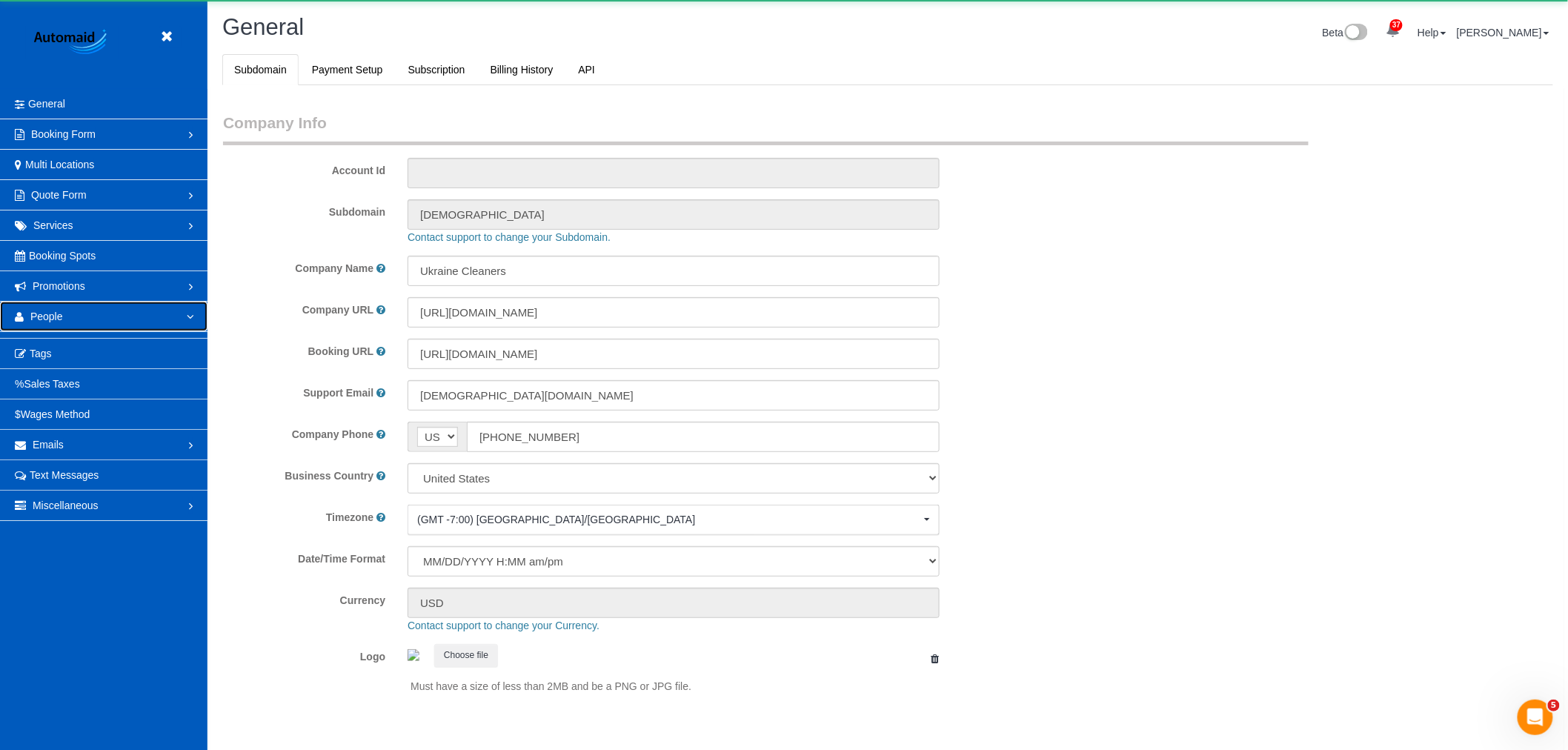
select select "1"
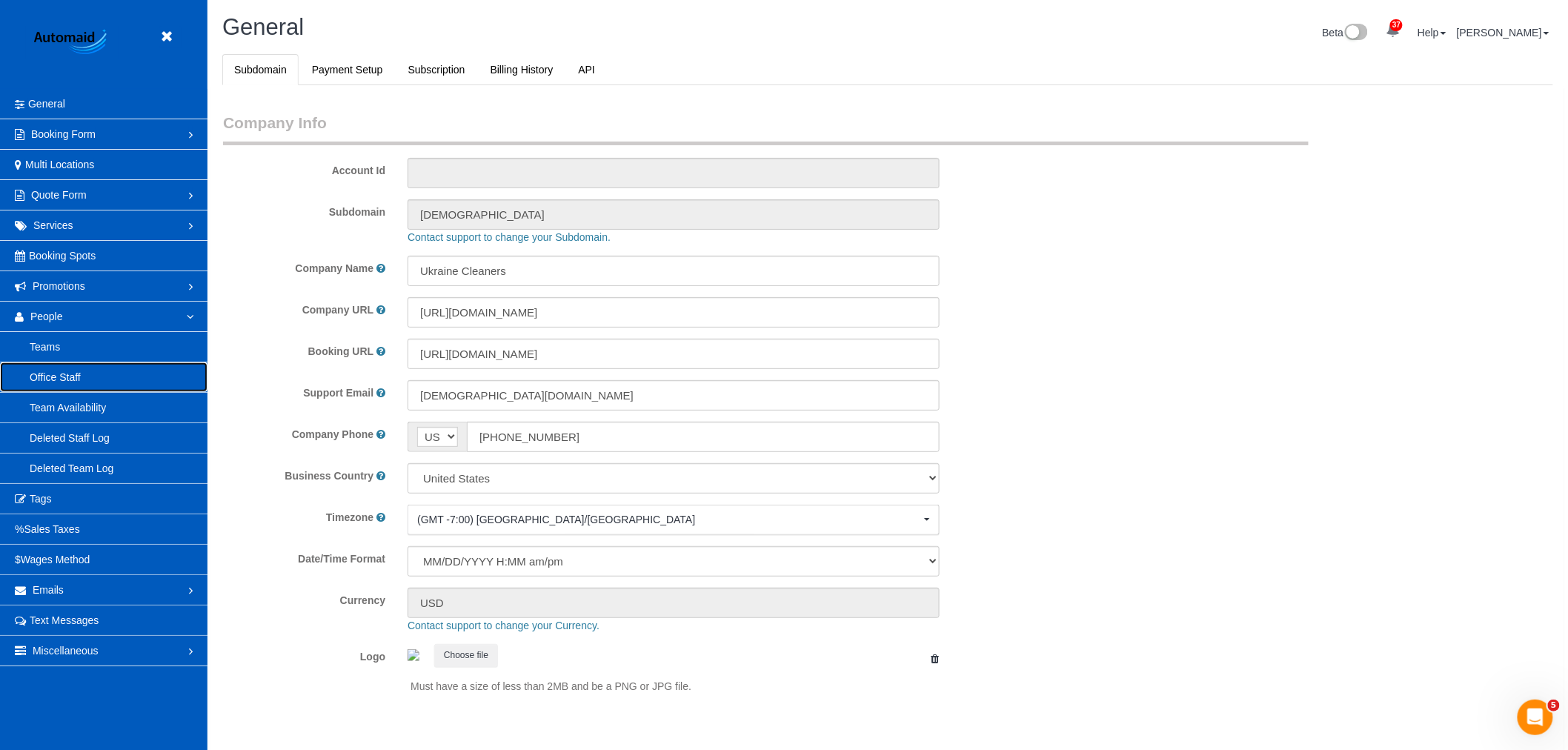
click at [85, 392] on link "Office Staff" at bounding box center [104, 377] width 208 height 30
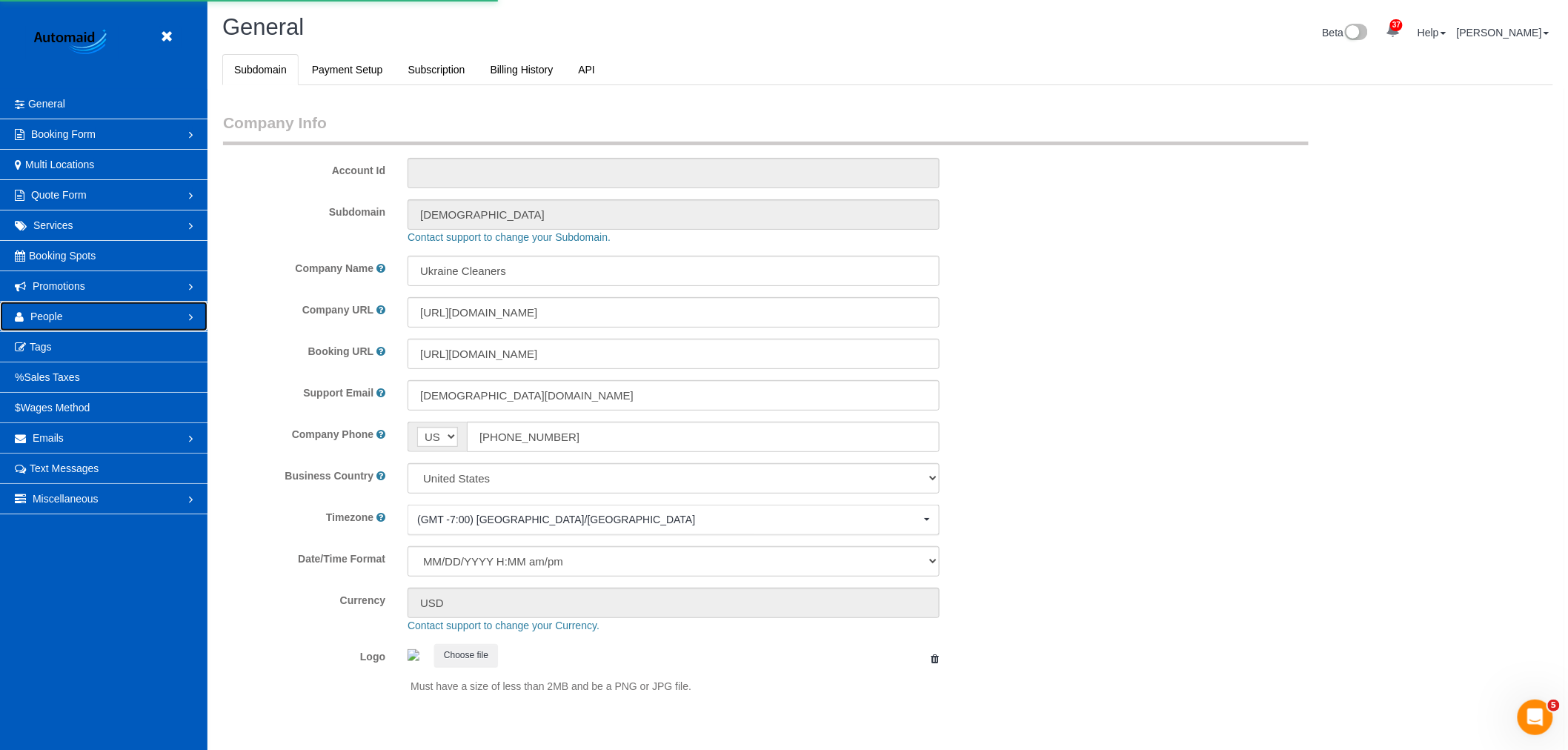
click at [43, 314] on span "People" at bounding box center [47, 317] width 33 height 12
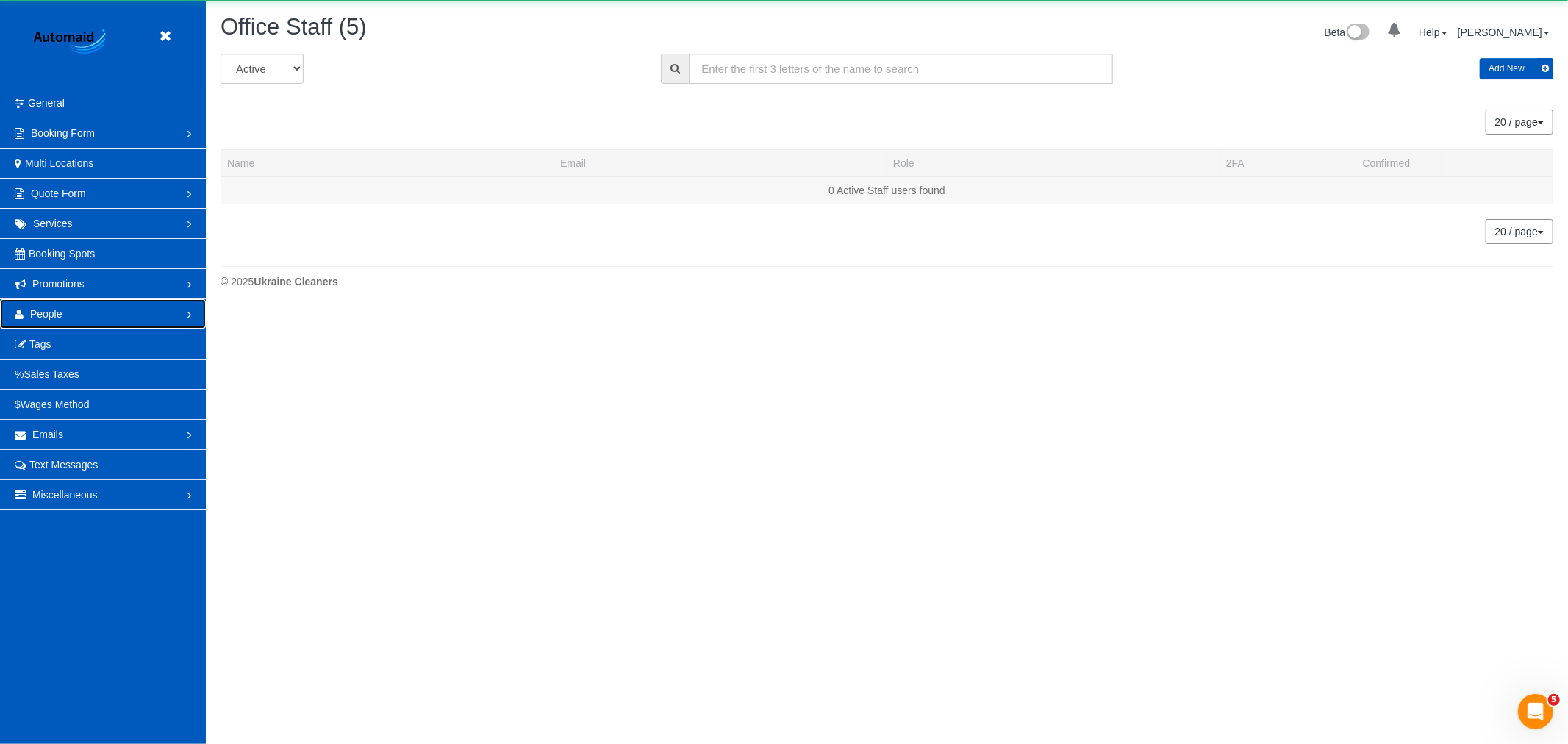
click at [45, 308] on link "People" at bounding box center [103, 314] width 206 height 30
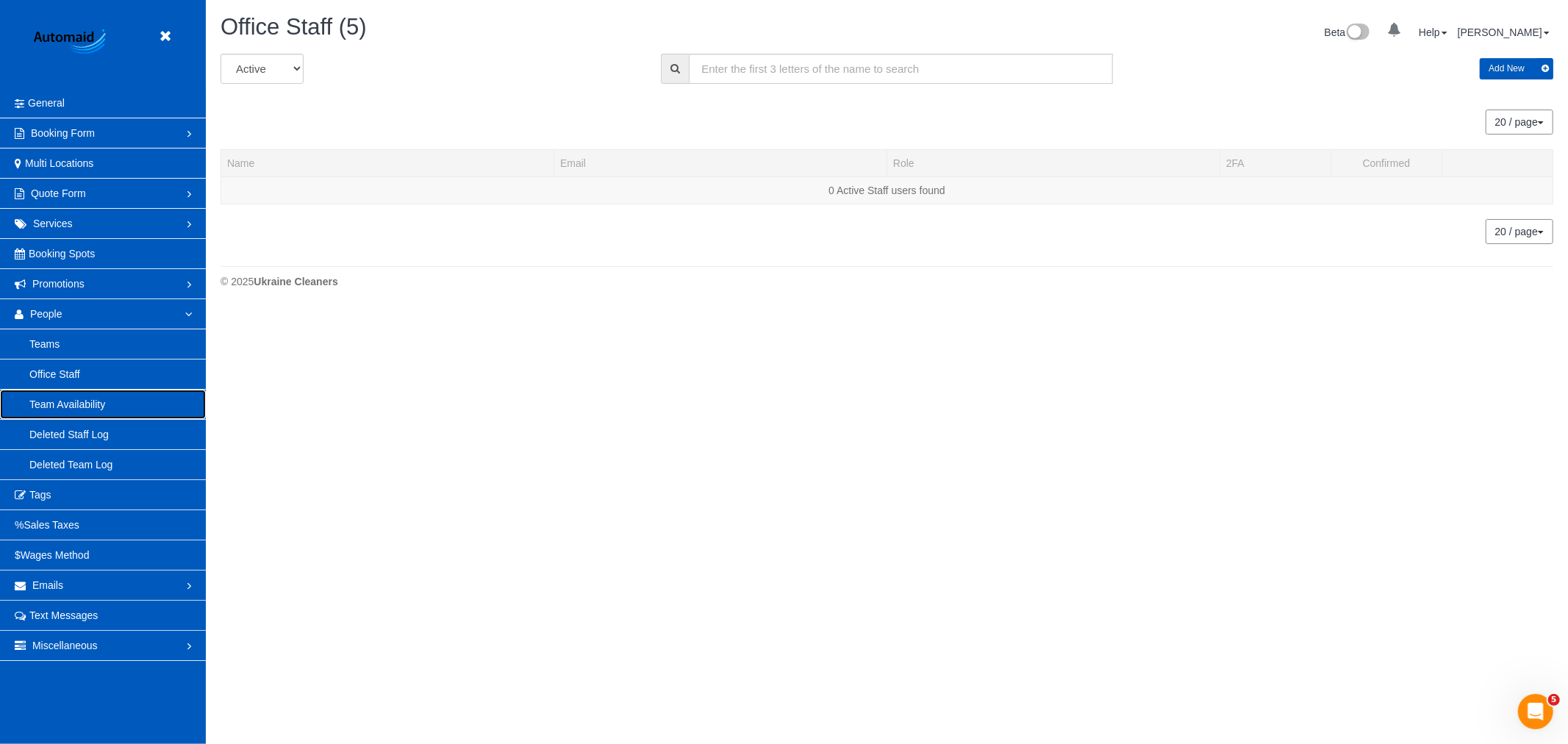
click at [81, 408] on link "Team Availability" at bounding box center [103, 404] width 206 height 30
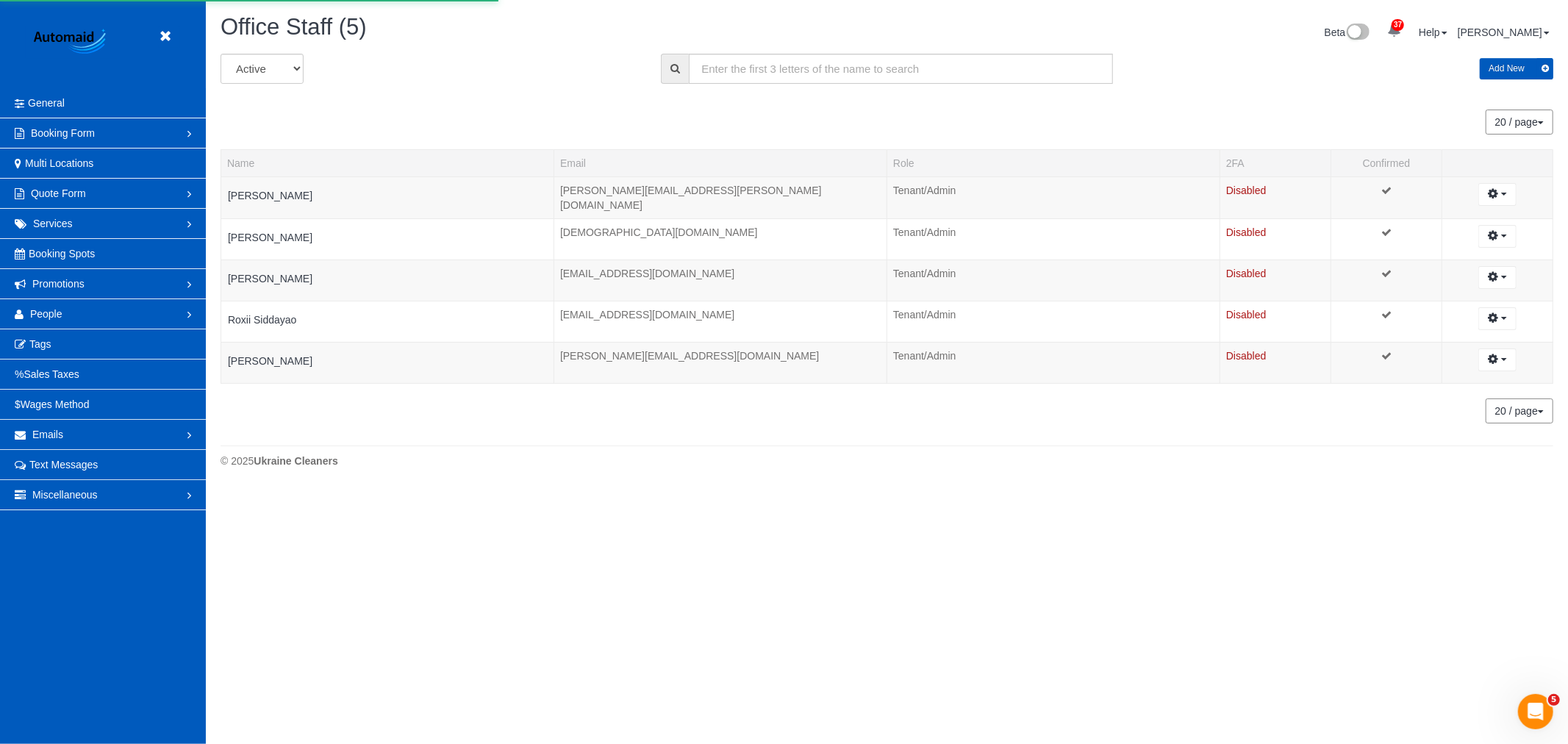
scroll to position [490, 1568]
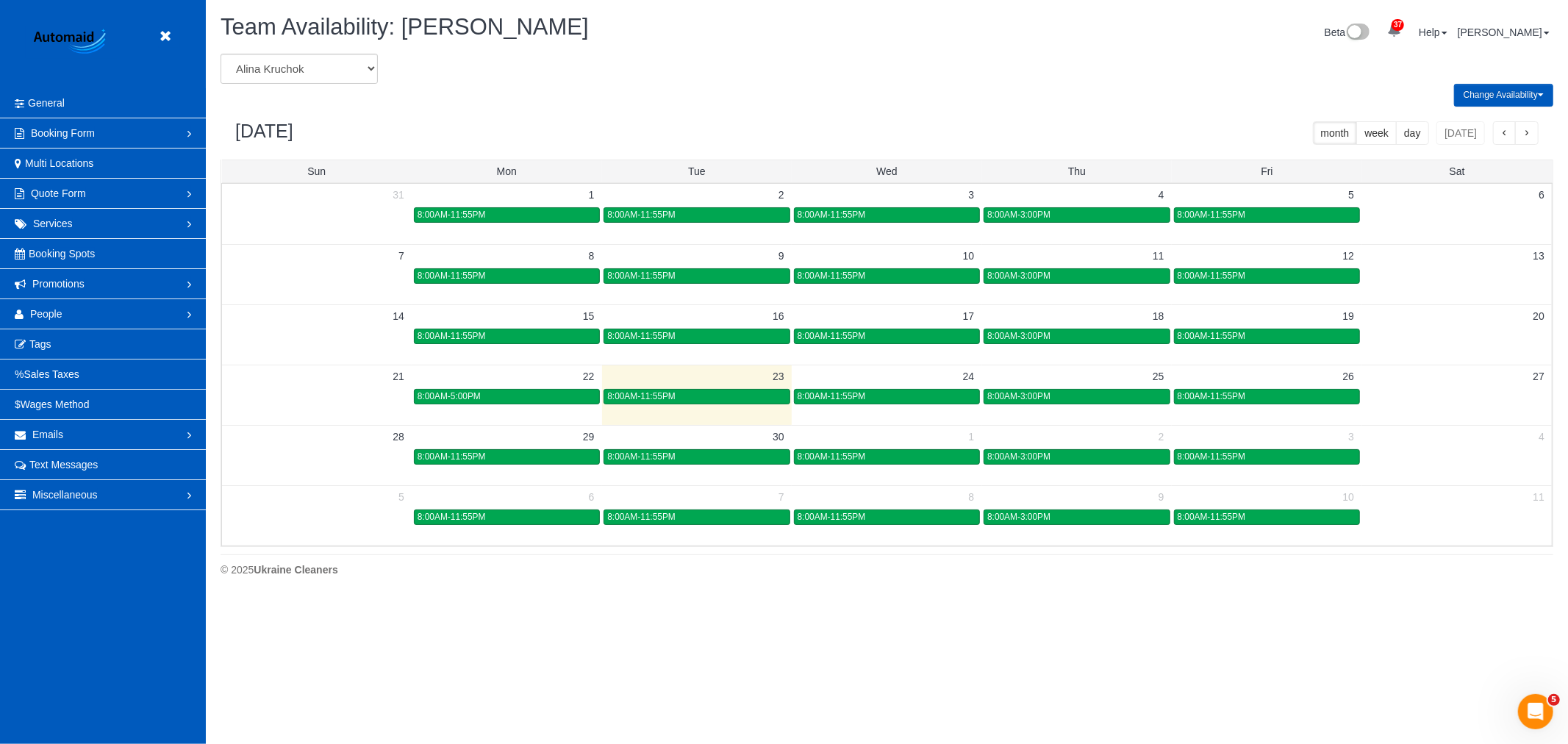
drag, startPoint x: 276, startPoint y: 99, endPoint x: 286, endPoint y: 81, distance: 20.6
click at [280, 95] on div "Change Availability Default Availability Specific Date Request Time Off Exclude…" at bounding box center [887, 95] width 1355 height 23
click at [287, 77] on select "Alina Kruchok Alona Tarasiuk Alona Vikhliaieva Anastasiia Demchenko Anastasiia …" at bounding box center [299, 69] width 158 height 30
select select "number:864"
click at [220, 55] on select "Alina Kruchok Alona Tarasiuk Alona Vikhliaieva Anastasiia Demchenko Anastasiia …" at bounding box center [299, 69] width 158 height 30
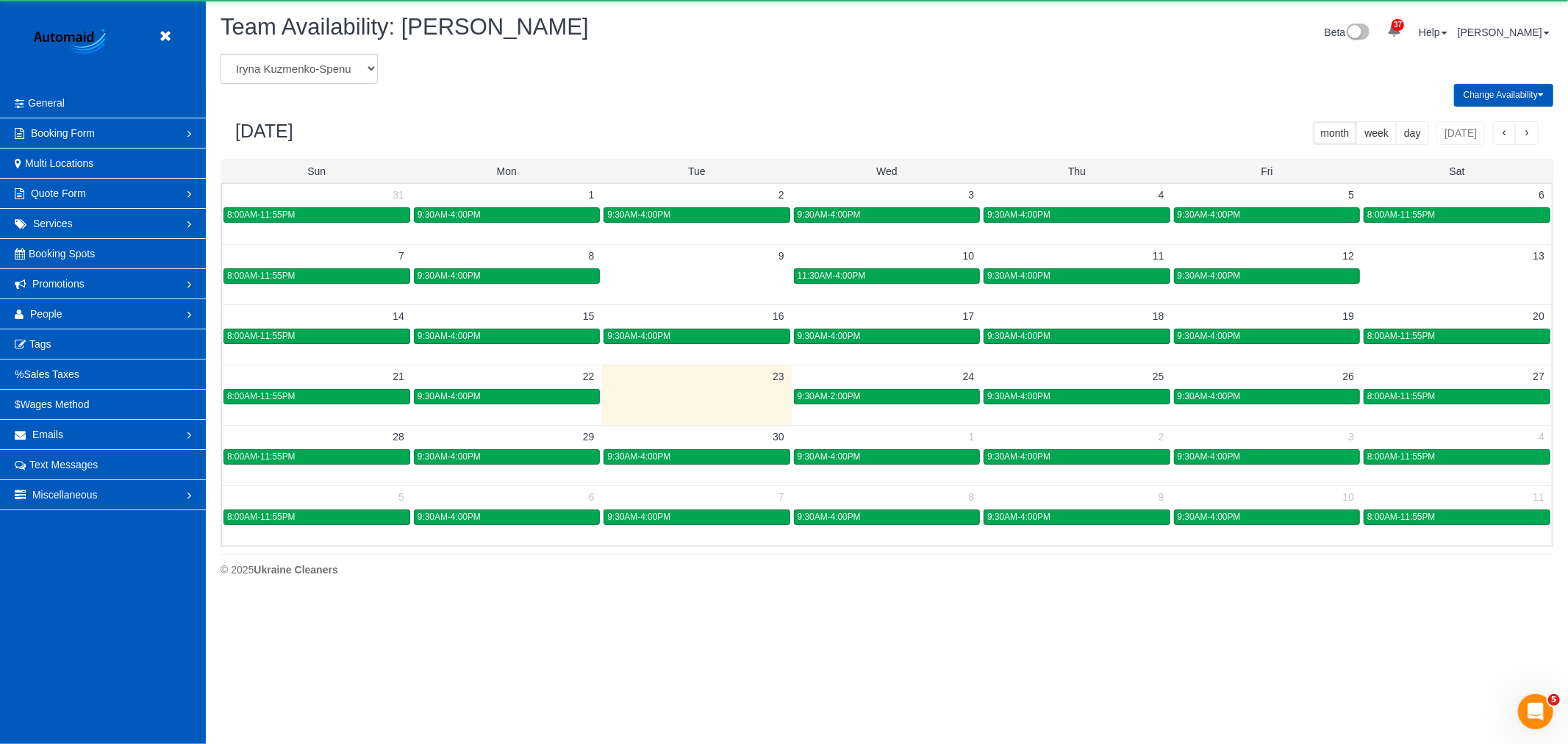
scroll to position [72930, 71947]
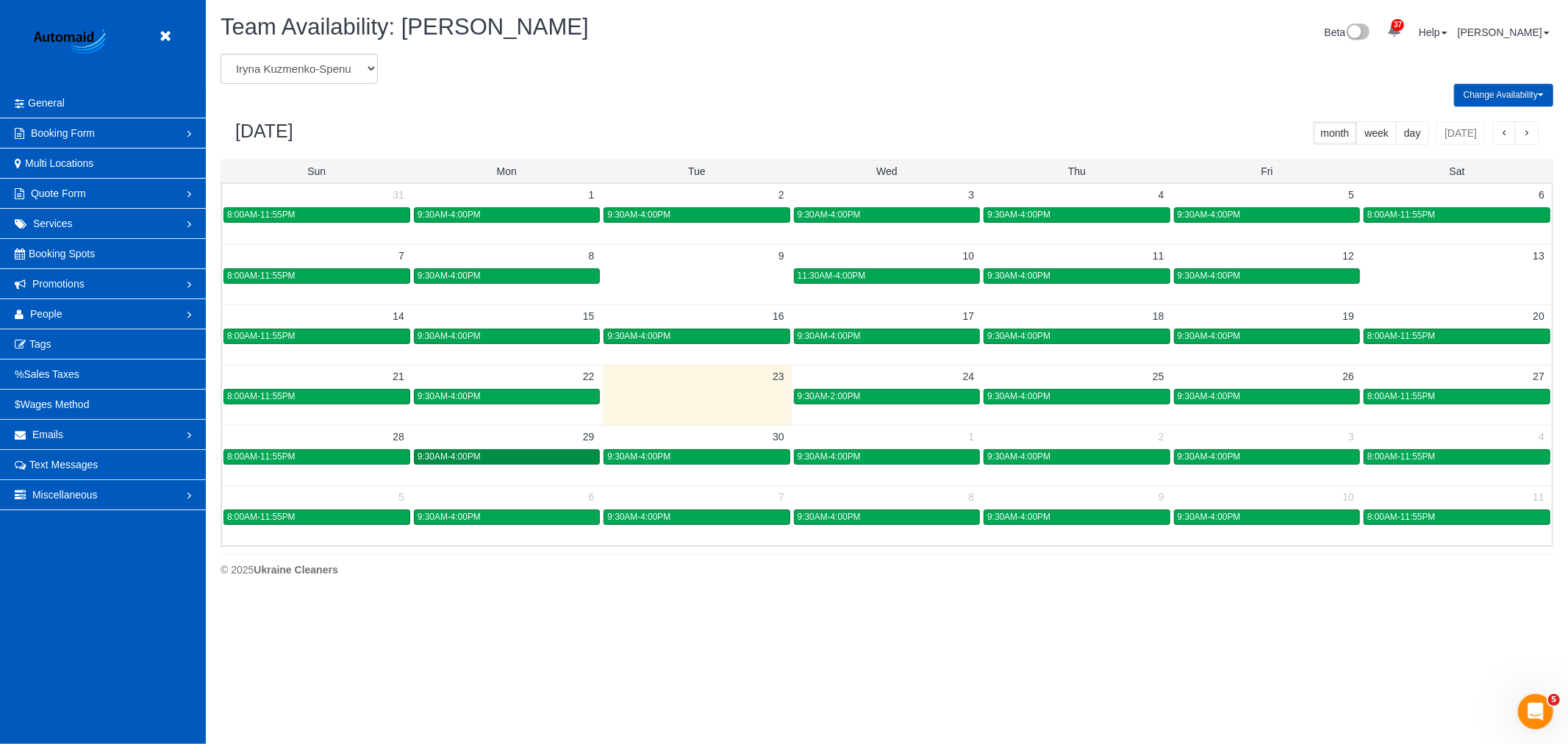
click at [517, 461] on div "9:30AM-4:00PM" at bounding box center [507, 457] width 179 height 11
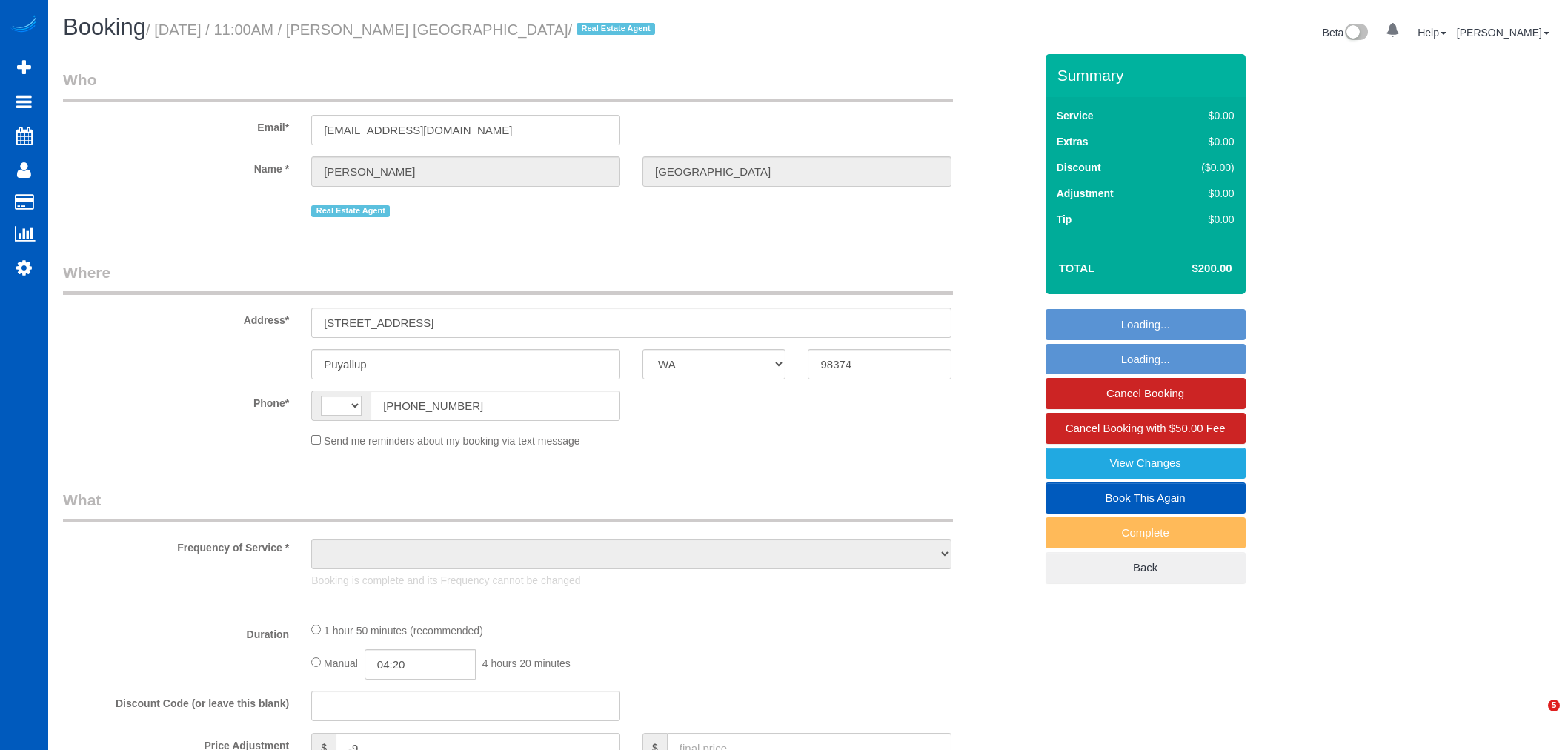
select select "WA"
select select "string:[GEOGRAPHIC_DATA]"
select select "199"
select select "1501"
select select "3"
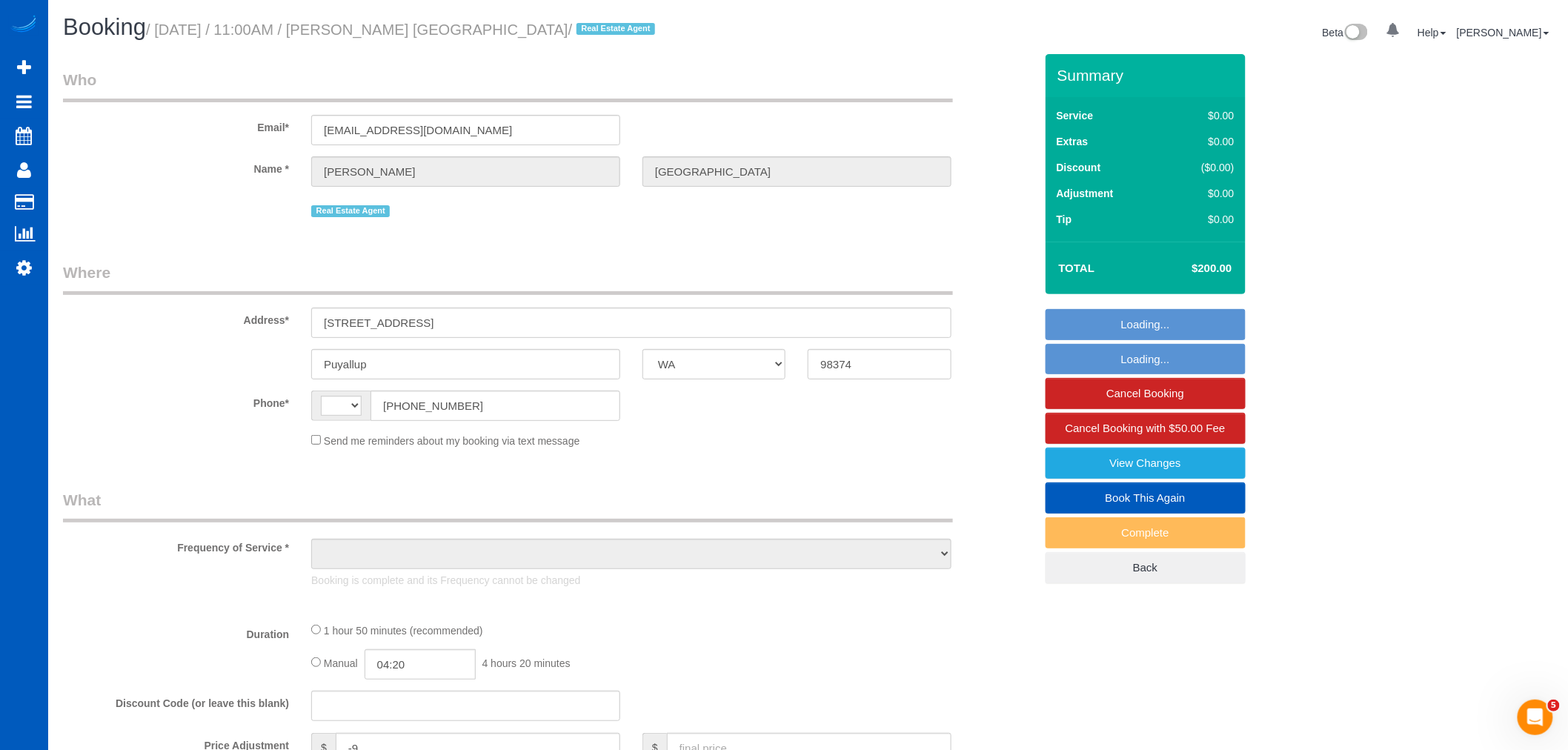
select select "2"
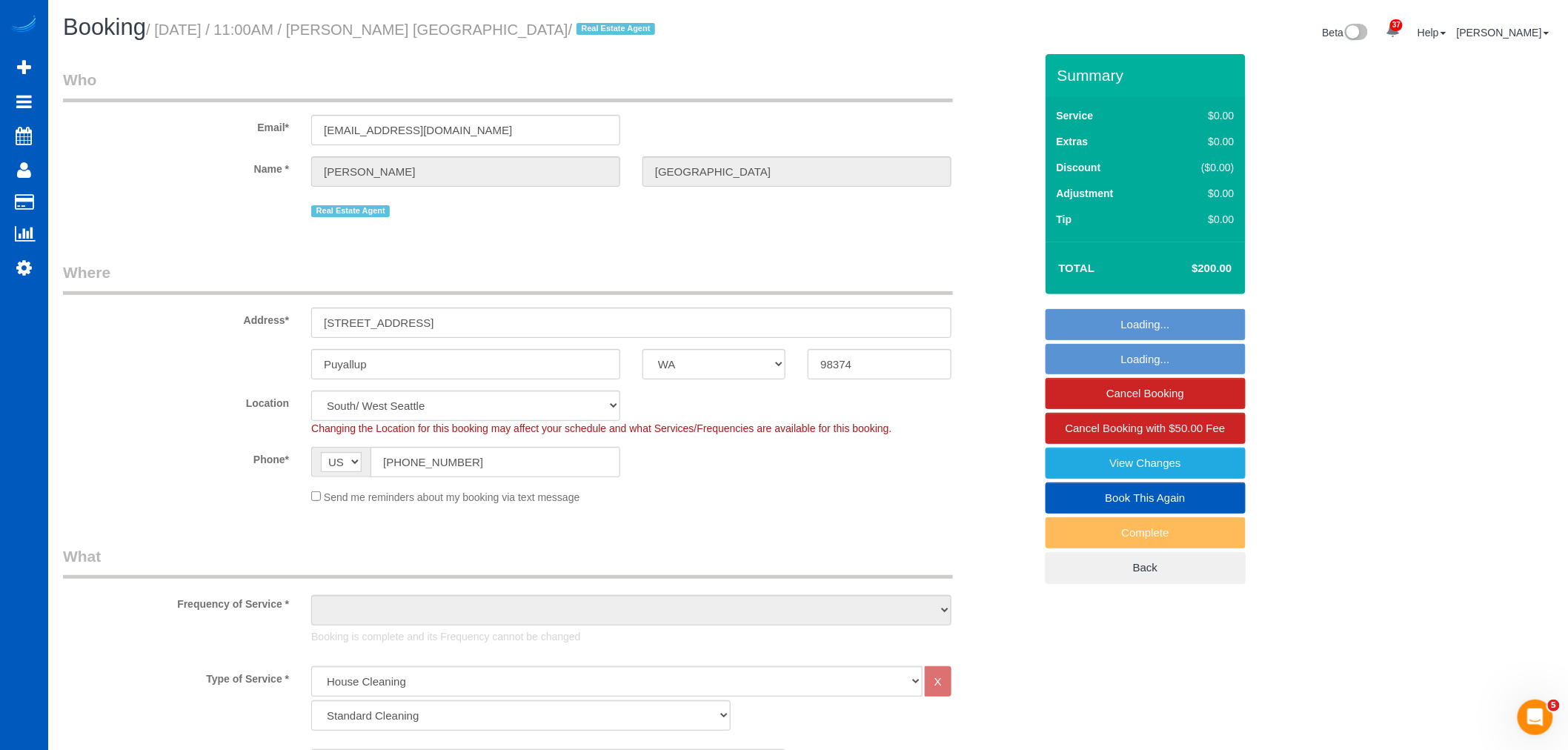
select select "spot1"
select select "1501"
select select "3"
select select "2"
select select "object:1150"
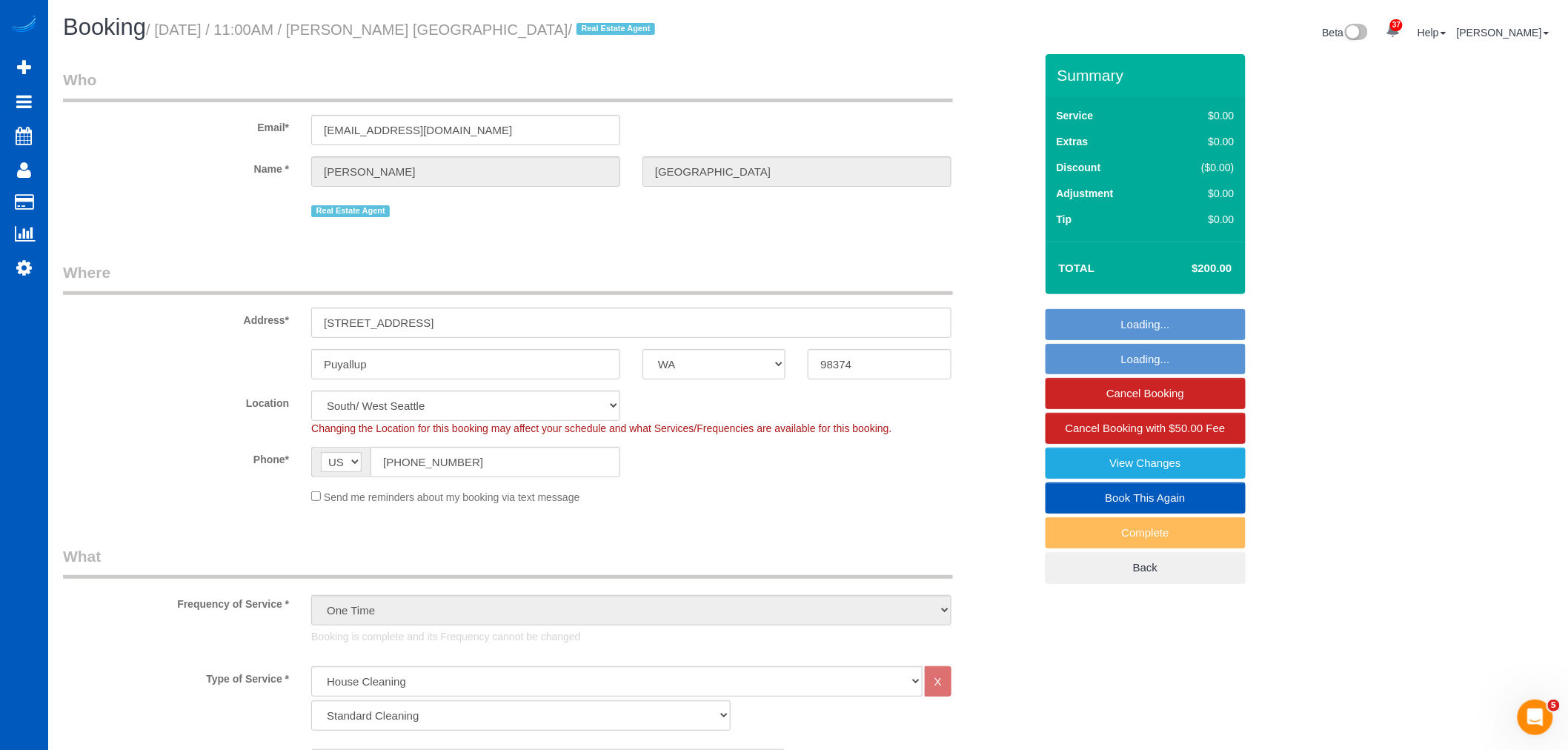
select select "864"
select select "object:1206"
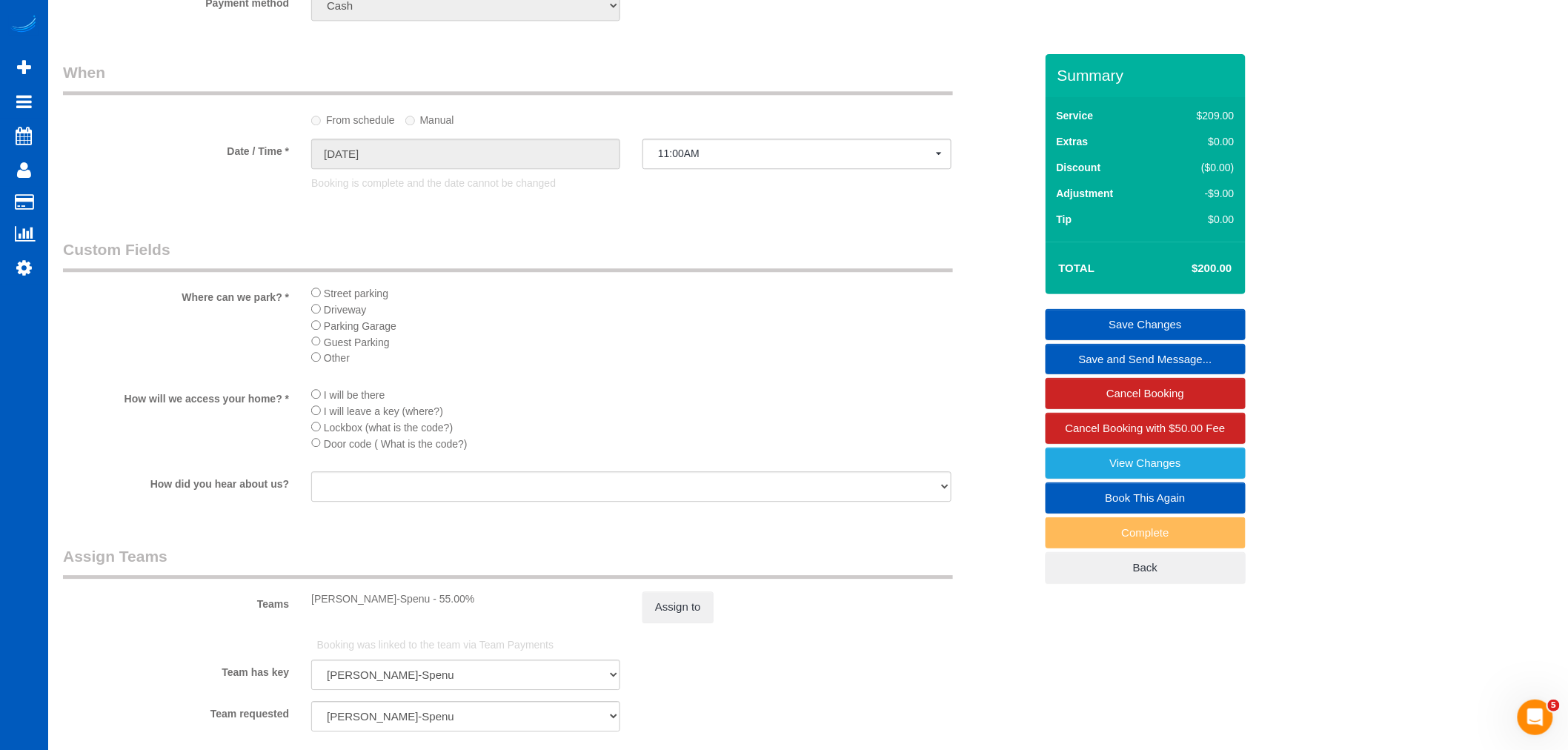
scroll to position [1894, 0]
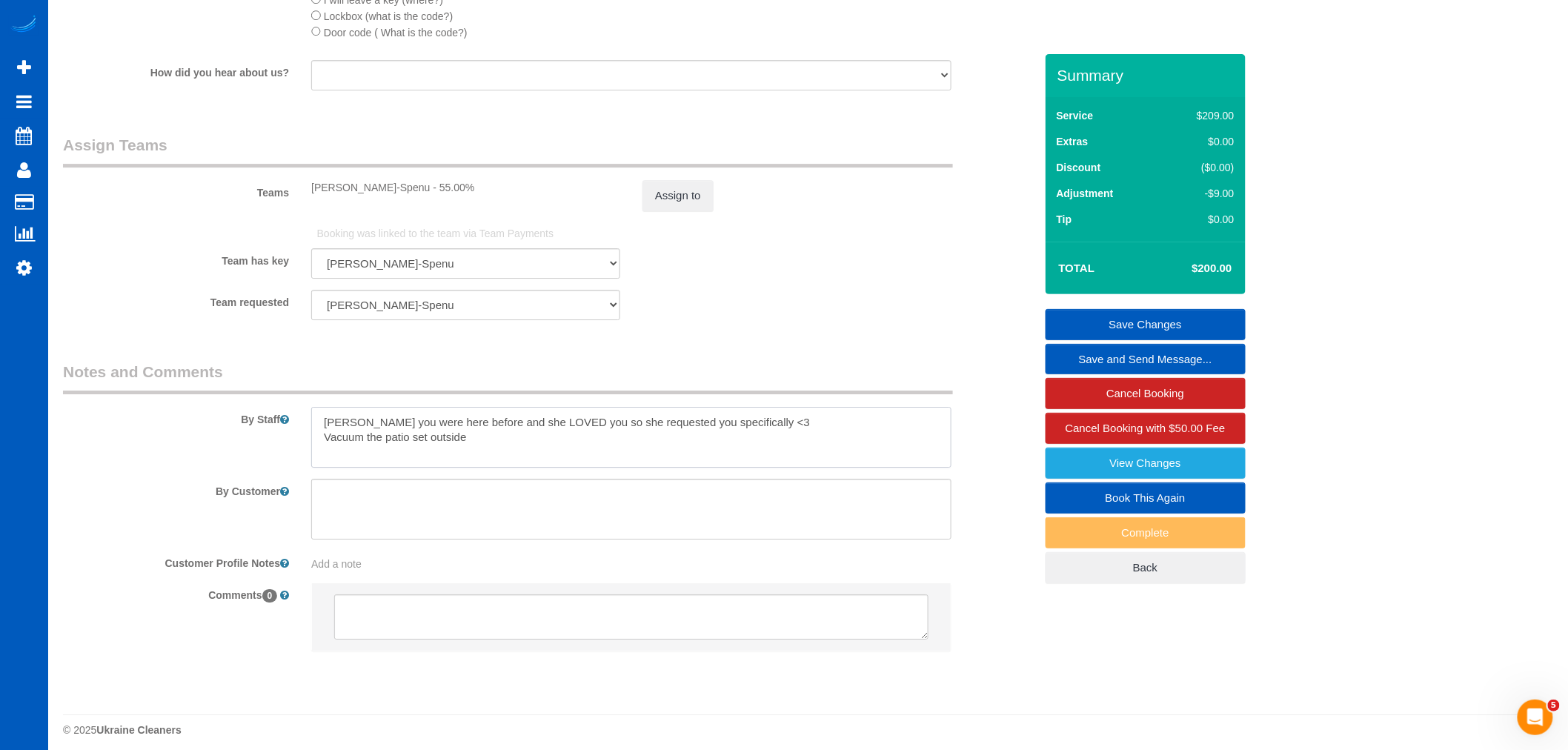
drag, startPoint x: 500, startPoint y: 456, endPoint x: 35, endPoint y: 465, distance: 465.1
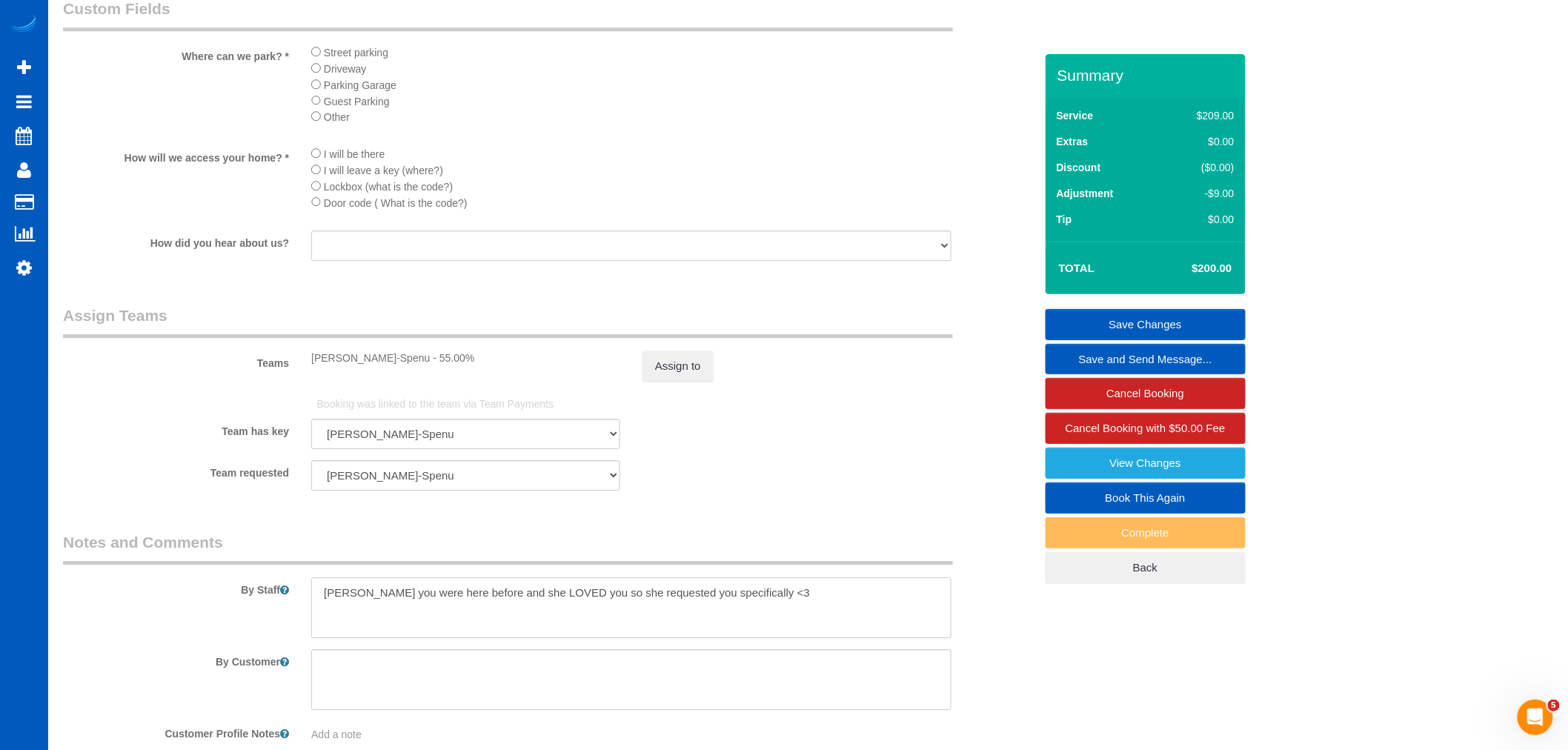
scroll to position [1565, 0]
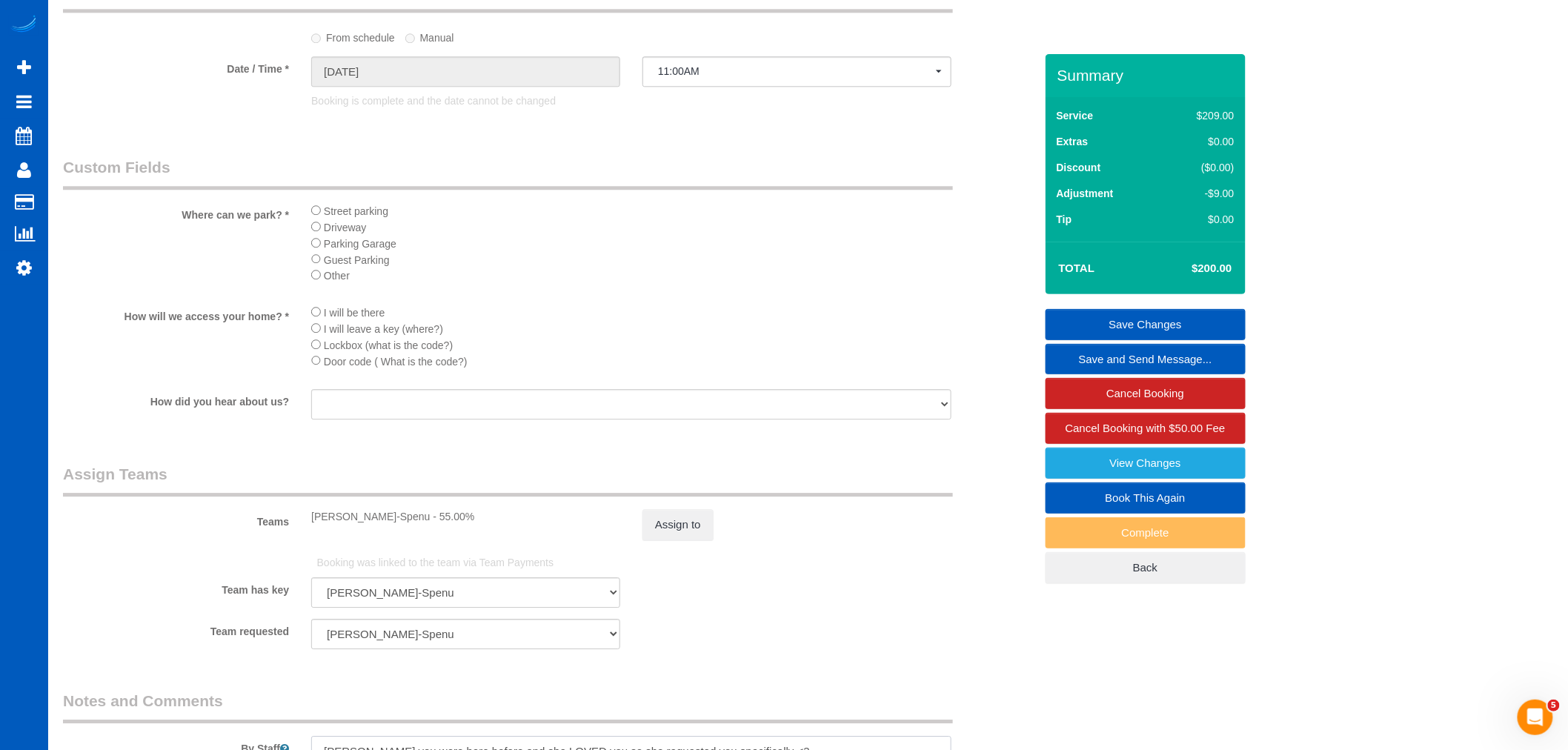
type textarea "[PERSON_NAME] you were here before and she LOVED you so she requested you speci…"
click at [1135, 490] on link "Book This Again" at bounding box center [1145, 498] width 200 height 31
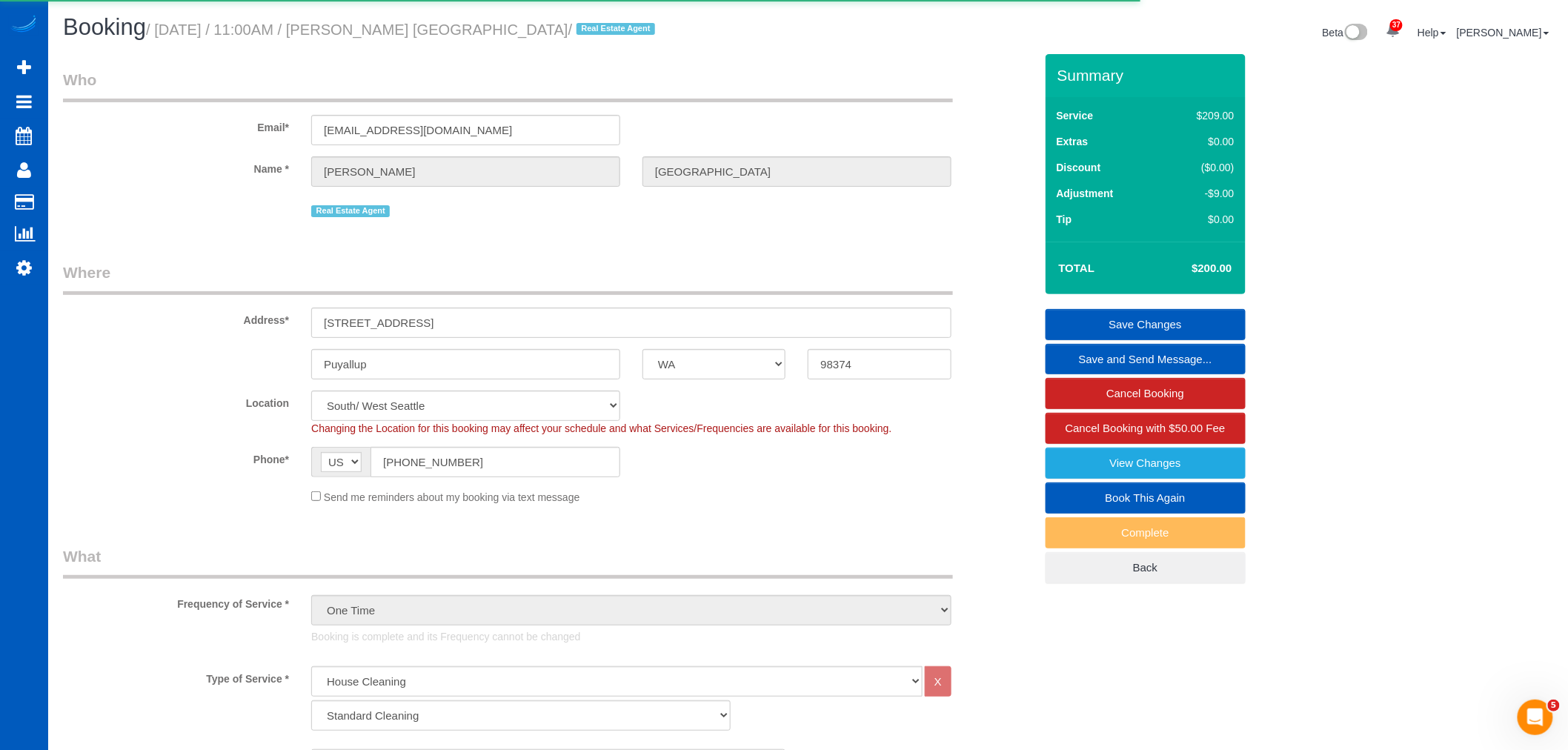
select select "WA"
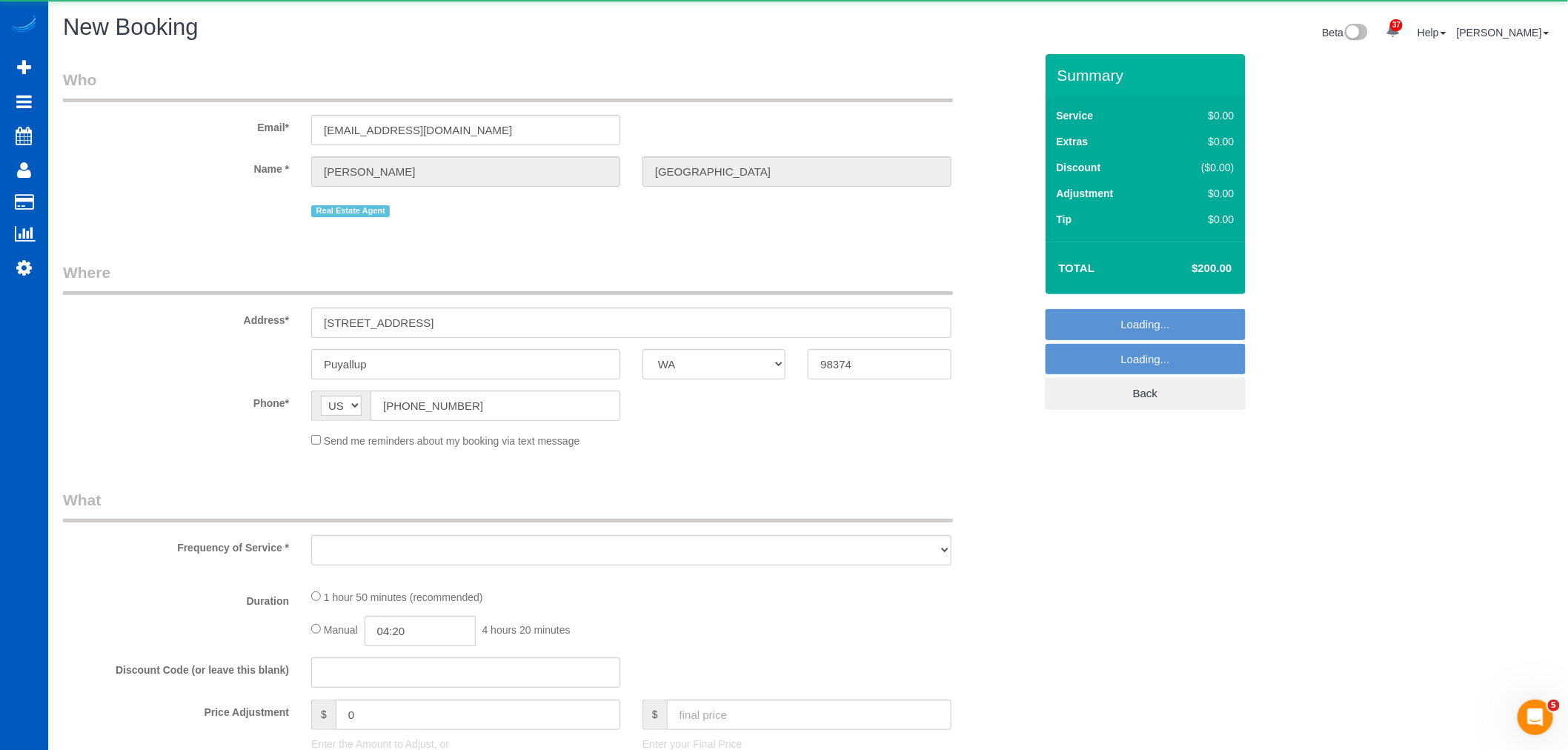
select select "object:1632"
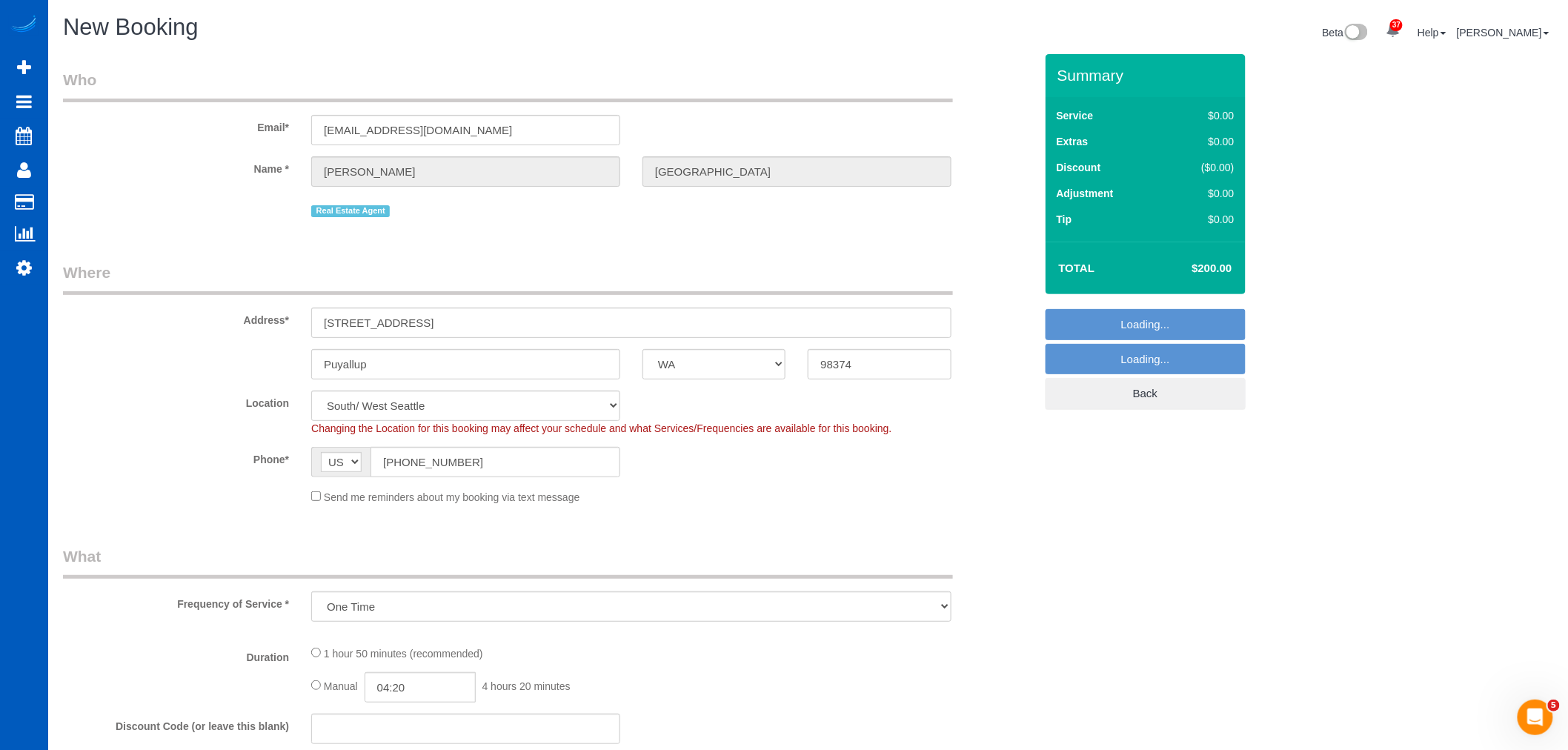
select select "199"
select select "1501"
select select "3"
select select "2"
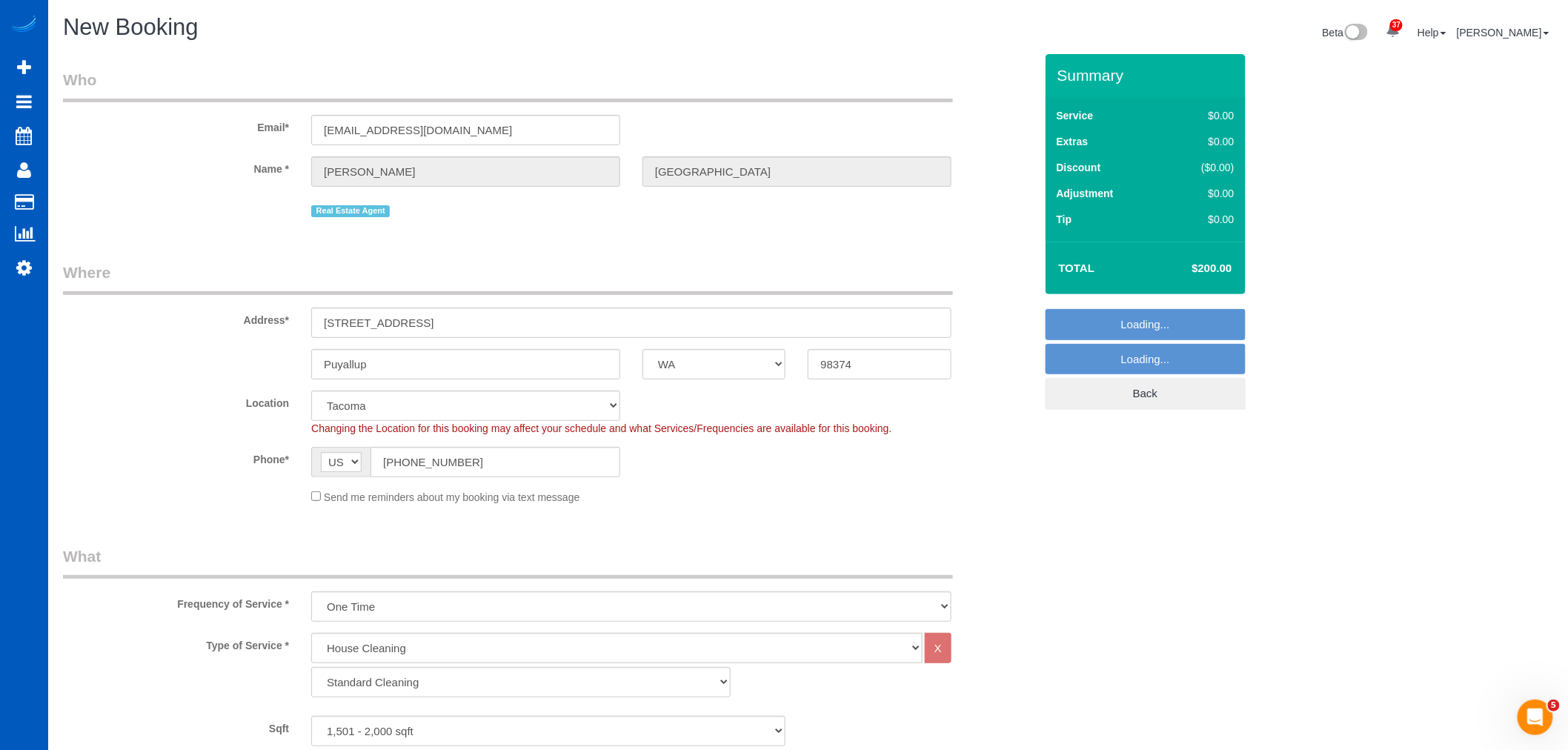
select select "1501"
select select "3"
select select "2"
select select "object:1916"
select select "864"
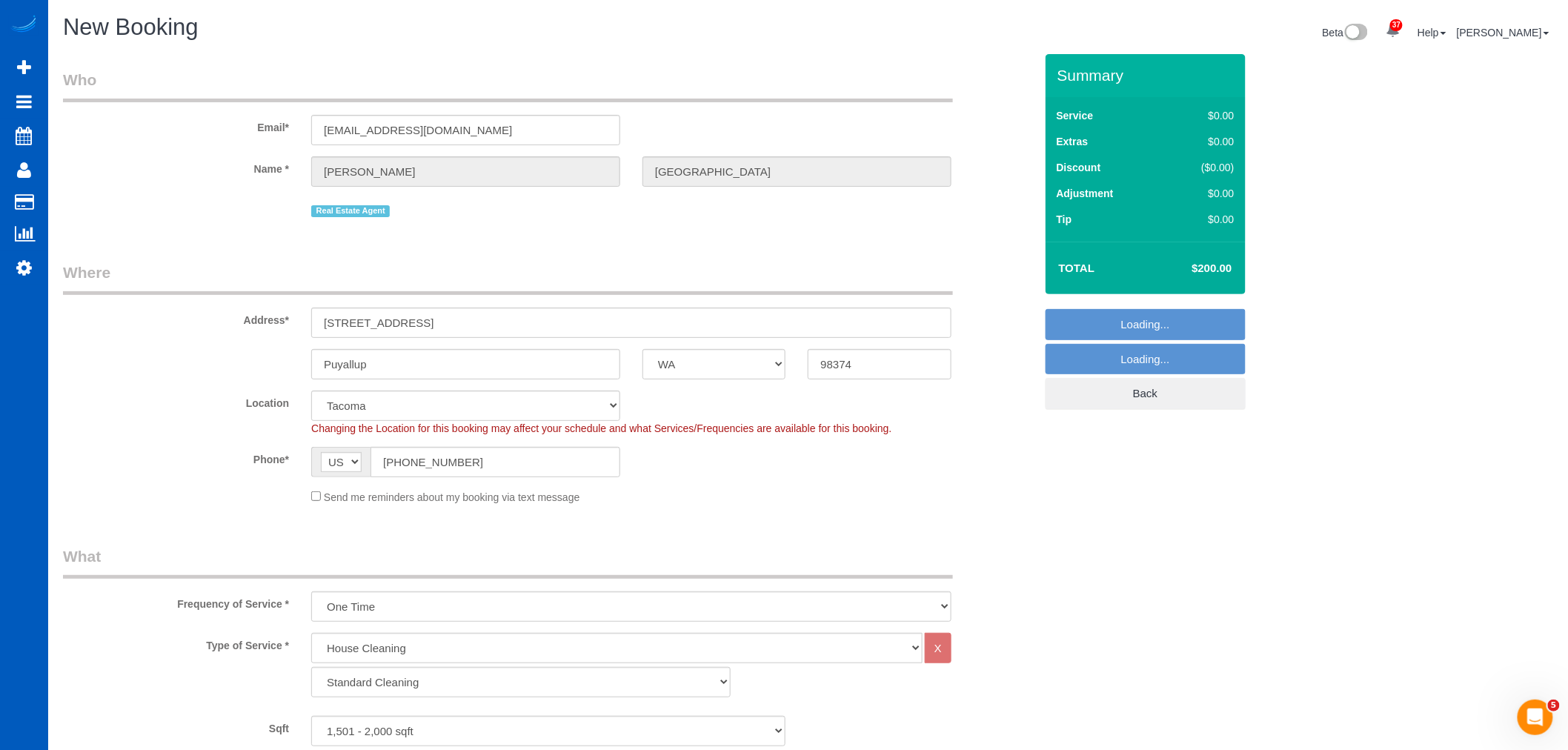
select select "1501"
select select "3"
select select "2"
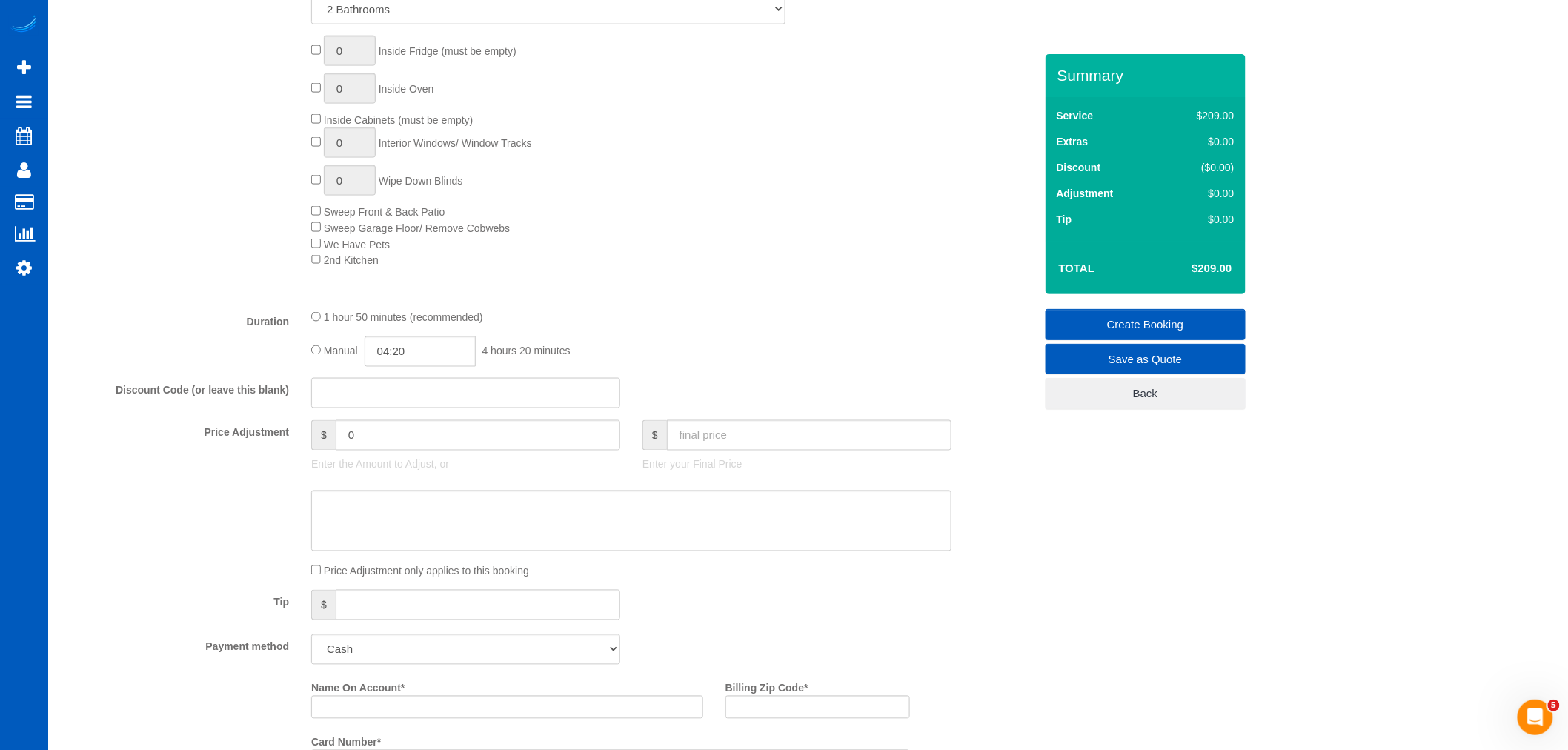
scroll to position [906, 0]
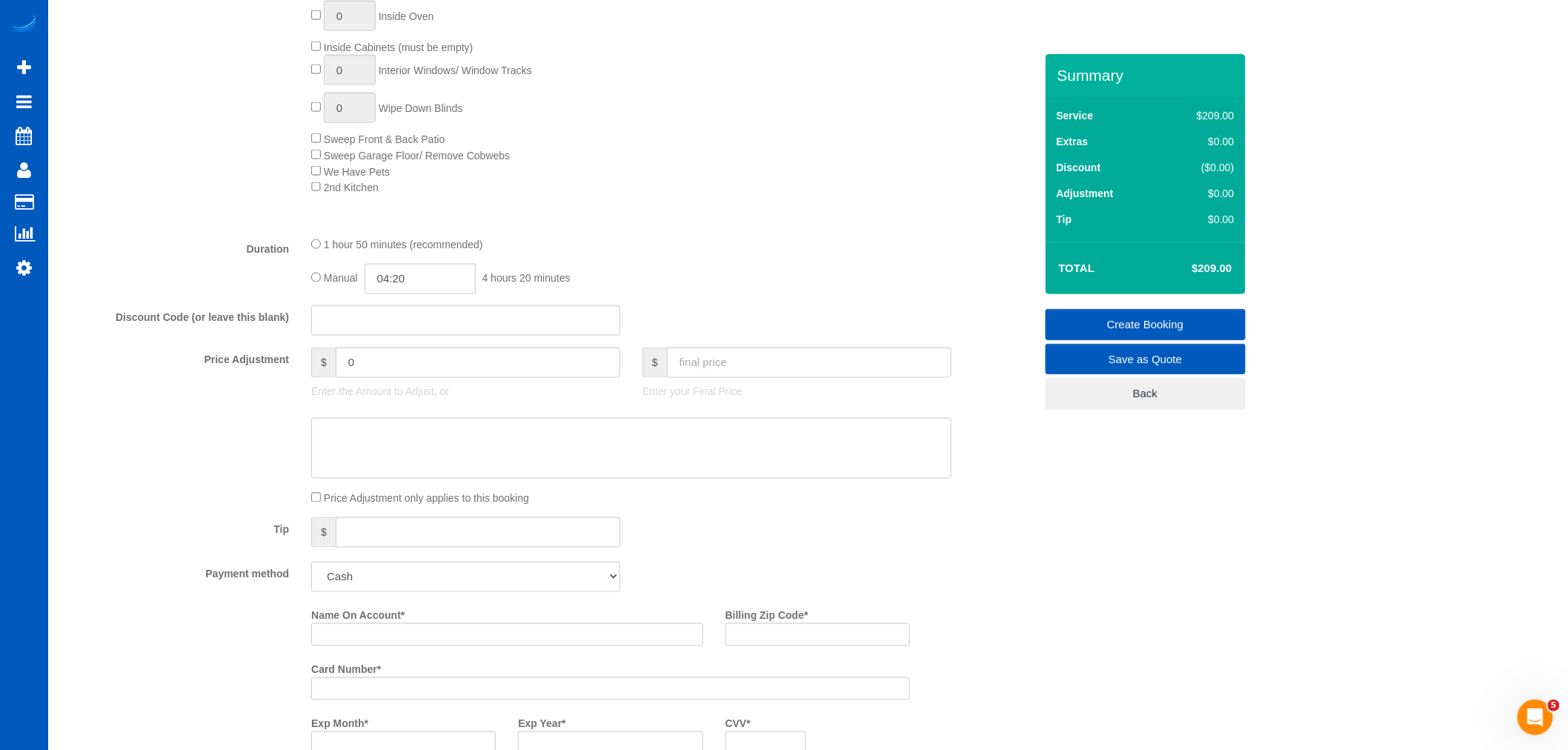
click at [710, 399] on p "Enter your Final Price" at bounding box center [796, 392] width 309 height 15
click at [708, 378] on input "text" at bounding box center [808, 363] width 285 height 31
type input "200"
type input "-9"
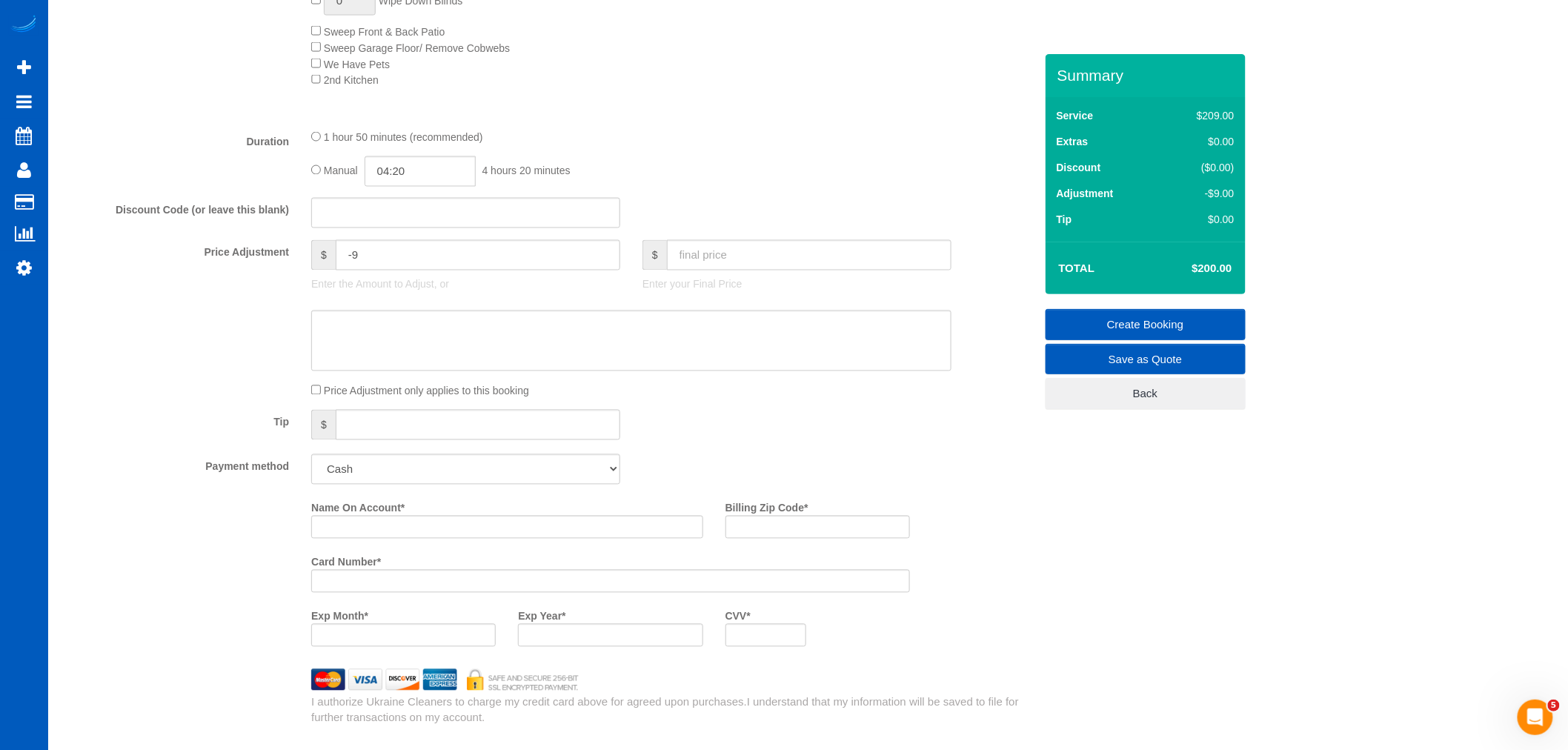
scroll to position [1070, 0]
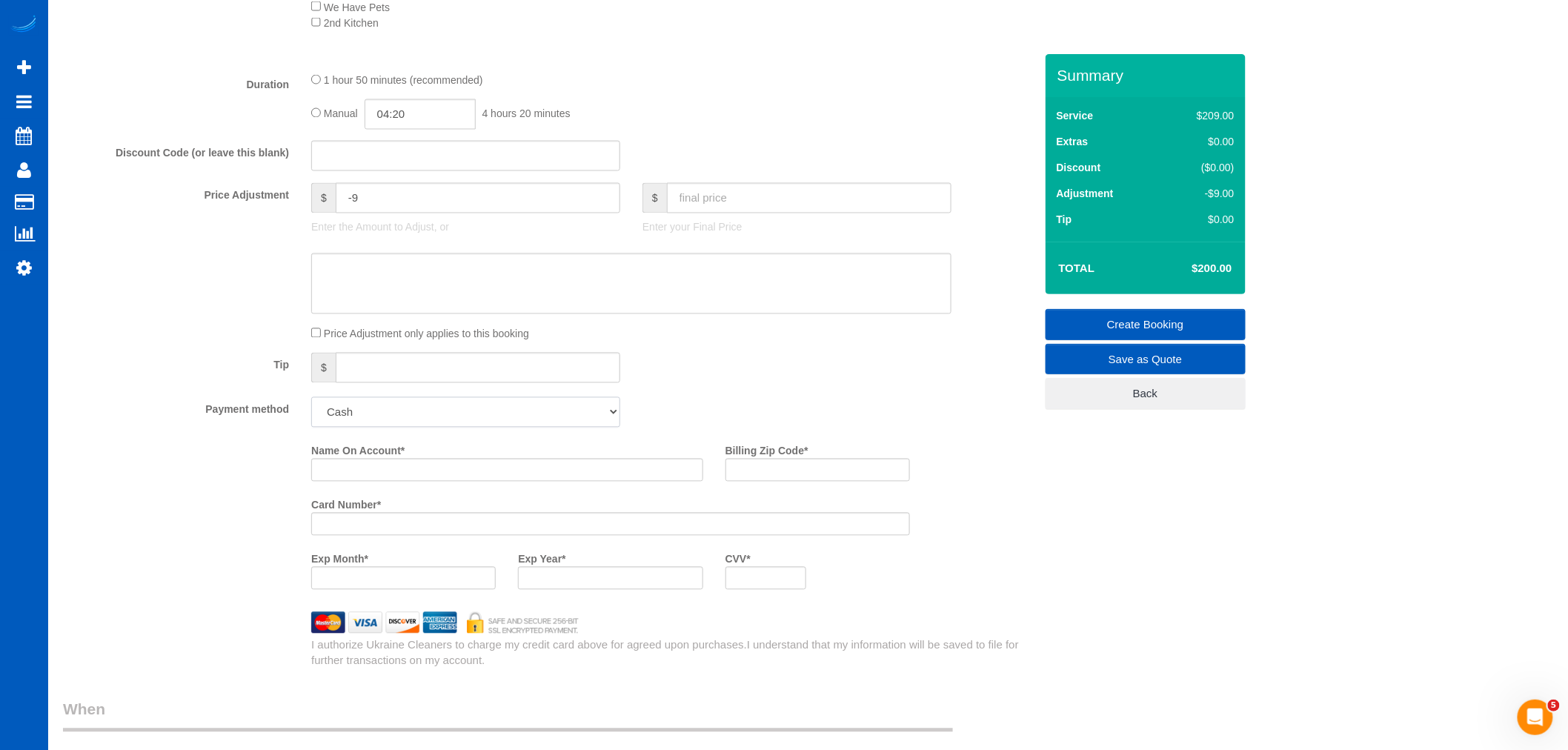
click at [420, 420] on select "Add Credit Card Cash Check Paypal" at bounding box center [466, 412] width 309 height 31
click at [311, 409] on select "Add Credit Card Cash Check Paypal" at bounding box center [466, 412] width 309 height 31
click at [381, 428] on select "Add Credit Card Cash Check Paypal" at bounding box center [466, 412] width 309 height 31
select select "string:cash"
click at [311, 409] on select "Add Credit Card Cash Check Paypal" at bounding box center [466, 412] width 309 height 31
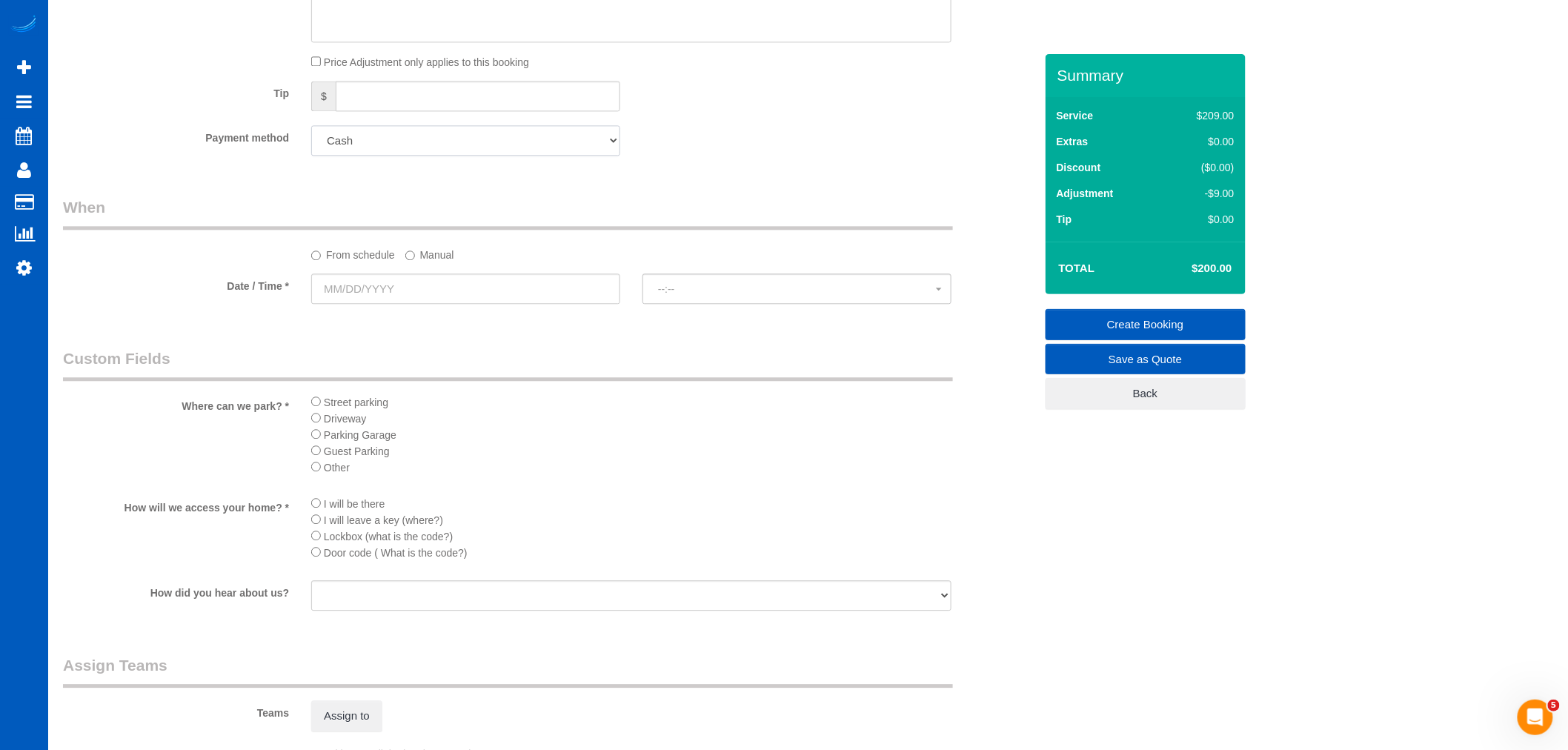
scroll to position [1399, 0]
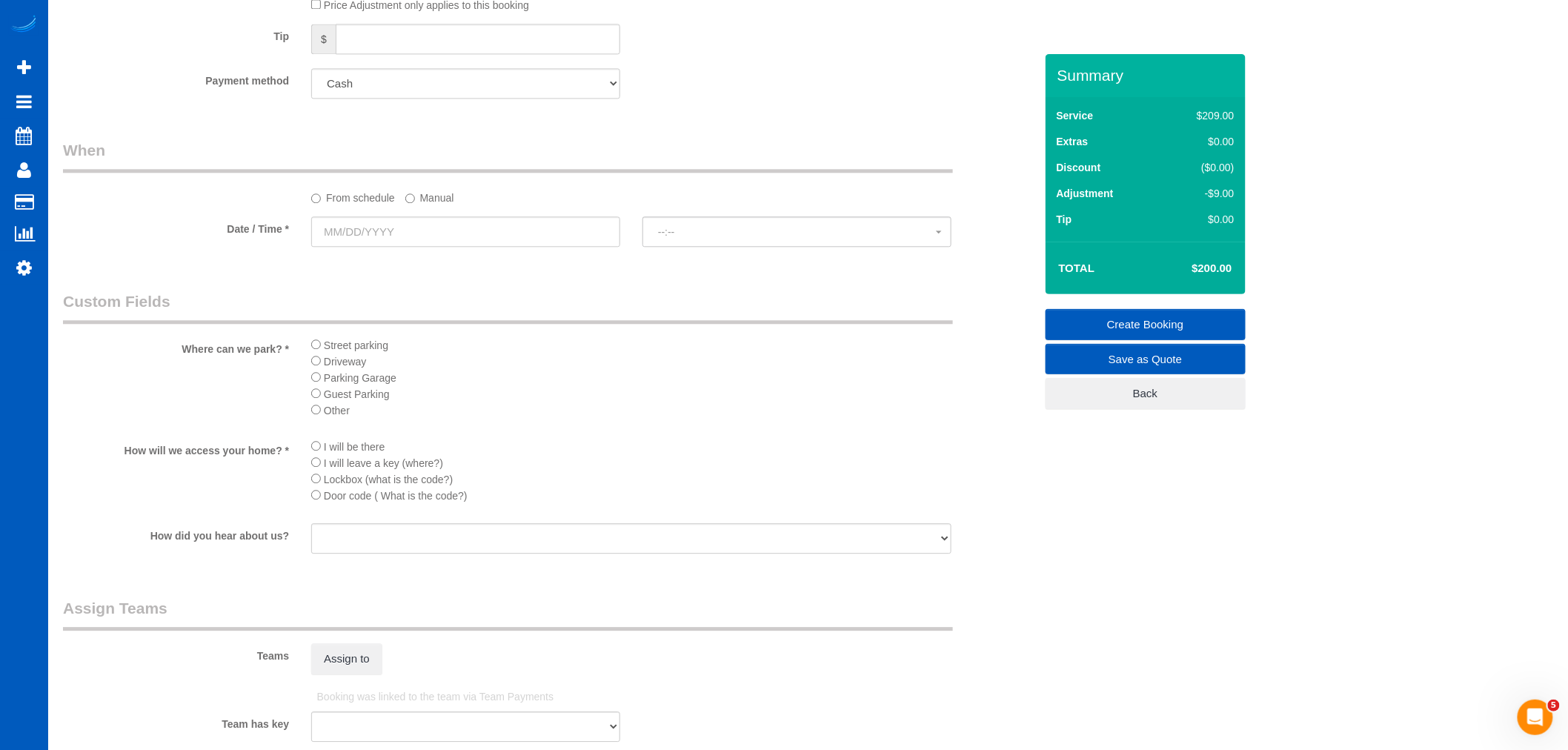
click at [392, 250] on div at bounding box center [466, 248] width 309 height 3
click at [392, 247] on input "text" at bounding box center [466, 231] width 309 height 31
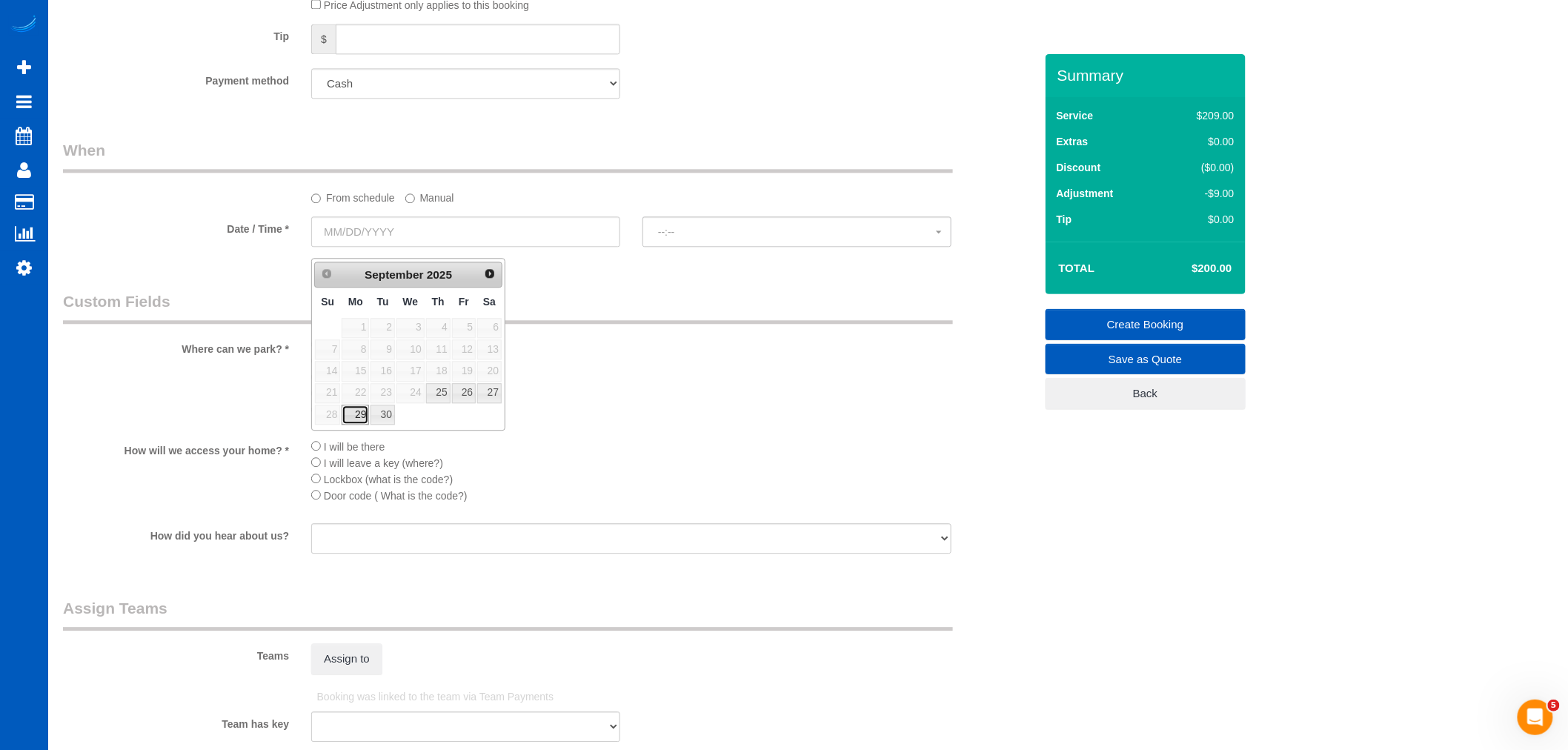
click at [364, 423] on link "29" at bounding box center [355, 415] width 27 height 20
type input "[DATE]"
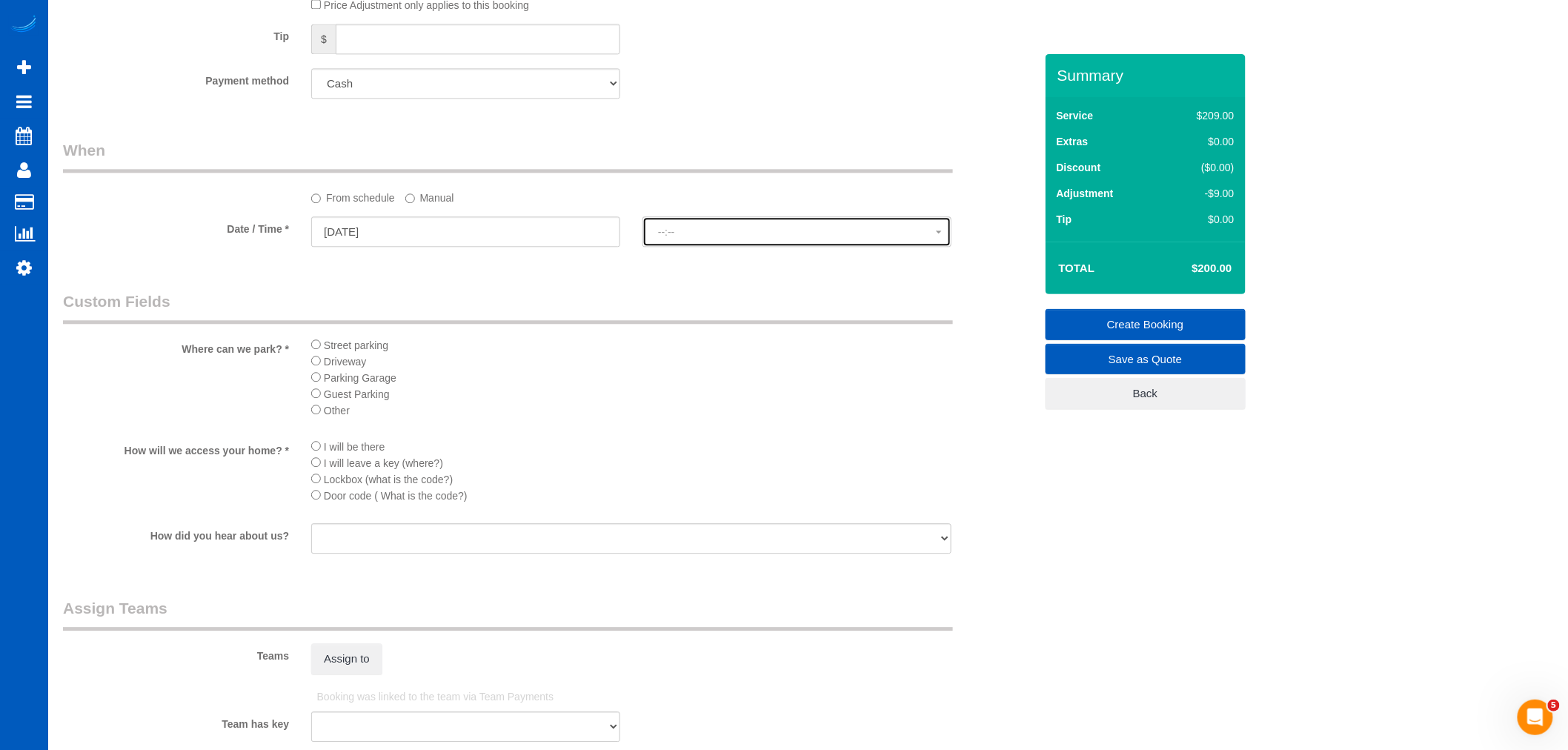
click at [692, 238] on span "--:--" at bounding box center [797, 232] width 278 height 12
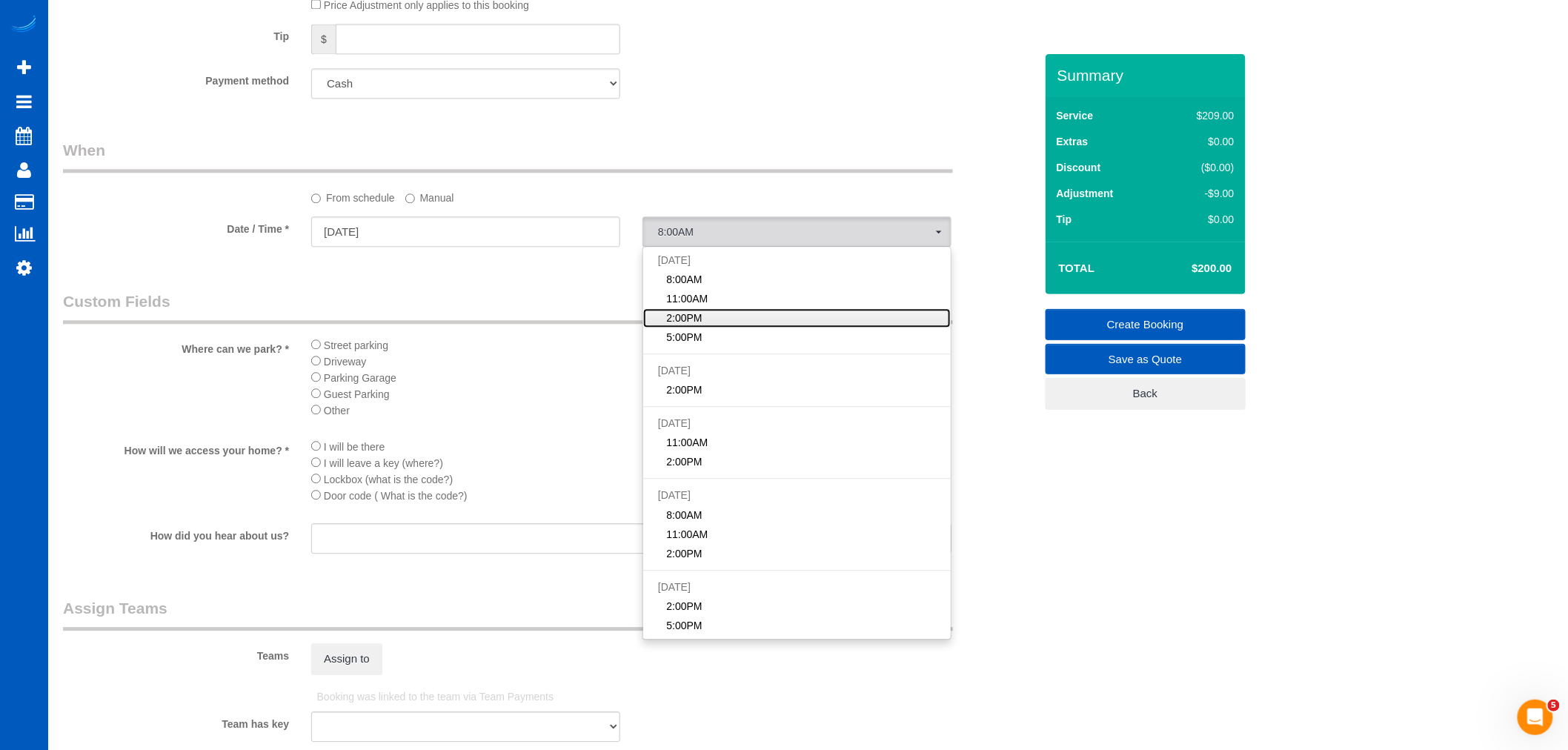
click at [707, 325] on link "2:00PM" at bounding box center [796, 318] width 308 height 19
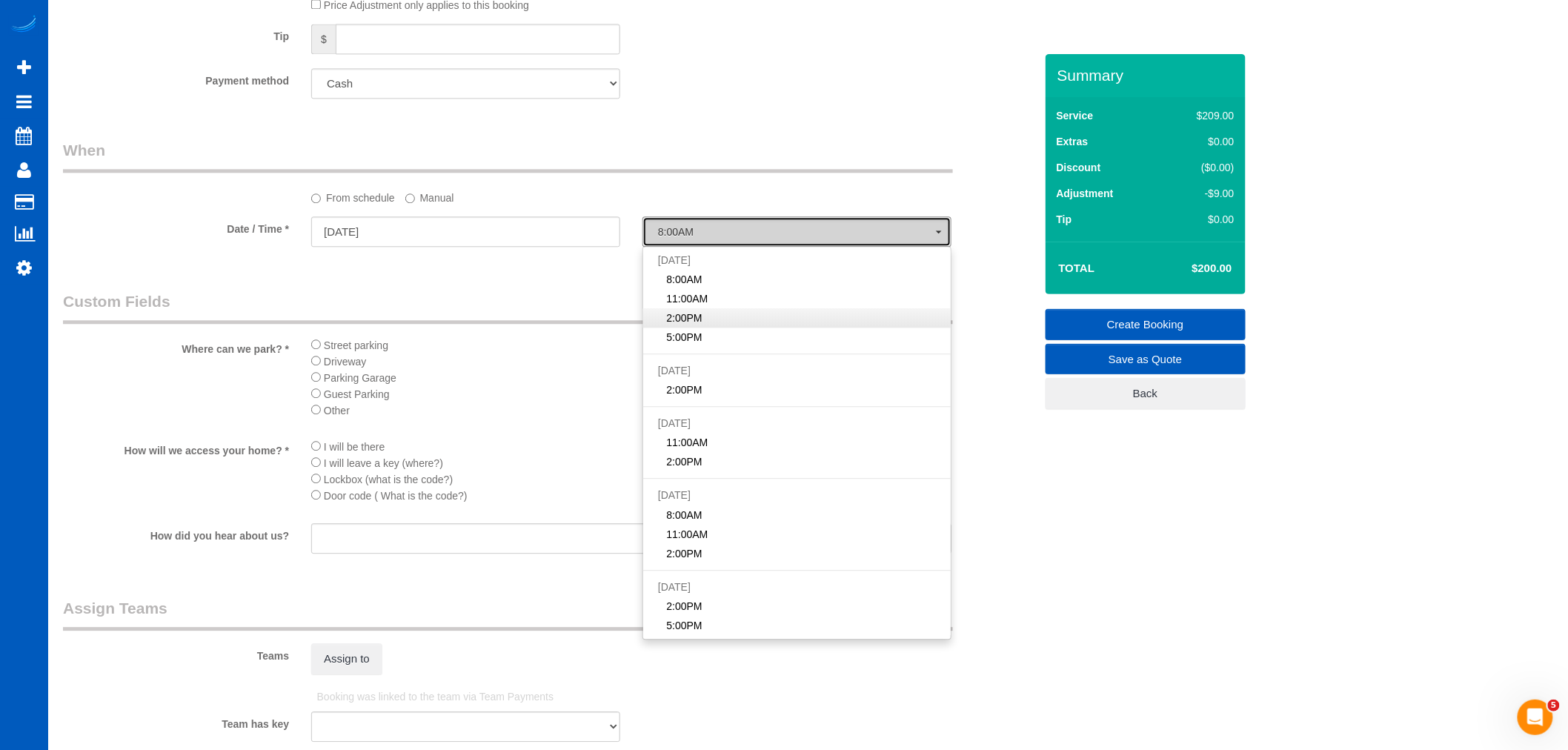
select select "spot13"
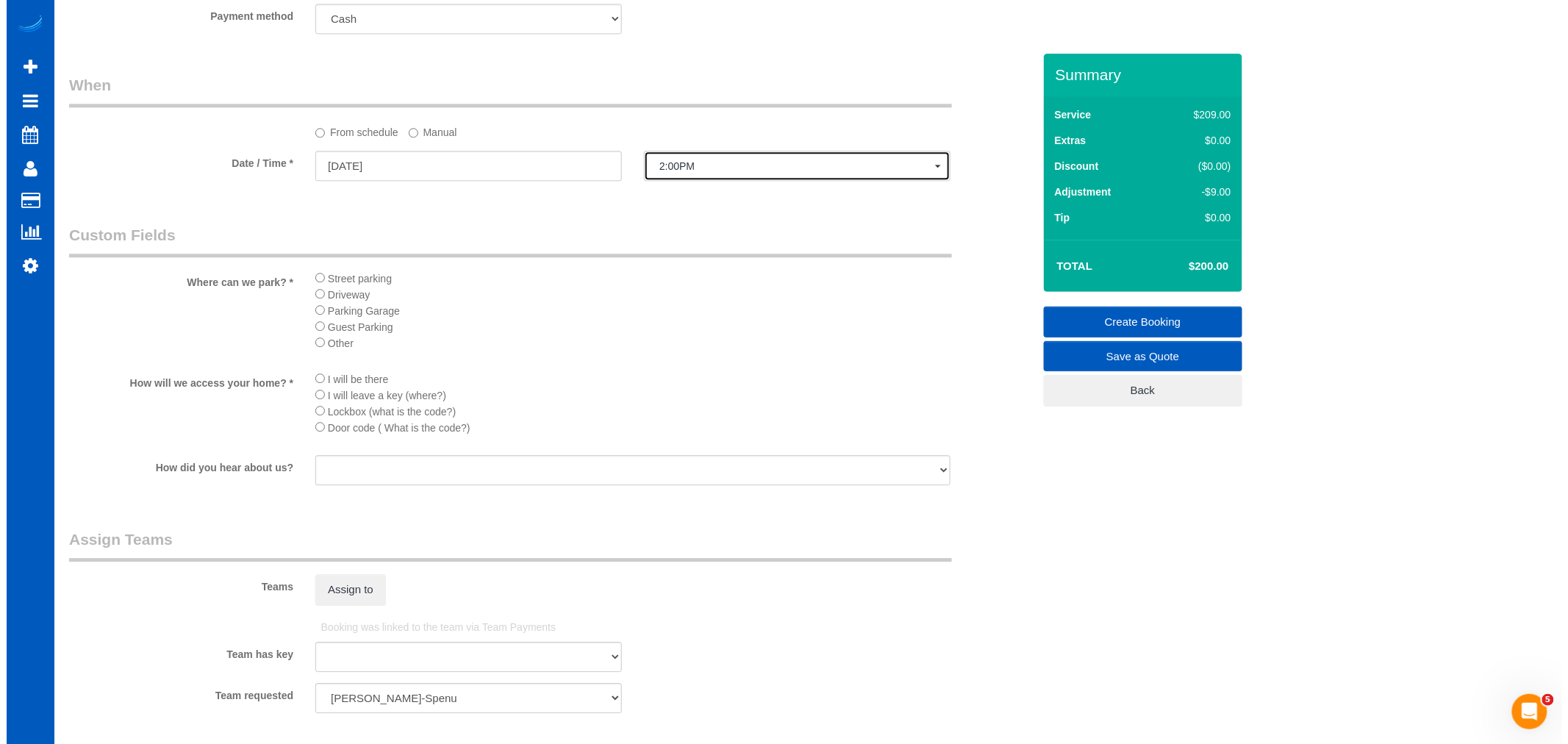
scroll to position [1715, 0]
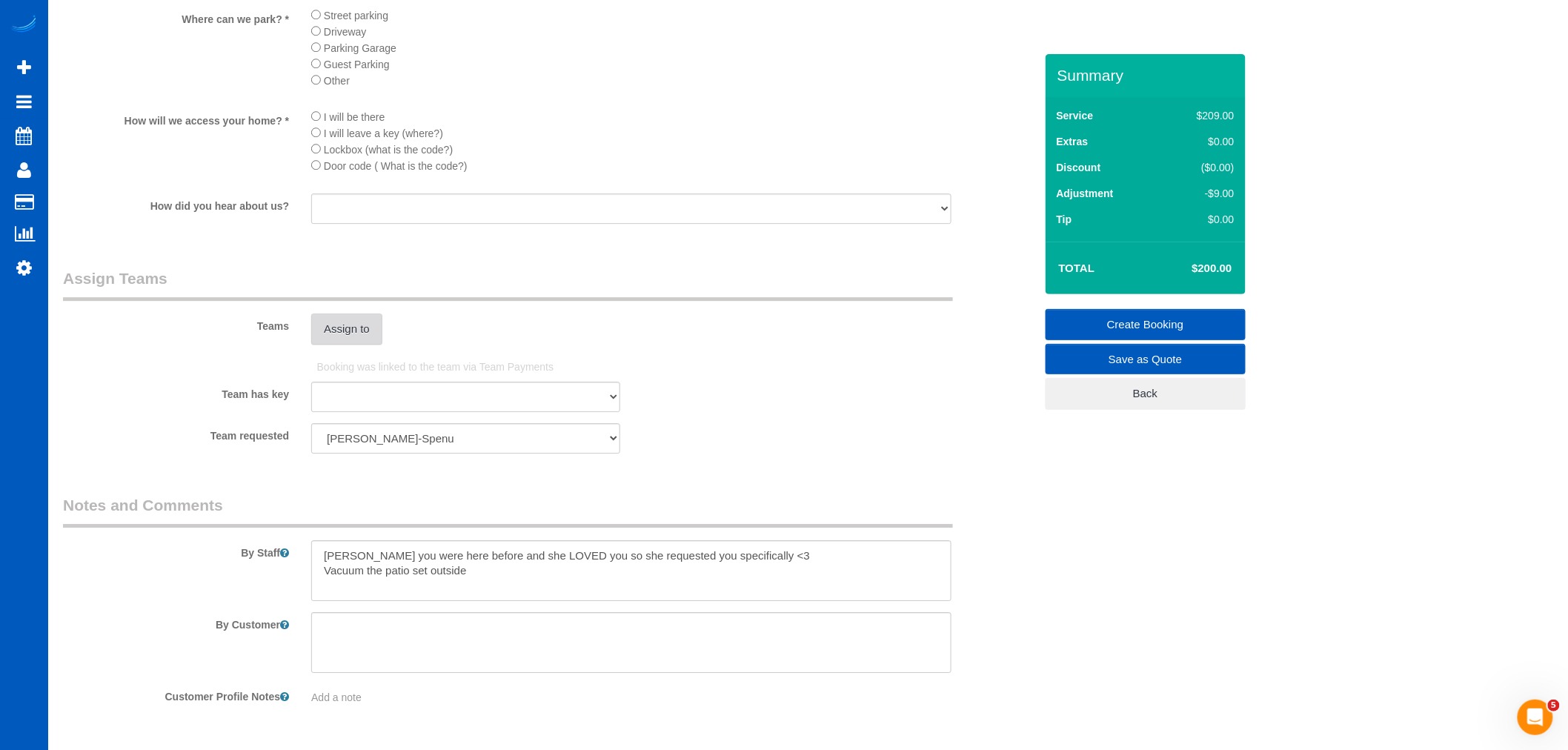
click at [358, 344] on button "Assign to" at bounding box center [347, 329] width 71 height 31
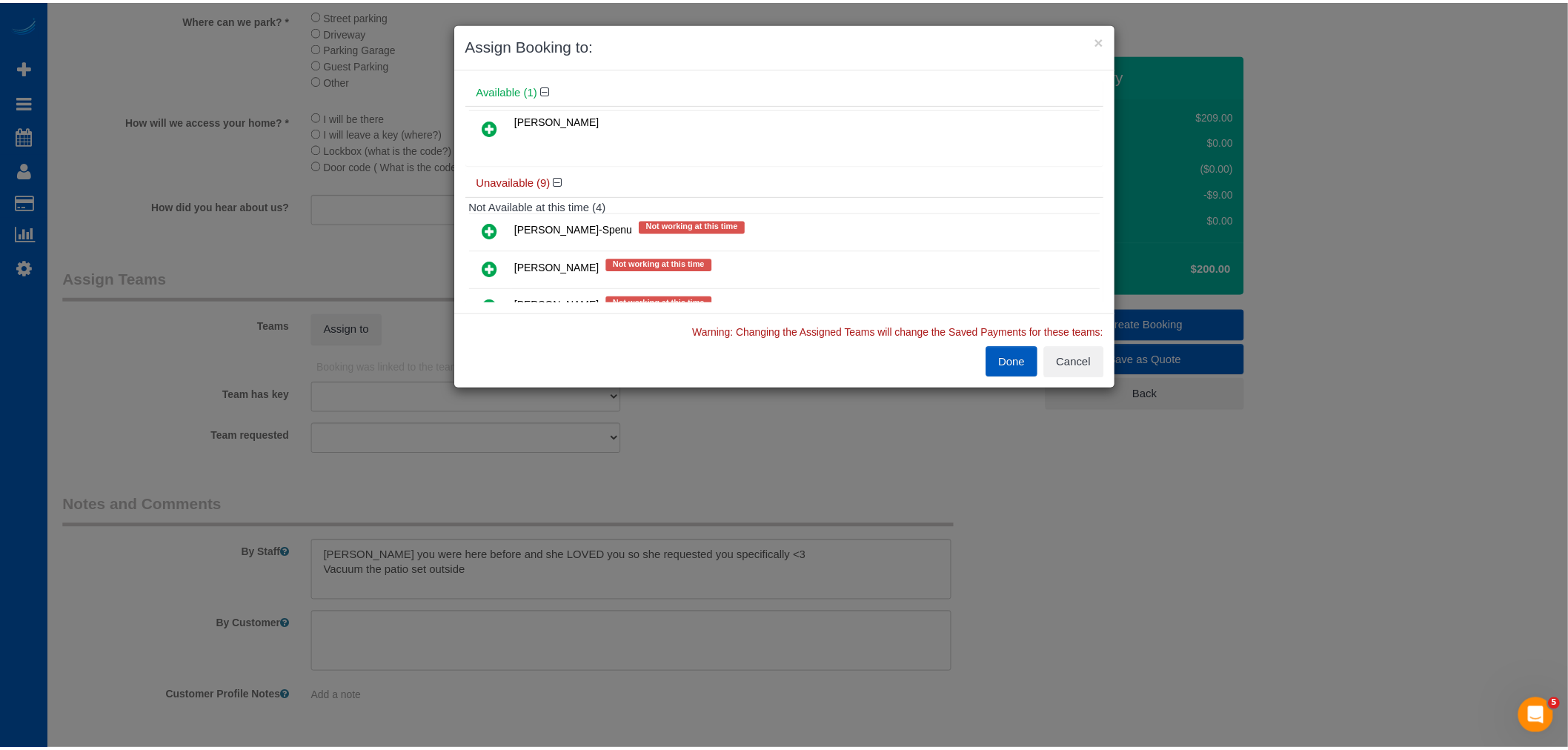
scroll to position [82, 0]
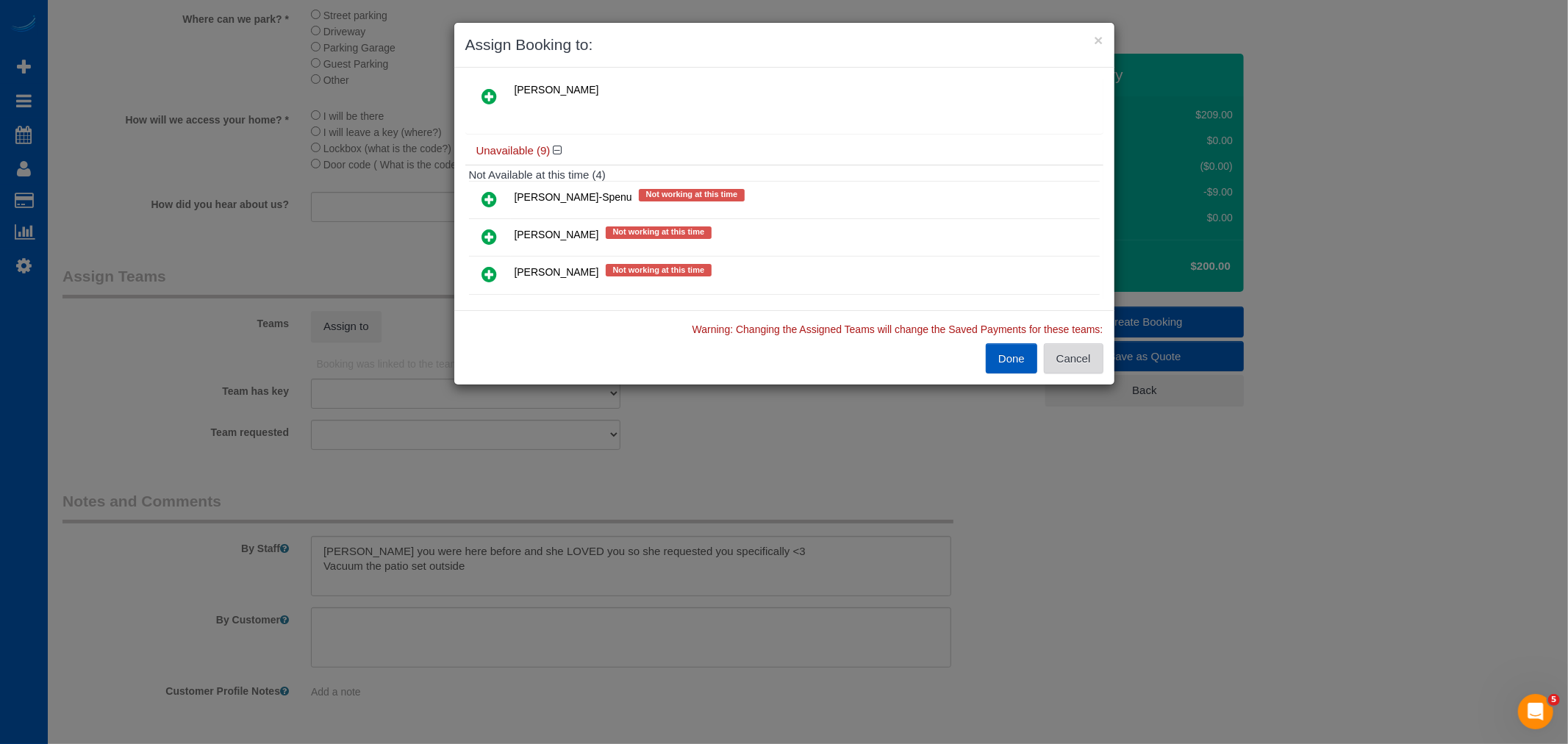
click at [1057, 357] on button "Cancel" at bounding box center [1073, 358] width 60 height 31
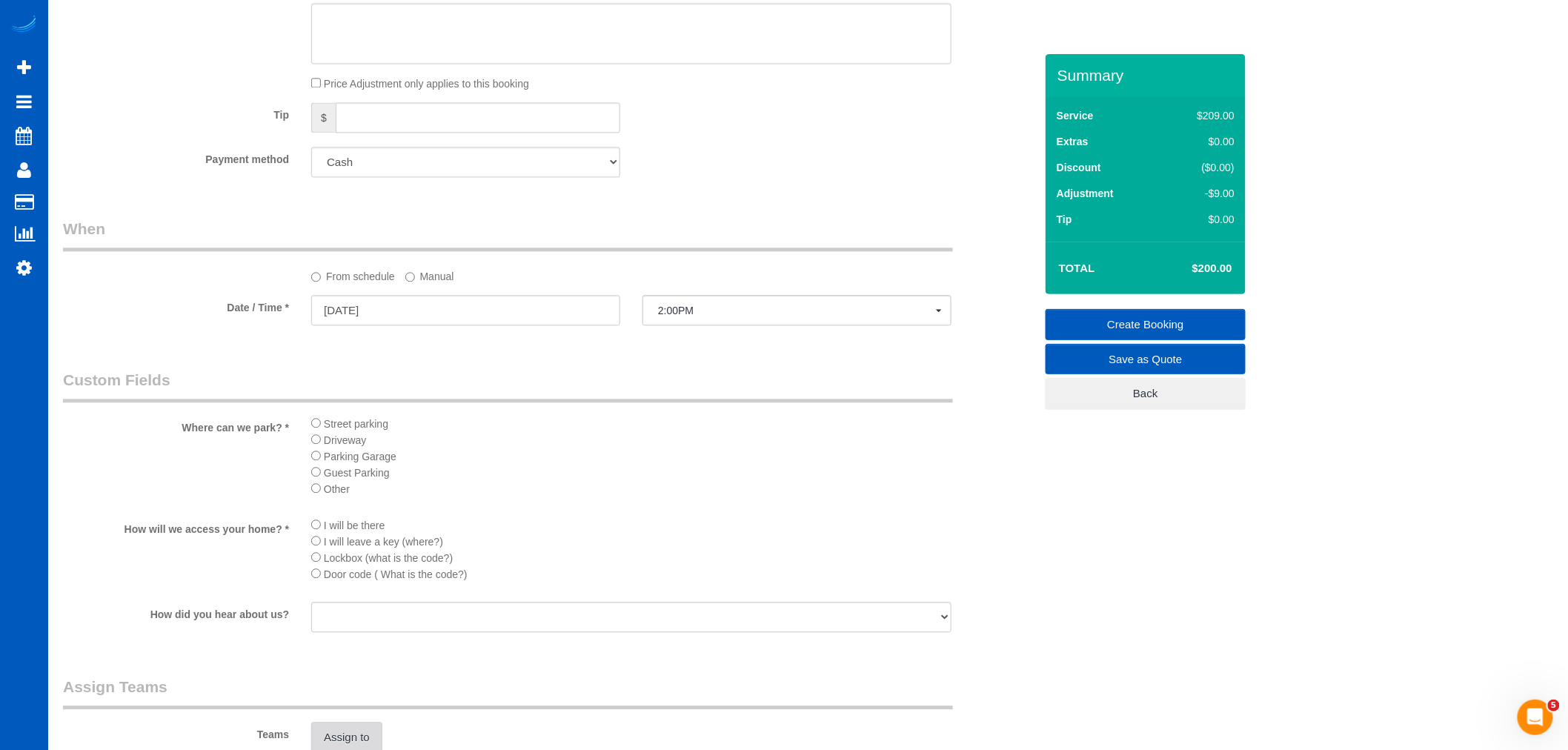
scroll to position [1317, 0]
click at [383, 332] on div at bounding box center [466, 331] width 309 height 3
click at [380, 329] on input "[DATE]" at bounding box center [466, 314] width 309 height 31
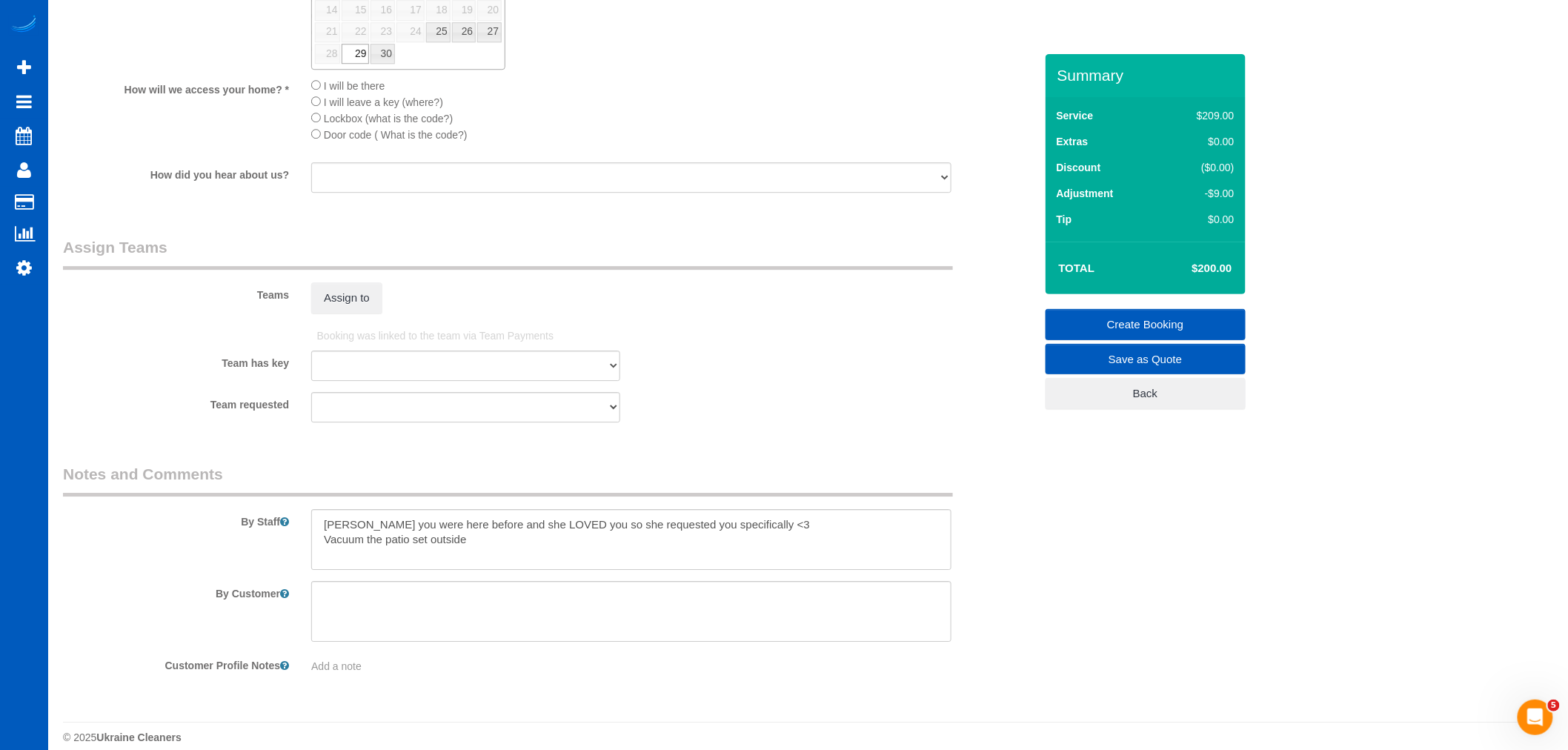
scroll to position [1798, 0]
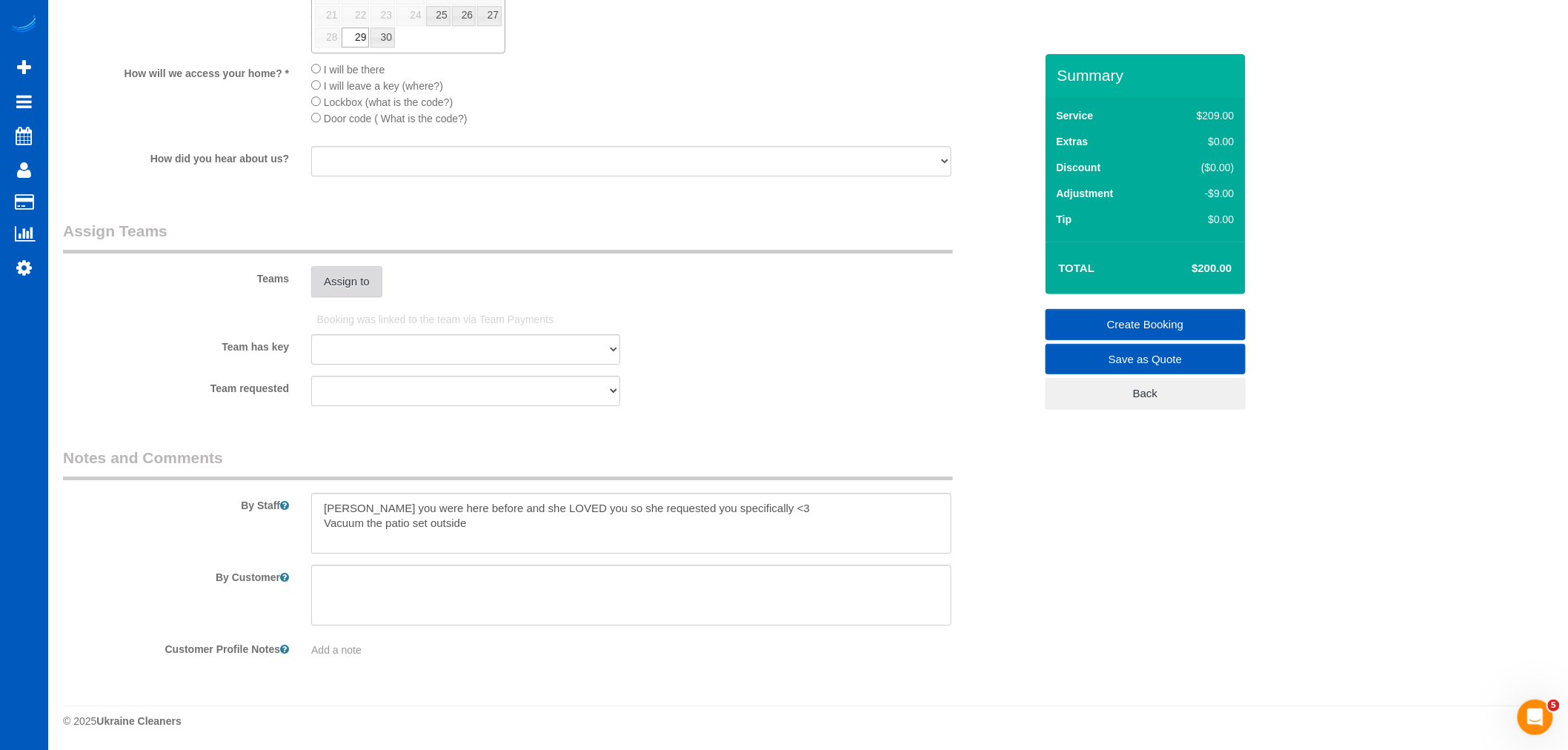
click at [350, 286] on button "Assign to" at bounding box center [347, 281] width 71 height 31
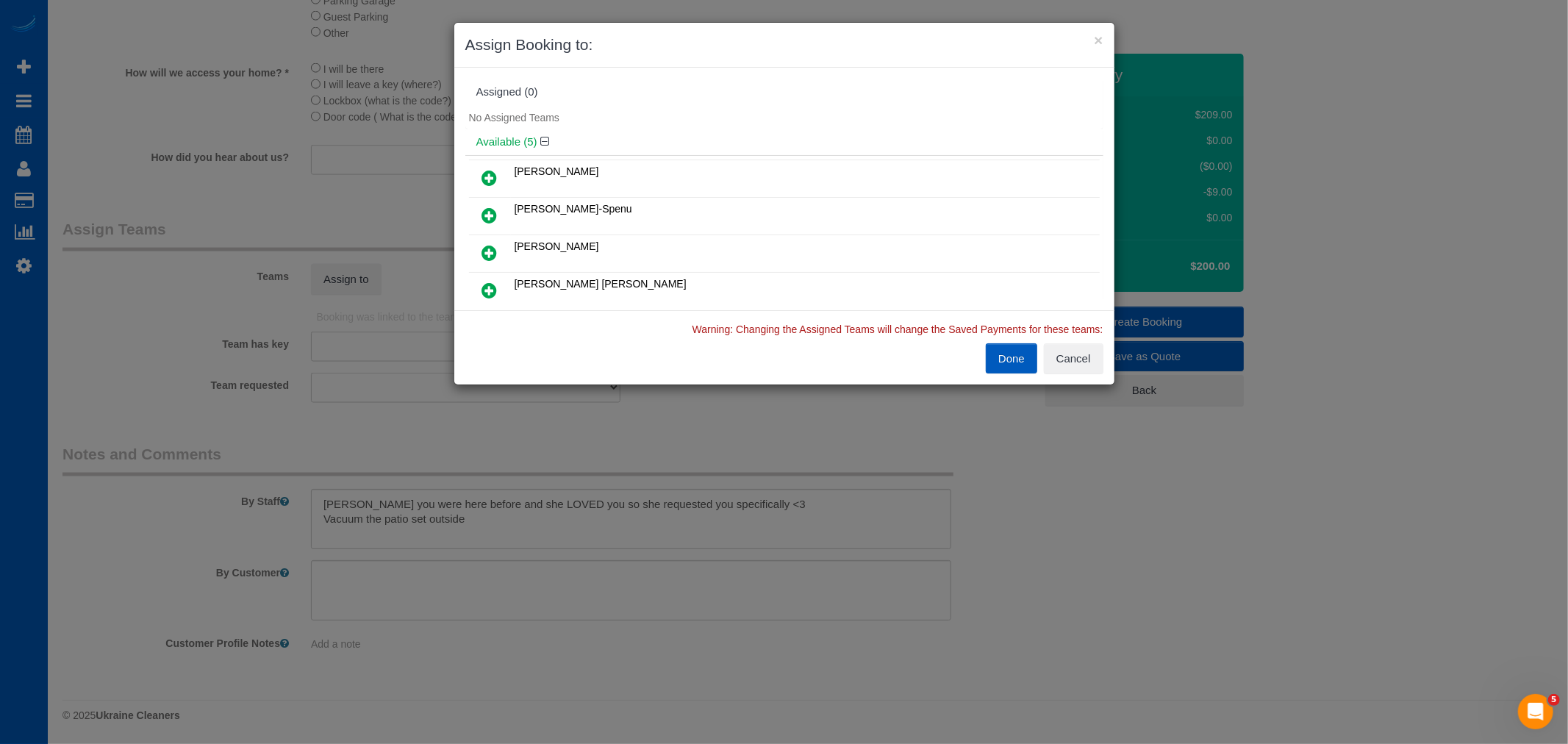
click at [483, 209] on icon at bounding box center [490, 215] width 15 height 17
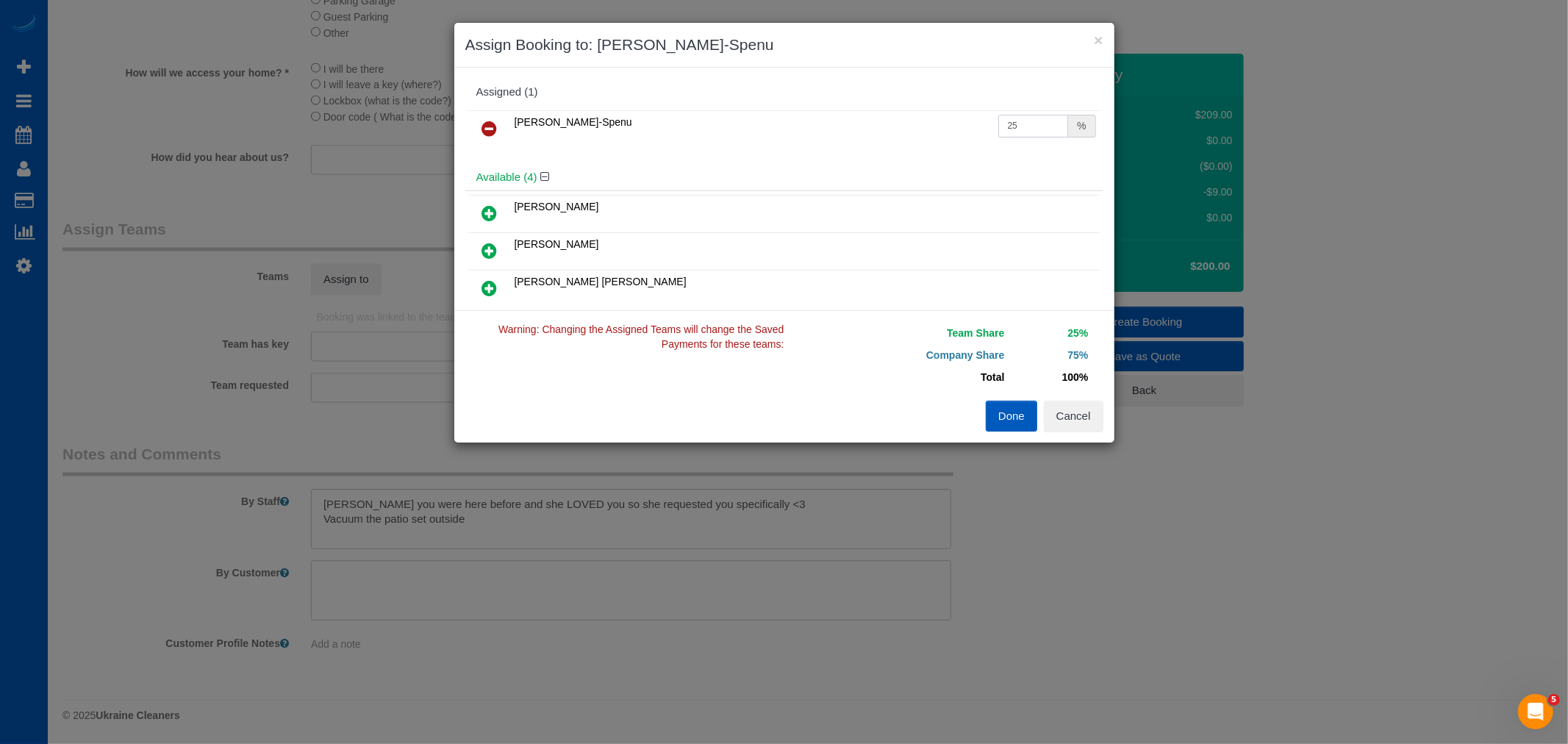
drag, startPoint x: 1049, startPoint y: 120, endPoint x: 893, endPoint y: 141, distance: 157.4
click at [893, 141] on tr "[PERSON_NAME]-Spenu 25 %" at bounding box center [784, 129] width 631 height 37
type input "55"
click at [1004, 414] on button "Done" at bounding box center [1011, 416] width 52 height 31
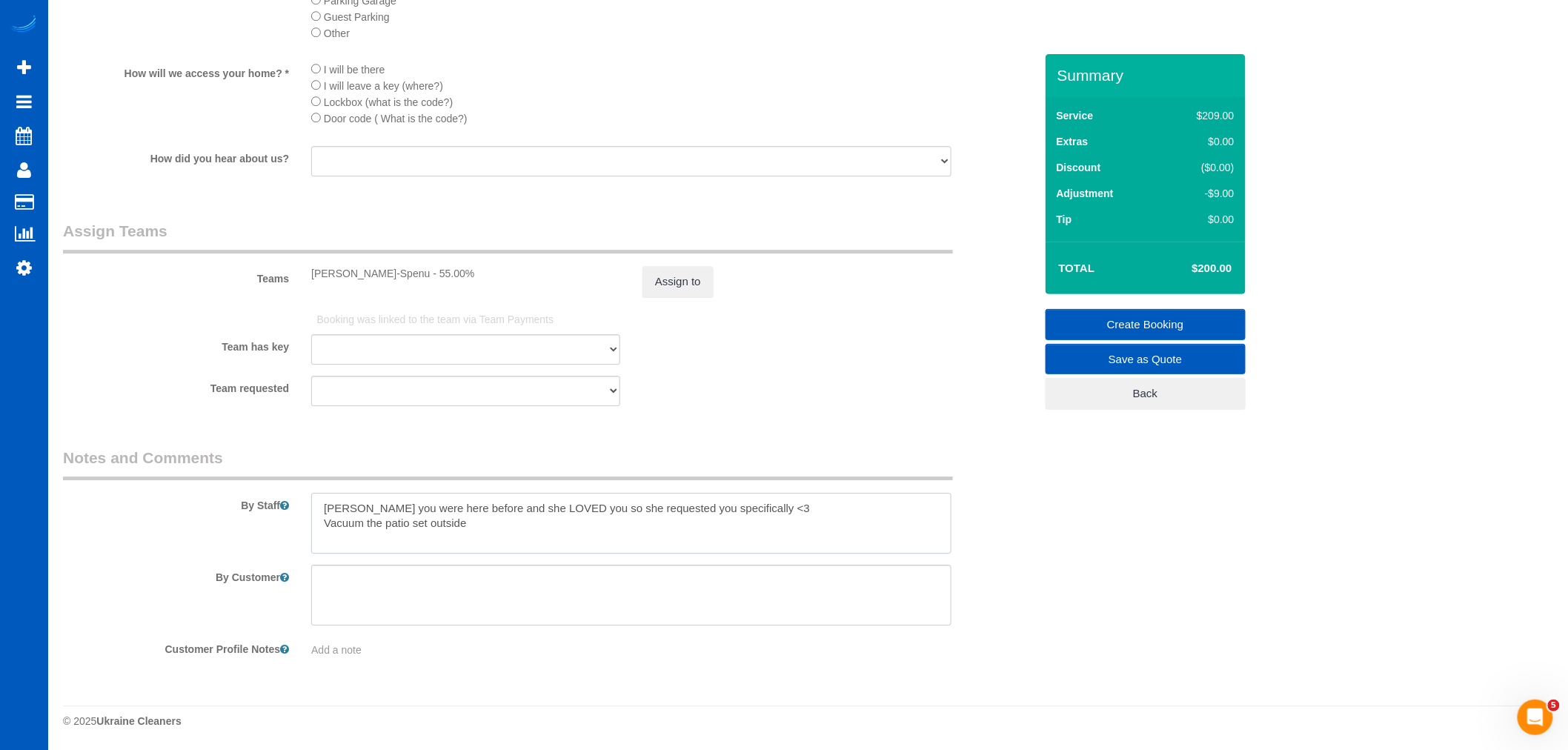
drag, startPoint x: 508, startPoint y: 525, endPoint x: -63, endPoint y: 538, distance: 571.1
type textarea "[PERSON_NAME] you were here before and she LOVED you so she requested you speci…"
click at [714, 416] on fieldset "Assign Teams Teams Iryna Kuzmenko-Spenu - 55.00% Assign to Booking was linked t…" at bounding box center [548, 318] width 971 height 197
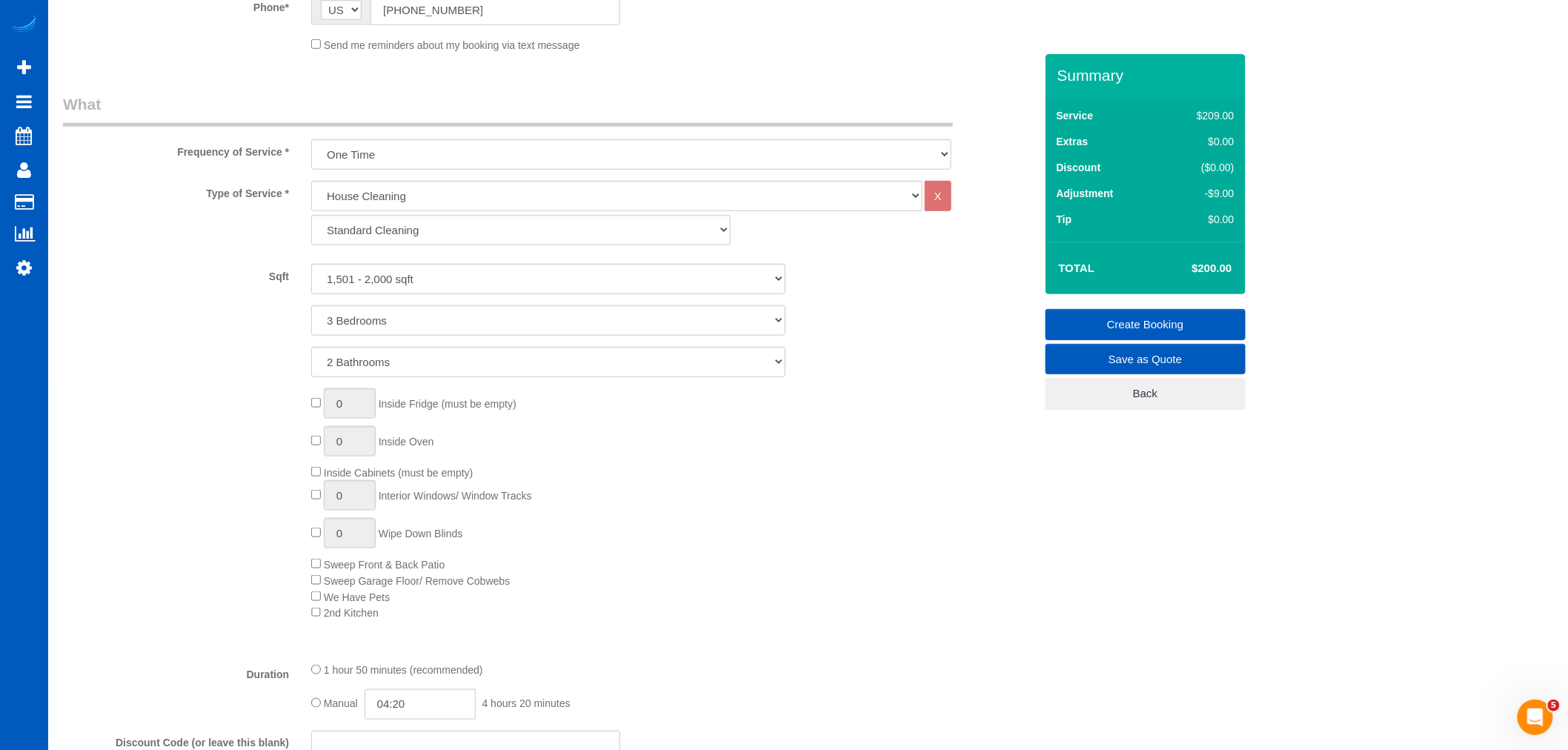
scroll to position [398, 0]
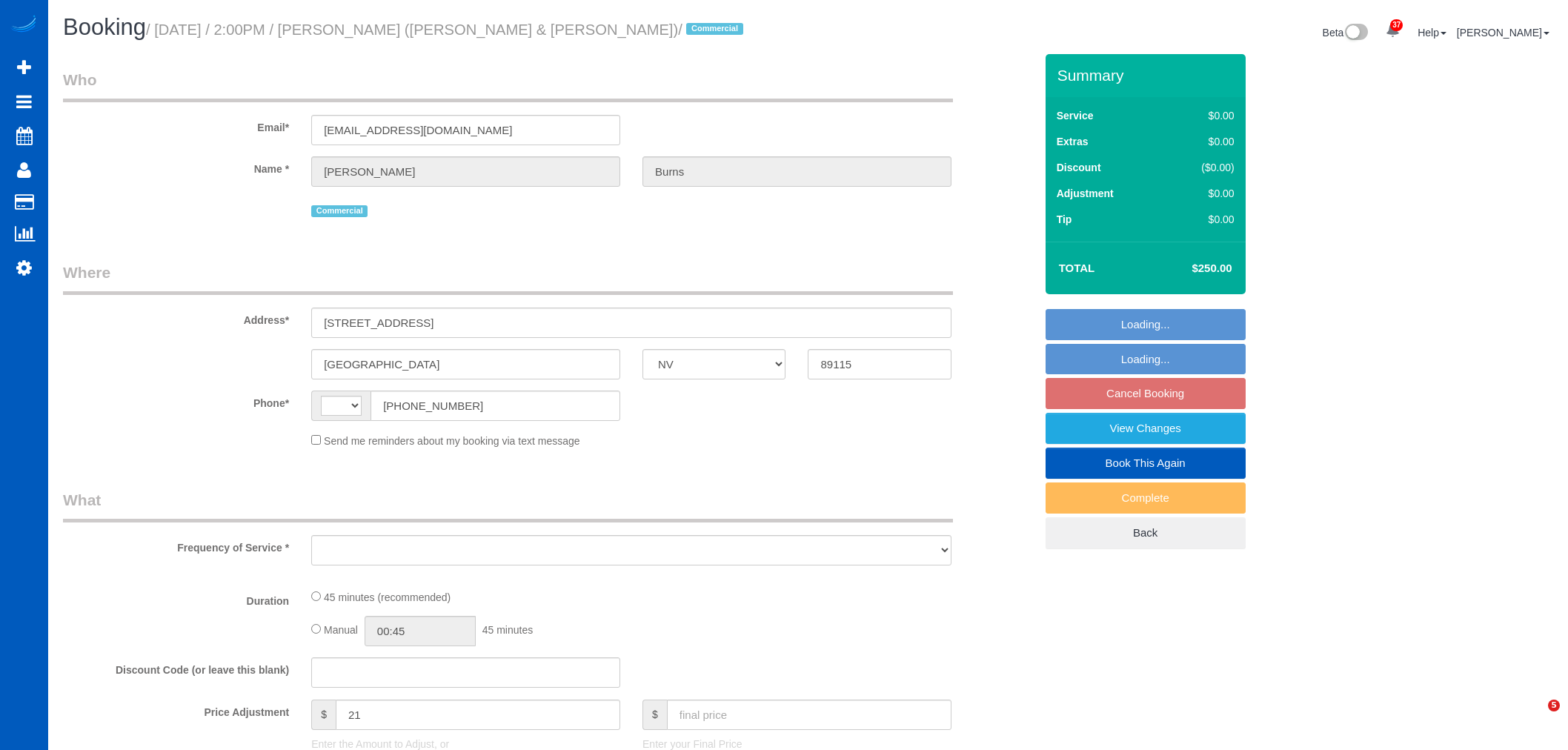
select select "NV"
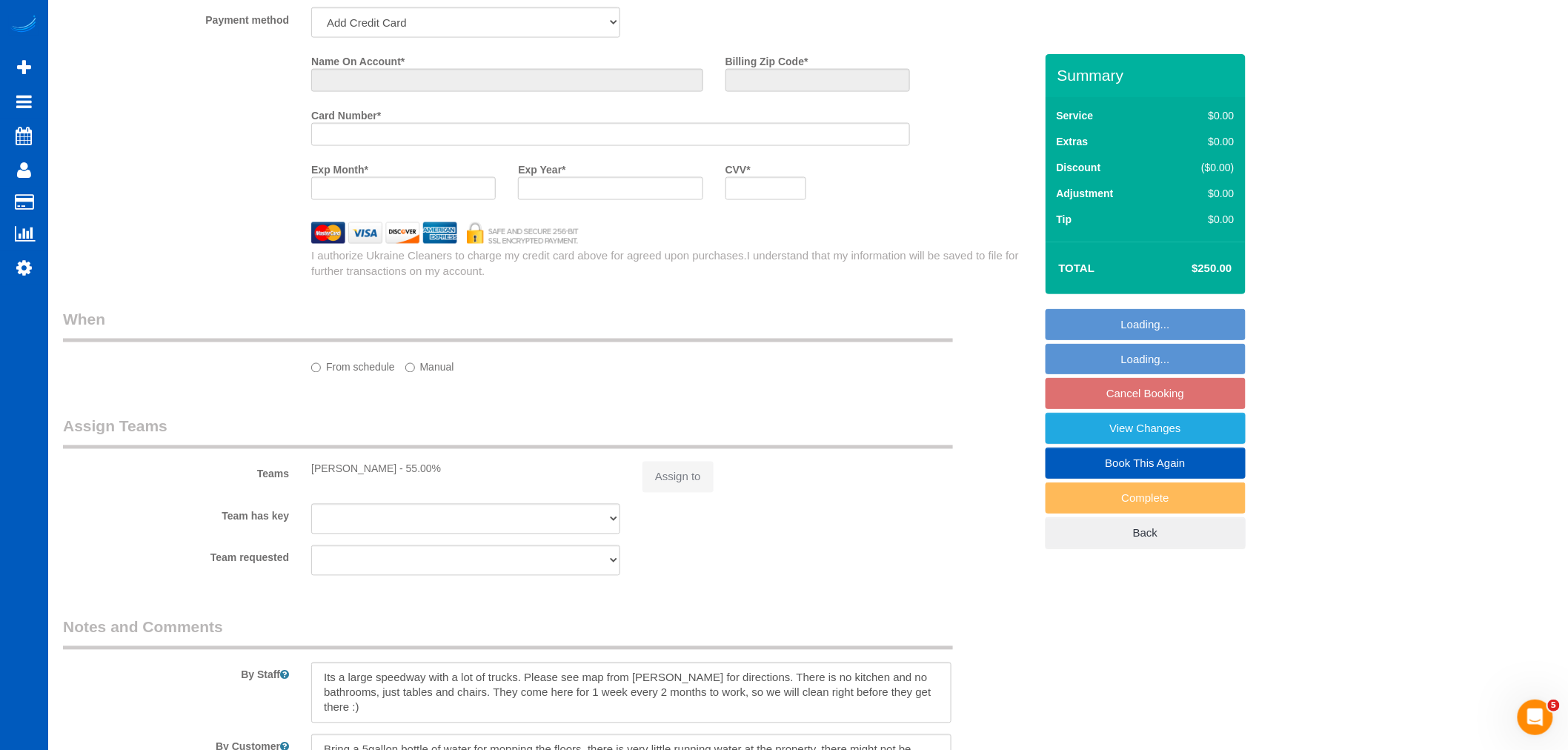
select select "string:fspay-8bc0818d-5a80-4afd-8781-b426998980ed"
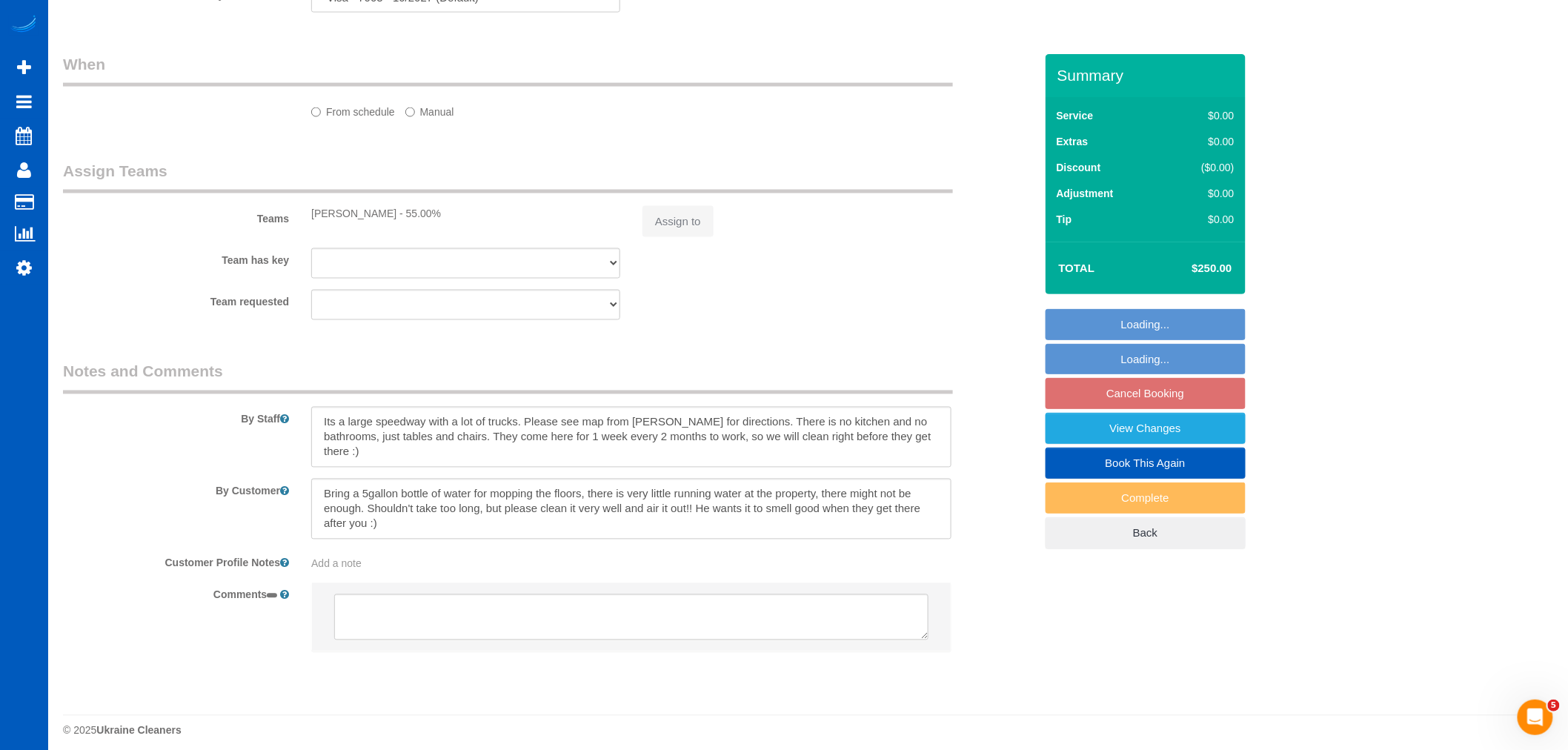
select select "string:[GEOGRAPHIC_DATA]"
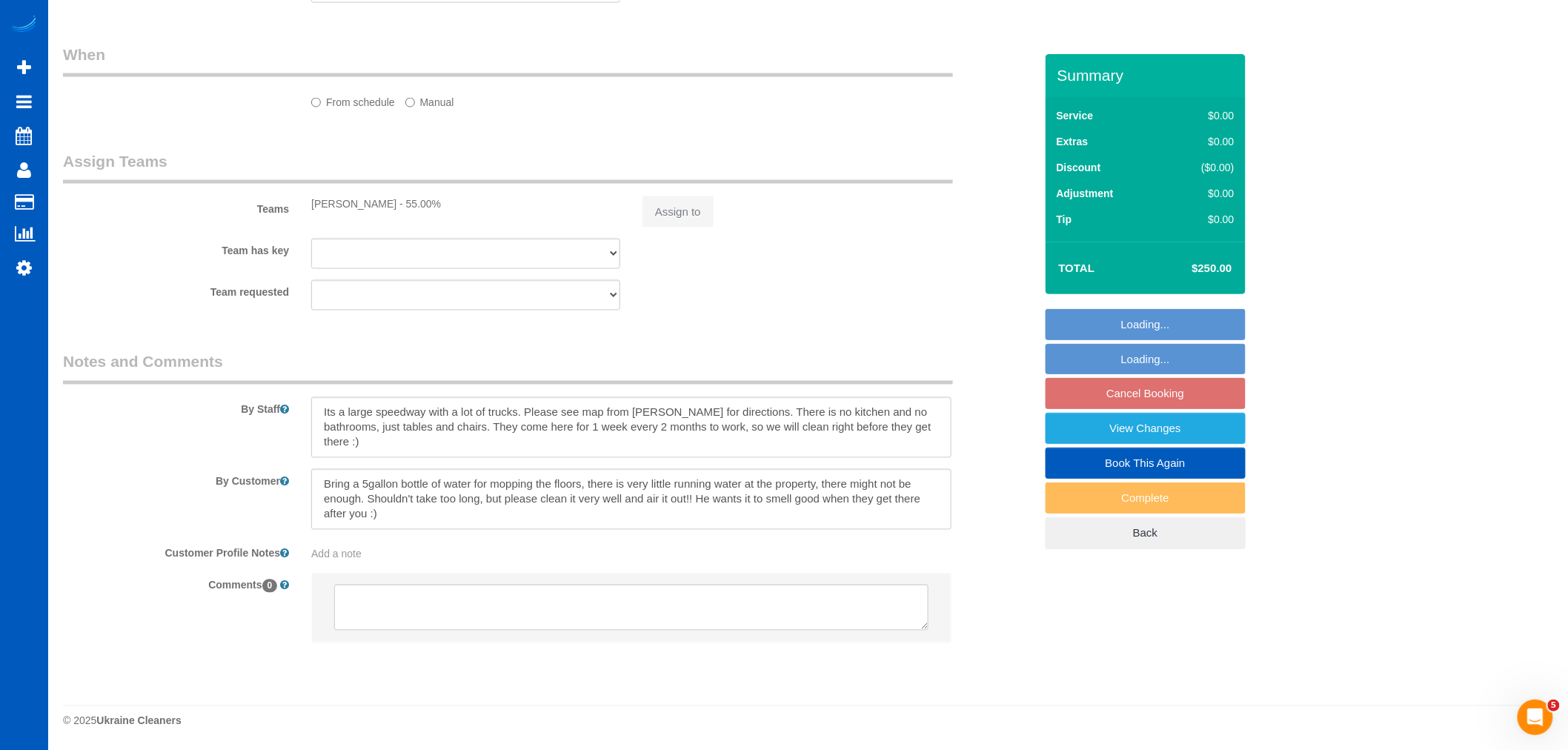
select select "object:814"
select select "199"
select select "spot1"
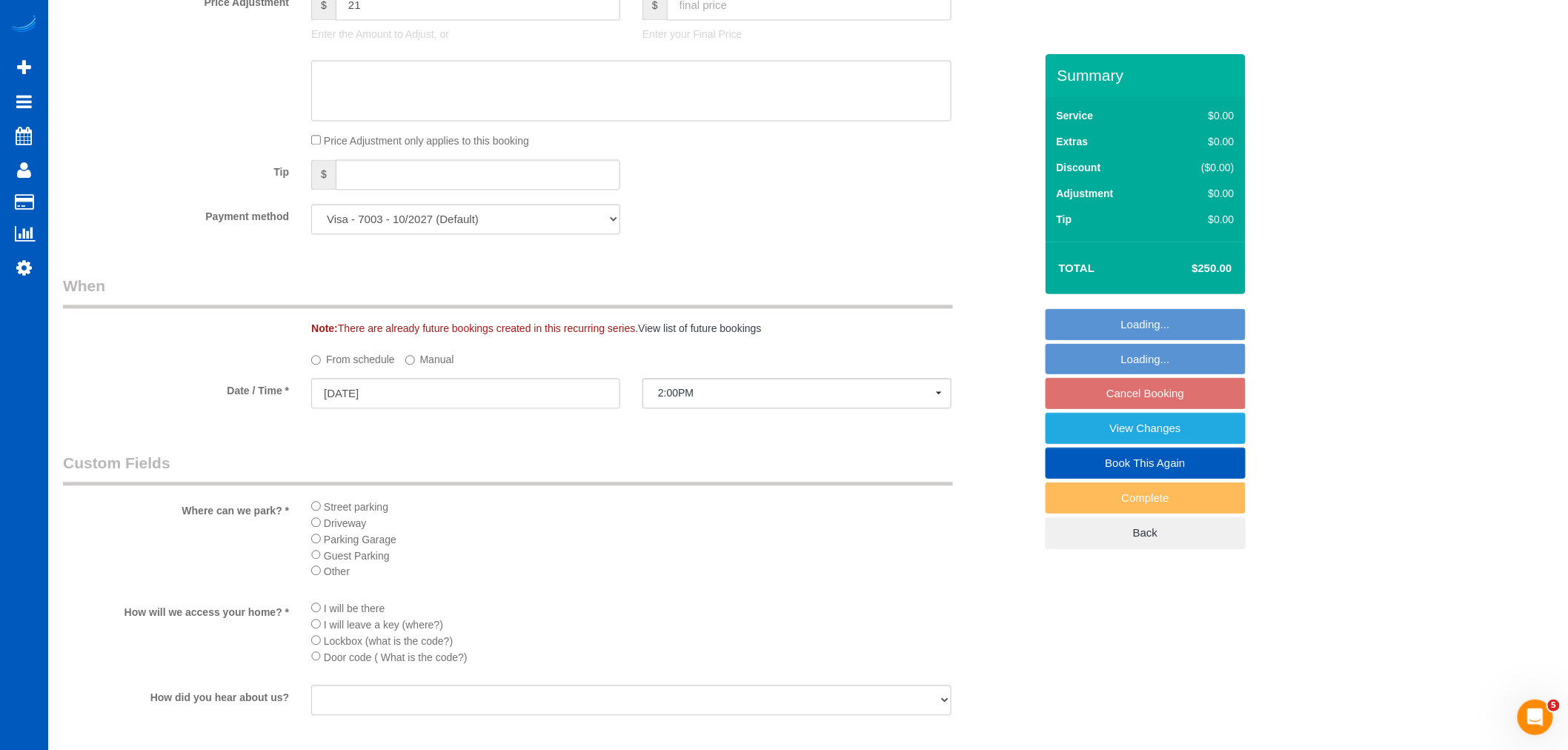
select select "object:1081"
select select "spot6"
click at [369, 401] on input "[DATE]" at bounding box center [466, 399] width 309 height 31
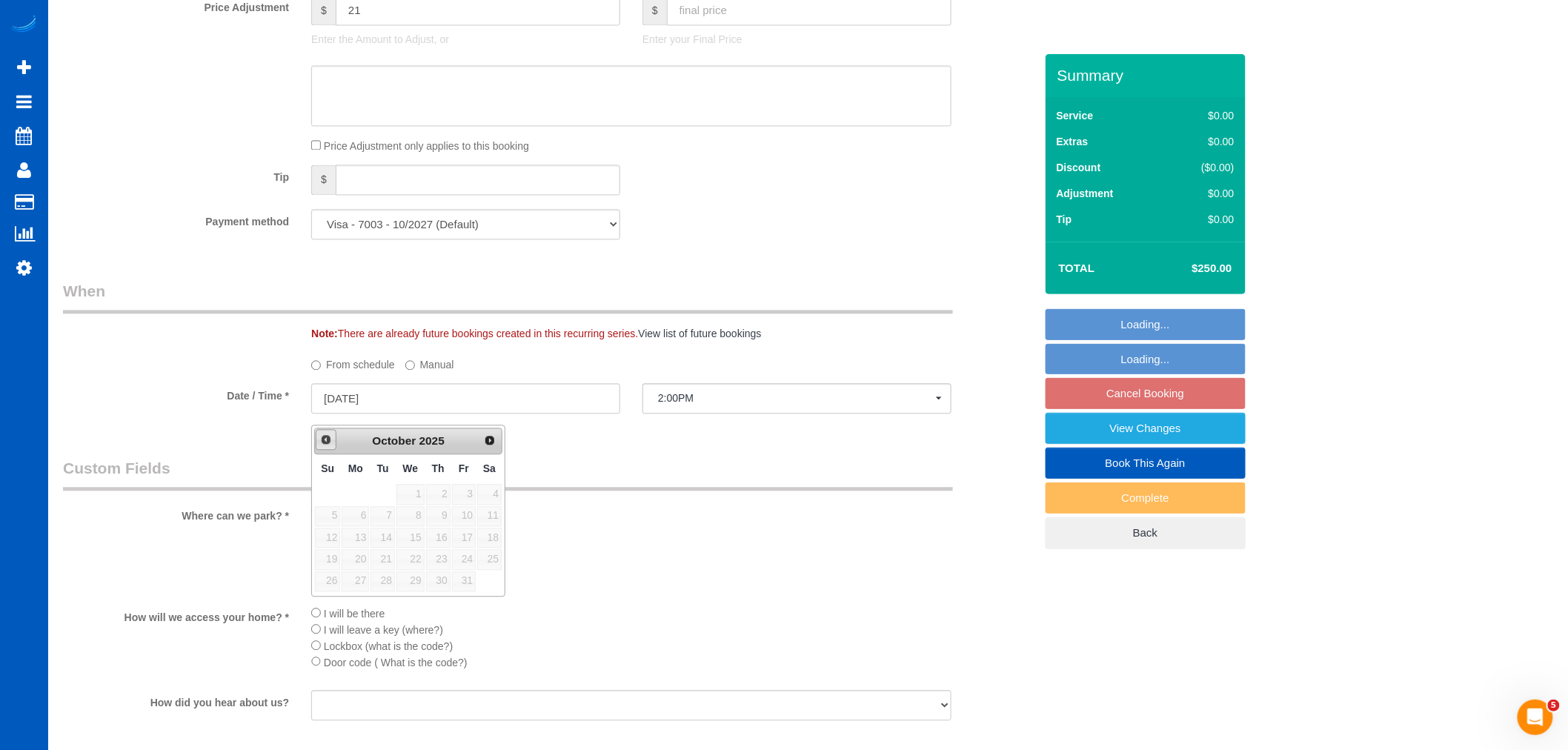
click at [330, 435] on span "Prev" at bounding box center [326, 440] width 12 height 12
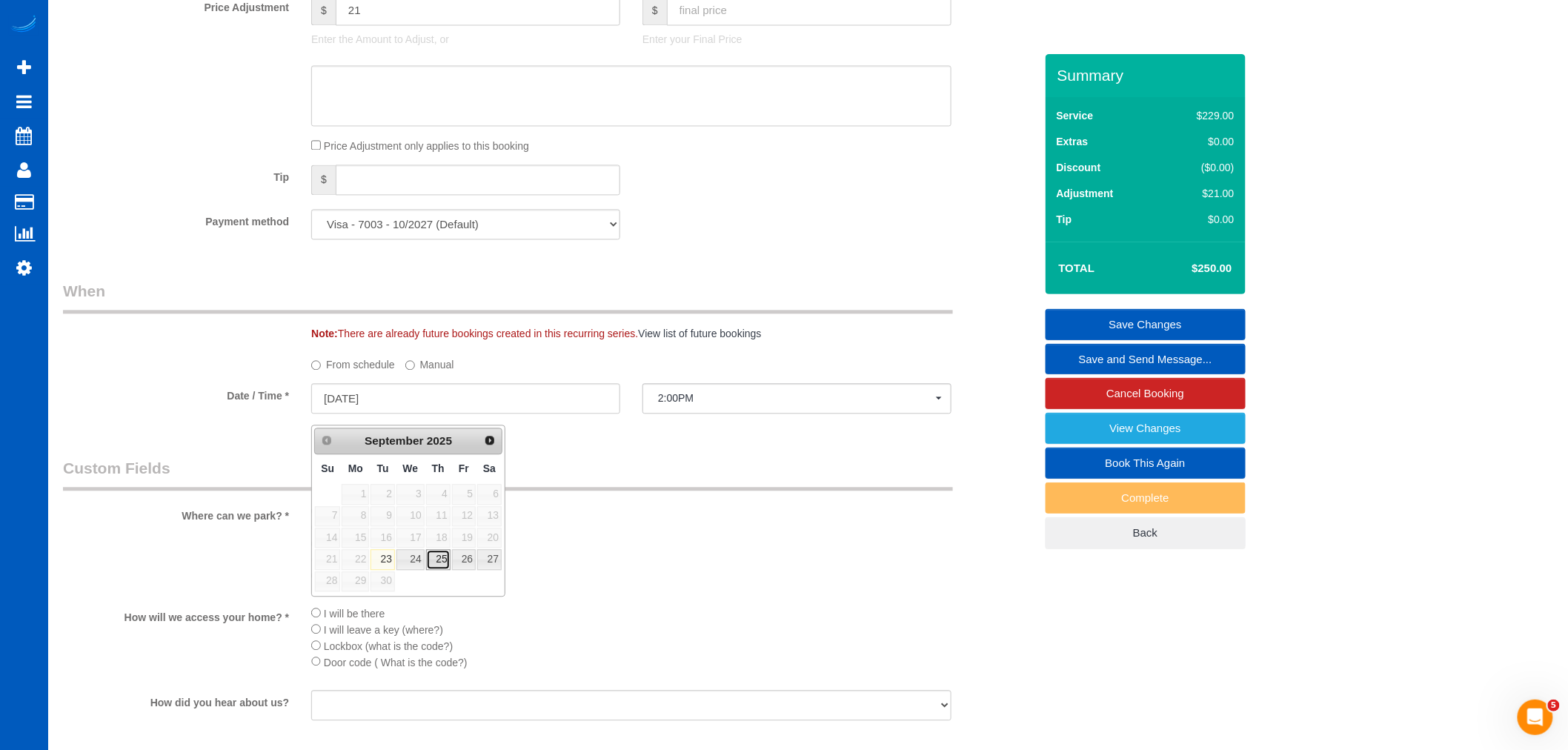
click at [444, 567] on link "25" at bounding box center [438, 559] width 24 height 20
type input "[DATE]"
click at [386, 400] on input "[DATE]" at bounding box center [466, 399] width 309 height 31
select select "spot11"
click at [440, 364] on label "Manual" at bounding box center [430, 362] width 49 height 20
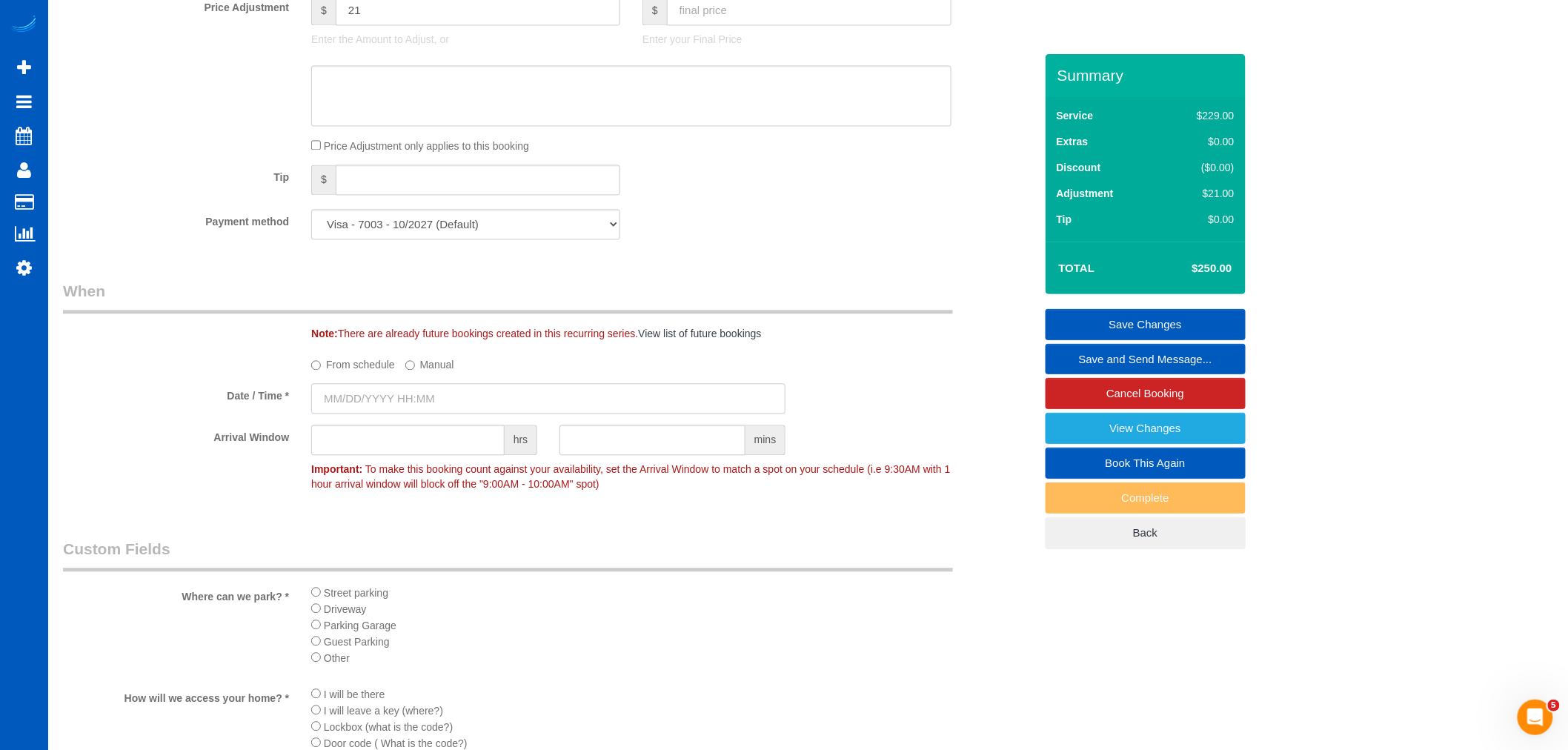
click at [410, 412] on input "text" at bounding box center [548, 399] width 474 height 31
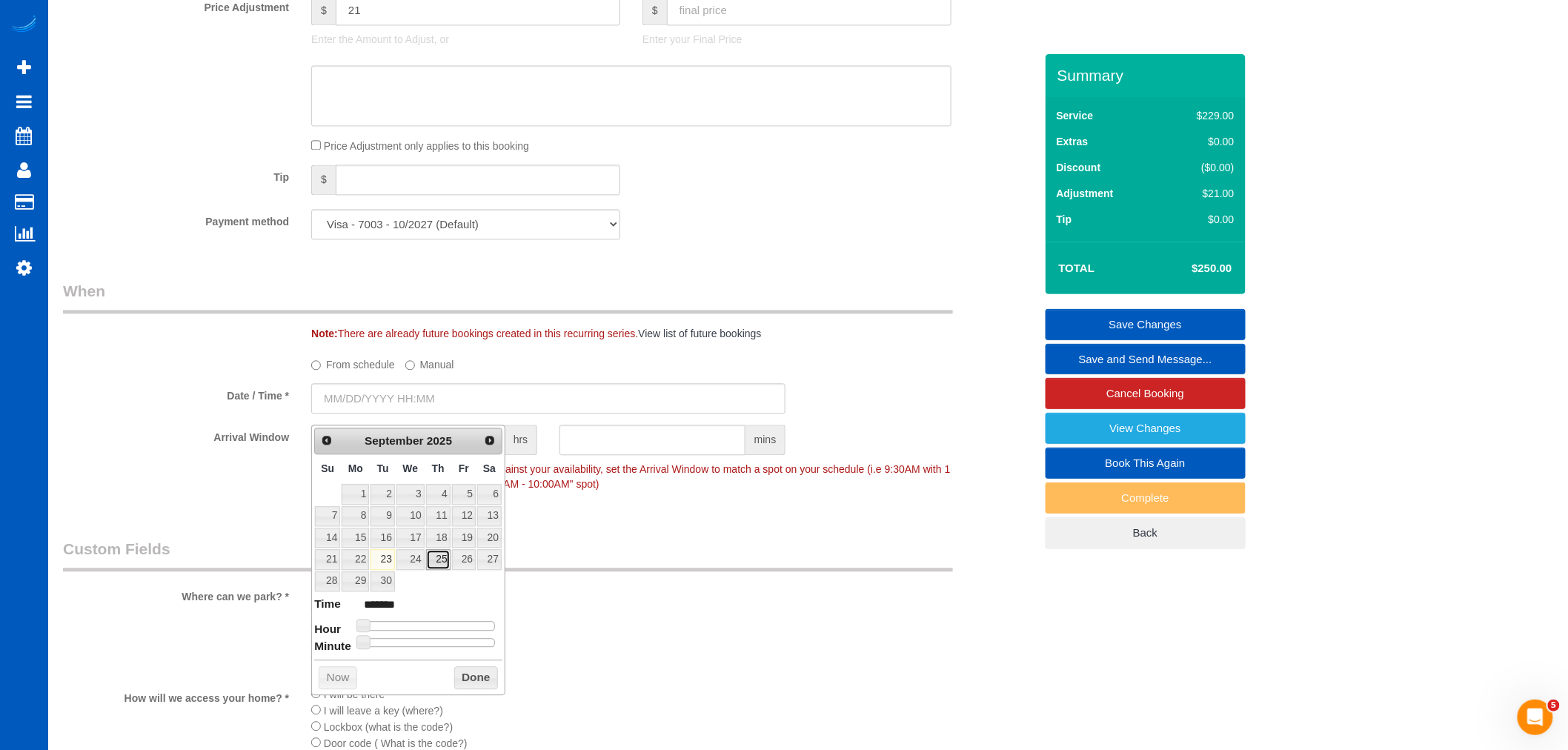
click at [431, 560] on link "25" at bounding box center [438, 559] width 24 height 20
type input "[DATE] 9:00AM"
type input "******"
type input "[DATE] 10:00AM"
type input "*******"
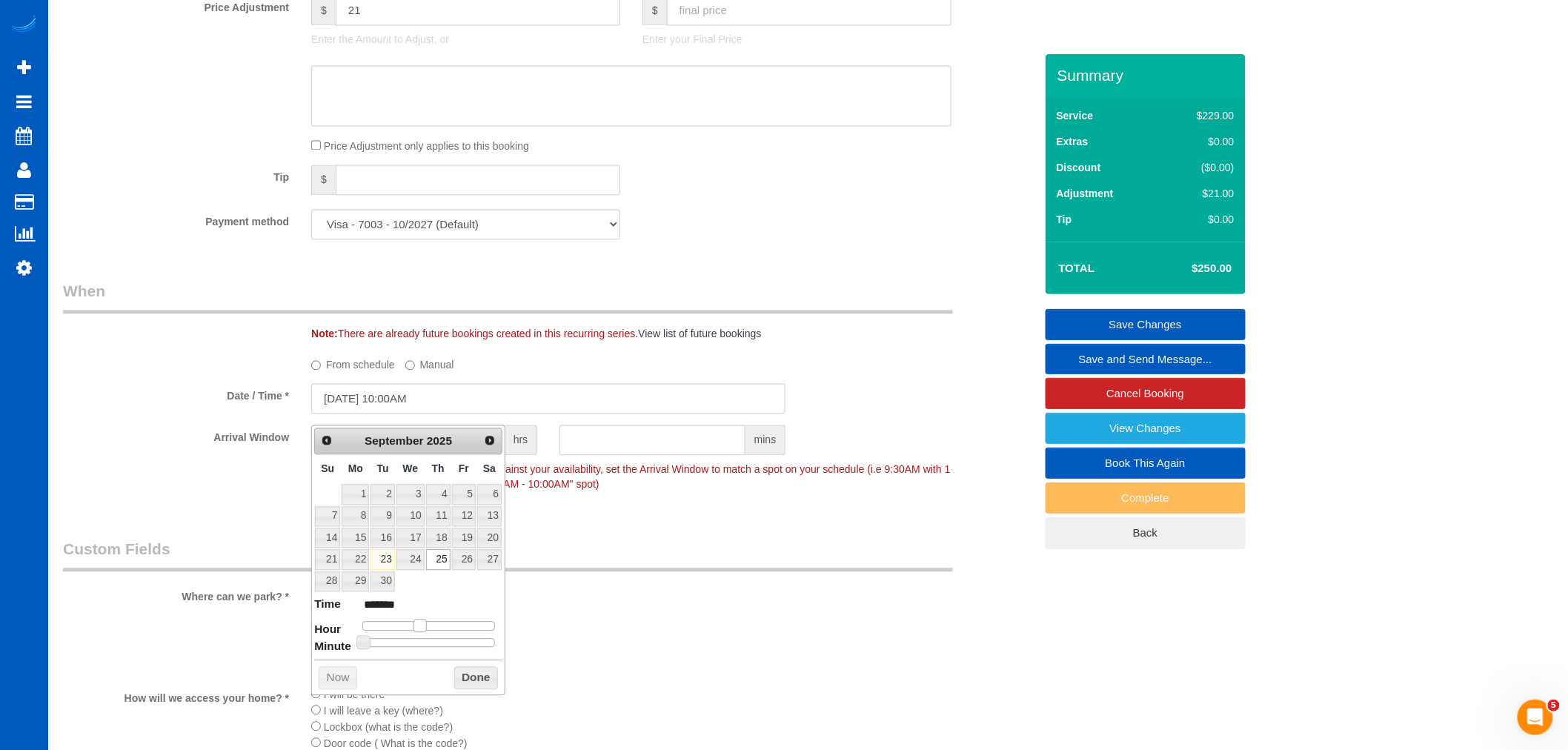
type input "[DATE] 11:00AM"
type input "*******"
type input "[DATE] 12:00PM"
type input "*******"
type input "[DATE] 1:00PM"
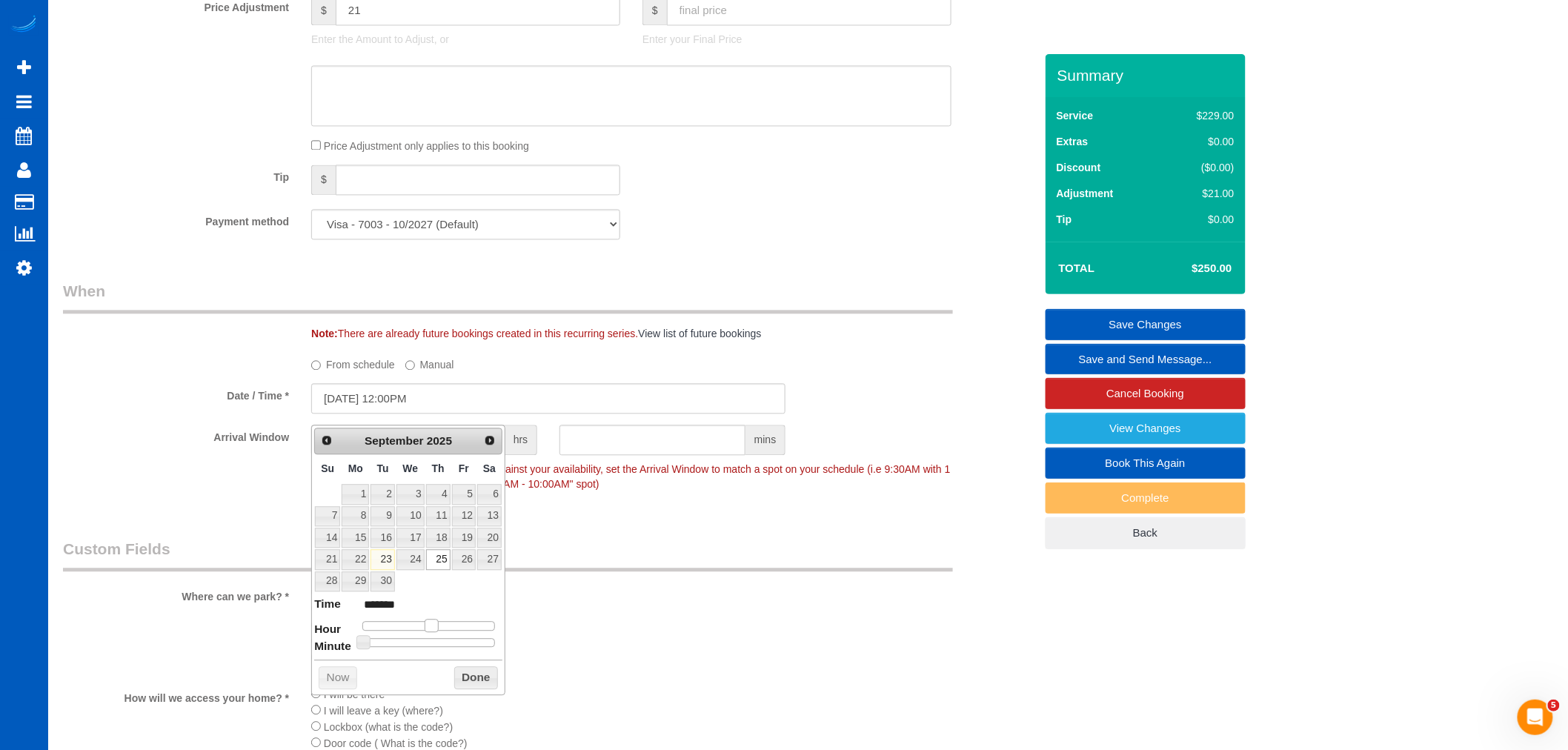
type input "******"
type input "[DATE] 2:00PM"
type input "******"
drag, startPoint x: 415, startPoint y: 629, endPoint x: 447, endPoint y: 638, distance: 33.2
click at [447, 638] on dl "Time ****** Hour Minute Second Millisecond Microsecond Time Zone ***** ***** **…" at bounding box center [408, 621] width 189 height 51
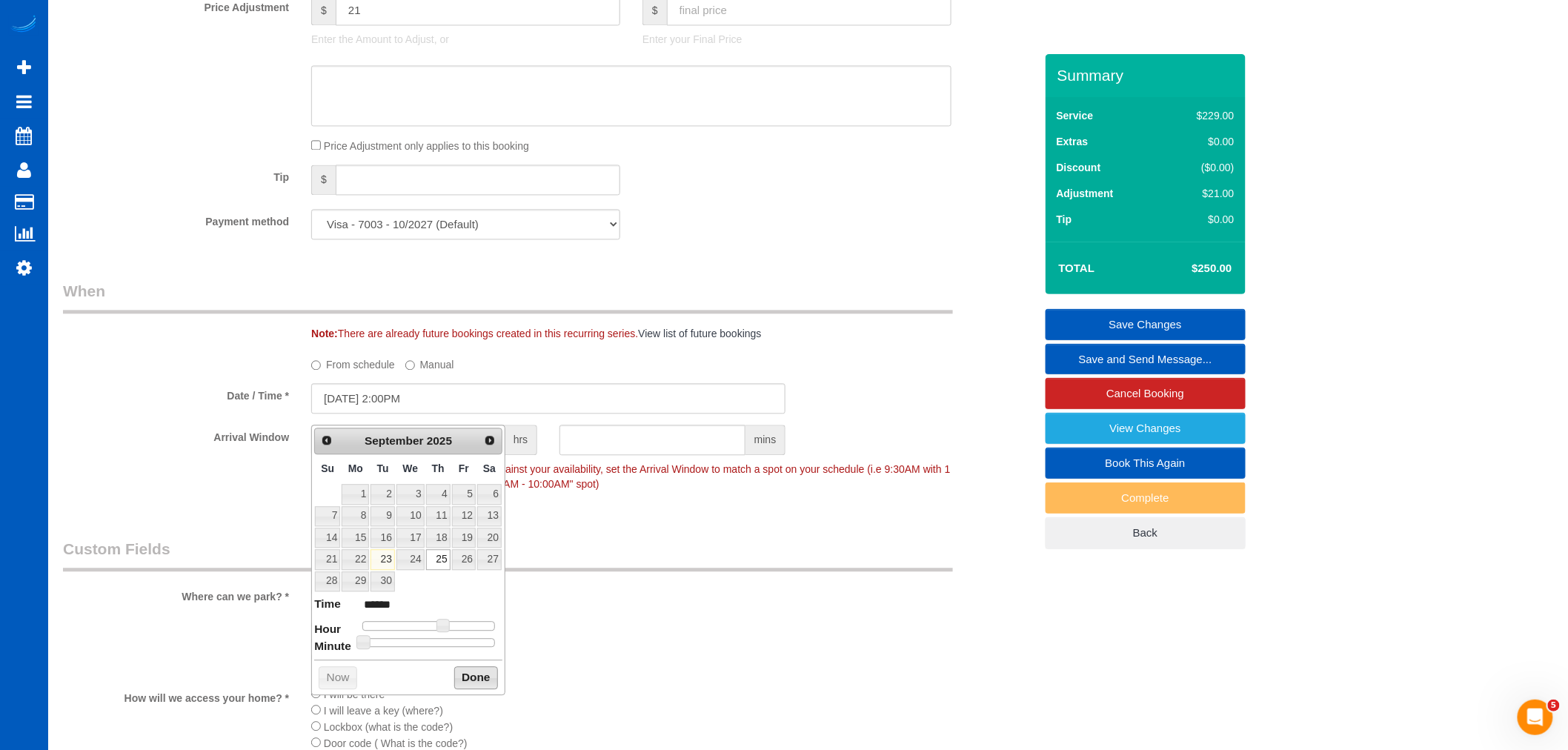
click at [464, 675] on button "Done" at bounding box center [476, 677] width 44 height 24
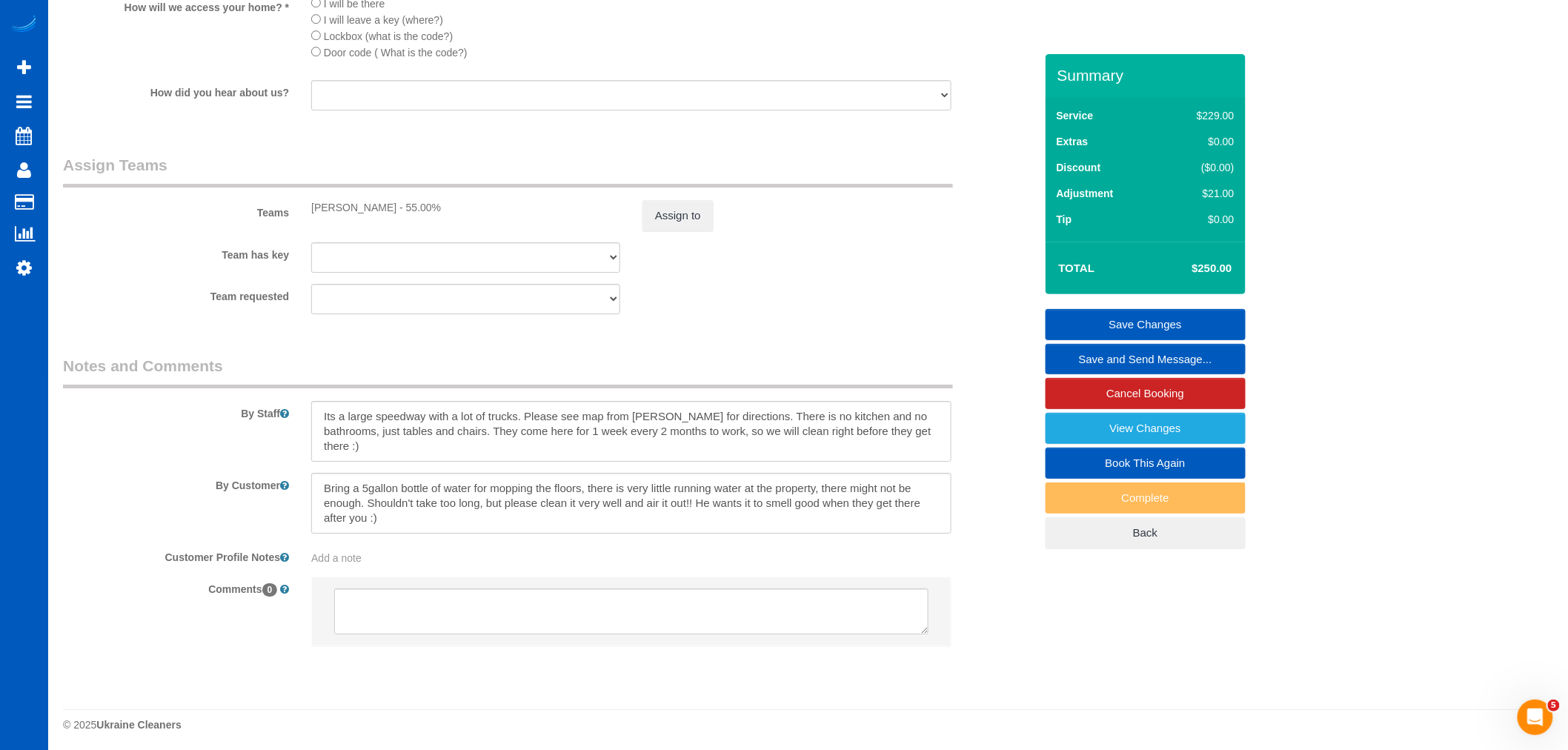
scroll to position [1947, 0]
click at [1123, 323] on link "Save Changes" at bounding box center [1145, 325] width 200 height 31
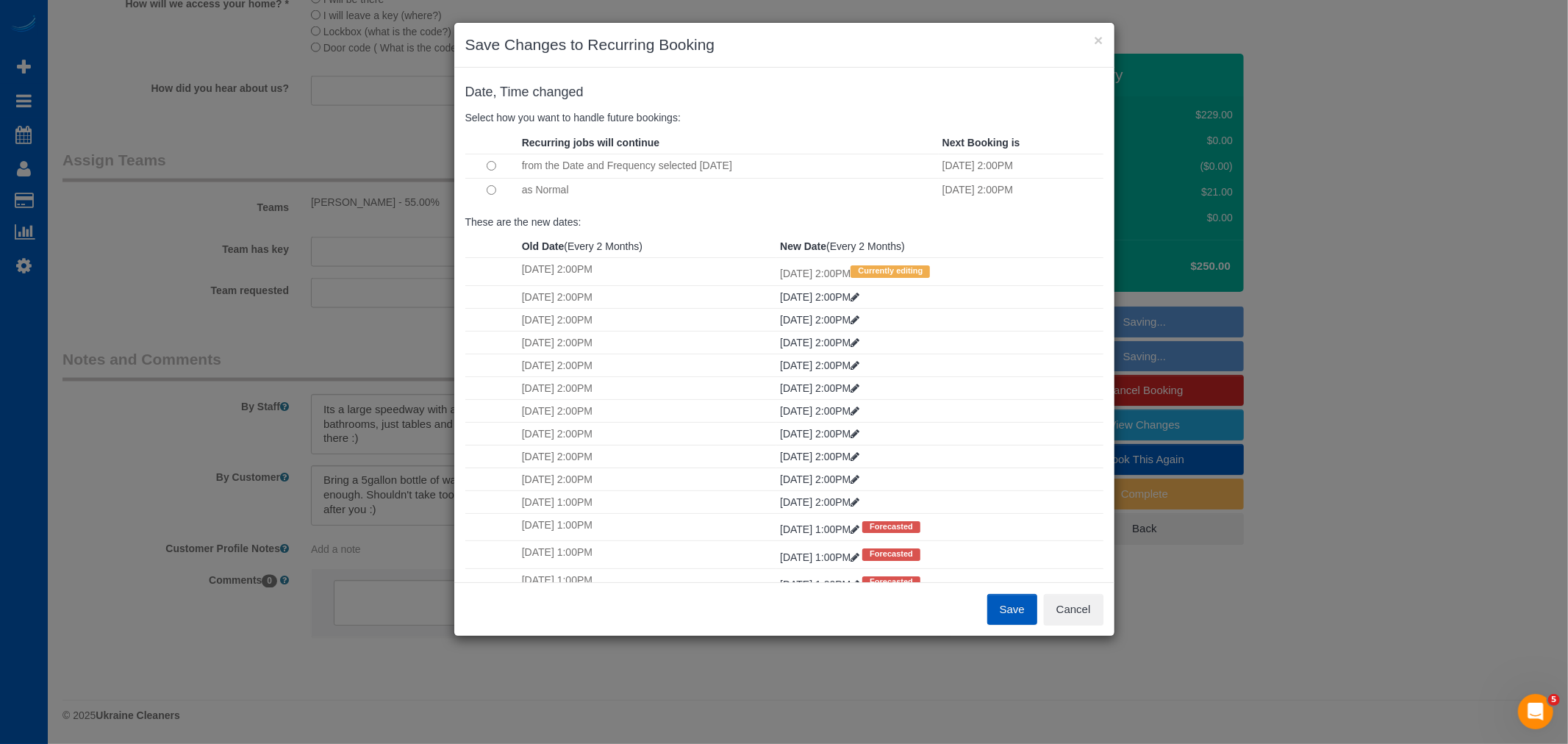
click at [1012, 605] on button "Save" at bounding box center [1012, 609] width 50 height 31
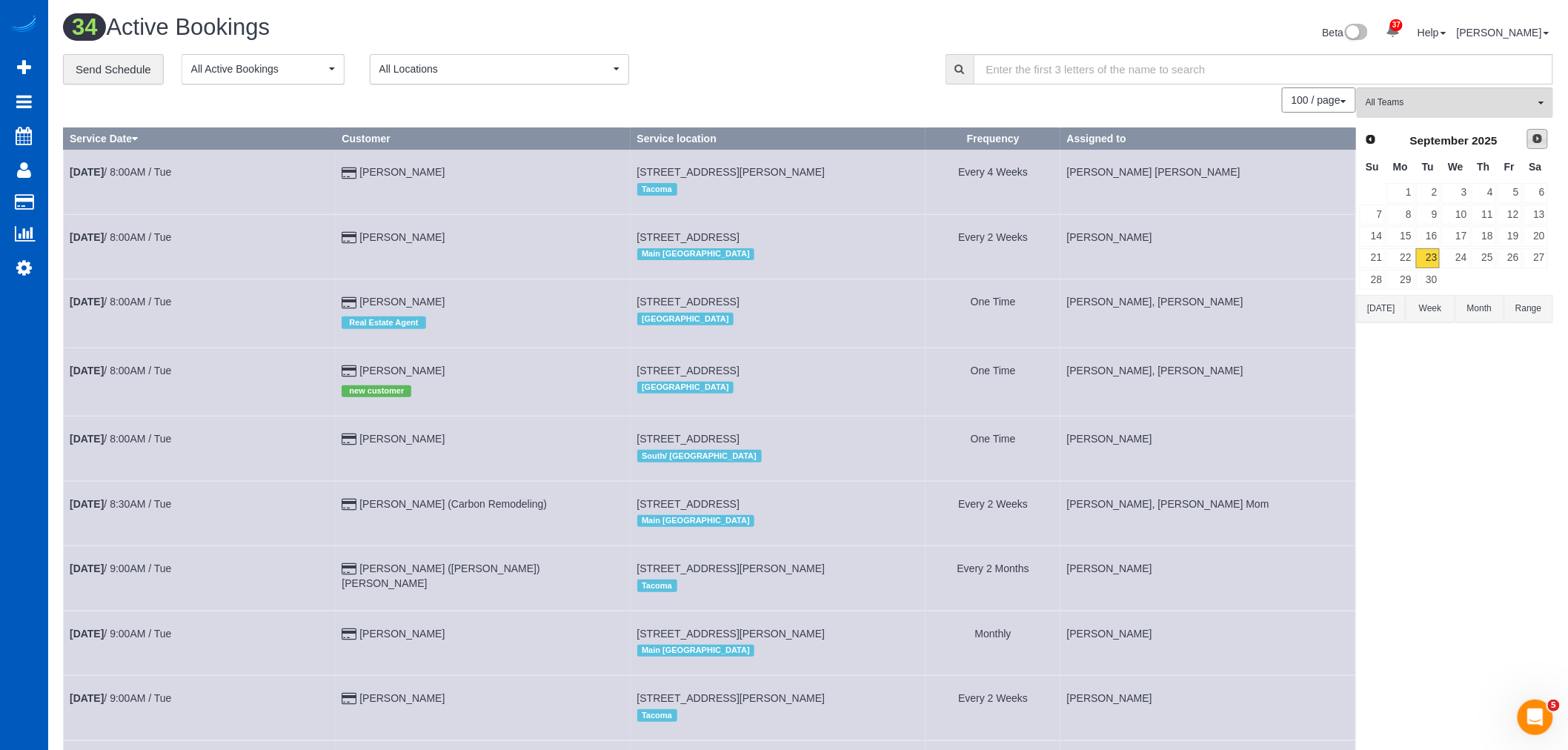
click at [1534, 136] on span "Next" at bounding box center [1537, 139] width 12 height 12
click at [1484, 253] on link "23" at bounding box center [1483, 258] width 24 height 20
click at [1412, 101] on span "All Teams" at bounding box center [1450, 102] width 169 height 12
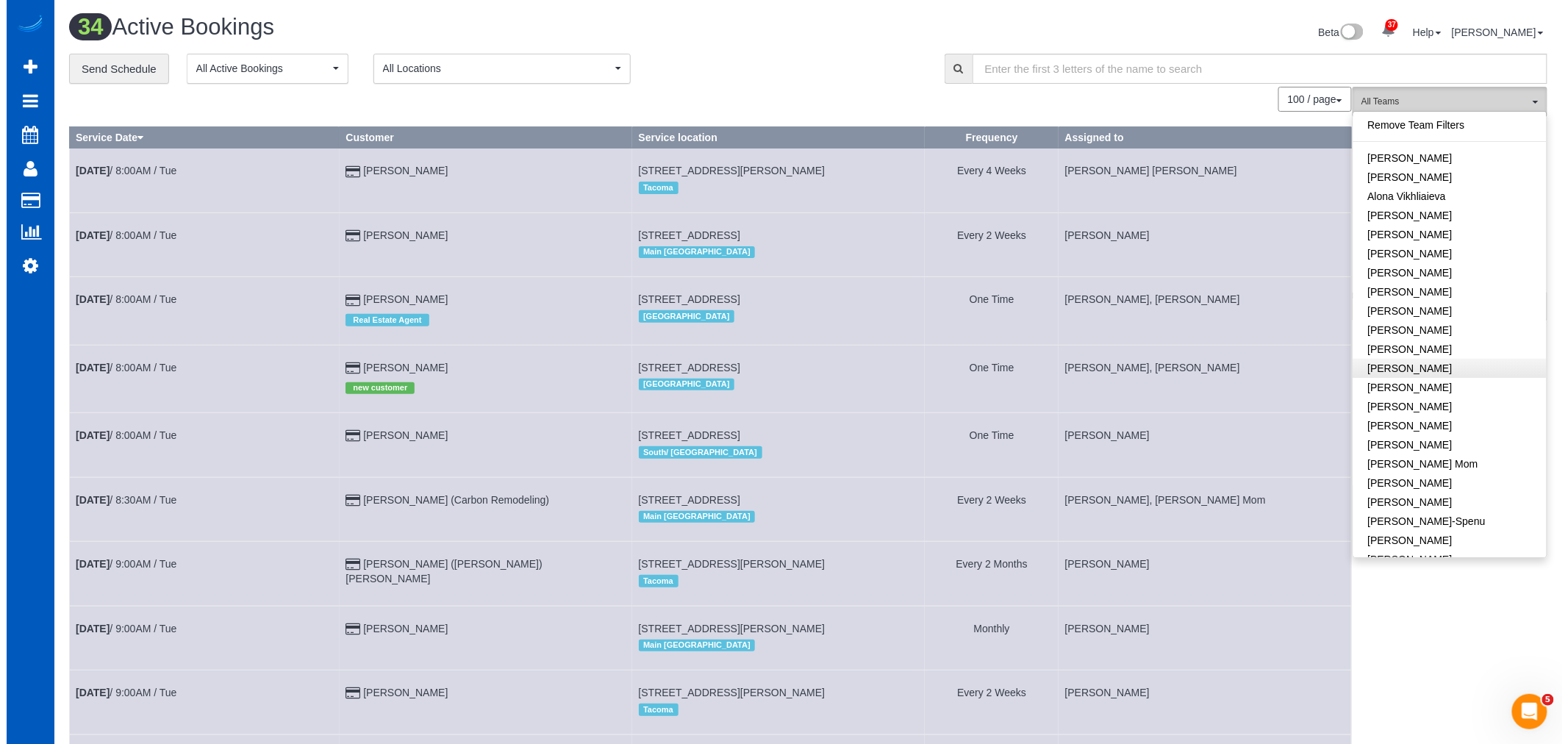
scroll to position [163, 0]
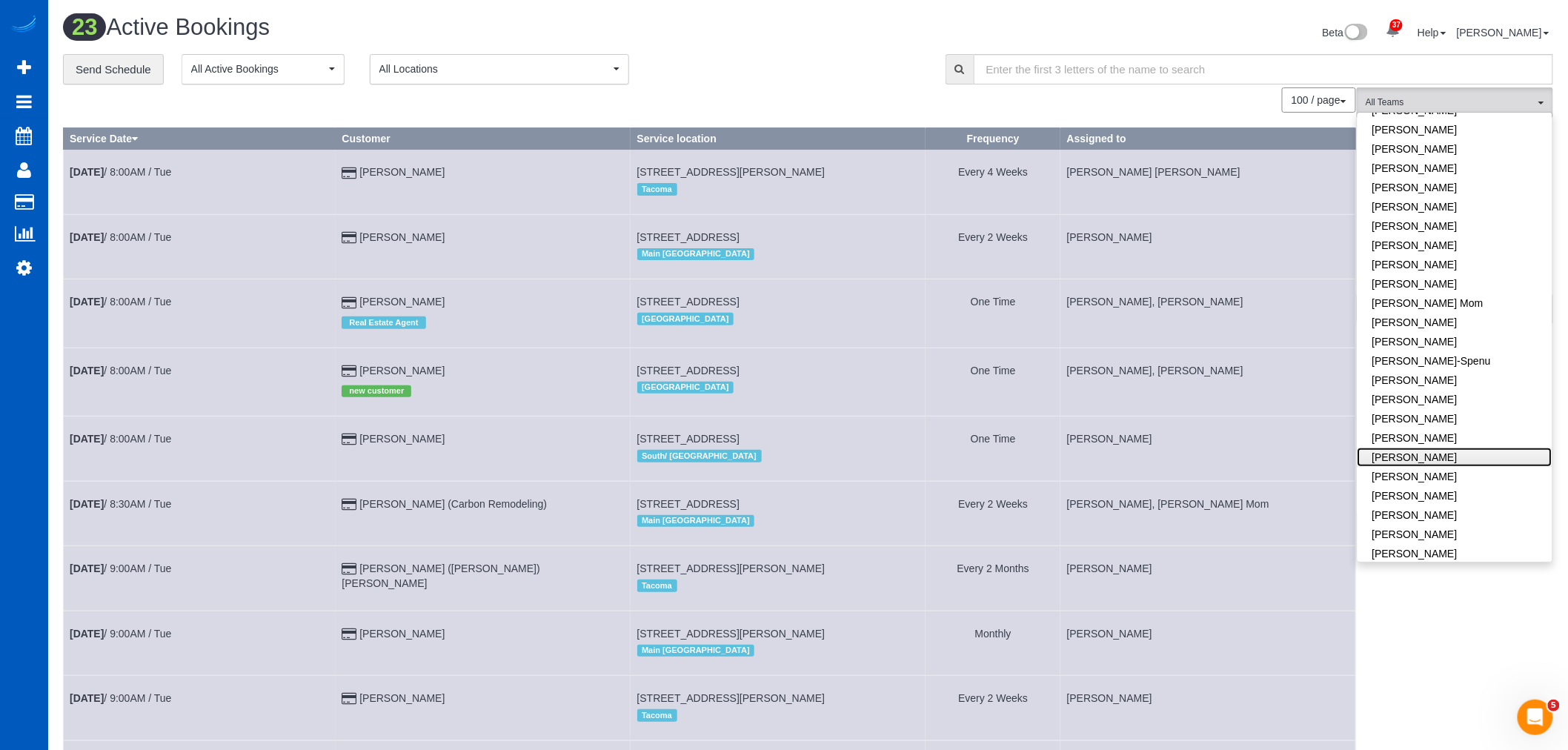
click at [1453, 453] on link "[PERSON_NAME]" at bounding box center [1454, 457] width 195 height 19
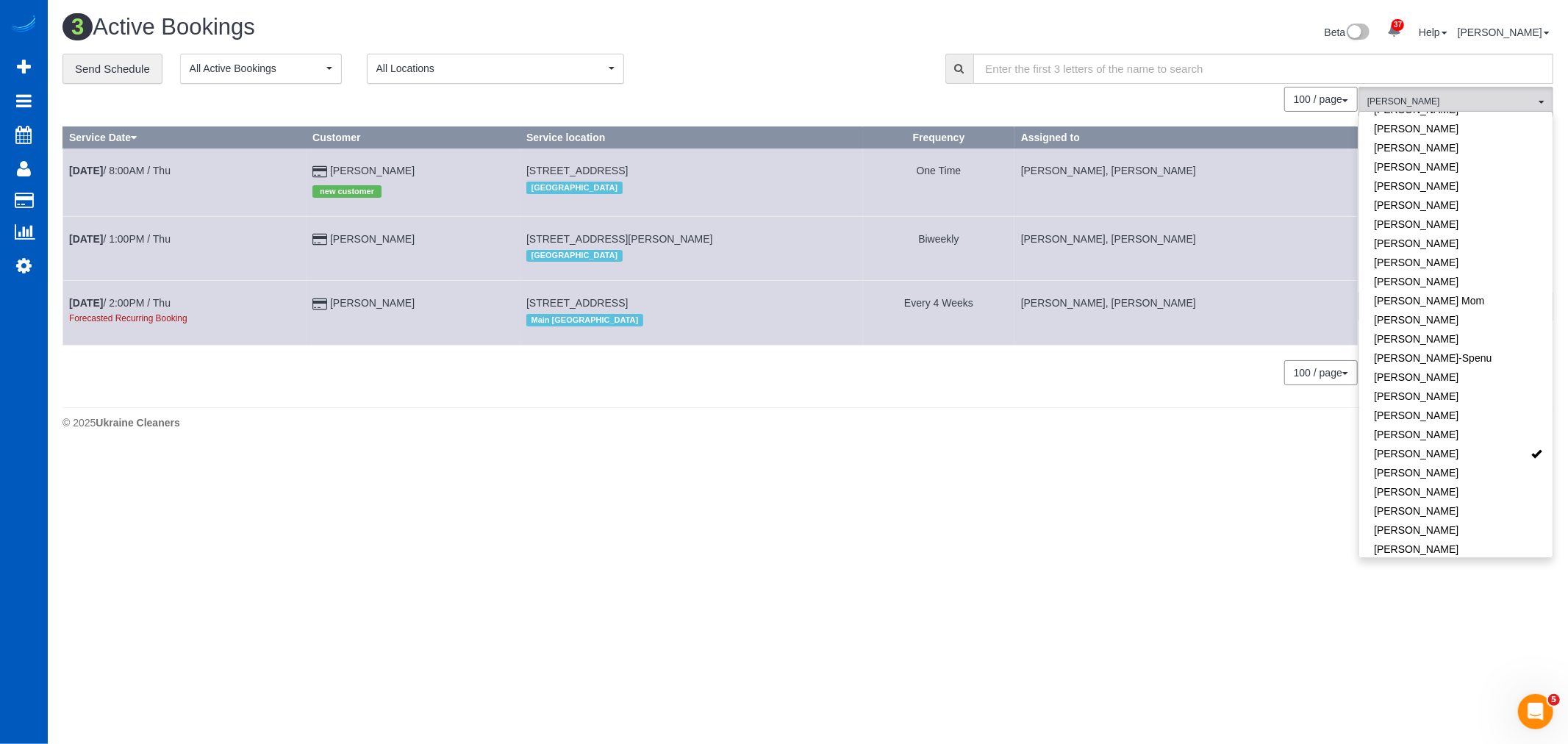
click at [807, 591] on body "37 Beta Your Notifications You have 0 alerts × You have 3 to charge for [DATE] …" at bounding box center [784, 372] width 1568 height 744
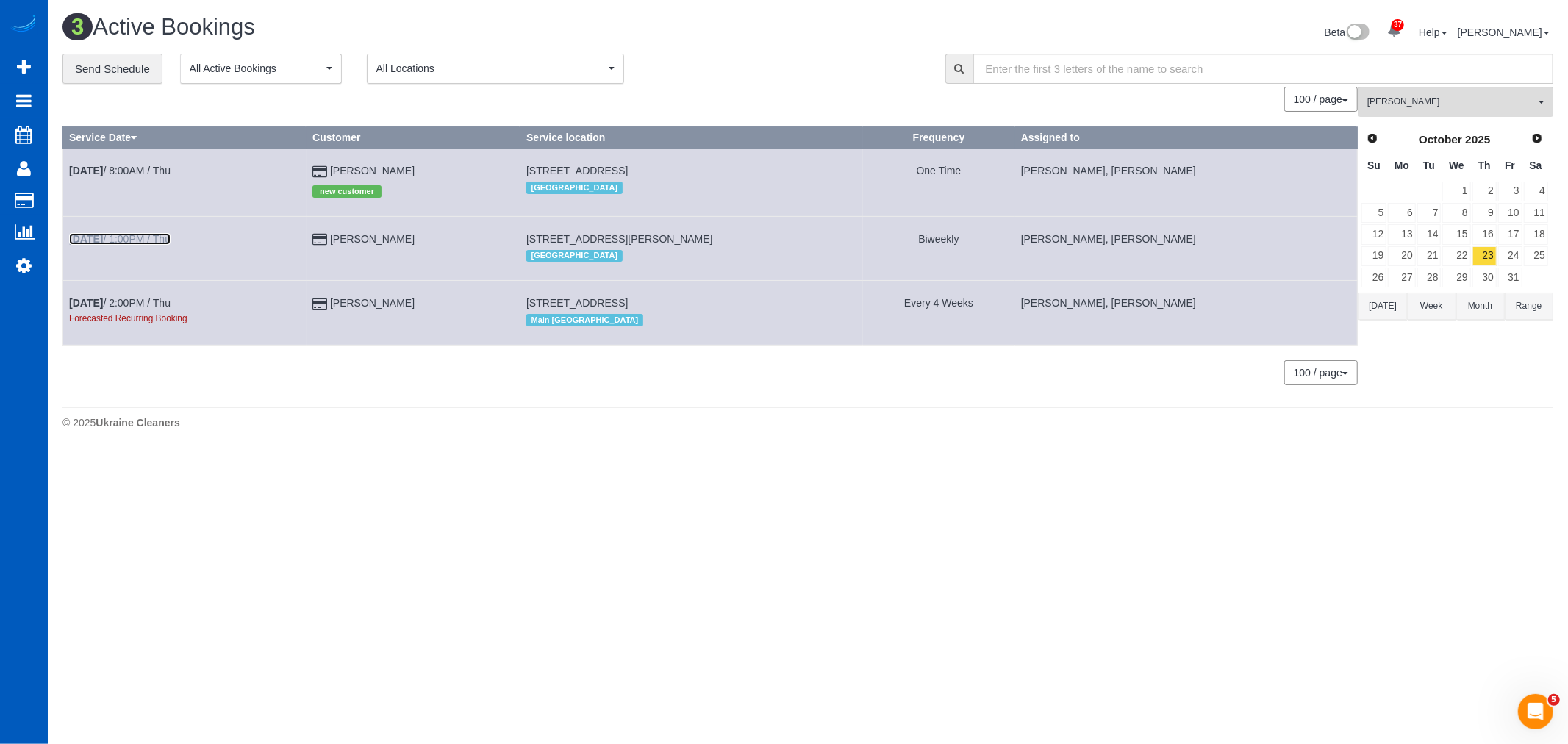
click at [129, 236] on link "[DATE] 1:00PM / Thu" at bounding box center [120, 239] width 102 height 12
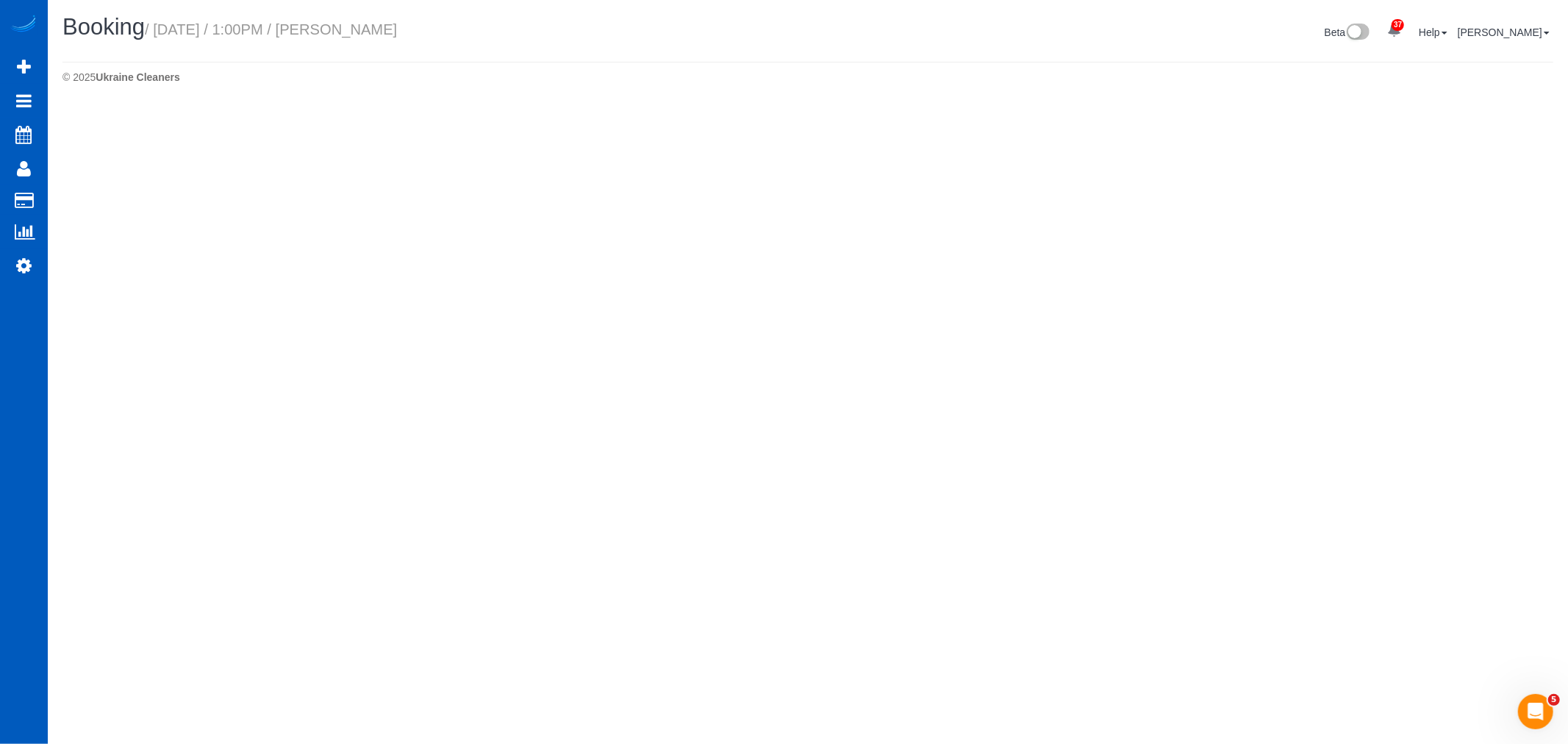
select select "WA"
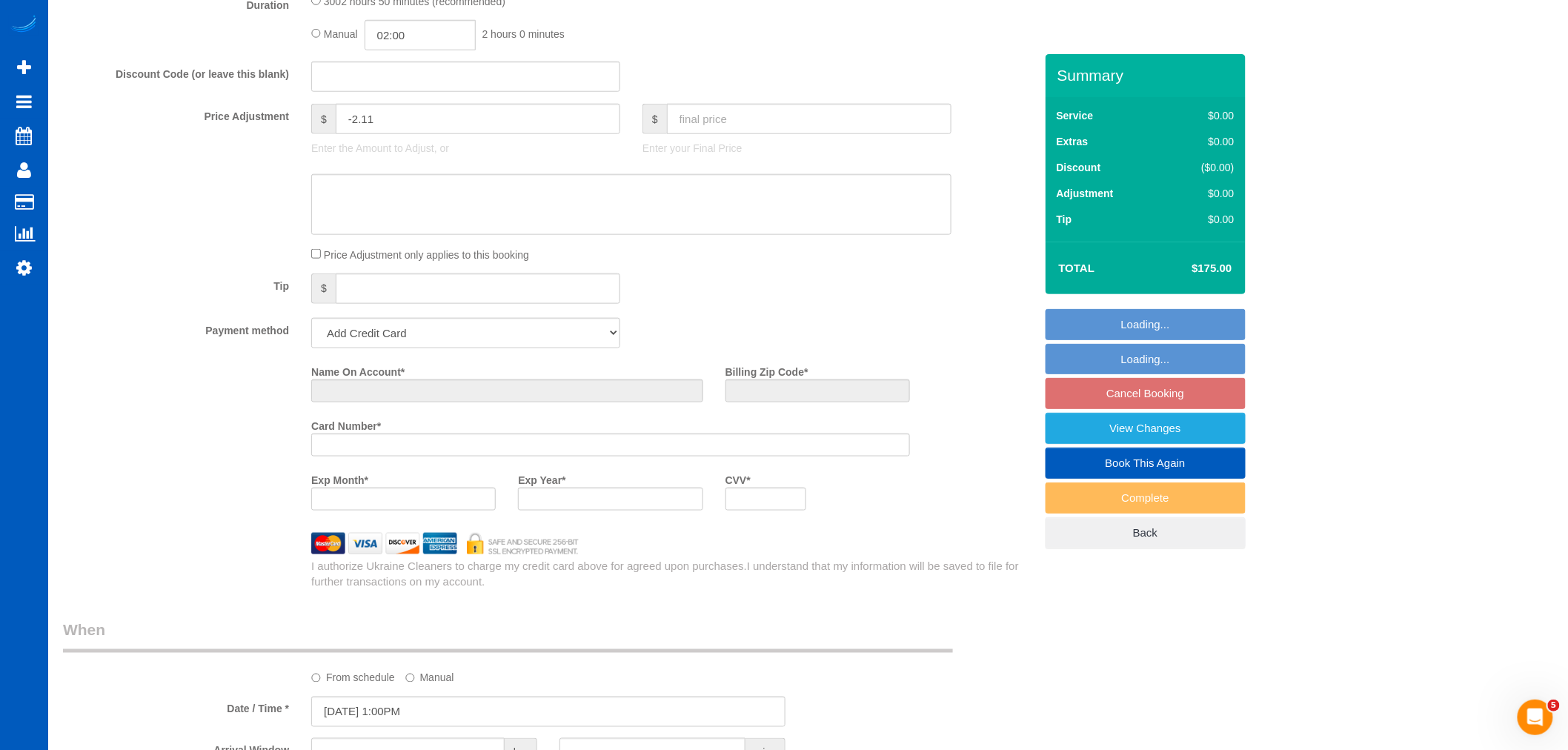
select select "string:fspay-e8820a74-c468-4afc-831f-a84093c0f6f5"
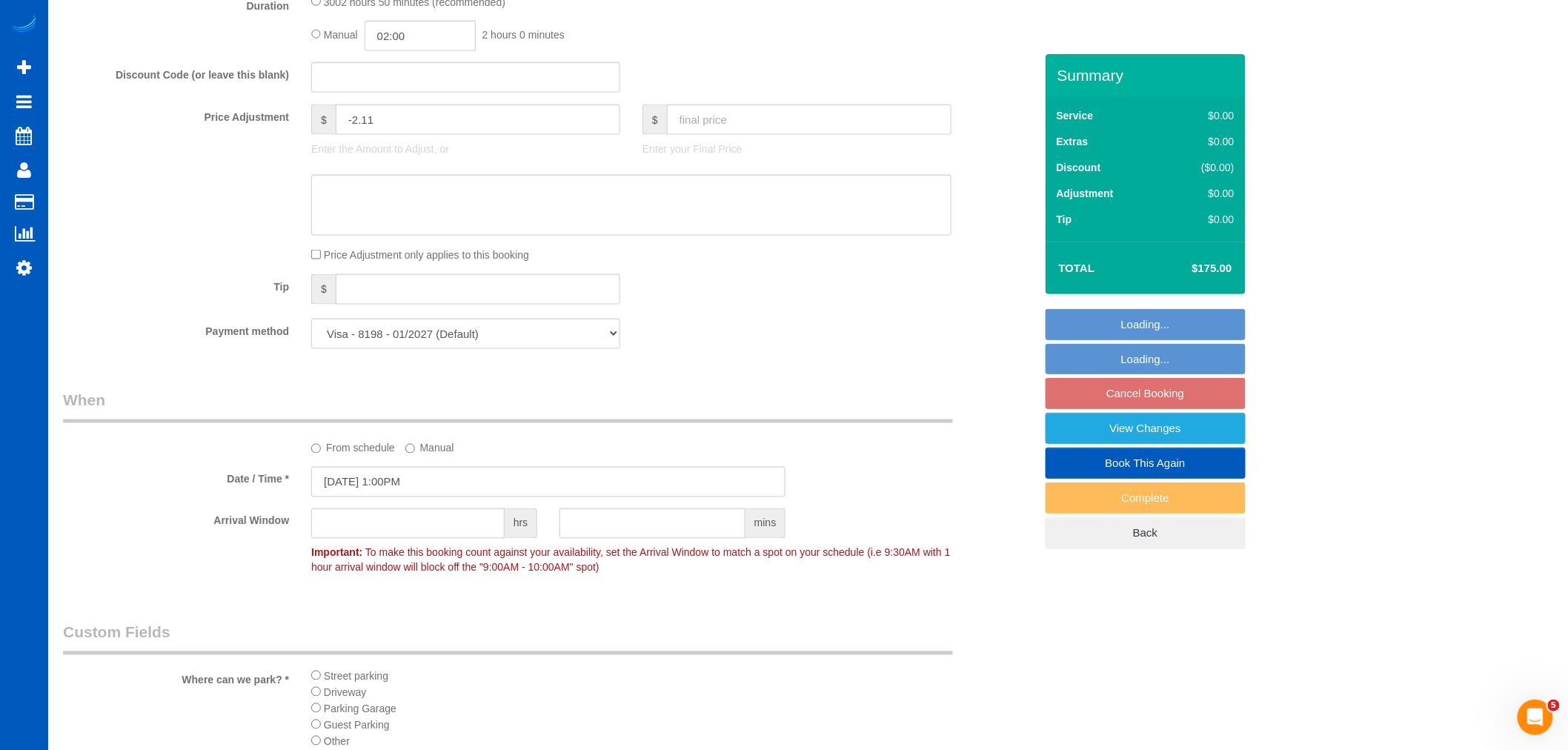
select select "object:3000"
select select "1501"
select select "2"
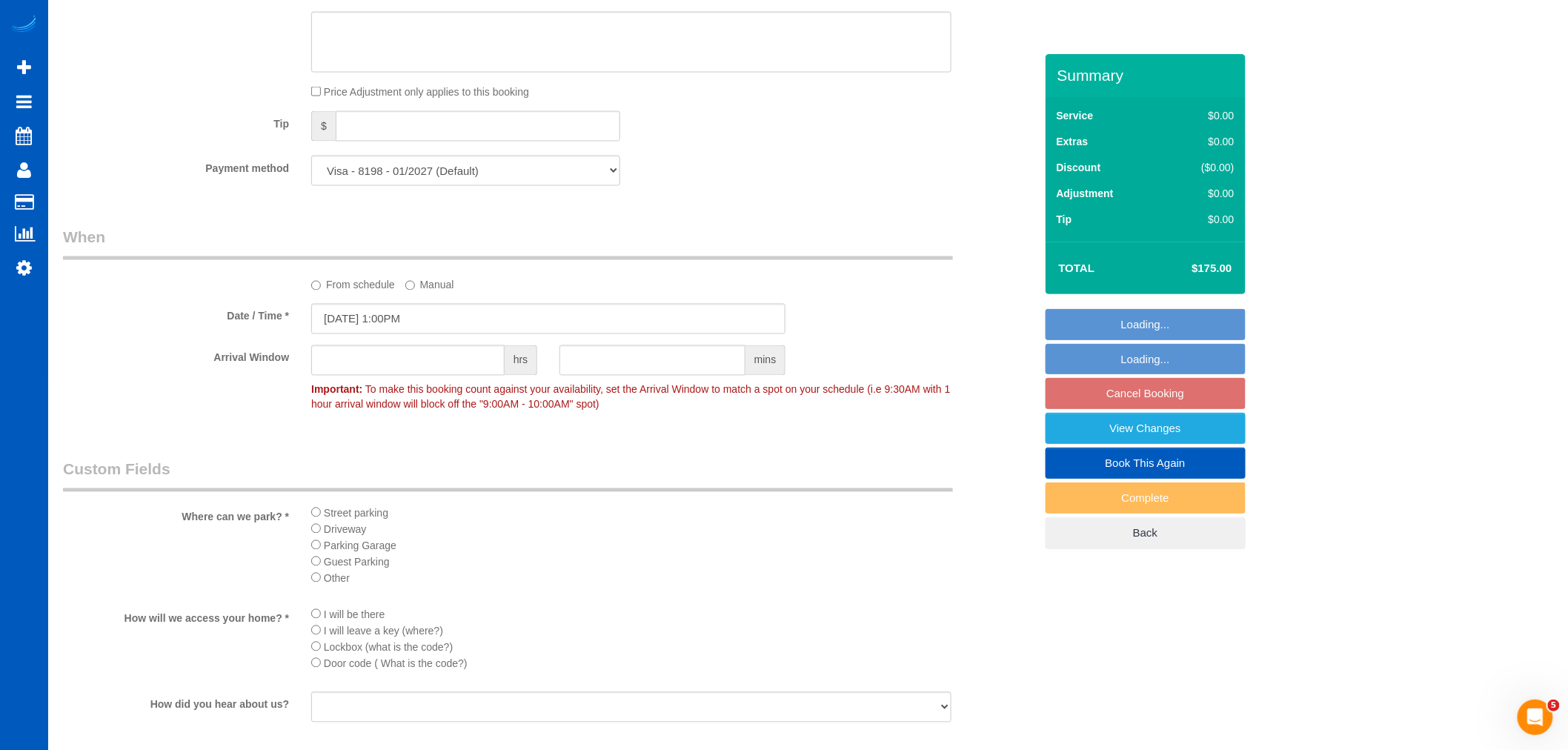
scroll to position [993, 0]
click at [383, 317] on input "[DATE] 1:00PM" at bounding box center [548, 317] width 474 height 31
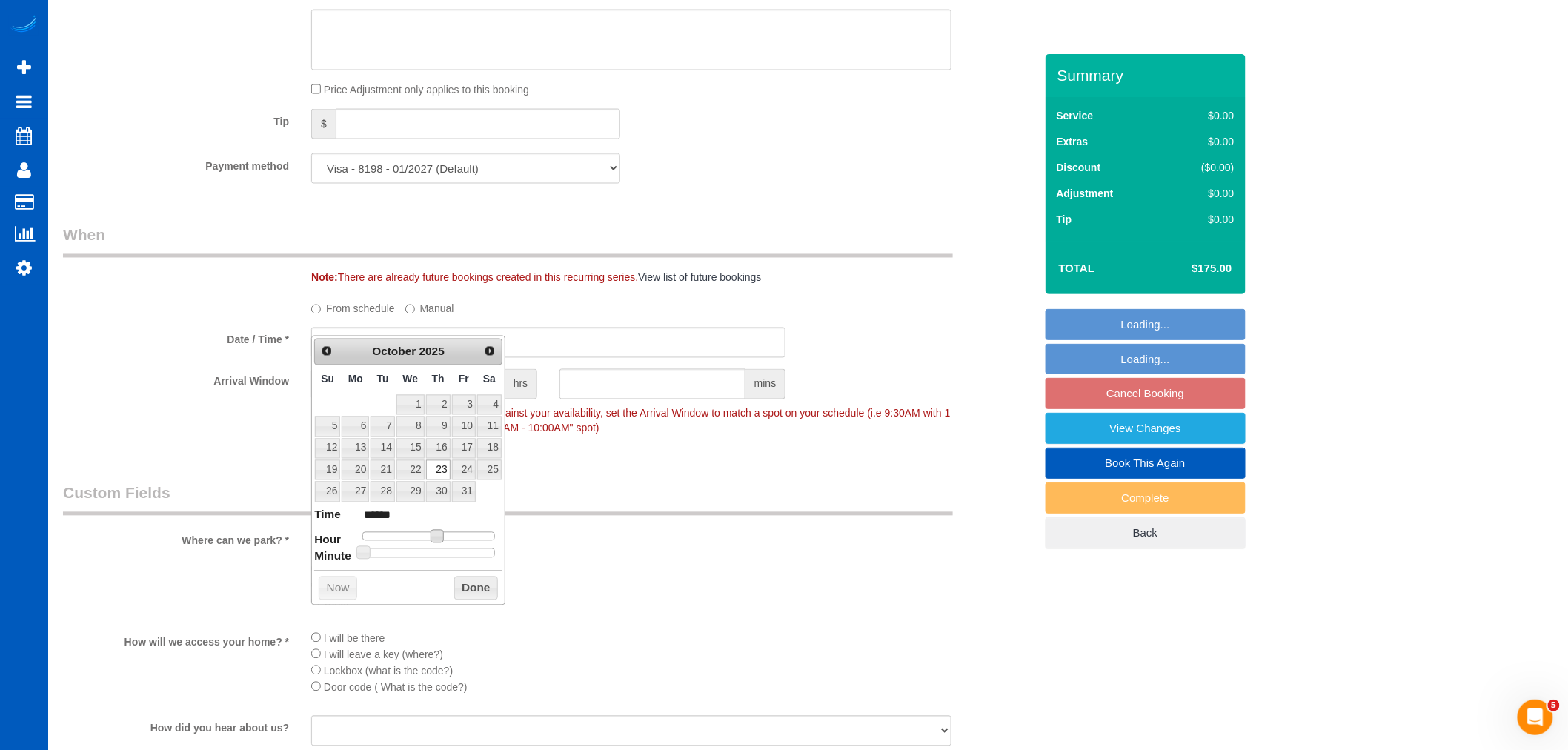
type input "[DATE] 12:00PM"
type input "*******"
type input "[DATE] 11:00AM"
type input "*******"
drag, startPoint x: 437, startPoint y: 541, endPoint x: 424, endPoint y: 541, distance: 13.0
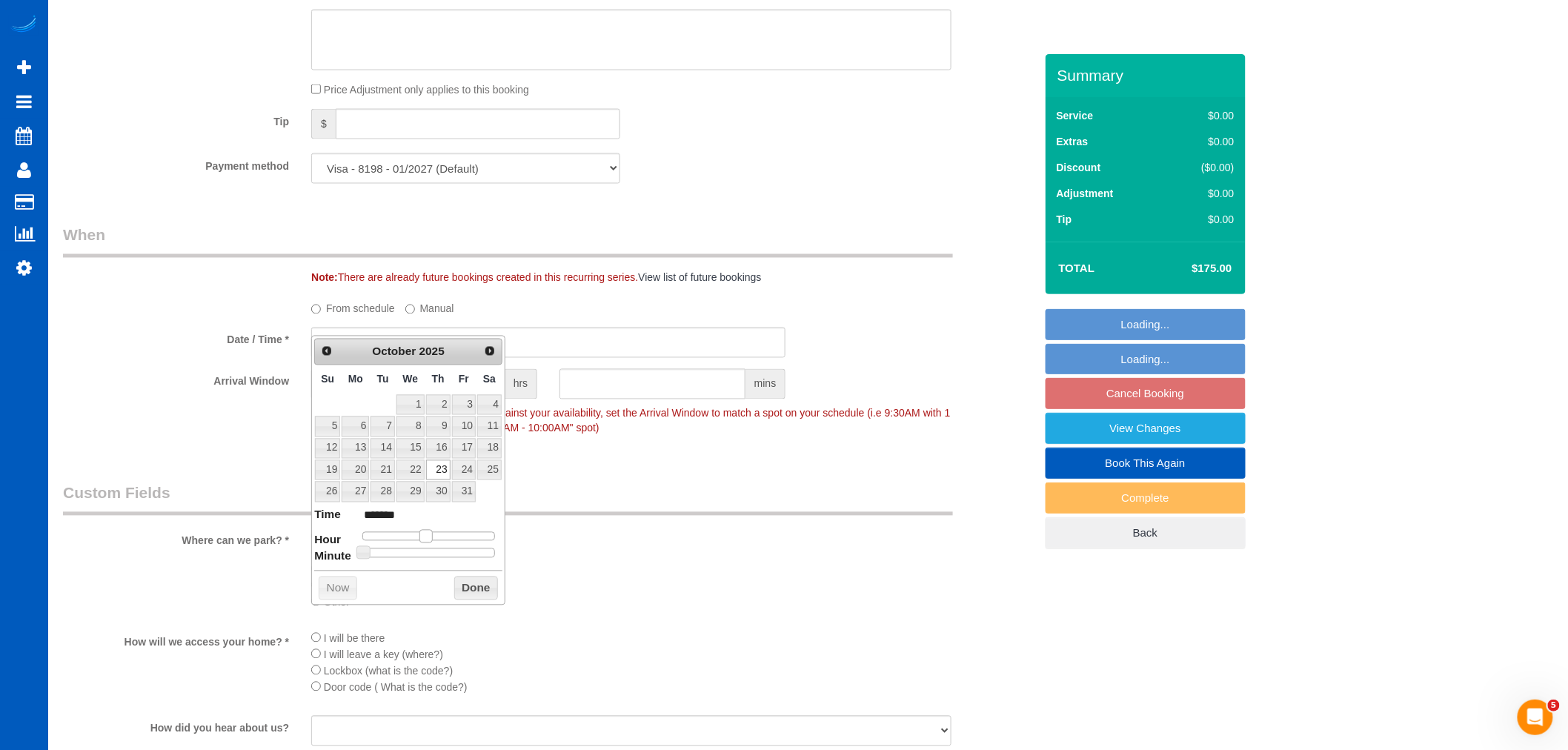
click at [424, 541] on span at bounding box center [425, 536] width 13 height 13
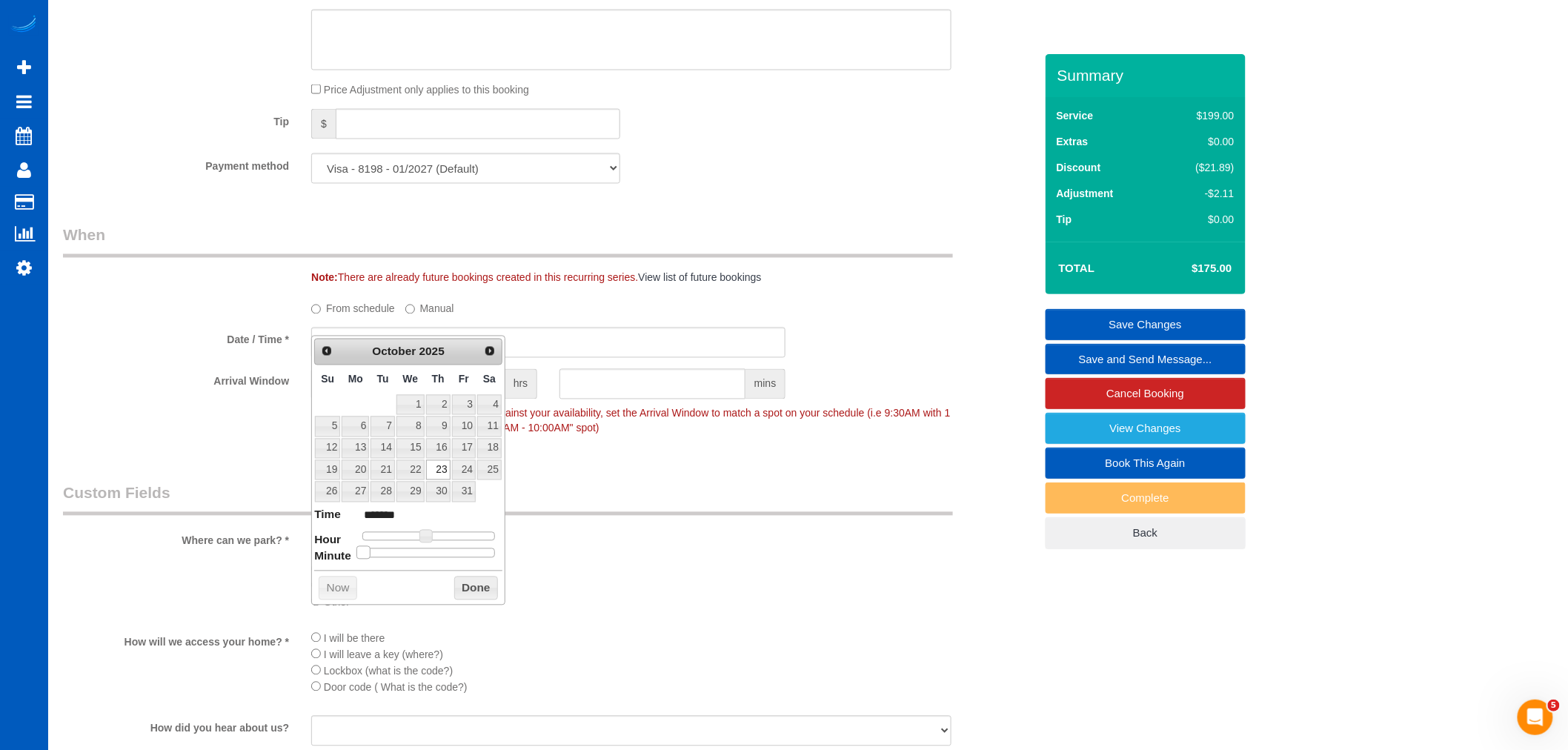
type input "[DATE] 11:05AM"
type input "*******"
type input "[DATE] 11:10AM"
type input "*******"
type input "[DATE] 11:15AM"
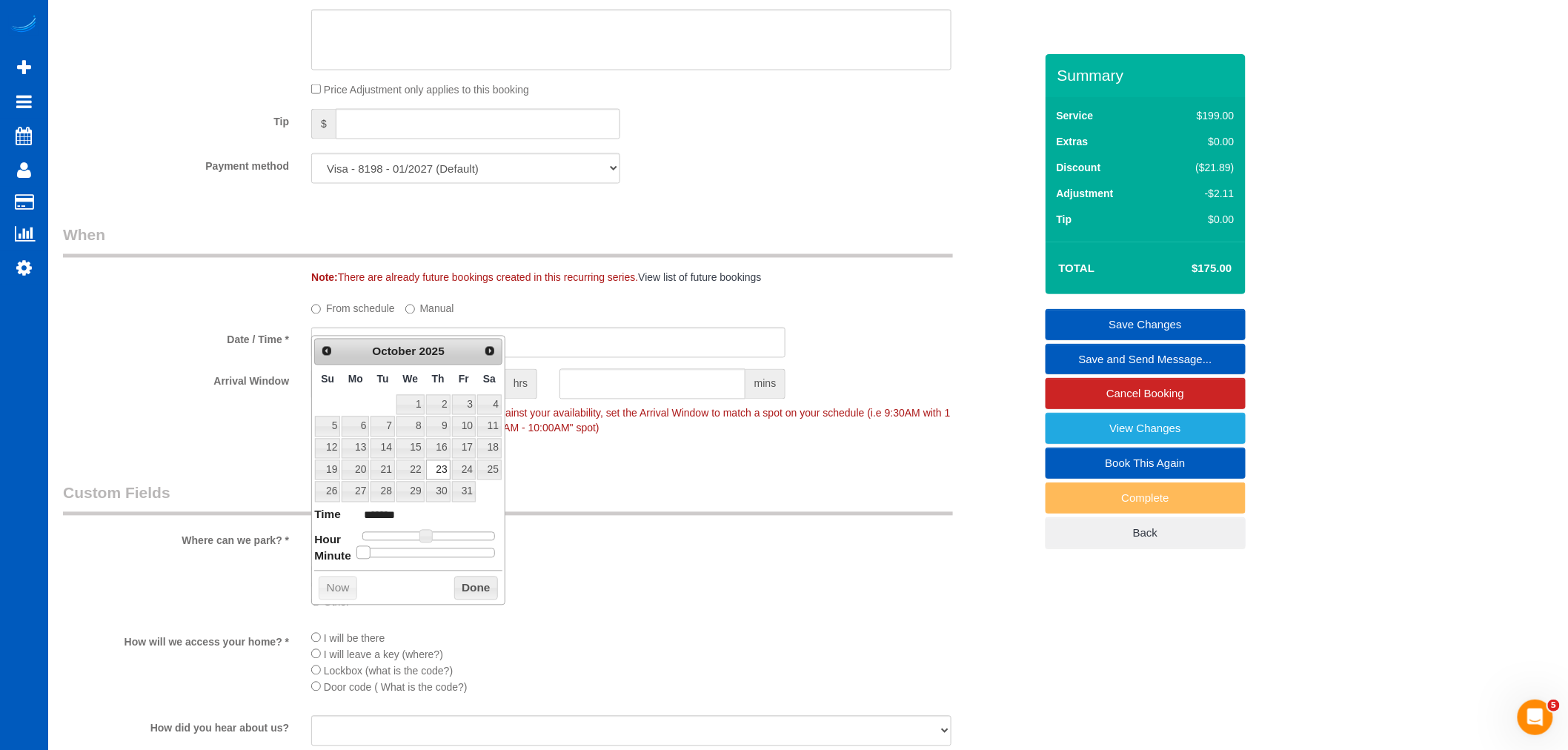
type input "*******"
type input "[DATE] 11:20AM"
type input "*******"
type input "[DATE] 11:30AM"
type input "*******"
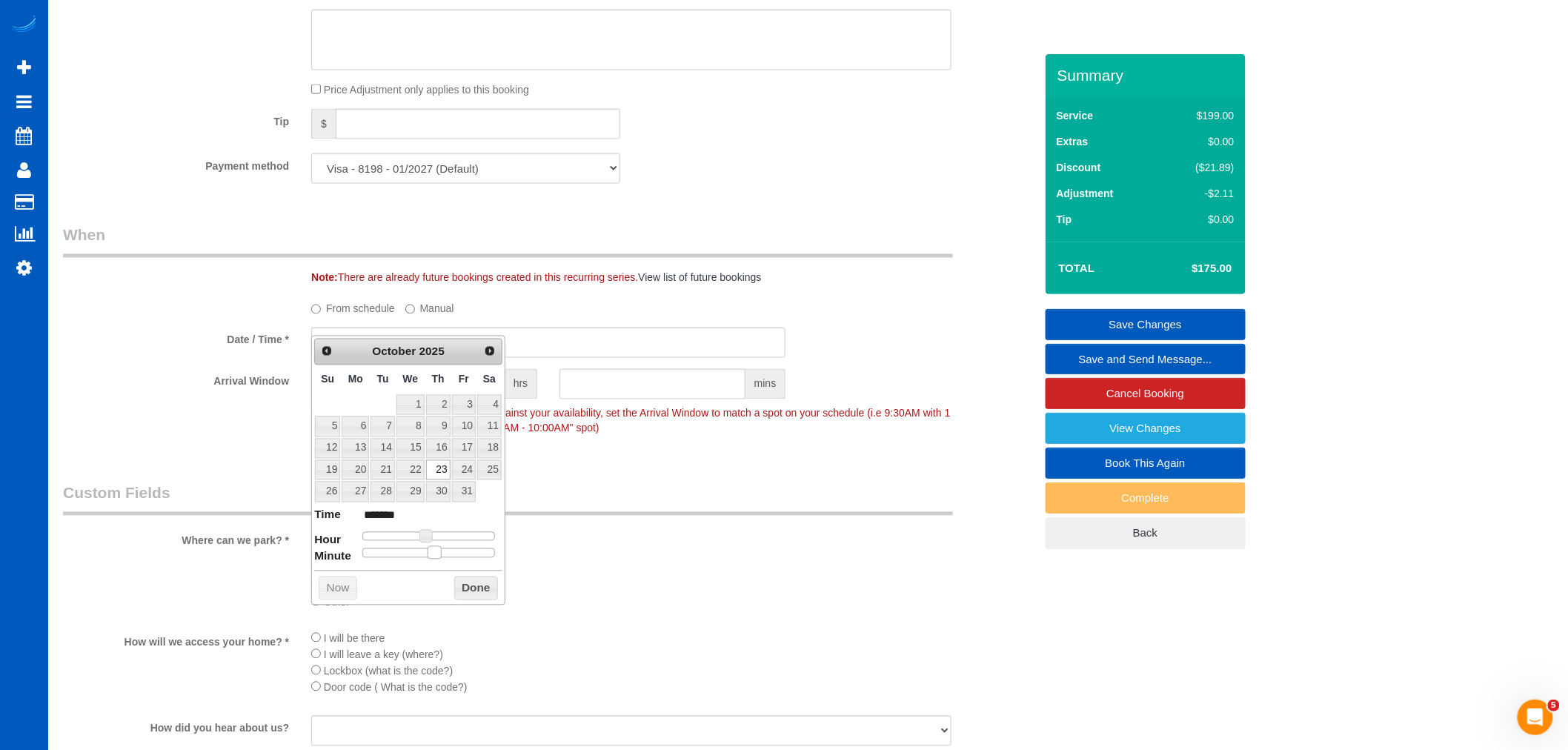
type input "[DATE] 11:35AM"
type input "*******"
type input "[DATE] 11:30AM"
type input "*******"
drag, startPoint x: 360, startPoint y: 554, endPoint x: 431, endPoint y: 564, distance: 71.7
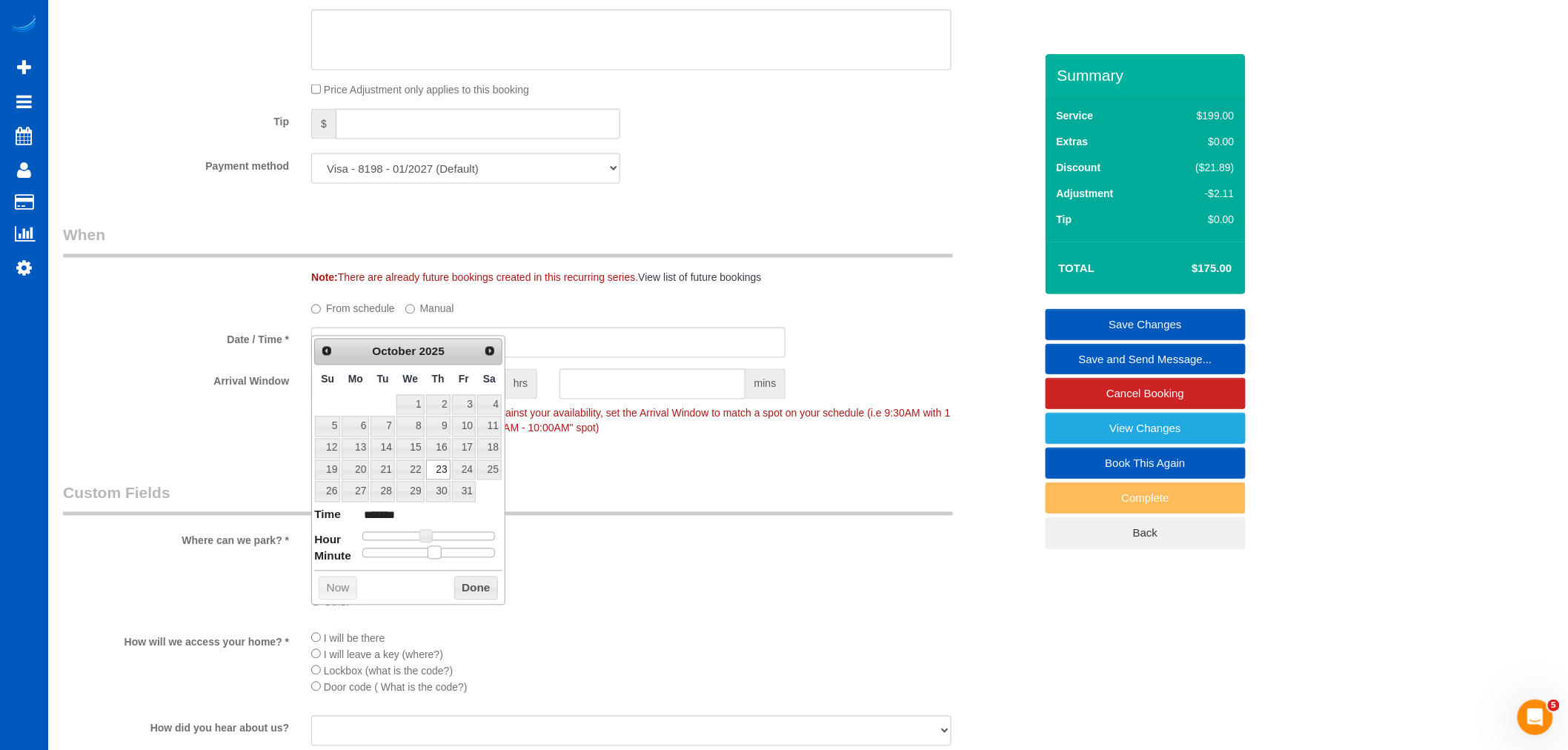
click at [431, 564] on div "Prev Next [DATE] Su Mo Tu We Th Fr Sa 1 2 3 4 5 6 7 8 9 10 11 12 13 14 15 16 17…" at bounding box center [408, 470] width 194 height 270
click at [486, 593] on button "Done" at bounding box center [476, 588] width 44 height 24
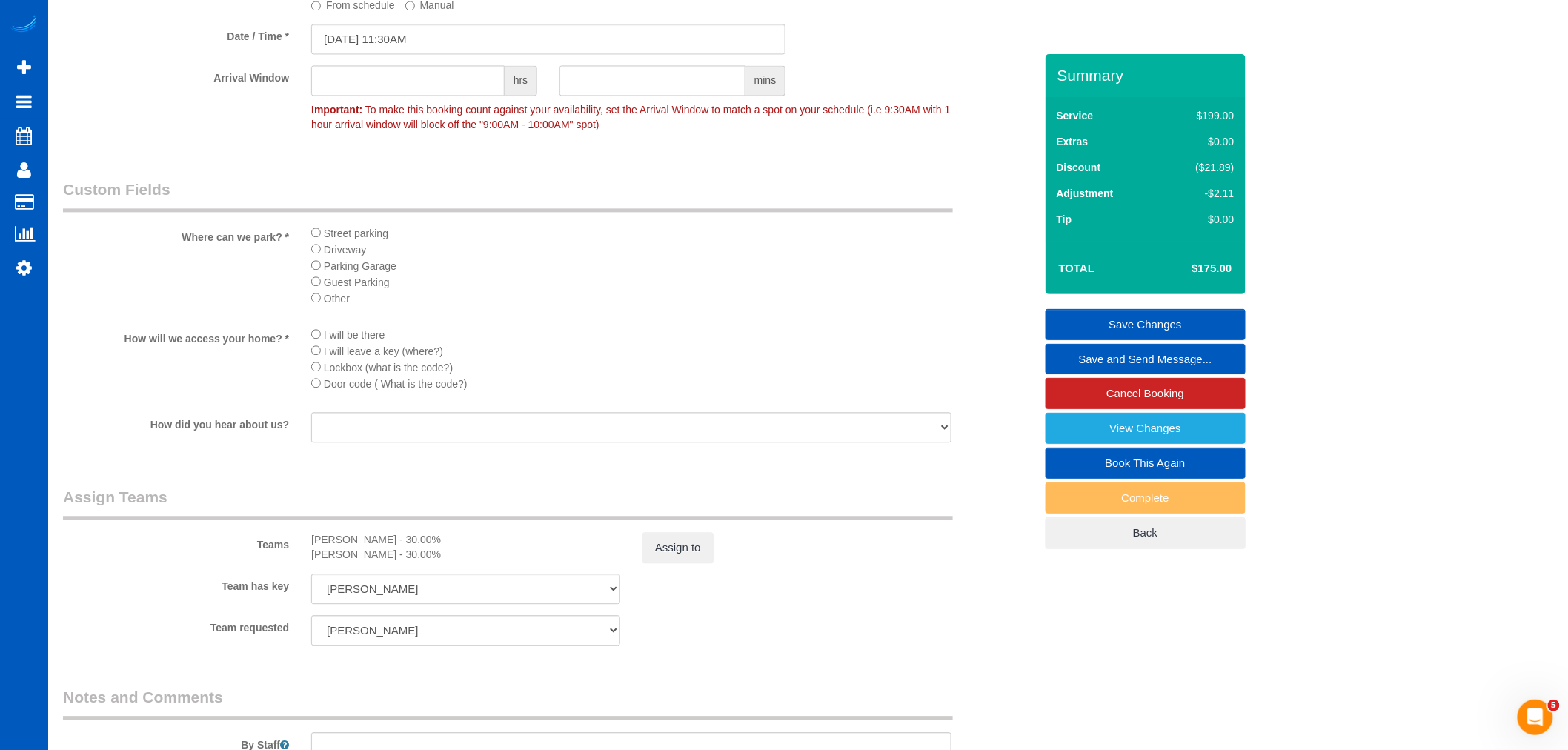
scroll to position [1322, 0]
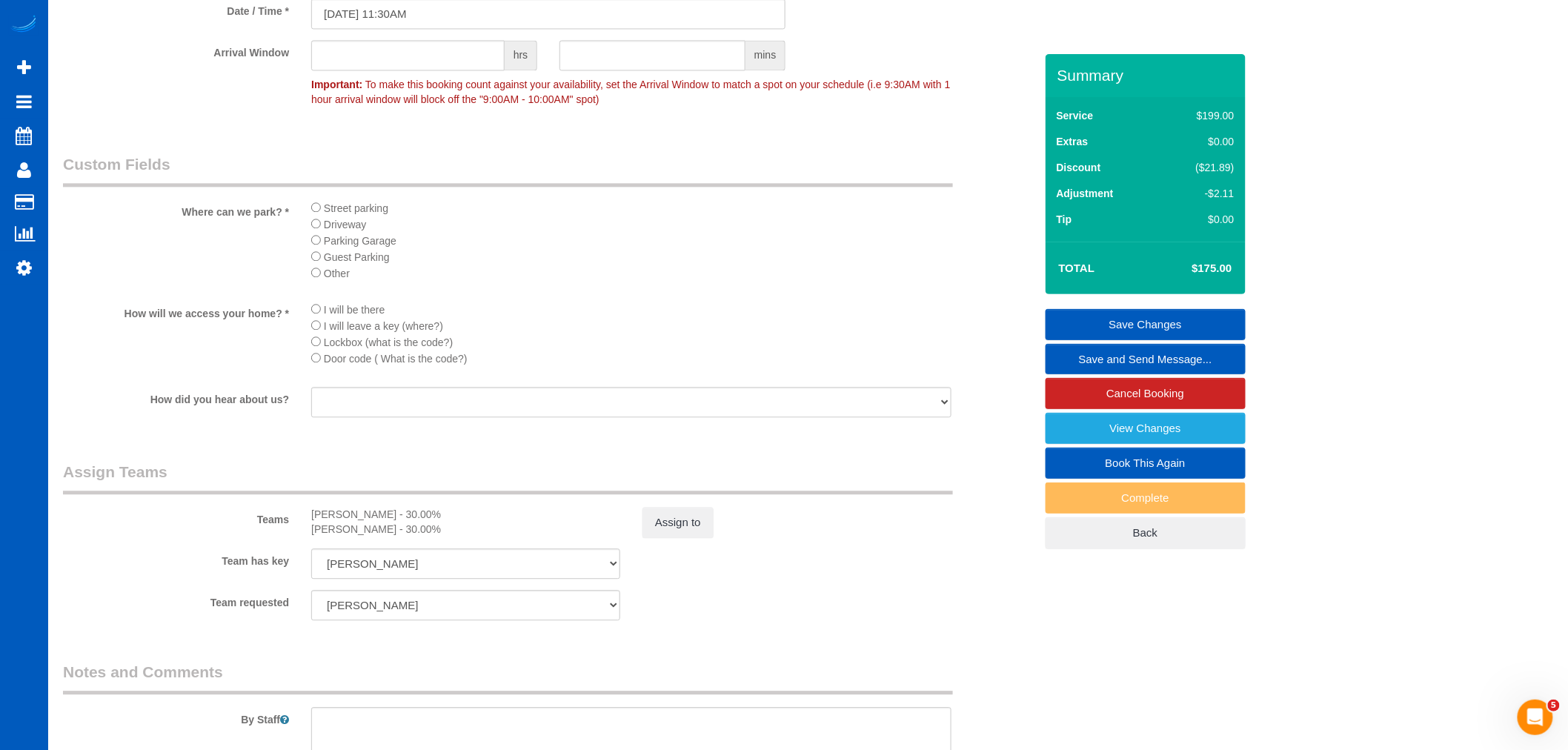
click at [1141, 321] on link "Save Changes" at bounding box center [1145, 325] width 200 height 31
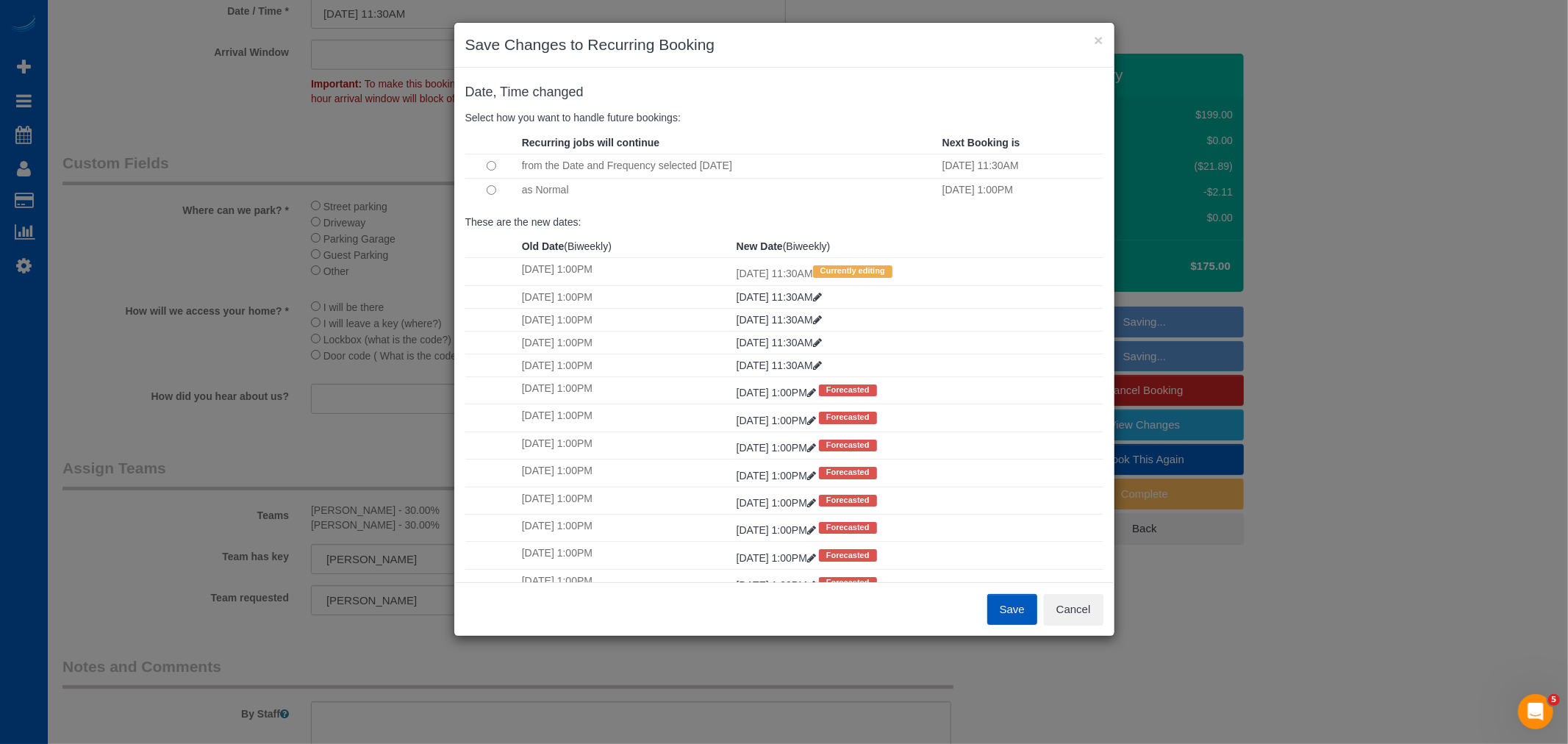
click at [498, 189] on td at bounding box center [492, 189] width 53 height 23
click at [1017, 626] on div "Save Cancel" at bounding box center [785, 609] width 661 height 54
click at [1014, 614] on button "Save" at bounding box center [1012, 609] width 50 height 31
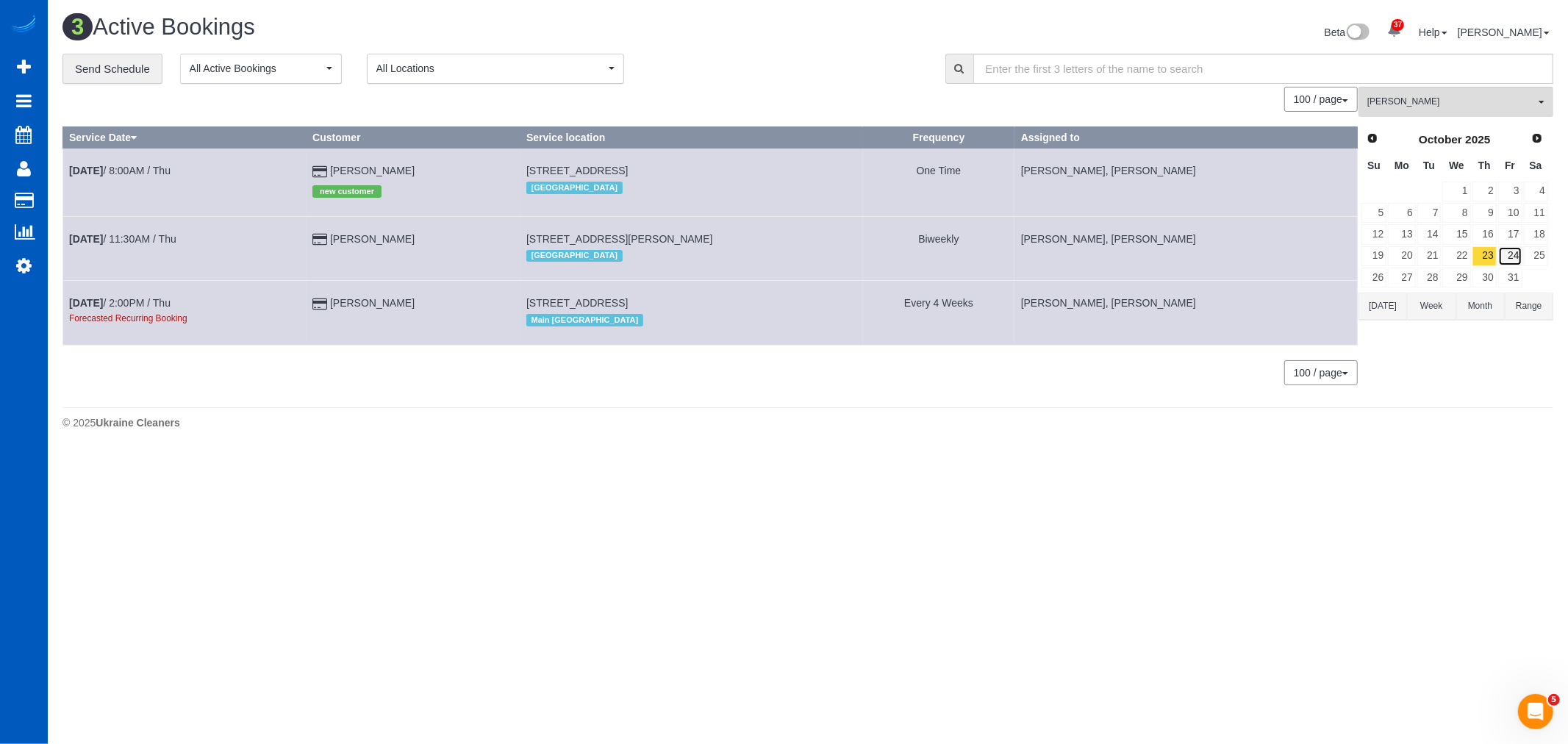
click at [1519, 260] on link "24" at bounding box center [1510, 256] width 24 height 20
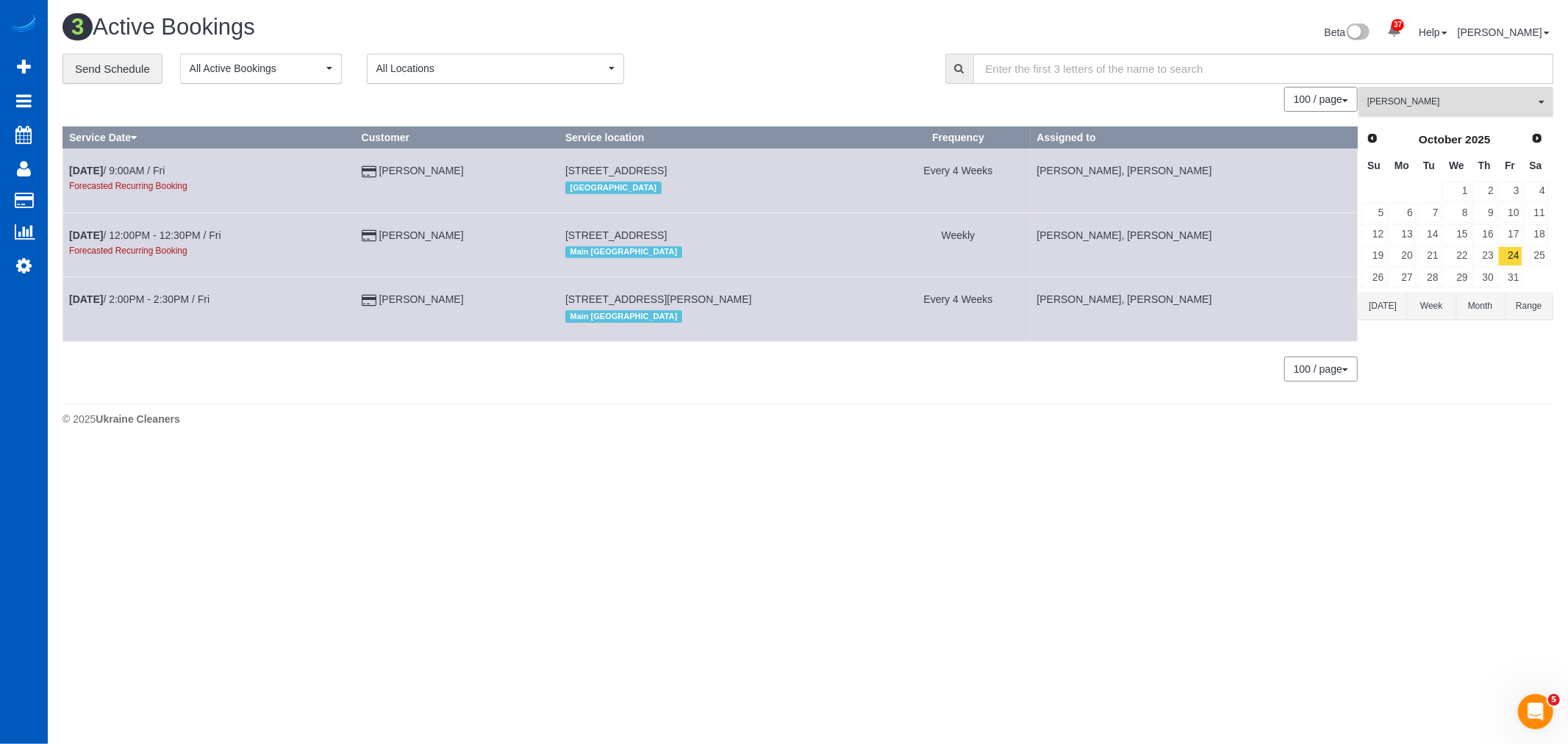
click at [1416, 106] on span "[PERSON_NAME]" at bounding box center [1451, 102] width 167 height 12
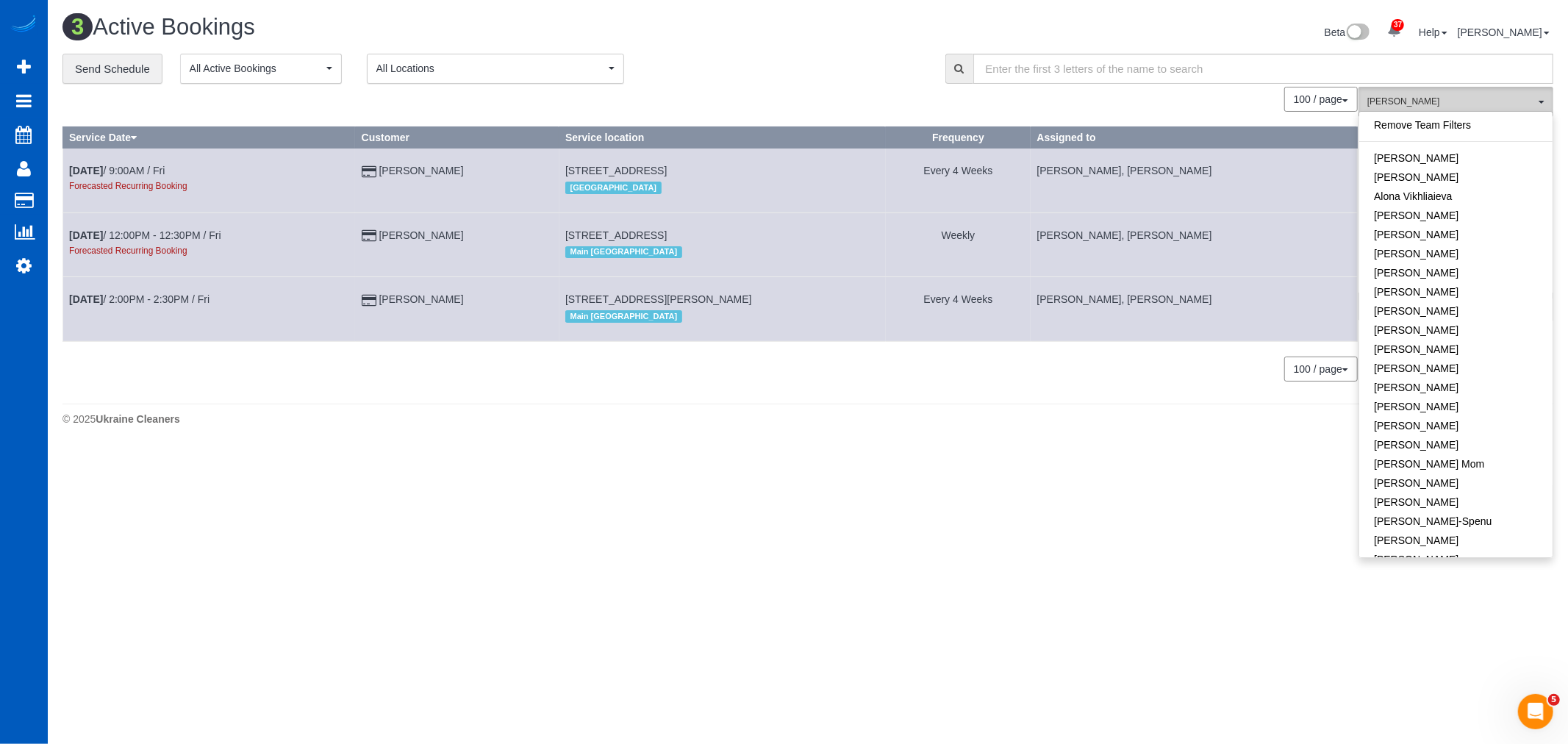
scroll to position [282, 0]
click at [1416, 106] on span "[PERSON_NAME]" at bounding box center [1451, 102] width 167 height 12
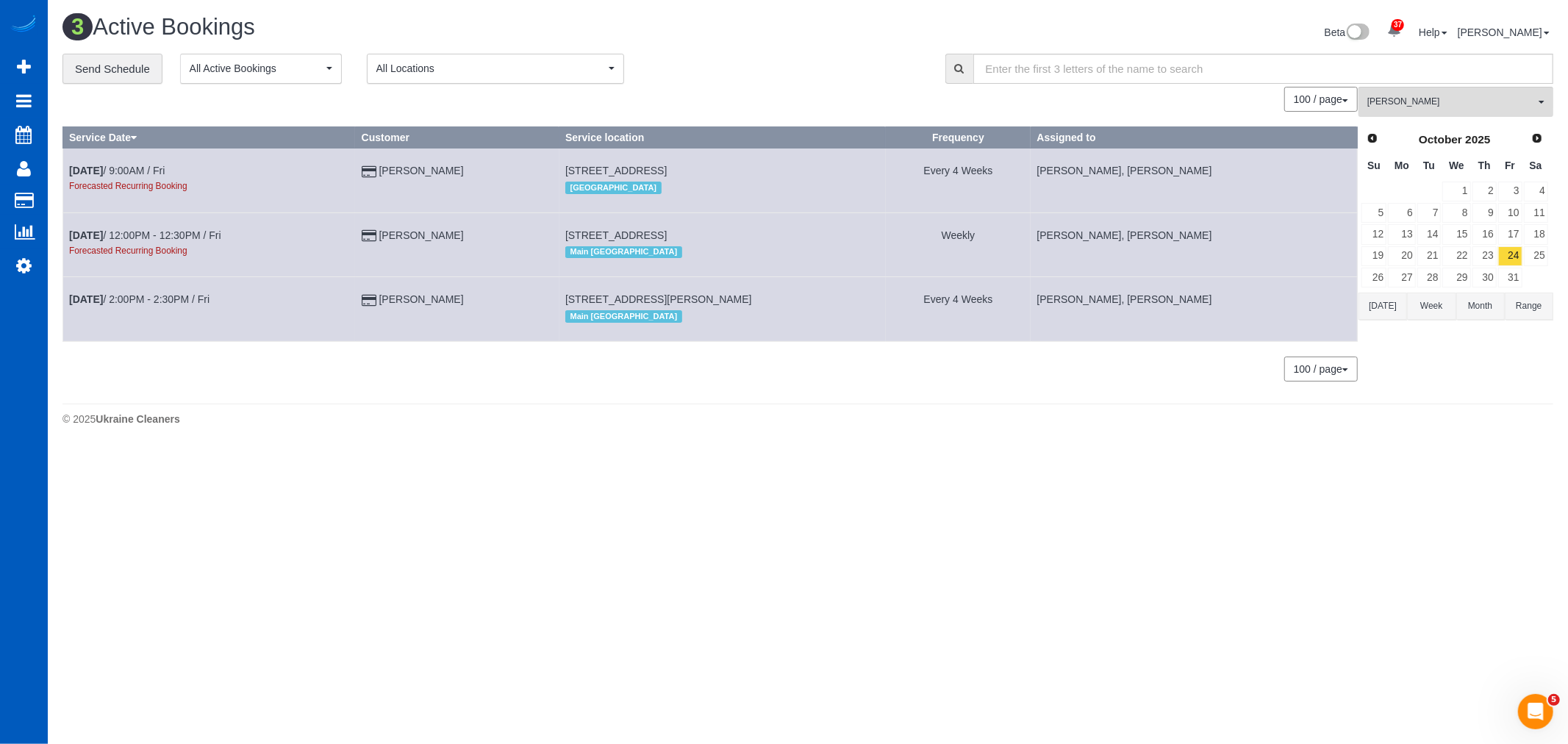
click at [1153, 589] on body "37 Beta Your Notifications You have 0 alerts × You have 3 to charge for [DATE] …" at bounding box center [784, 372] width 1568 height 744
click at [1482, 258] on link "23" at bounding box center [1485, 256] width 24 height 20
click at [1494, 283] on link "30" at bounding box center [1485, 277] width 24 height 20
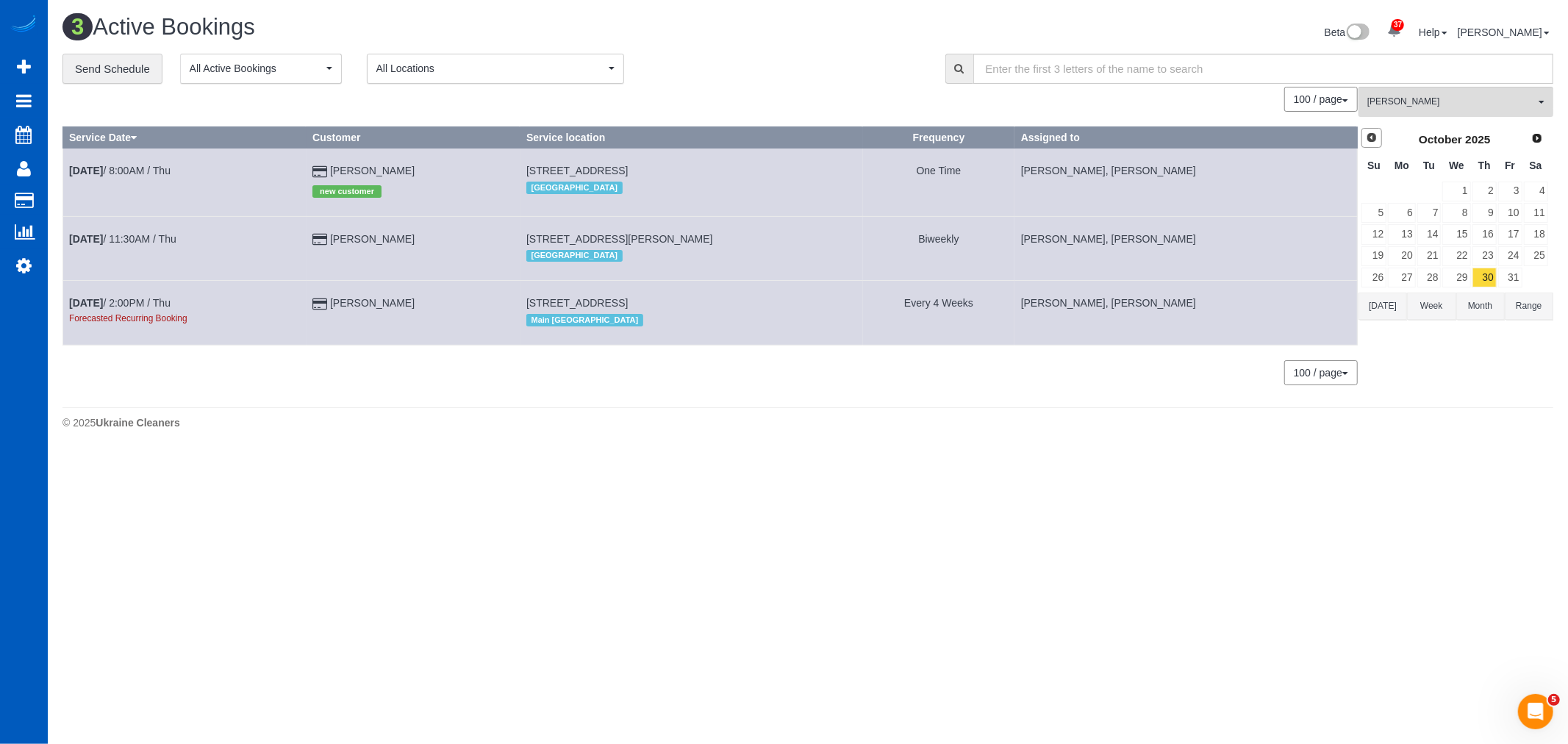
click at [1363, 134] on link "Prev" at bounding box center [1371, 138] width 20 height 20
click at [1513, 256] on link "26" at bounding box center [1510, 256] width 24 height 20
click at [1494, 258] on link "25" at bounding box center [1485, 256] width 24 height 20
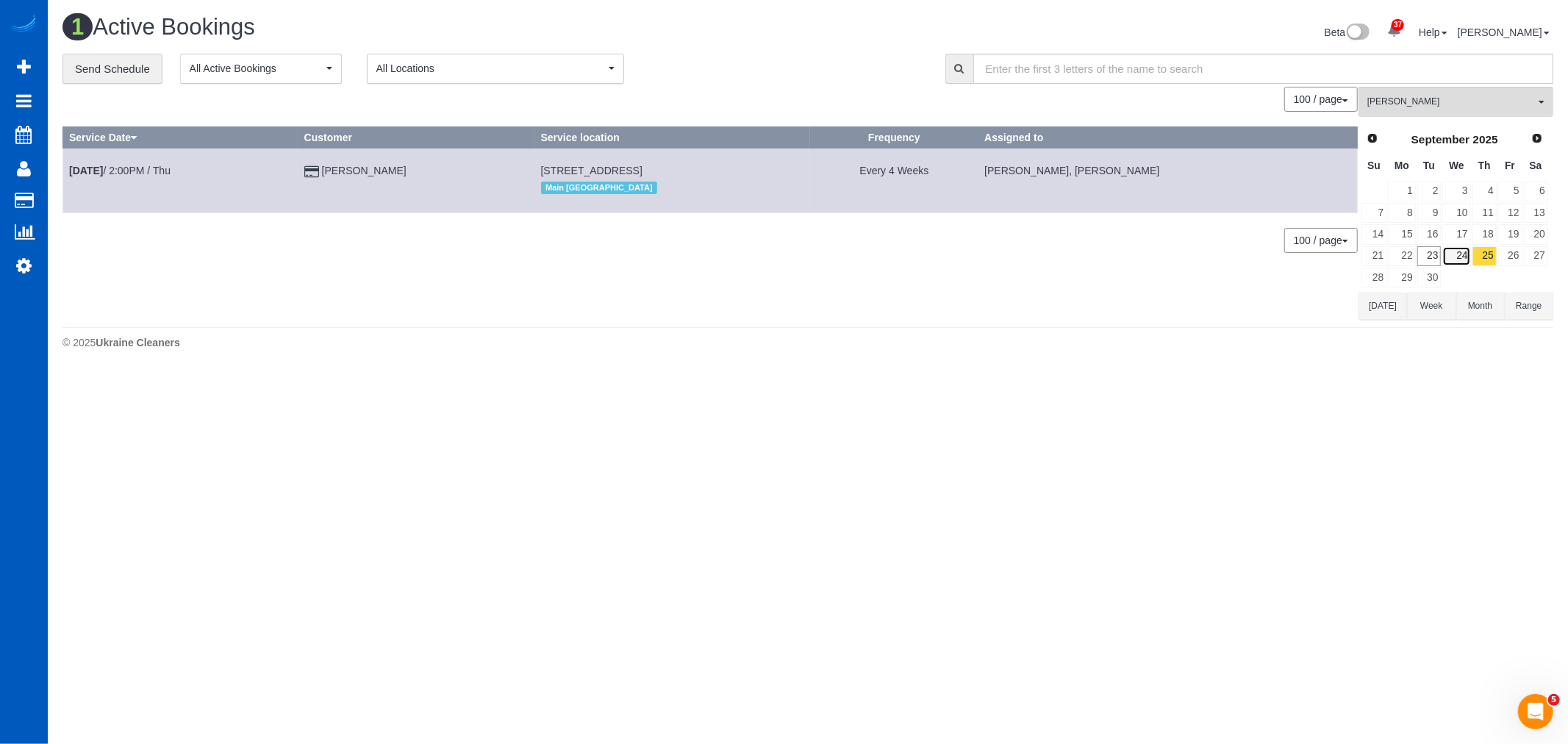
click at [1454, 264] on link "24" at bounding box center [1456, 256] width 28 height 20
click at [1484, 256] on link "25" at bounding box center [1485, 256] width 24 height 20
